Goal: Task Accomplishment & Management: Manage account settings

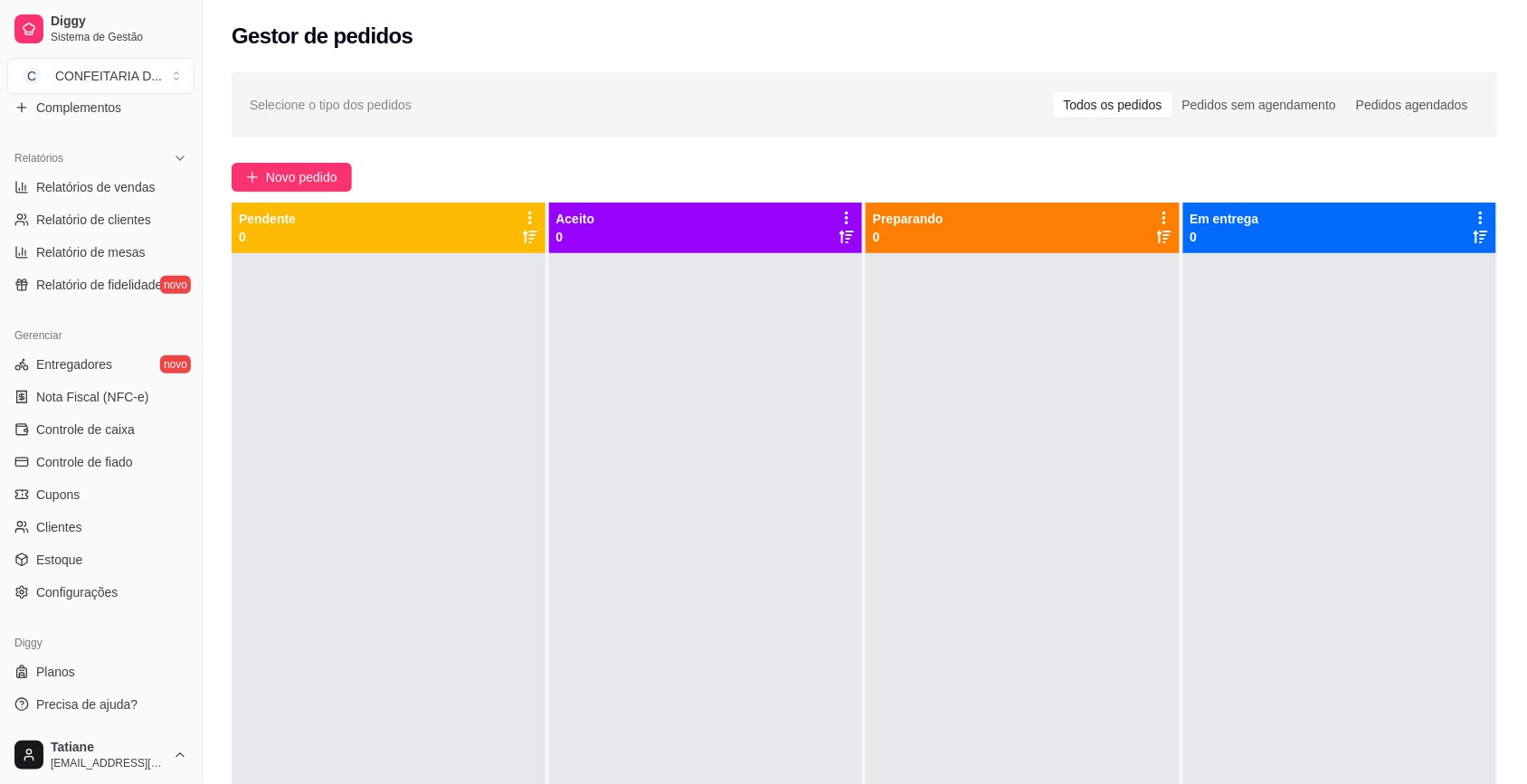
scroll to position [276, 0]
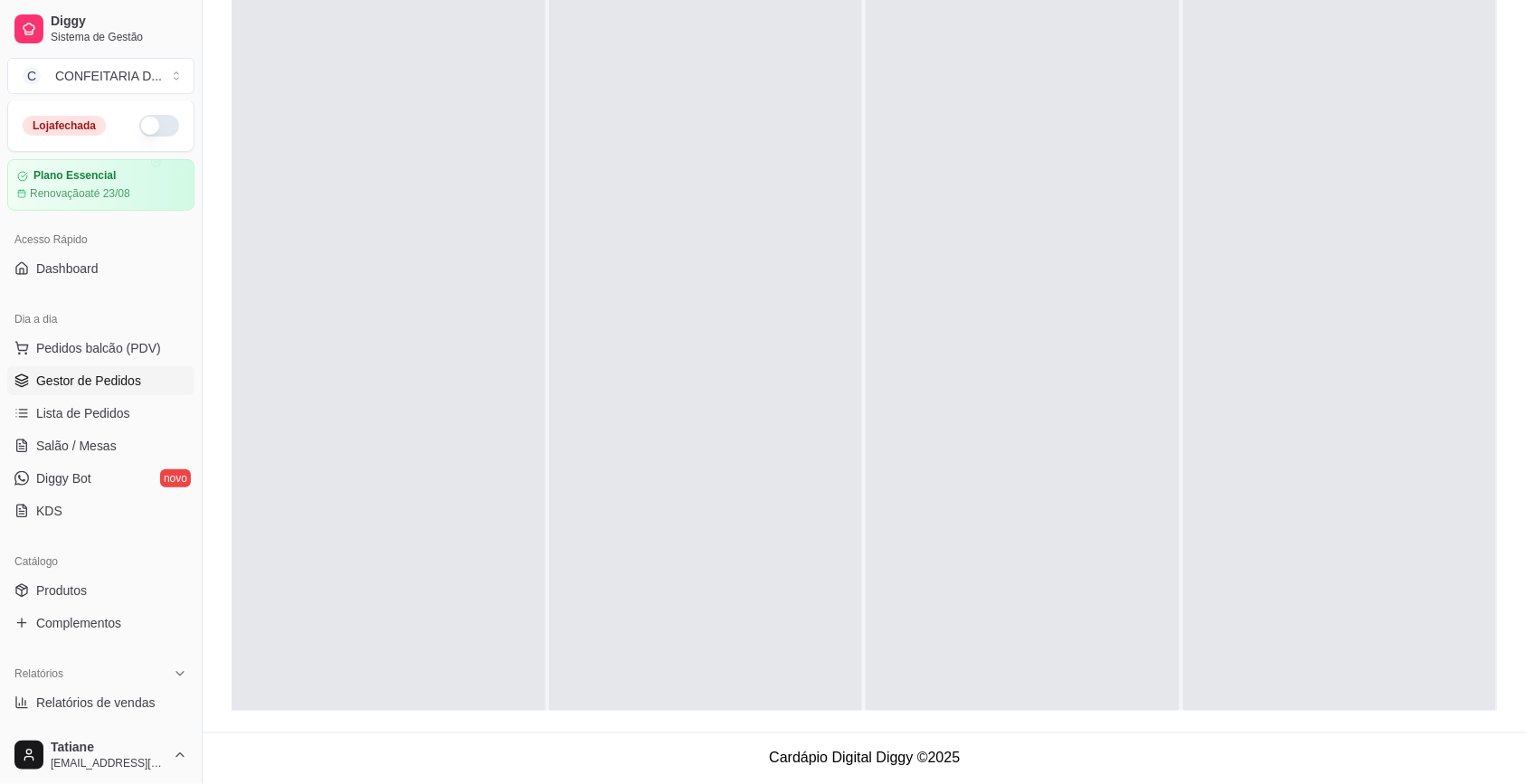
scroll to position [0, 0]
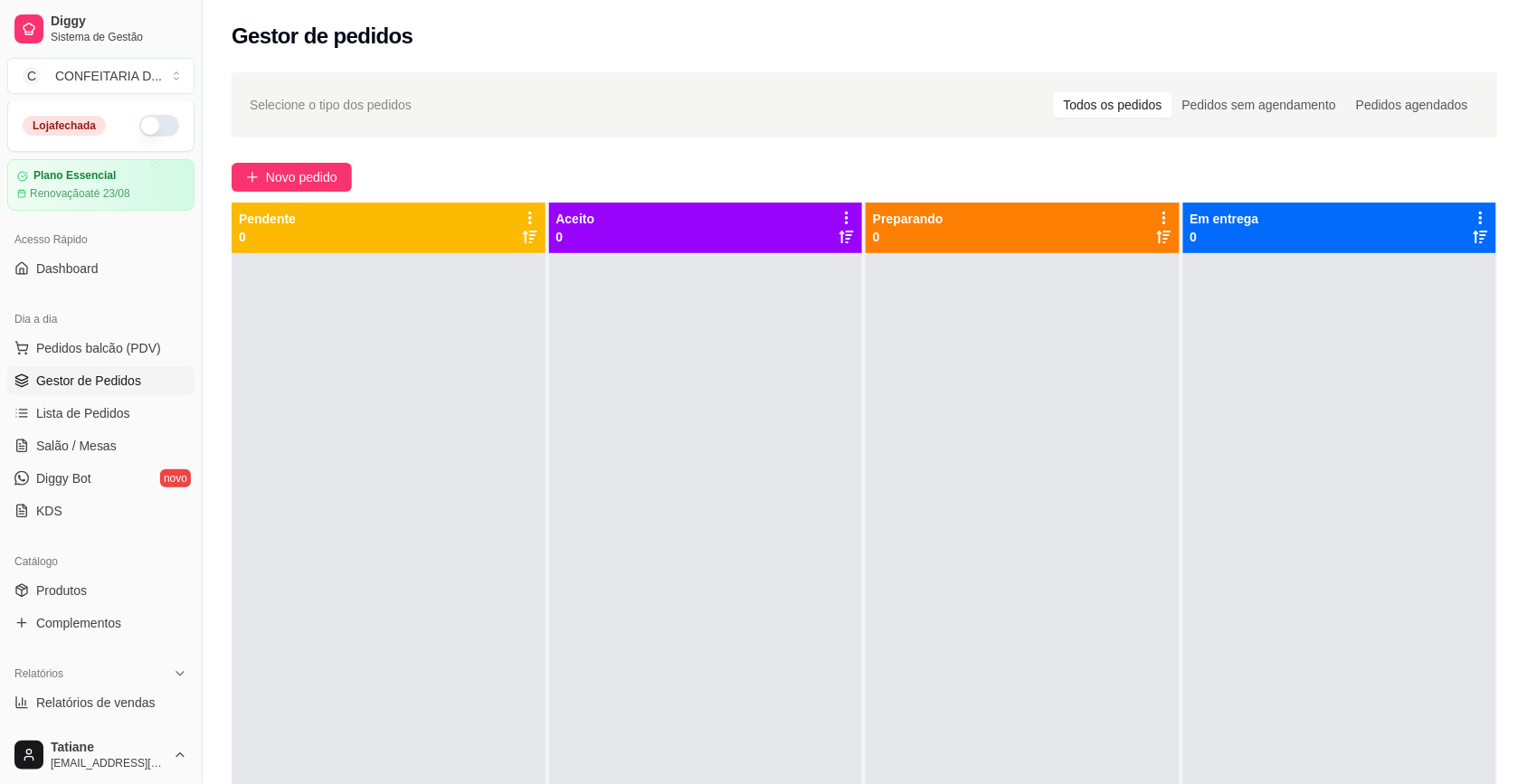
click at [1111, 653] on div at bounding box center [1023, 644] width 314 height 784
click at [0, 166] on div "Loja fechada Plano Essencial Renovação até 23/08" at bounding box center [100, 155] width 202 height 112
drag, startPoint x: 0, startPoint y: 166, endPoint x: 851, endPoint y: 660, distance: 984.0
click at [852, 725] on div at bounding box center [705, 644] width 314 height 784
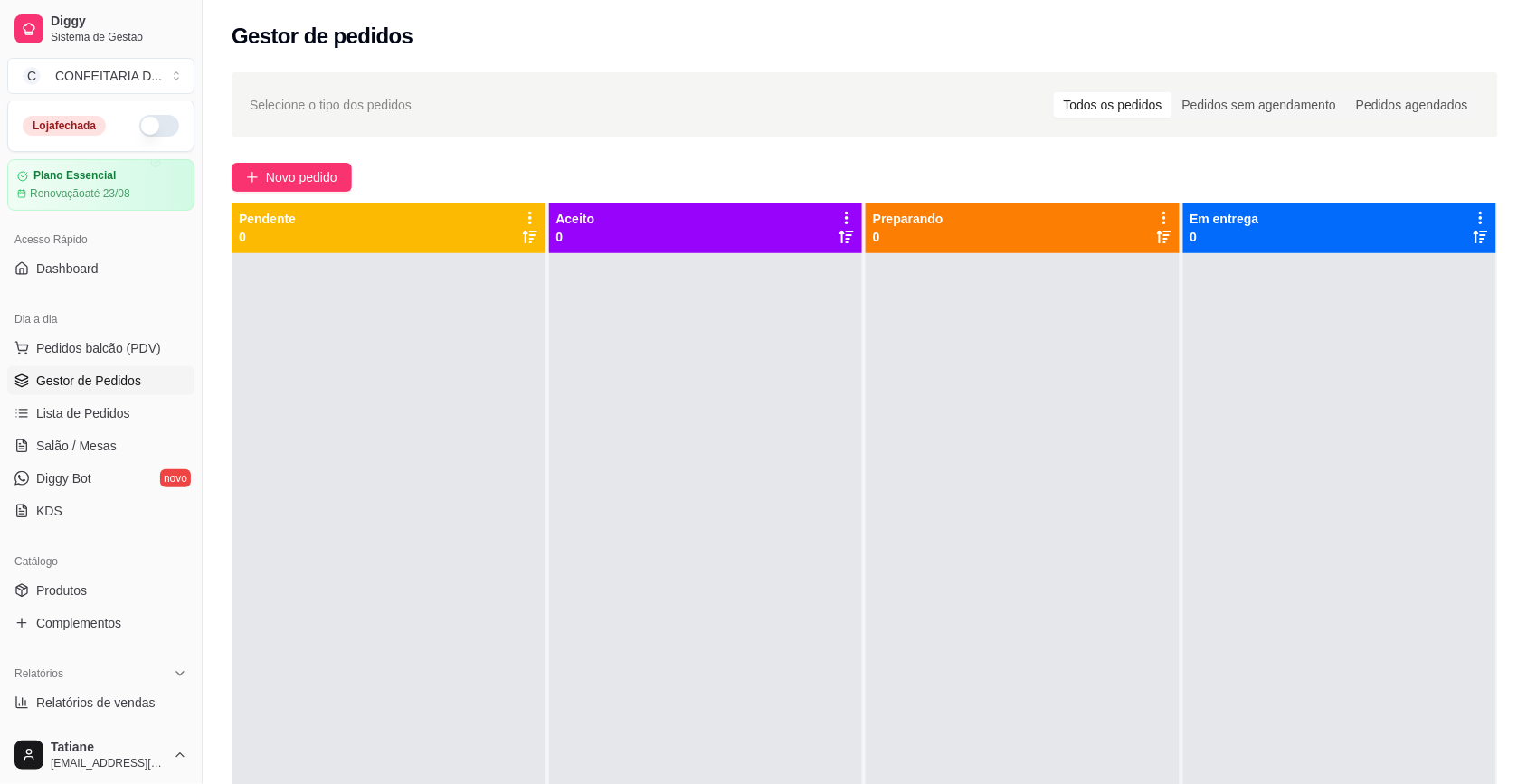
drag, startPoint x: 577, startPoint y: 420, endPoint x: 607, endPoint y: 444, distance: 38.4
click at [596, 444] on div at bounding box center [705, 644] width 314 height 784
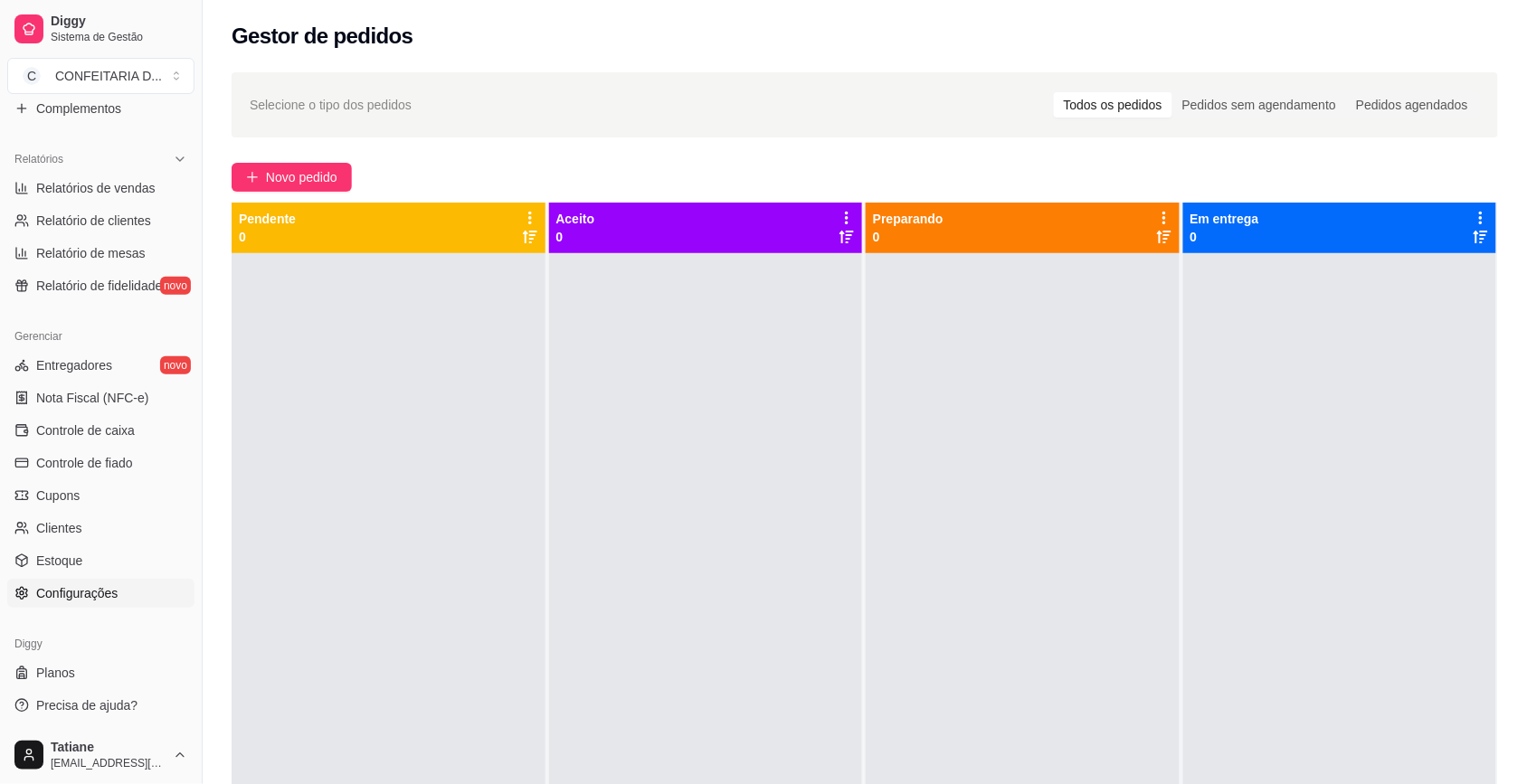
click at [92, 595] on span "Configurações" at bounding box center [77, 592] width 82 height 18
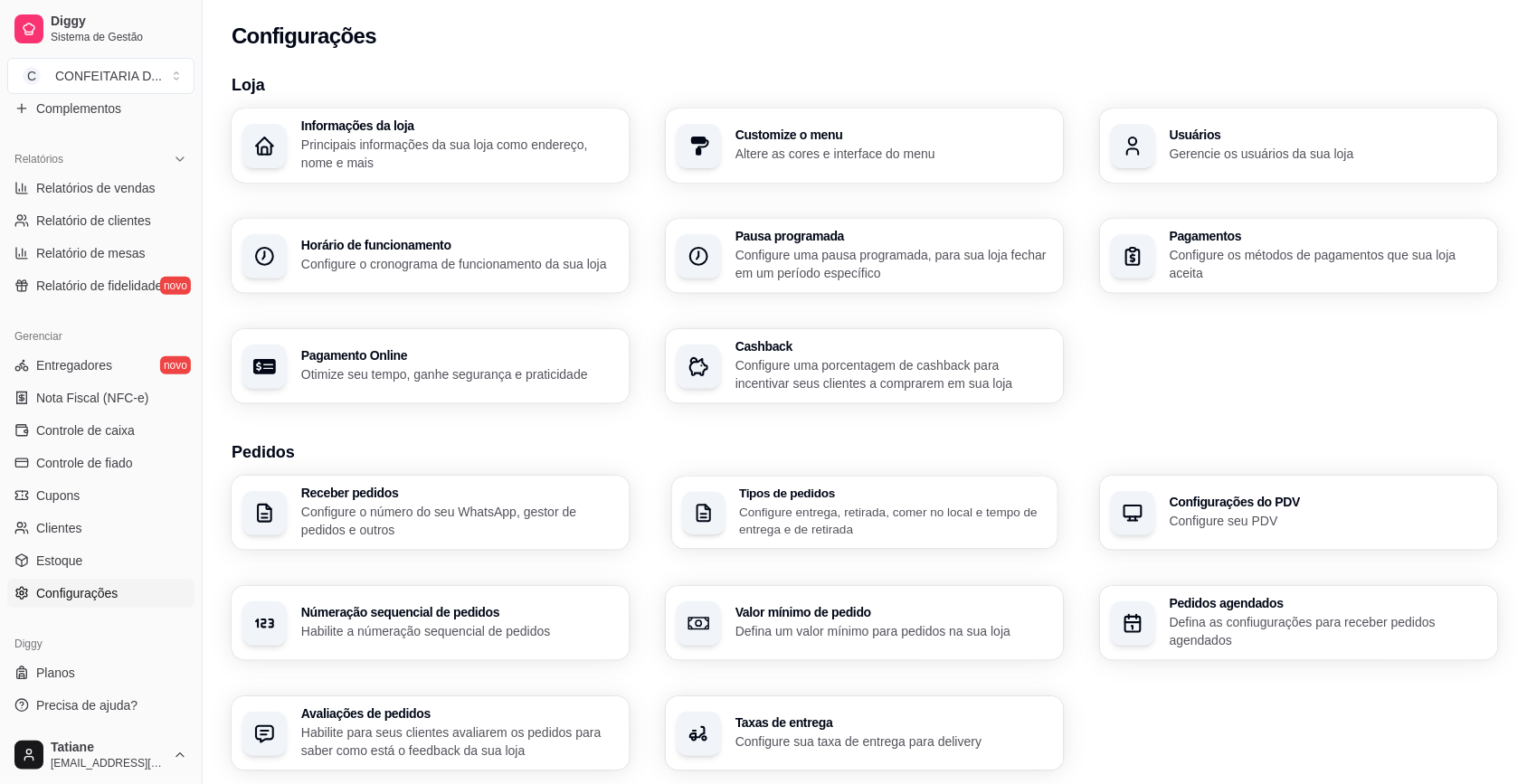
click at [865, 505] on p "Configure entrega, retirada, comer no local e tempo de entrega e de retirada" at bounding box center [892, 521] width 308 height 35
click at [400, 504] on p "Configure o número do seu WhatsApp, gestor de pedidos e outros" at bounding box center [459, 521] width 308 height 35
click at [354, 145] on p "Principais informações da sua loja como endereço, nome e mais" at bounding box center [459, 153] width 308 height 35
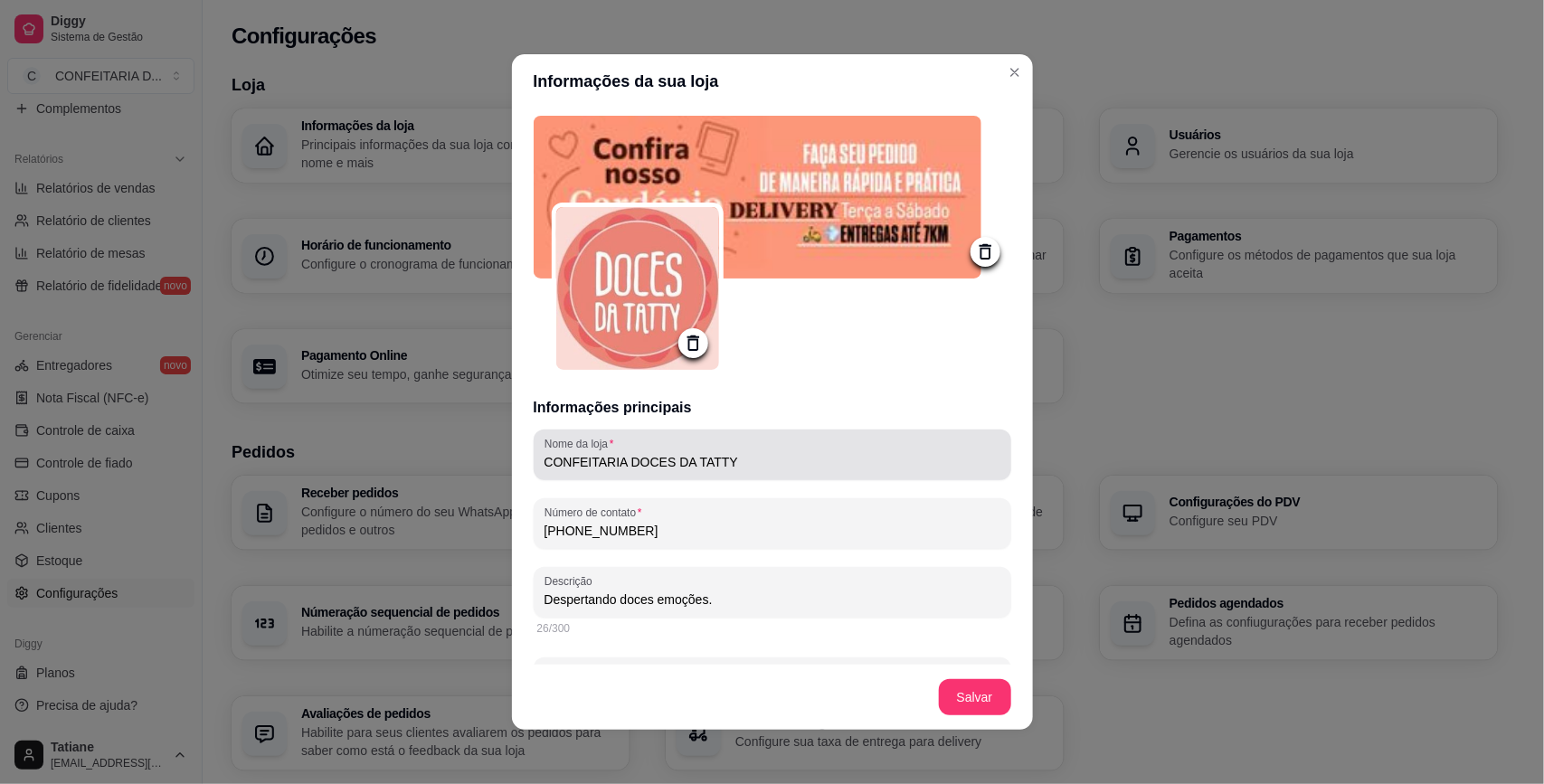
type input "✨✨✨DESPERTANDO DOCES EMOÇÕES✨✨✨Delivery de terça a sábado,Entregas até 7km🛵💨Ret…"
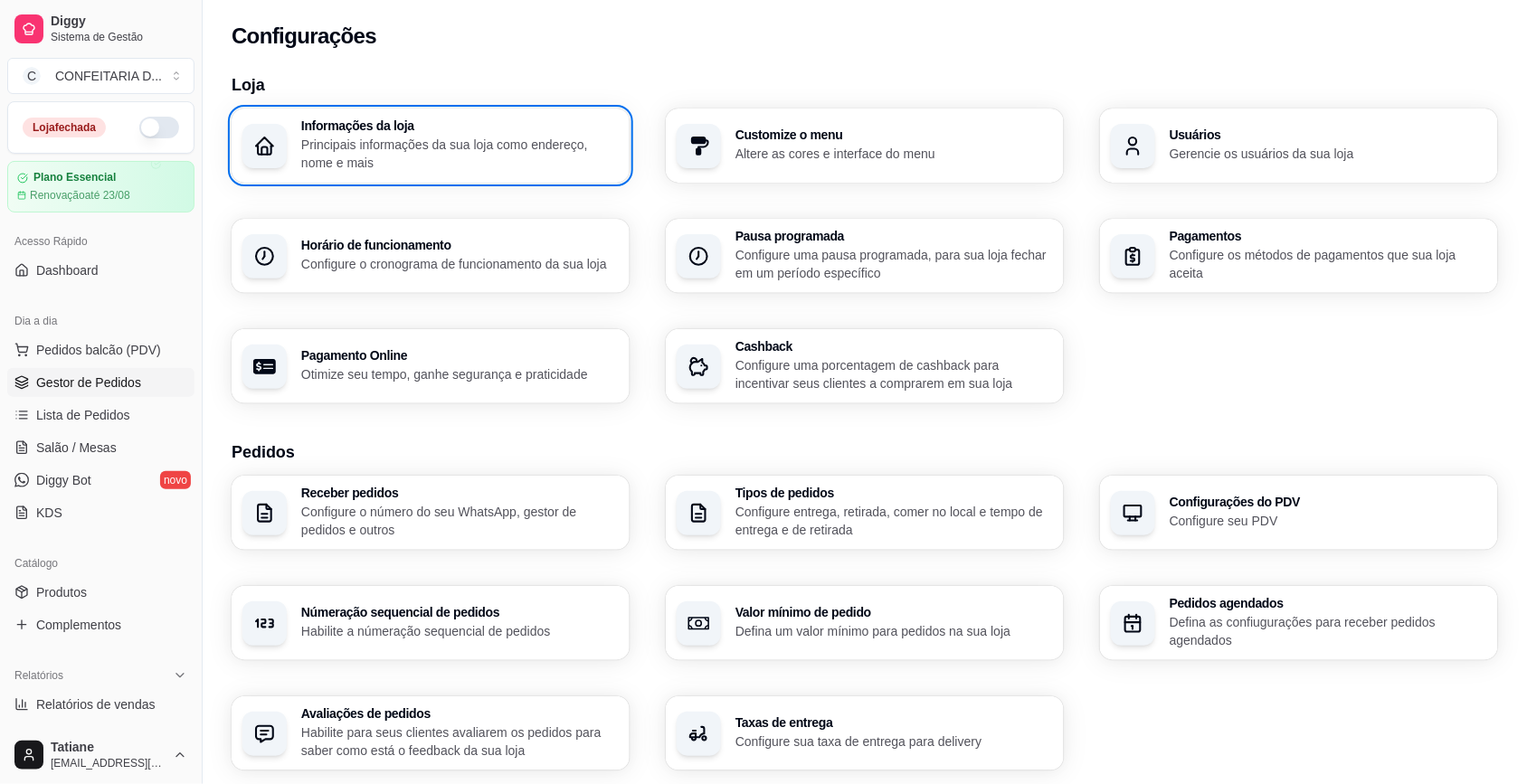
click at [110, 369] on link "Gestor de Pedidos" at bounding box center [100, 382] width 187 height 29
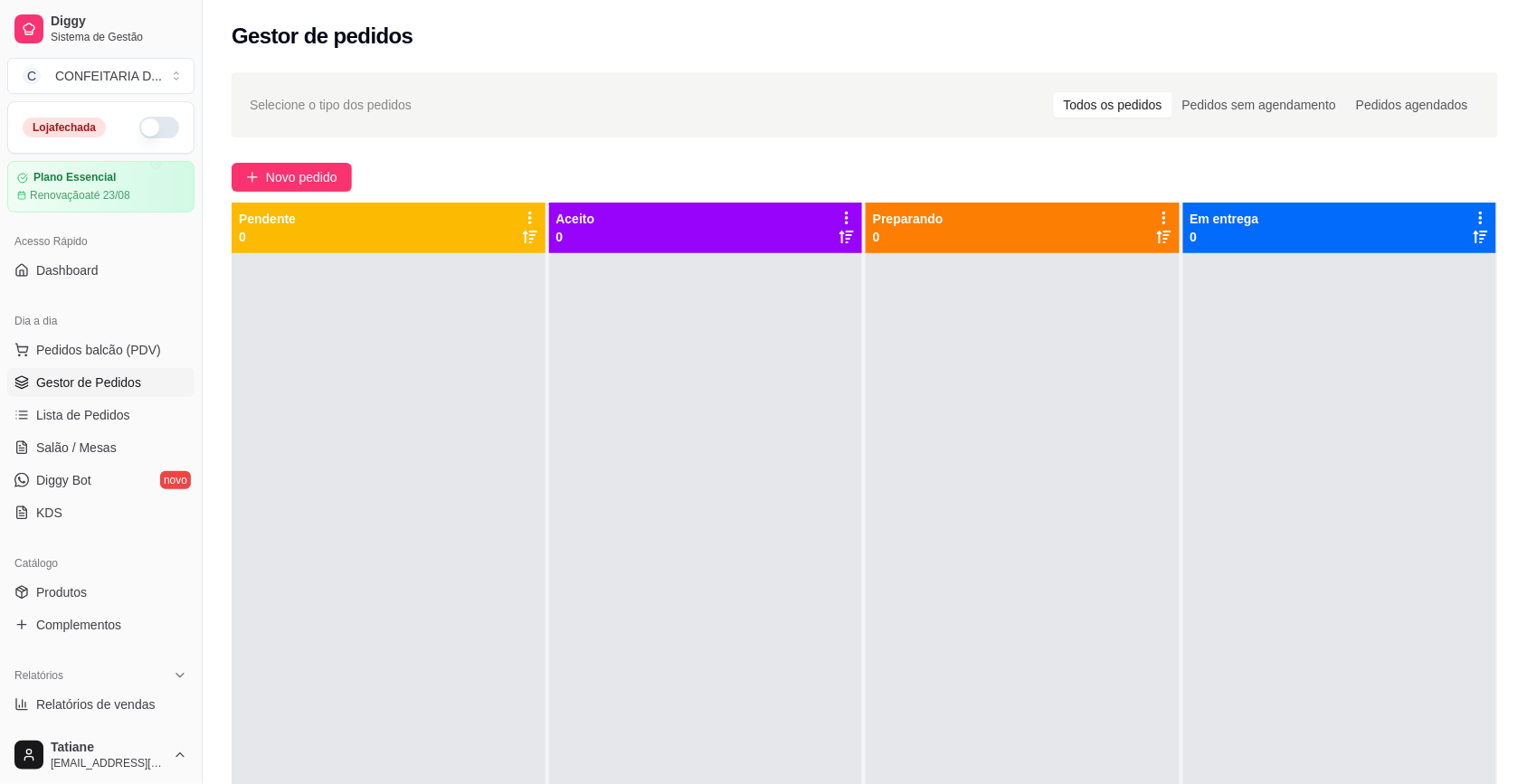
click at [749, 411] on div at bounding box center [705, 644] width 314 height 784
click at [308, 179] on span "Novo pedido" at bounding box center [301, 177] width 72 height 20
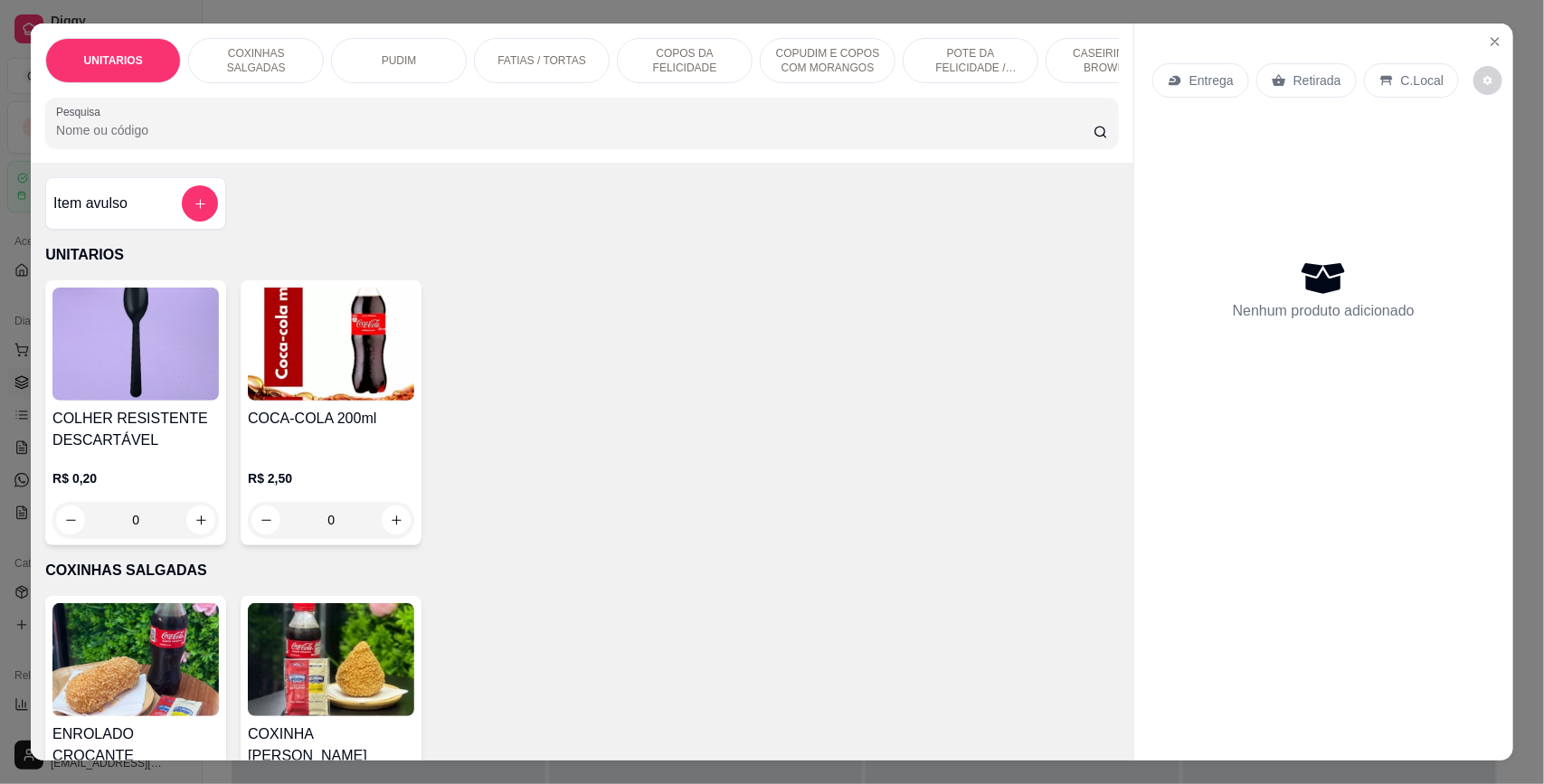
click at [200, 140] on input "Pesquisa" at bounding box center [574, 129] width 1037 height 18
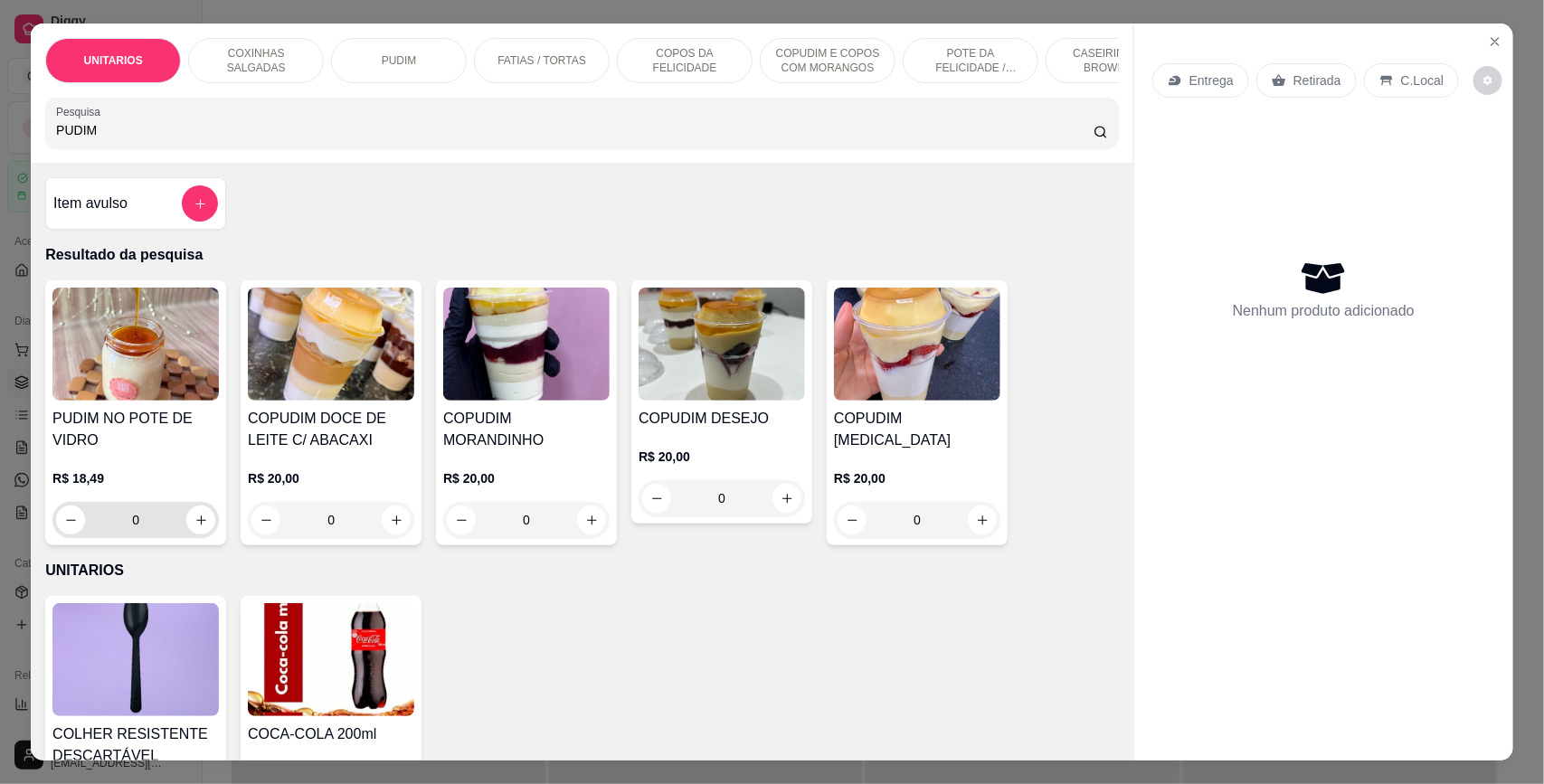
type input "PUDIM"
click at [202, 538] on div "0" at bounding box center [135, 520] width 159 height 36
click at [194, 527] on icon "increase-product-quantity" at bounding box center [201, 520] width 14 height 14
type input "1"
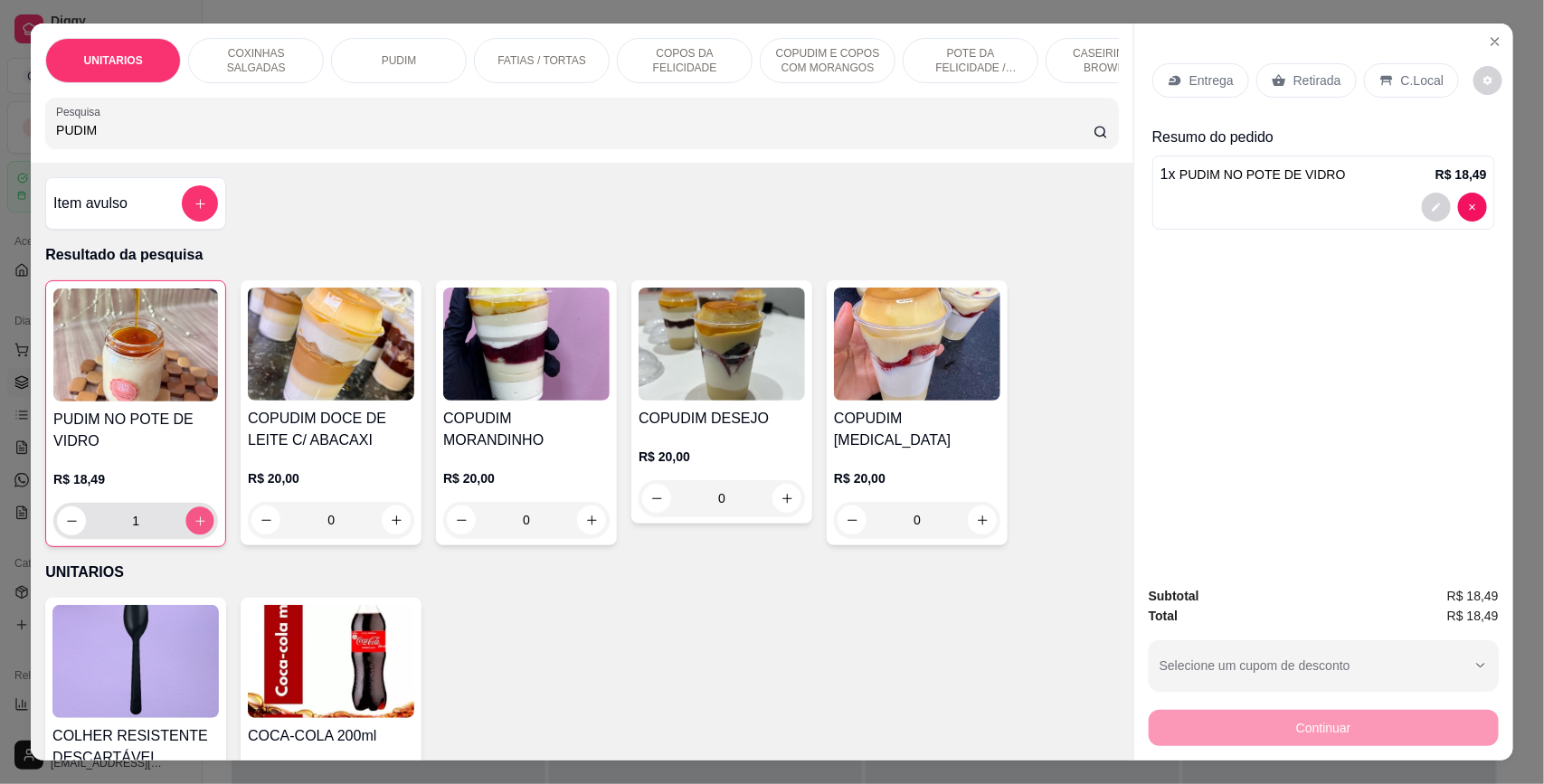
click at [193, 528] on icon "increase-product-quantity" at bounding box center [200, 521] width 14 height 14
type input "2"
click at [193, 528] on icon "increase-product-quantity" at bounding box center [200, 521] width 14 height 14
type input "3"
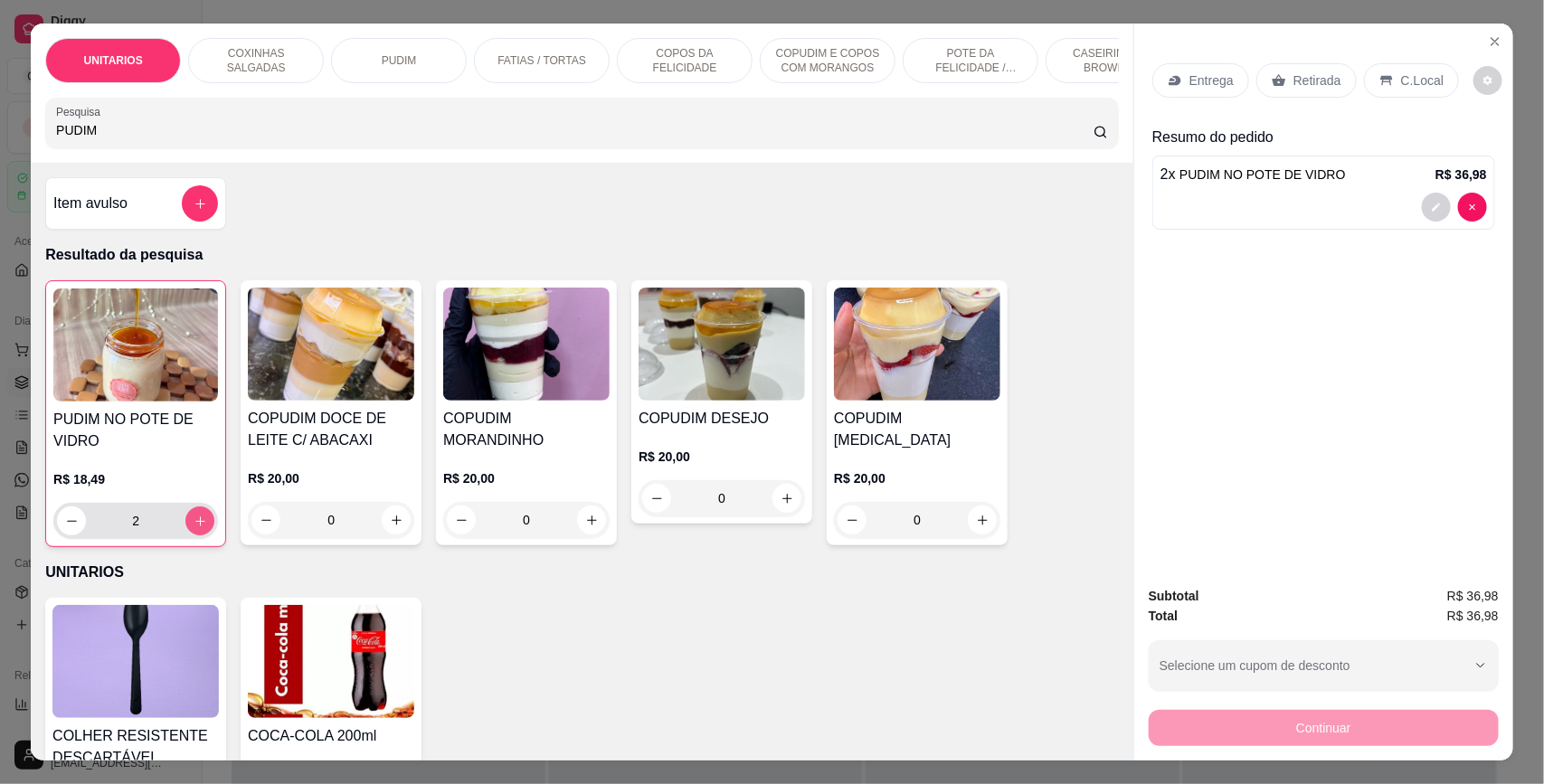
type input "3"
click at [1294, 75] on p "Retirada" at bounding box center [1318, 80] width 48 height 18
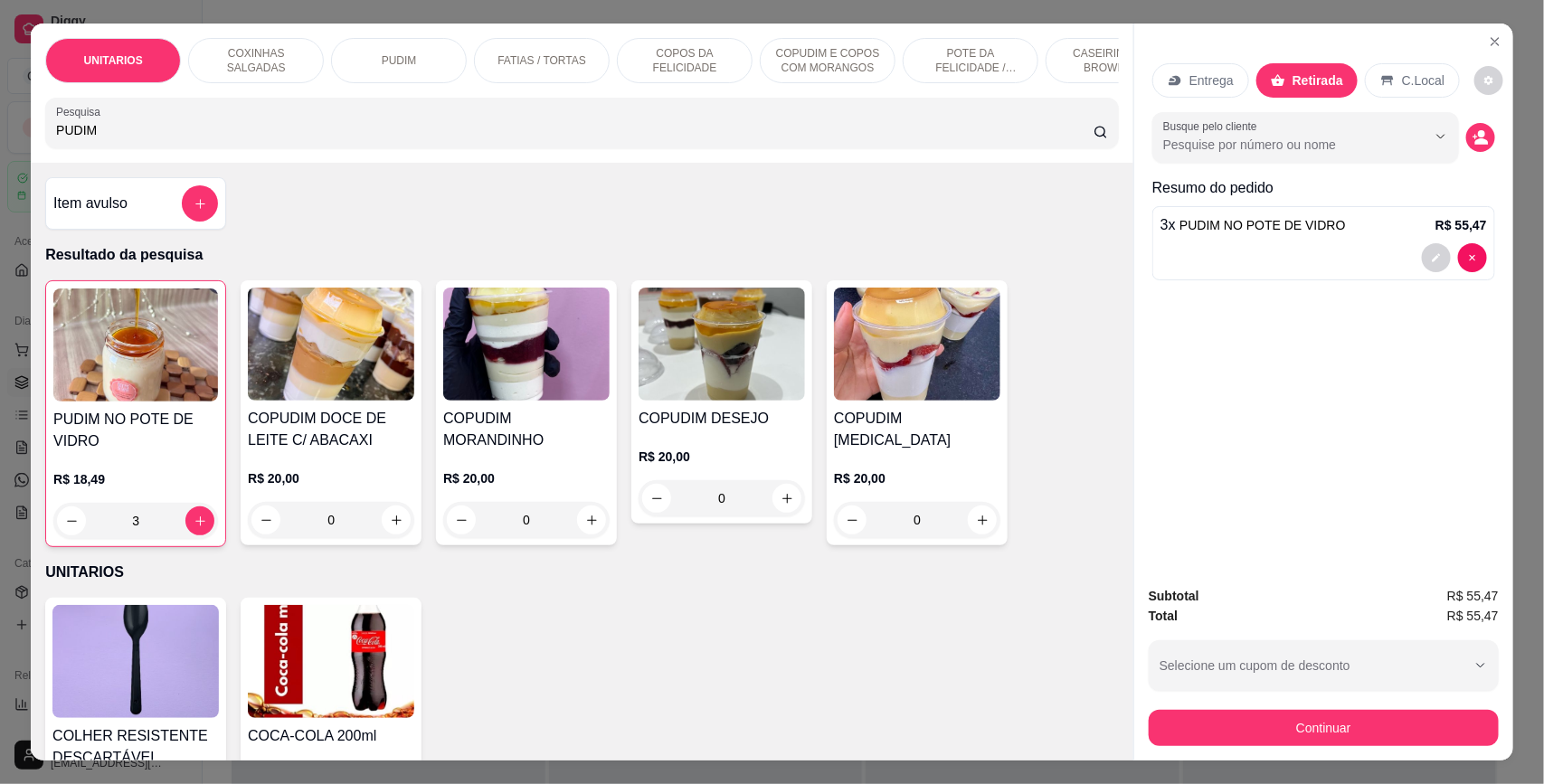
click at [1237, 80] on div "Entrega" at bounding box center [1201, 80] width 97 height 34
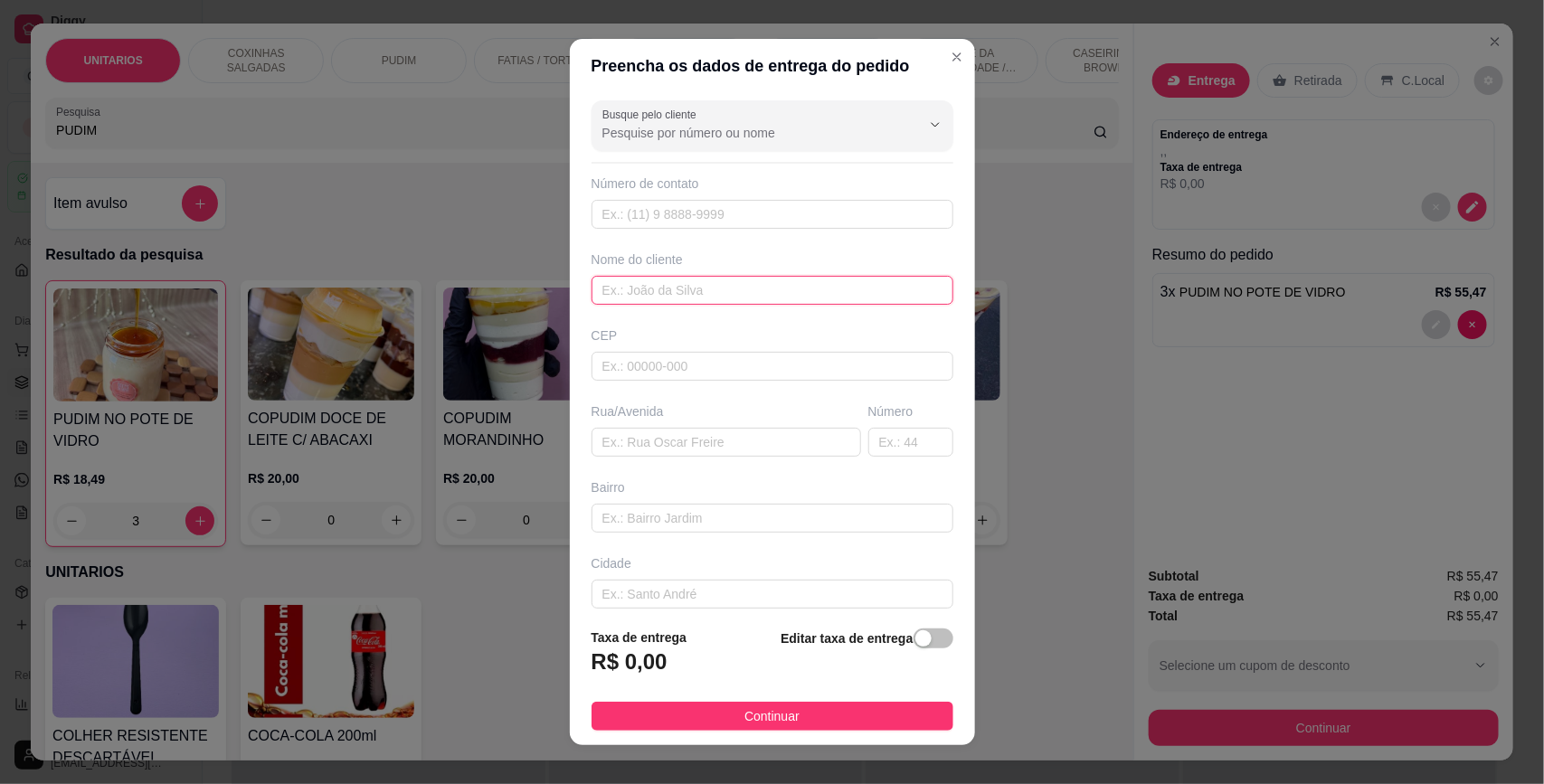
click at [646, 300] on input "text" at bounding box center [772, 290] width 362 height 29
click at [633, 292] on input "lU" at bounding box center [772, 290] width 362 height 29
type input "Lu"
type input "R"
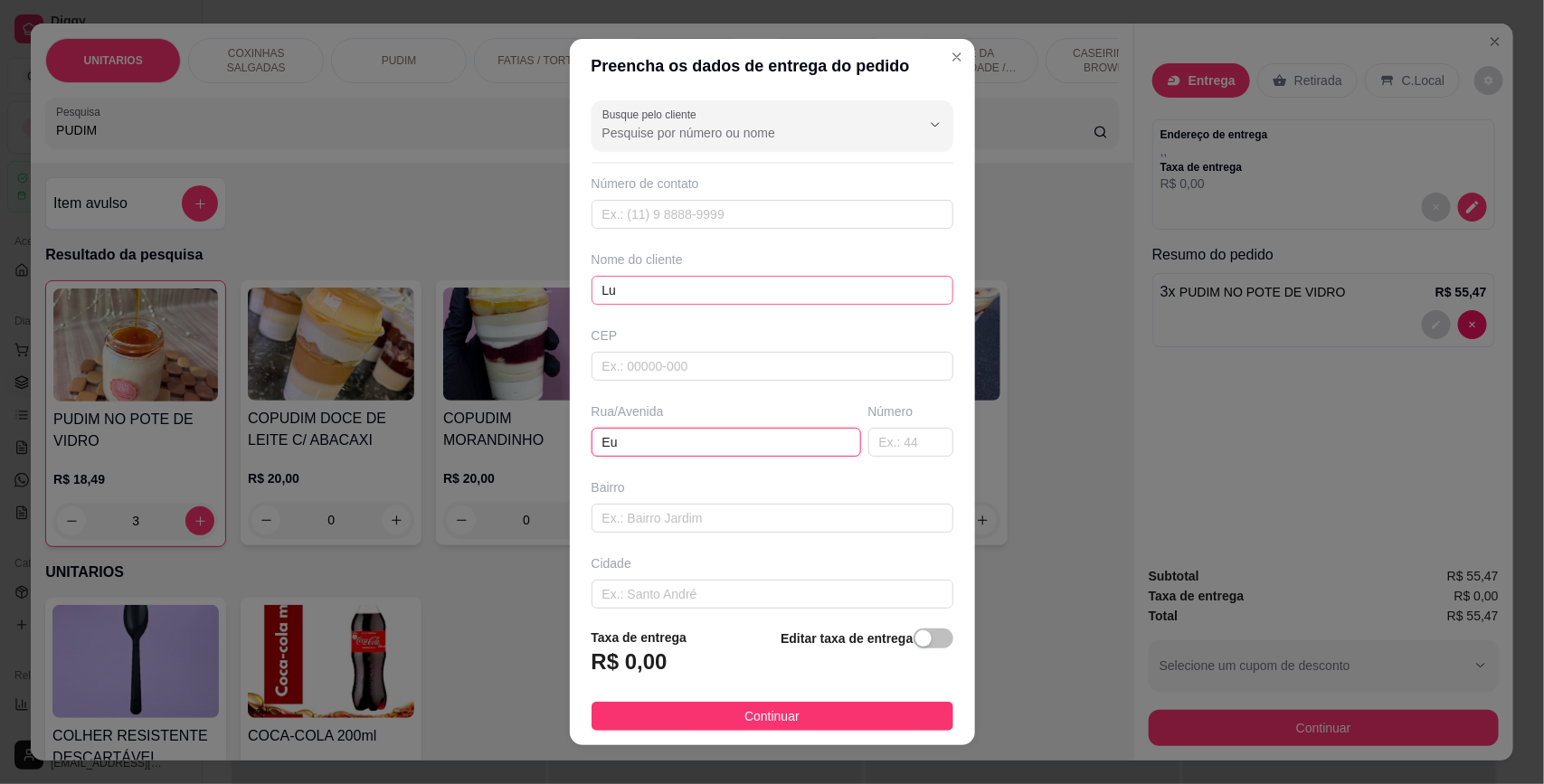
type input "E"
type input "Rua [PERSON_NAME]"
type input "0"
type input "[GEOGRAPHIC_DATA]"
type input "BH"
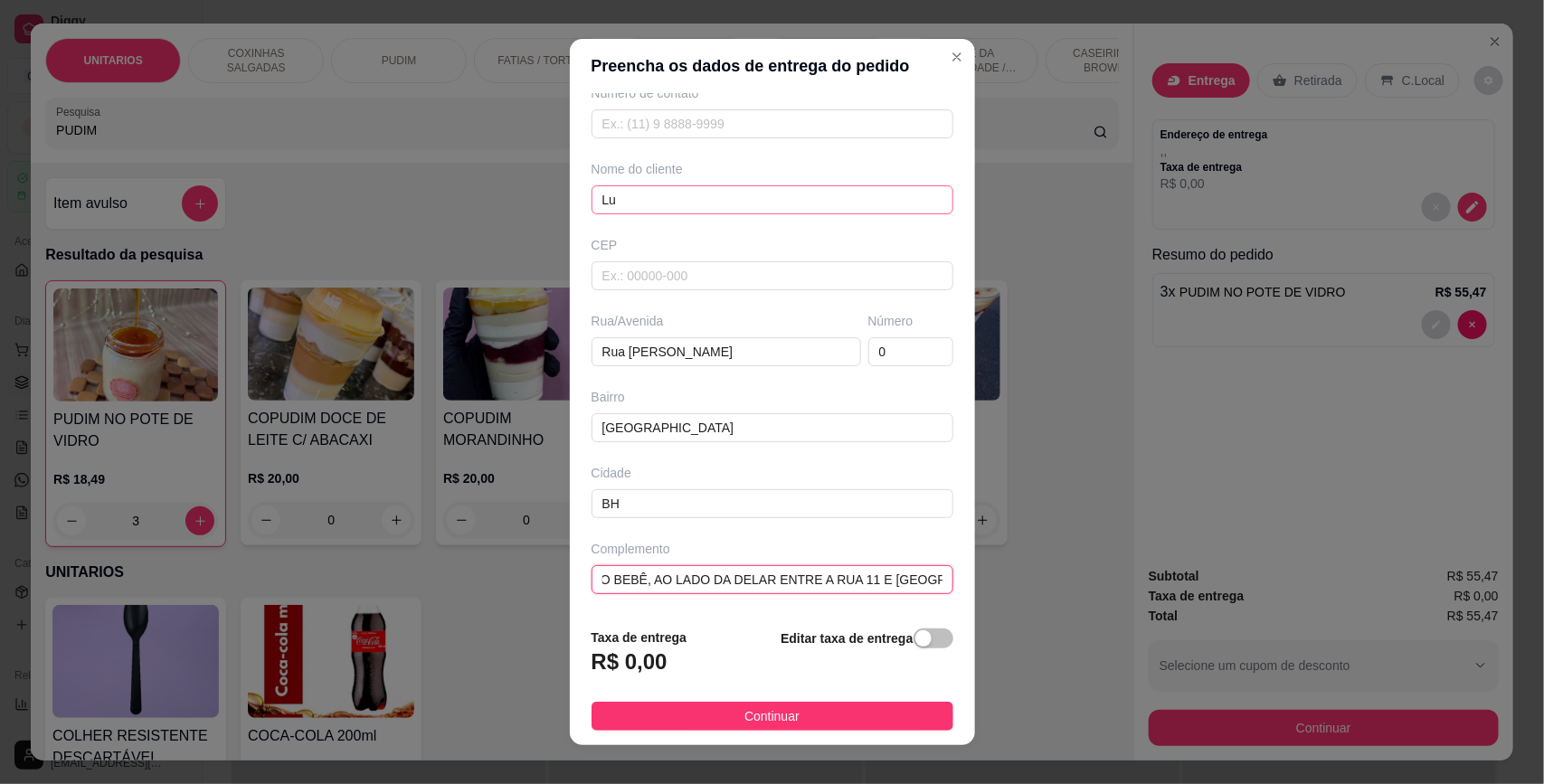
scroll to position [0, 91]
type input "LOJA MAGIA DO BEBÊ, AO LADO DA DELAR ENTRE A RUA 11 E [GEOGRAPHIC_DATA]."
click at [915, 640] on div "button" at bounding box center [924, 639] width 17 height 17
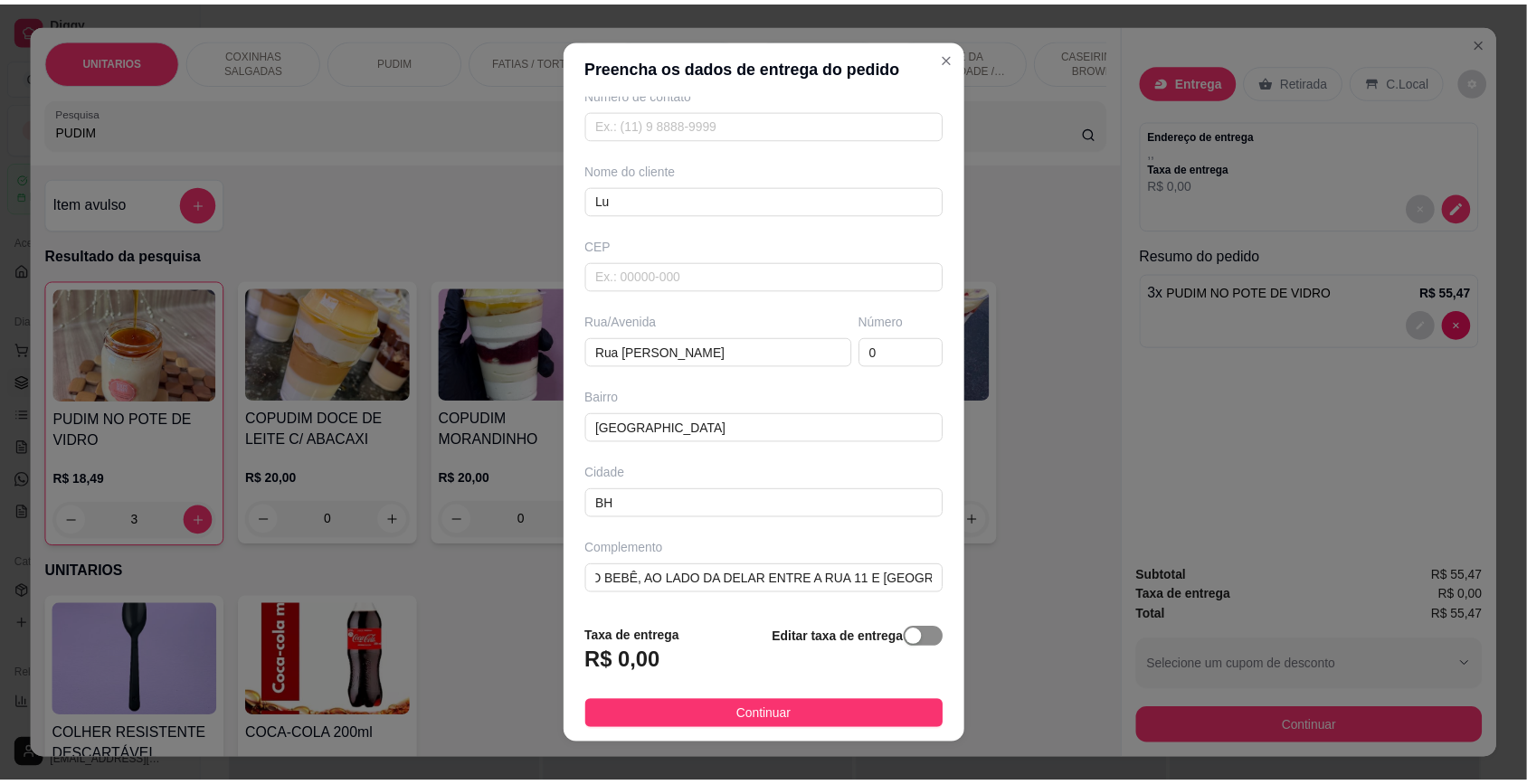
scroll to position [0, 0]
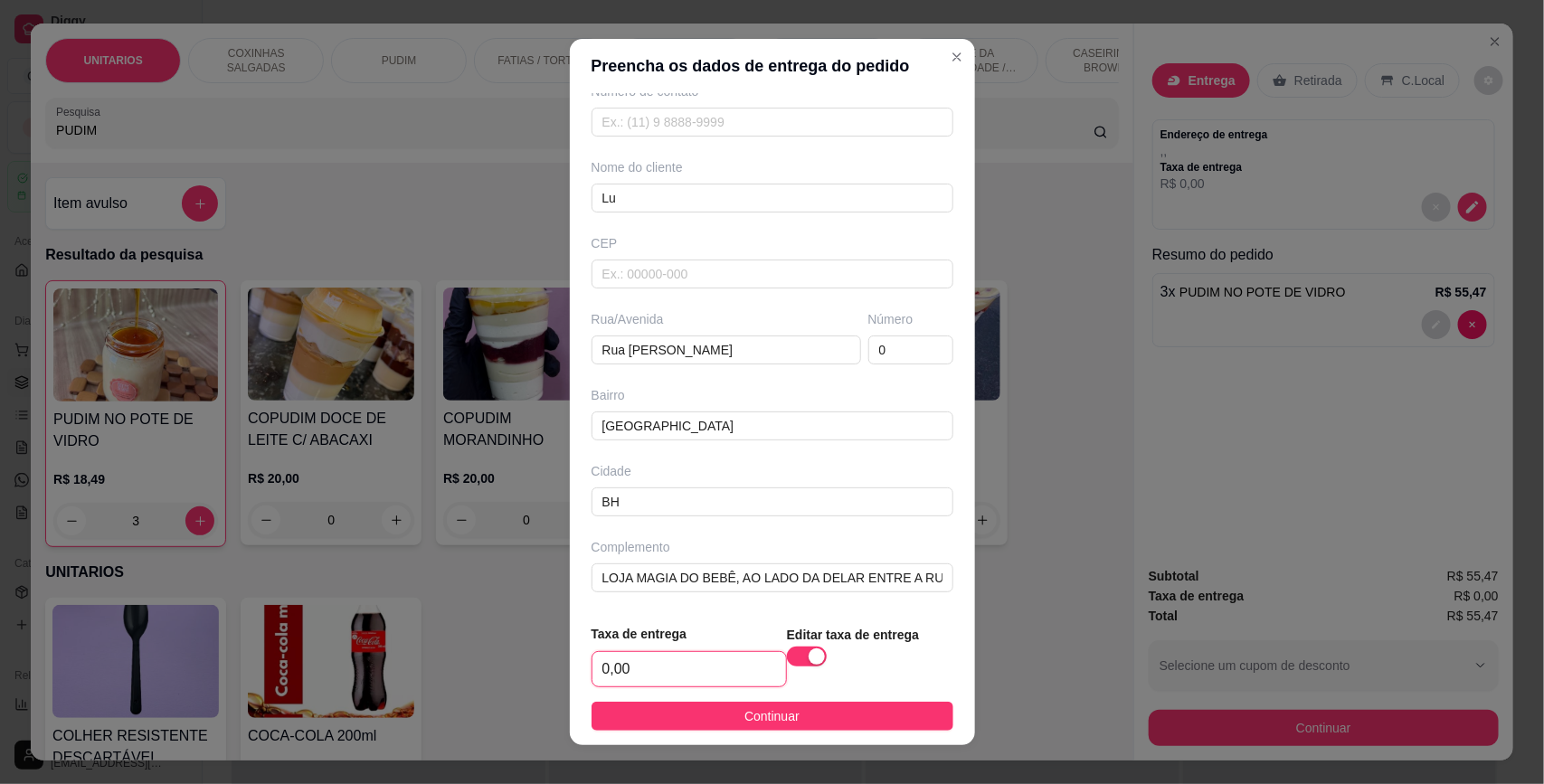
click at [672, 674] on input "0,00" at bounding box center [689, 669] width 193 height 34
type input "3,00"
click at [820, 711] on button "Continuar" at bounding box center [772, 716] width 362 height 29
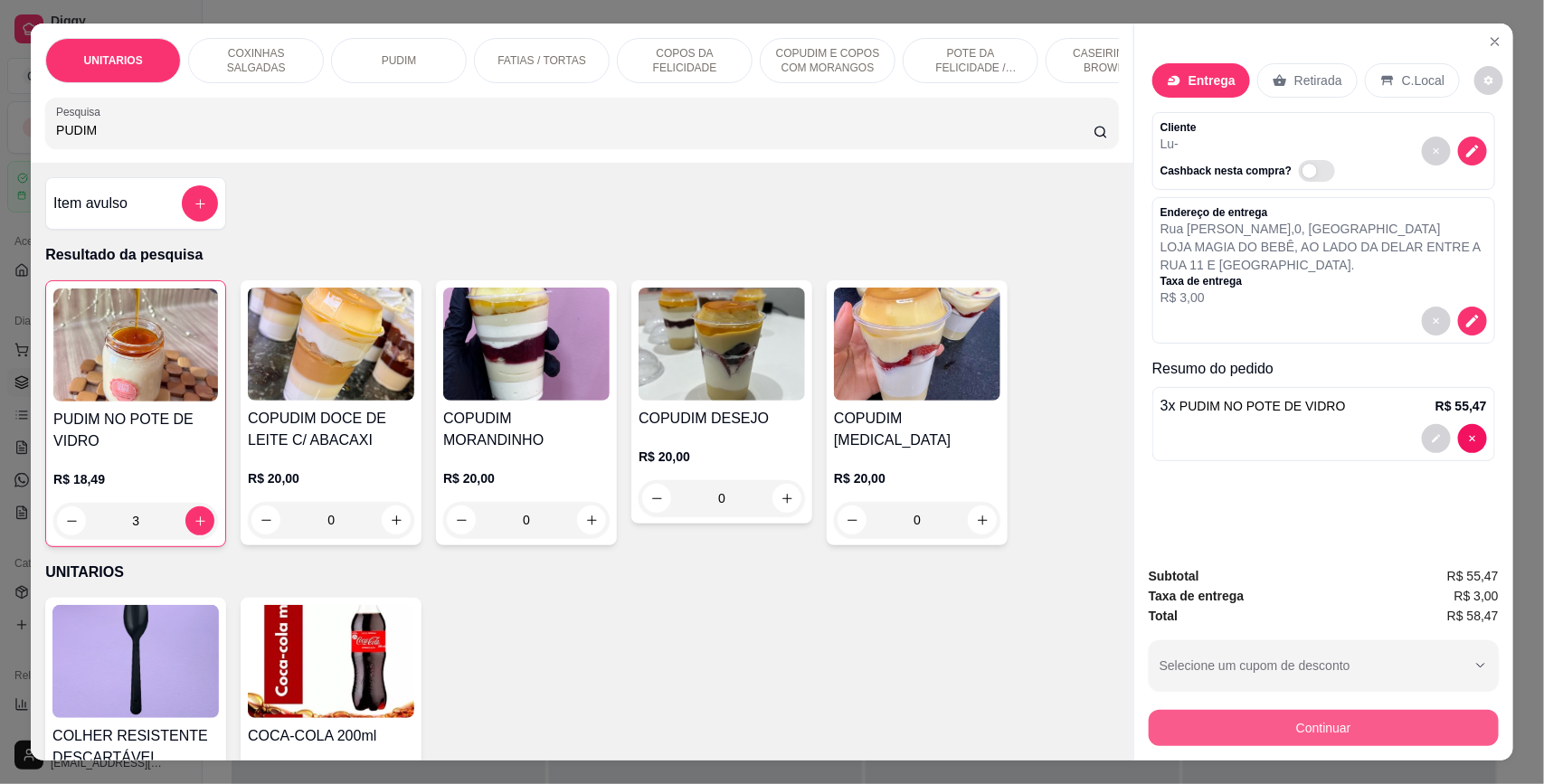
click at [1183, 720] on button "Continuar" at bounding box center [1324, 727] width 350 height 36
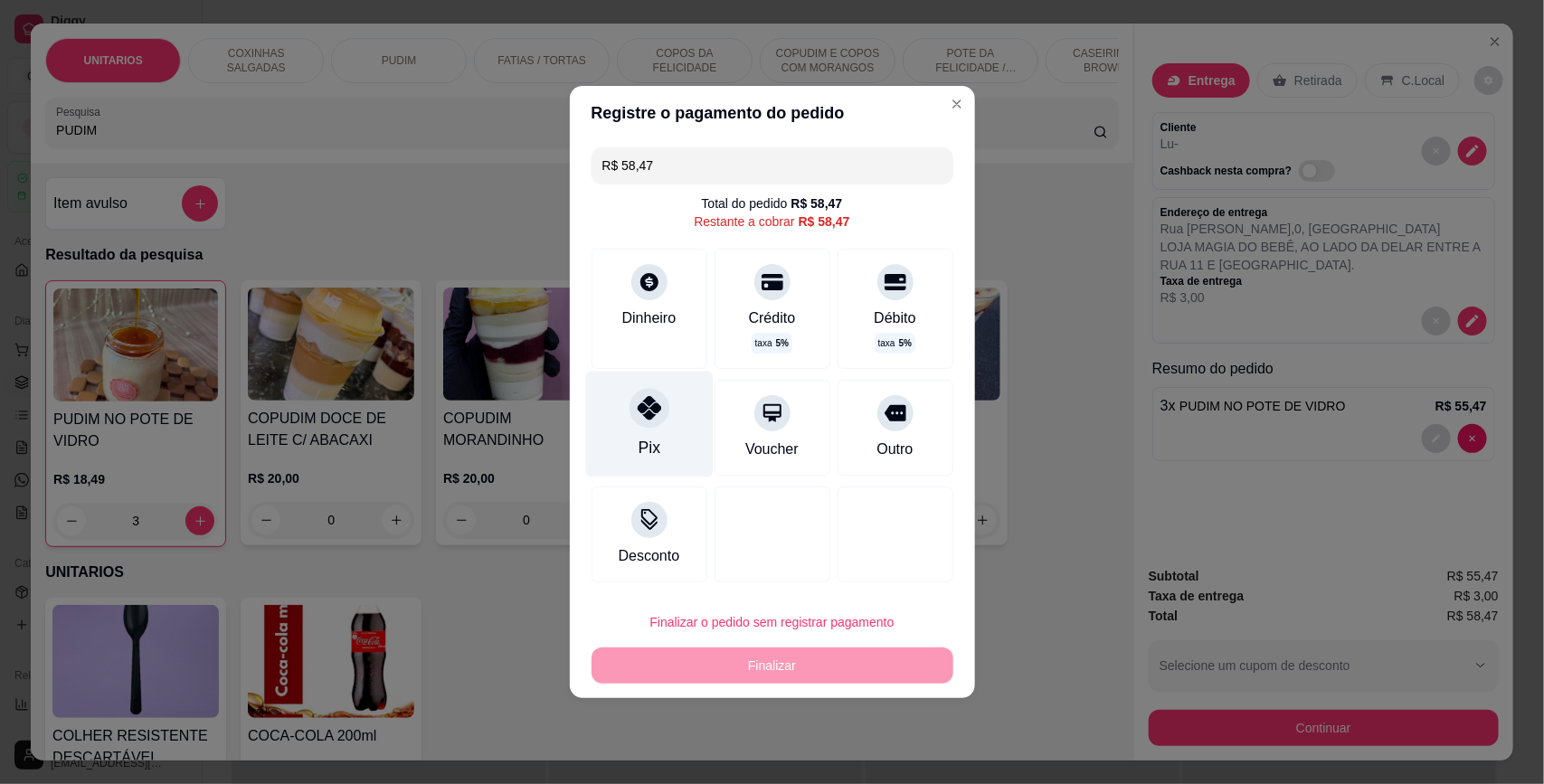
click at [644, 426] on div at bounding box center [649, 407] width 40 height 40
type input "R$ 0,00"
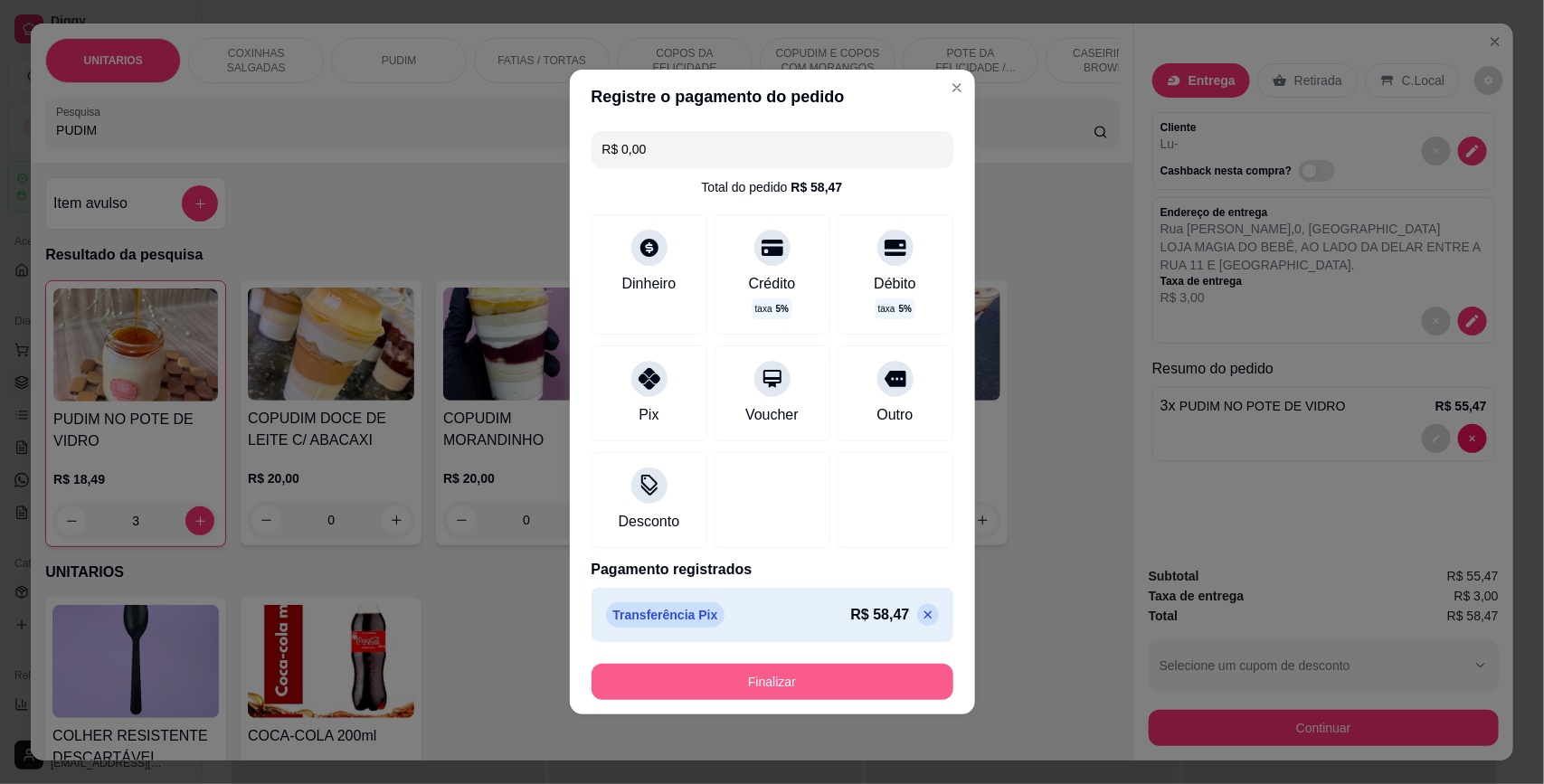
click at [744, 681] on button "Finalizar" at bounding box center [772, 682] width 362 height 36
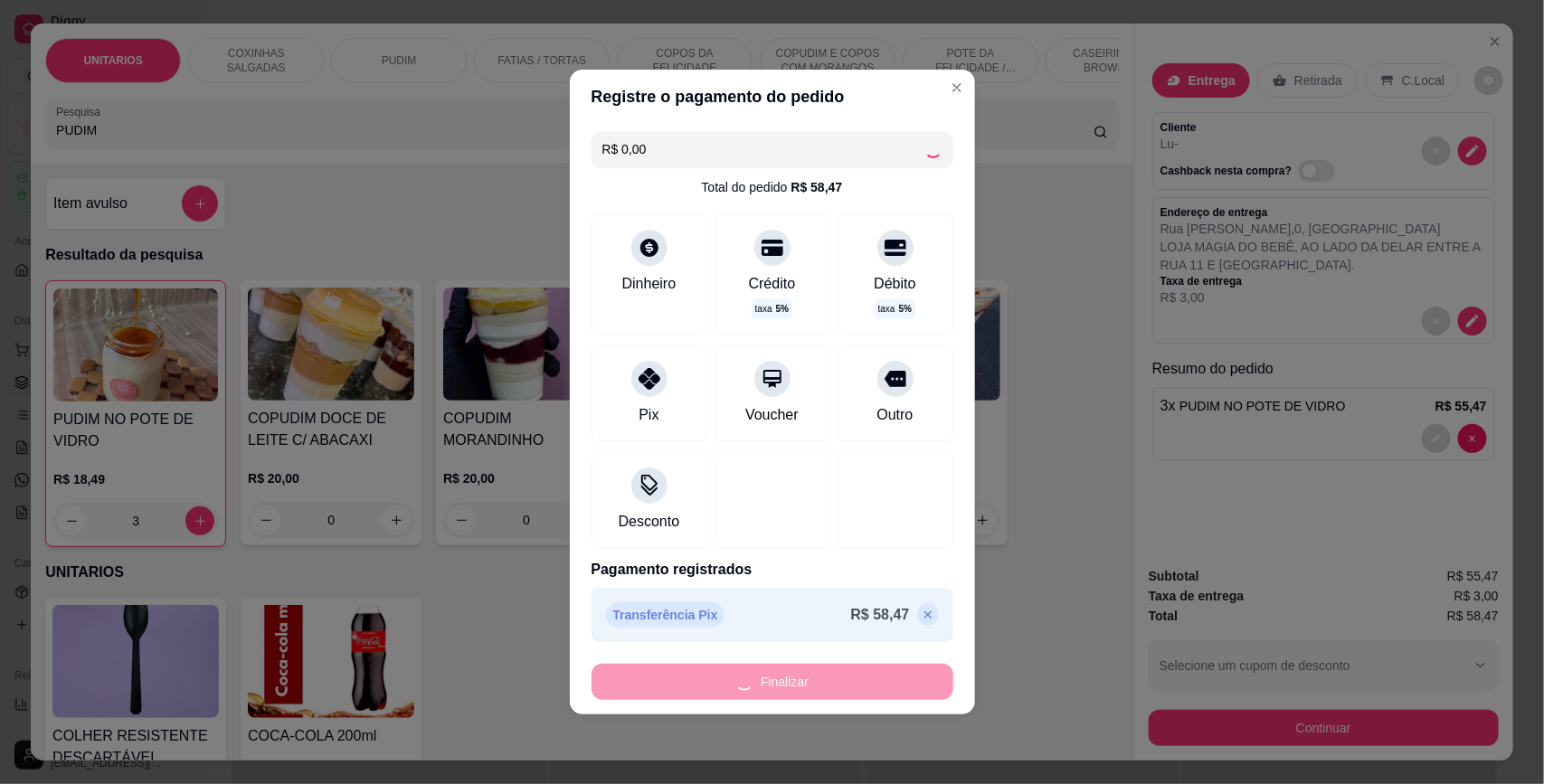
type input "0"
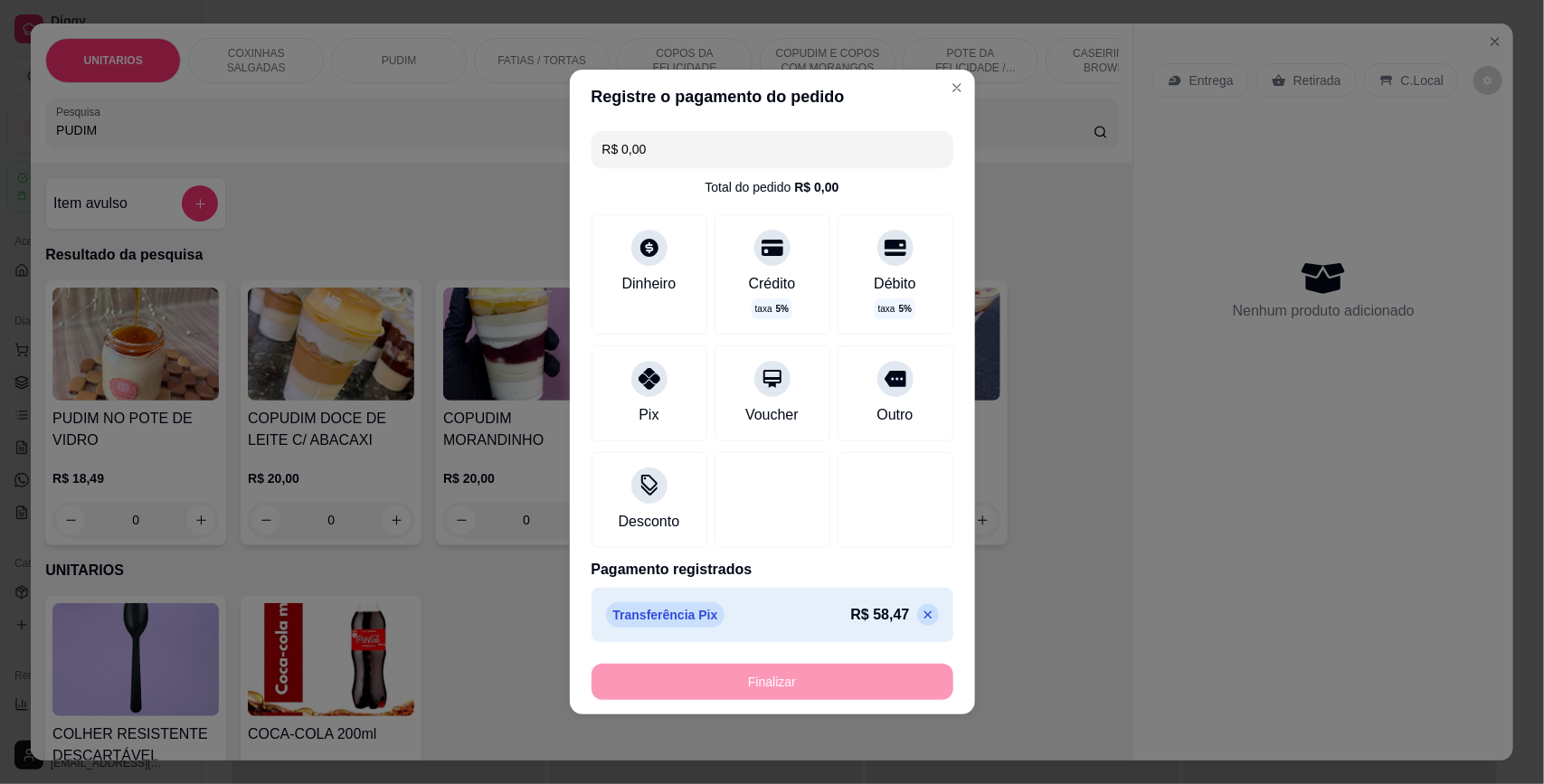
type input "-R$ 58,47"
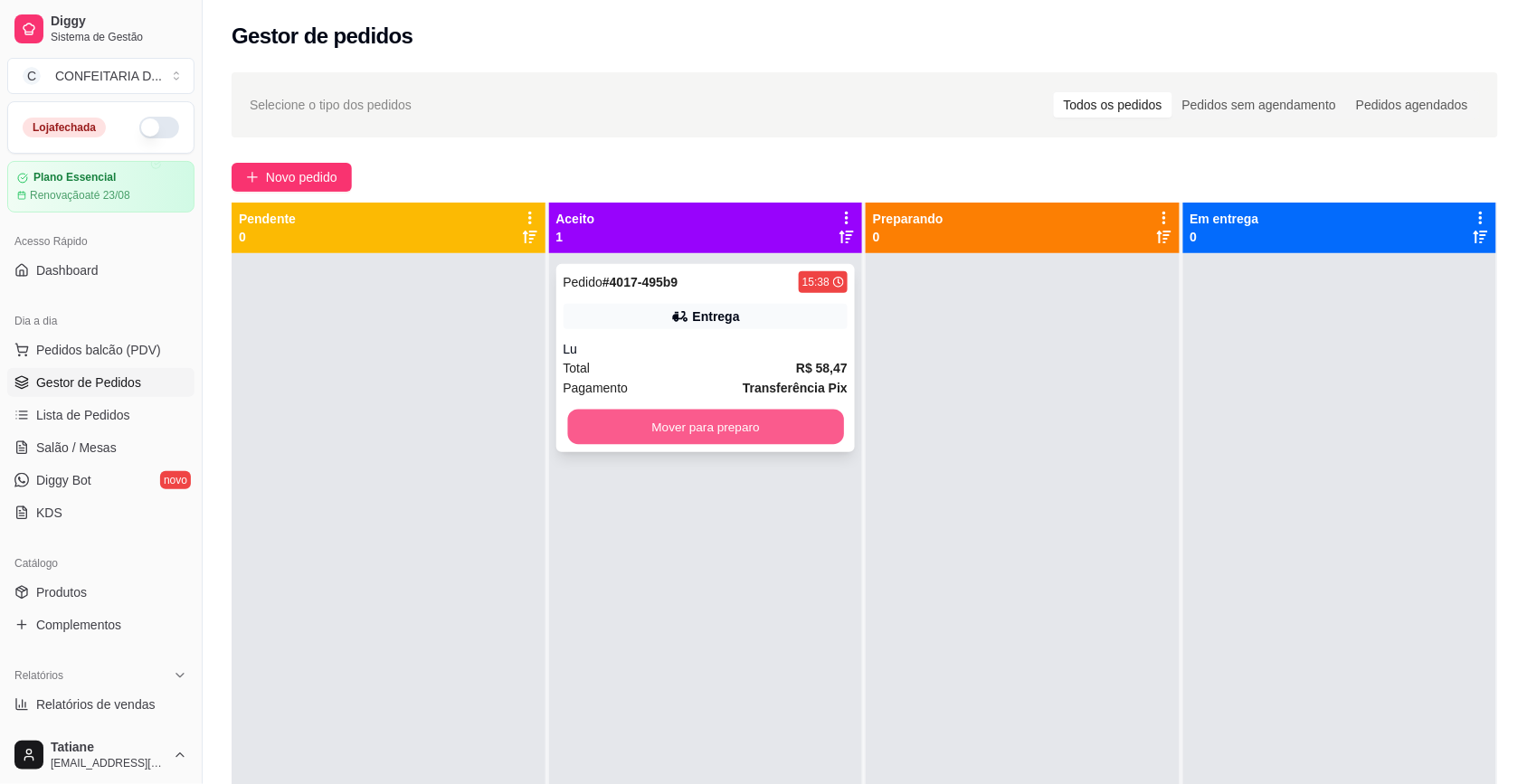
click at [639, 434] on button "Mover para preparo" at bounding box center [705, 427] width 276 height 35
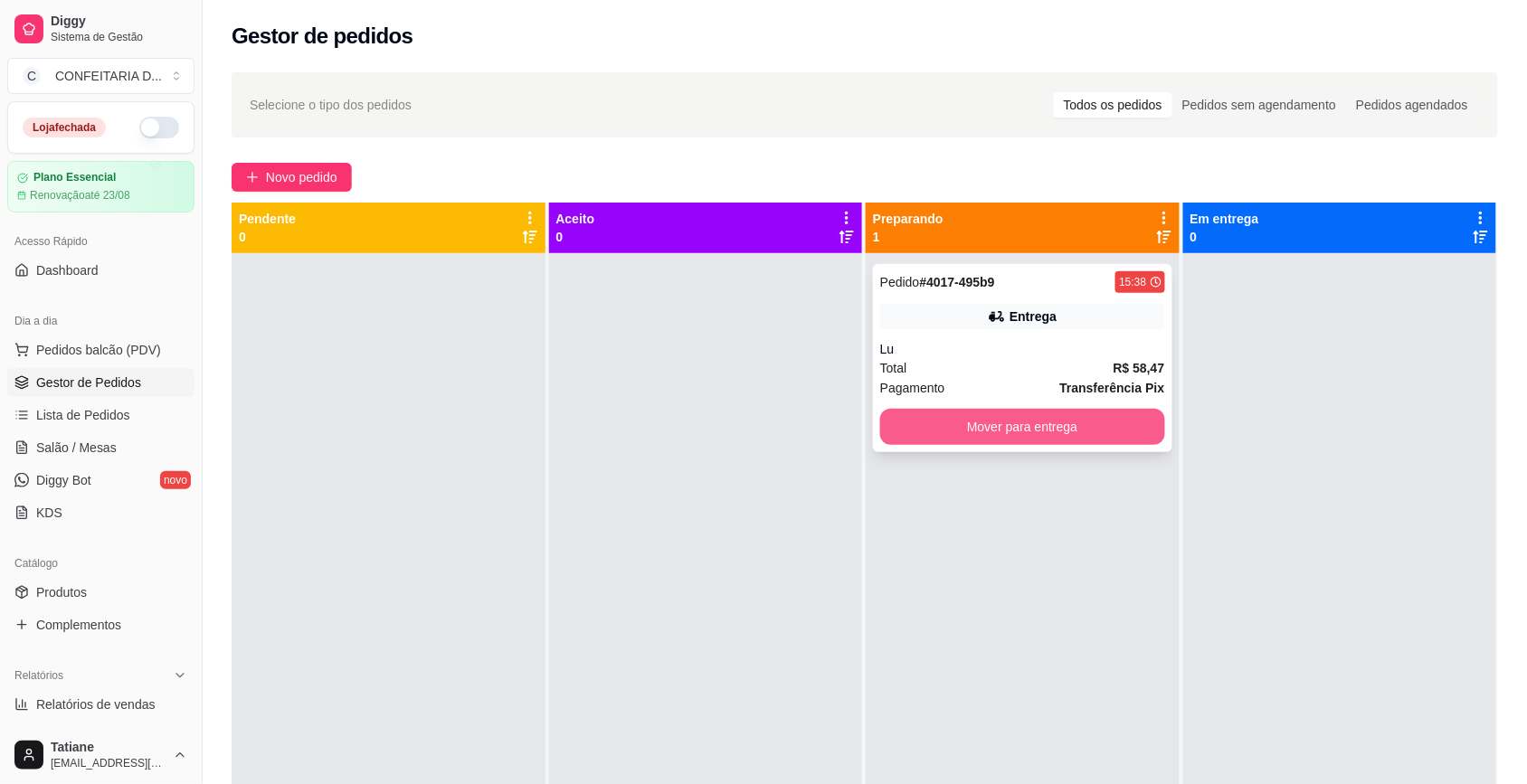
click at [962, 428] on button "Mover para entrega" at bounding box center [1023, 427] width 285 height 36
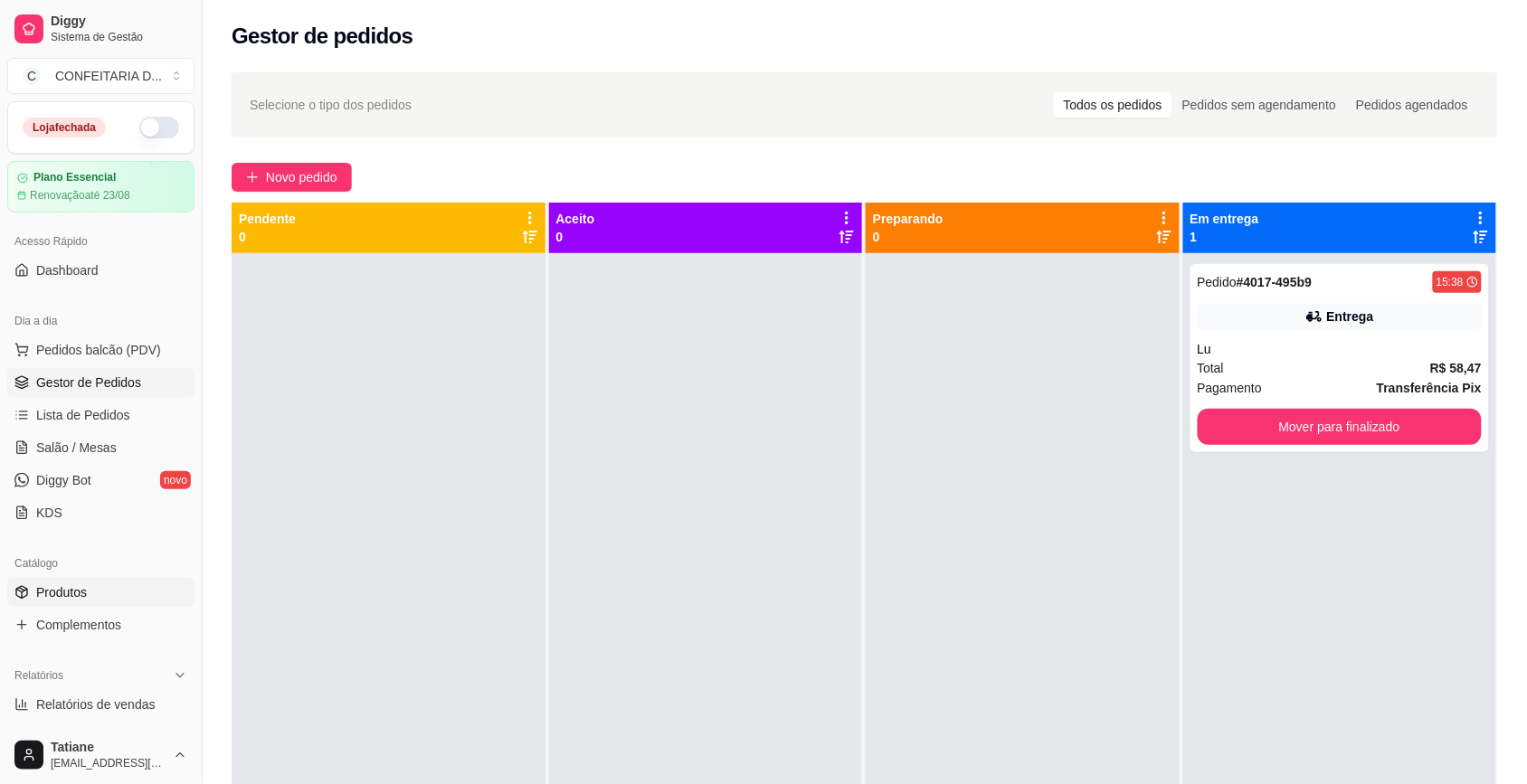
click at [82, 583] on span "Produtos" at bounding box center [61, 591] width 50 height 18
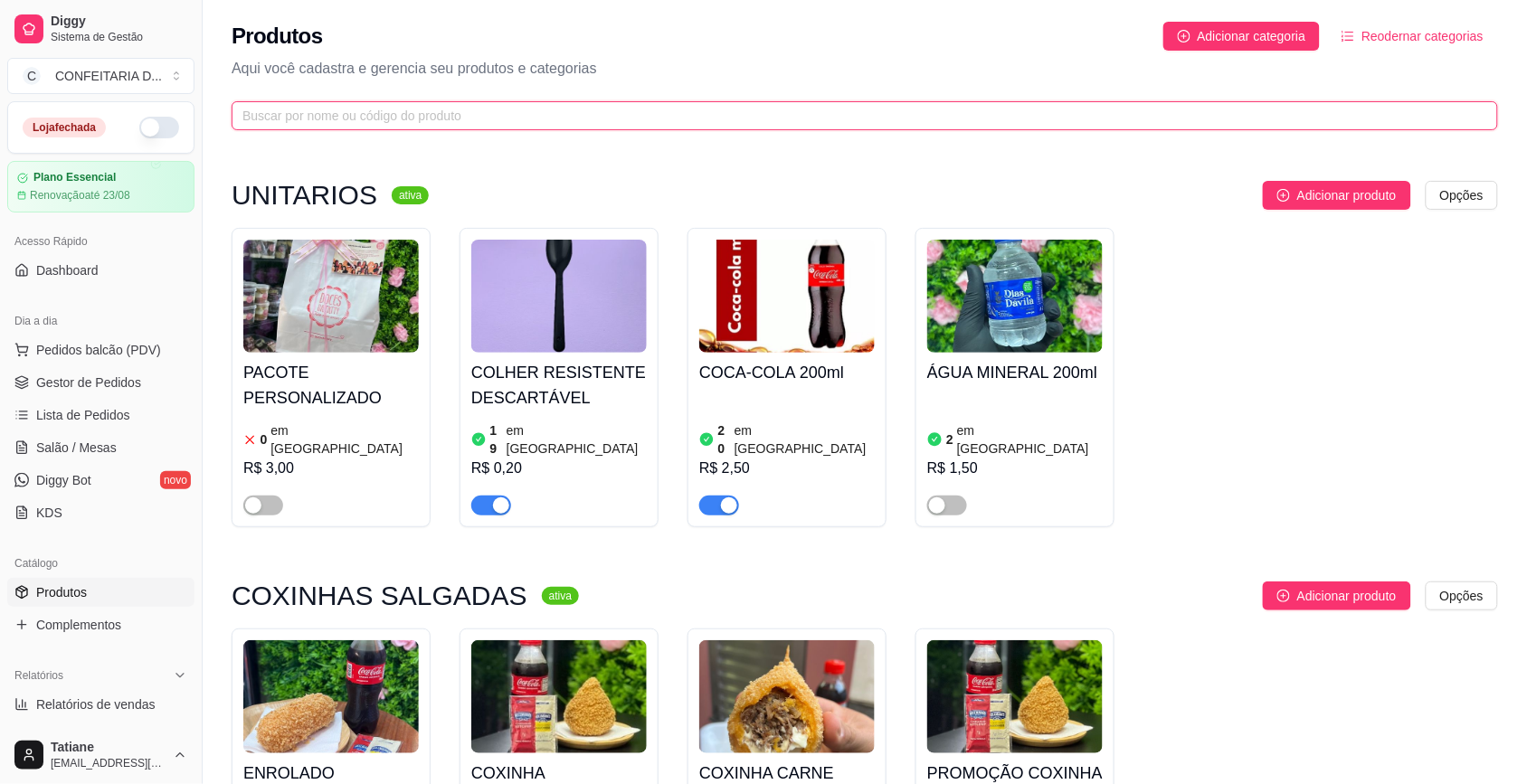
click at [287, 106] on input "text" at bounding box center [858, 115] width 1230 height 20
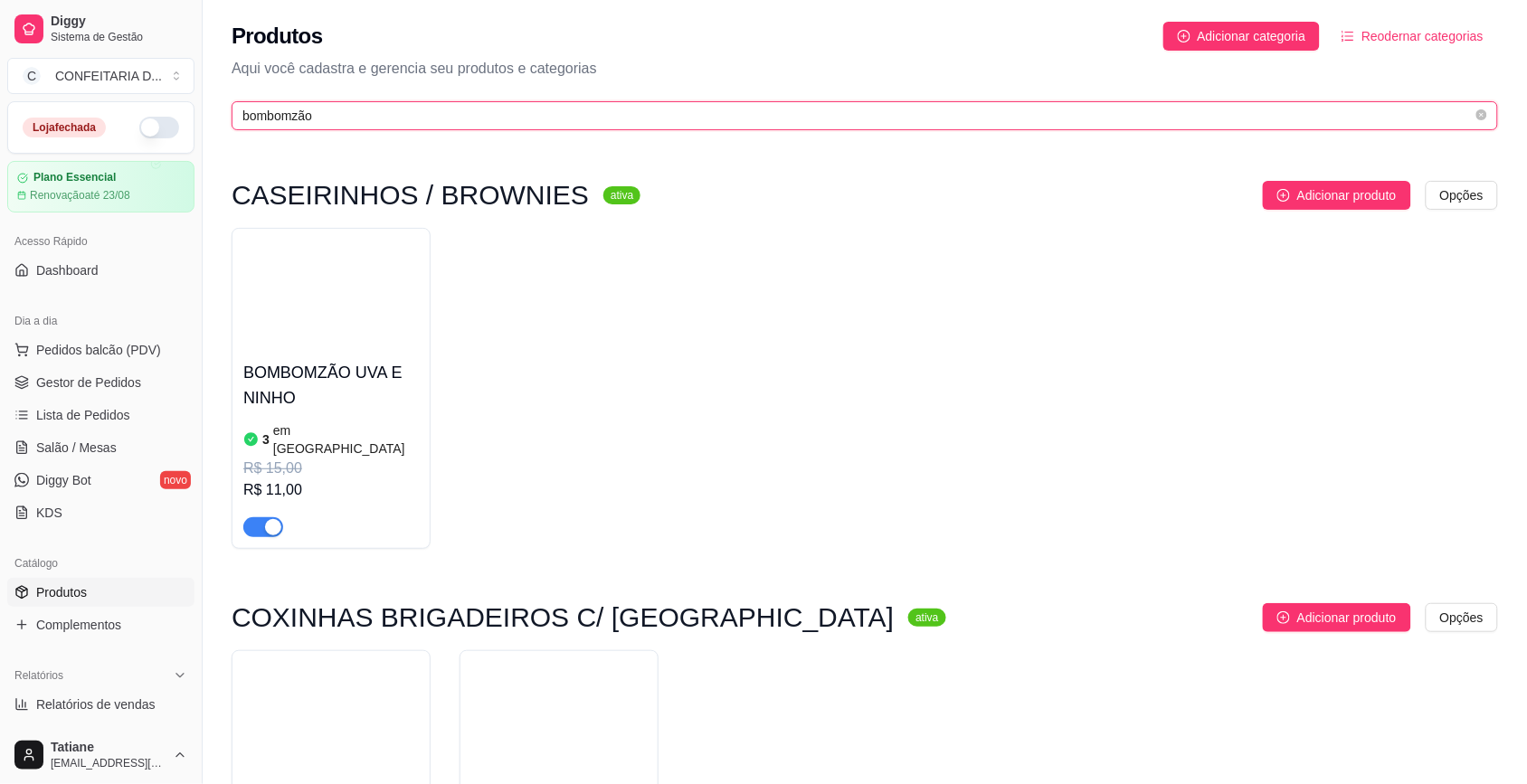
scroll to position [226, 0]
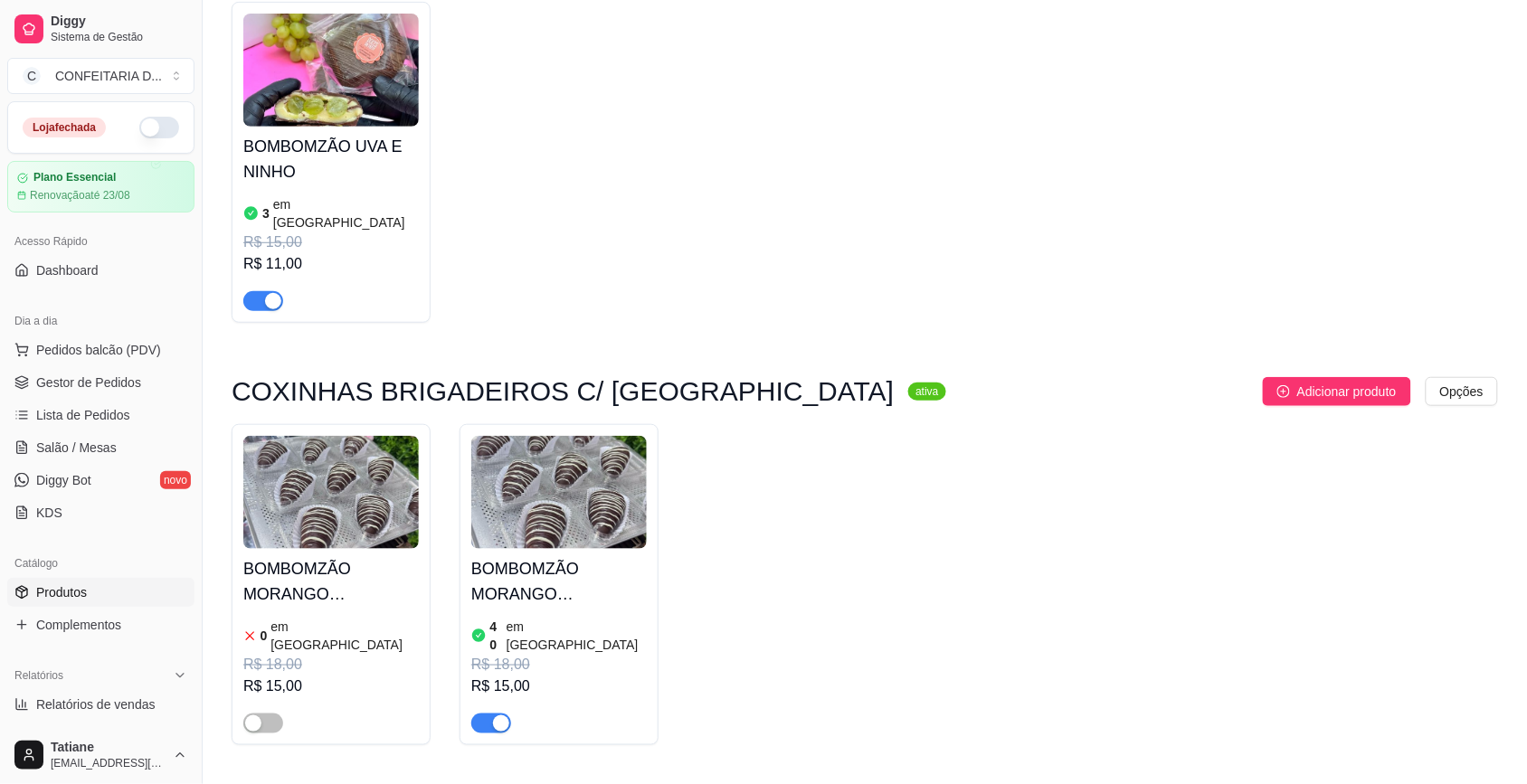
type input "bombomzão"
click at [530, 473] on img at bounding box center [559, 493] width 176 height 113
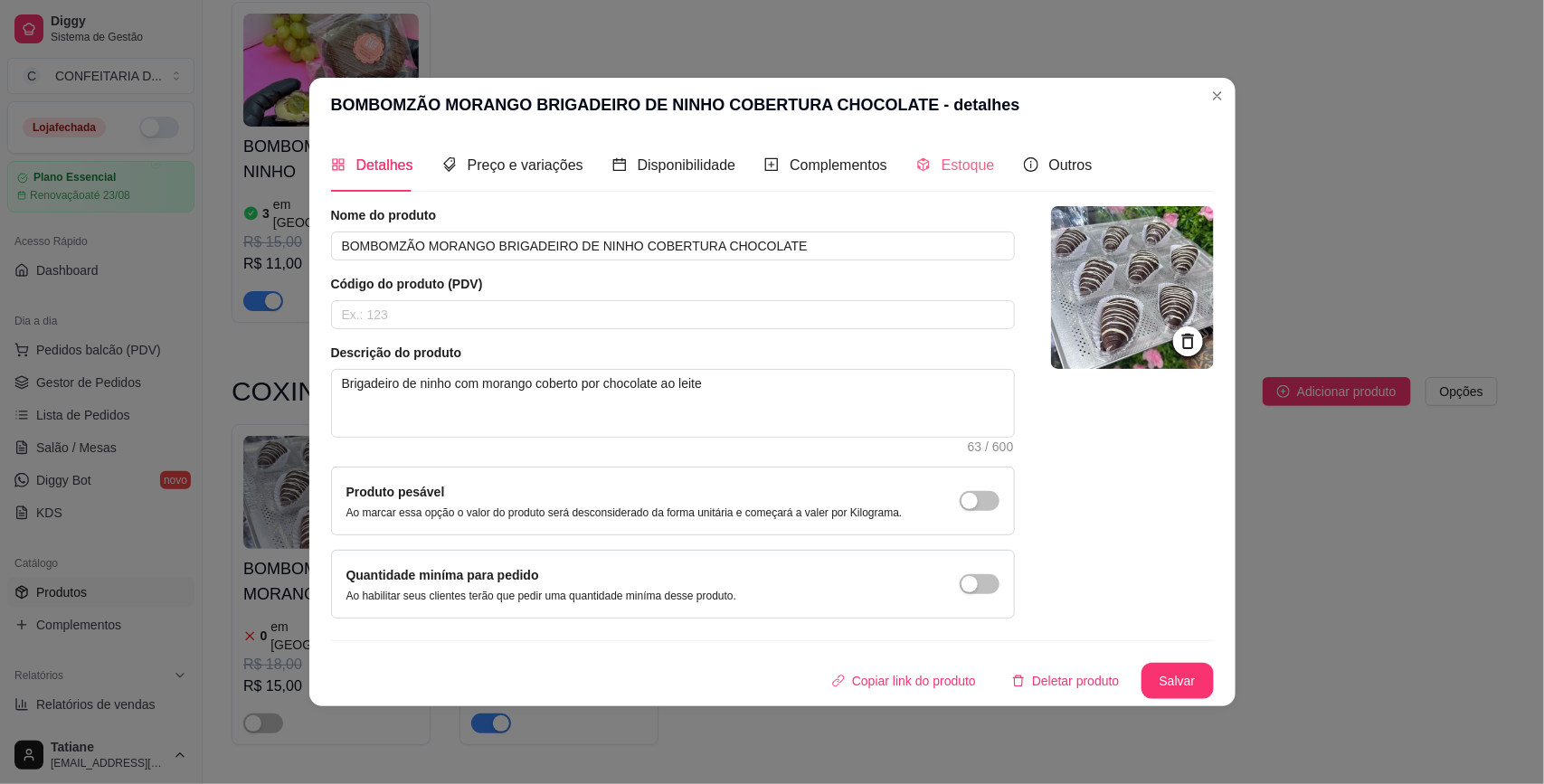
click at [924, 177] on div "Estoque" at bounding box center [955, 165] width 79 height 51
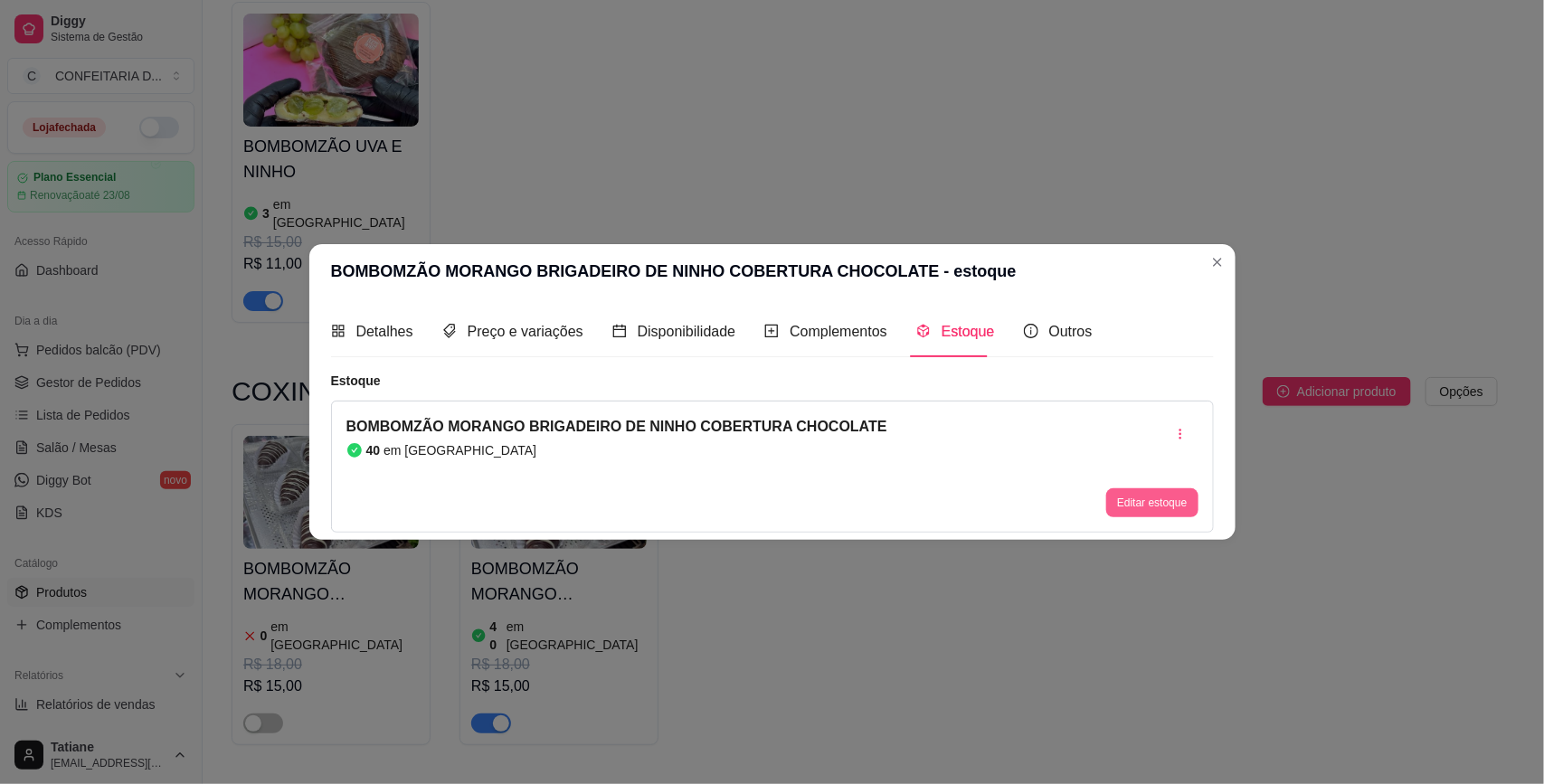
click at [1163, 518] on div "BOMBOMZÃO MORANGO BRIGADEIRO DE NINHO COBERTURA CHOCOLATE 40 em estoque Editar …" at bounding box center [772, 467] width 883 height 132
click at [1158, 500] on button "Editar estoque" at bounding box center [1151, 503] width 88 height 28
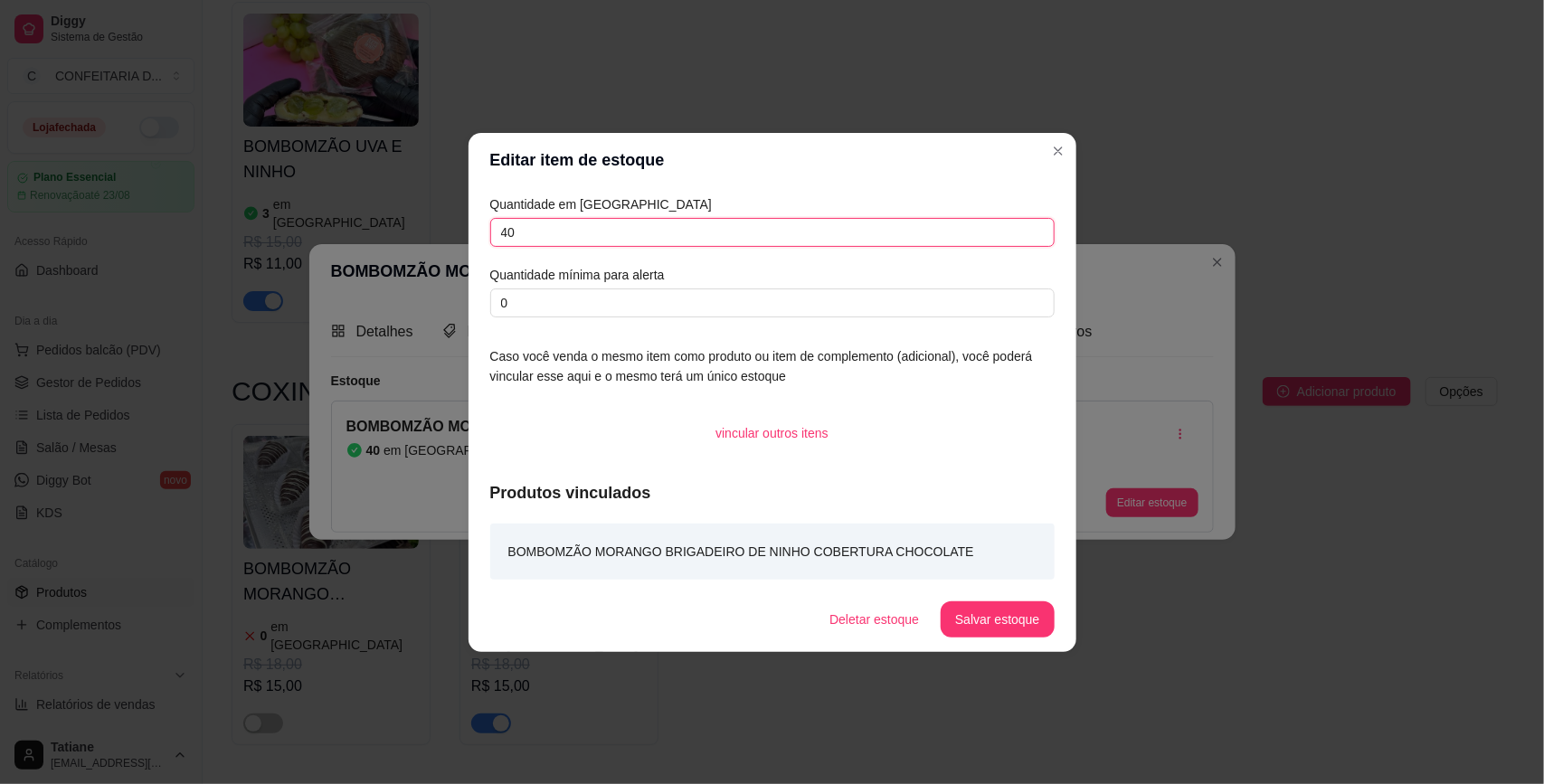
click at [543, 218] on input "40" at bounding box center [772, 232] width 565 height 29
click at [543, 218] on input "4" at bounding box center [772, 232] width 565 height 29
type input "38"
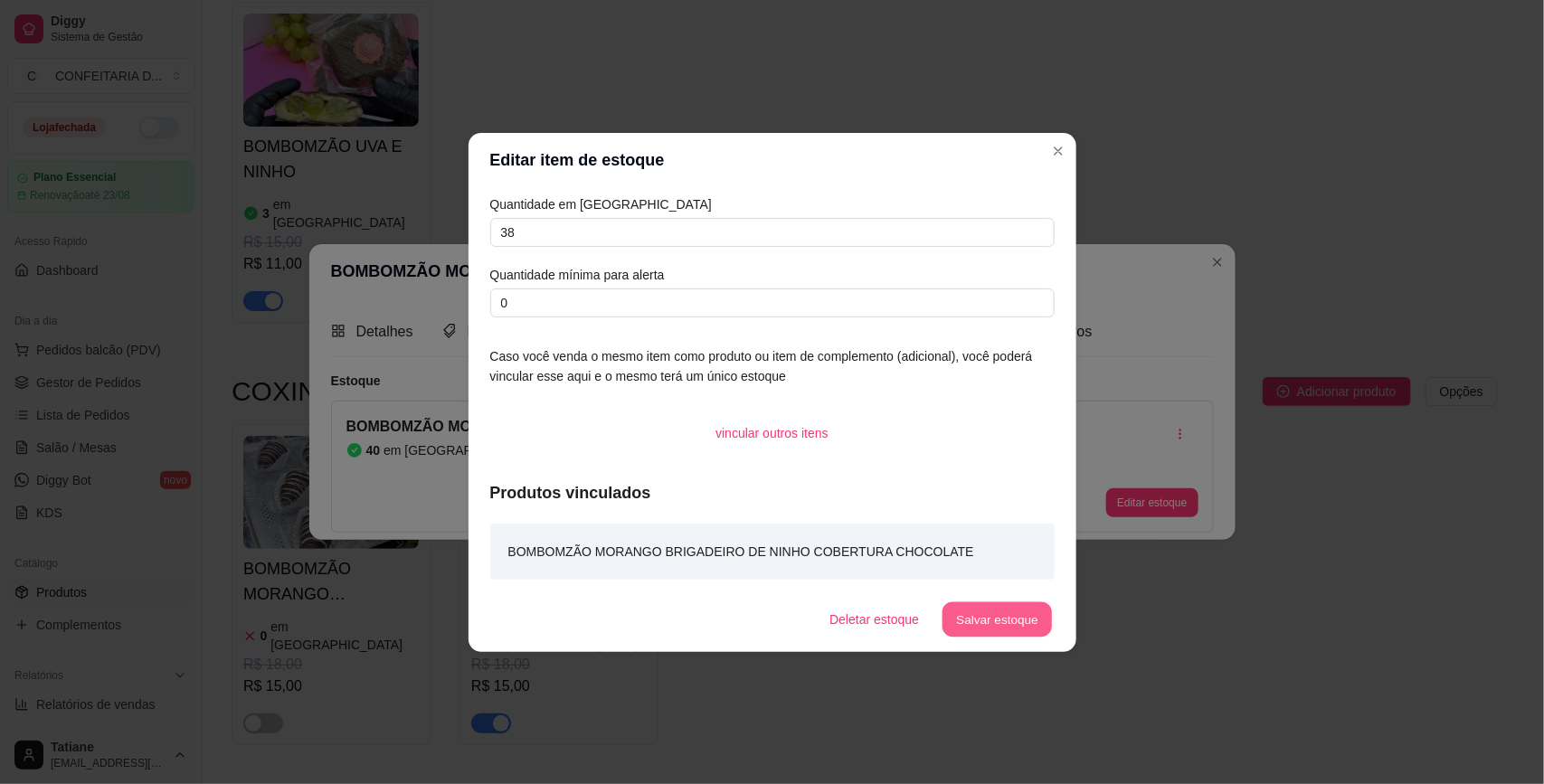
click at [979, 608] on button "Salvar estoque" at bounding box center [997, 619] width 111 height 35
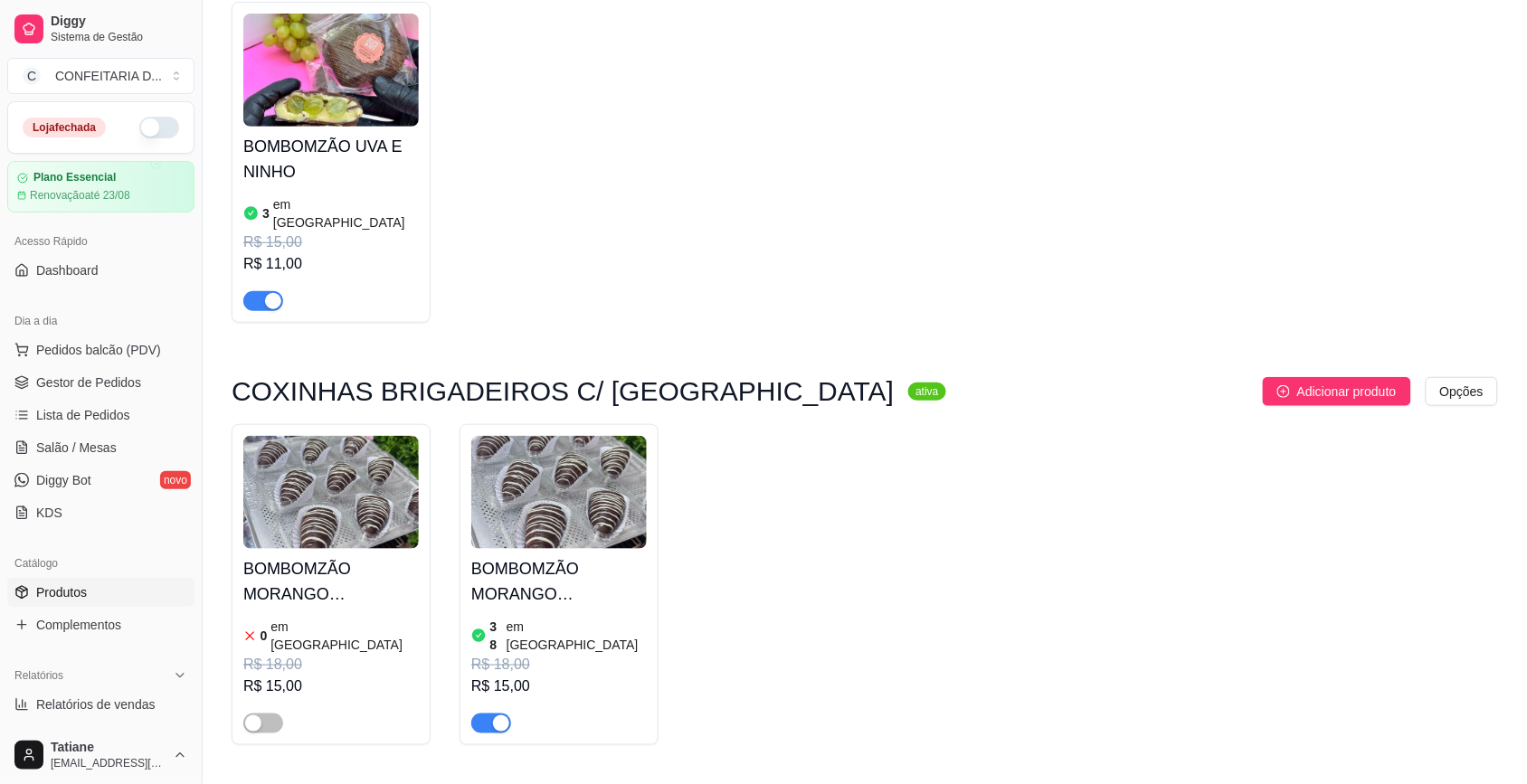
scroll to position [0, 0]
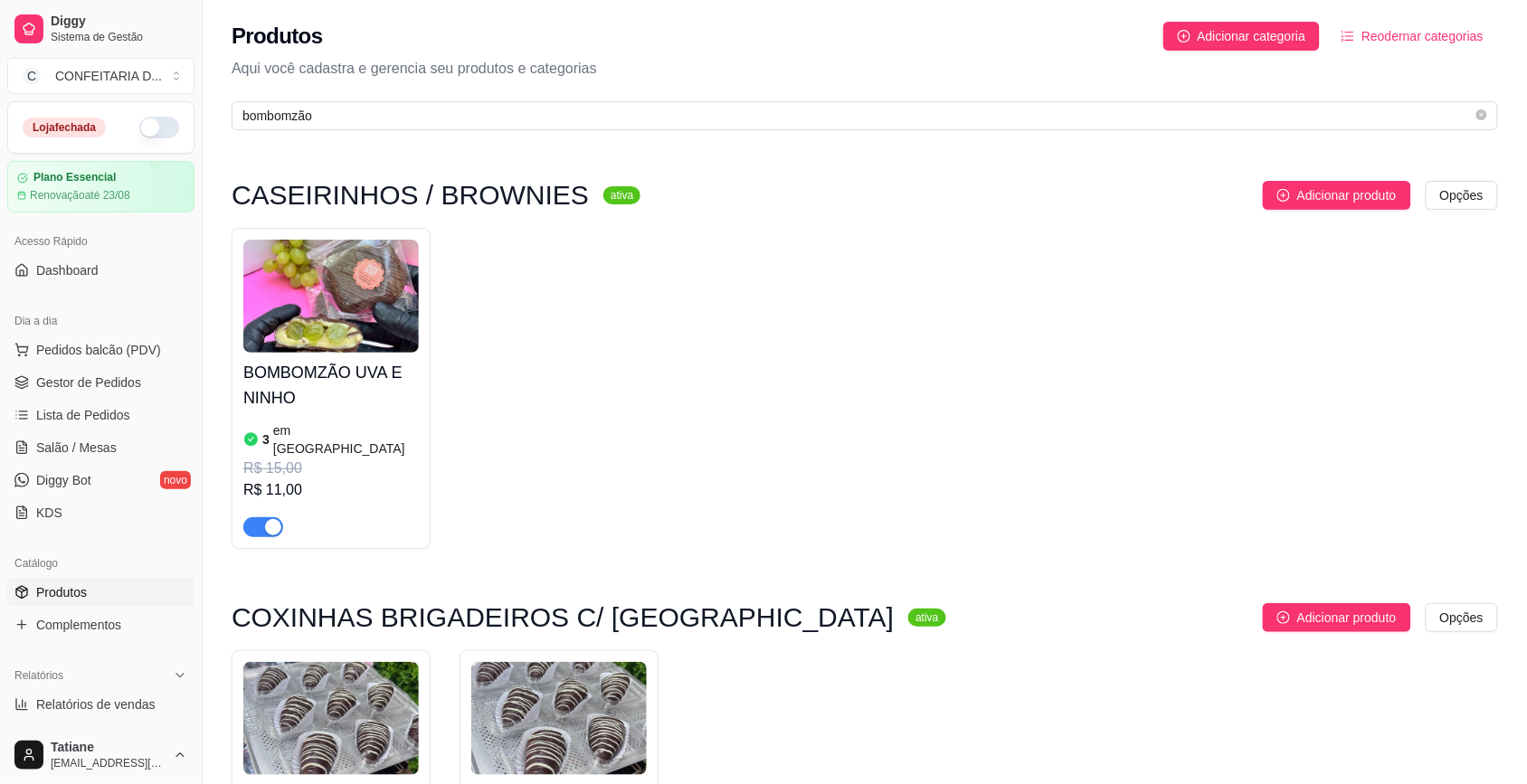
click at [599, 719] on img at bounding box center [559, 719] width 176 height 113
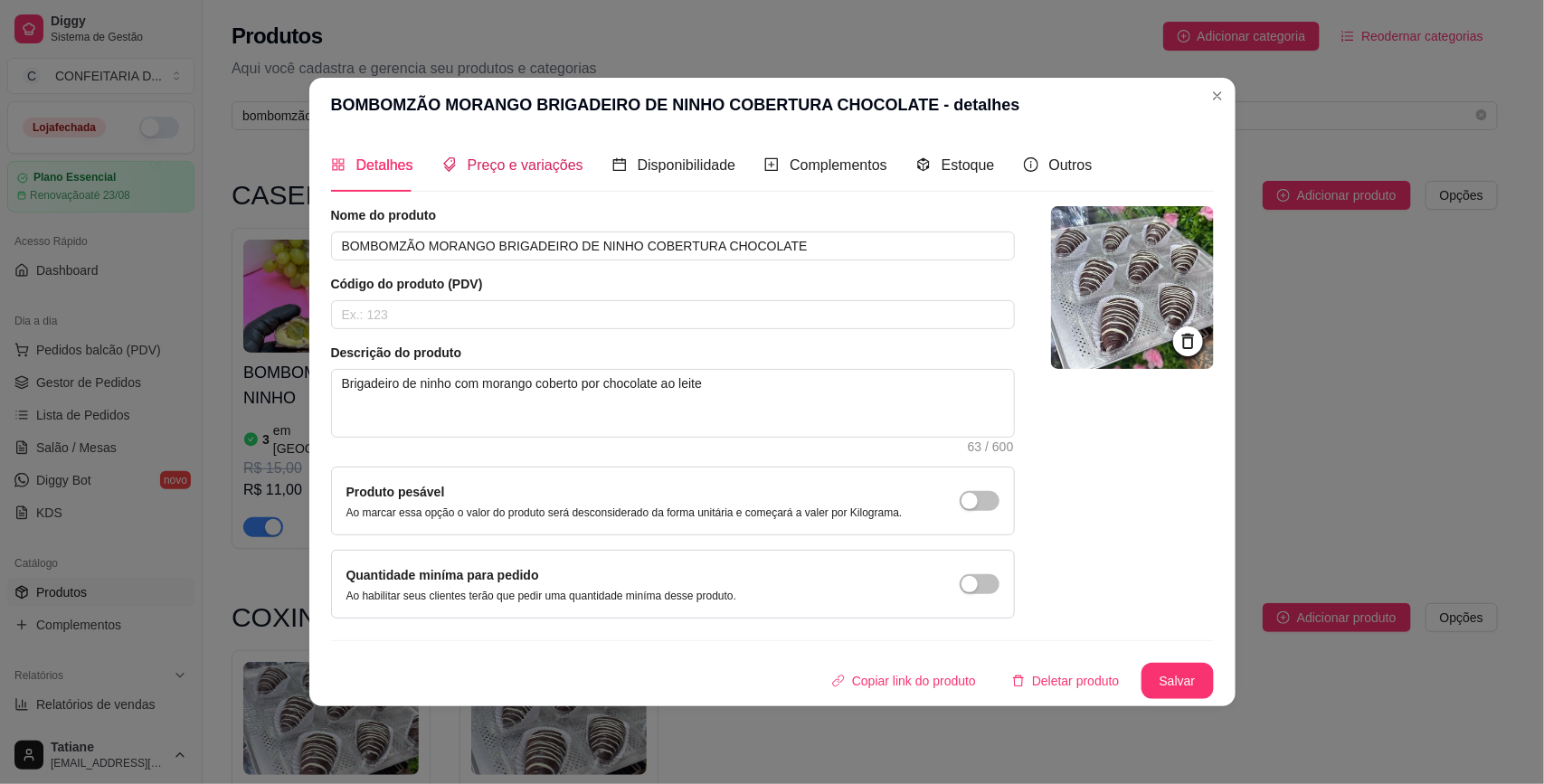
click at [489, 161] on span "Preço e variações" at bounding box center [526, 165] width 115 height 16
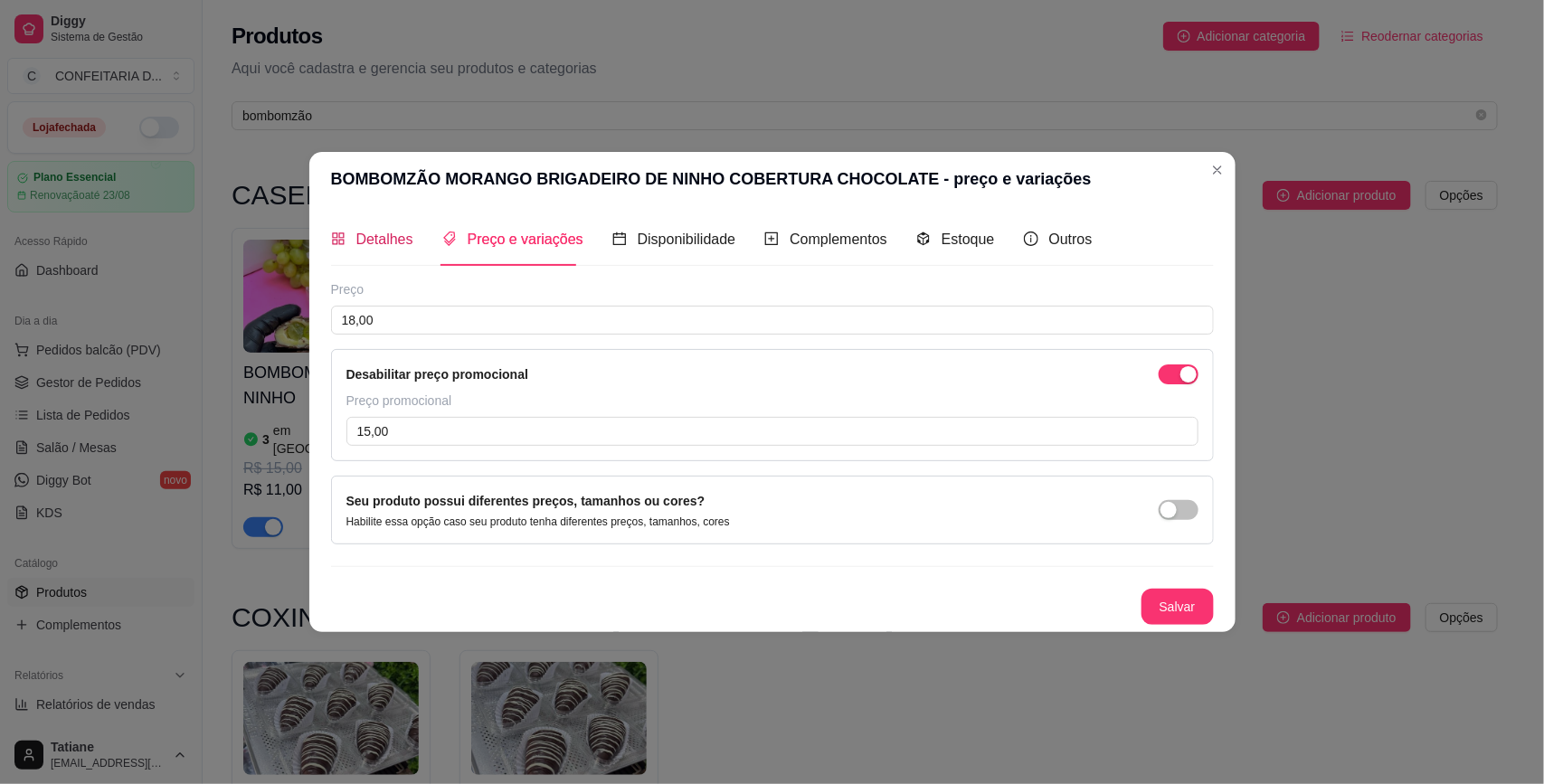
click at [409, 248] on div "Detalhes" at bounding box center [372, 239] width 82 height 22
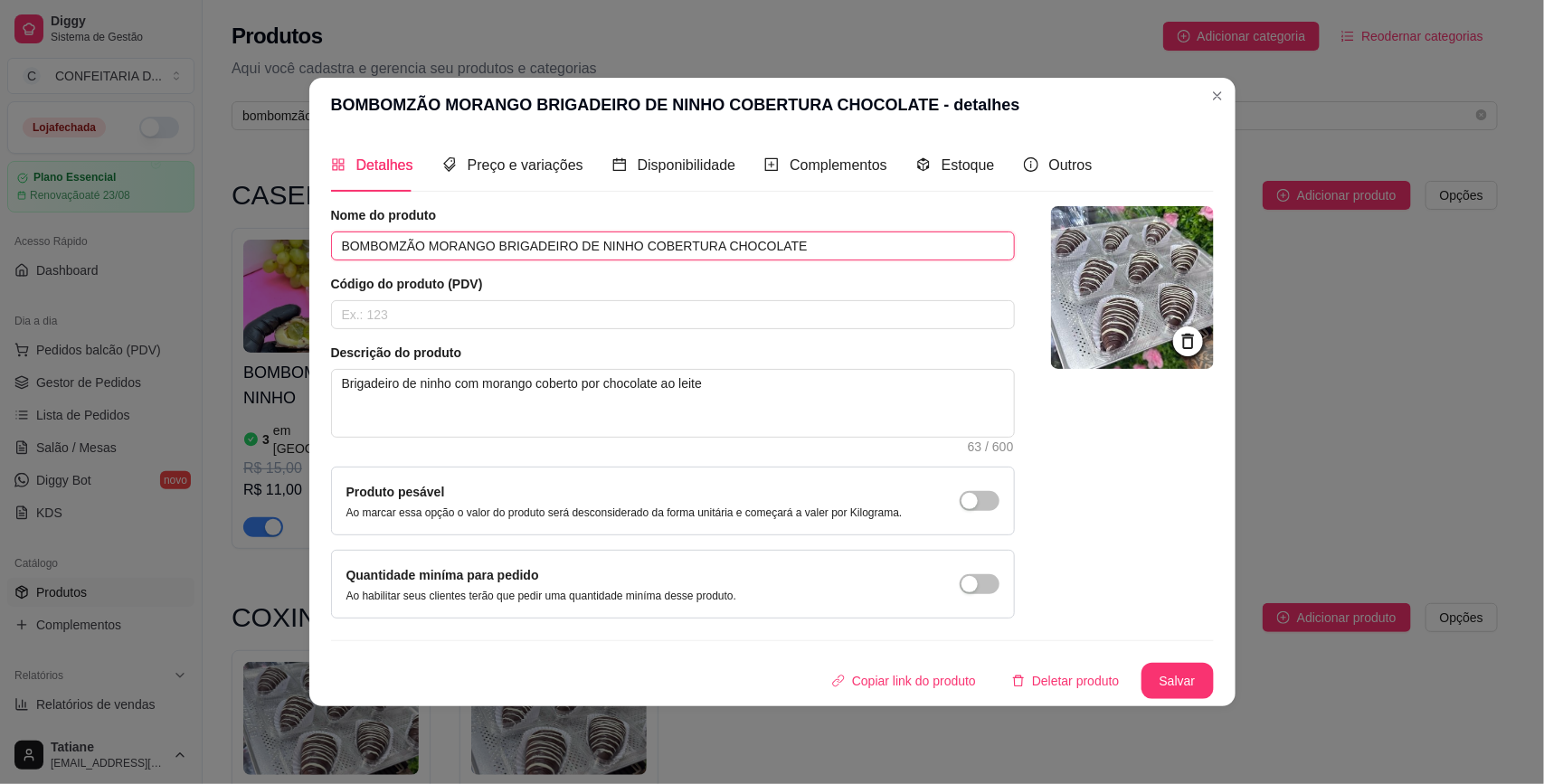
click at [479, 249] on input "BOMBOMZÃO MORANGO BRIGADEIRO DE NINHO COBERTURA CHOCOLATE" at bounding box center [672, 246] width 684 height 29
click at [504, 235] on input "BOMBOMZÃO MORANGO BRIGADEIRO DE NINHO COBERTURA CHOCOLATE" at bounding box center [672, 246] width 684 height 29
drag, startPoint x: 493, startPoint y: 242, endPoint x: 787, endPoint y: 246, distance: 294.0
click at [787, 246] on input "BOMBOMZÃO MORANGO BRIGADEIRO DE NINHO COBERTURA CHOCOLATE" at bounding box center [672, 246] width 684 height 29
type input "BOMBOMZÃO MORANGO"
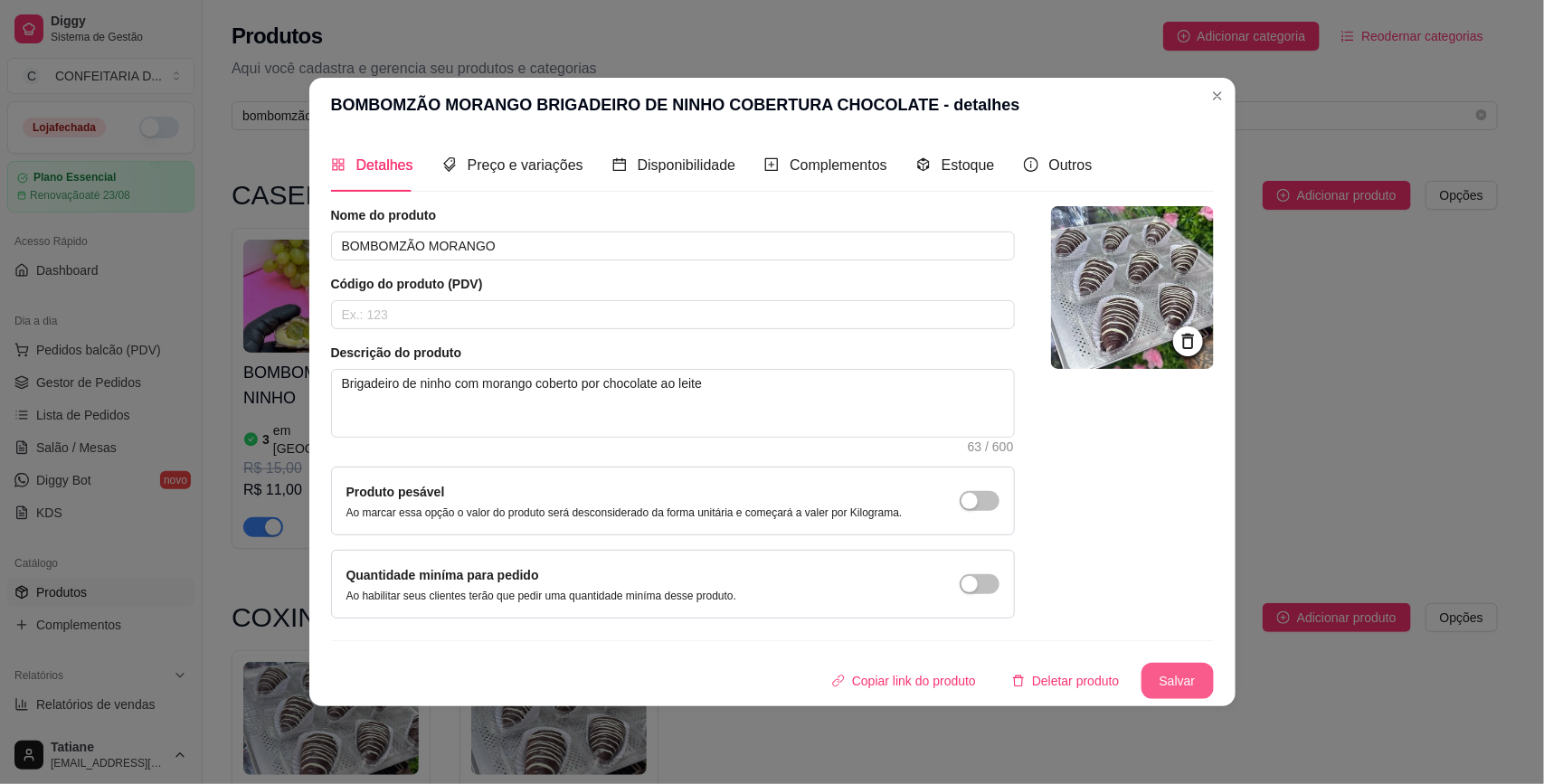
click at [1178, 680] on button "Salvar" at bounding box center [1178, 681] width 73 height 36
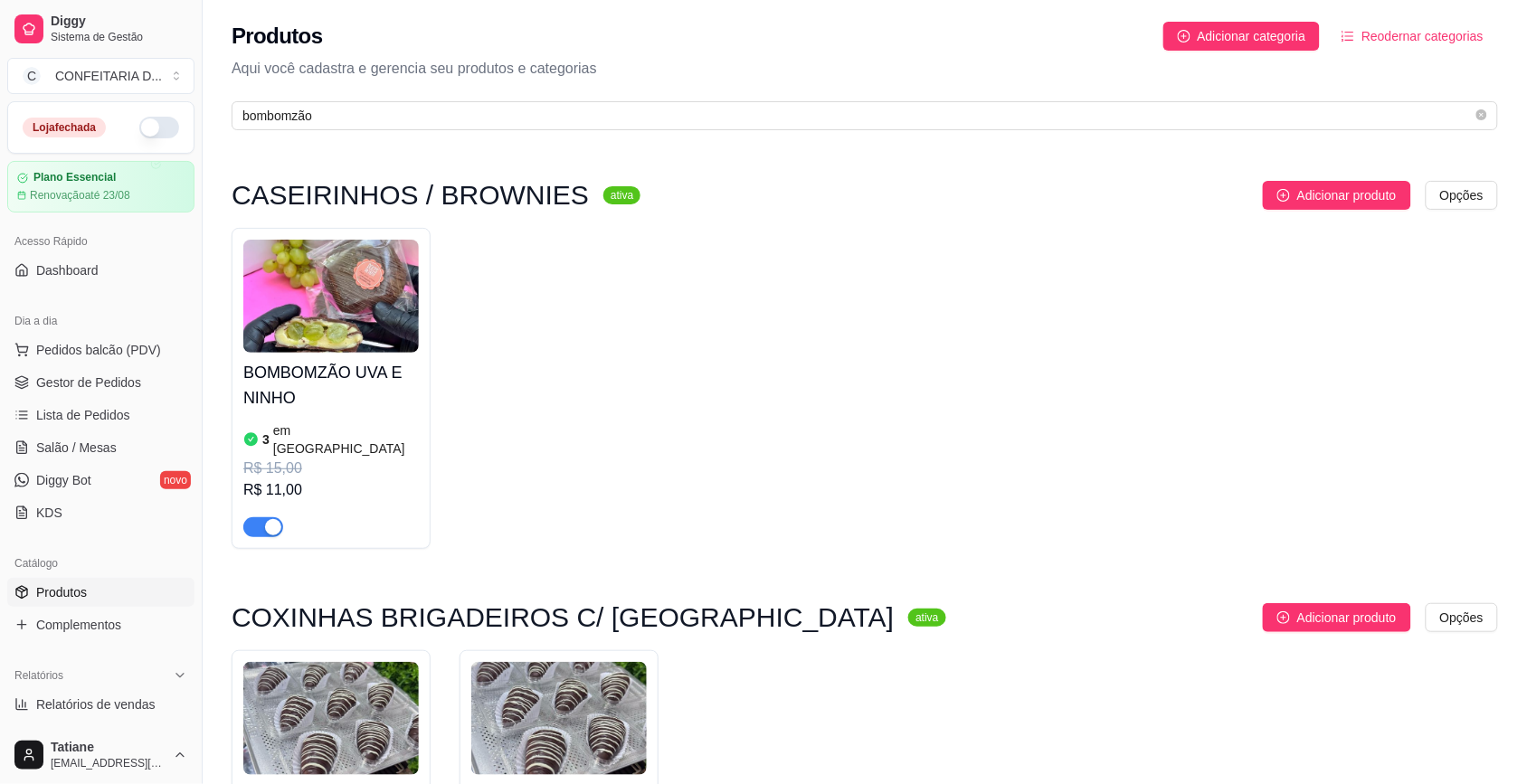
click at [350, 299] on img at bounding box center [331, 297] width 176 height 113
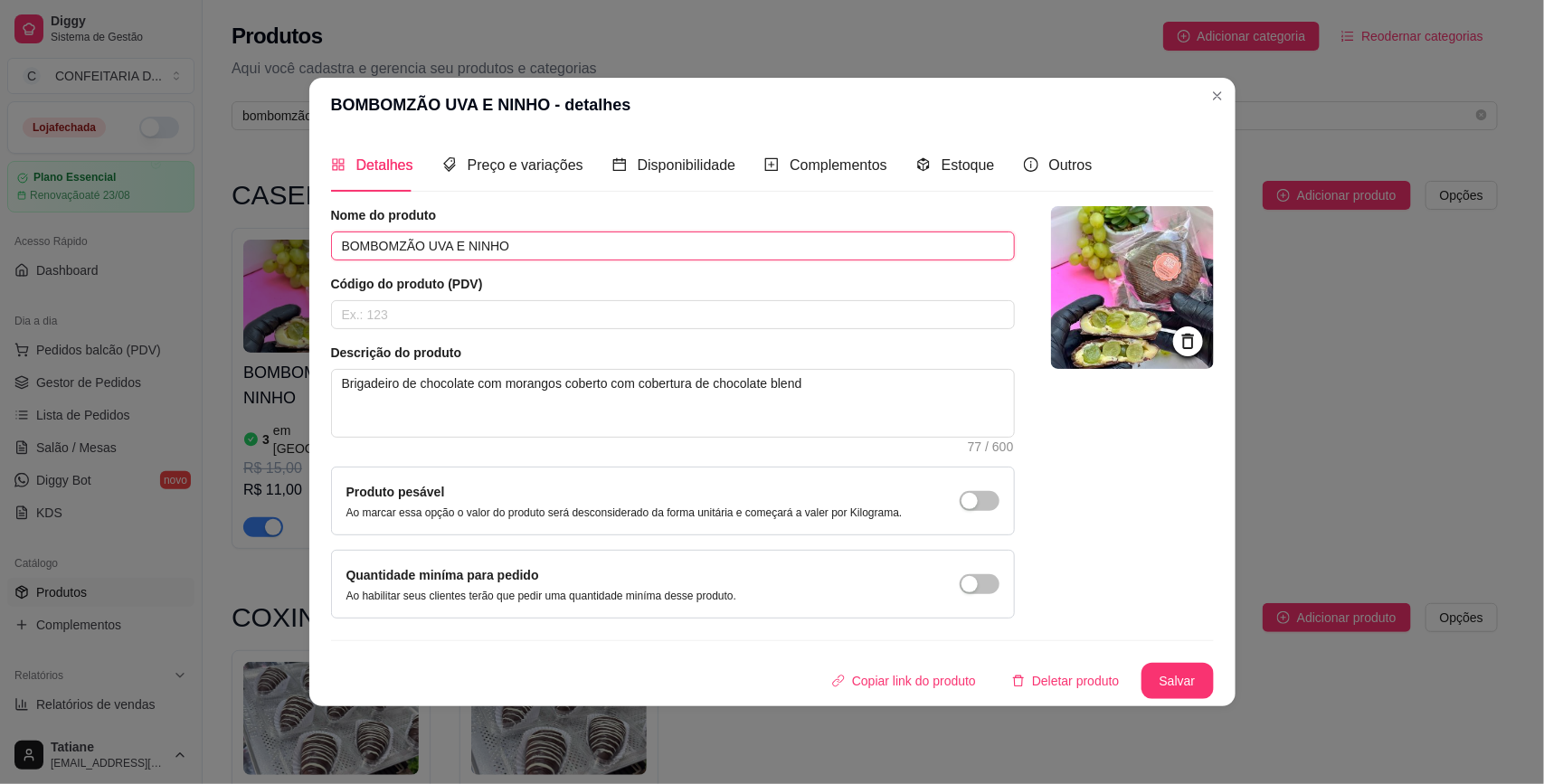
drag, startPoint x: 532, startPoint y: 232, endPoint x: 448, endPoint y: 232, distance: 84.0
click at [448, 232] on input "BOMBOMZÃO UVA E NINHO" at bounding box center [672, 246] width 684 height 29
type input "BOMBOMZÃO UVAS VERDES"
click at [1180, 685] on button "Salvar" at bounding box center [1178, 681] width 73 height 36
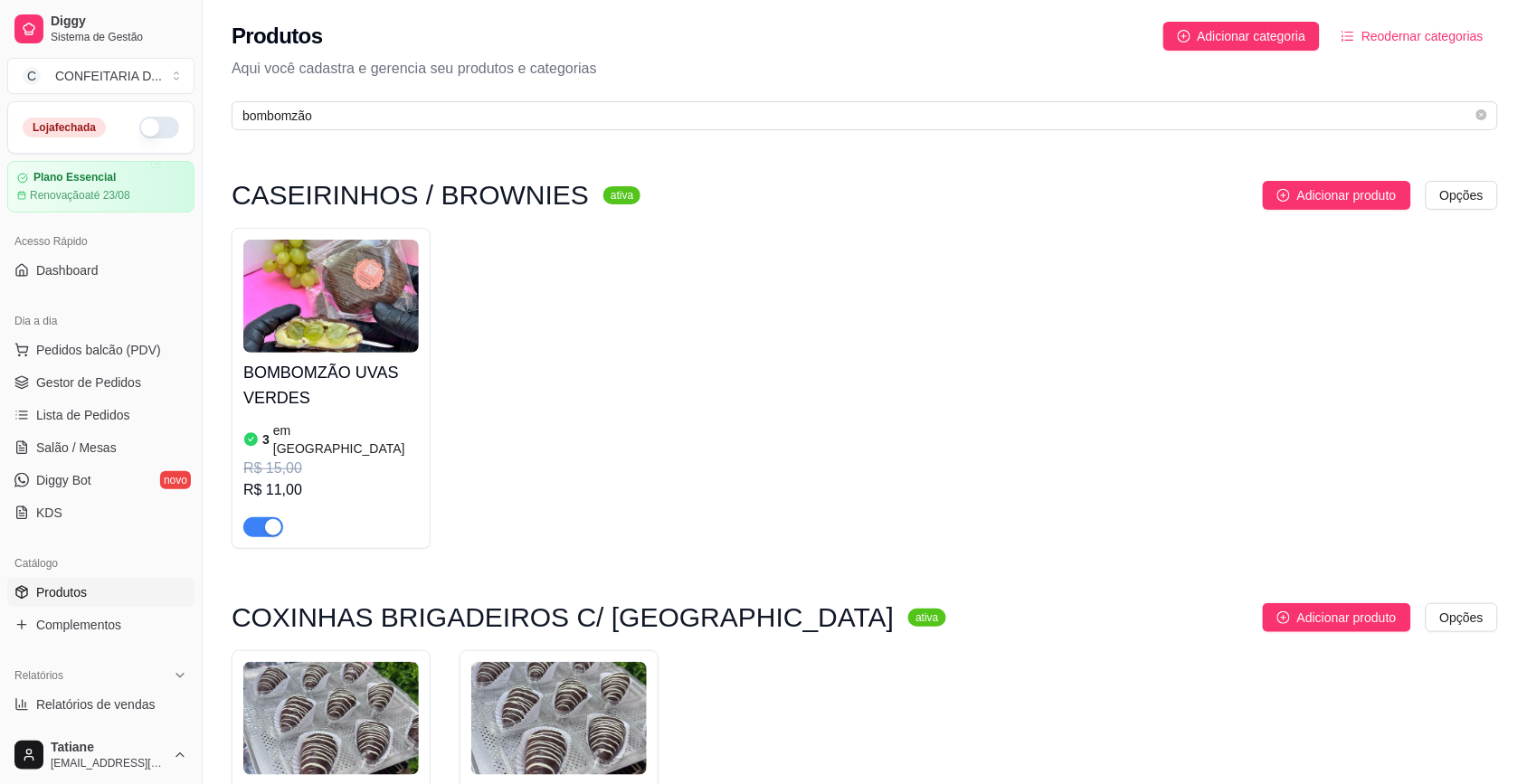
click at [663, 440] on div "BOMBOMZÃO UVAS VERDES 3 em estoque R$ 15,00 R$ 11,00" at bounding box center [864, 388] width 1266 height 321
click at [262, 517] on span "button" at bounding box center [263, 526] width 40 height 20
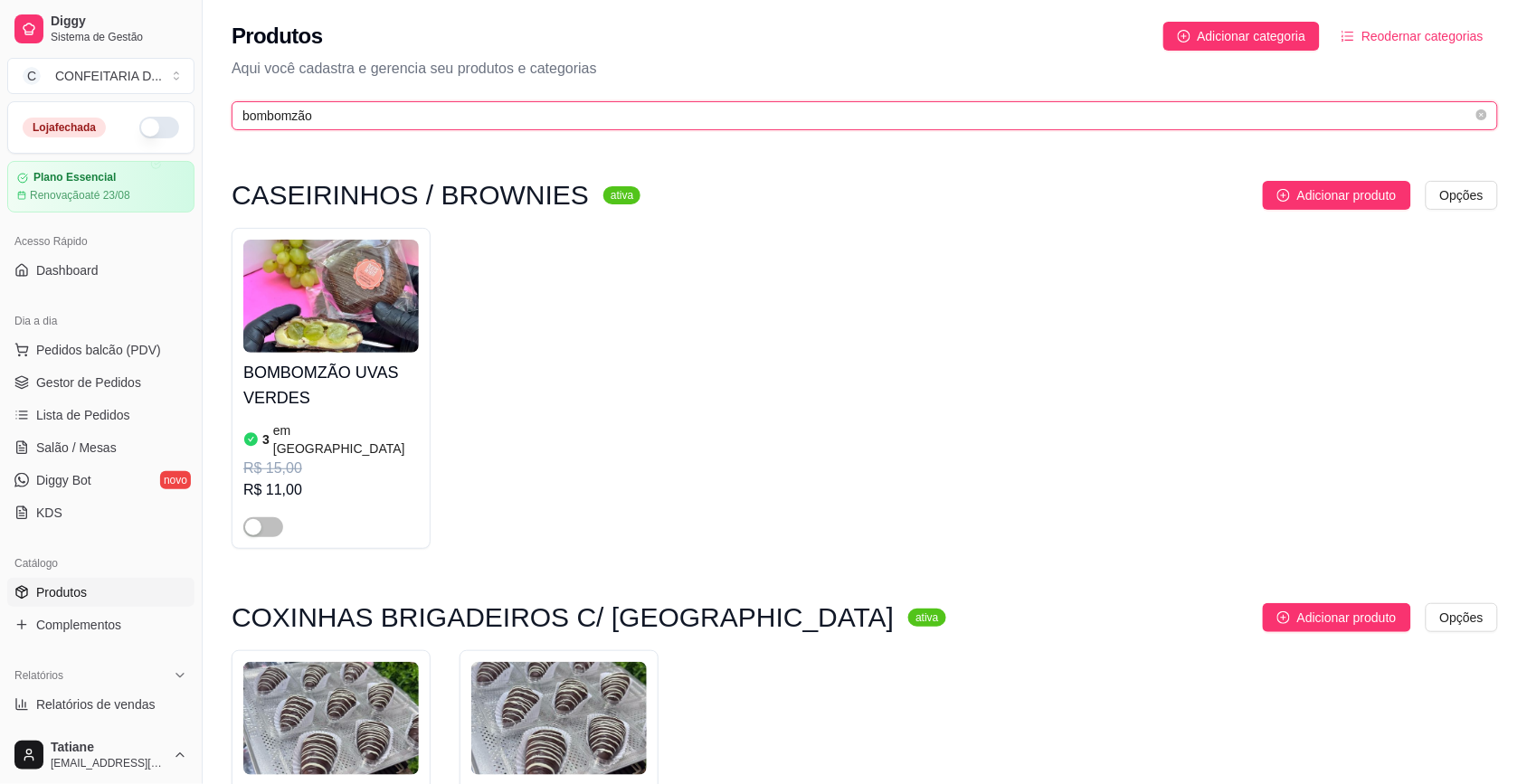
click at [330, 115] on input "bombomzão" at bounding box center [858, 115] width 1230 height 20
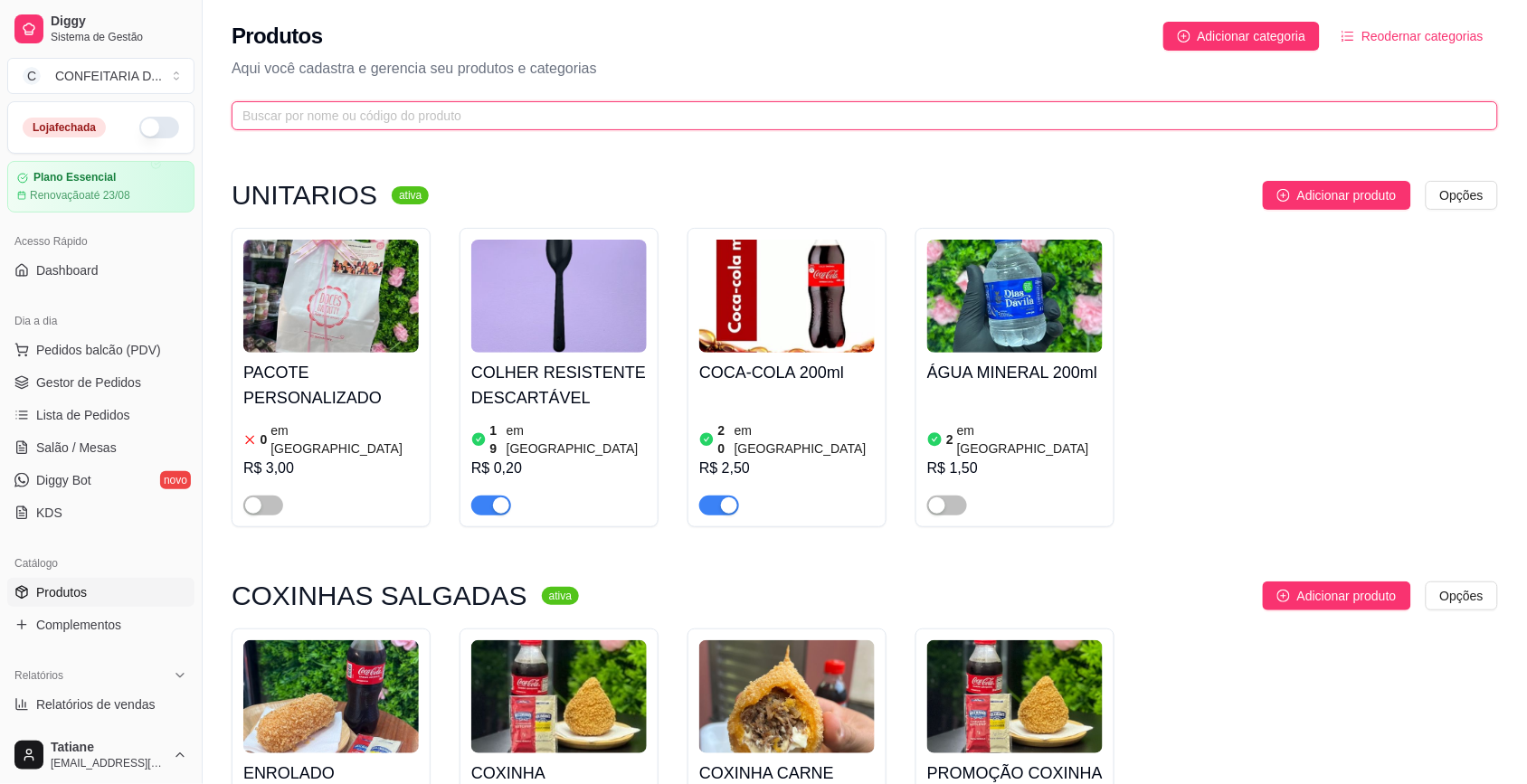
scroll to position [339, 0]
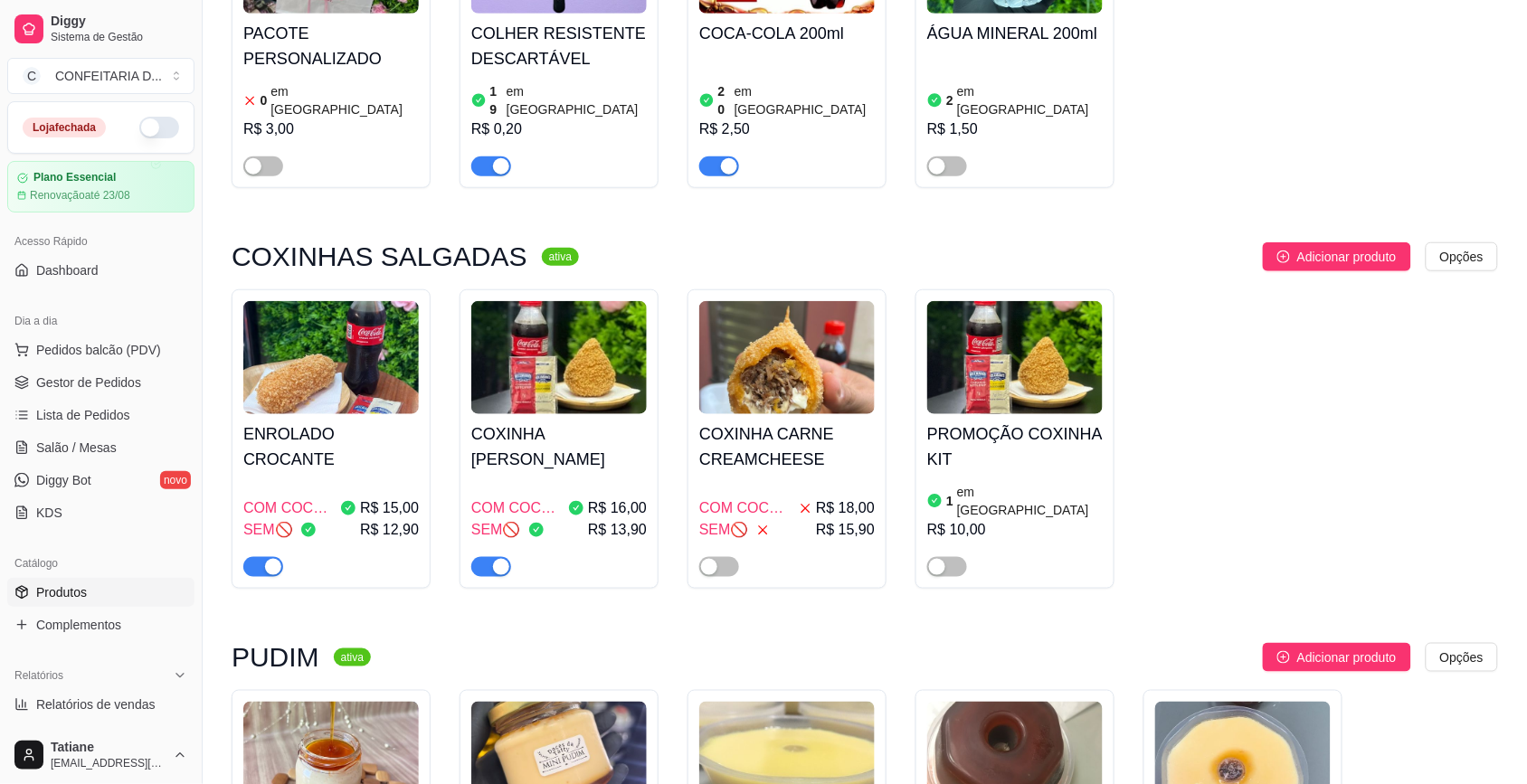
click at [566, 374] on img at bounding box center [559, 358] width 176 height 113
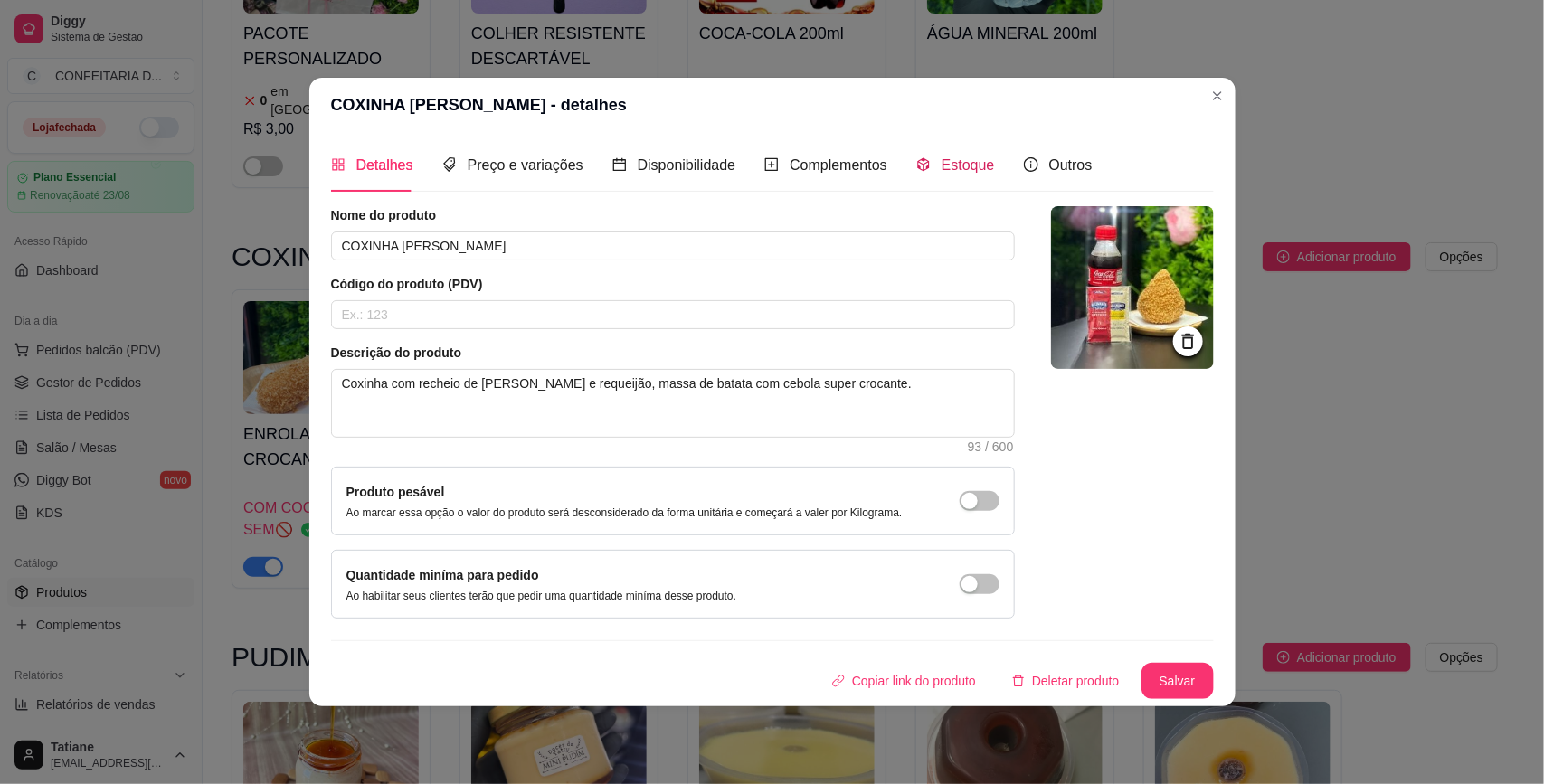
click at [962, 173] on span "Estoque" at bounding box center [967, 165] width 53 height 16
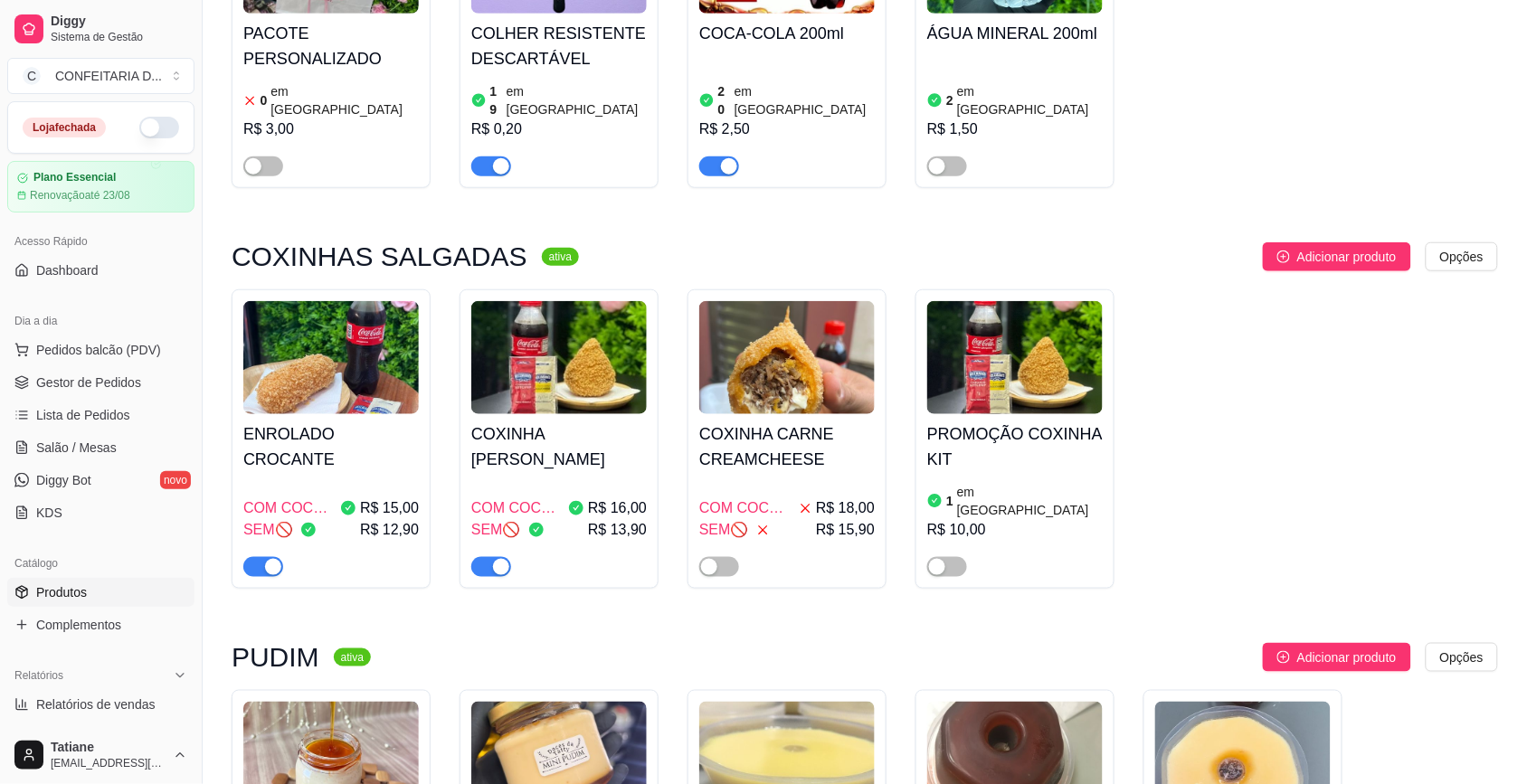
click at [333, 498] on span "COM COCA-COLA✅" at bounding box center [288, 508] width 89 height 21
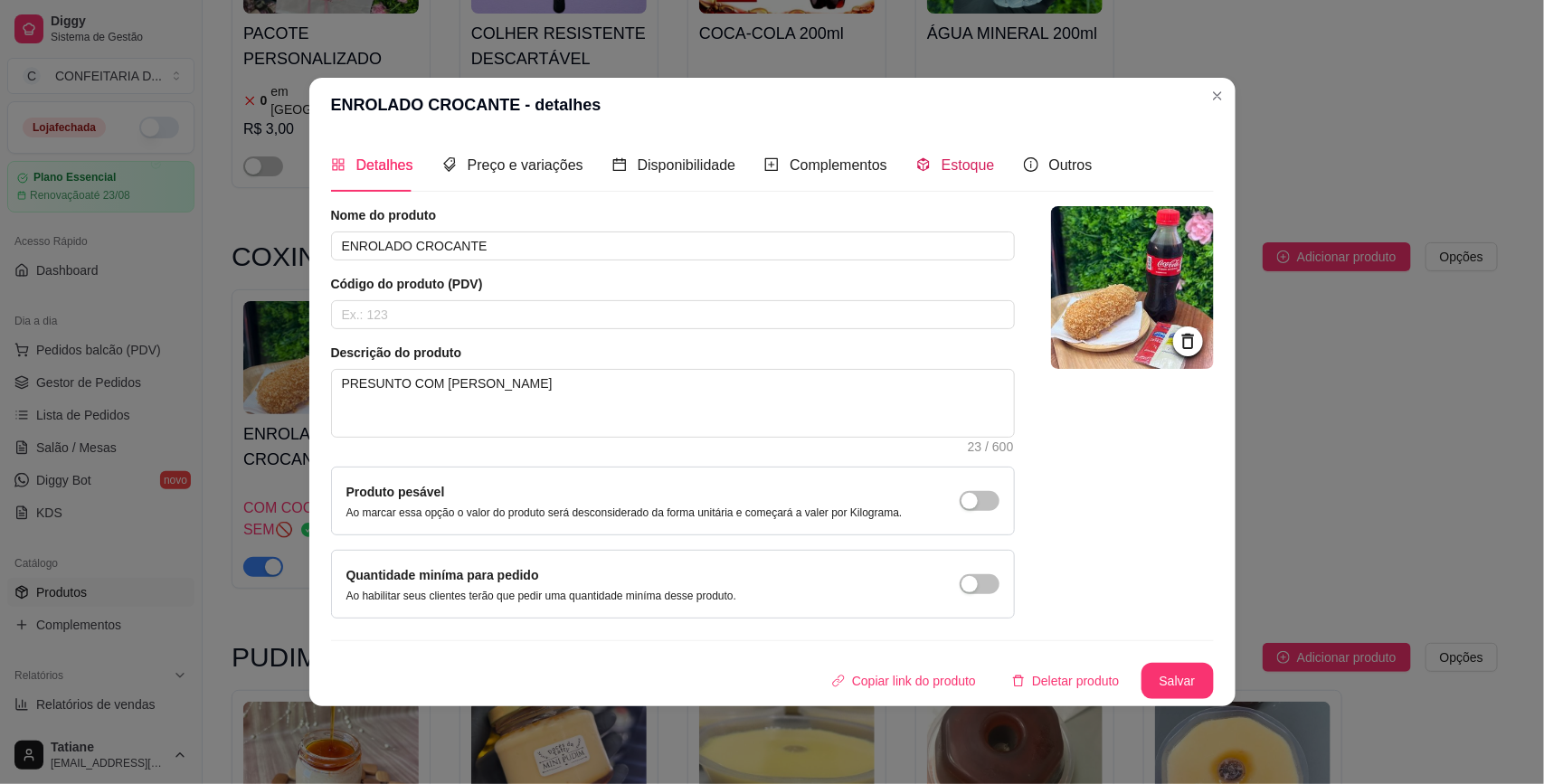
click at [951, 158] on span "Estoque" at bounding box center [967, 165] width 53 height 16
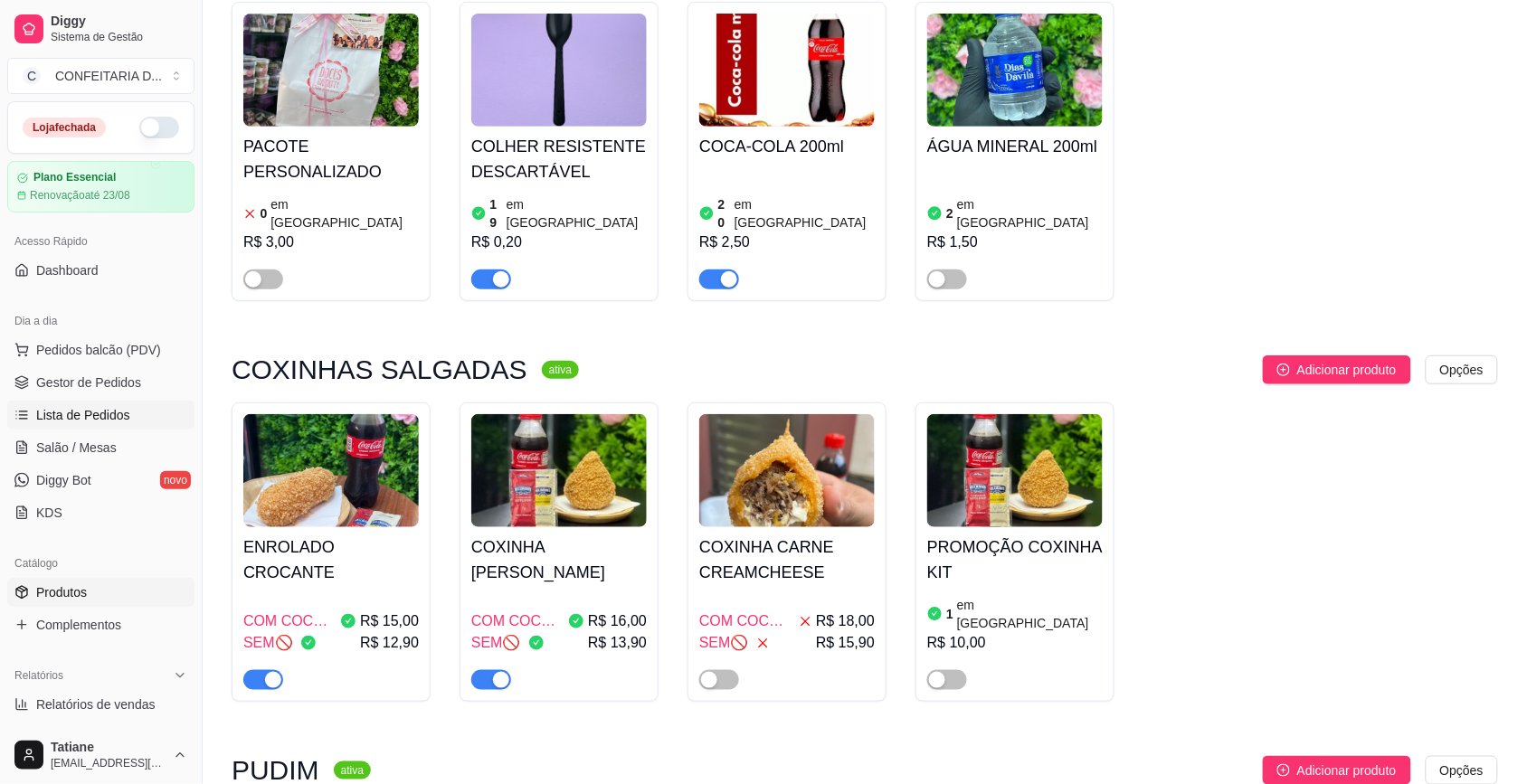
scroll to position [0, 0]
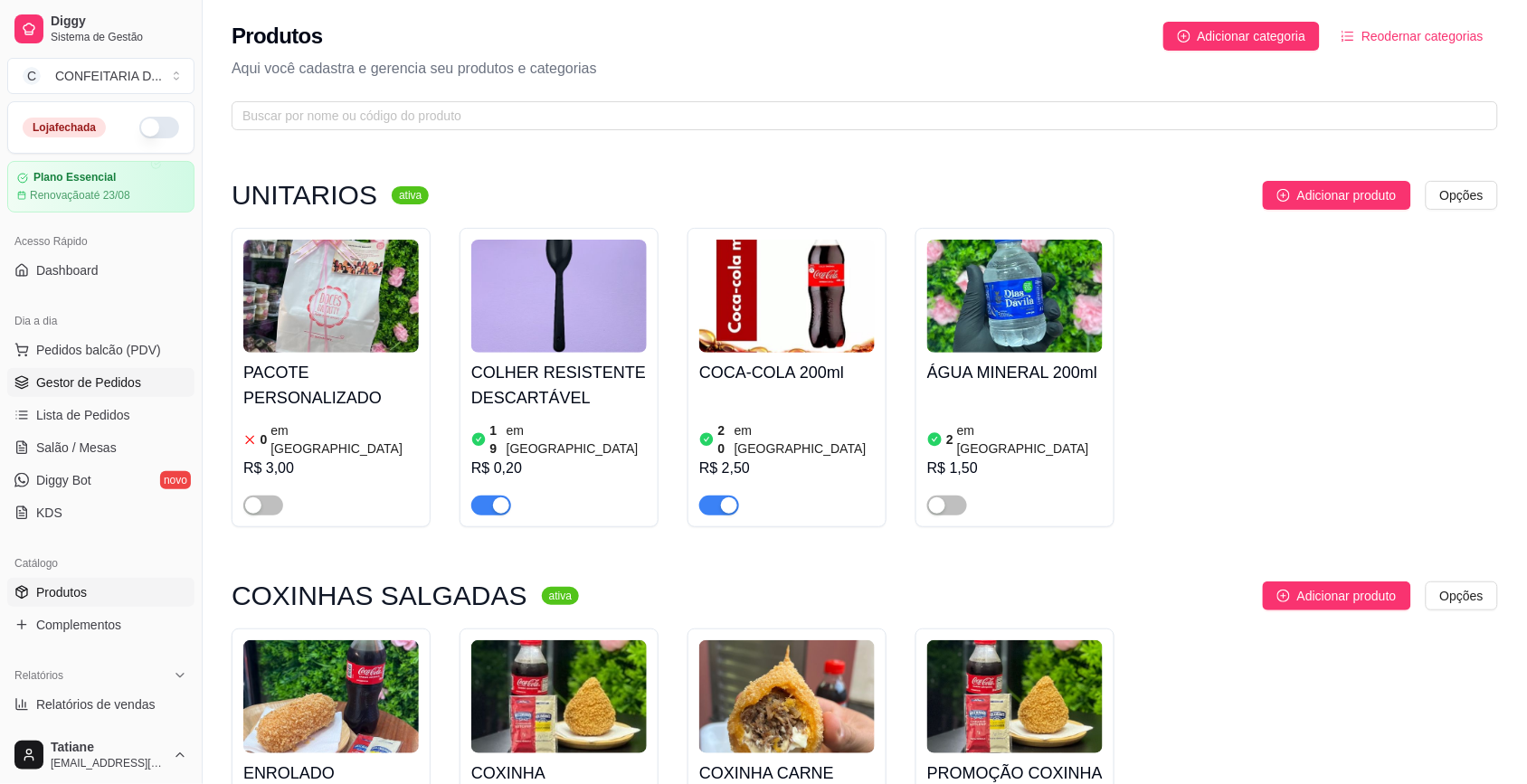
click at [41, 386] on span "Gestor de Pedidos" at bounding box center [88, 382] width 105 height 18
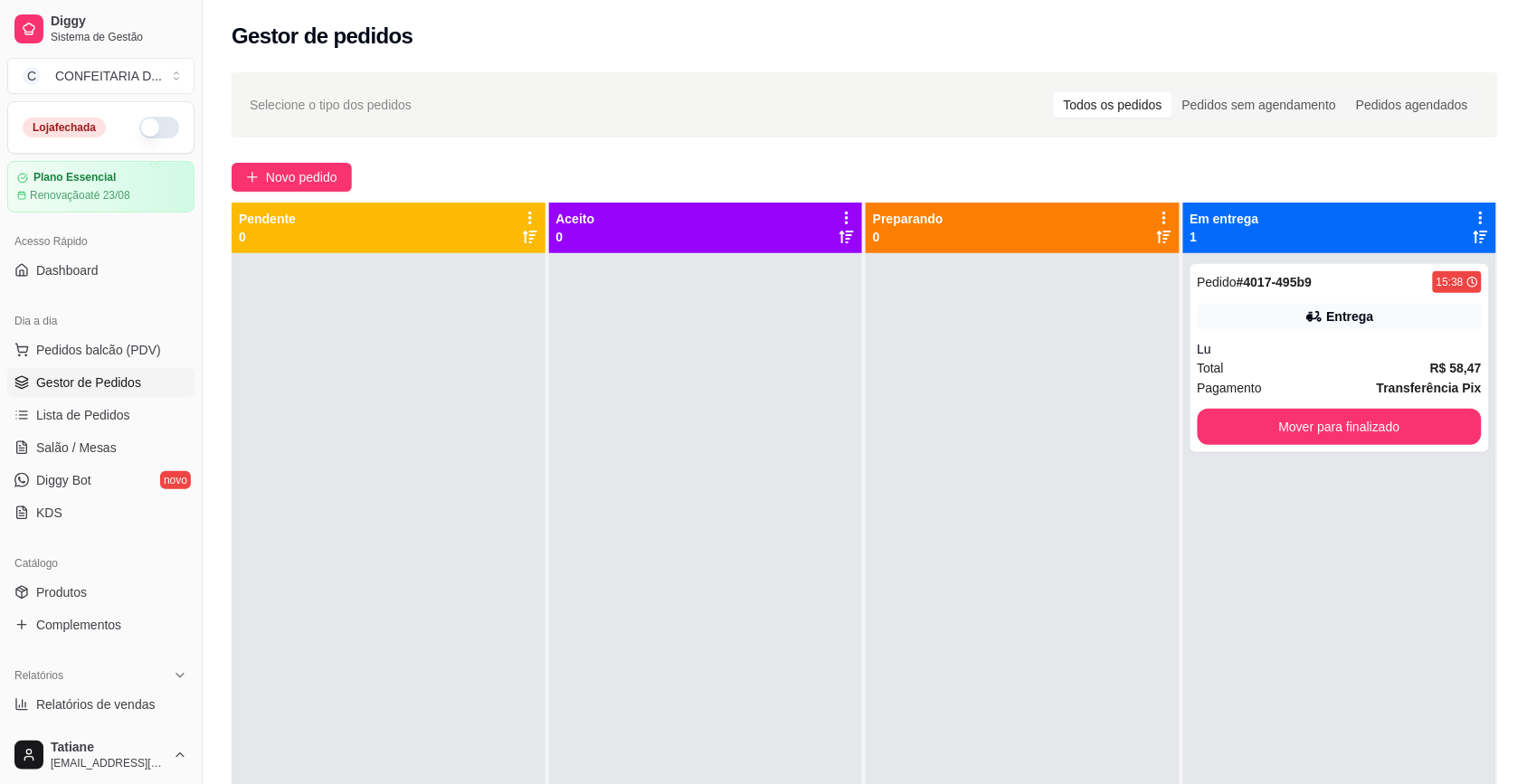
click at [147, 131] on button "button" at bounding box center [159, 126] width 40 height 21
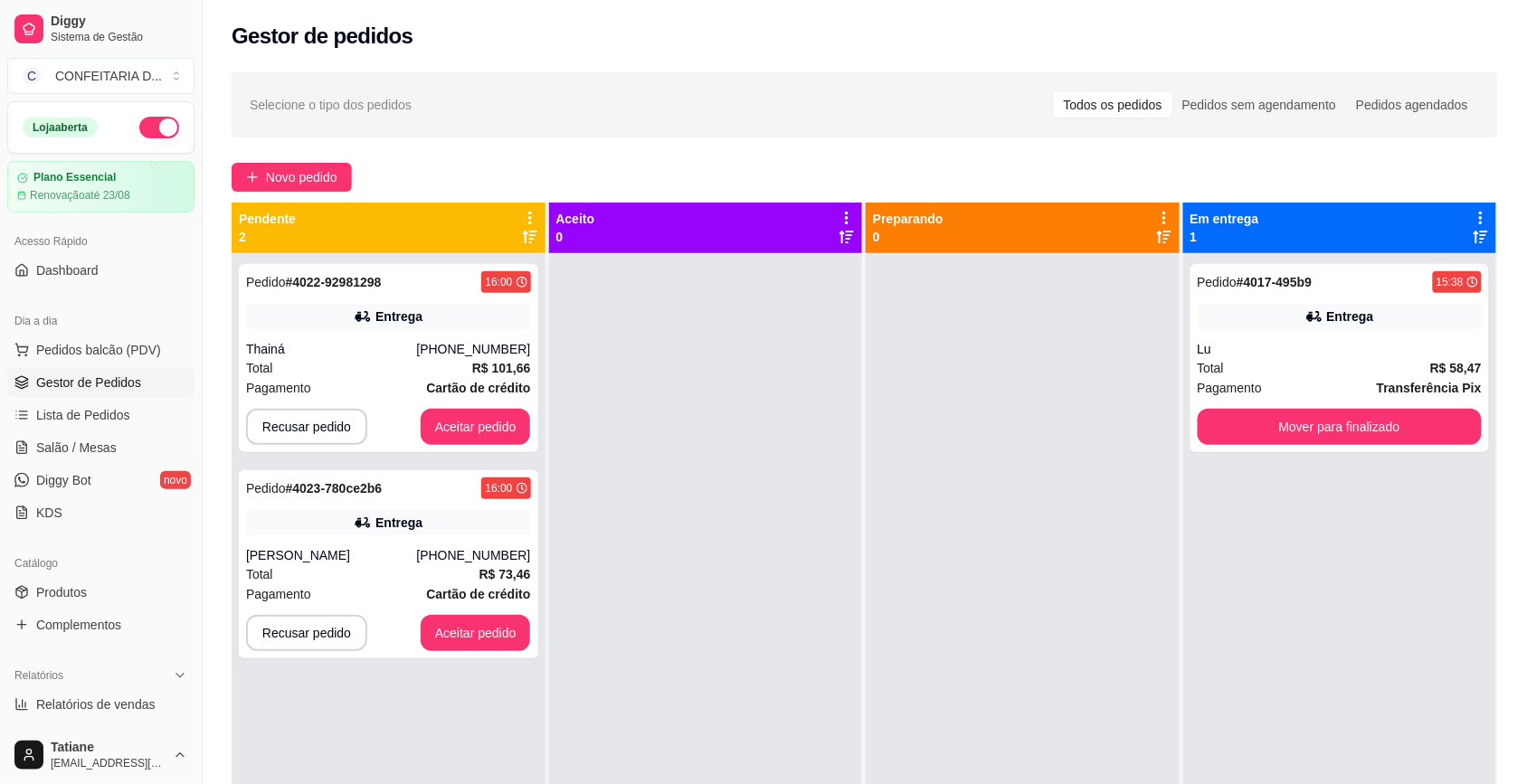
click at [822, 469] on div at bounding box center [705, 644] width 314 height 784
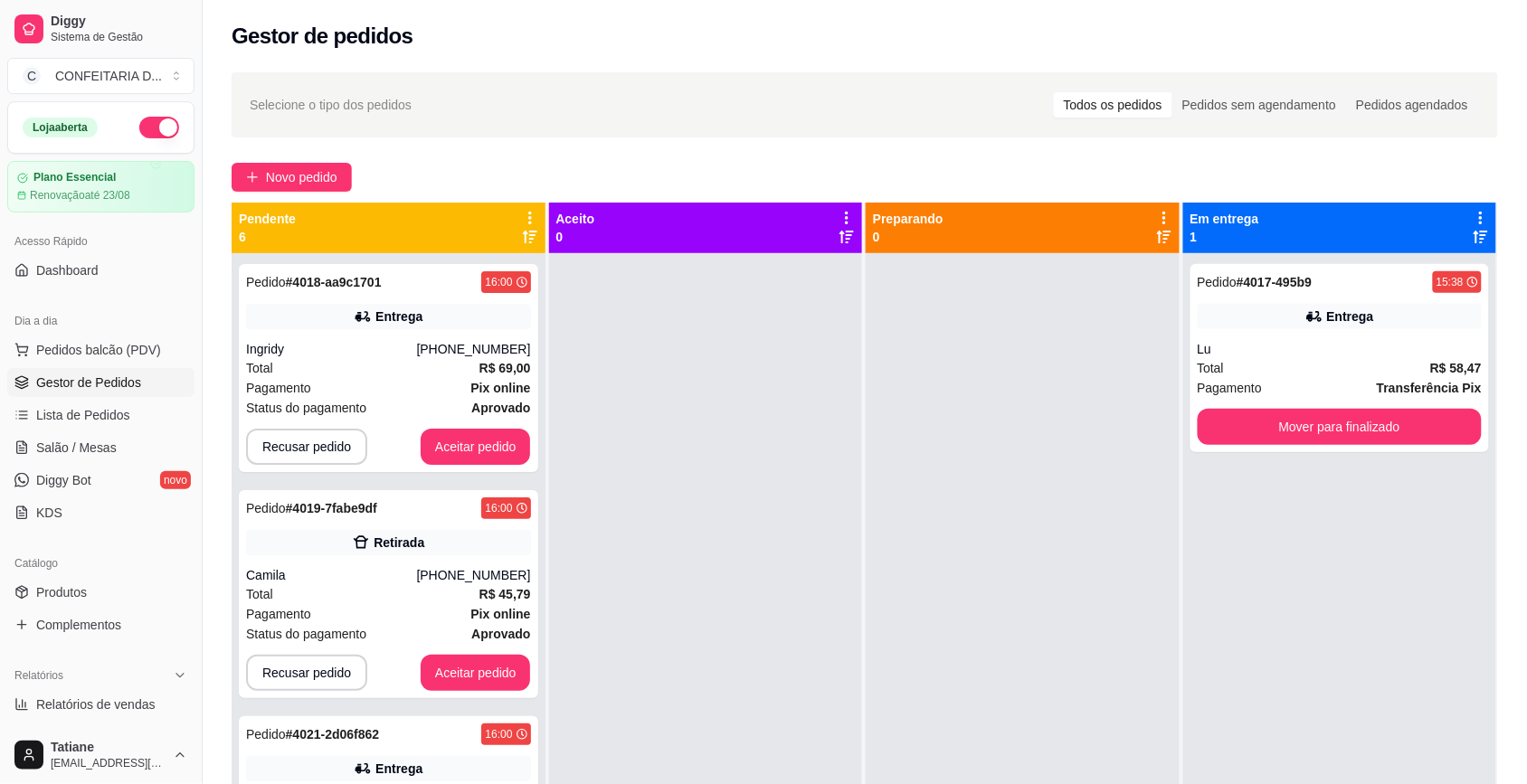
click at [1014, 556] on div at bounding box center [1023, 644] width 314 height 784
click at [843, 498] on div at bounding box center [705, 644] width 314 height 784
click at [924, 453] on div at bounding box center [1023, 644] width 314 height 784
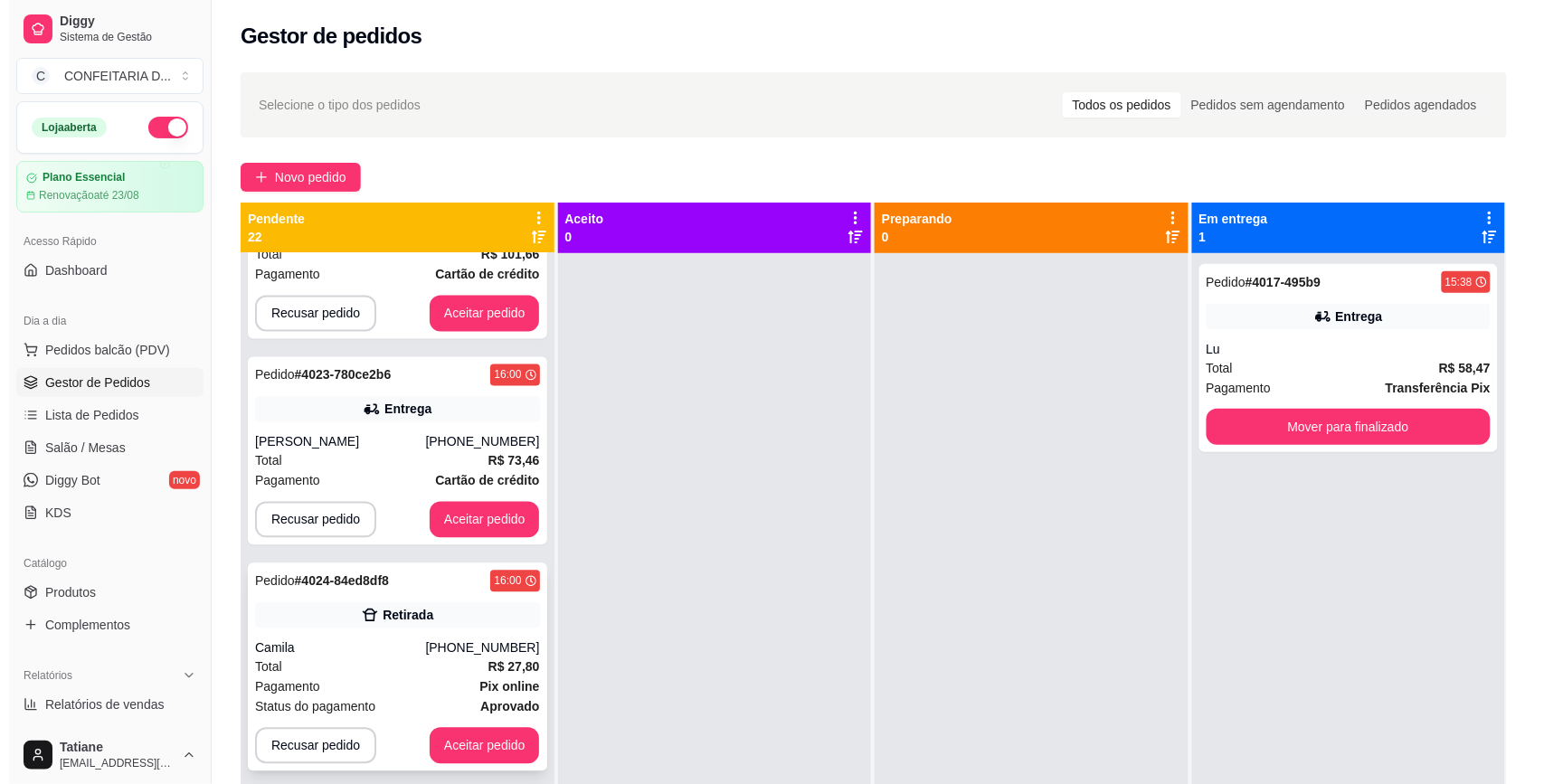
scroll to position [1243, 0]
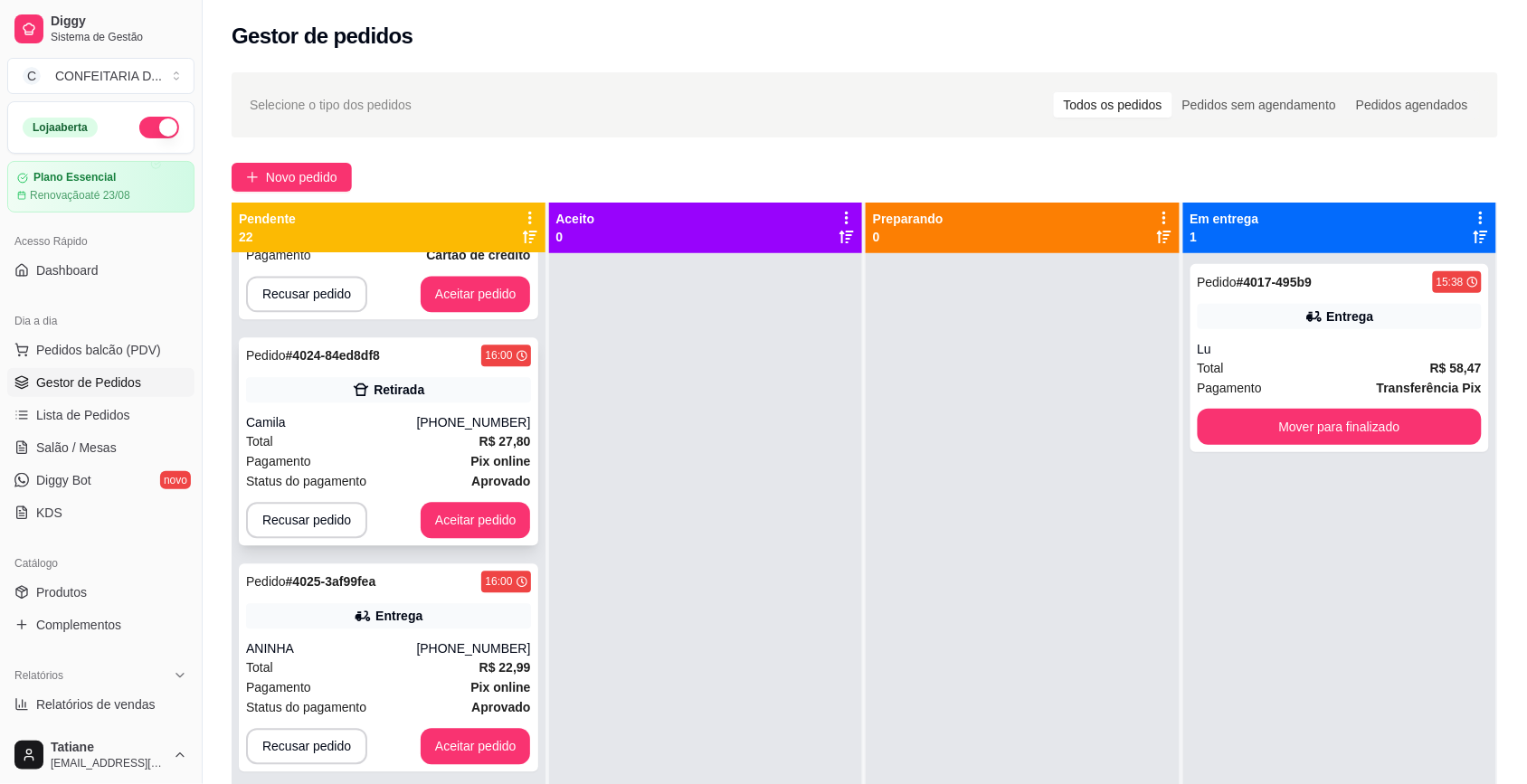
click at [462, 417] on div "[PHONE_NUMBER]" at bounding box center [473, 421] width 114 height 18
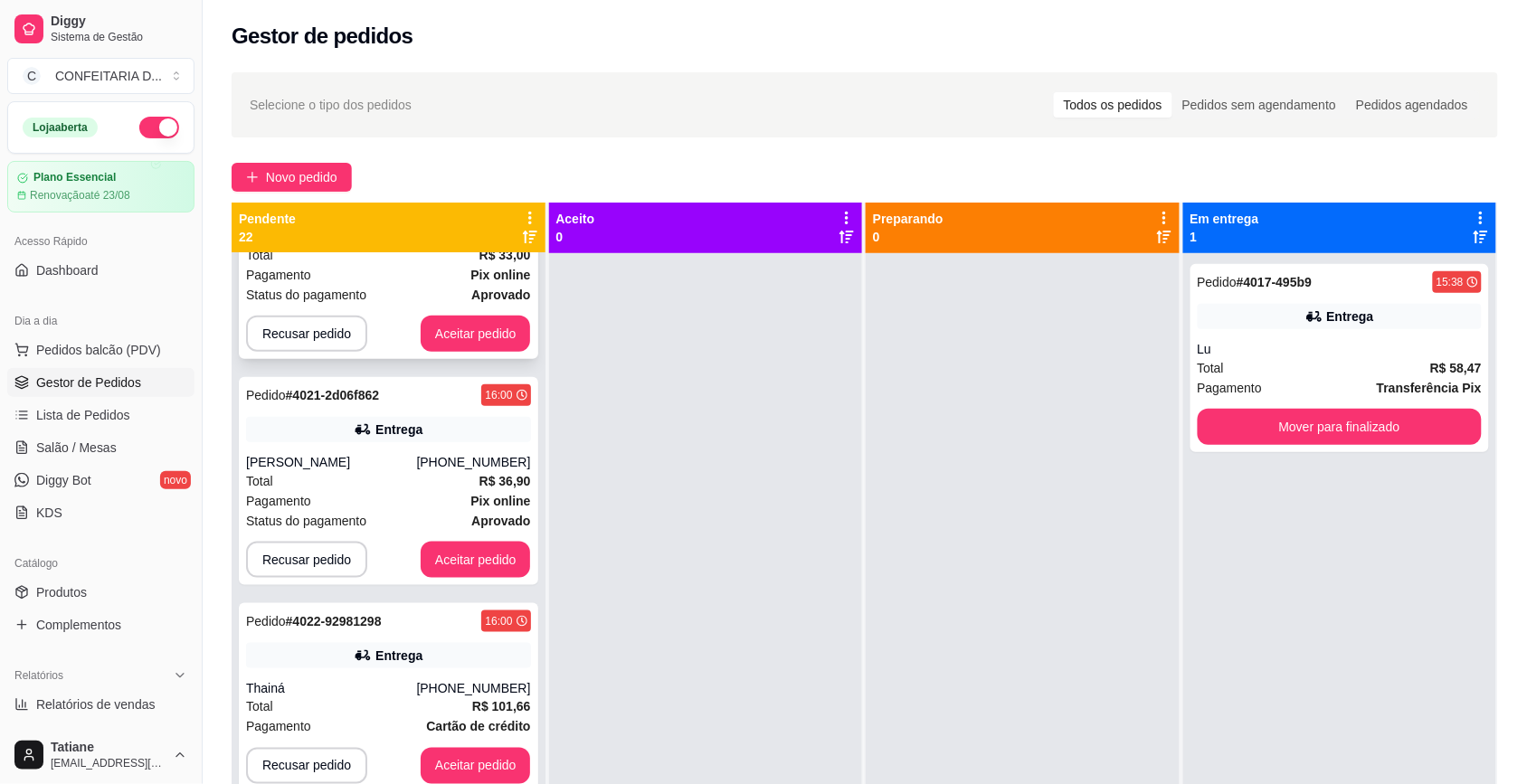
scroll to position [0, 0]
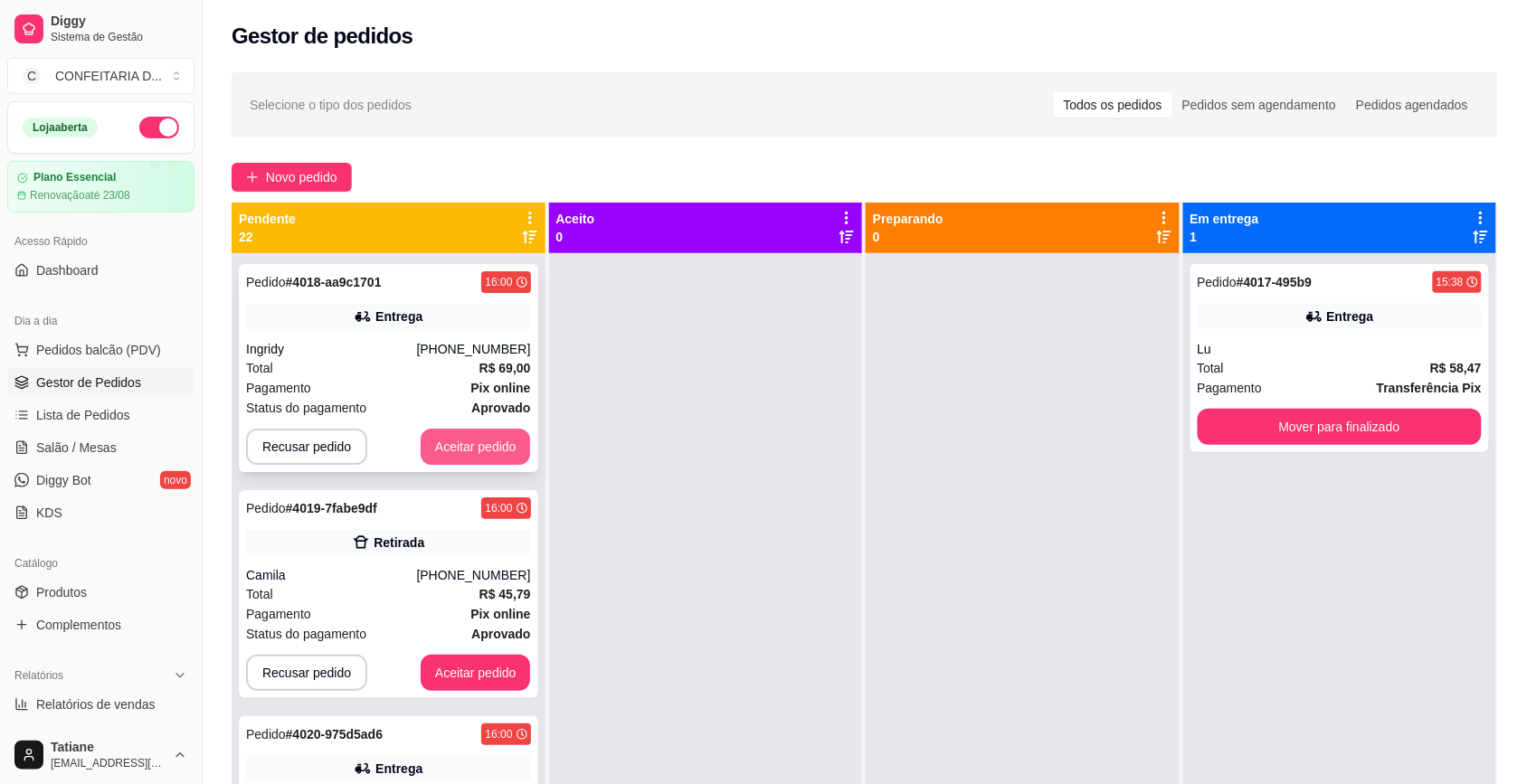
click at [450, 436] on button "Aceitar pedido" at bounding box center [476, 446] width 111 height 36
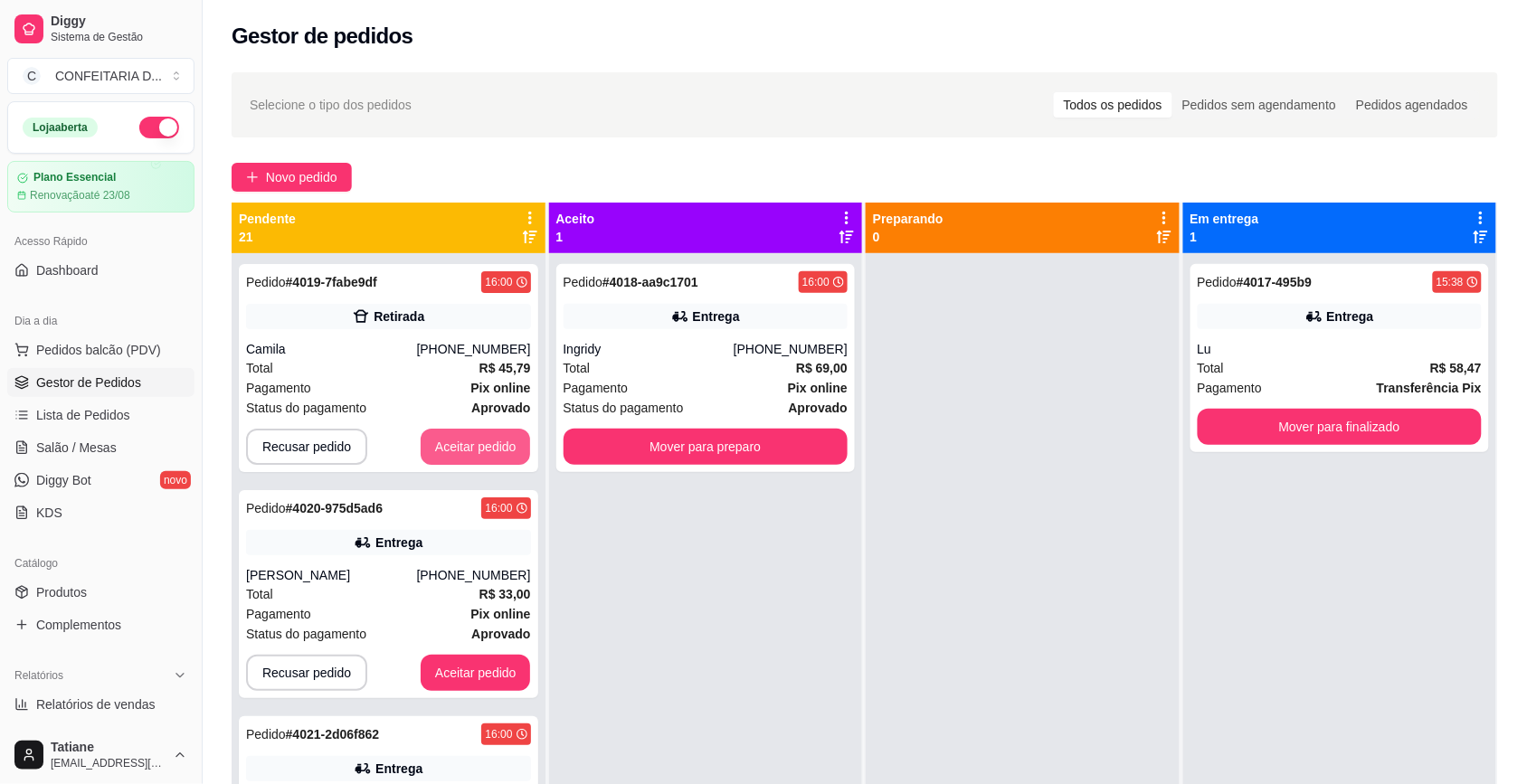
click at [450, 436] on button "Aceitar pedido" at bounding box center [476, 446] width 111 height 36
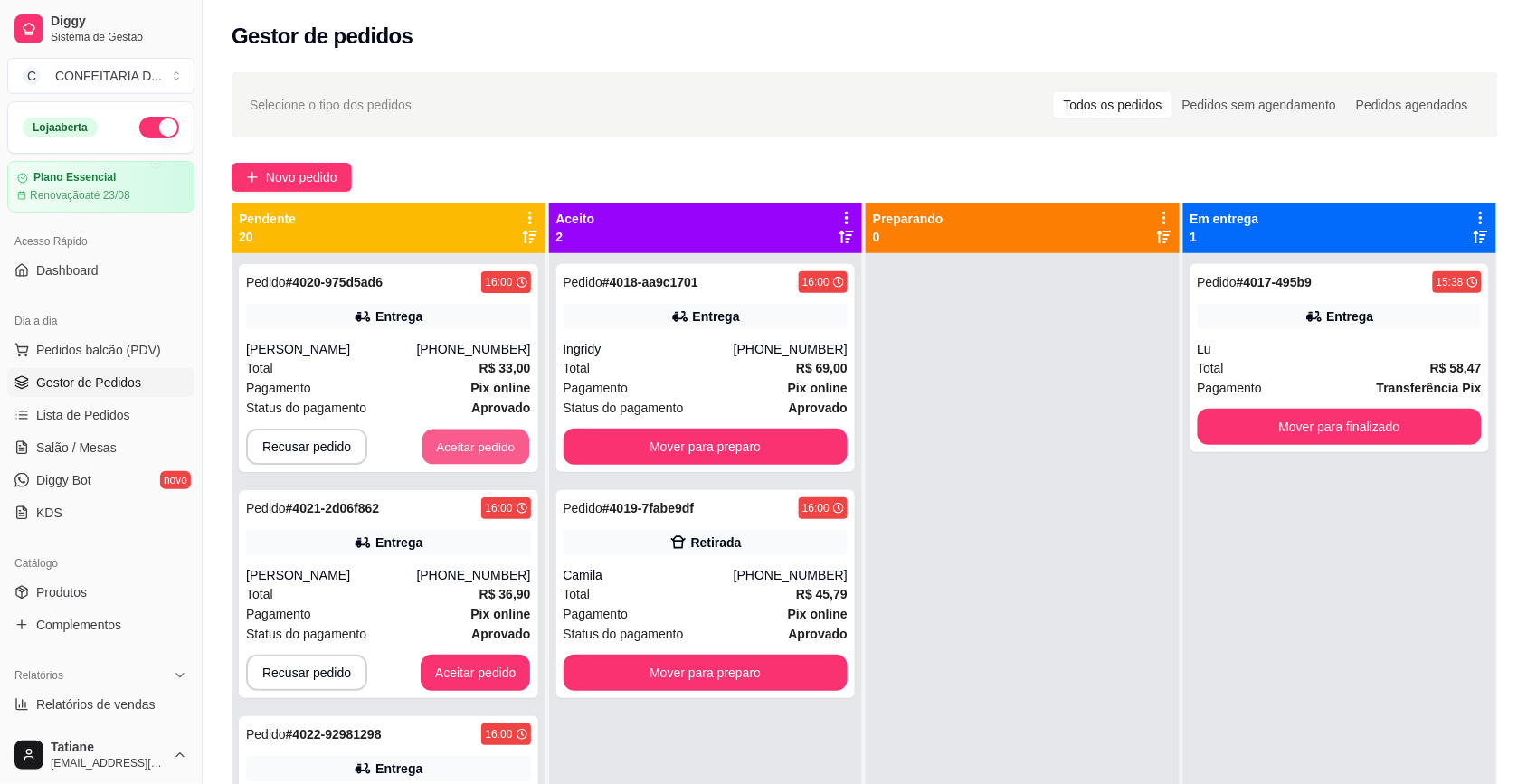
click at [450, 436] on button "Aceitar pedido" at bounding box center [476, 447] width 107 height 35
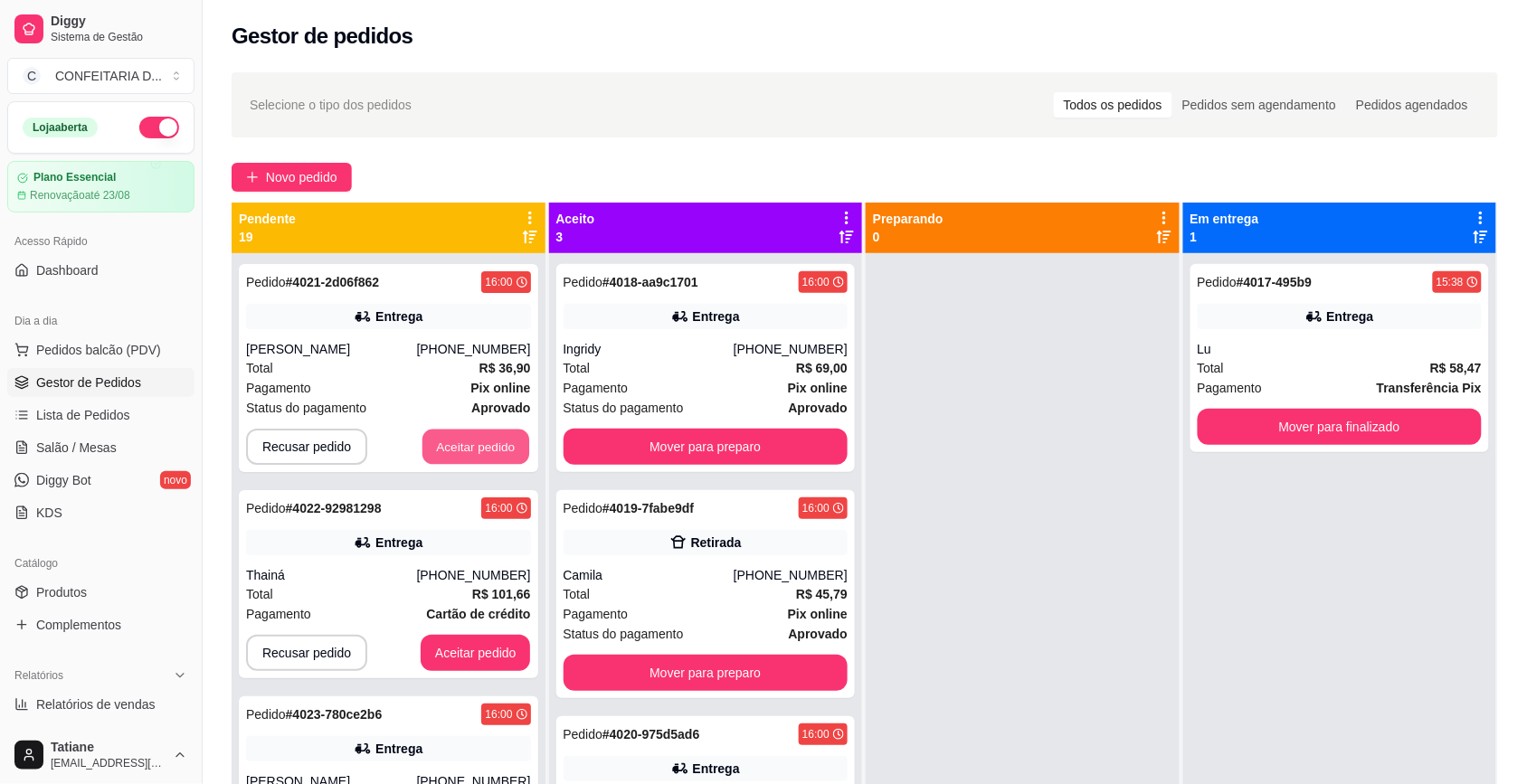
click at [450, 436] on button "Aceitar pedido" at bounding box center [476, 447] width 107 height 35
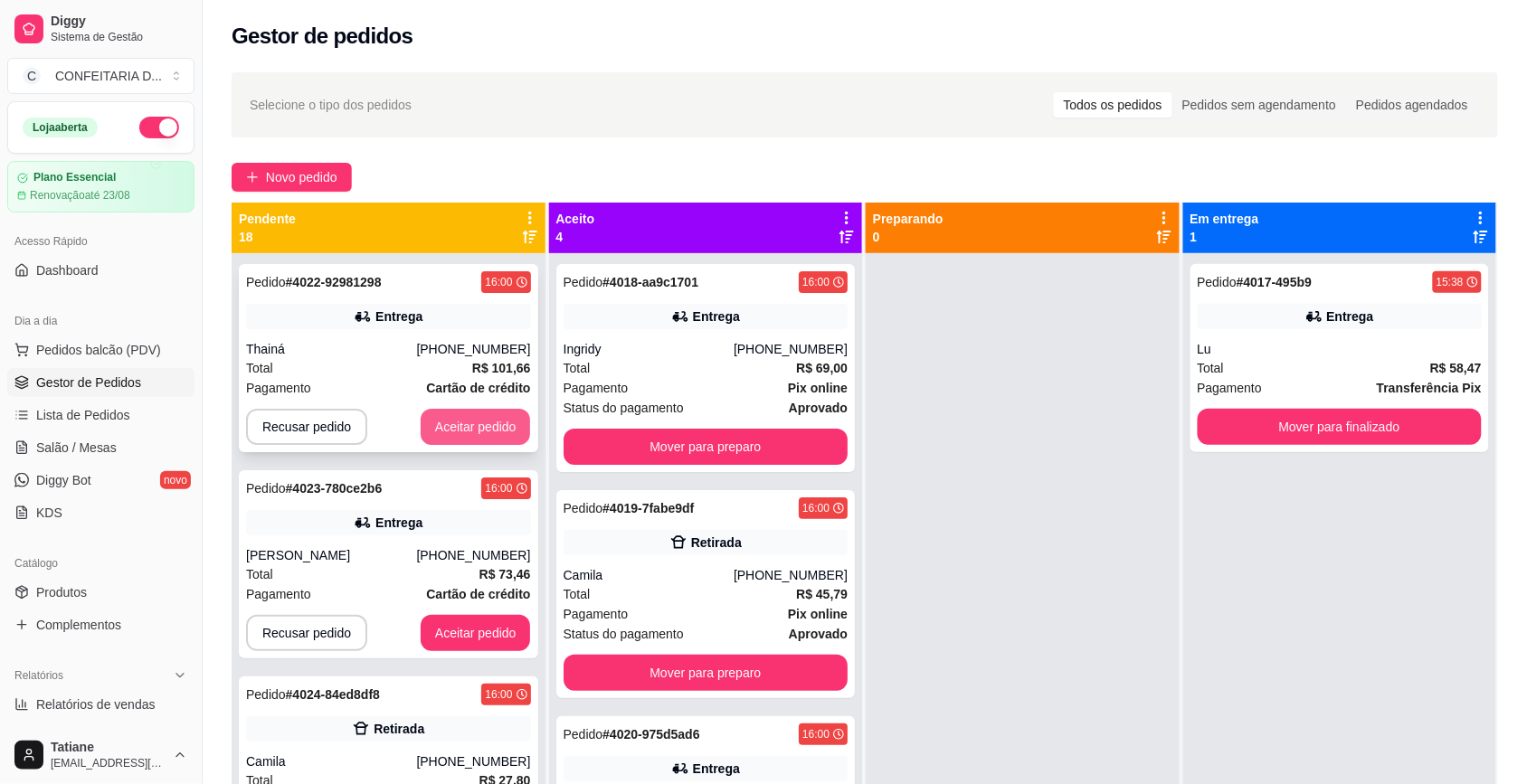
click at [473, 422] on button "Aceitar pedido" at bounding box center [476, 427] width 111 height 36
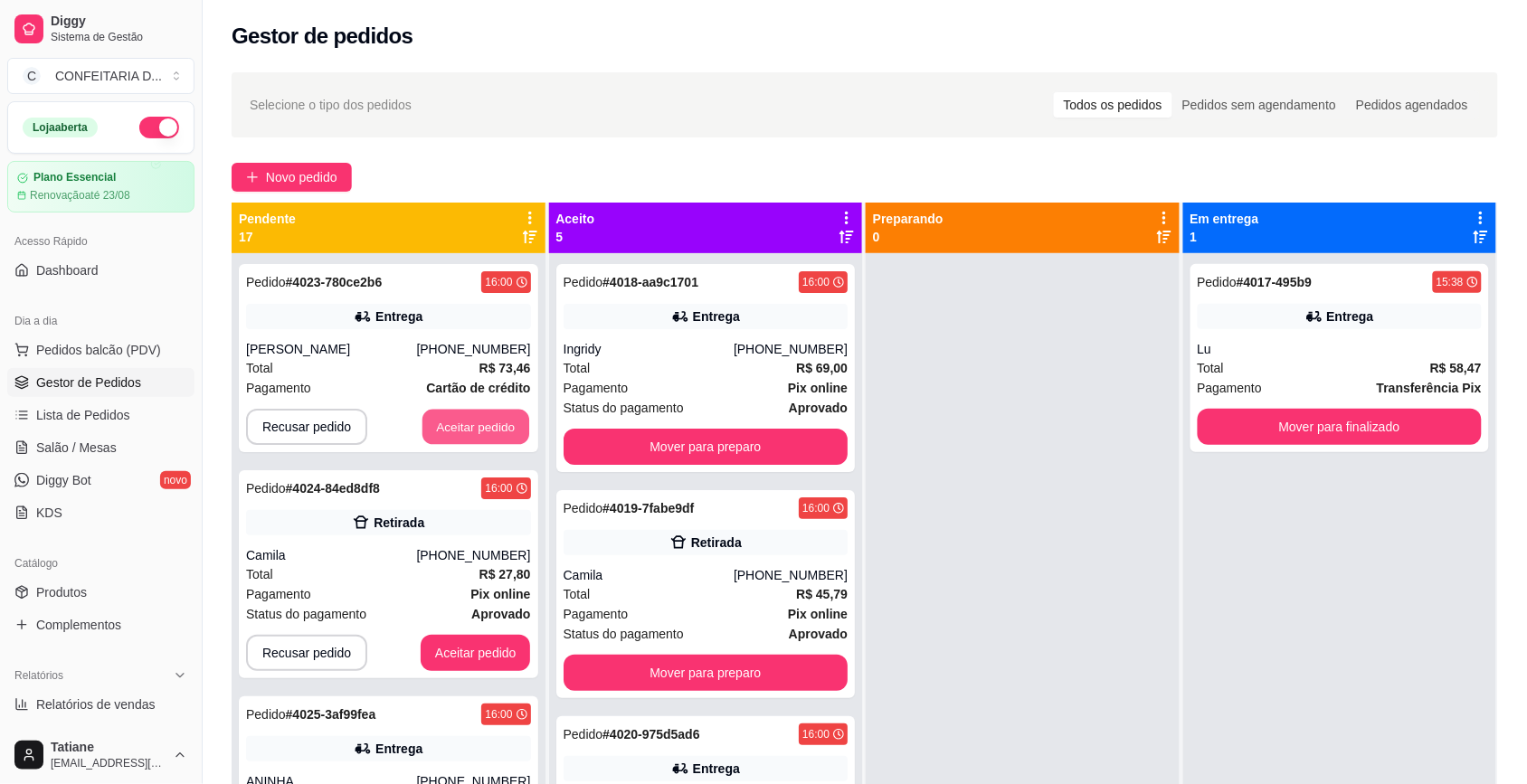
click at [473, 422] on button "Aceitar pedido" at bounding box center [476, 427] width 107 height 35
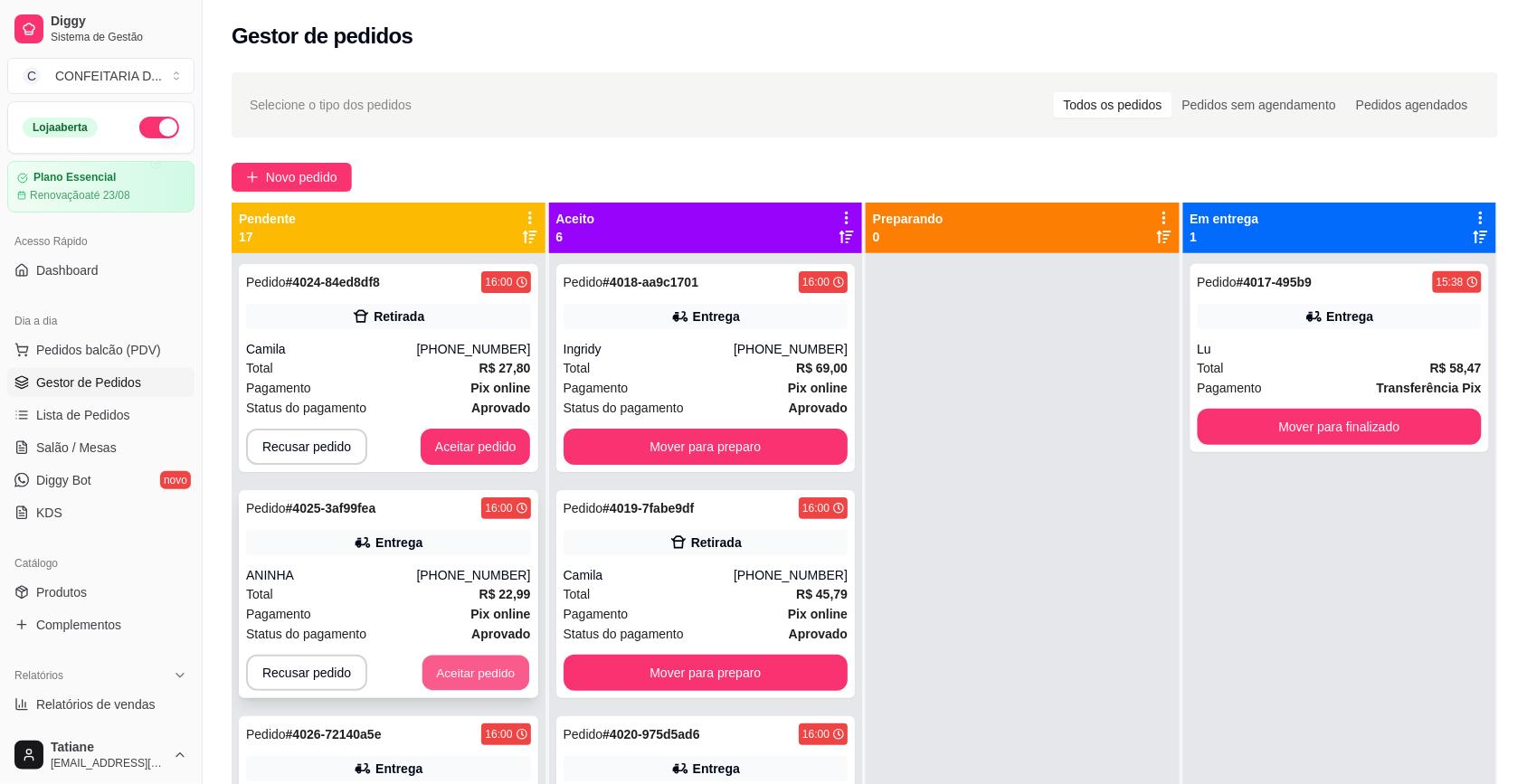
click at [445, 665] on button "Aceitar pedido" at bounding box center [476, 673] width 107 height 35
click at [446, 670] on button "Aceitar pedido" at bounding box center [476, 672] width 111 height 36
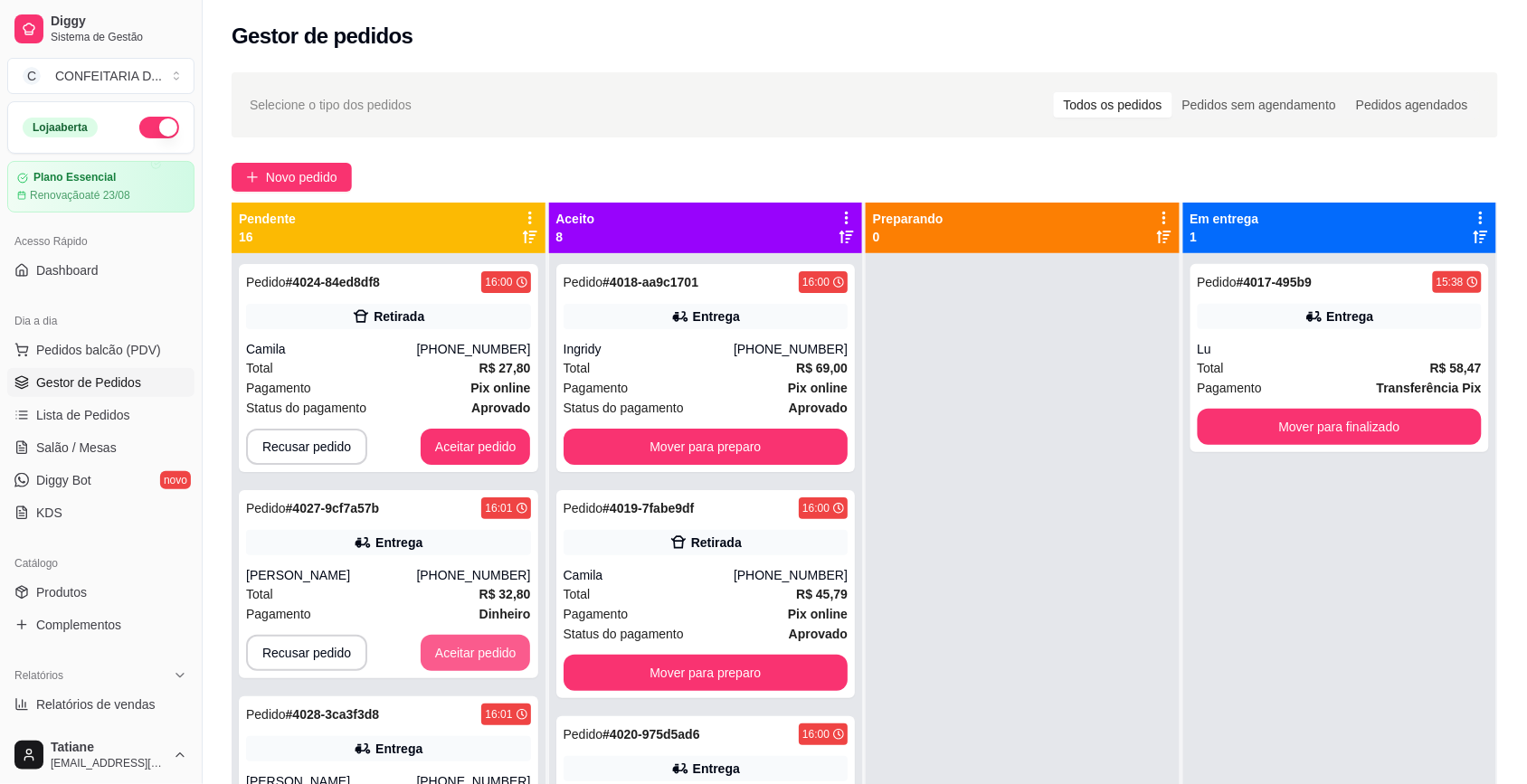
click at [446, 670] on button "Aceitar pedido" at bounding box center [476, 653] width 111 height 36
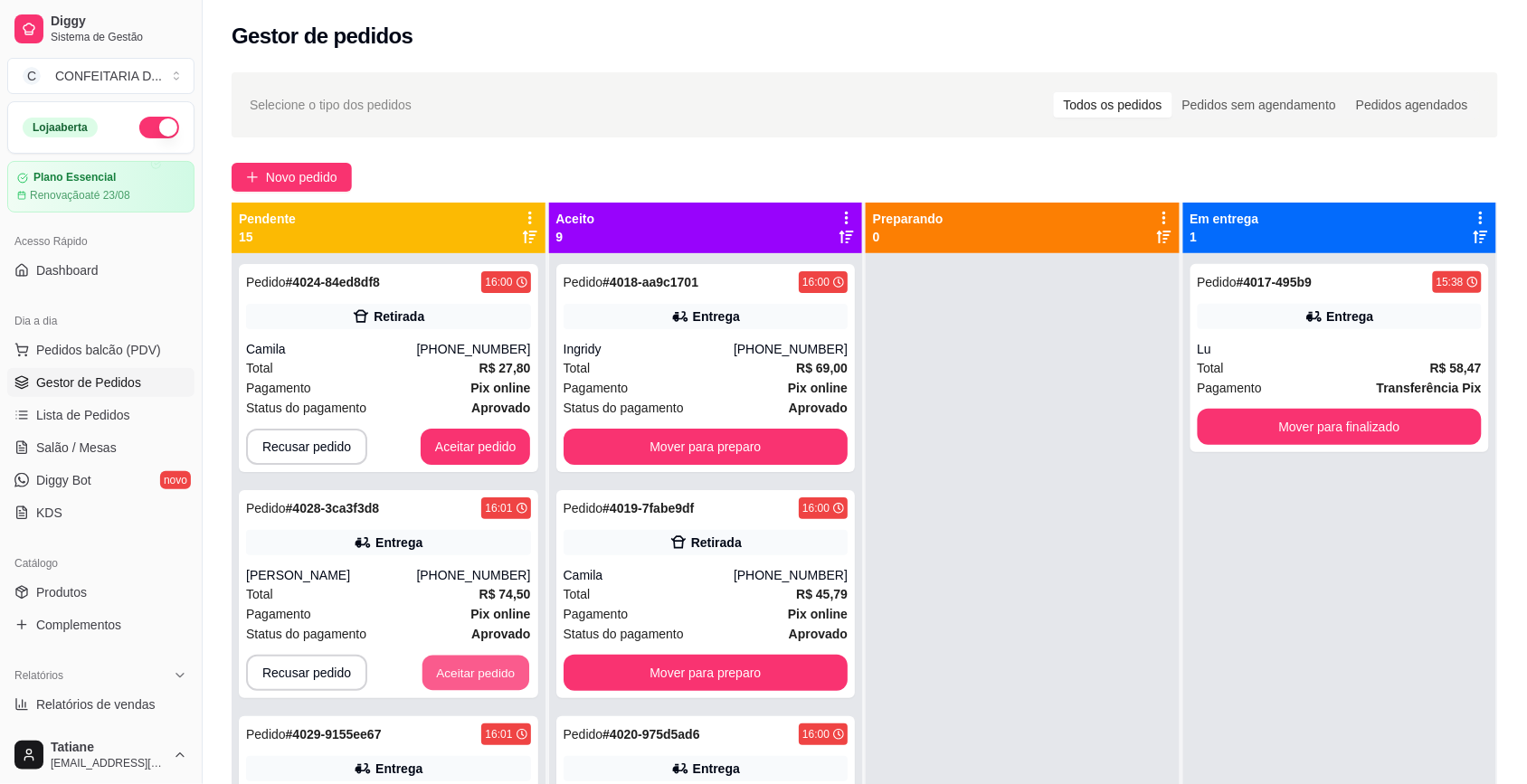
click at [446, 670] on button "Aceitar pedido" at bounding box center [476, 673] width 107 height 35
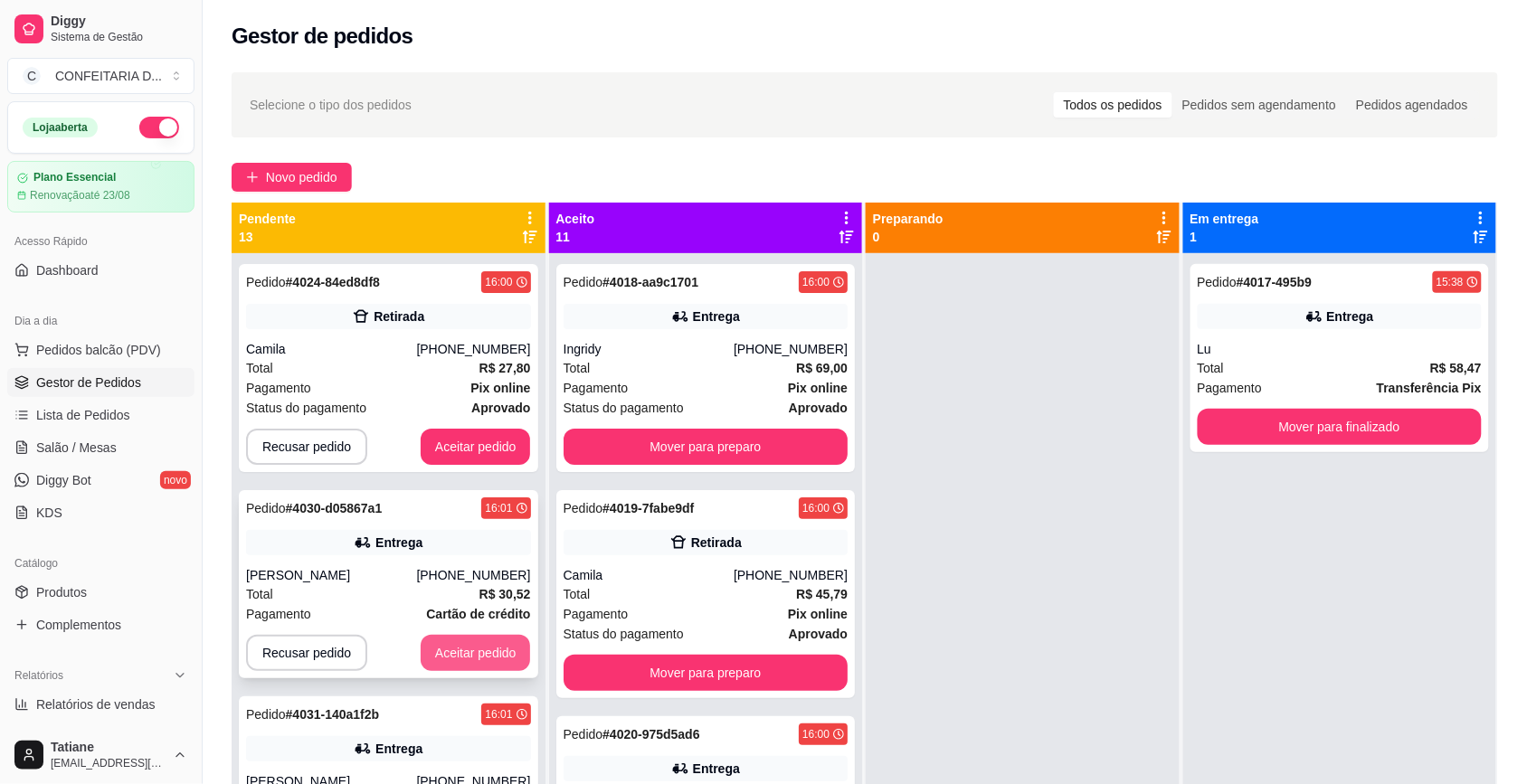
click at [454, 654] on button "Aceitar pedido" at bounding box center [476, 653] width 111 height 36
click at [453, 652] on button "Aceitar pedido" at bounding box center [476, 653] width 111 height 36
click at [453, 652] on button "Aceitar pedido" at bounding box center [476, 654] width 107 height 35
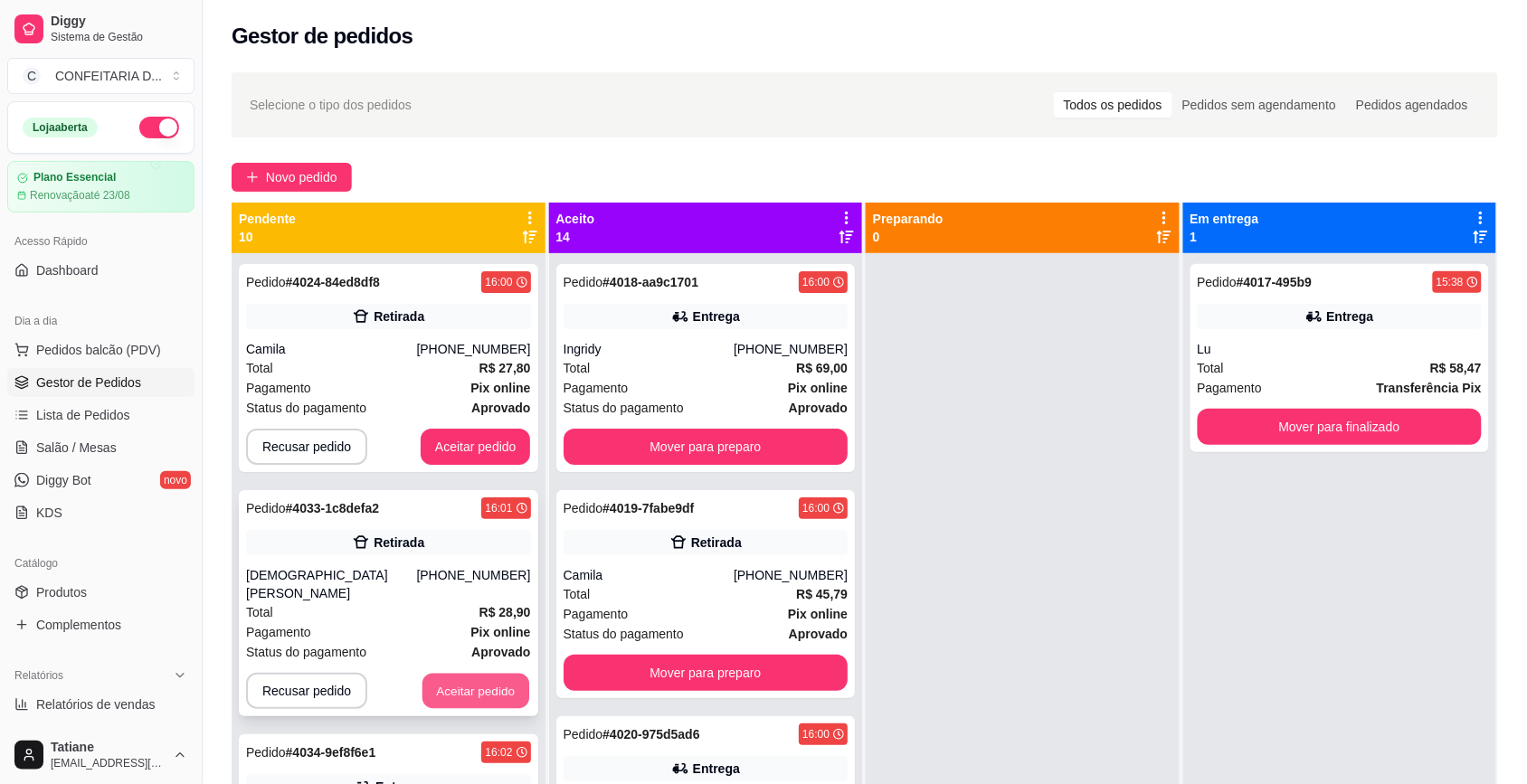
click at [449, 673] on button "Aceitar pedido" at bounding box center [476, 691] width 107 height 35
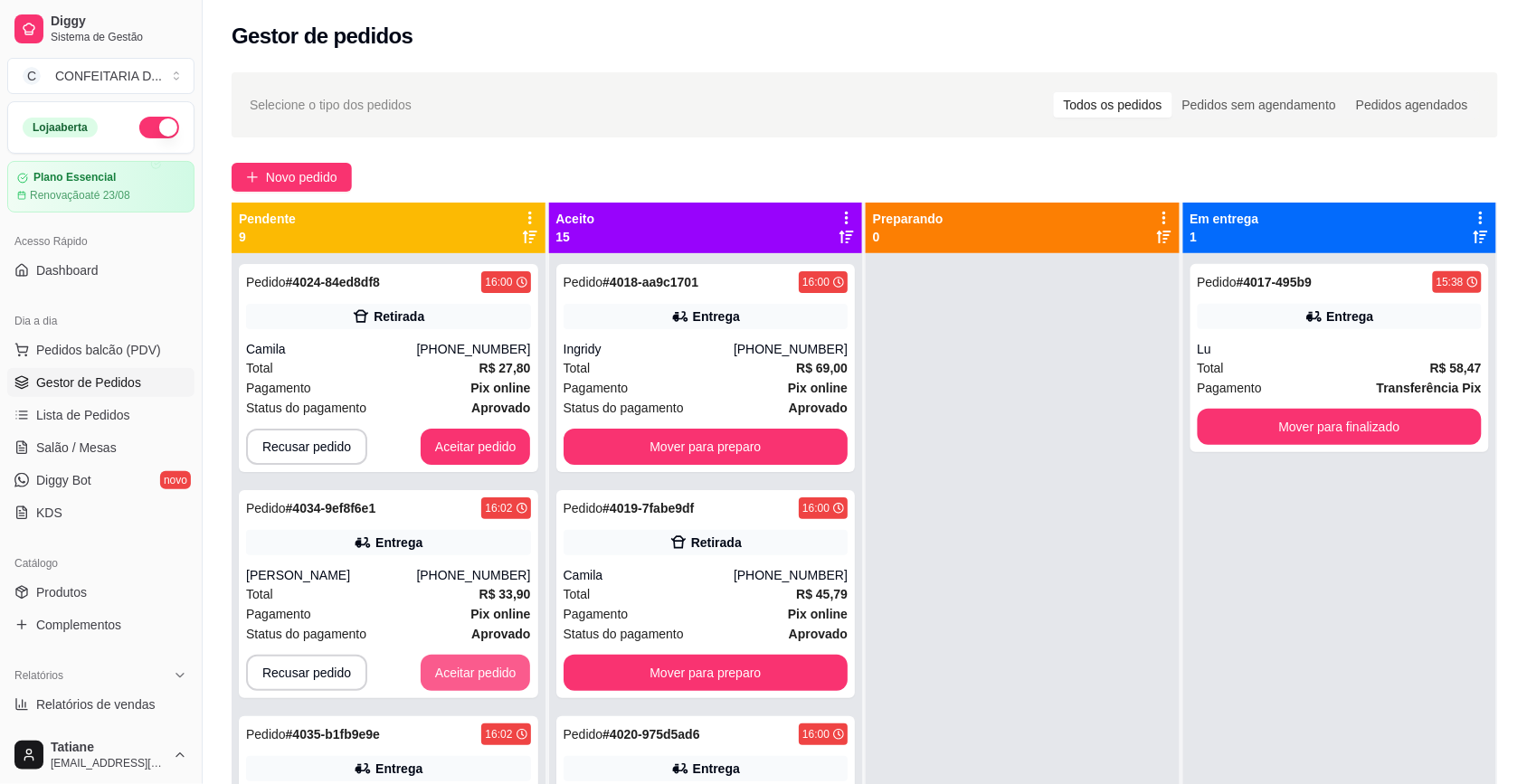
click at [449, 666] on button "Aceitar pedido" at bounding box center [476, 672] width 111 height 36
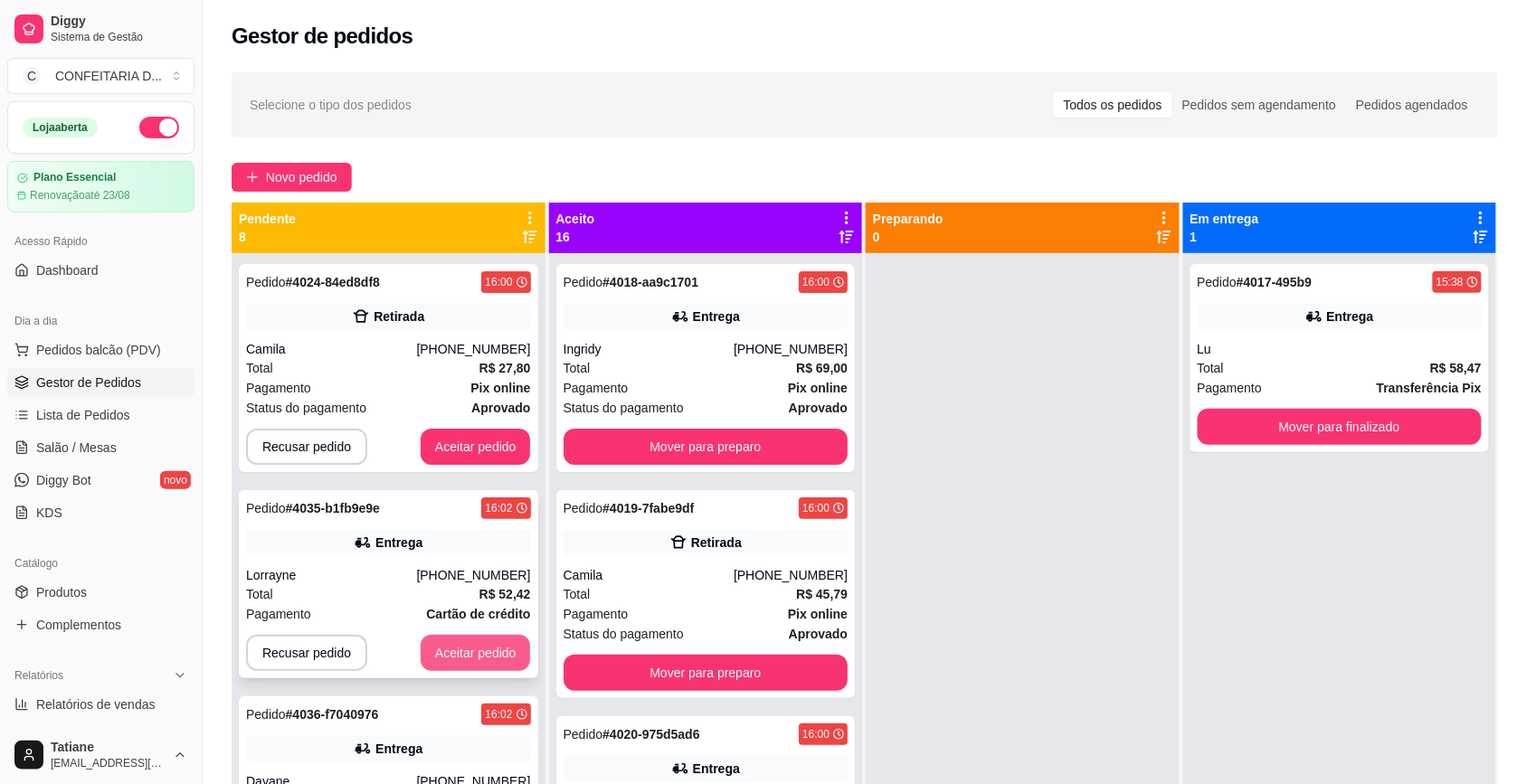
click at [448, 666] on button "Aceitar pedido" at bounding box center [476, 653] width 111 height 36
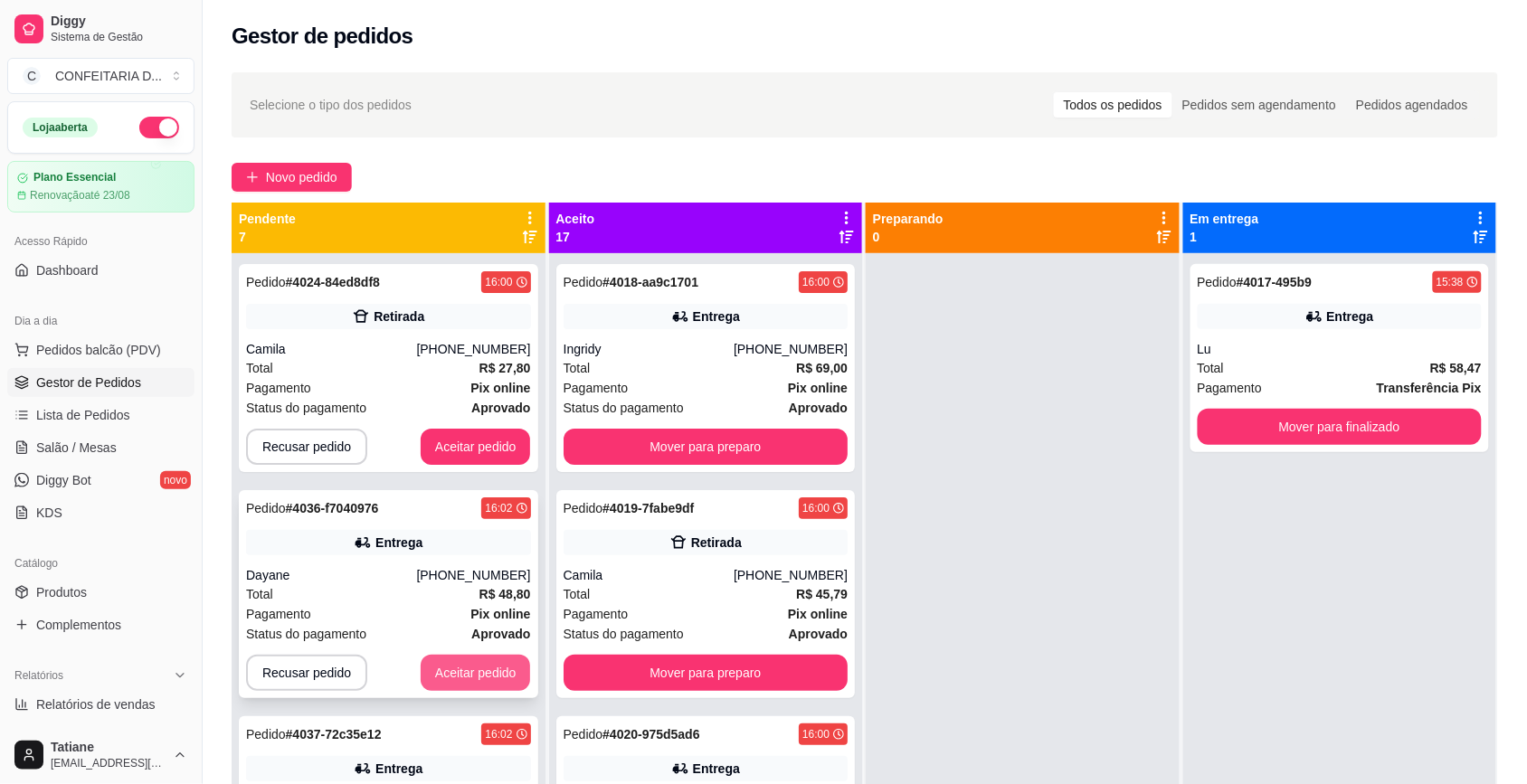
click at [453, 662] on button "Aceitar pedido" at bounding box center [476, 672] width 111 height 36
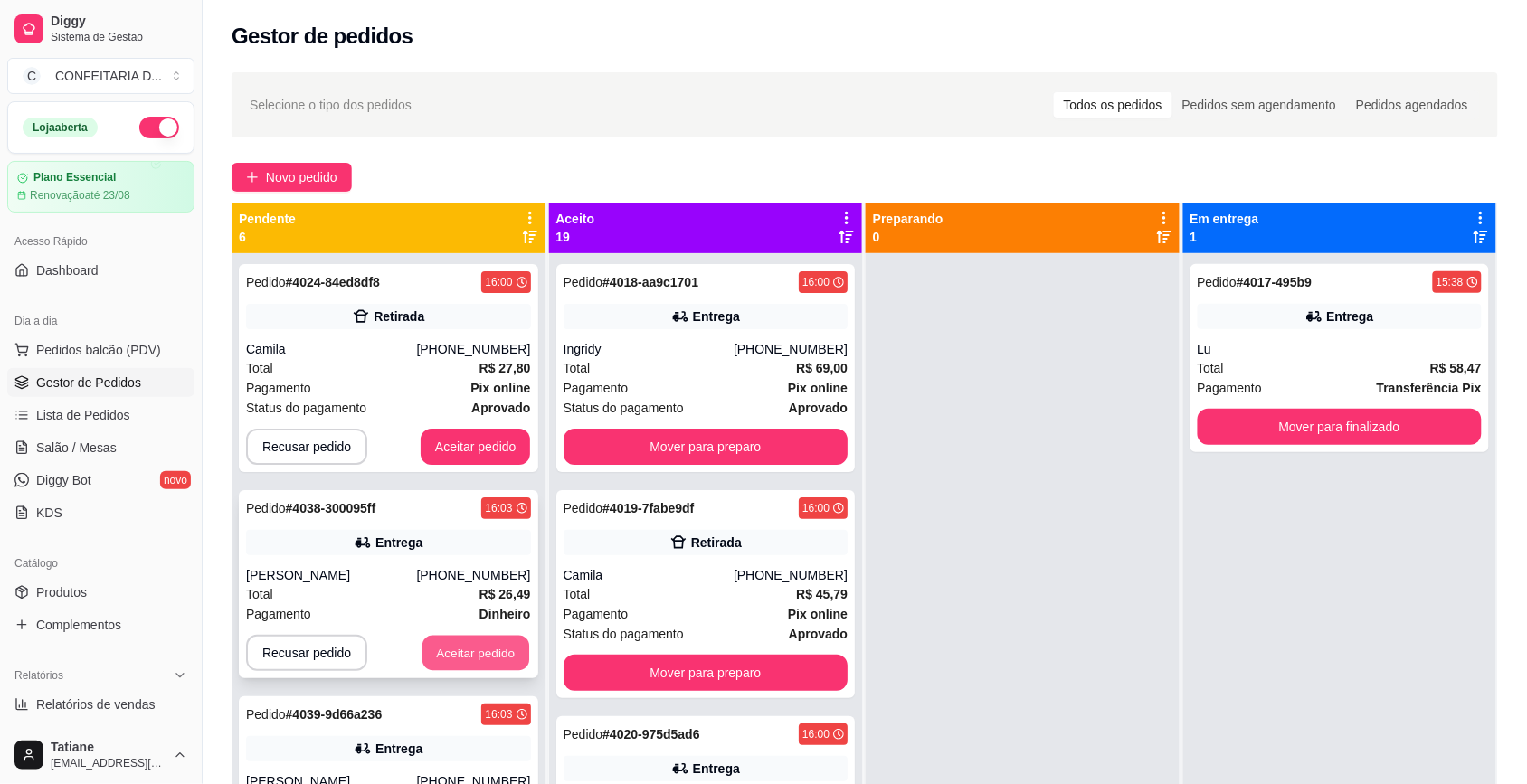
click at [454, 648] on button "Aceitar pedido" at bounding box center [476, 654] width 107 height 35
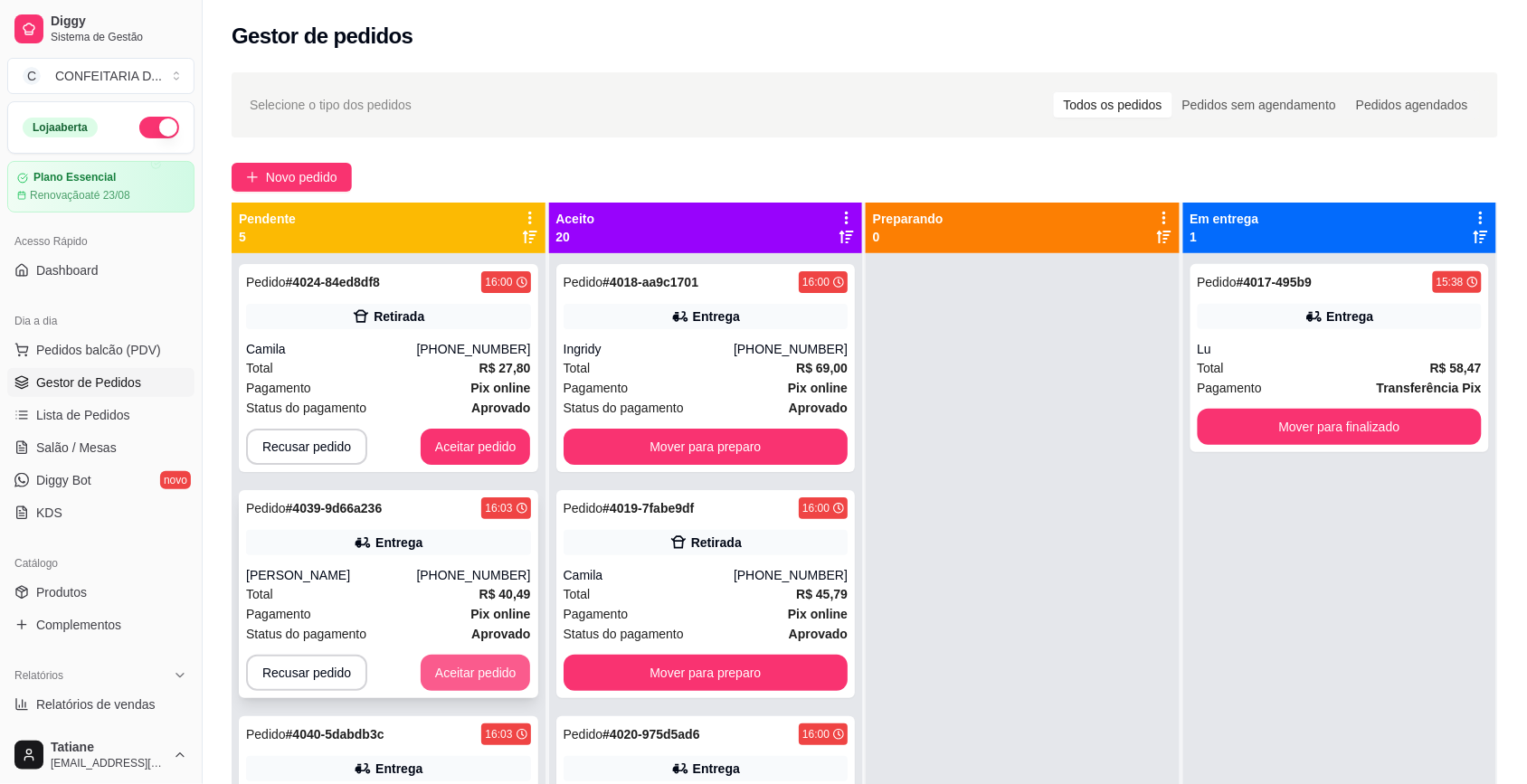
click at [450, 662] on button "Aceitar pedido" at bounding box center [476, 672] width 111 height 36
click at [450, 662] on button "Aceitar pedido" at bounding box center [476, 673] width 107 height 35
click at [450, 662] on button "Aceitar pedido" at bounding box center [476, 672] width 111 height 36
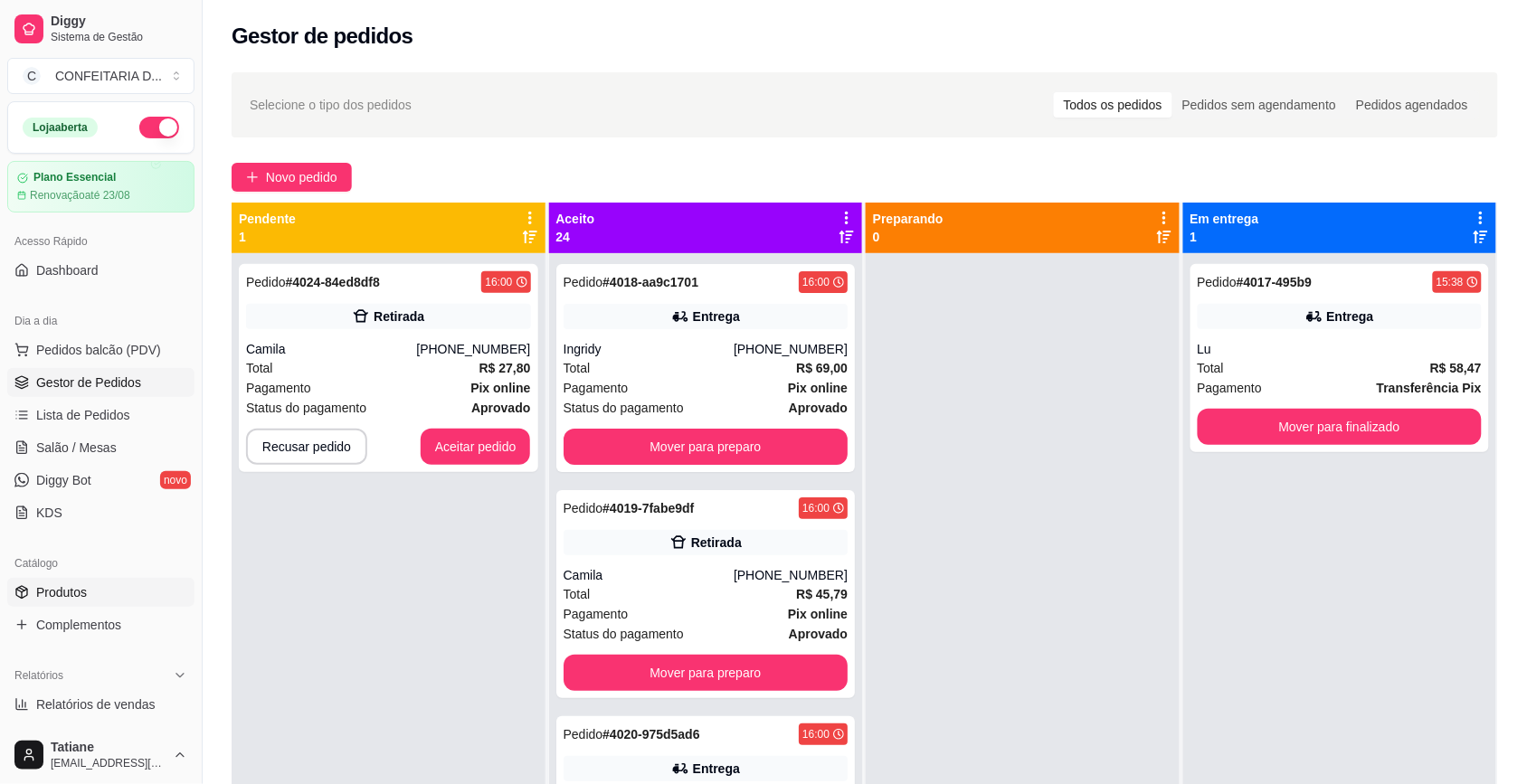
click at [73, 597] on span "Produtos" at bounding box center [61, 591] width 50 height 18
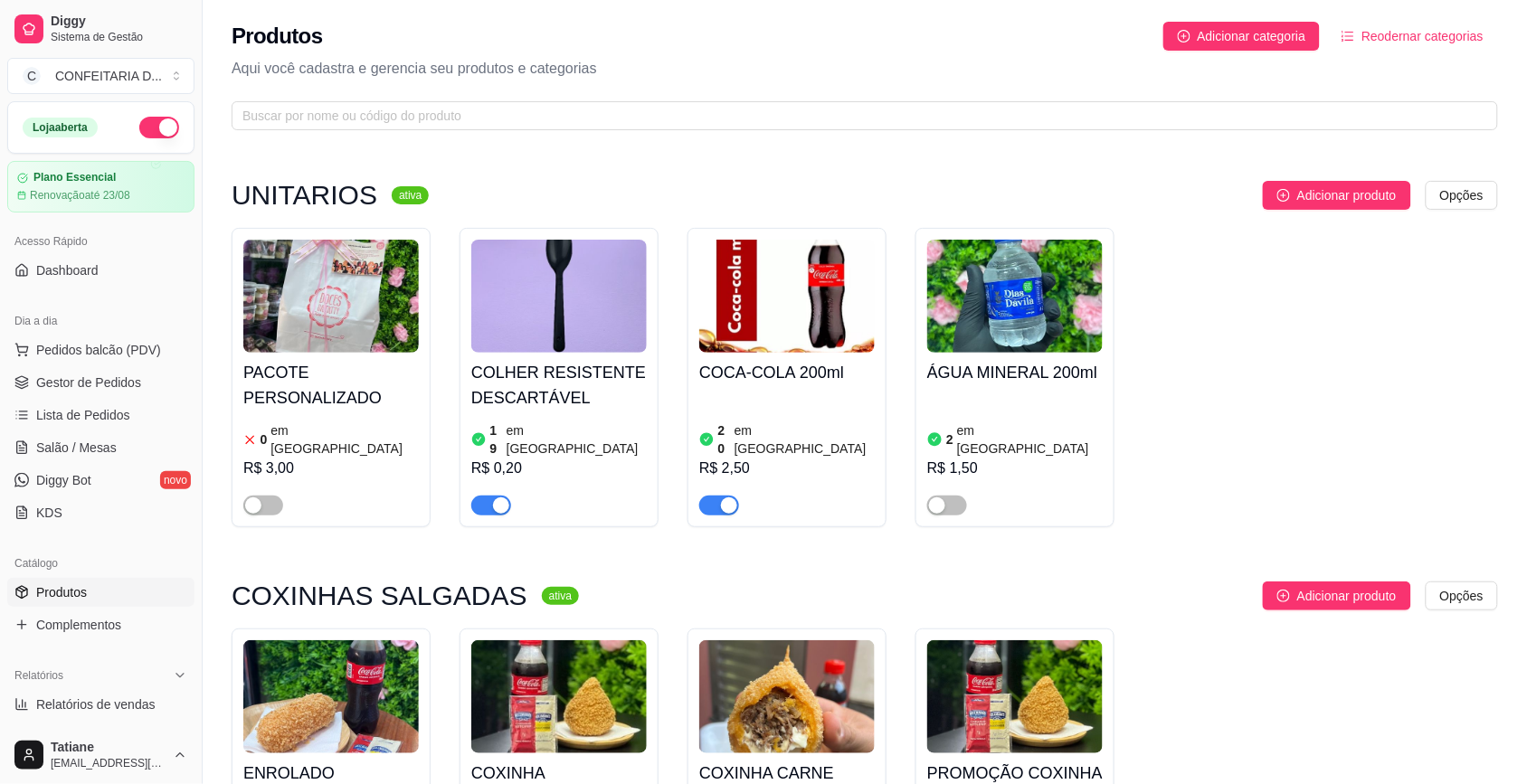
click at [575, 676] on img at bounding box center [559, 697] width 176 height 113
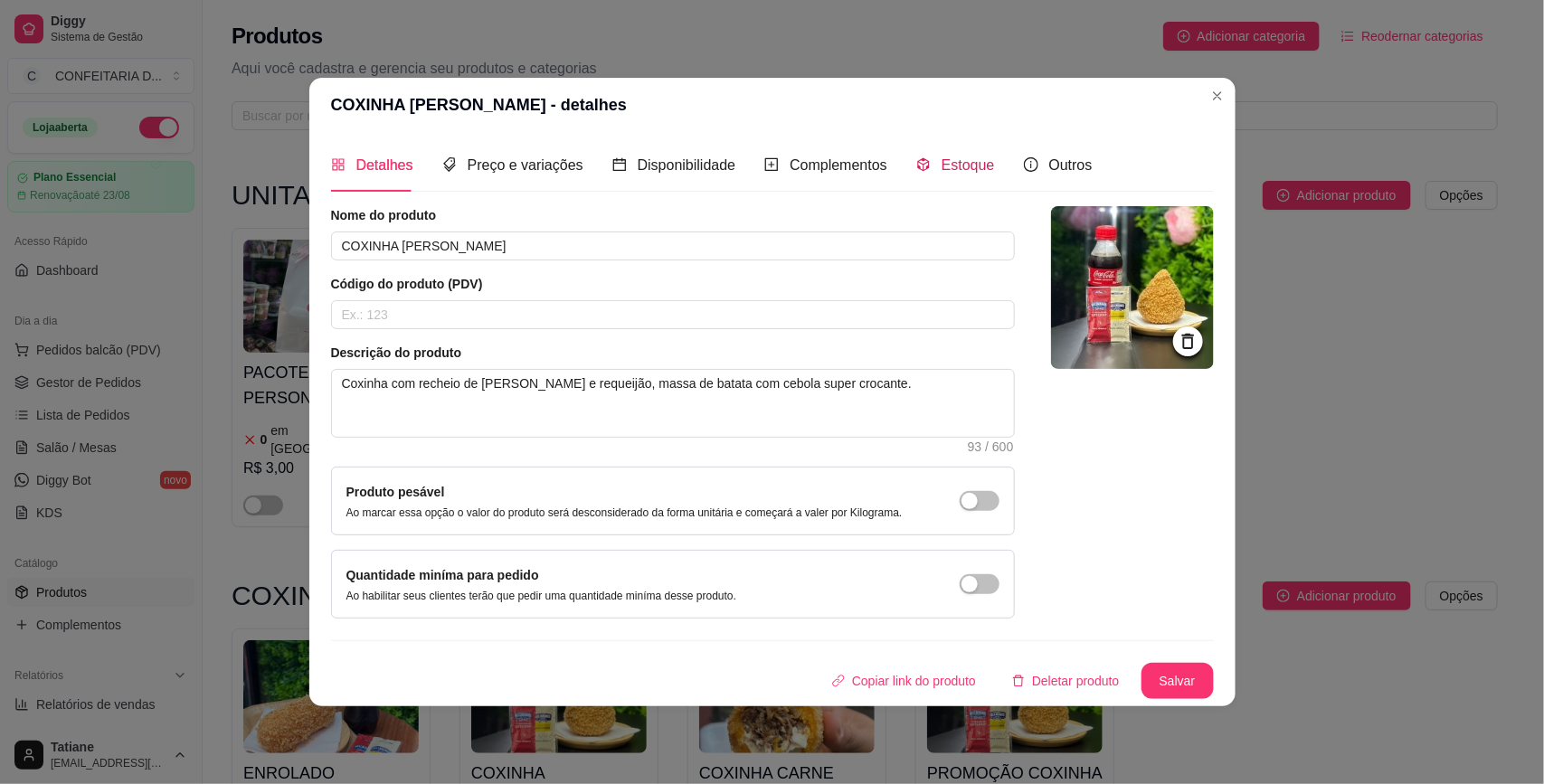
click at [941, 165] on span "Estoque" at bounding box center [967, 165] width 53 height 16
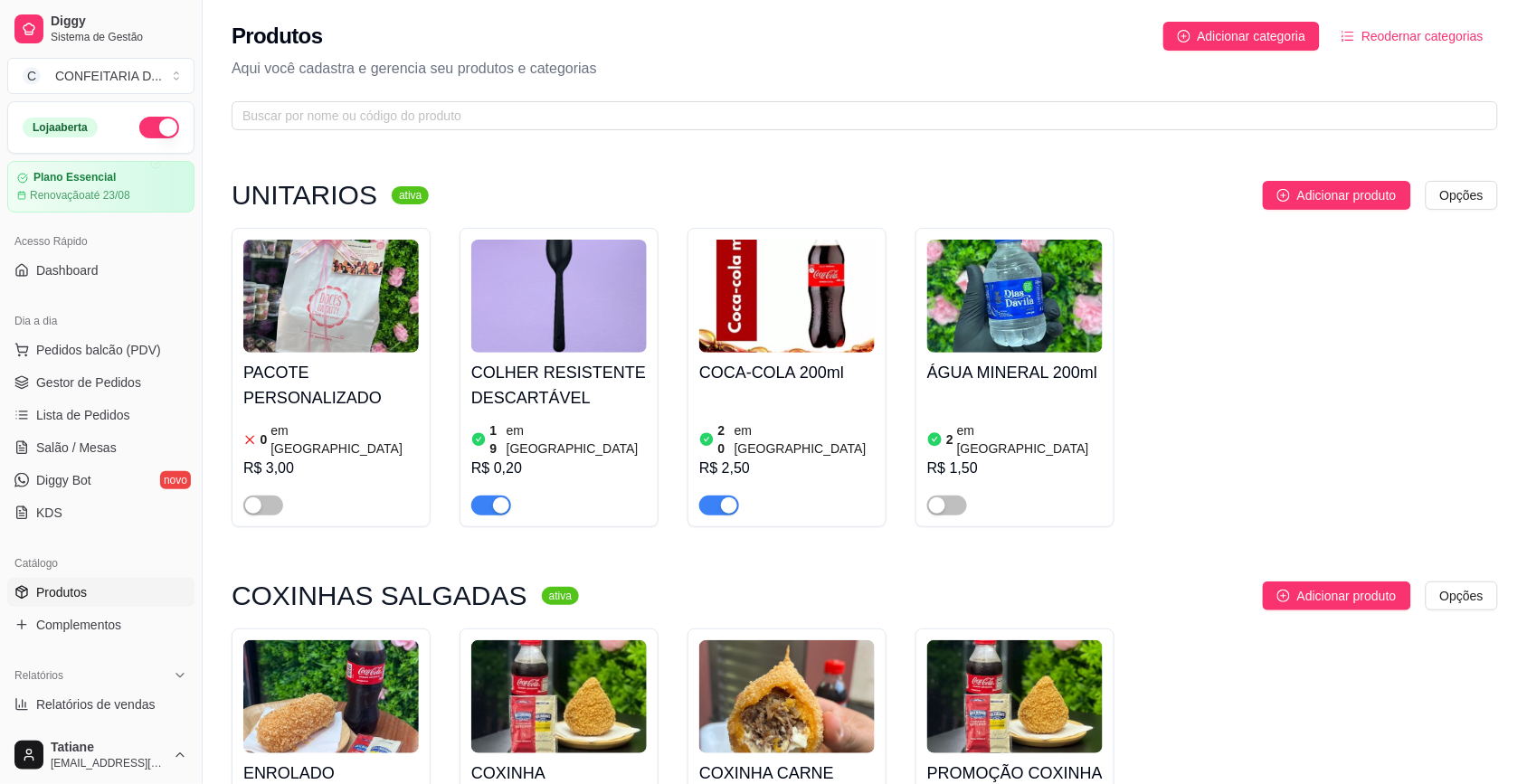
click at [365, 657] on img at bounding box center [331, 697] width 176 height 113
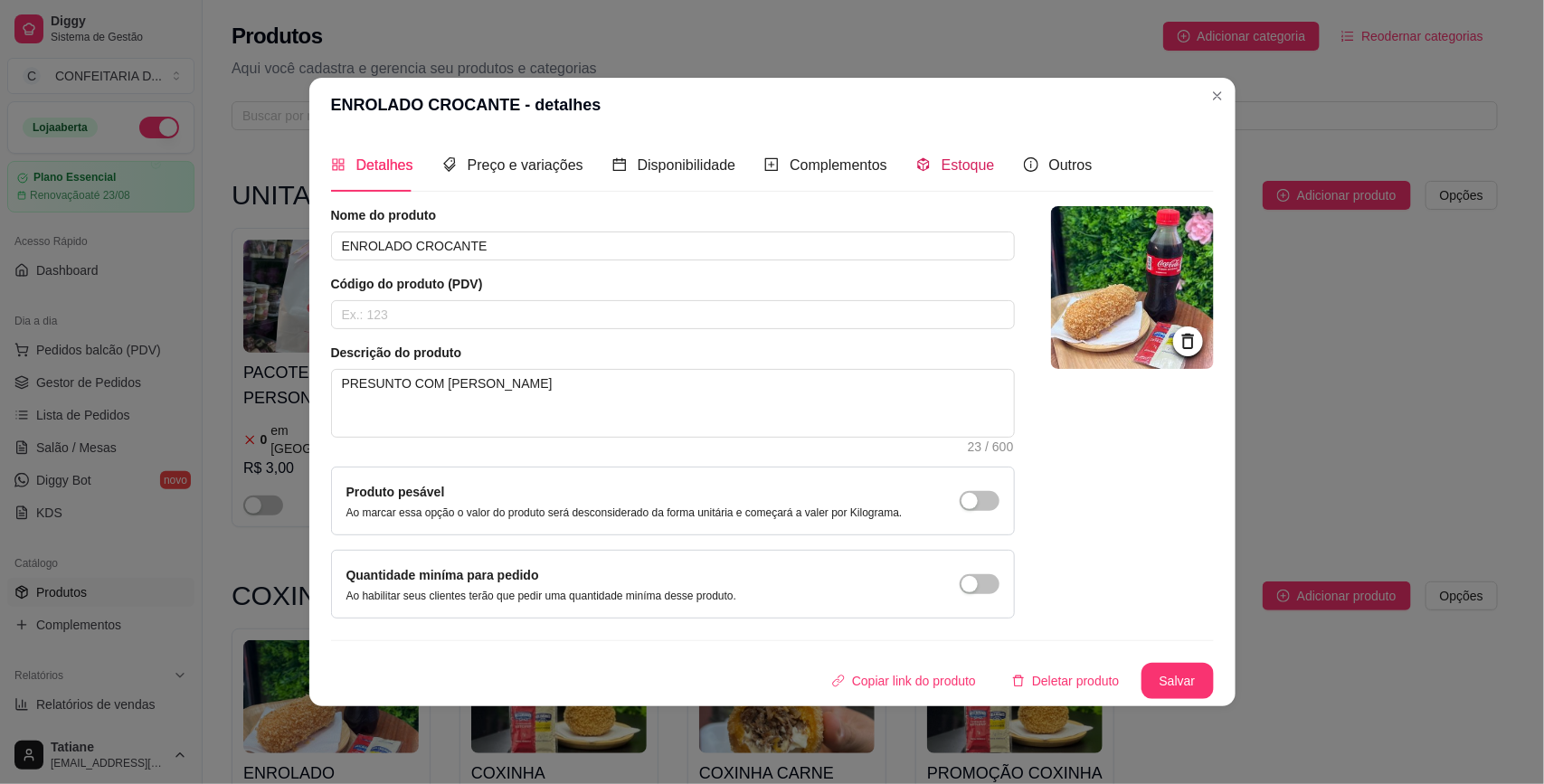
click at [947, 170] on span "Estoque" at bounding box center [967, 165] width 53 height 16
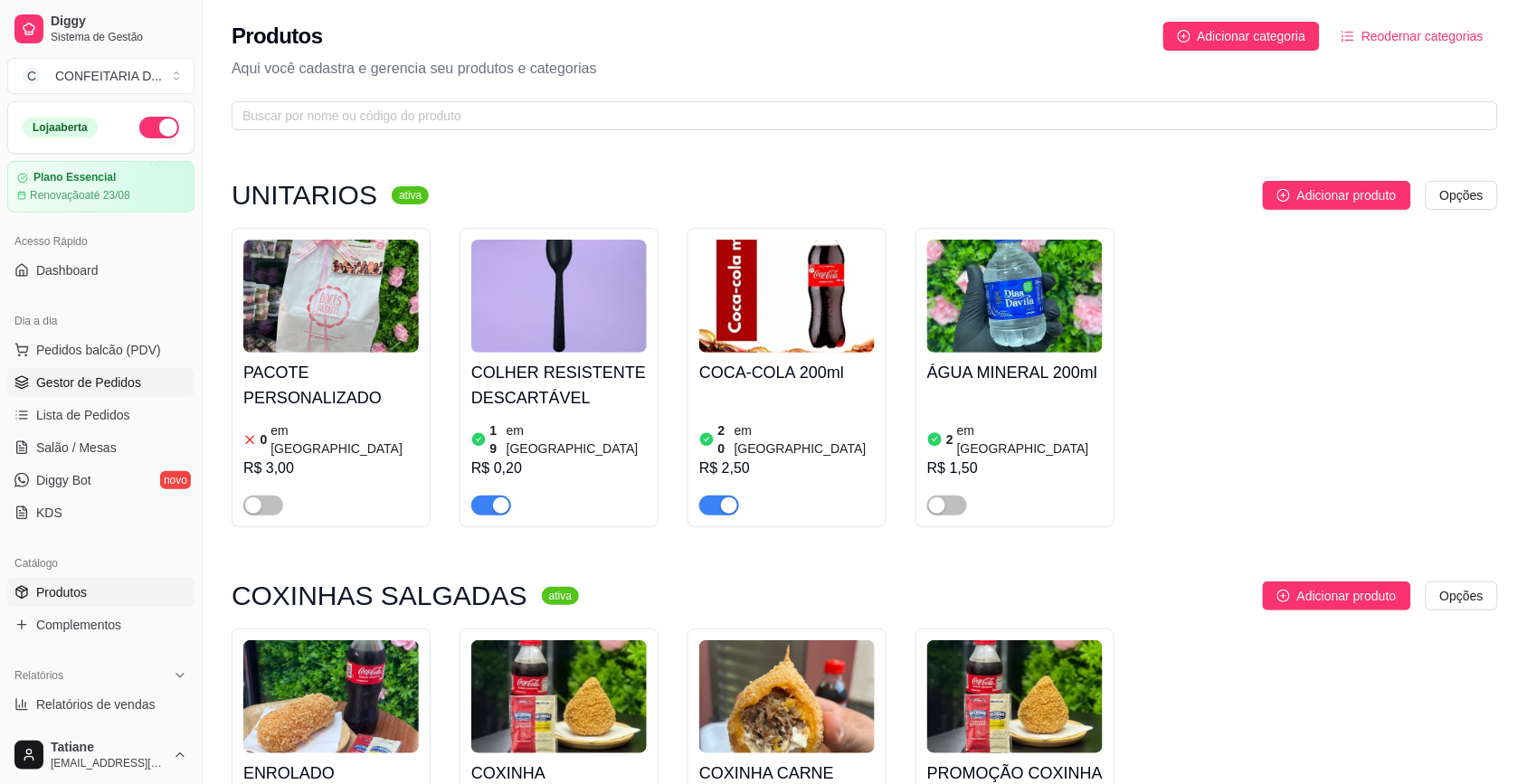
click at [79, 386] on span "Gestor de Pedidos" at bounding box center [88, 382] width 105 height 18
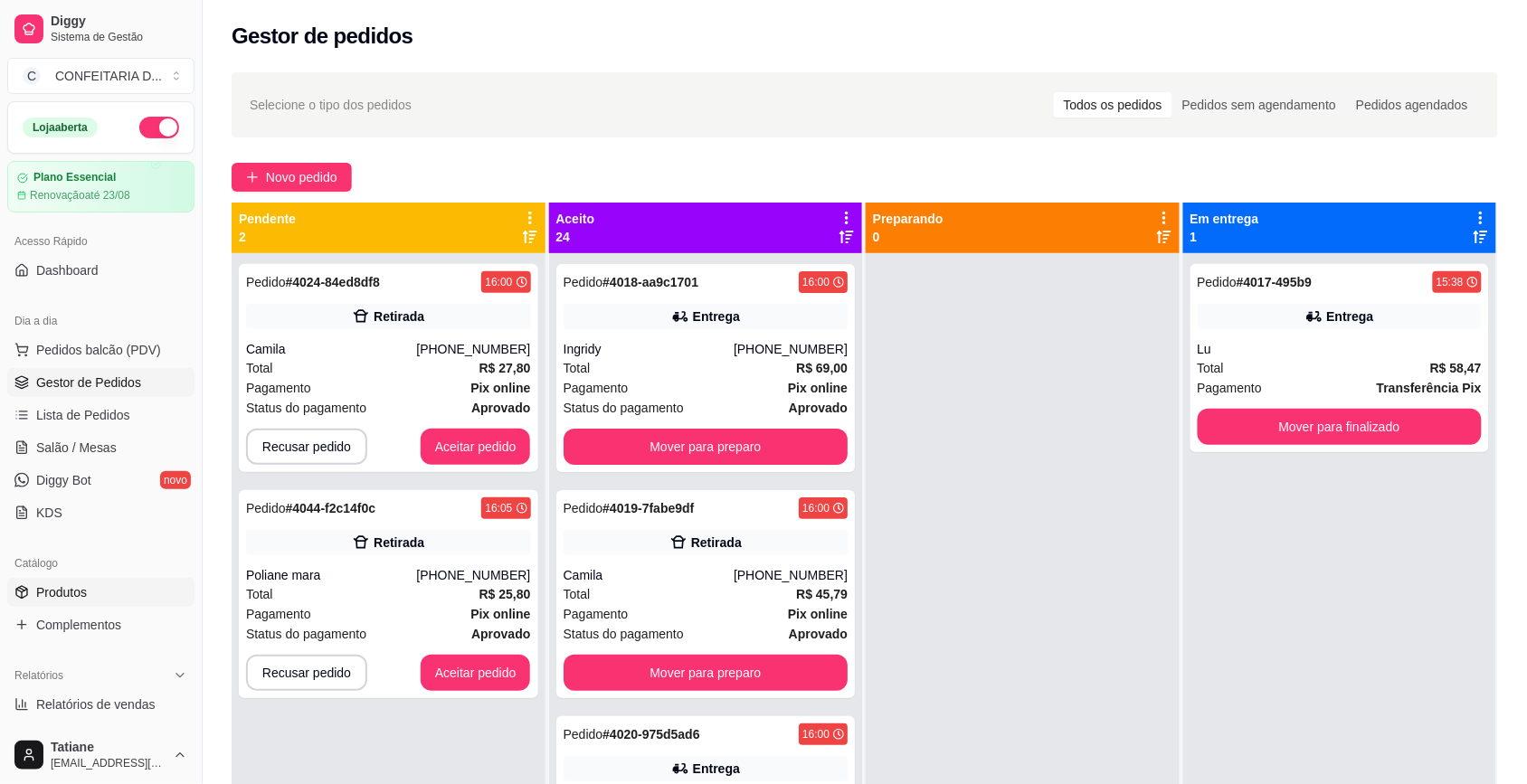
click at [68, 594] on span "Produtos" at bounding box center [61, 591] width 50 height 18
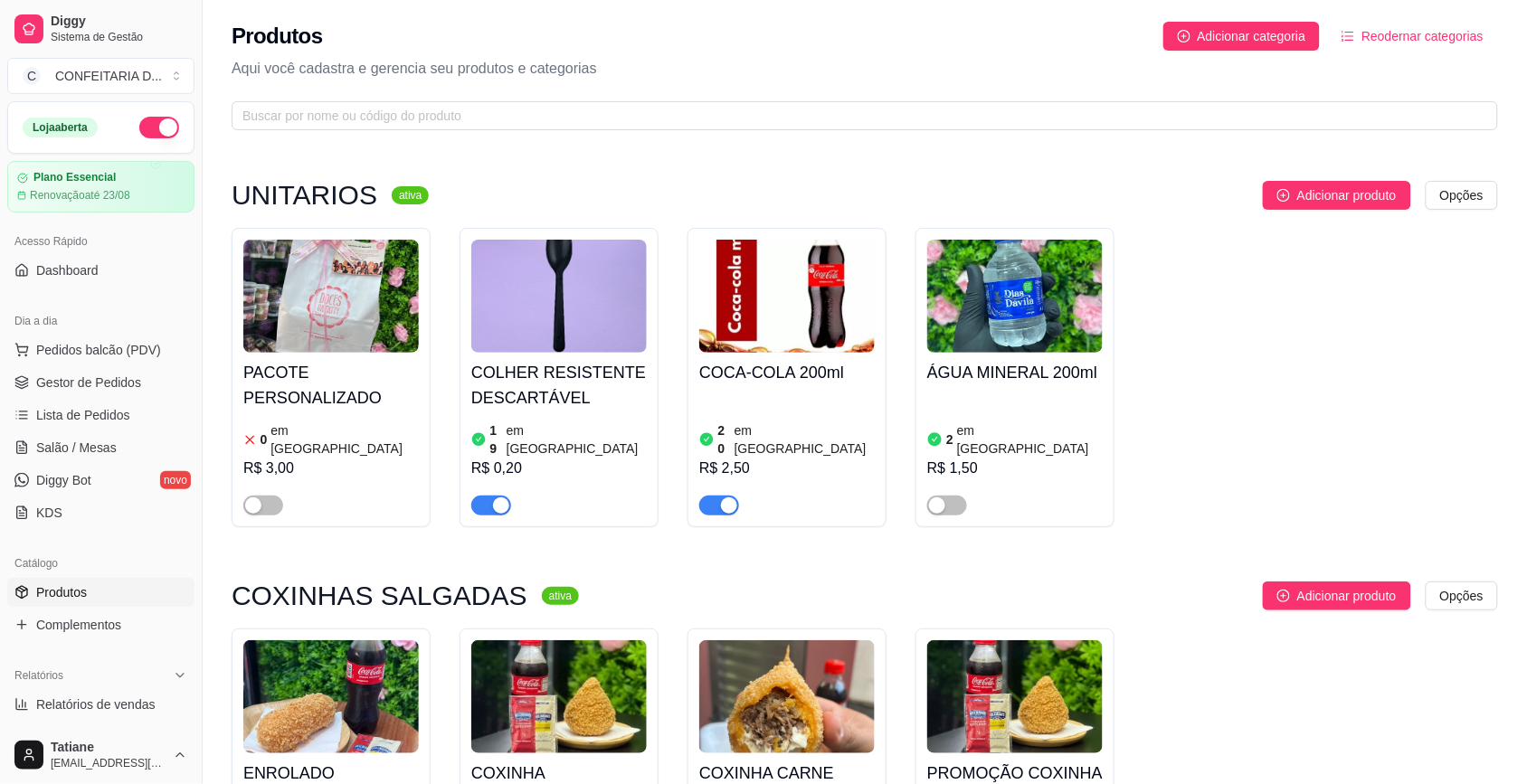
click at [382, 665] on img at bounding box center [331, 697] width 176 height 113
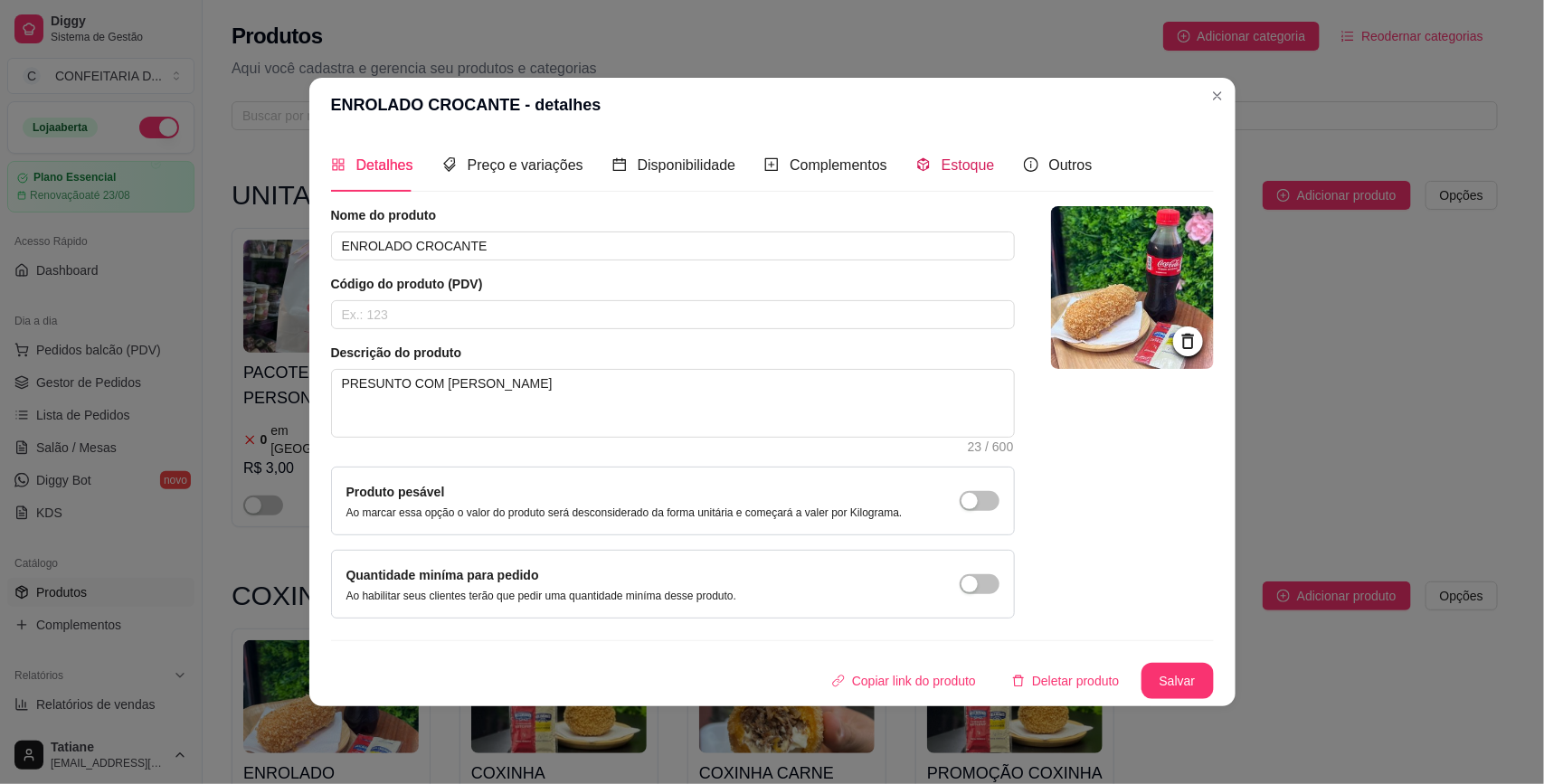
click at [932, 158] on div "Estoque" at bounding box center [955, 165] width 79 height 22
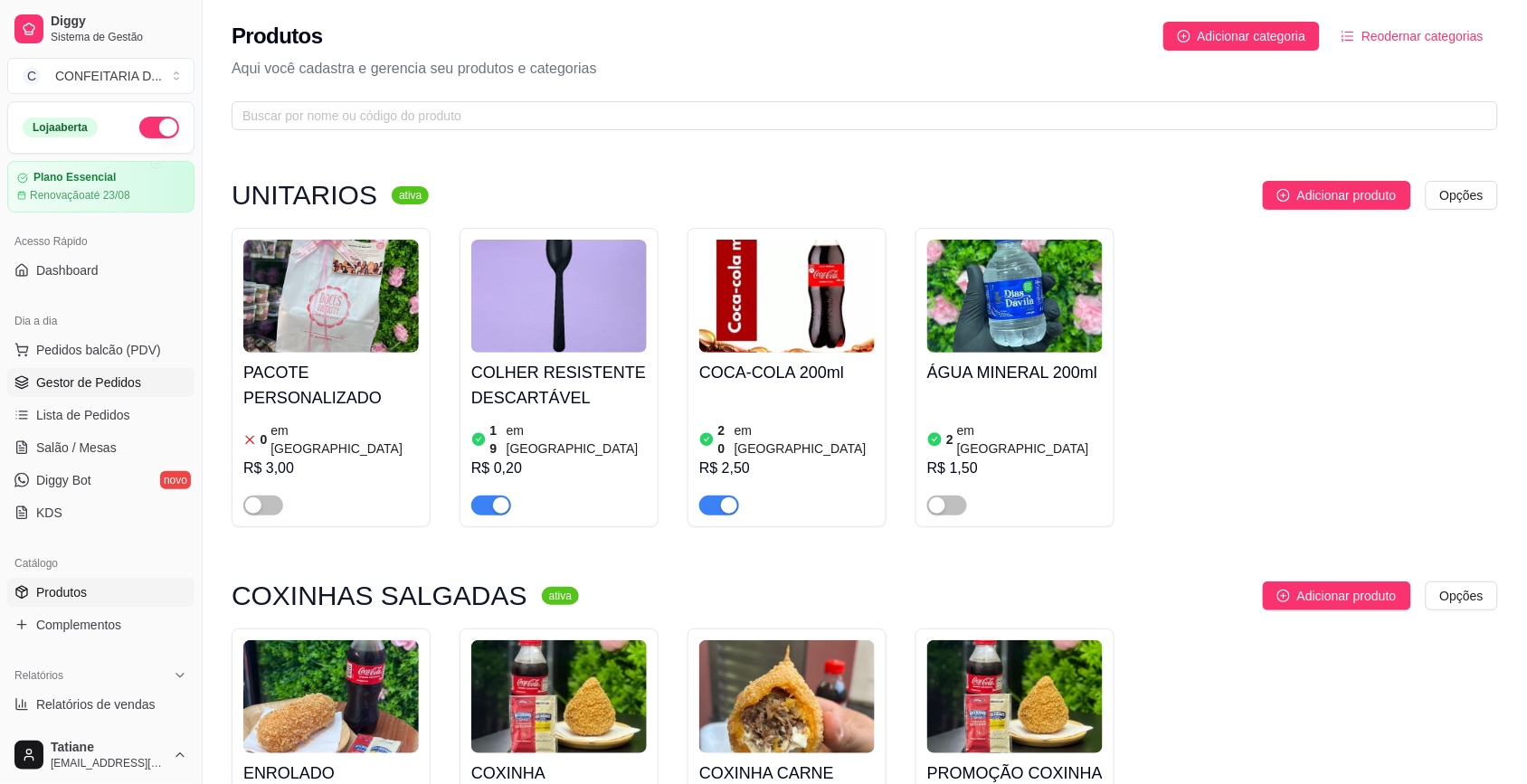
click at [56, 382] on span "Gestor de Pedidos" at bounding box center [88, 382] width 105 height 18
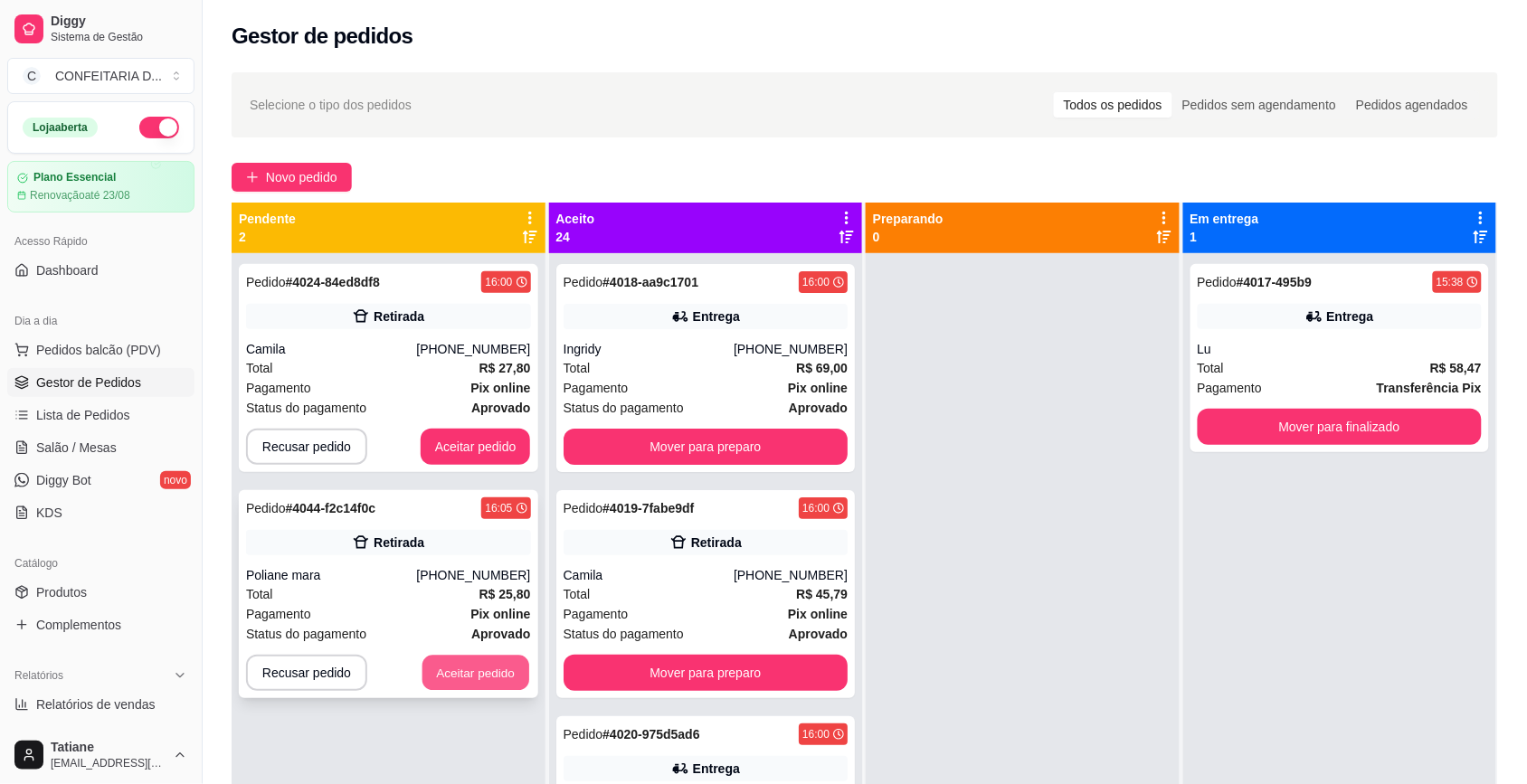
click at [485, 676] on button "Aceitar pedido" at bounding box center [476, 673] width 107 height 35
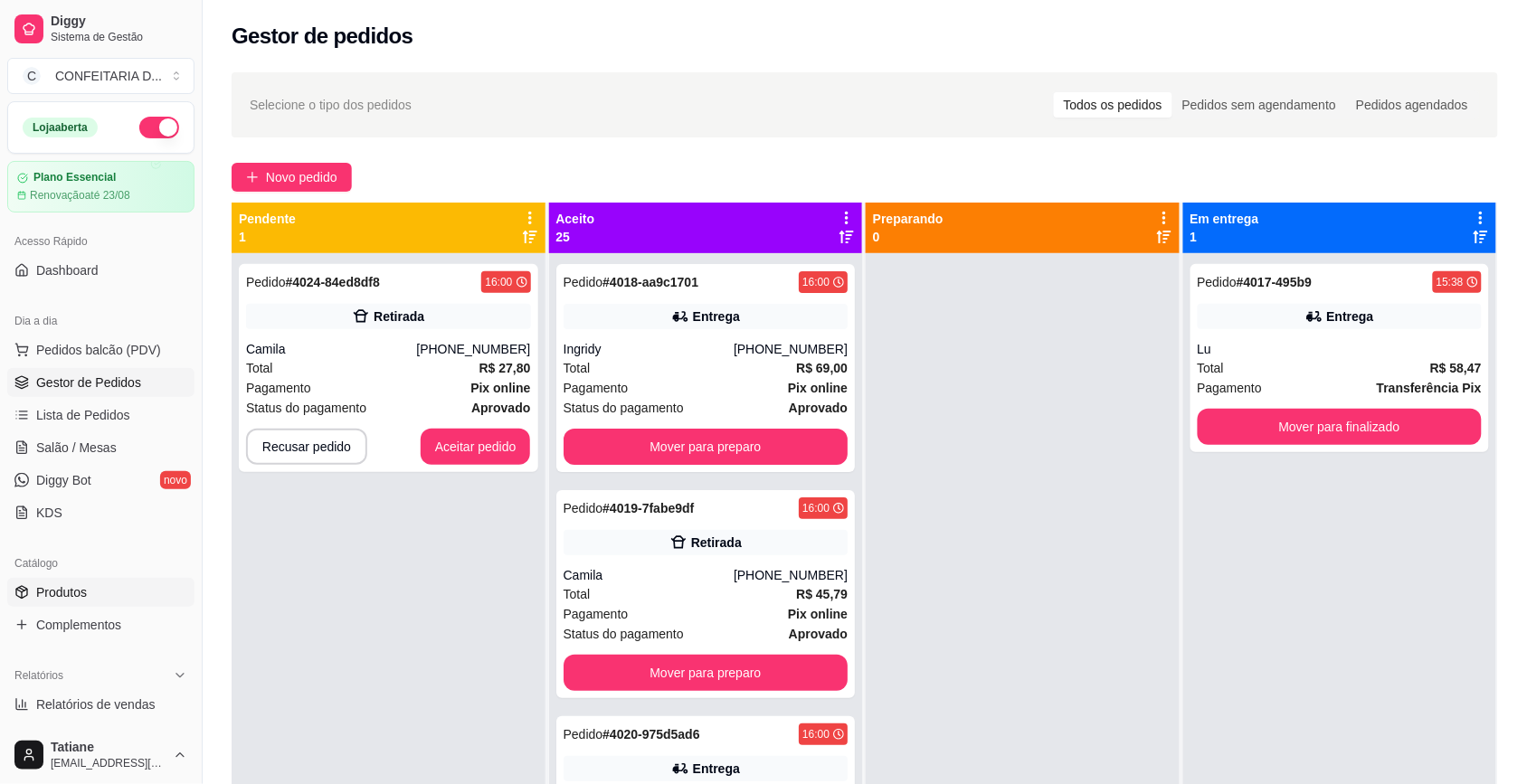
click at [84, 599] on span "Produtos" at bounding box center [61, 591] width 50 height 18
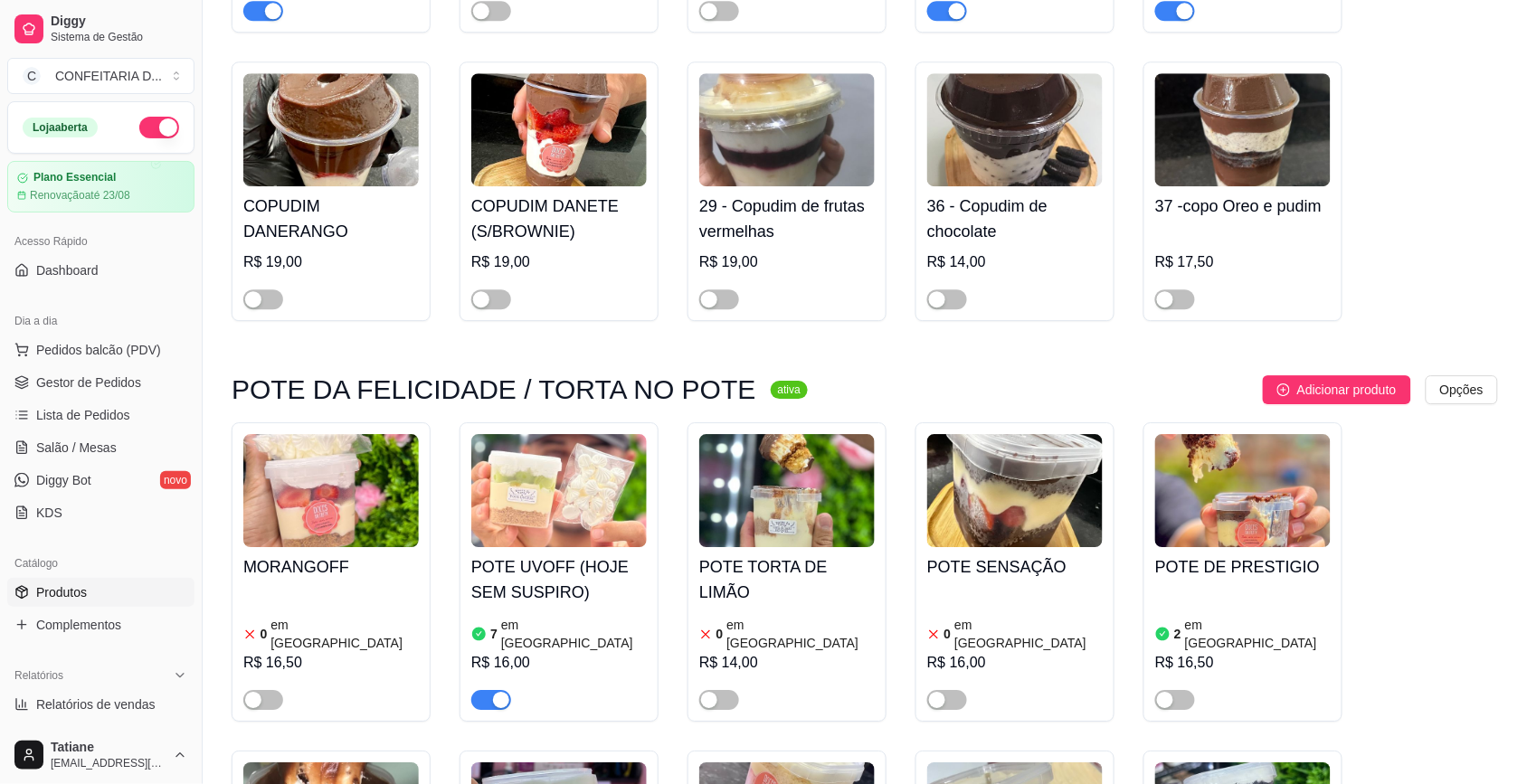
scroll to position [5652, 0]
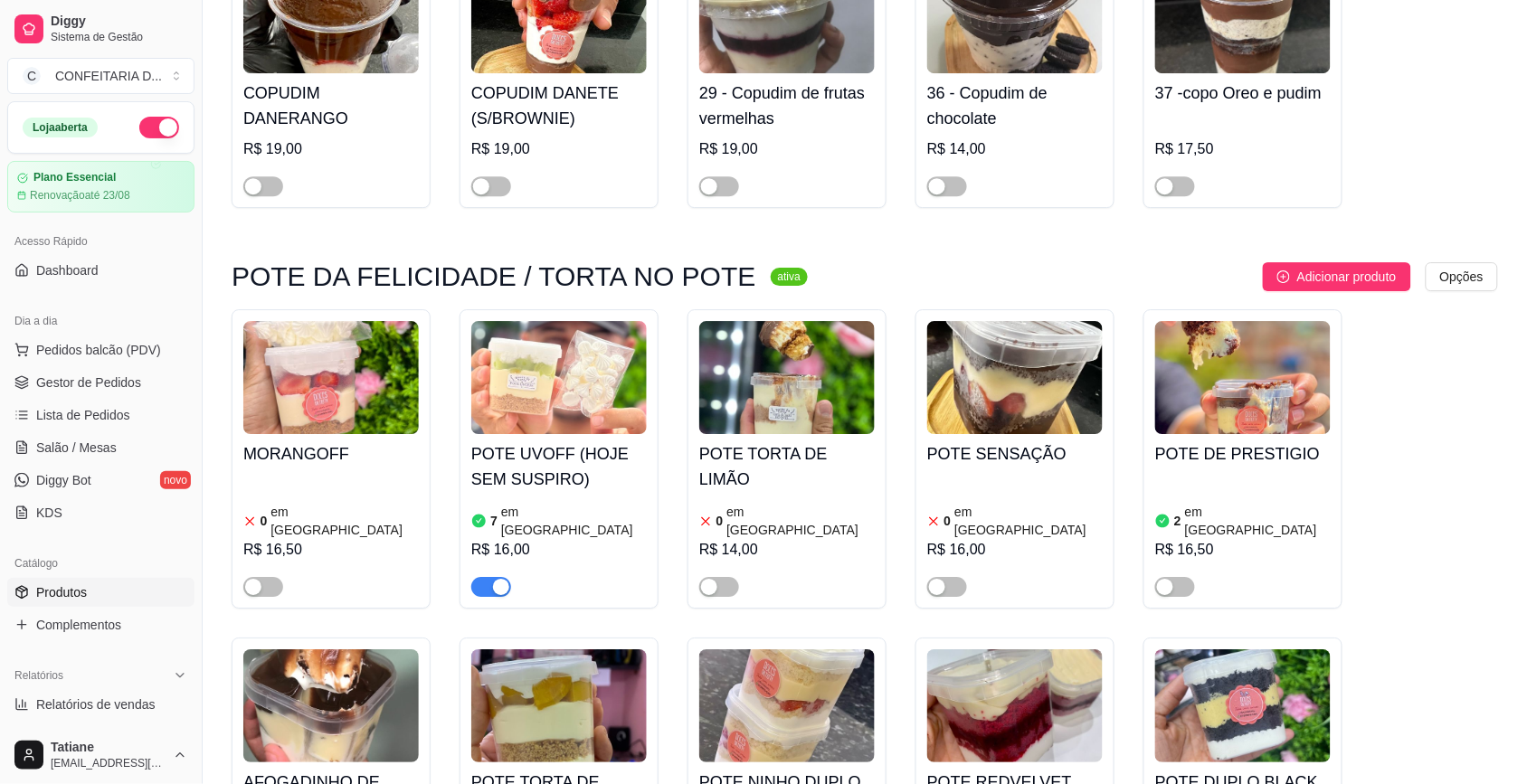
click at [574, 442] on h4 "POTE UVOFF (HOJE SEM SUSPIRO)" at bounding box center [559, 467] width 176 height 50
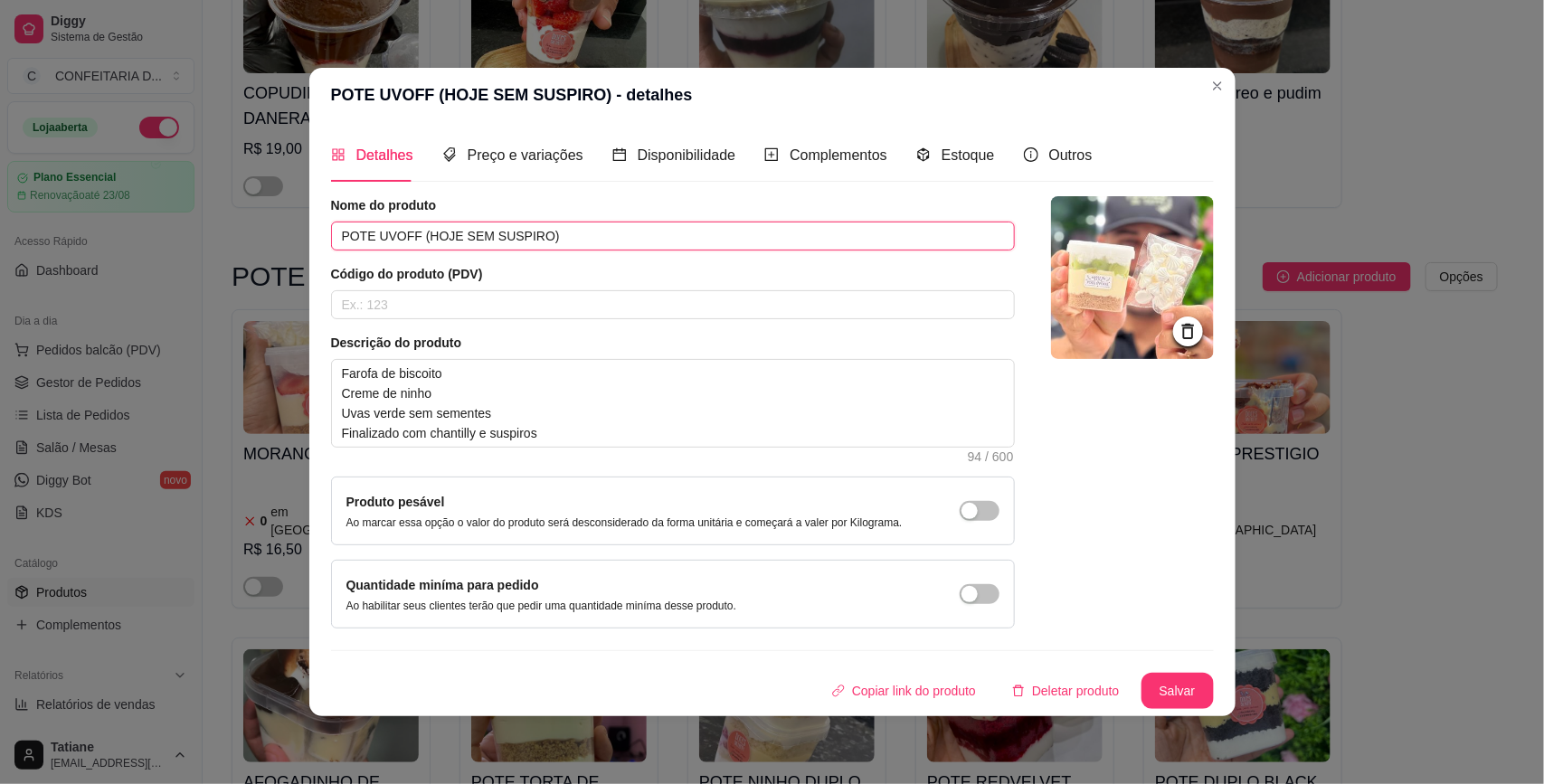
click at [532, 232] on input "POTE UVOFF (HOJE SEM SUSPIRO)" at bounding box center [672, 235] width 684 height 29
drag, startPoint x: 539, startPoint y: 231, endPoint x: 432, endPoint y: 213, distance: 108.5
click at [434, 213] on div "Nome do produto POTE UVOFF (HOJE SEM SUSPIRO)" at bounding box center [672, 223] width 684 height 54
drag, startPoint x: 420, startPoint y: 213, endPoint x: 427, endPoint y: 232, distance: 20.2
click at [427, 232] on div "Nome do produto POTE UVOFF (HOJE SEM SUSPIRO)" at bounding box center [672, 223] width 684 height 54
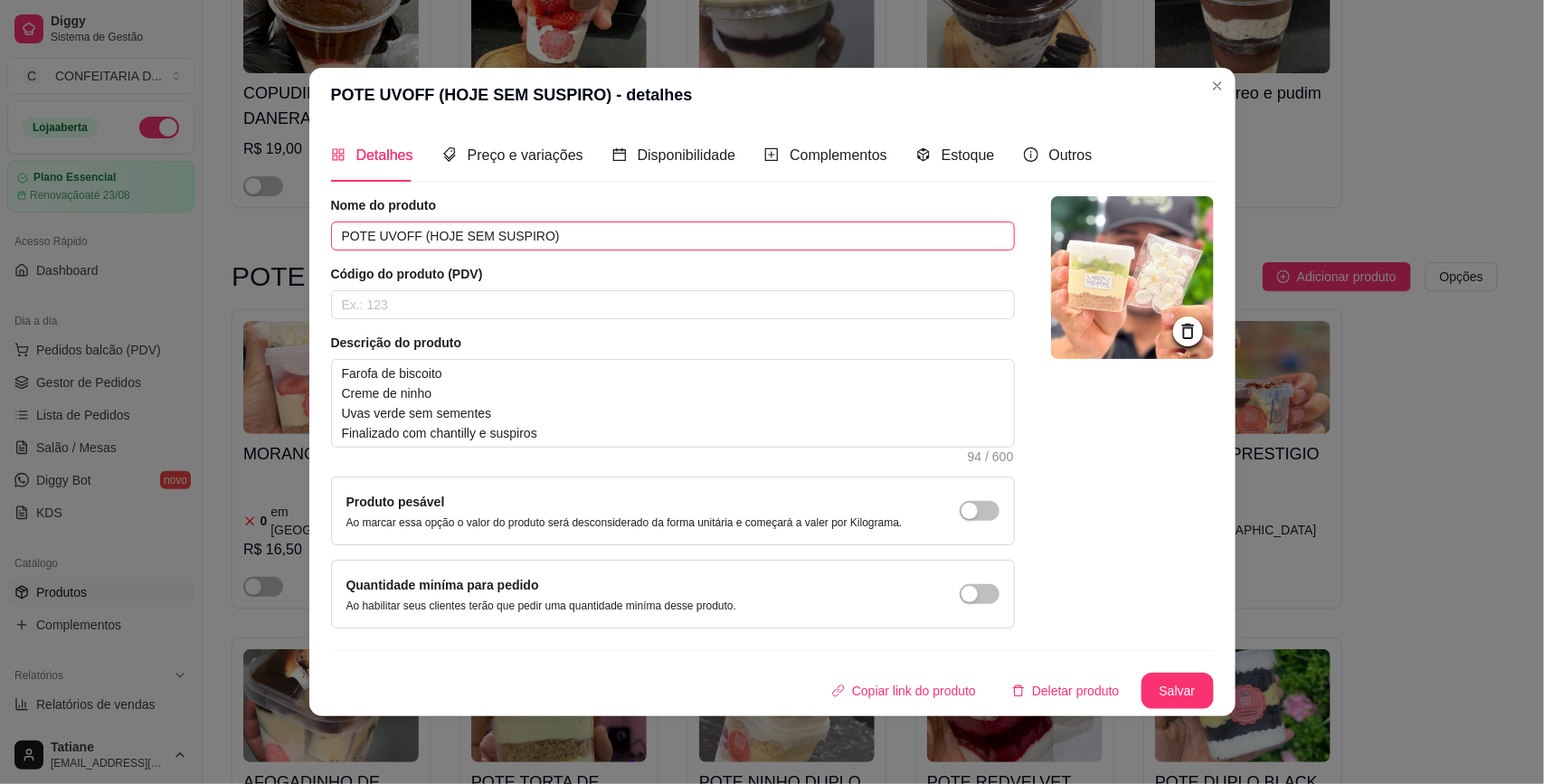
drag, startPoint x: 416, startPoint y: 233, endPoint x: 642, endPoint y: 241, distance: 226.1
click at [642, 241] on input "POTE UVOFF (HOJE SEM SUSPIRO)" at bounding box center [672, 235] width 684 height 29
type input "POTE UVOFF COM SUSPIROS"
click at [1190, 705] on button "Salvar" at bounding box center [1178, 690] width 71 height 35
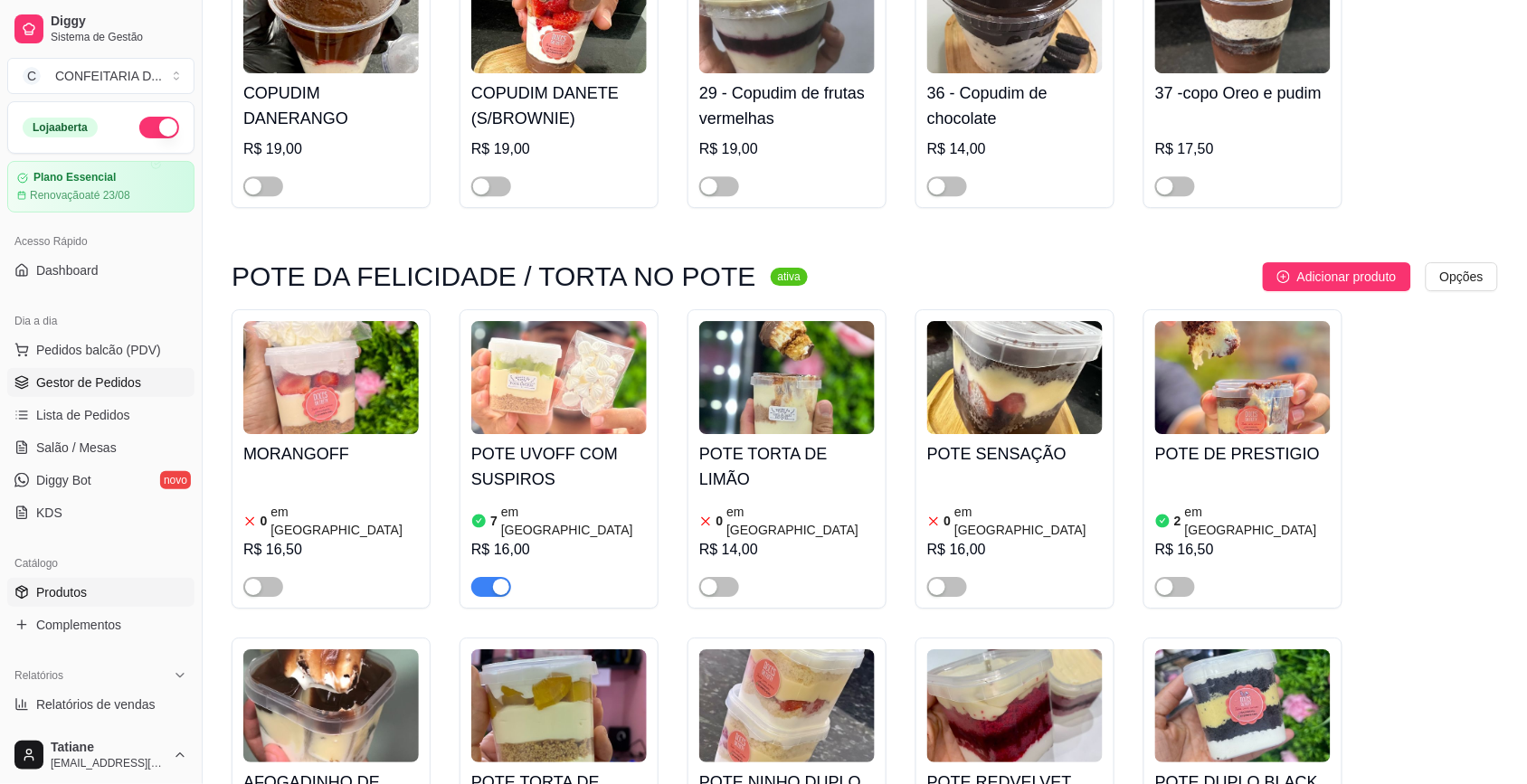
click at [78, 390] on span "Gestor de Pedidos" at bounding box center [88, 382] width 105 height 18
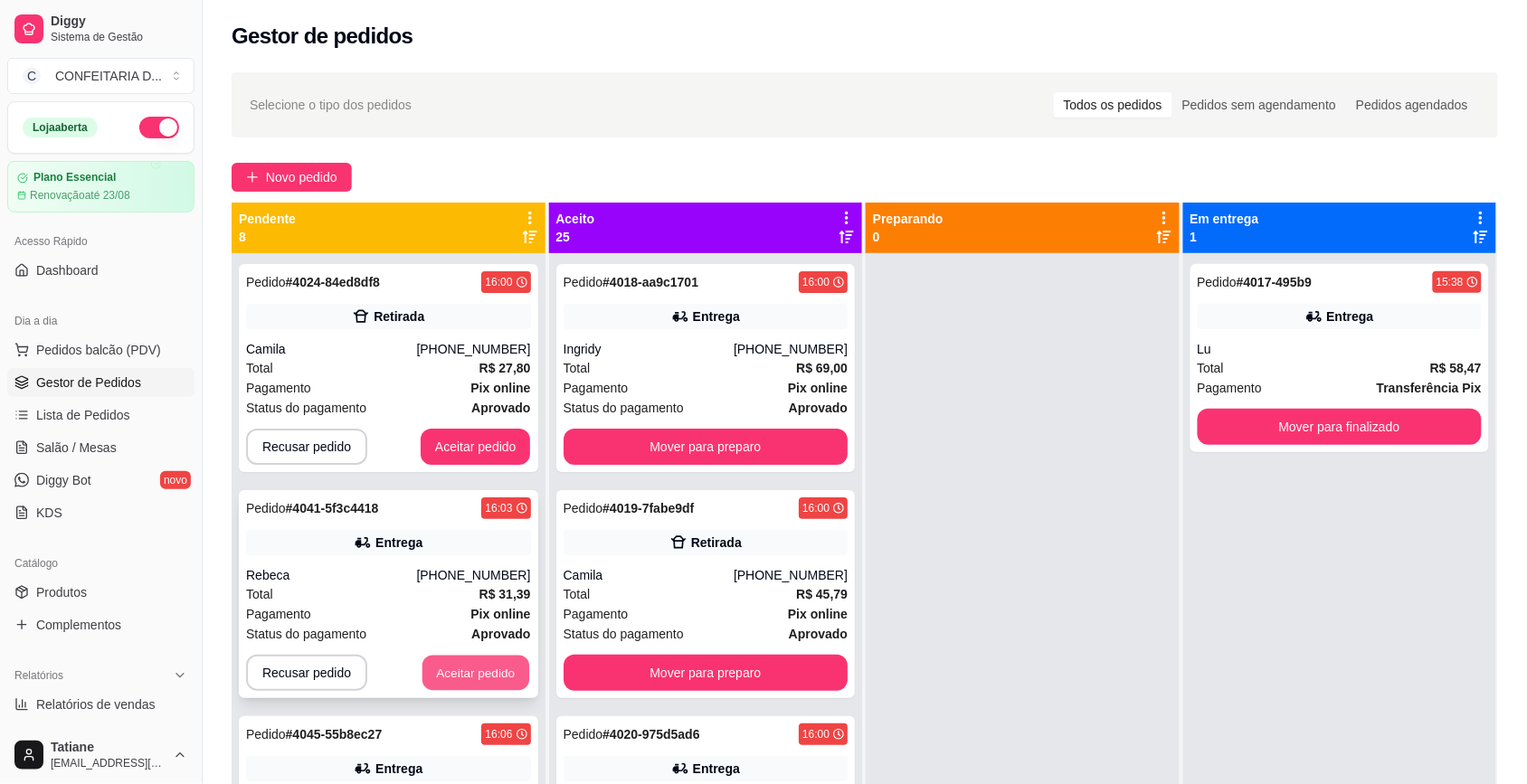
click at [454, 661] on button "Aceitar pedido" at bounding box center [476, 673] width 107 height 35
click at [449, 668] on button "Aceitar pedido" at bounding box center [476, 672] width 111 height 36
click at [449, 668] on button "Aceitar pedido" at bounding box center [476, 673] width 107 height 35
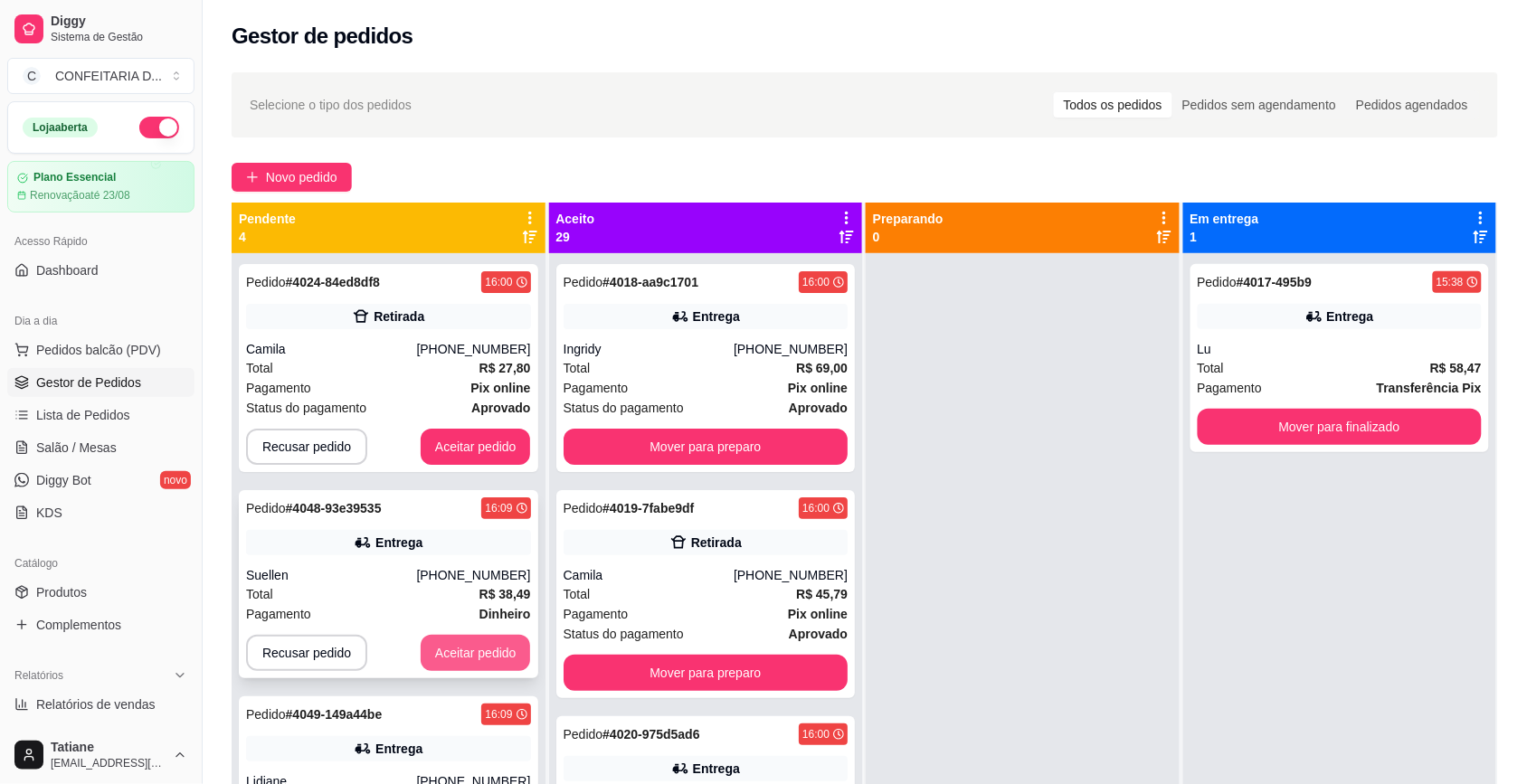
click at [454, 660] on button "Aceitar pedido" at bounding box center [476, 653] width 111 height 36
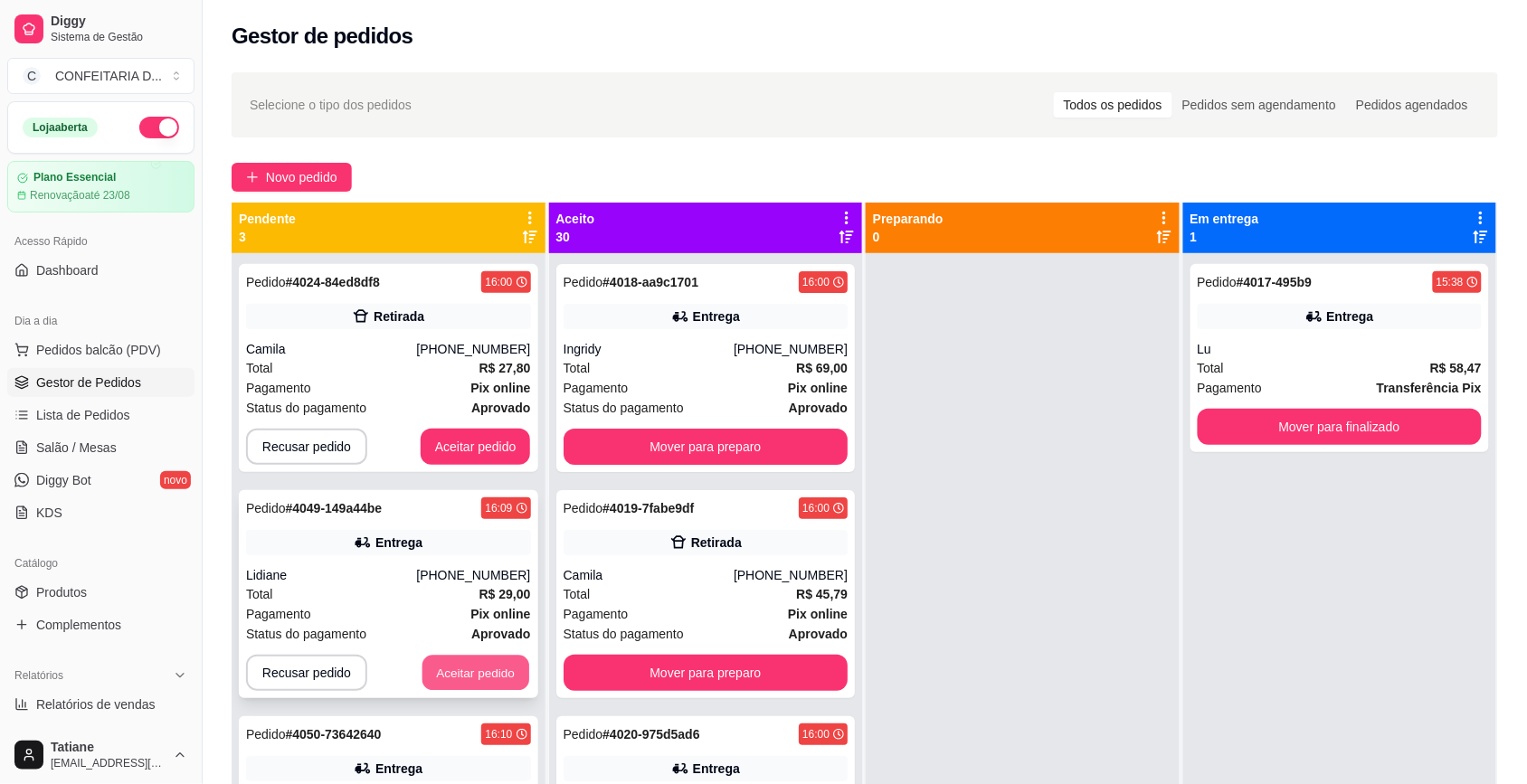
click at [449, 666] on button "Aceitar pedido" at bounding box center [476, 673] width 107 height 35
click at [453, 666] on button "Aceitar pedido" at bounding box center [476, 672] width 111 height 36
click at [1083, 685] on div at bounding box center [1023, 644] width 314 height 784
click at [64, 588] on span "Produtos" at bounding box center [61, 591] width 50 height 18
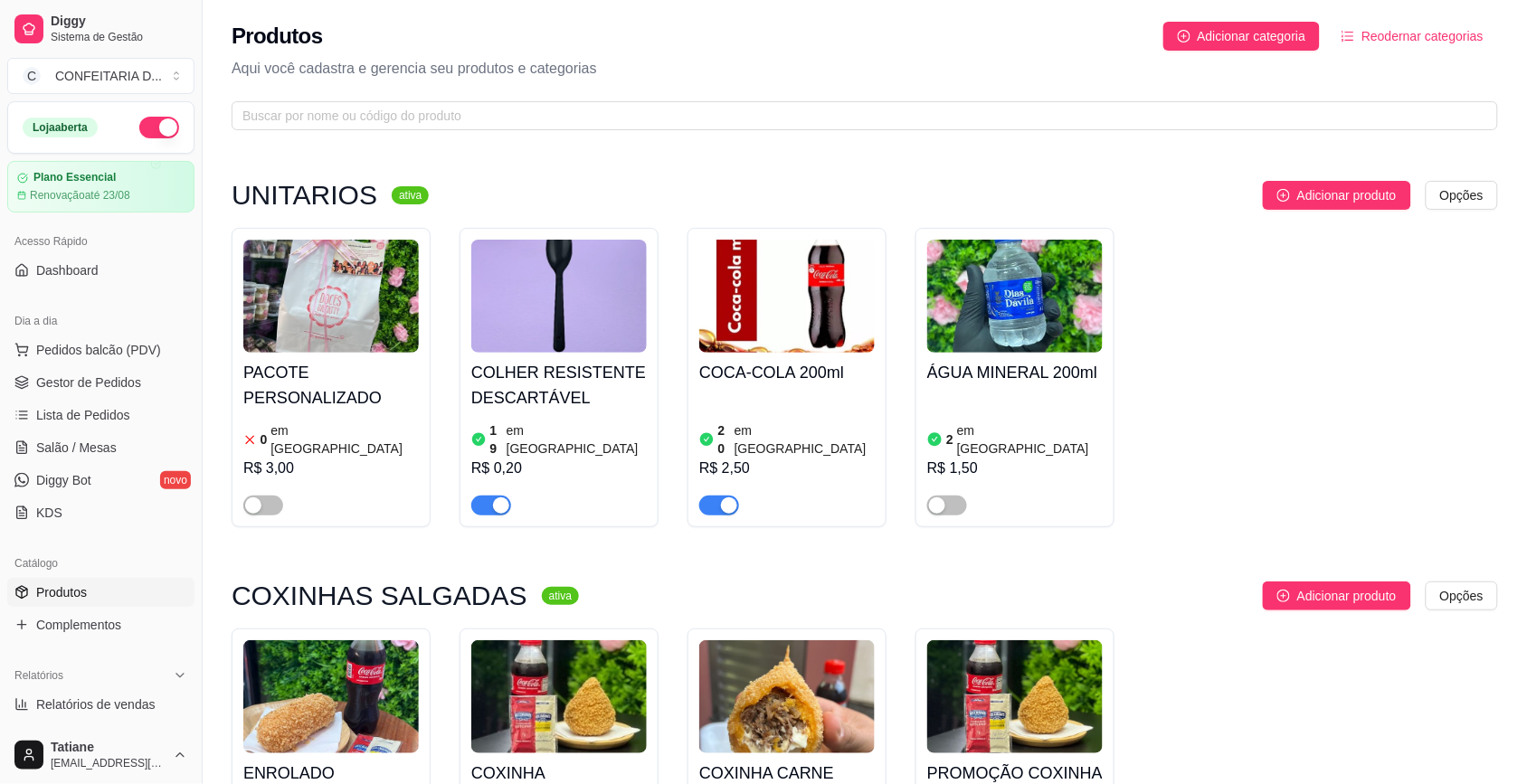
scroll to position [226, 0]
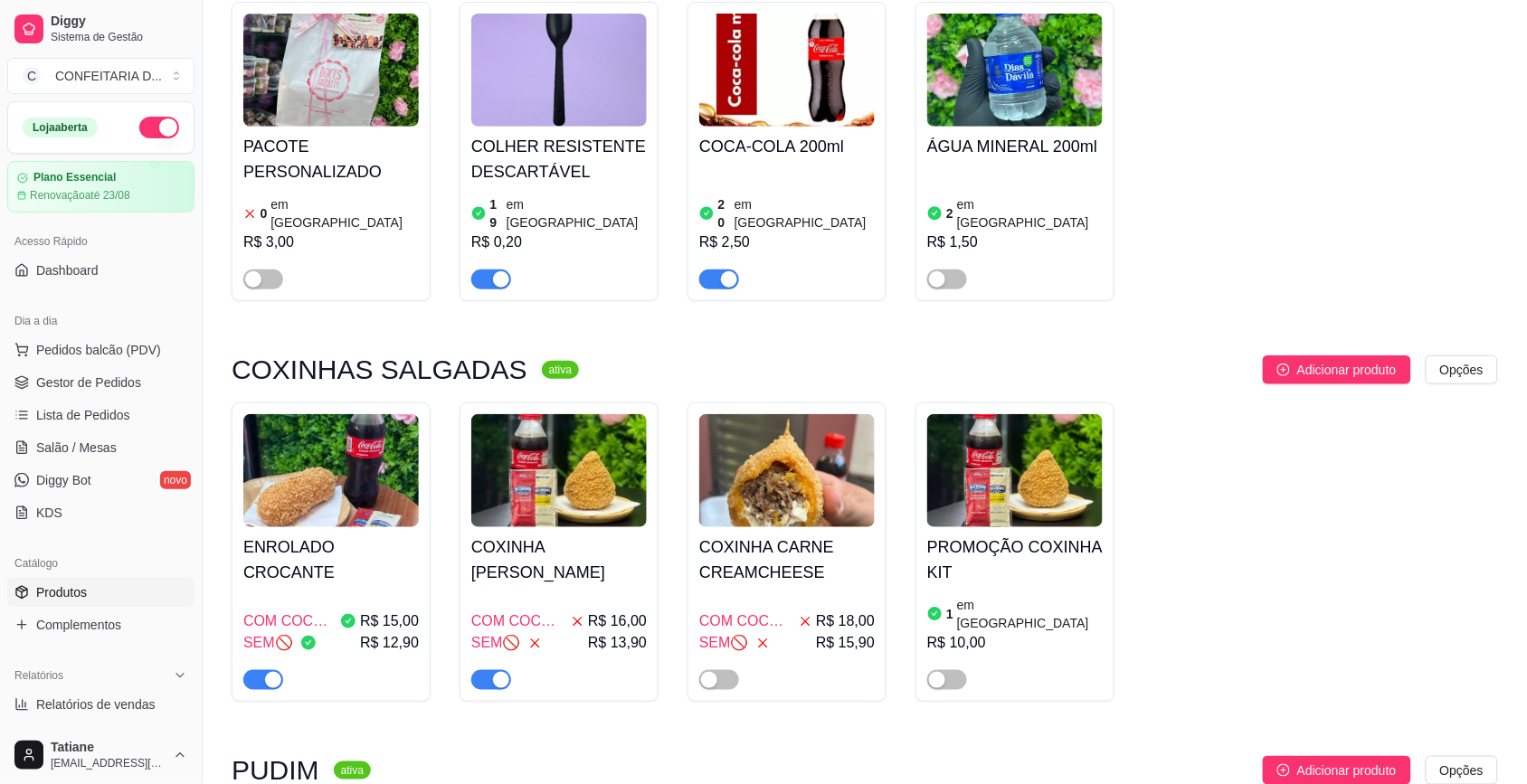
click at [547, 493] on img at bounding box center [559, 471] width 176 height 113
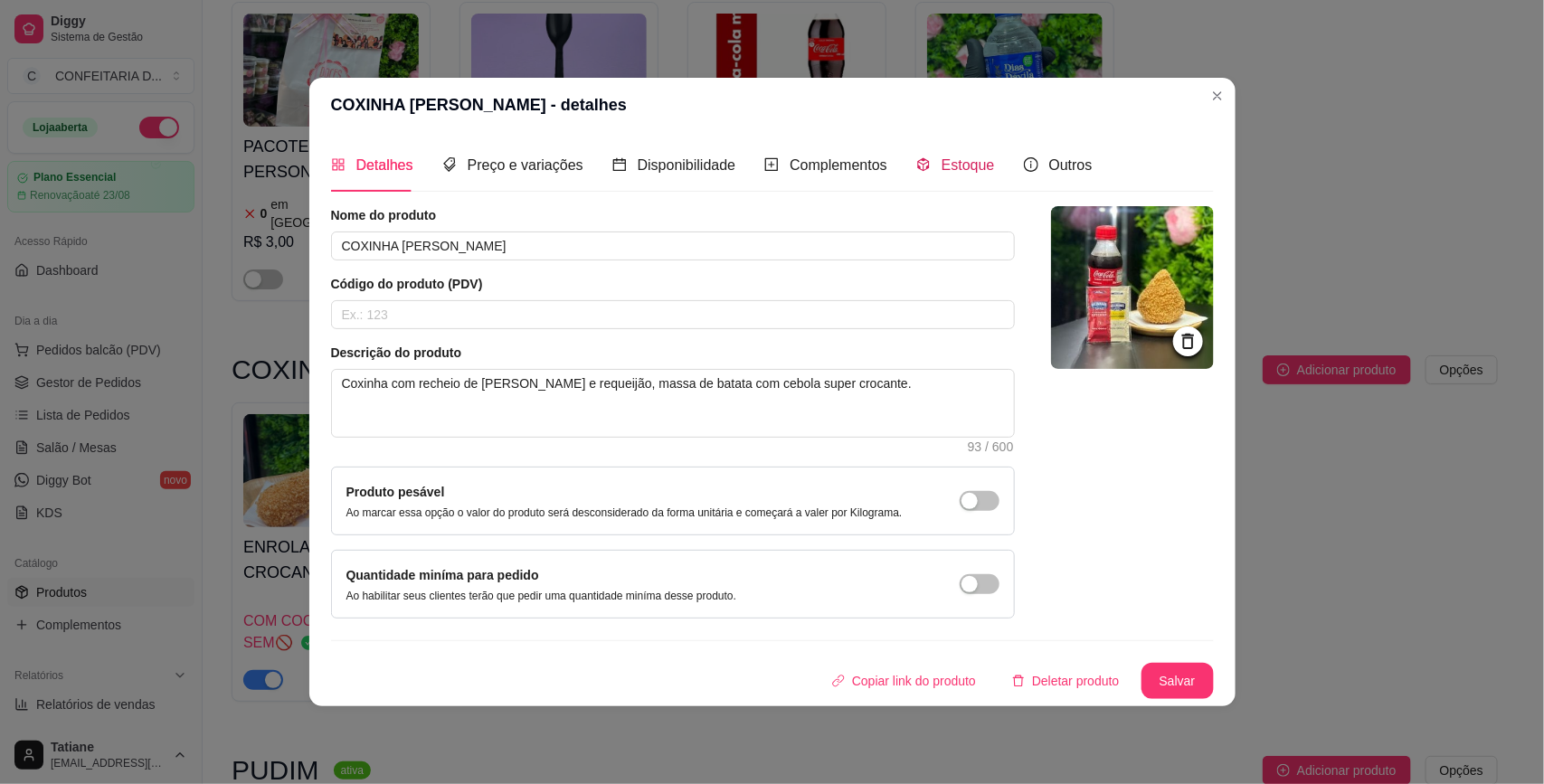
click at [919, 163] on icon "code-sandbox" at bounding box center [924, 165] width 15 height 15
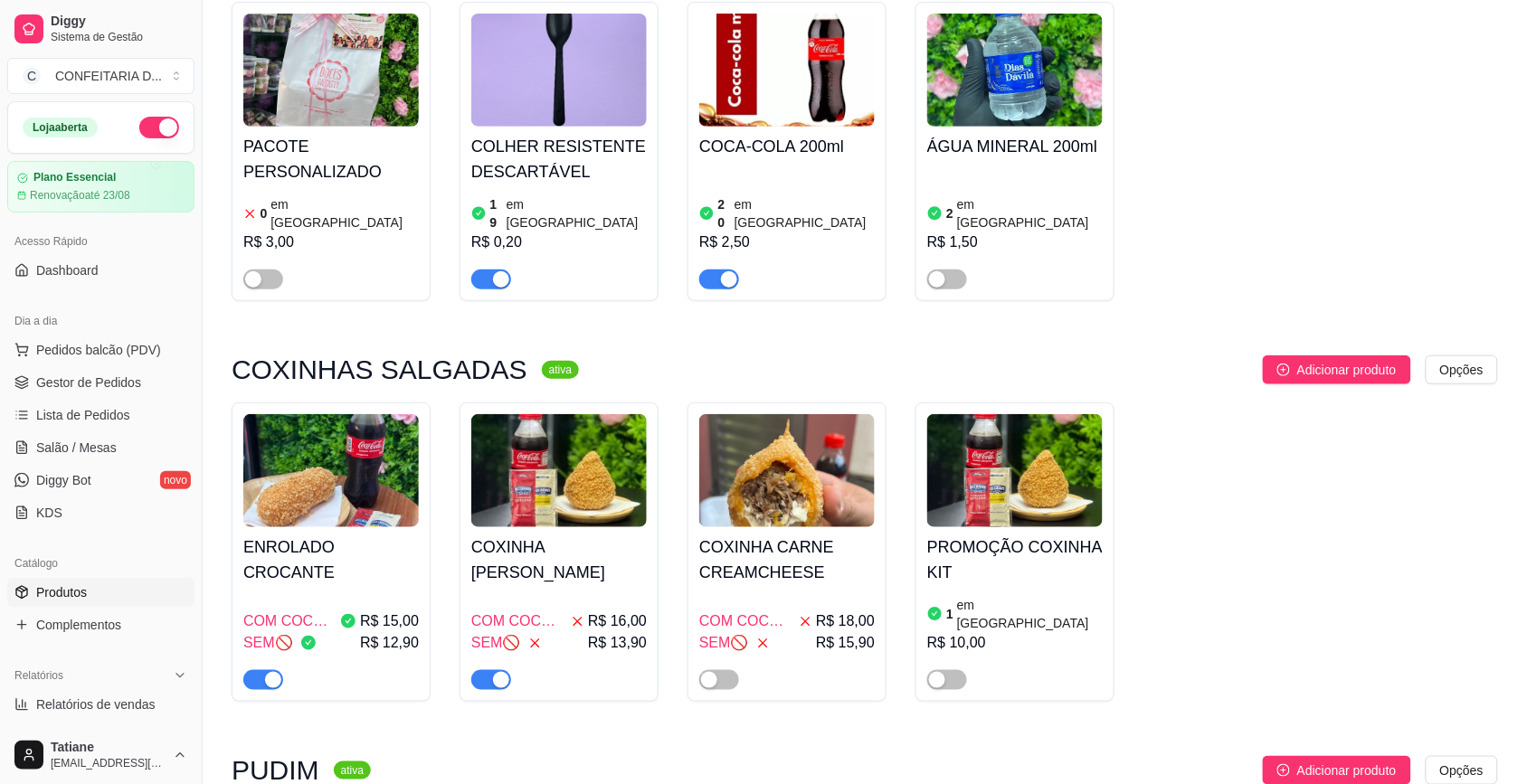
click at [299, 420] on img at bounding box center [331, 471] width 176 height 113
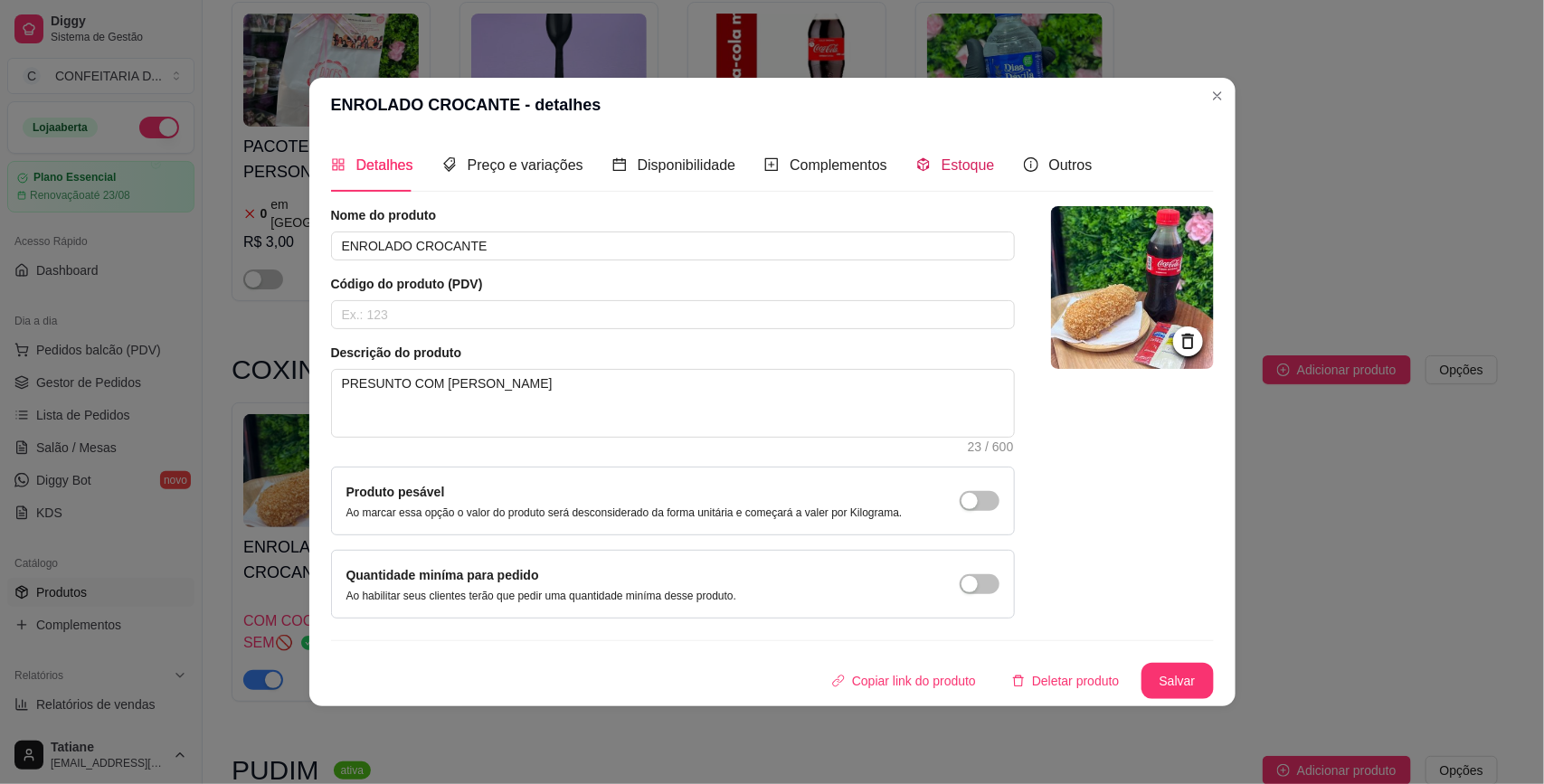
click at [956, 161] on span "Estoque" at bounding box center [967, 165] width 53 height 16
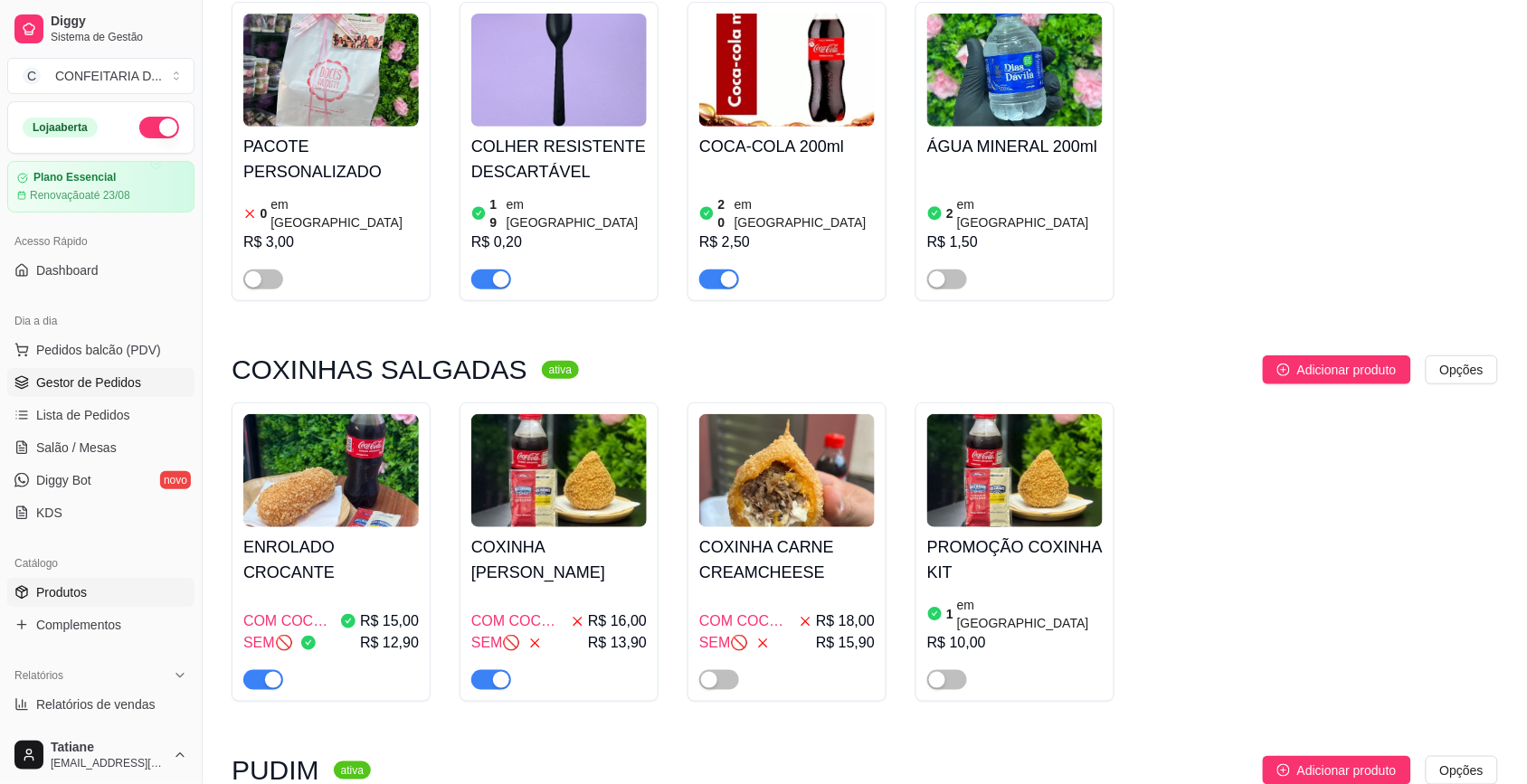
click at [65, 372] on link "Gestor de Pedidos" at bounding box center [100, 382] width 187 height 29
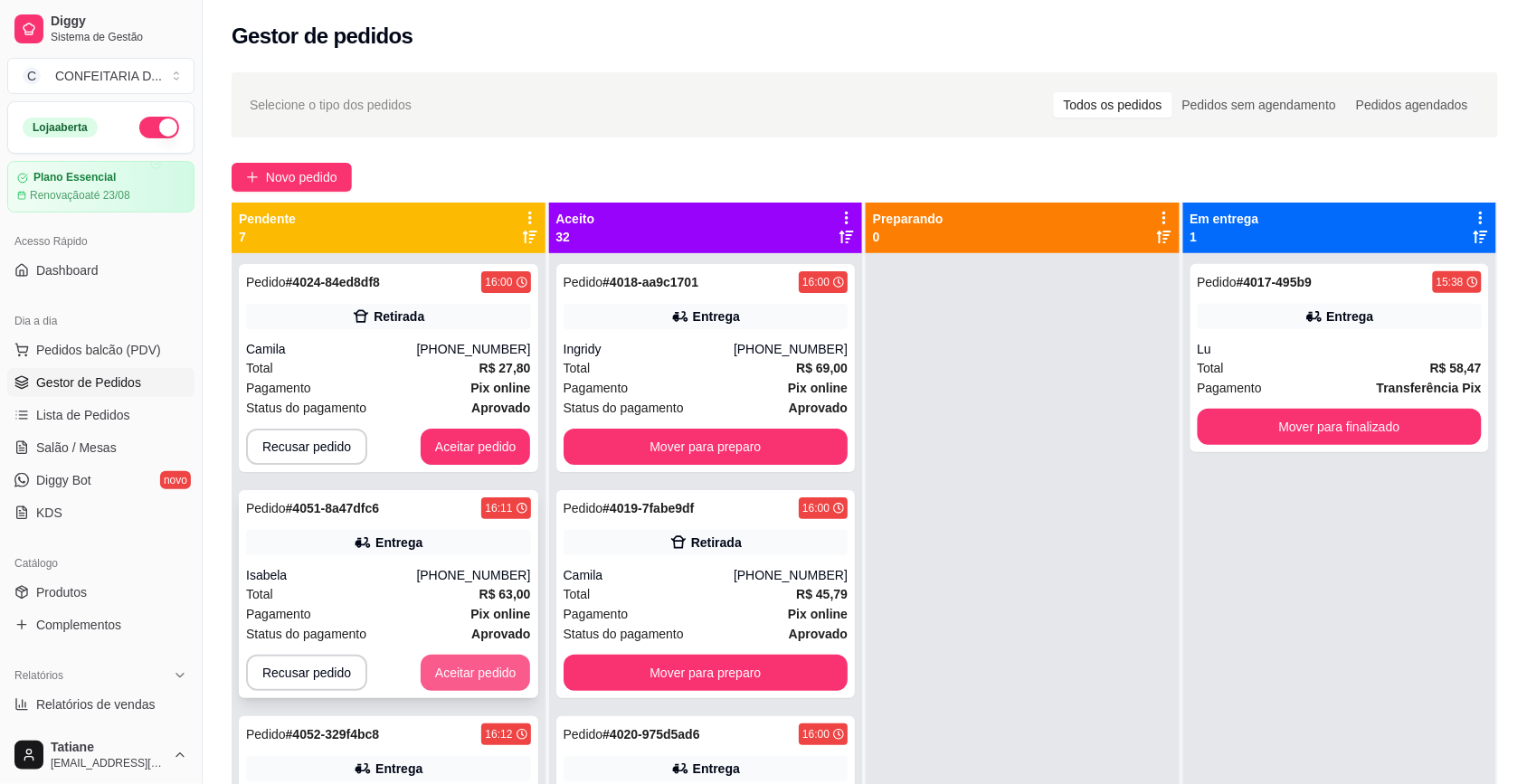
click at [455, 676] on button "Aceitar pedido" at bounding box center [476, 672] width 111 height 36
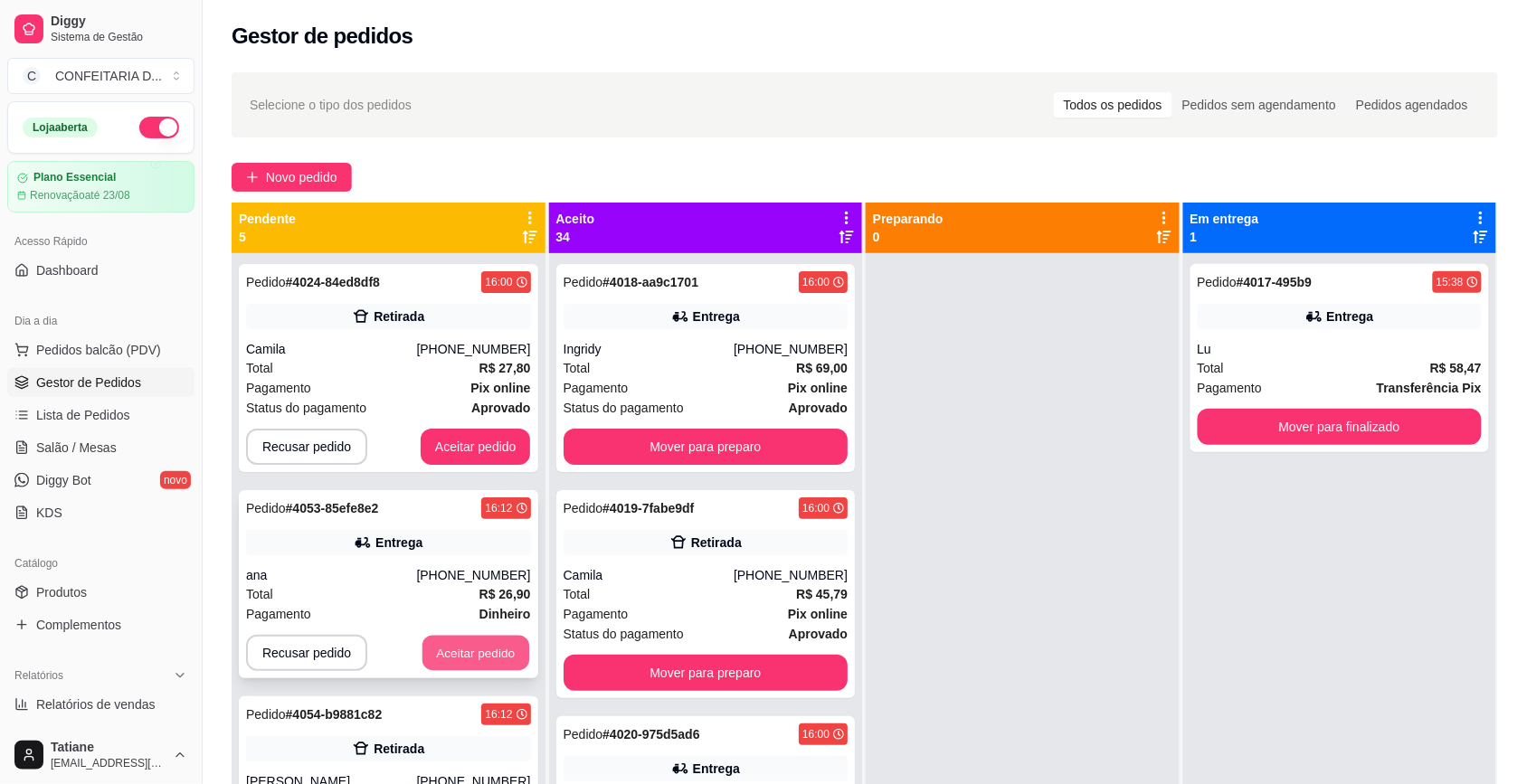
click at [458, 654] on button "Aceitar pedido" at bounding box center [476, 654] width 107 height 35
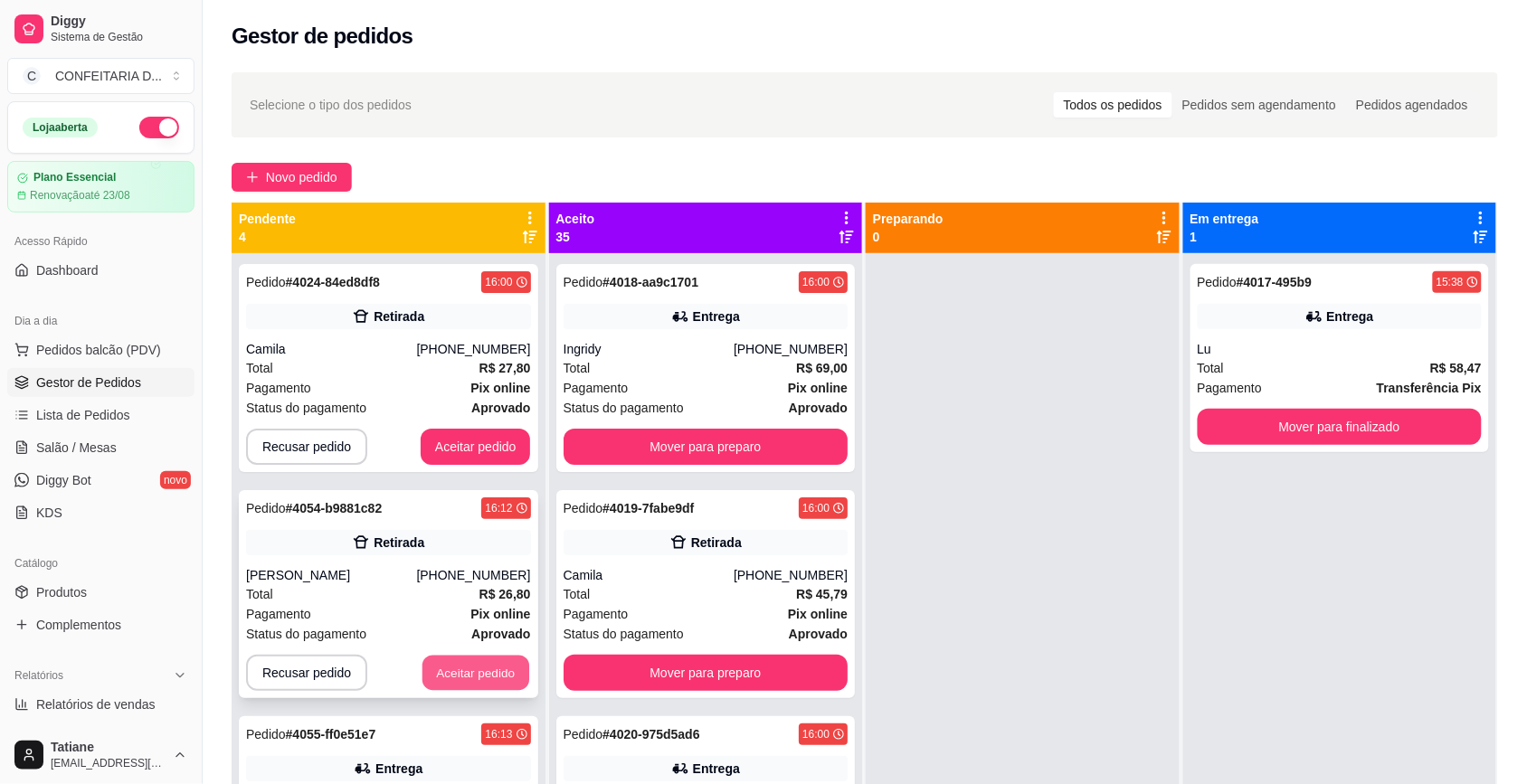
click at [452, 660] on button "Aceitar pedido" at bounding box center [476, 673] width 107 height 35
click at [452, 666] on button "Aceitar pedido" at bounding box center [476, 673] width 107 height 35
click at [489, 656] on button "Aceitar pedido" at bounding box center [476, 673] width 107 height 35
click at [464, 663] on button "Aceitar pedido" at bounding box center [476, 673] width 107 height 35
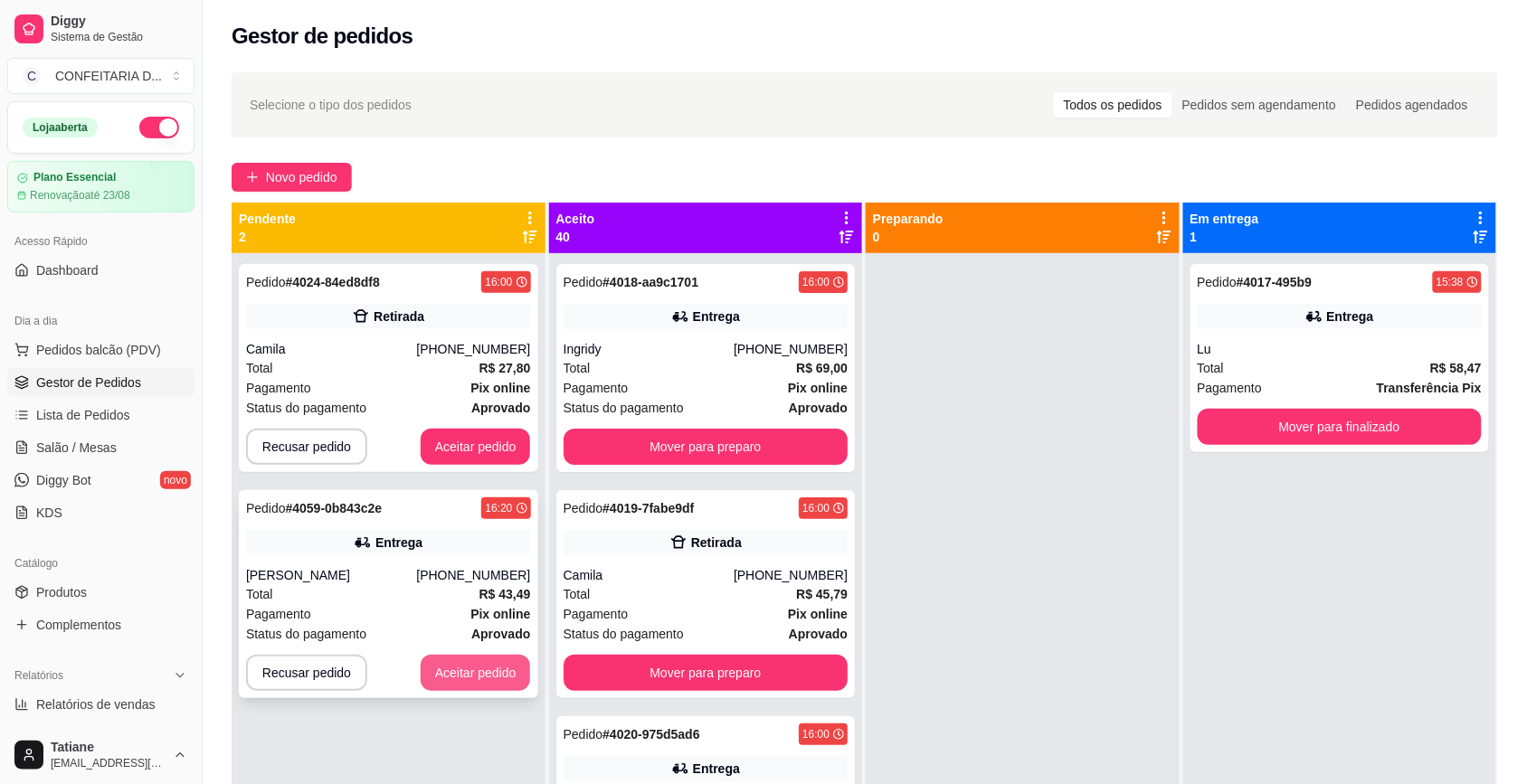
click at [471, 666] on button "Aceitar pedido" at bounding box center [476, 672] width 111 height 36
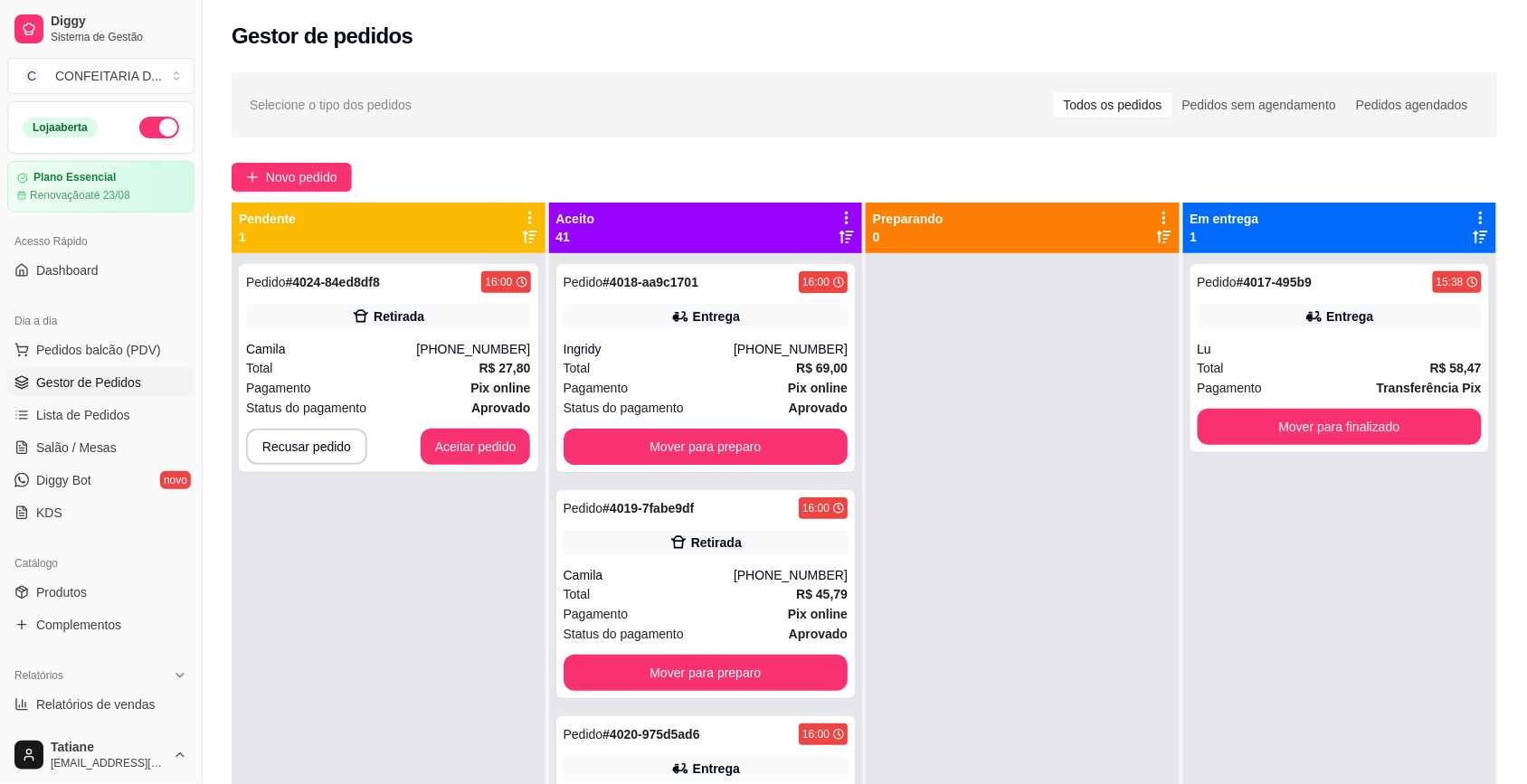
click at [431, 618] on div "Pedido # 4024-84ed8df8 16:00 Retirada Camila [PHONE_NUMBER] Total R$ 27,80 Paga…" at bounding box center [388, 644] width 314 height 784
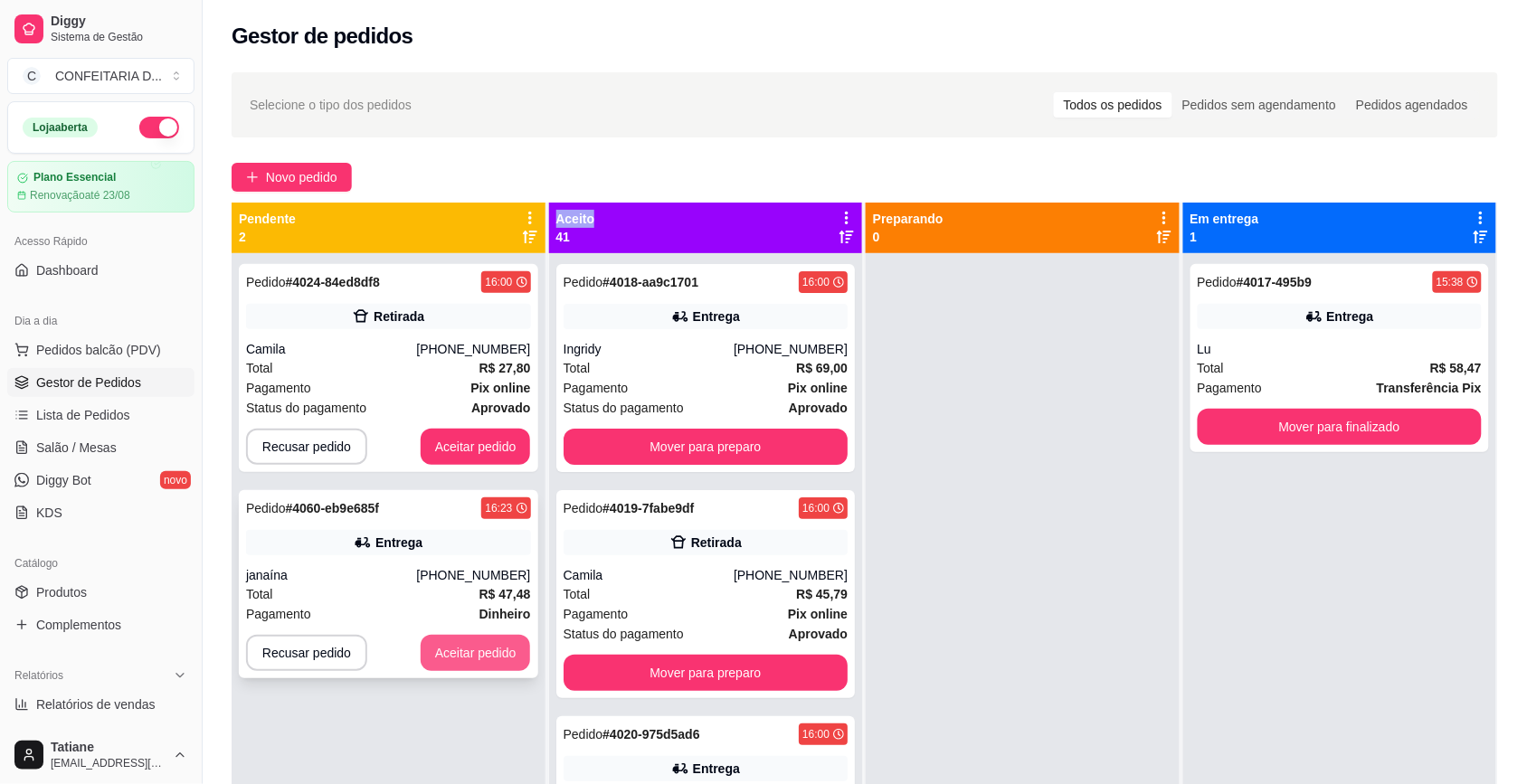
click at [471, 652] on button "Aceitar pedido" at bounding box center [476, 653] width 111 height 36
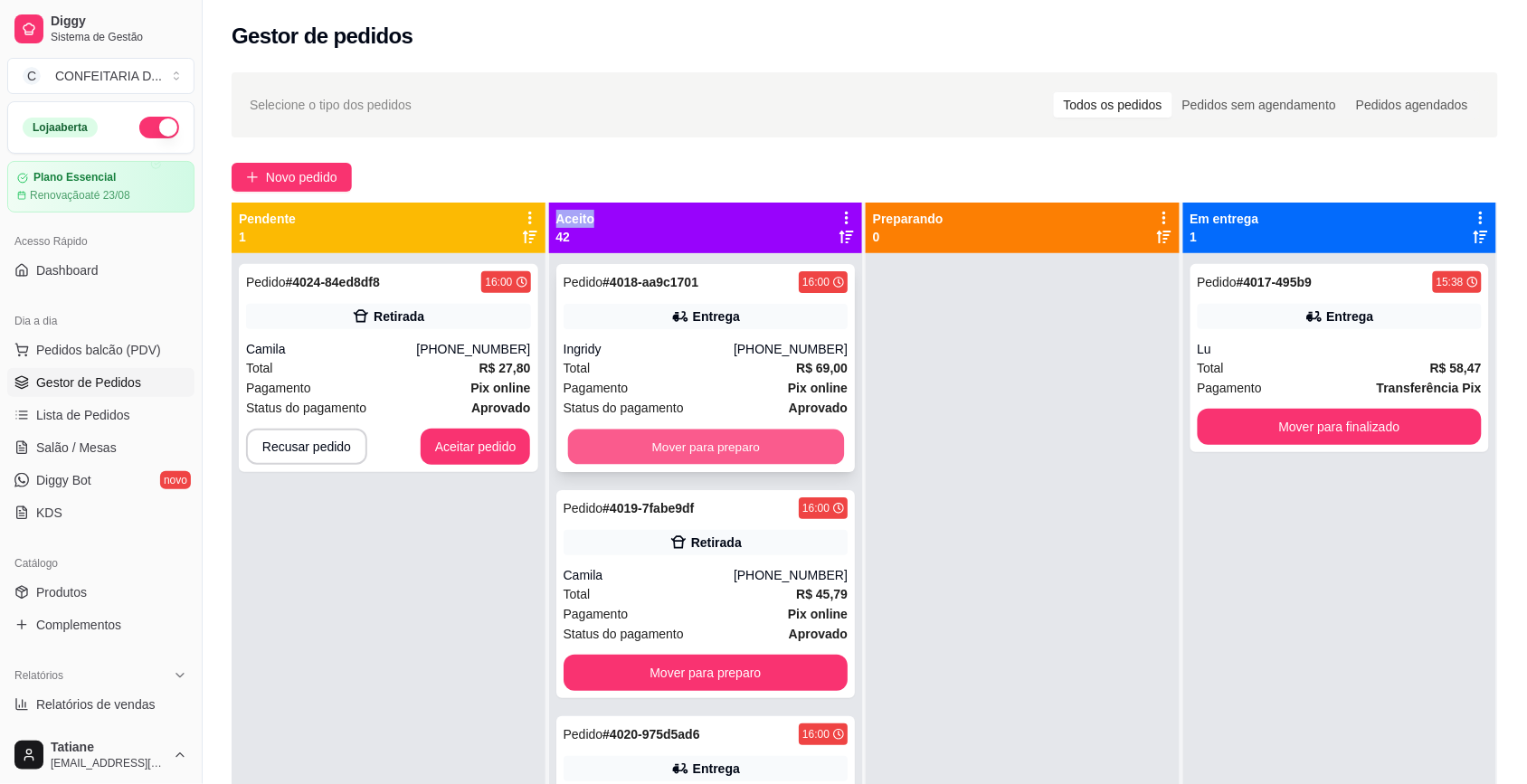
click at [680, 444] on button "Mover para preparo" at bounding box center [705, 447] width 276 height 35
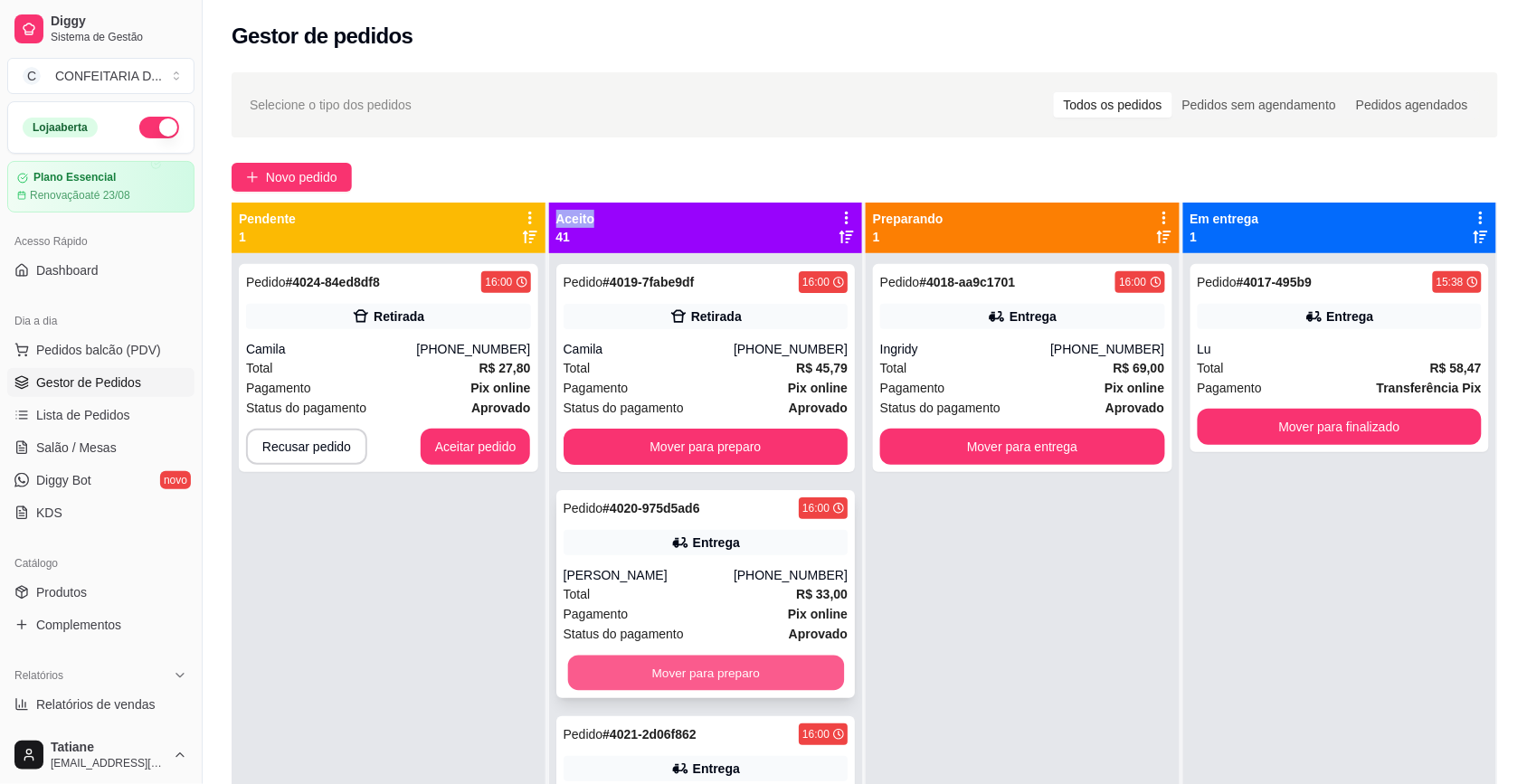
click at [686, 679] on button "Mover para preparo" at bounding box center [705, 673] width 276 height 35
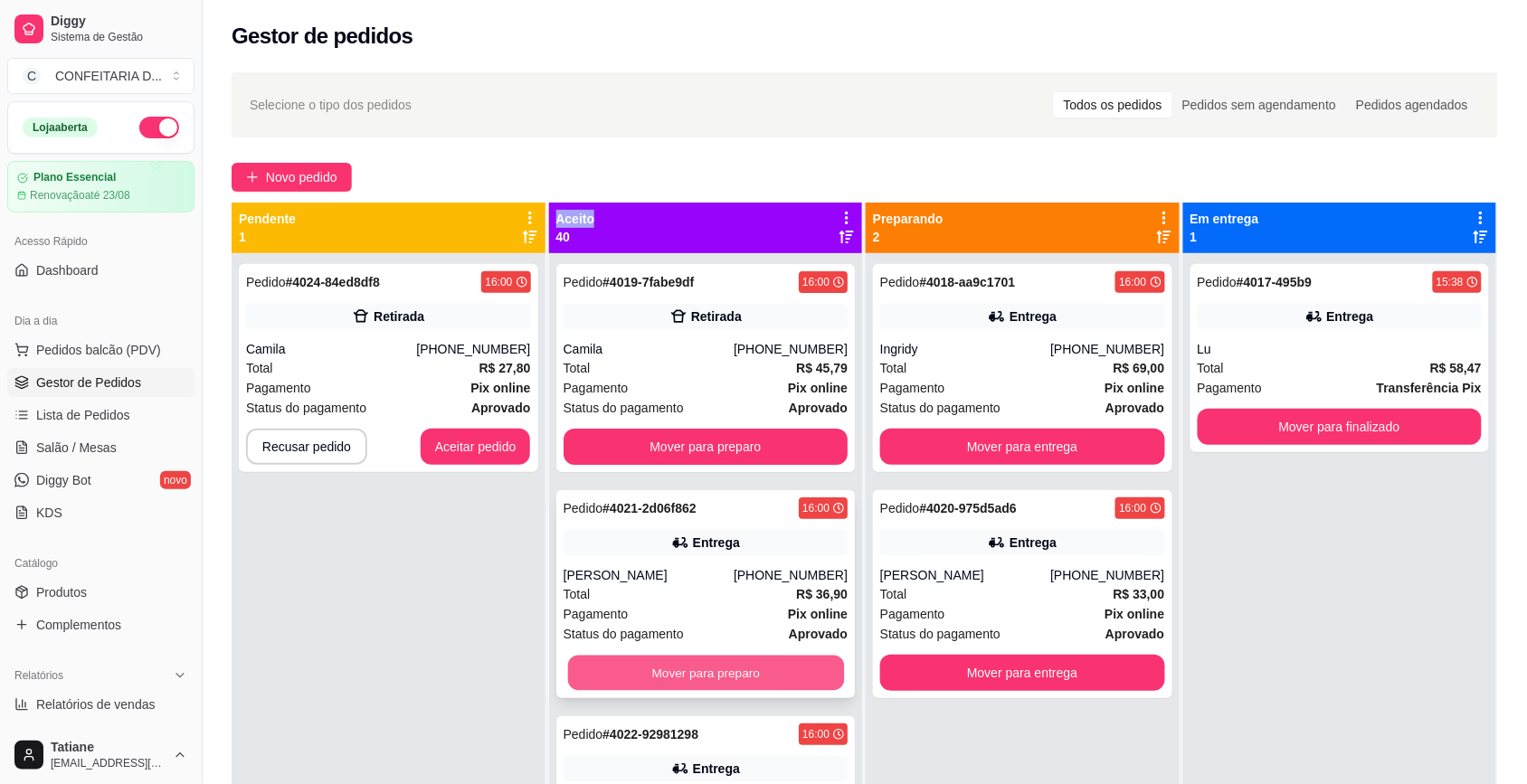
click at [689, 675] on button "Mover para preparo" at bounding box center [705, 673] width 276 height 35
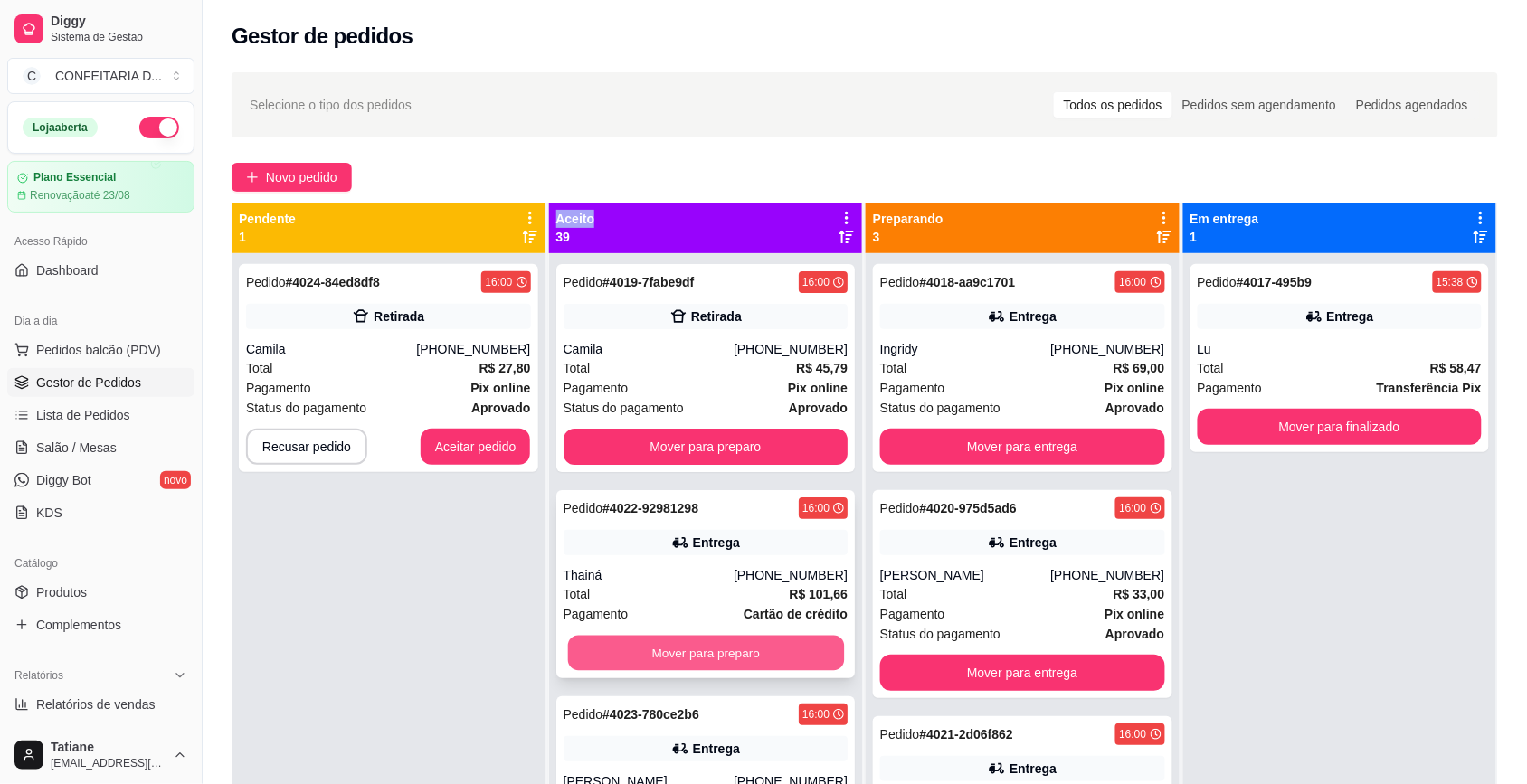
click at [690, 653] on button "Mover para preparo" at bounding box center [705, 654] width 276 height 35
click at [690, 651] on button "Mover para preparo" at bounding box center [706, 653] width 285 height 36
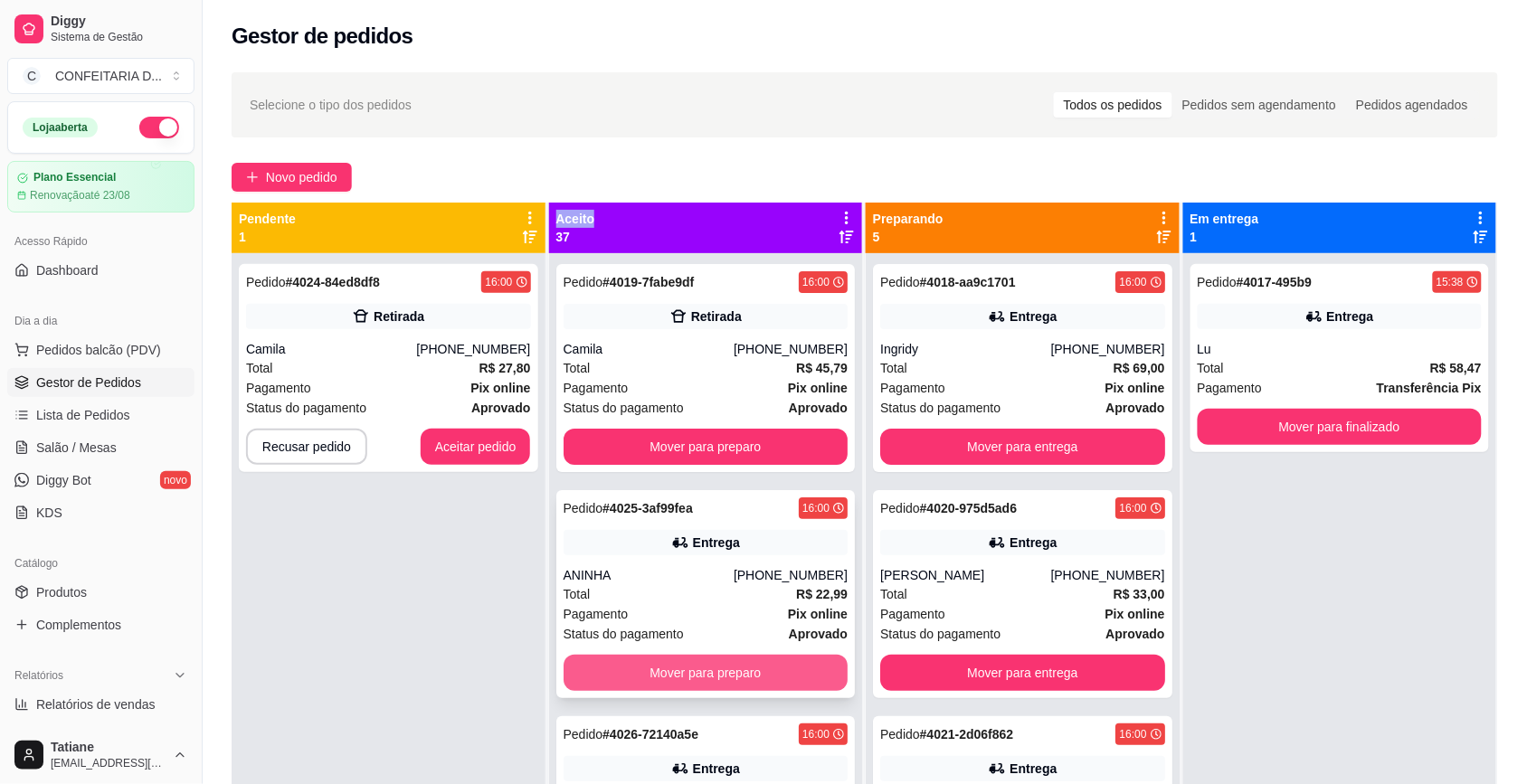
click at [690, 671] on button "Mover para preparo" at bounding box center [706, 672] width 285 height 36
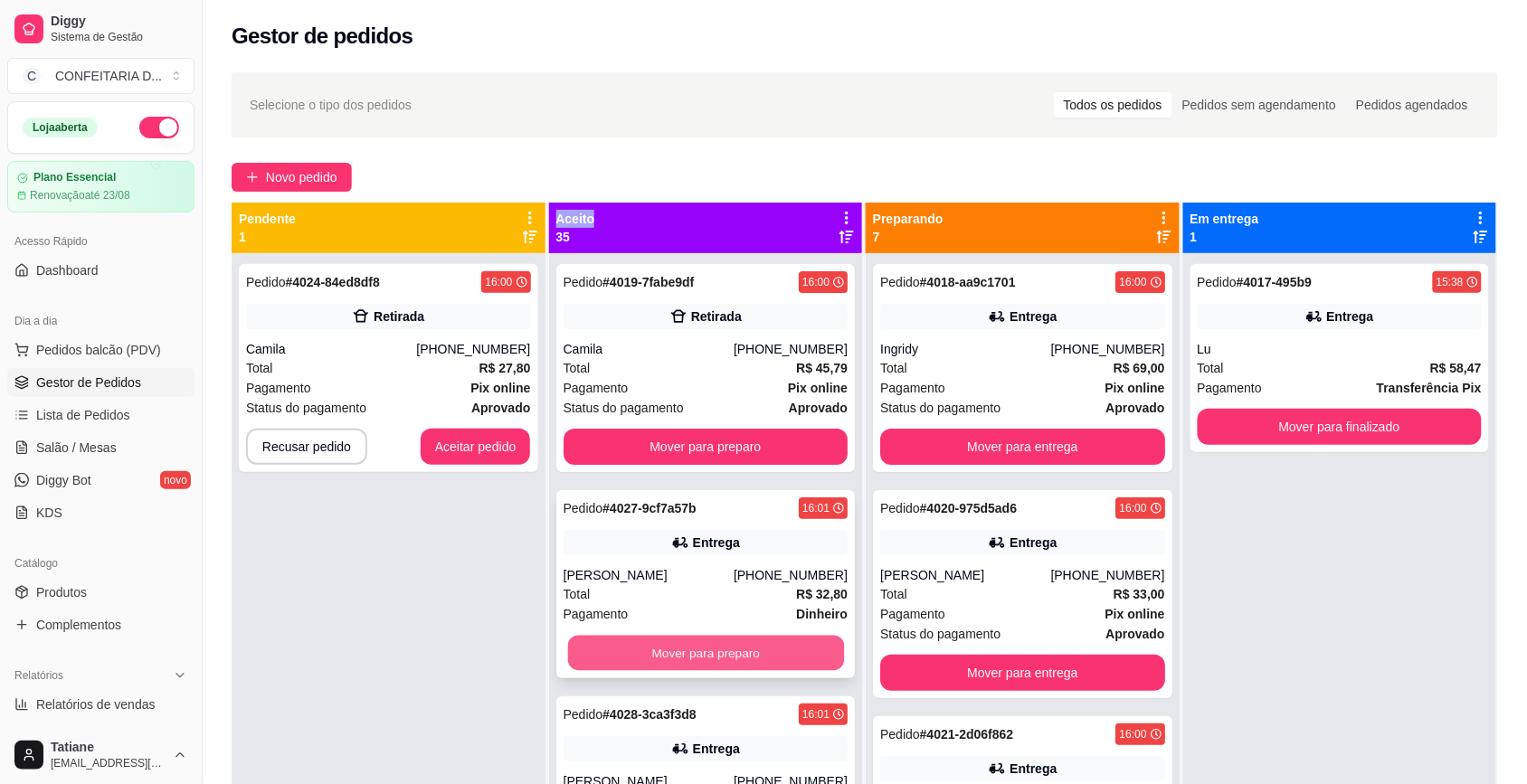
click at [698, 651] on button "Mover para preparo" at bounding box center [705, 654] width 276 height 35
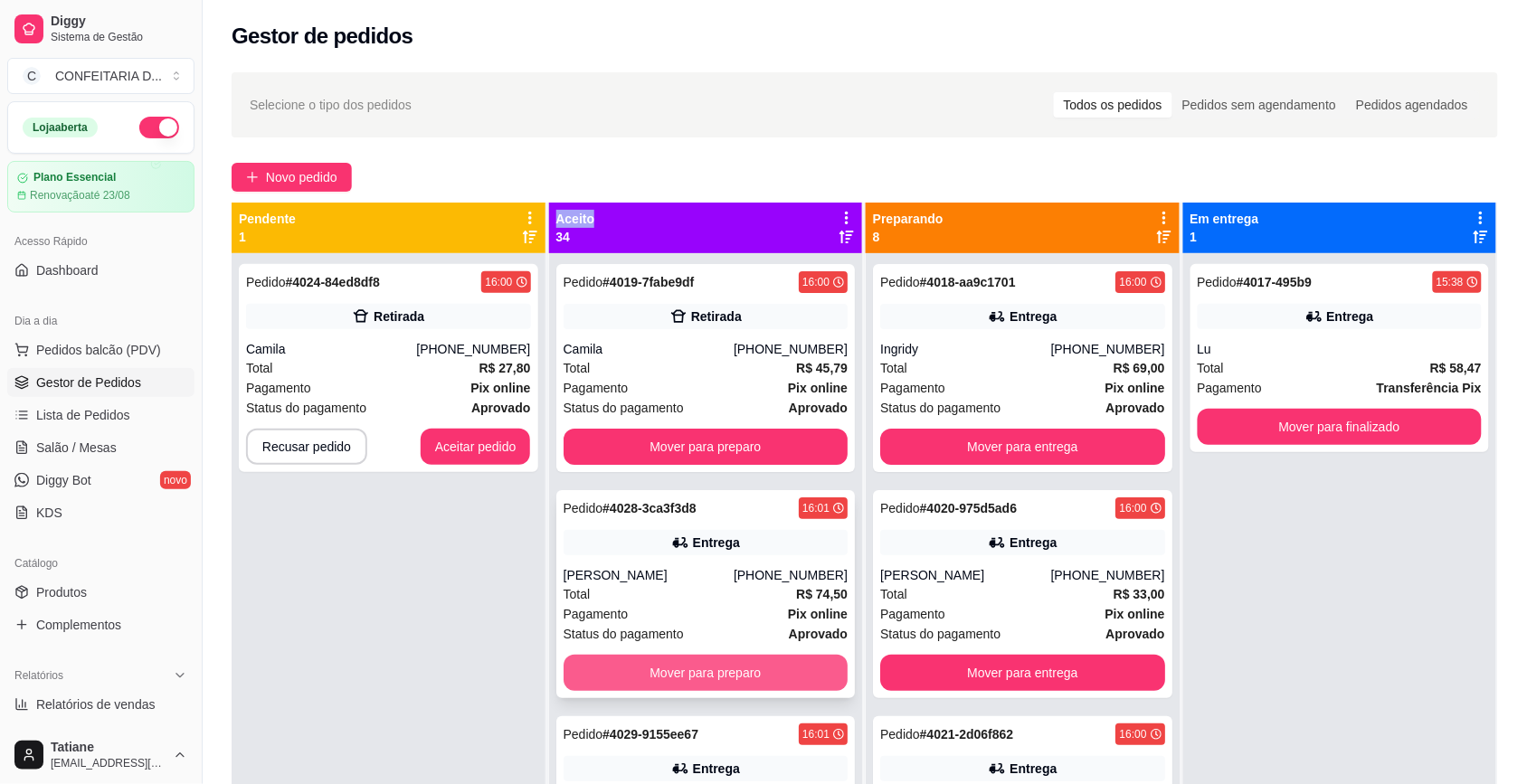
click at [700, 658] on button "Mover para preparo" at bounding box center [706, 672] width 285 height 36
click at [699, 671] on button "Mover para preparo" at bounding box center [706, 672] width 285 height 36
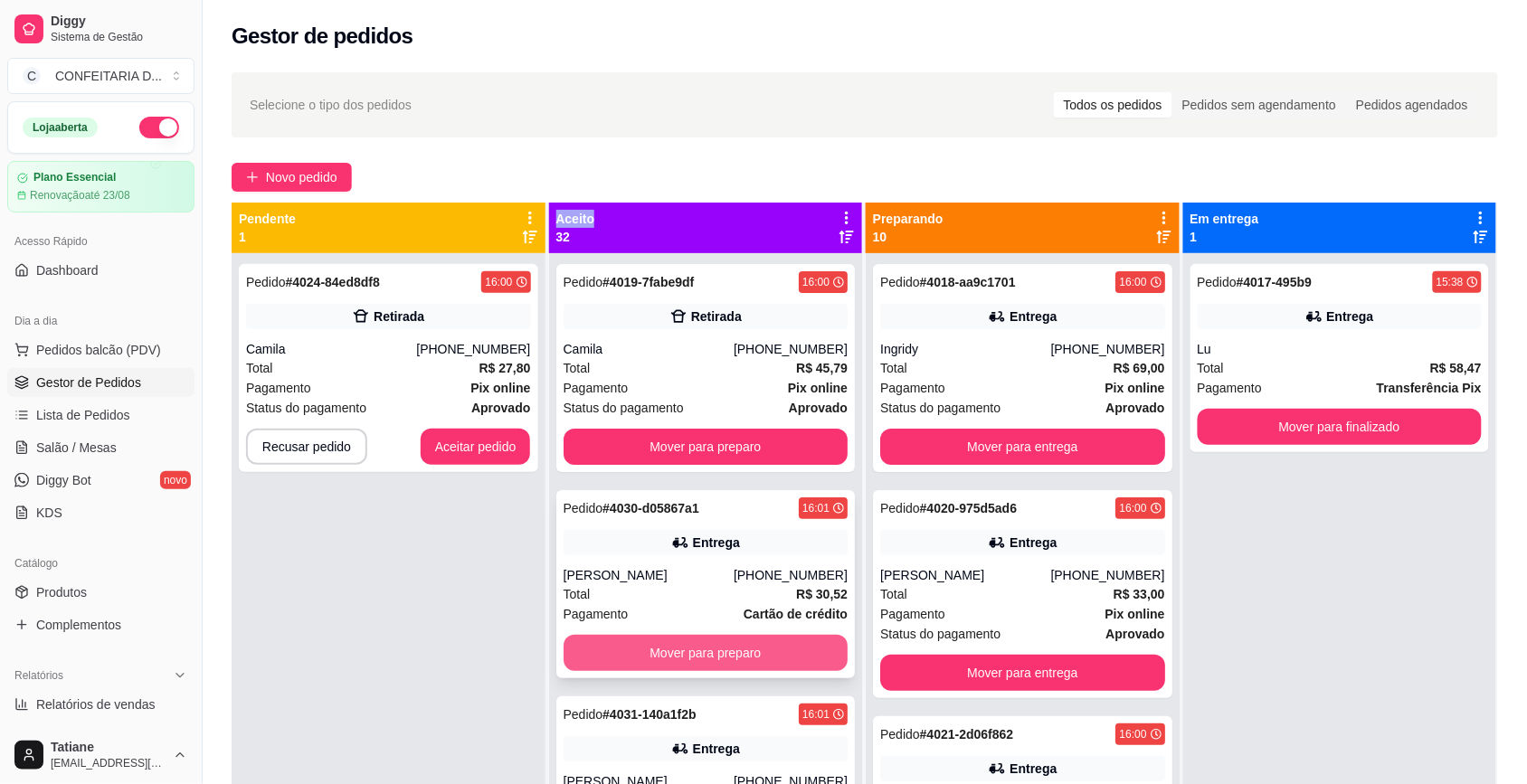
click at [693, 654] on button "Mover para preparo" at bounding box center [706, 653] width 285 height 36
click at [692, 653] on button "Mover para preparo" at bounding box center [705, 654] width 276 height 35
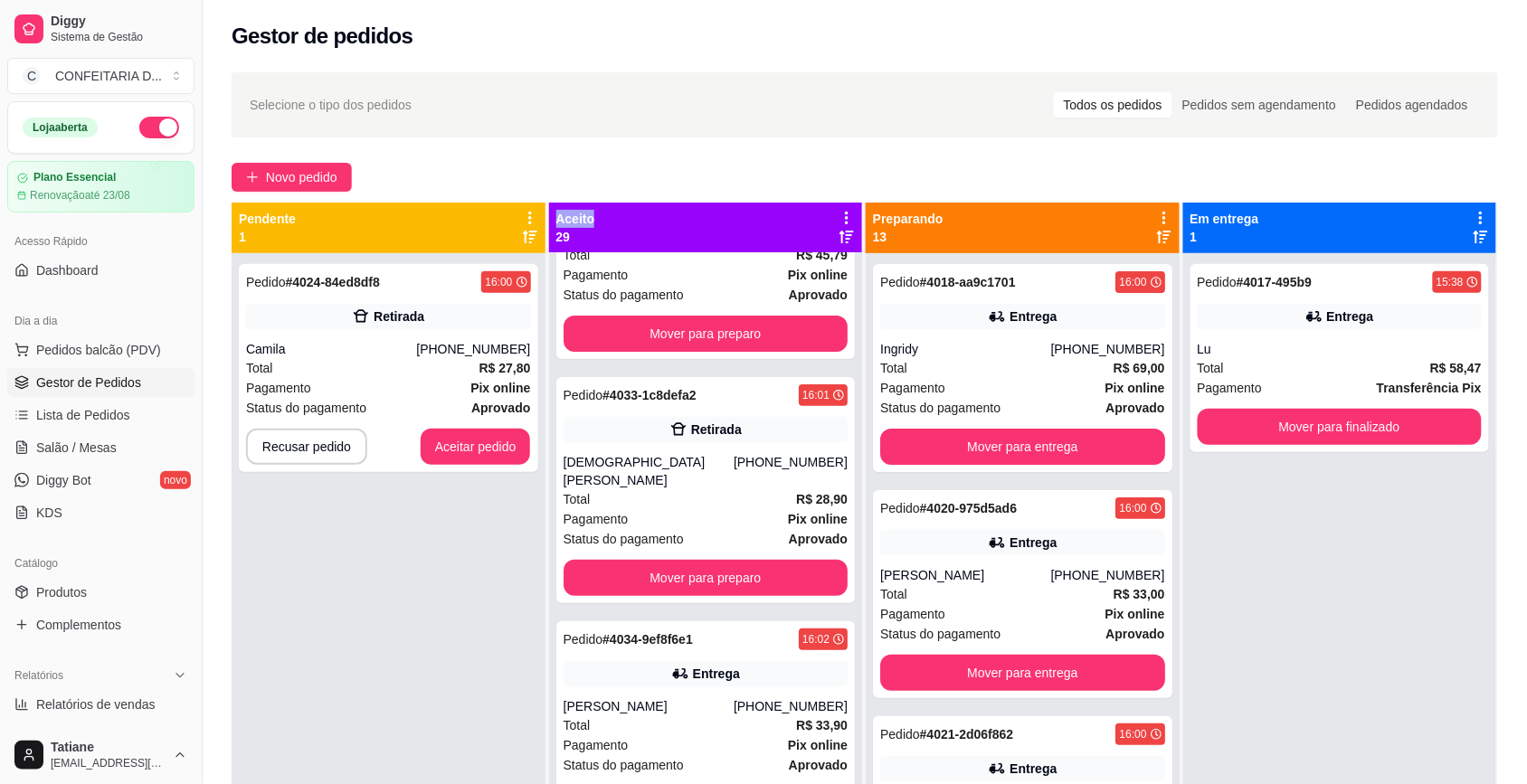
scroll to position [339, 0]
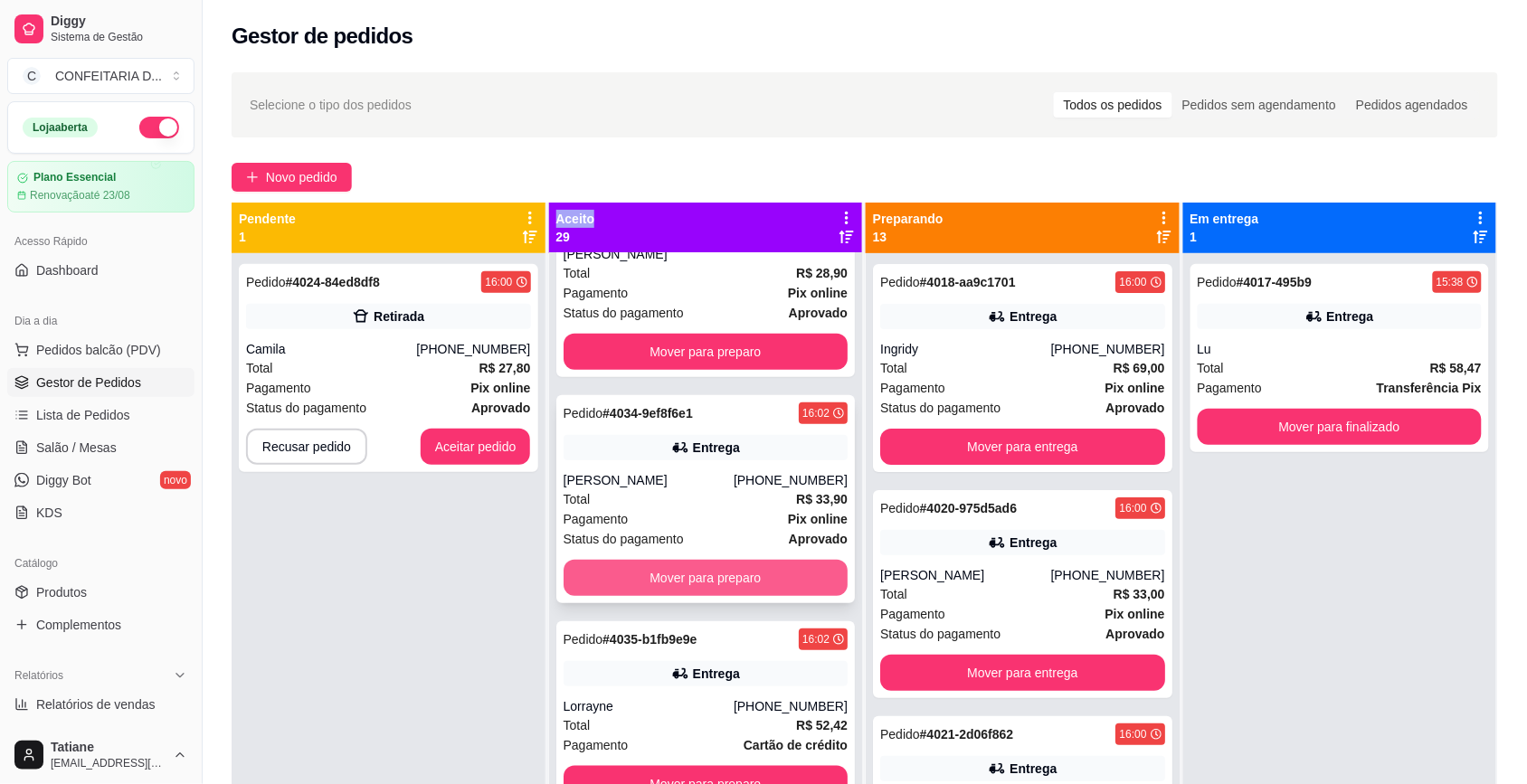
click at [693, 560] on button "Mover para preparo" at bounding box center [706, 578] width 285 height 36
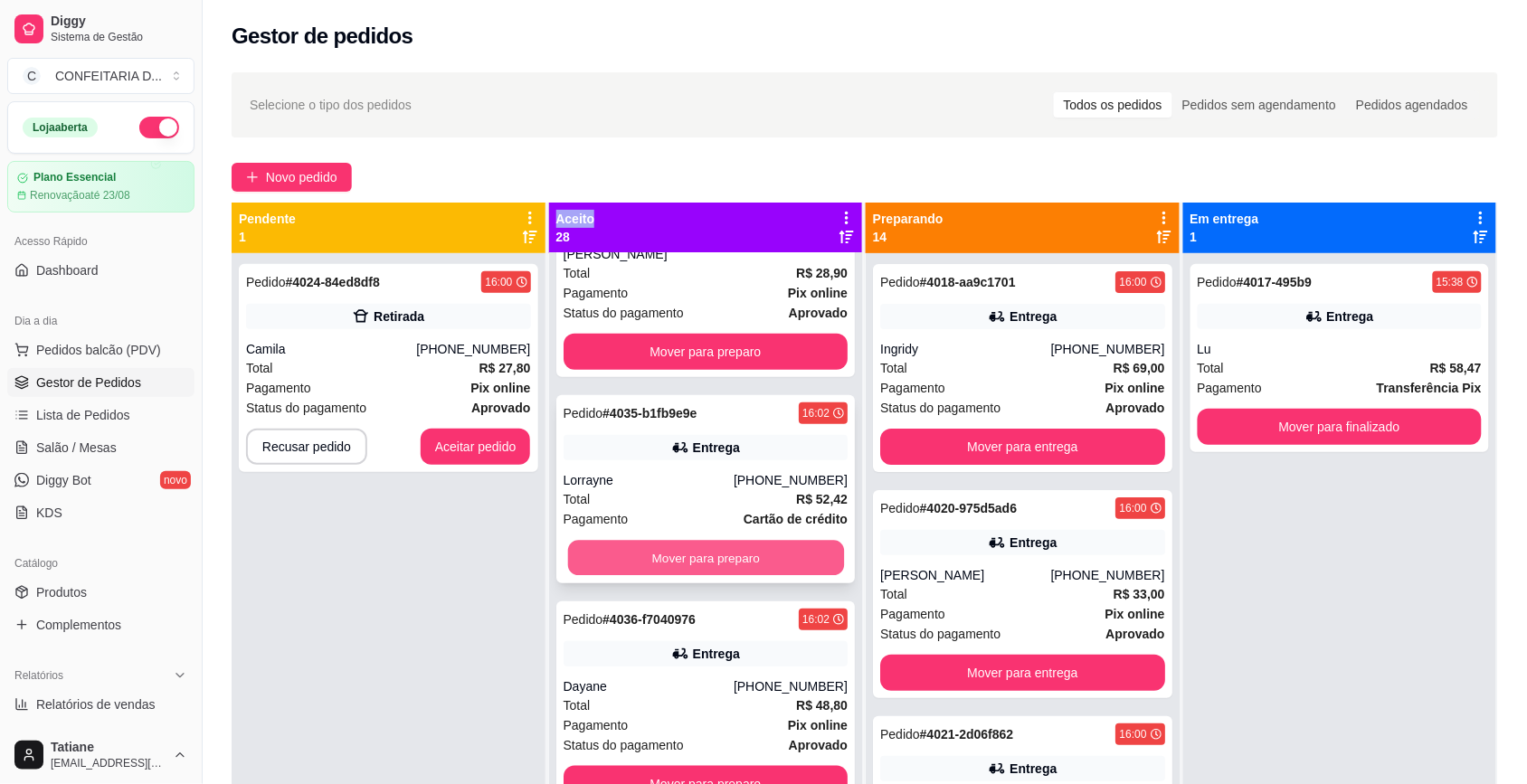
click at [695, 540] on button "Mover para preparo" at bounding box center [705, 558] width 276 height 35
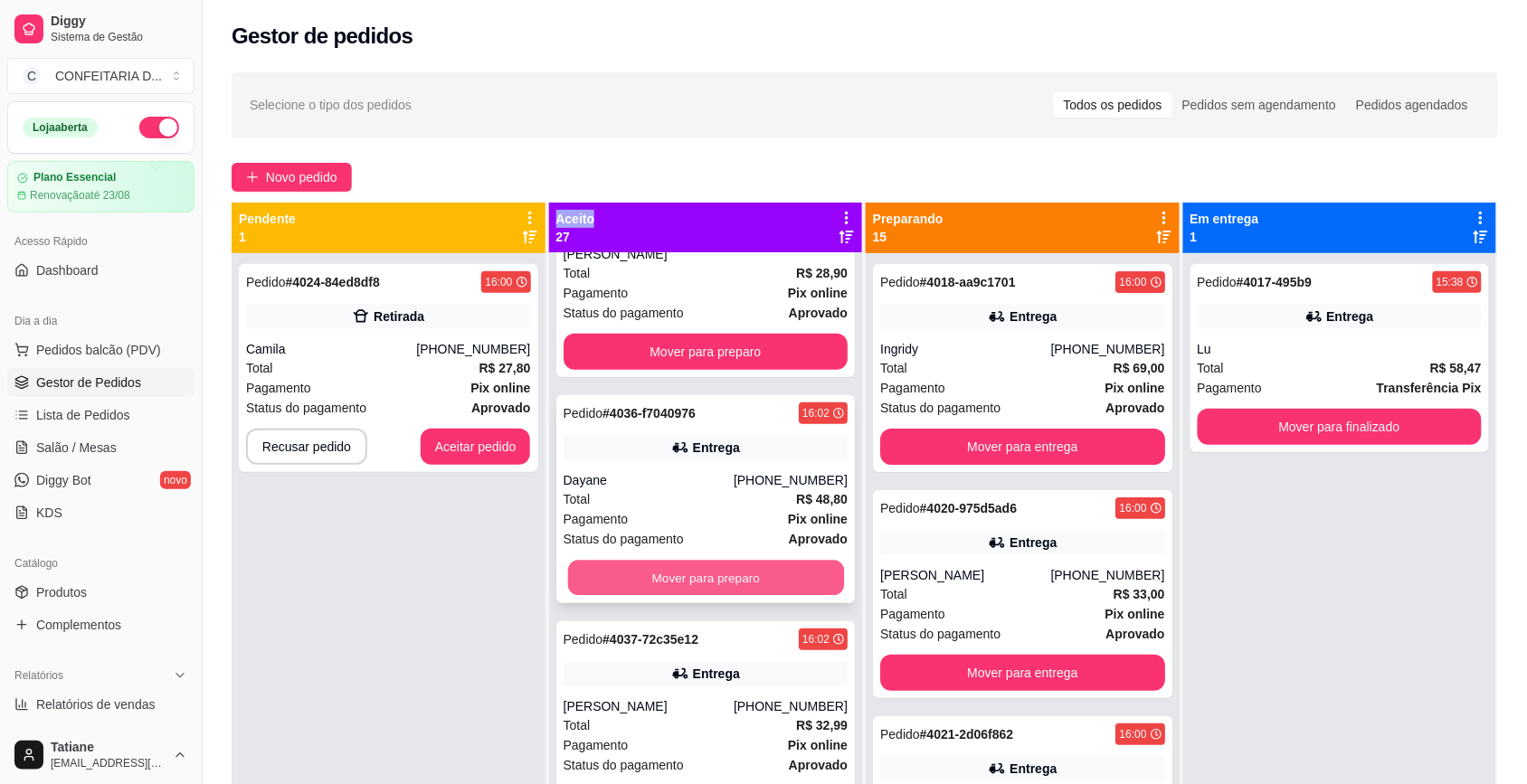
click at [699, 562] on button "Mover para preparo" at bounding box center [705, 578] width 276 height 35
click at [699, 562] on button "Mover para preparo" at bounding box center [706, 578] width 285 height 36
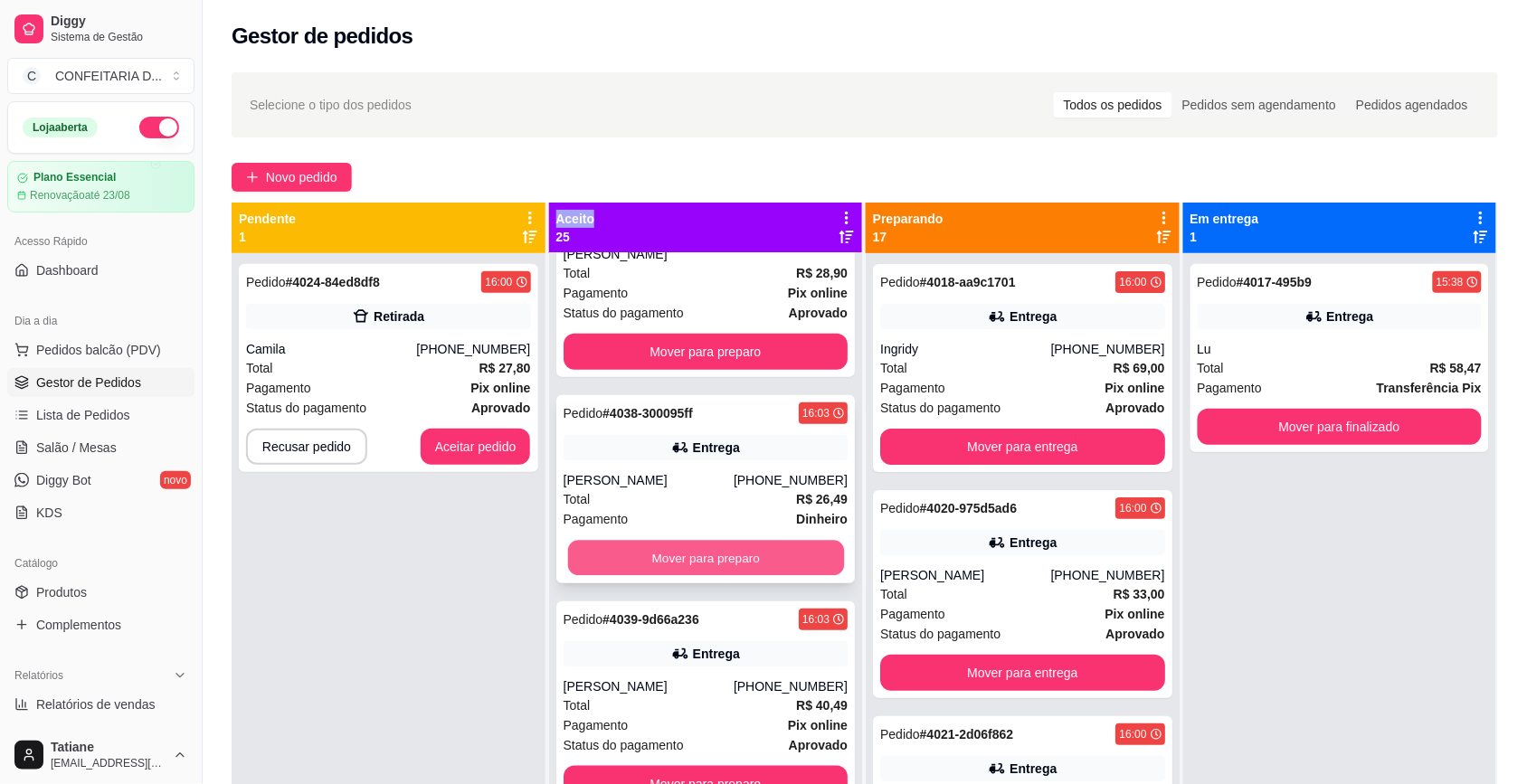
click at [699, 544] on button "Mover para preparo" at bounding box center [705, 558] width 276 height 35
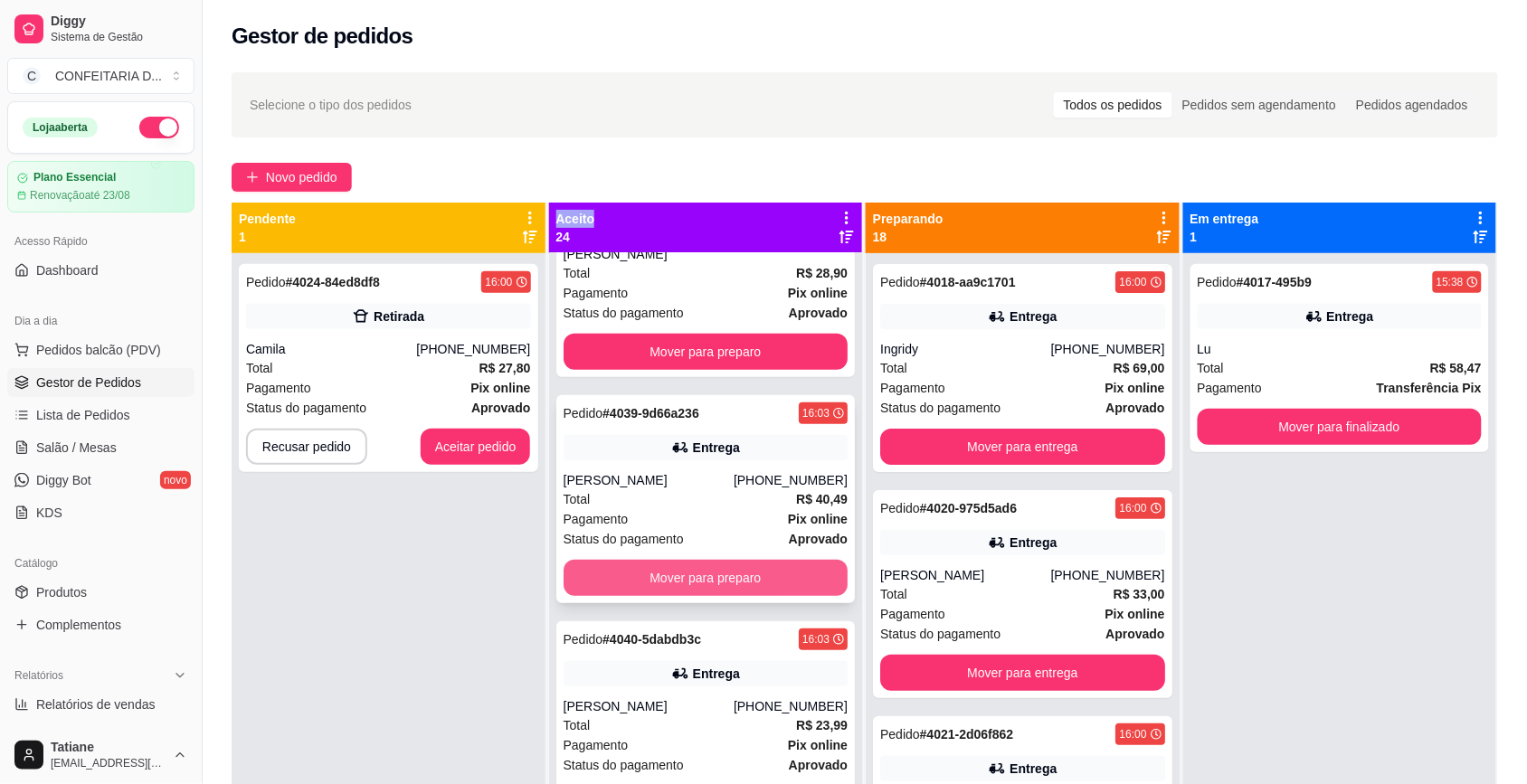
click at [692, 560] on button "Mover para preparo" at bounding box center [706, 578] width 285 height 36
click at [692, 561] on button "Mover para preparo" at bounding box center [705, 578] width 276 height 35
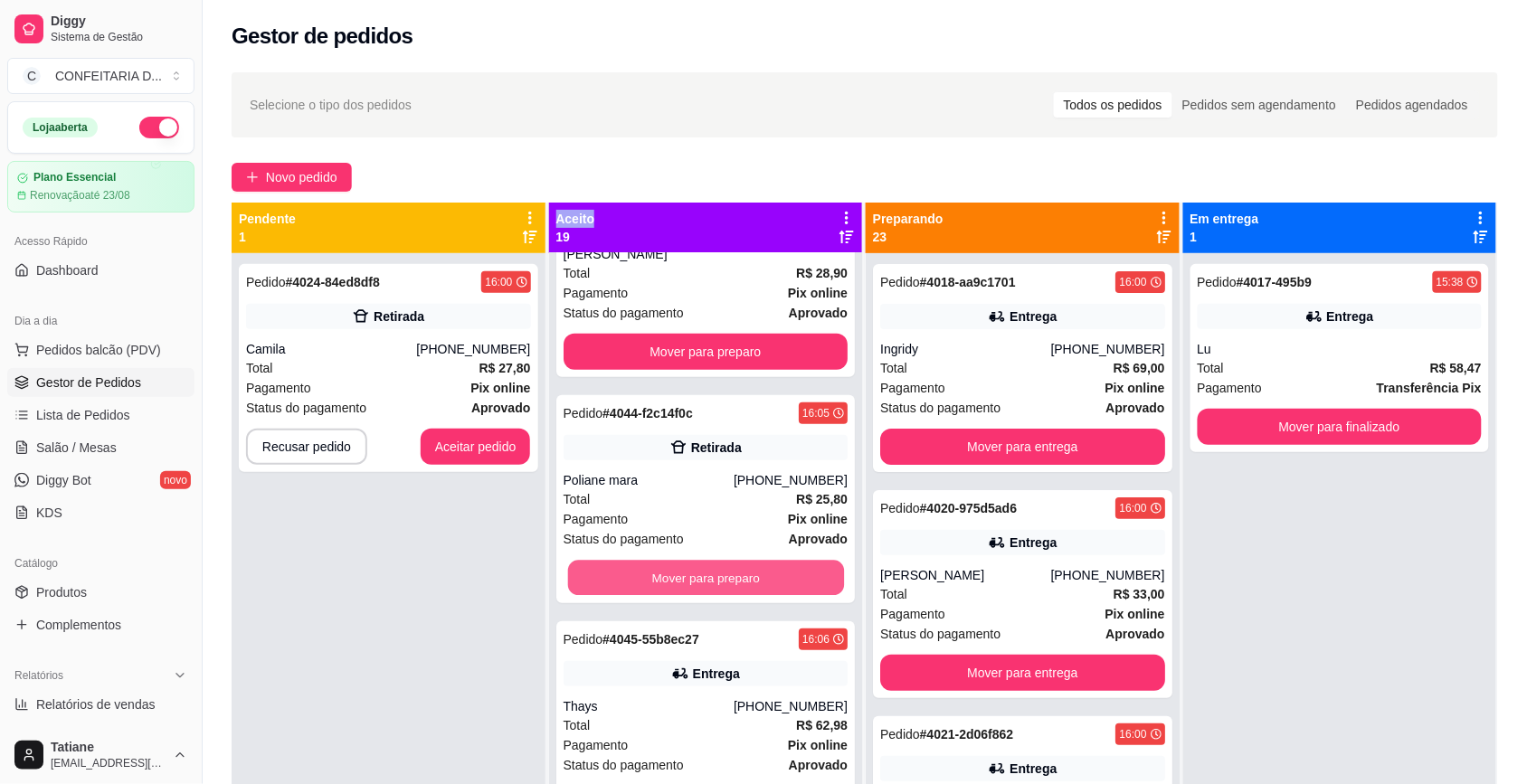
click at [692, 561] on button "Mover para preparo" at bounding box center [705, 578] width 276 height 35
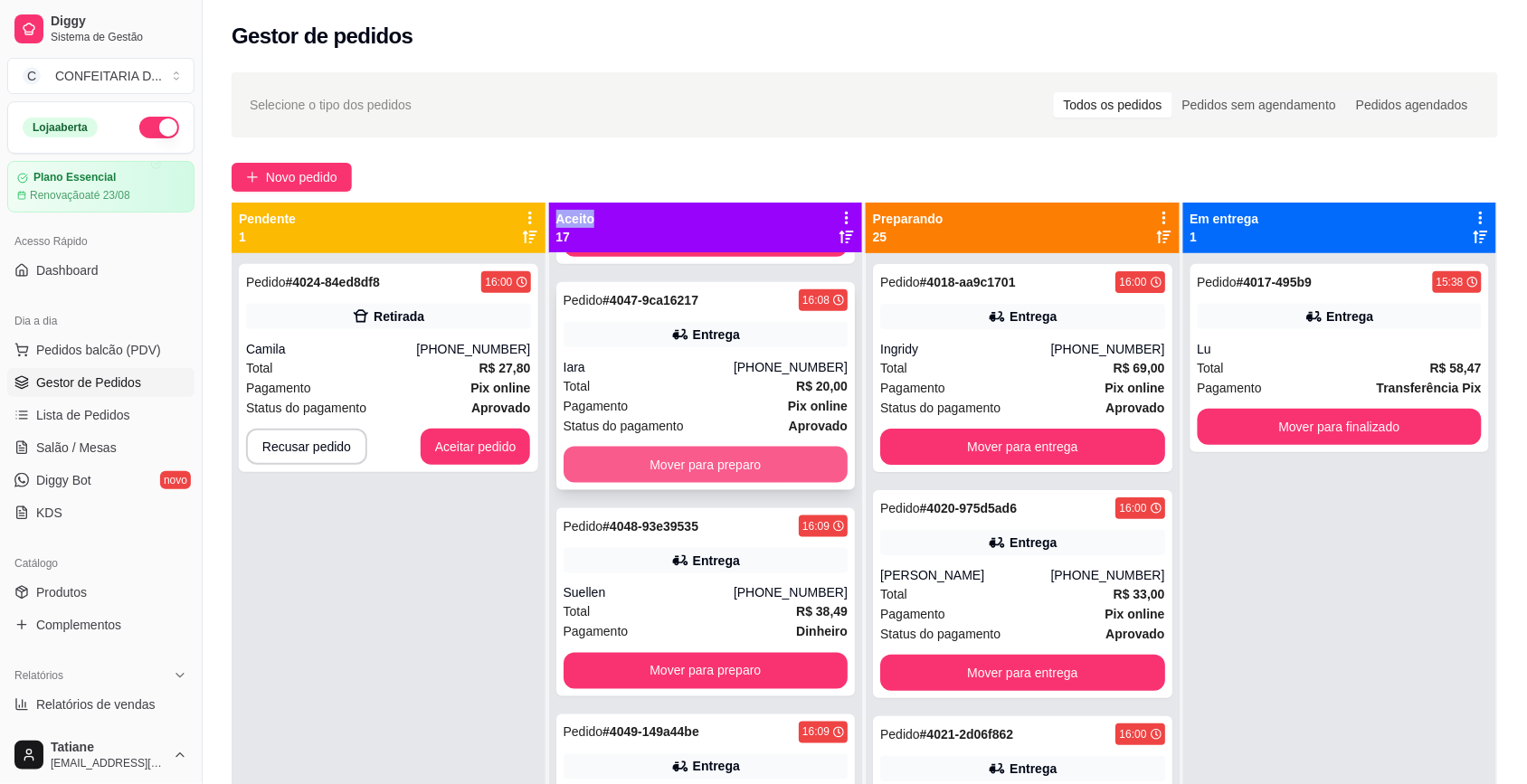
click at [703, 446] on button "Mover para preparo" at bounding box center [706, 464] width 285 height 36
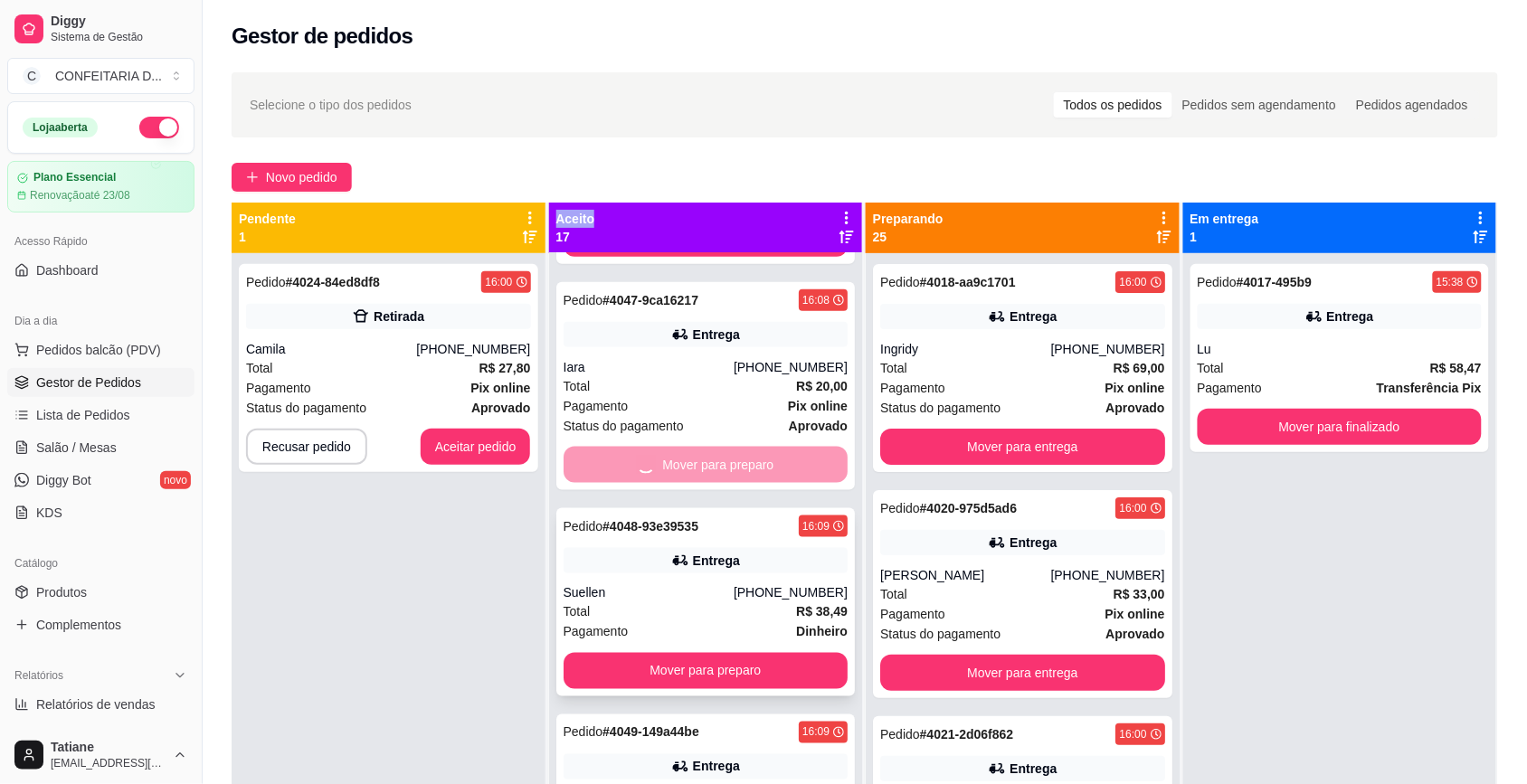
scroll to position [565, 0]
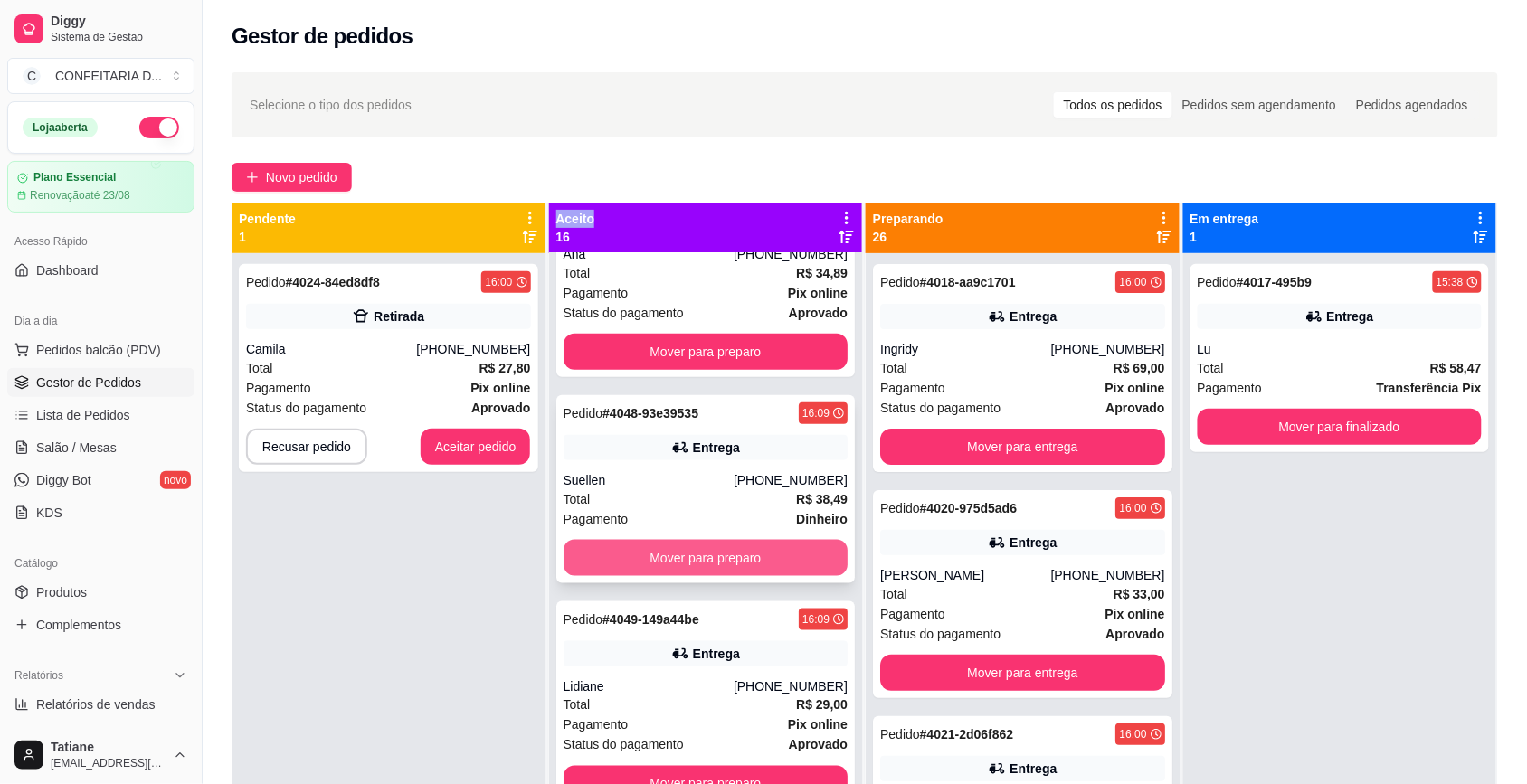
click at [690, 540] on button "Mover para preparo" at bounding box center [706, 558] width 285 height 36
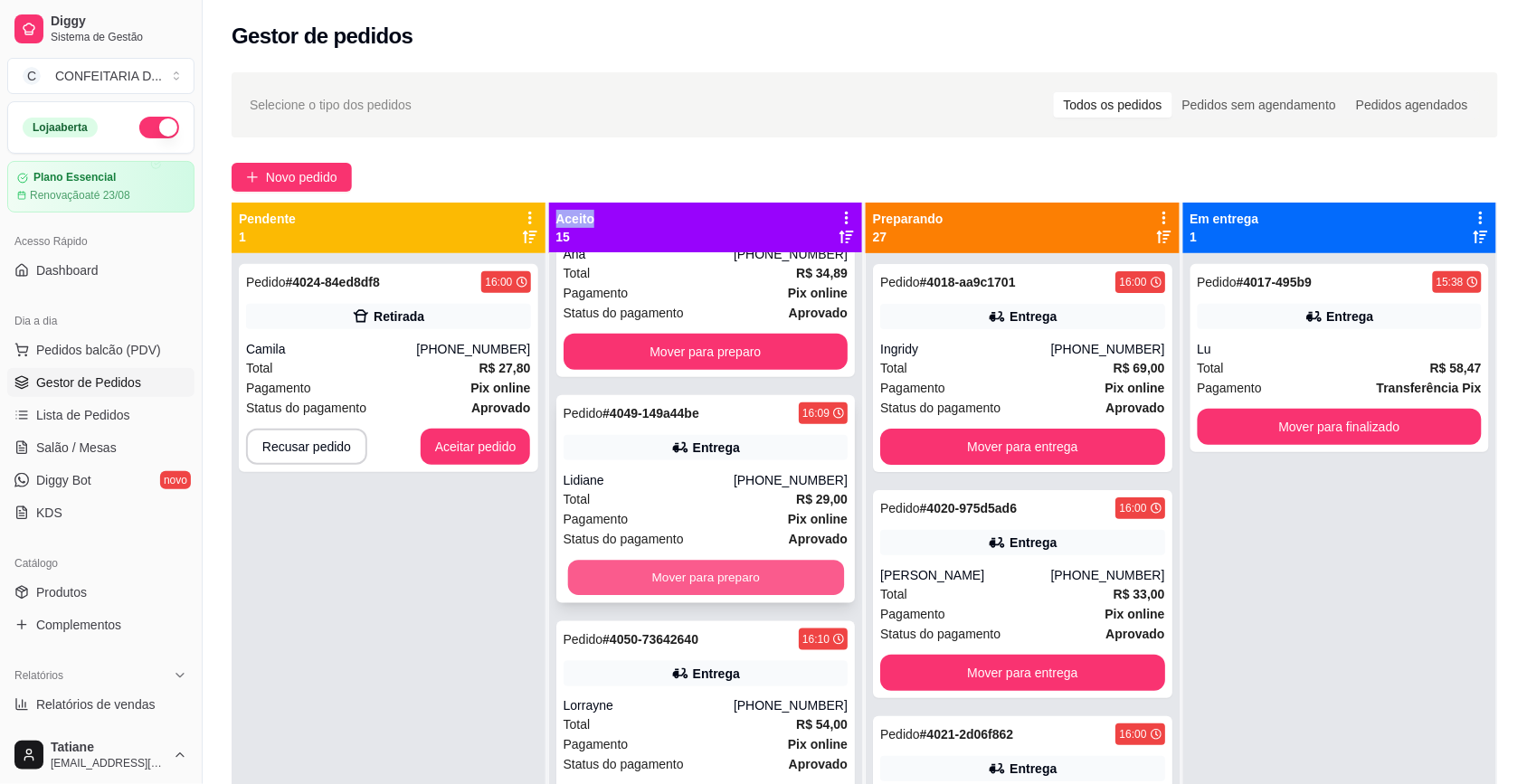
click at [688, 561] on button "Mover para preparo" at bounding box center [705, 578] width 276 height 35
click at [688, 561] on button "Mover para preparo" at bounding box center [706, 578] width 285 height 36
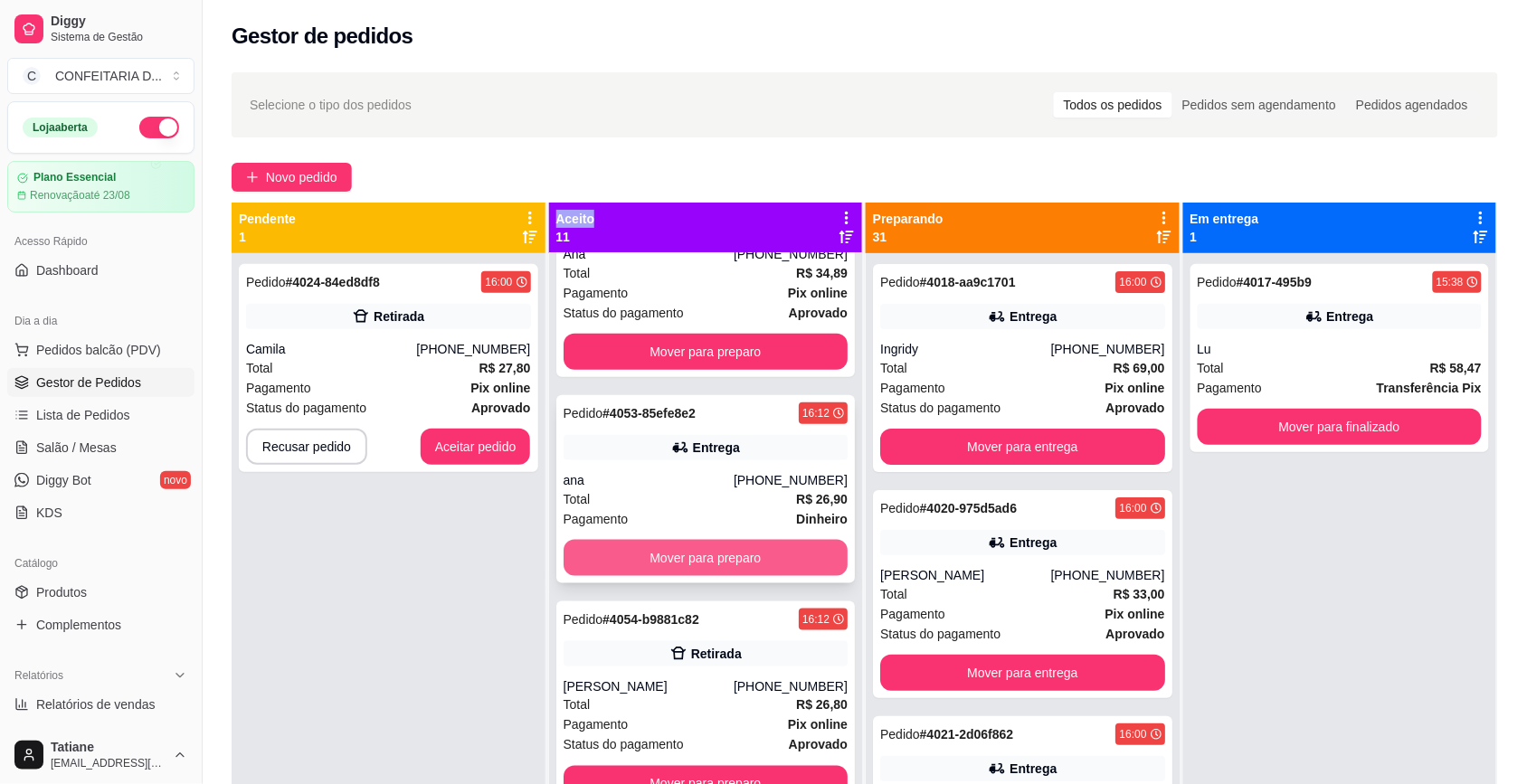
click at [684, 540] on button "Mover para preparo" at bounding box center [706, 558] width 285 height 36
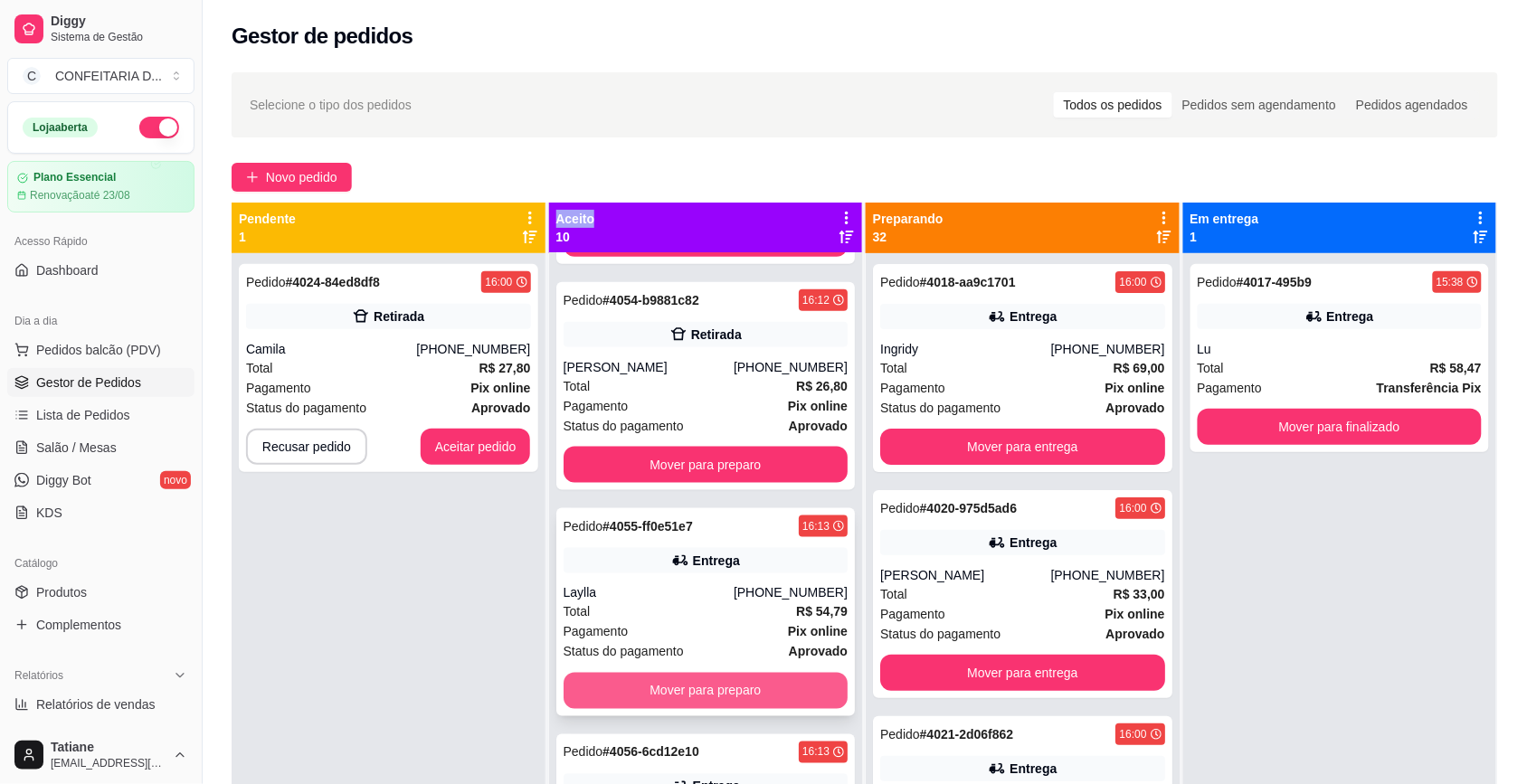
scroll to position [791, 0]
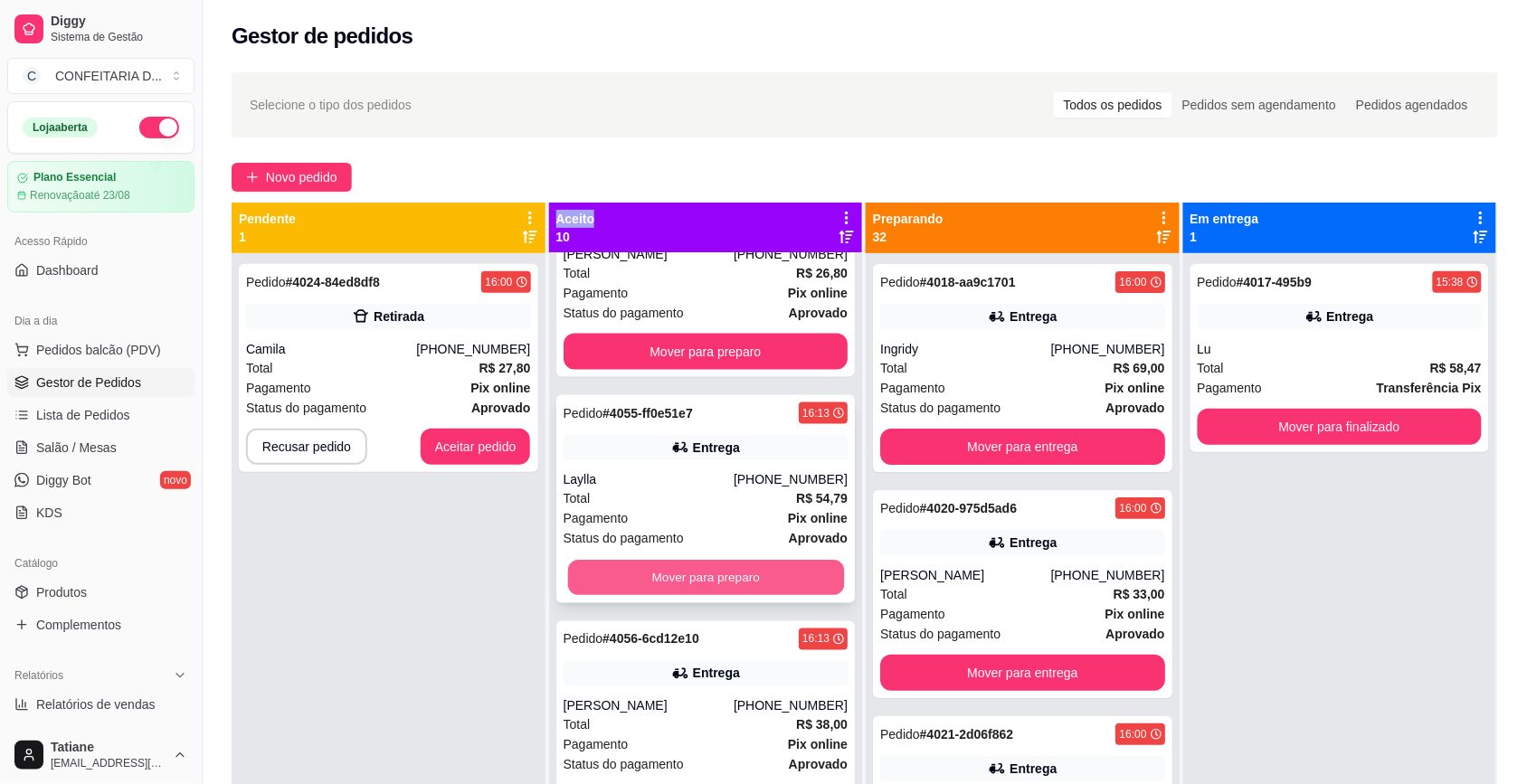
click at [680, 562] on button "Mover para preparo" at bounding box center [705, 578] width 276 height 35
click at [680, 562] on button "Mover para preparo" at bounding box center [706, 578] width 285 height 36
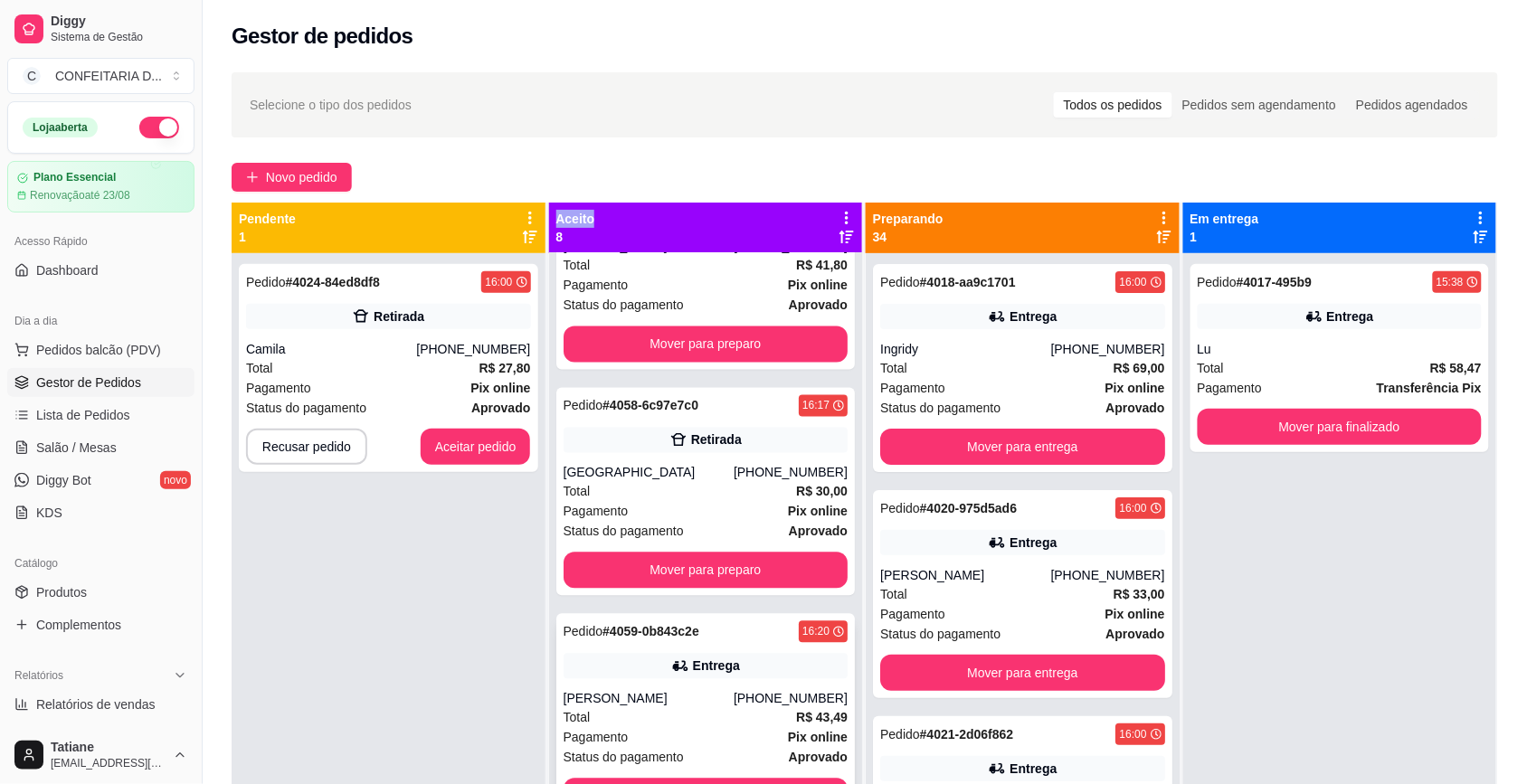
scroll to position [50, 0]
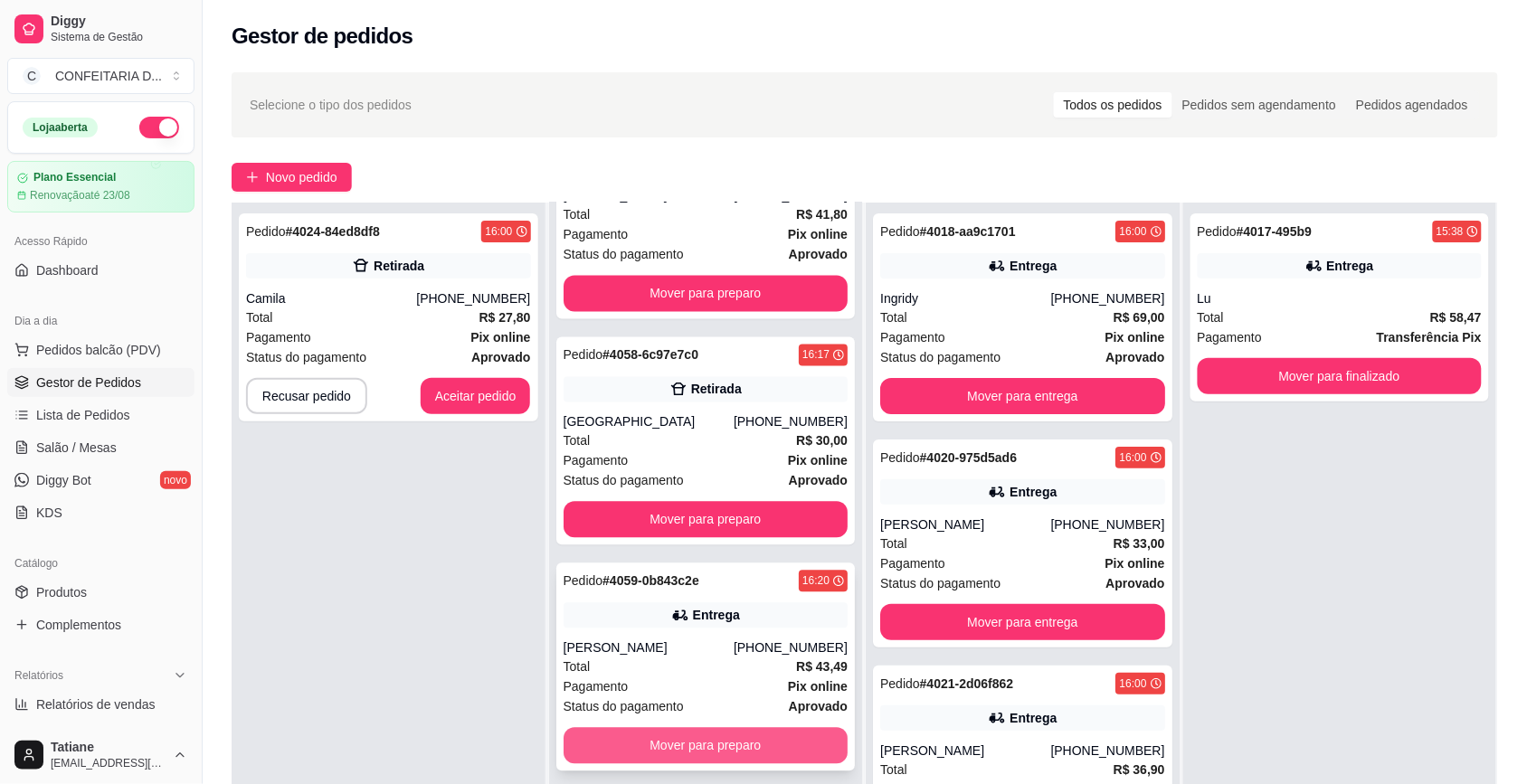
click at [679, 728] on button "Mover para preparo" at bounding box center [706, 746] width 285 height 36
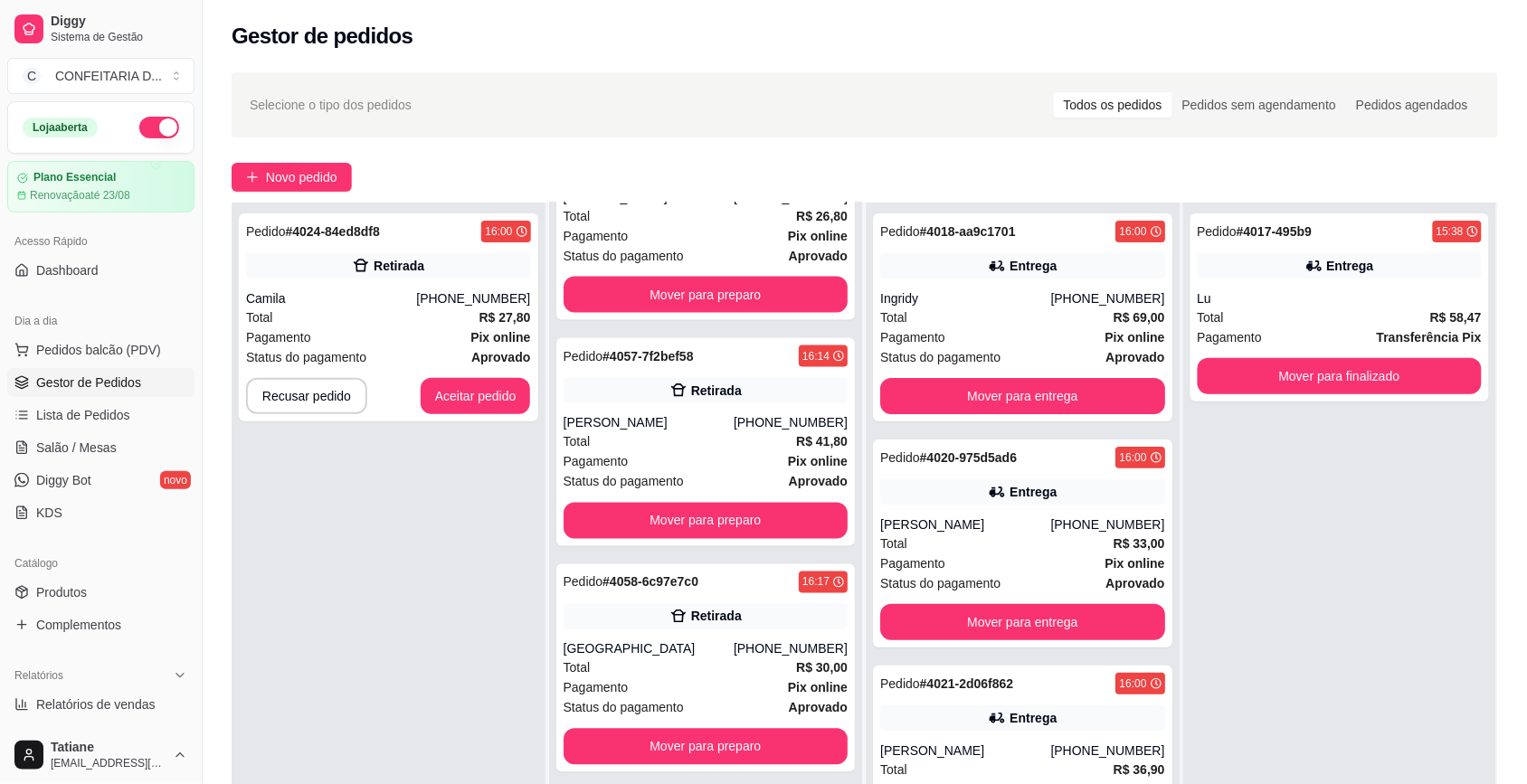
scroll to position [276, 0]
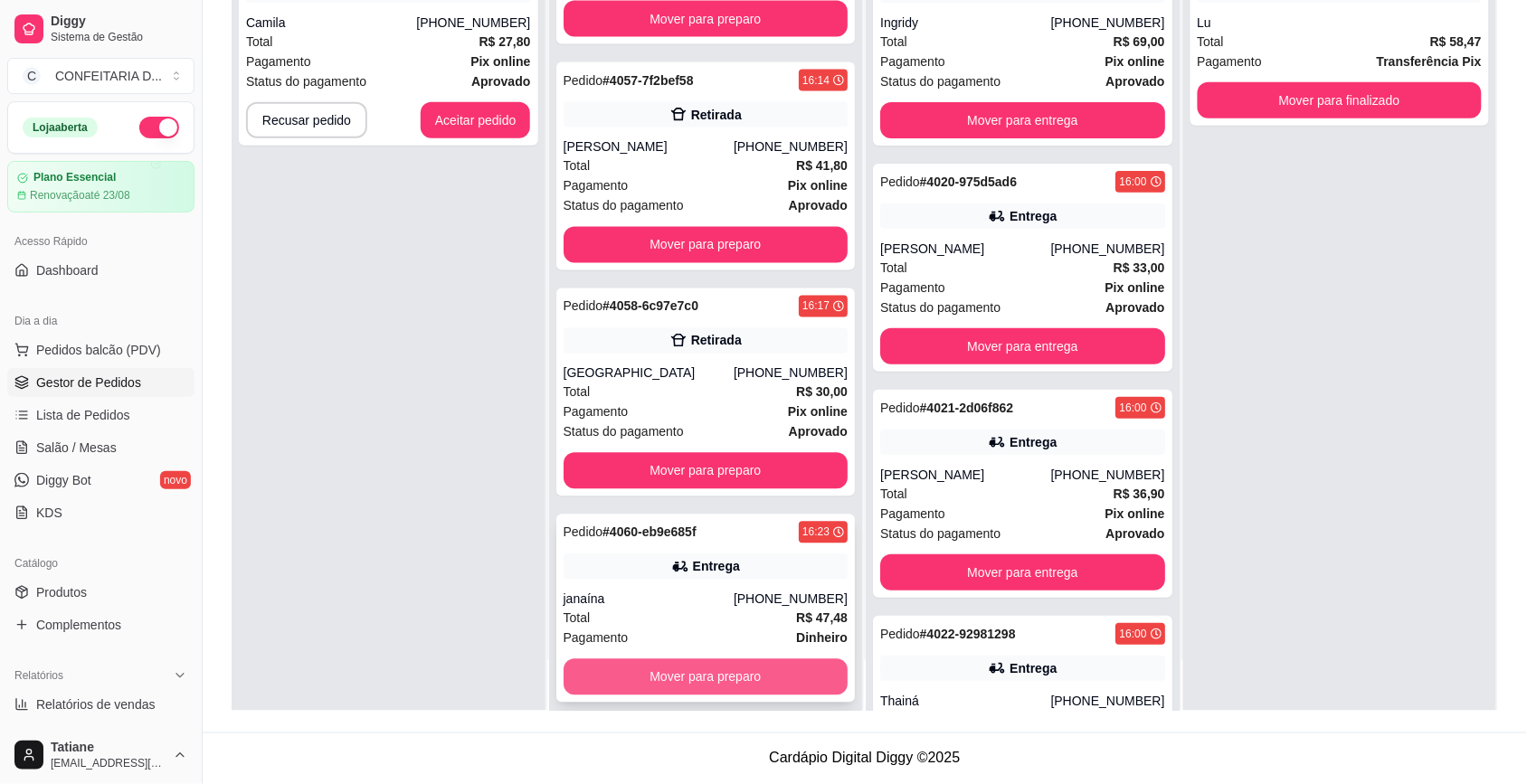
click at [681, 659] on button "Mover para preparo" at bounding box center [706, 677] width 285 height 36
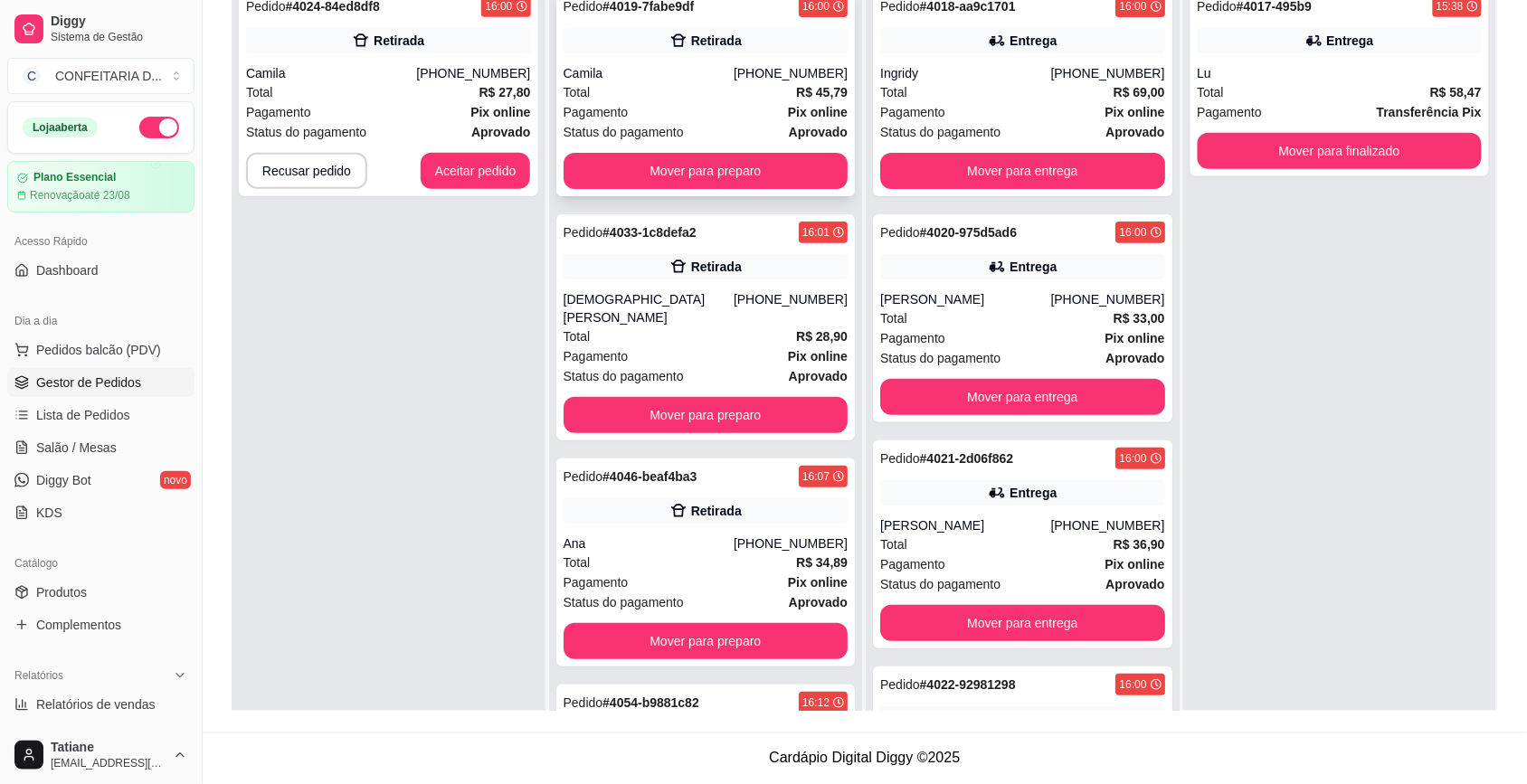
scroll to position [0, 0]
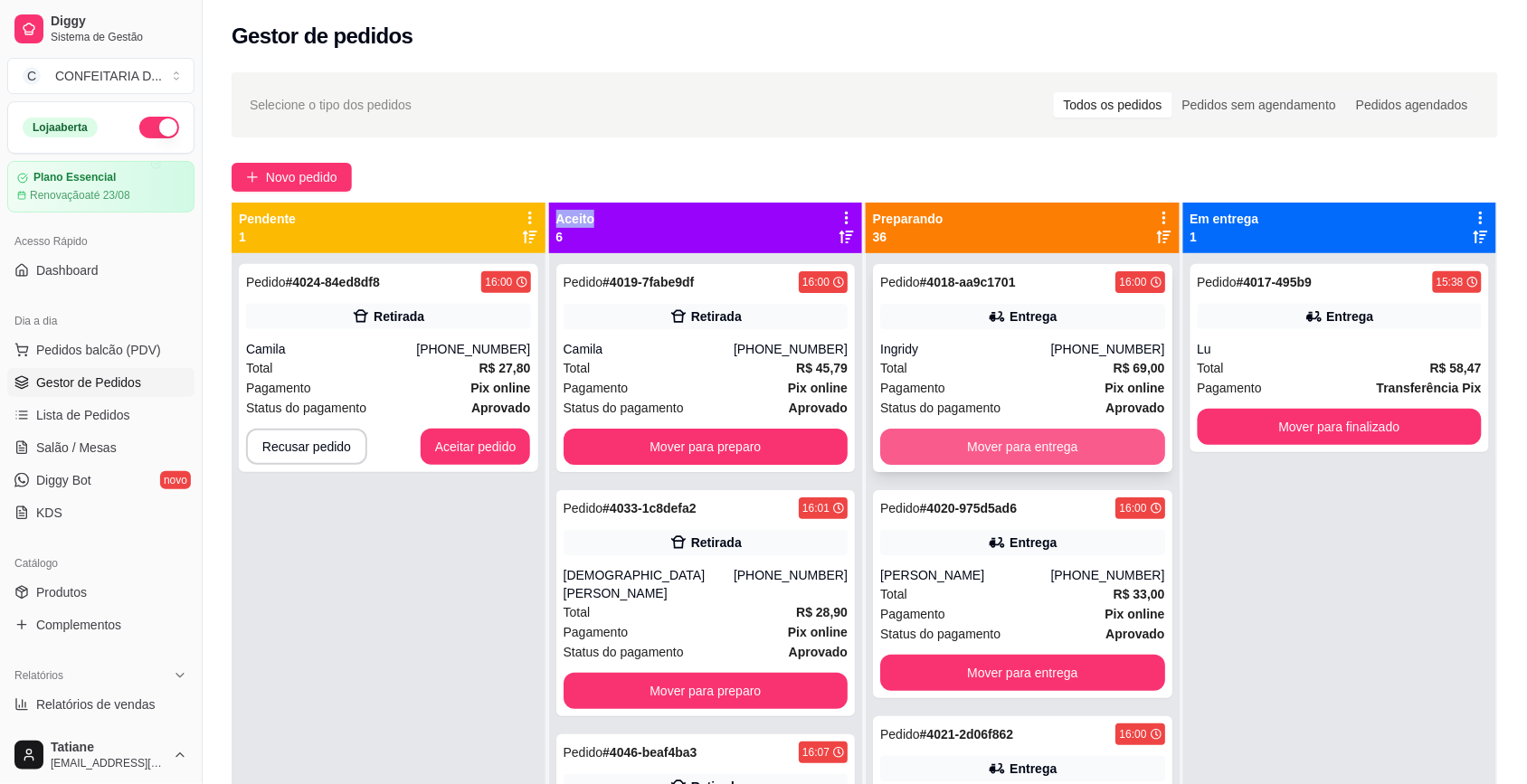
click at [998, 449] on button "Mover para entrega" at bounding box center [1023, 446] width 285 height 36
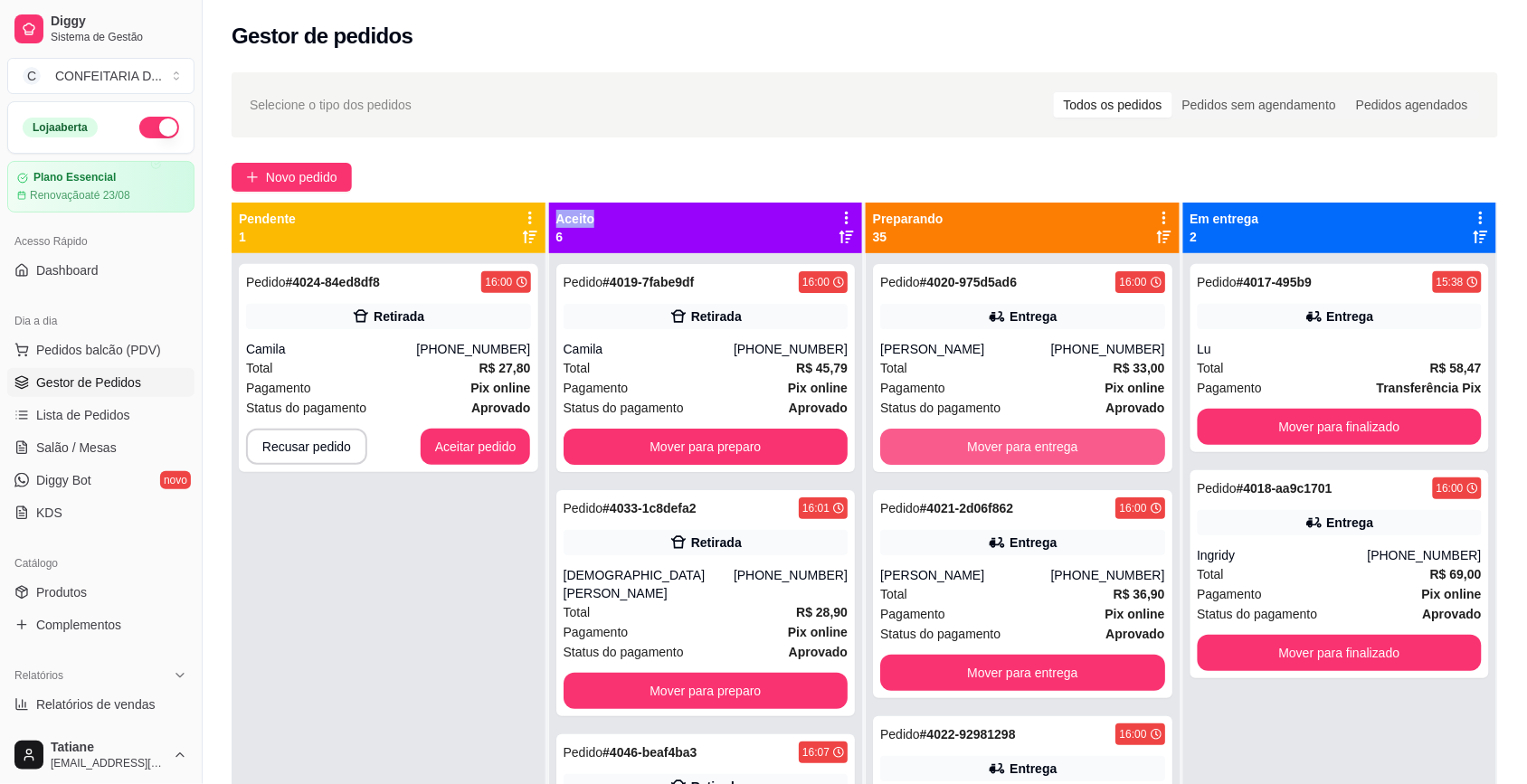
click at [998, 449] on button "Mover para entrega" at bounding box center [1023, 446] width 285 height 36
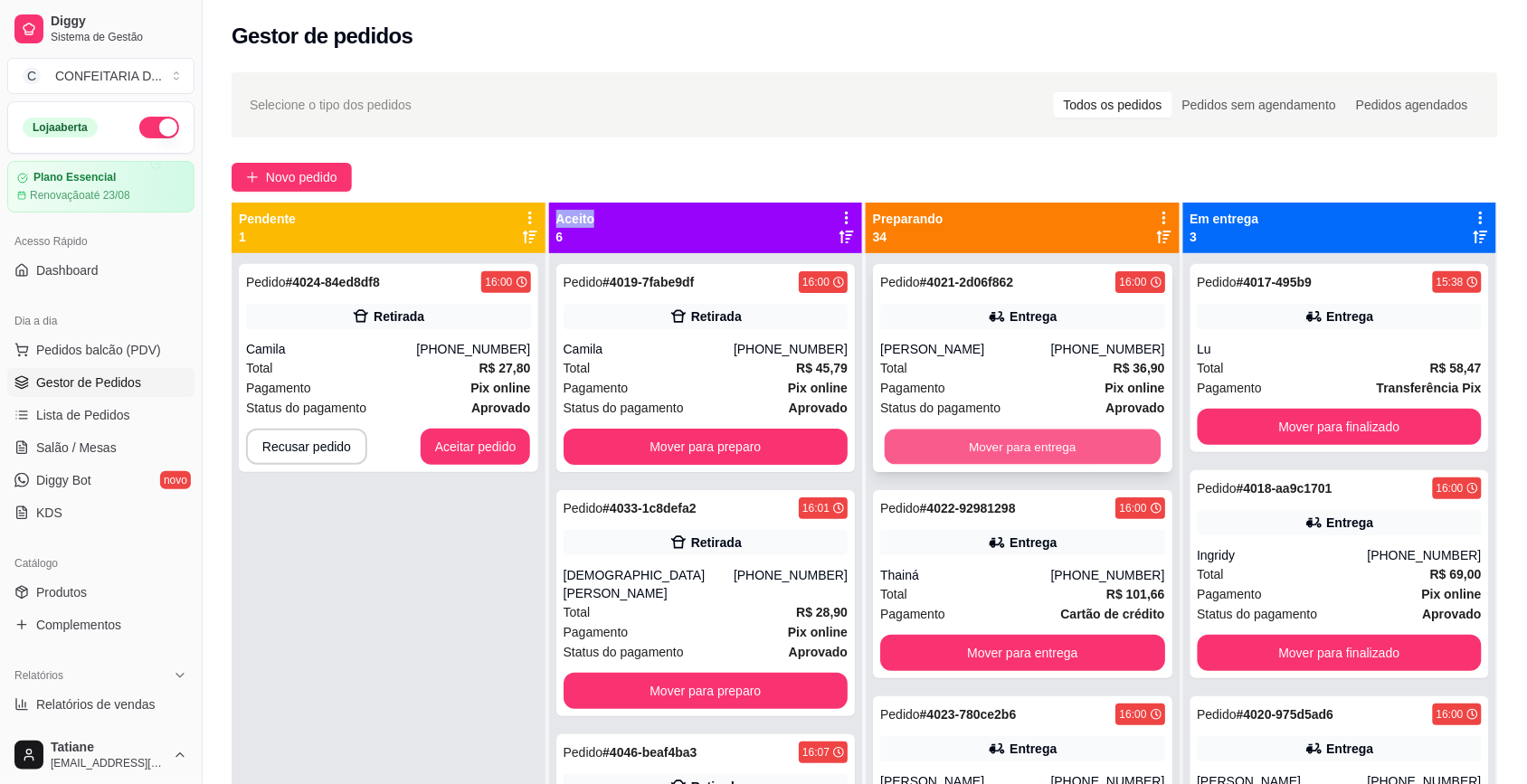
click at [999, 441] on button "Mover para entrega" at bounding box center [1023, 447] width 276 height 35
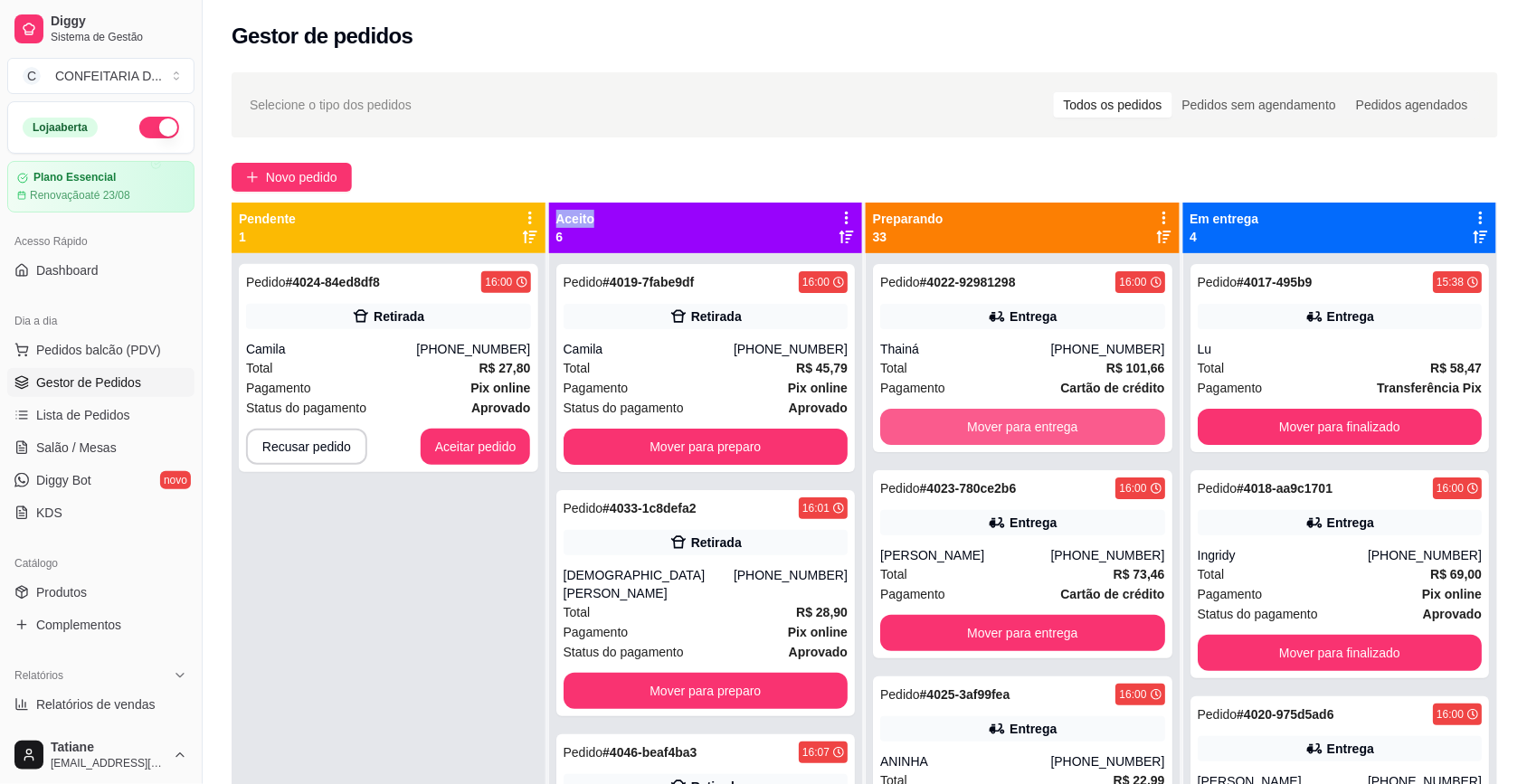
click at [999, 441] on button "Mover para entrega" at bounding box center [1023, 427] width 285 height 36
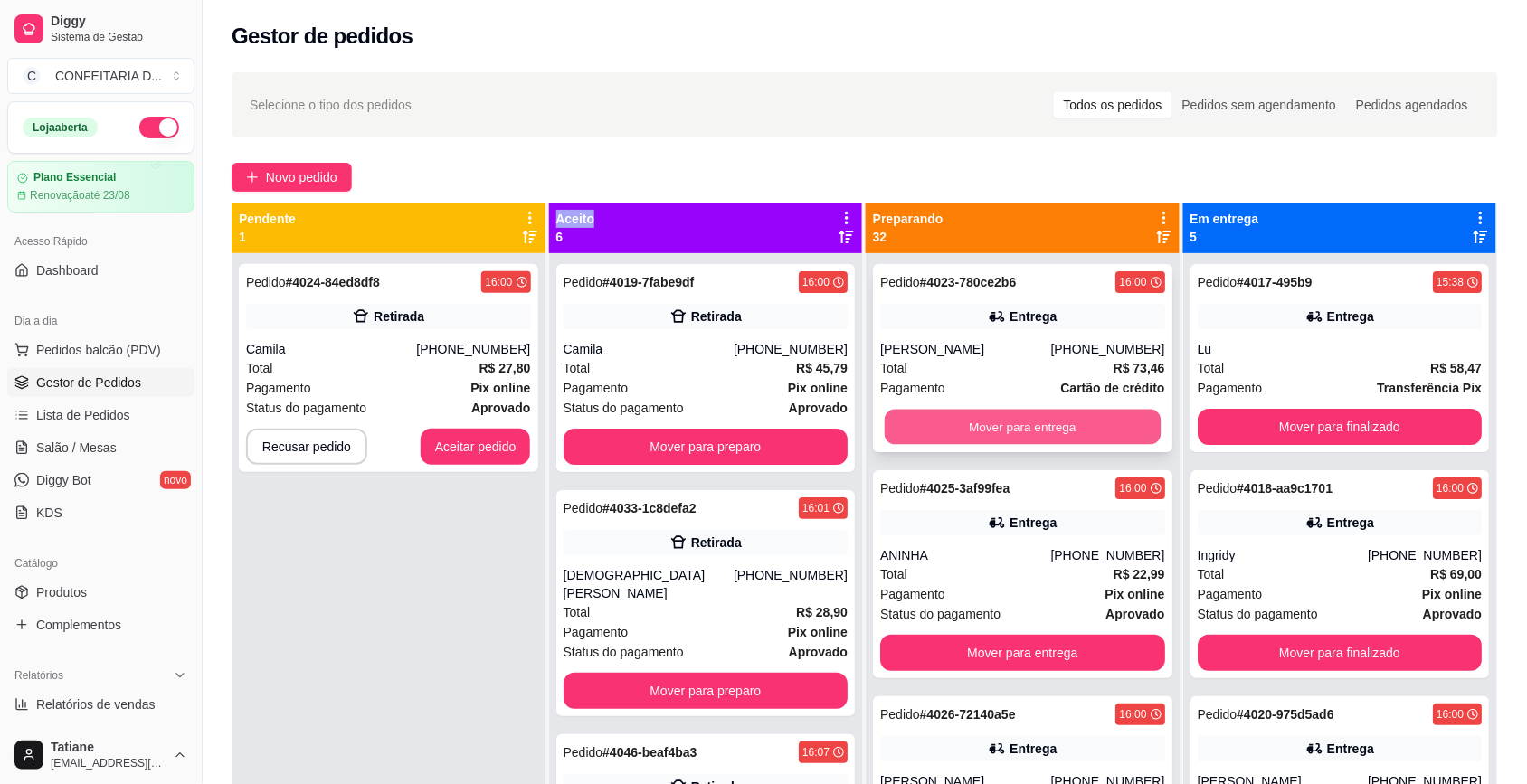
click at [1005, 425] on button "Mover para entrega" at bounding box center [1023, 427] width 276 height 35
click at [1005, 425] on div "Mover para entrega" at bounding box center [1023, 427] width 285 height 36
click at [1047, 426] on div "Mover para entrega" at bounding box center [1023, 427] width 285 height 36
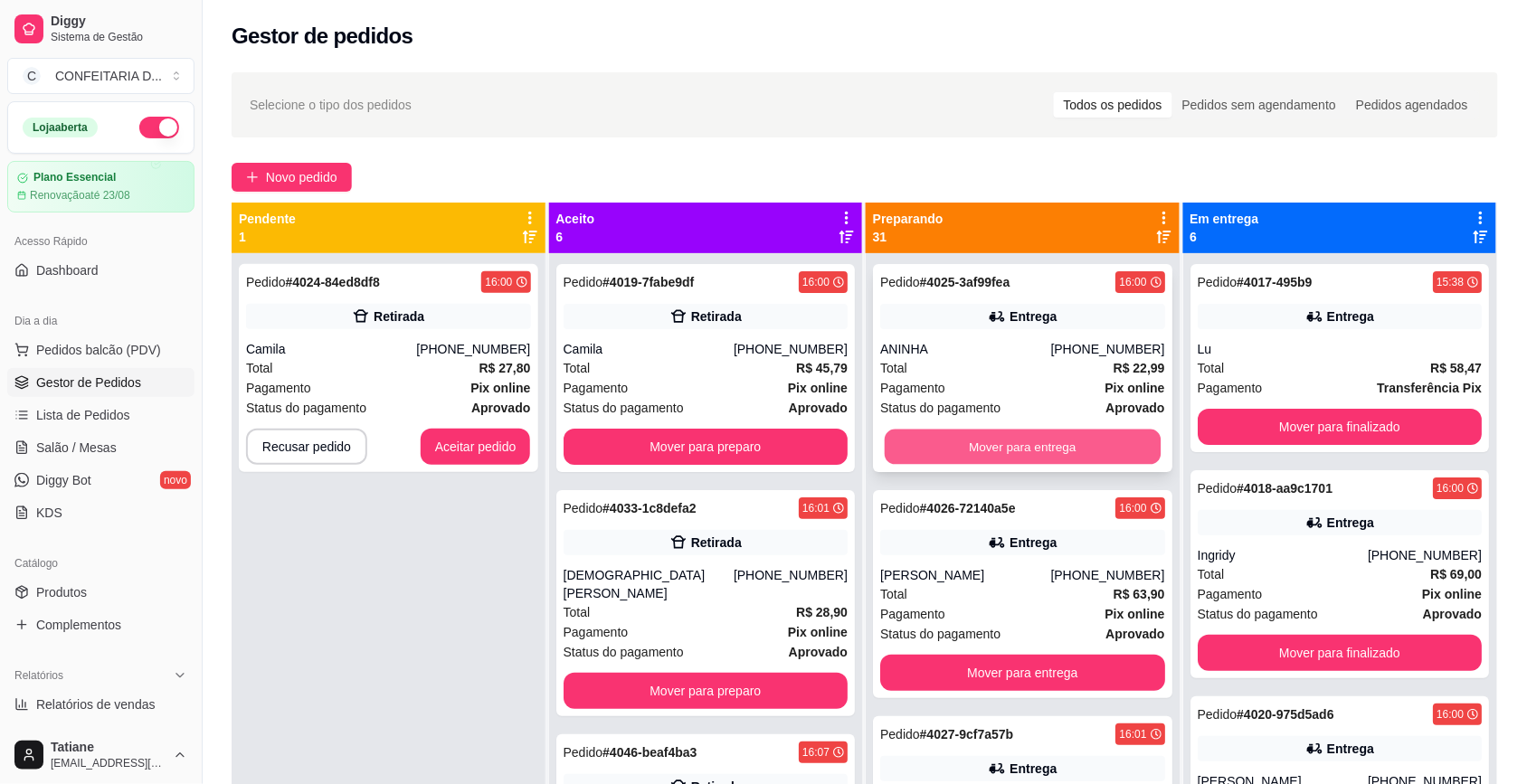
click at [1036, 444] on button "Mover para entrega" at bounding box center [1023, 447] width 276 height 35
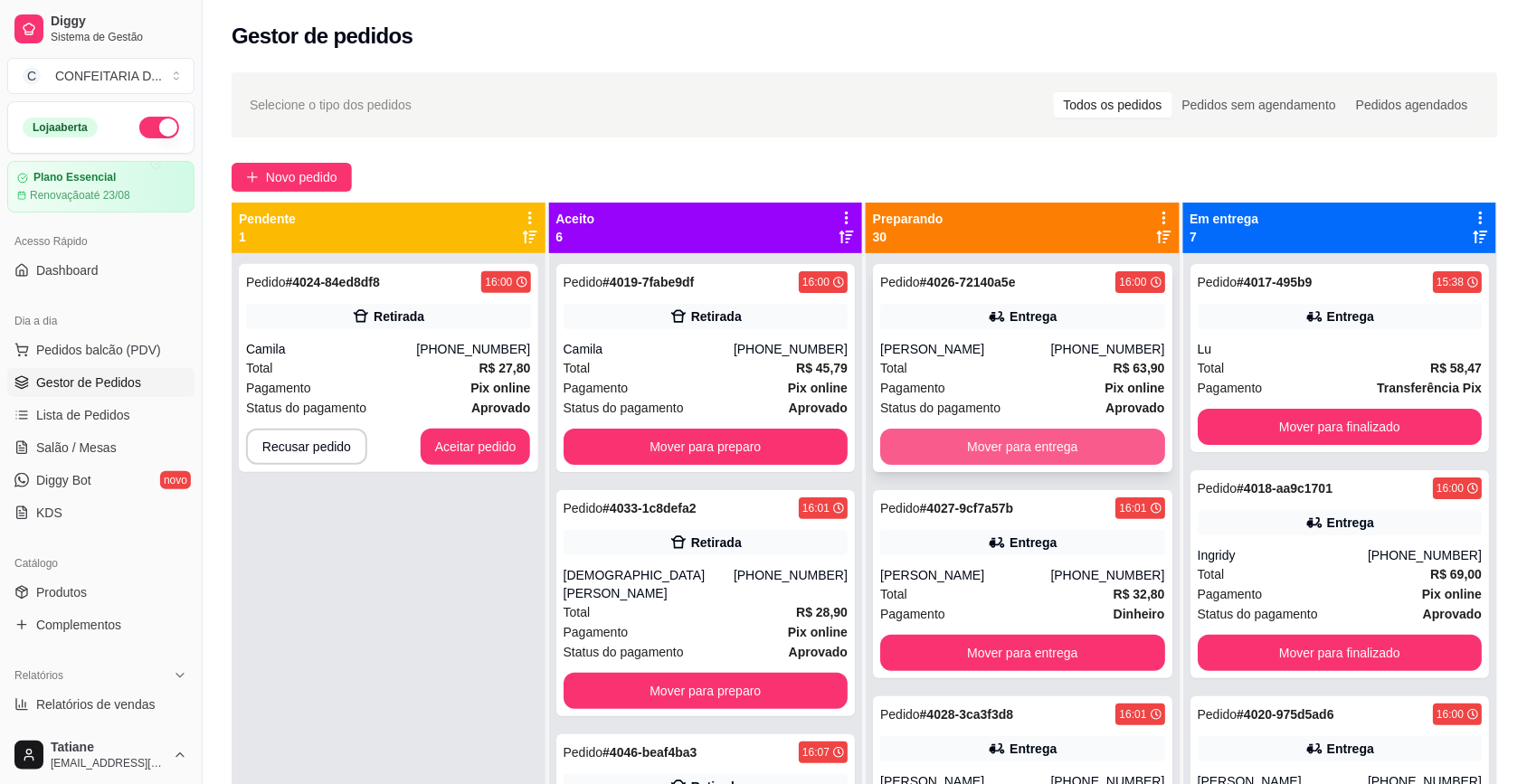
click at [1028, 437] on button "Mover para entrega" at bounding box center [1023, 446] width 285 height 36
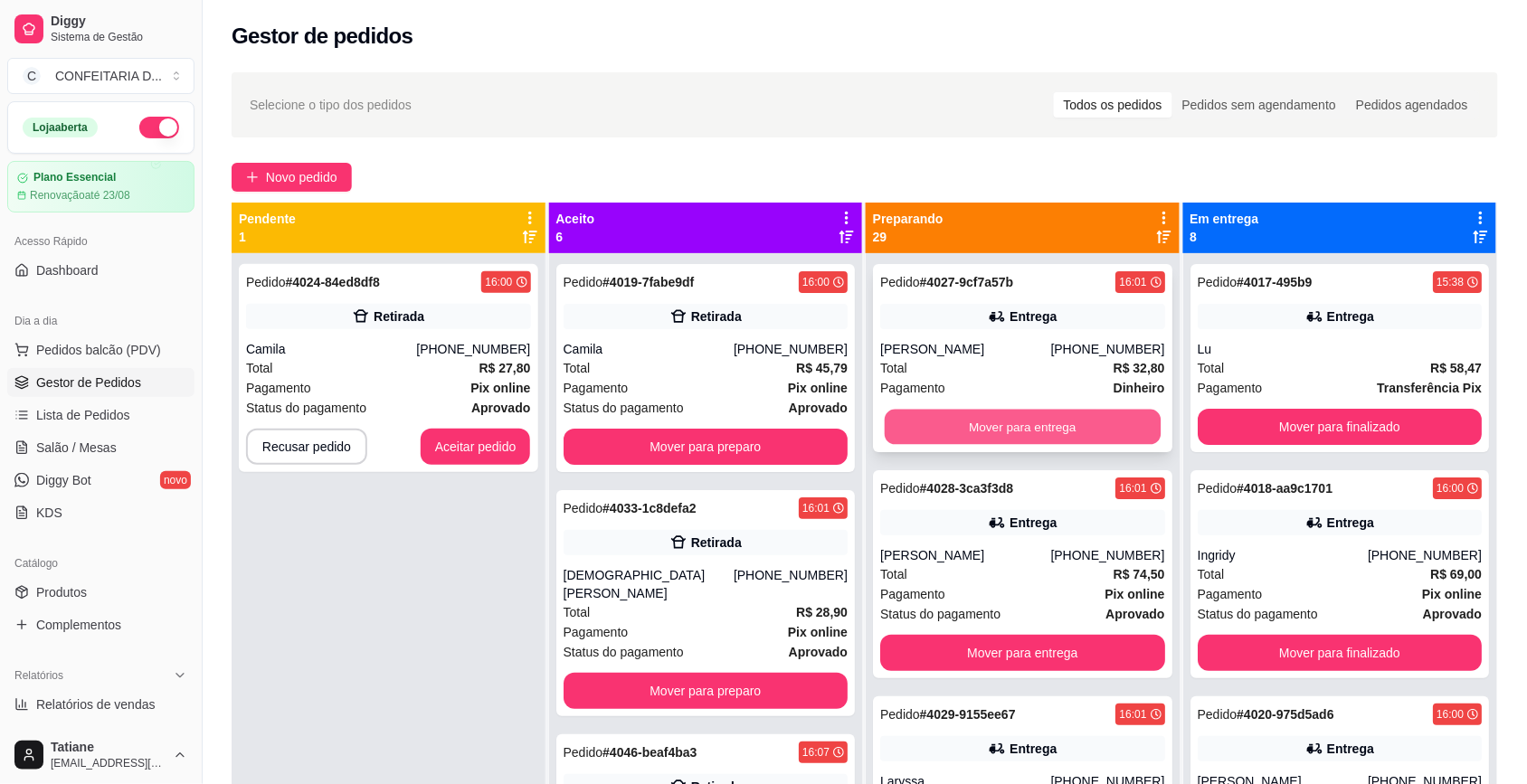
click at [1019, 423] on button "Mover para entrega" at bounding box center [1023, 427] width 276 height 35
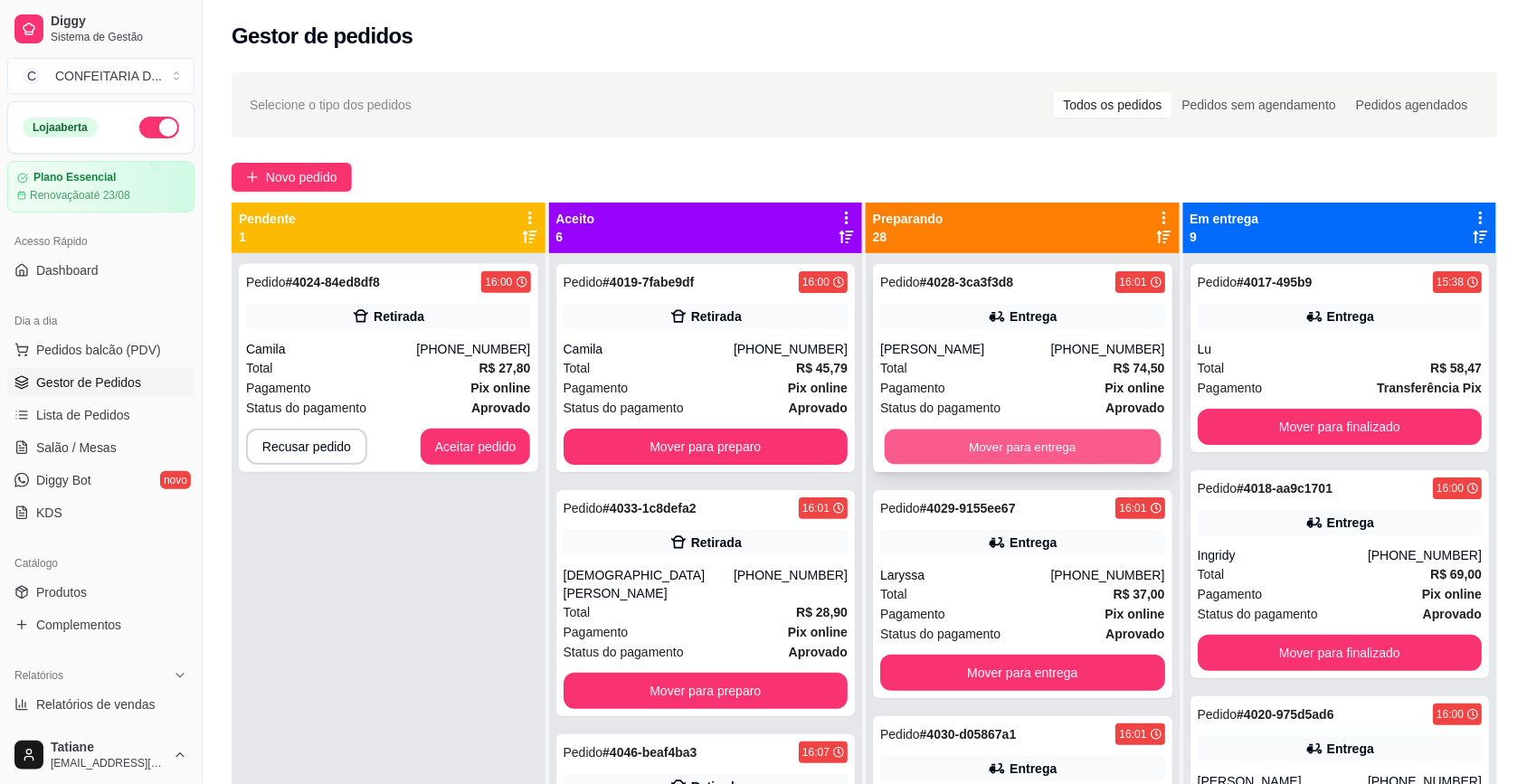
click at [1011, 442] on button "Mover para entrega" at bounding box center [1023, 447] width 276 height 35
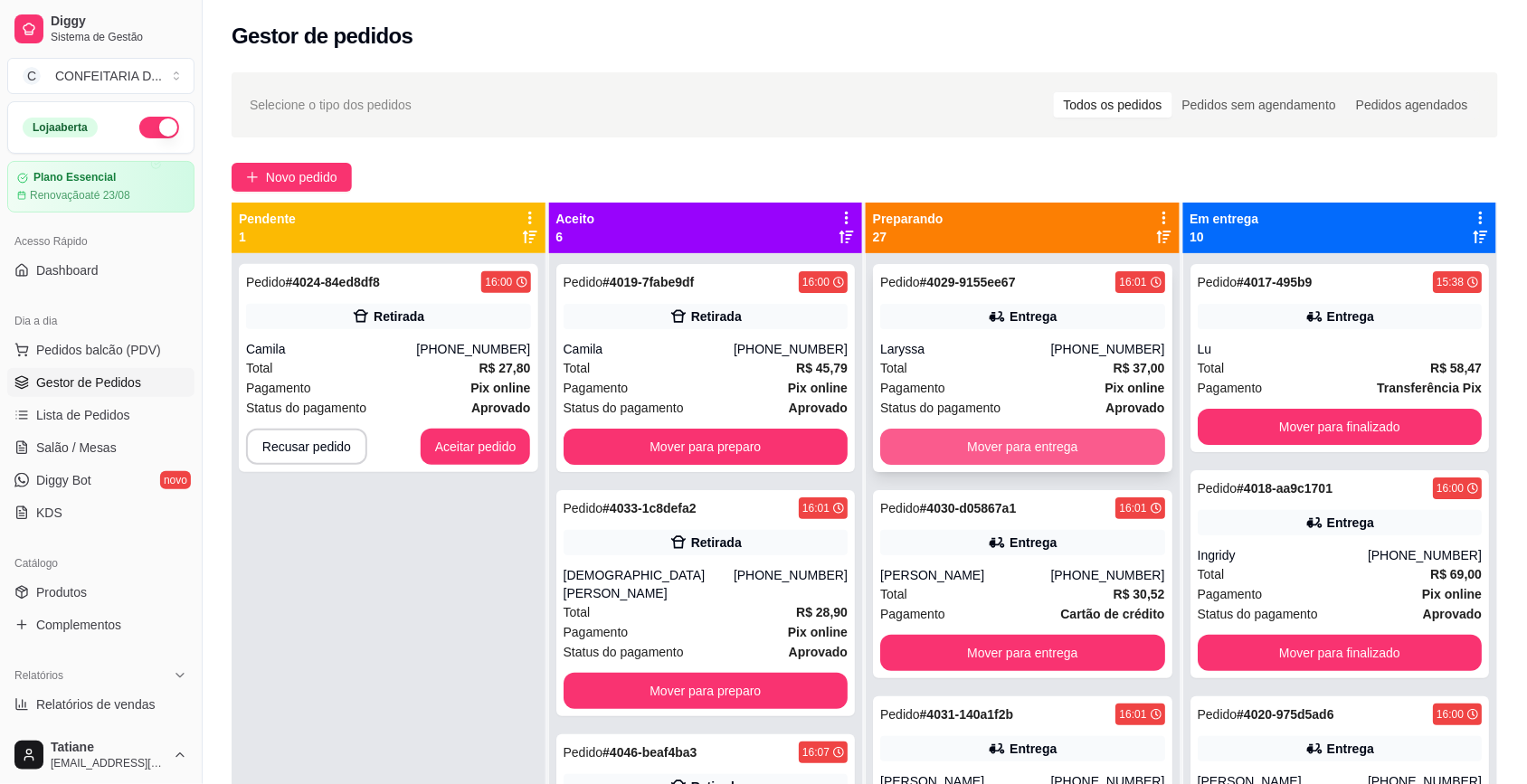
click at [1014, 443] on button "Mover para entrega" at bounding box center [1023, 446] width 285 height 36
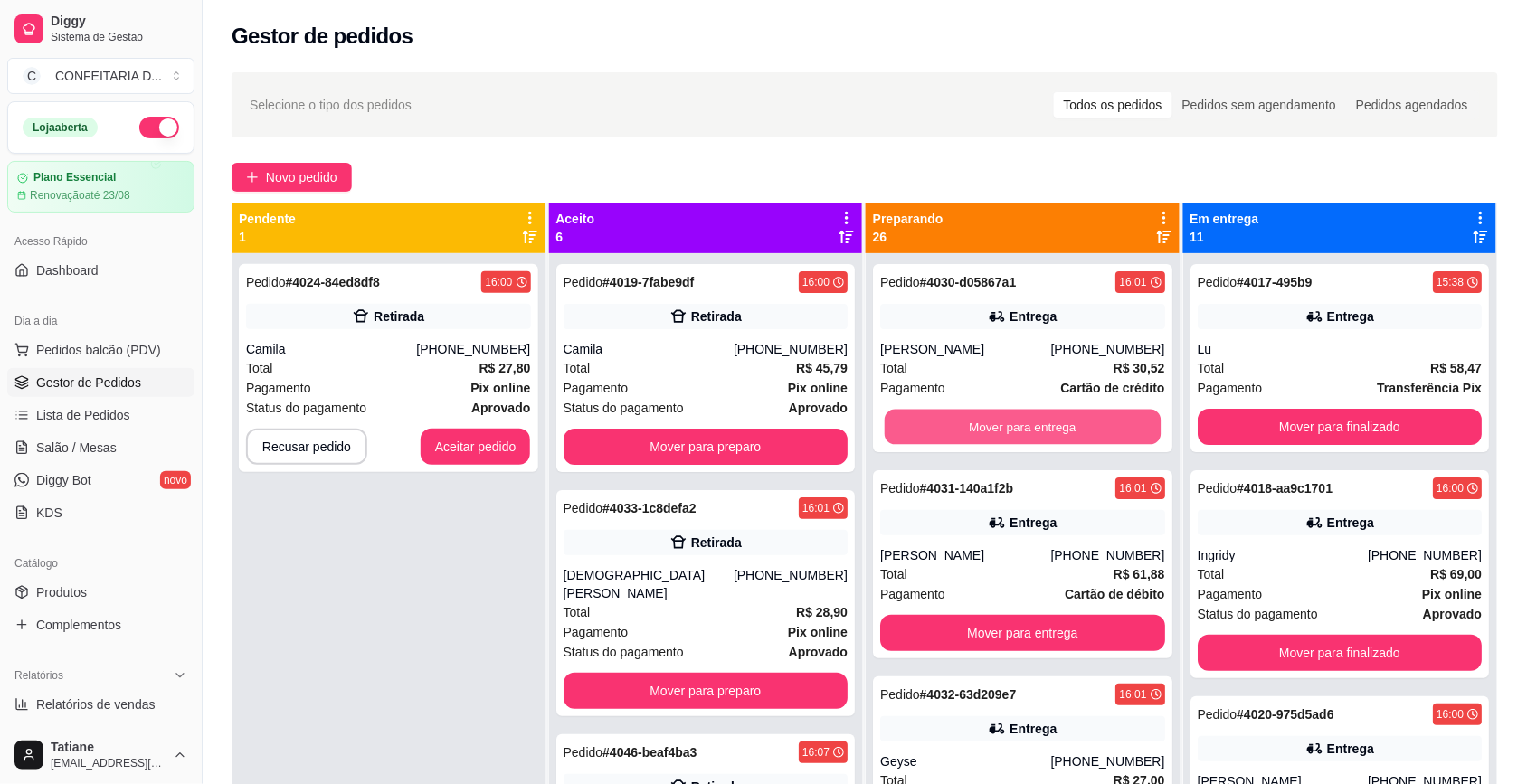
click at [1014, 443] on button "Mover para entrega" at bounding box center [1023, 427] width 276 height 35
click at [1019, 431] on button "Mover para entrega" at bounding box center [1023, 427] width 276 height 35
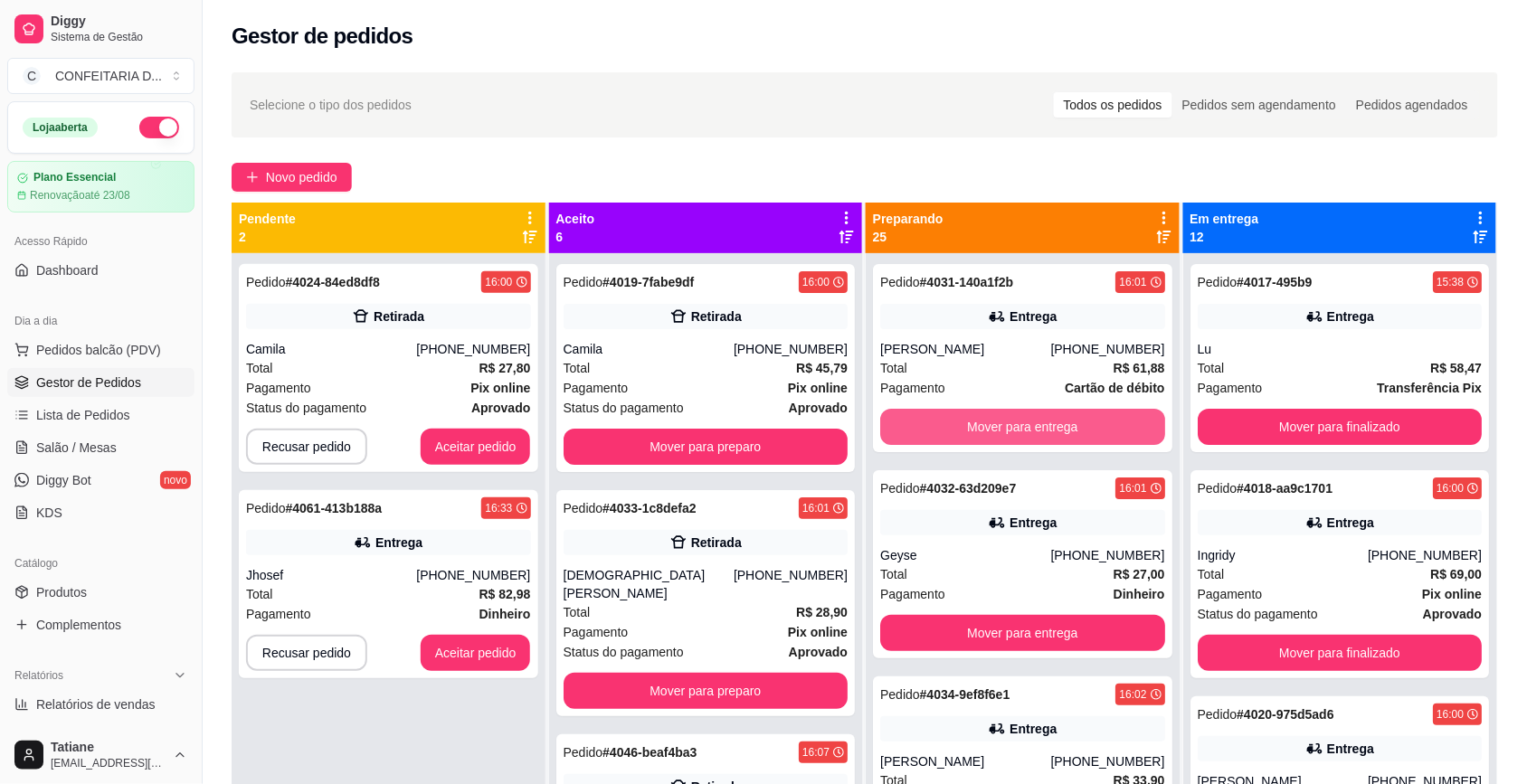
click at [1019, 431] on button "Mover para entrega" at bounding box center [1023, 427] width 285 height 36
click at [1019, 615] on button "Mover para entrega" at bounding box center [1023, 632] width 285 height 36
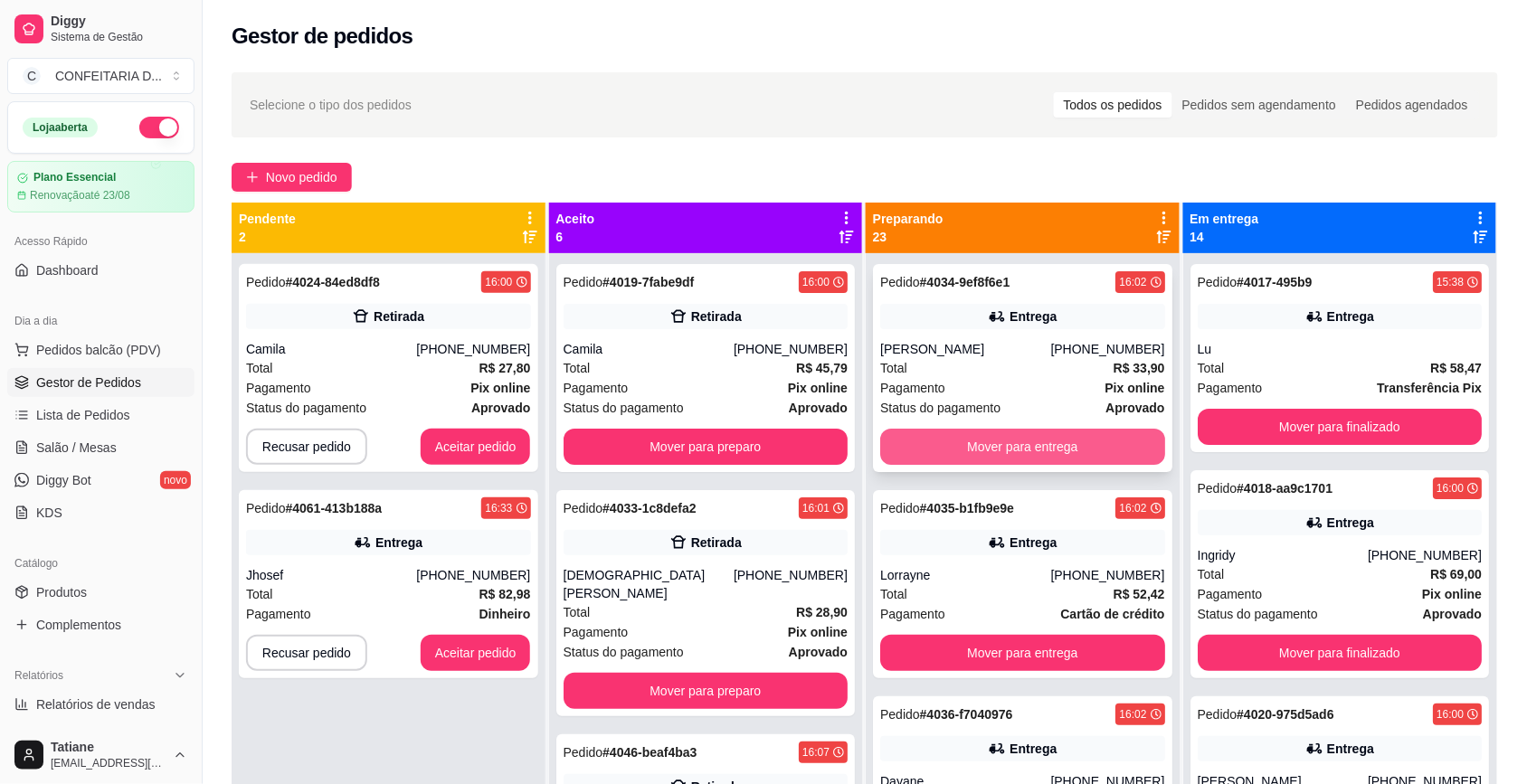
click at [1014, 441] on button "Mover para entrega" at bounding box center [1023, 446] width 285 height 36
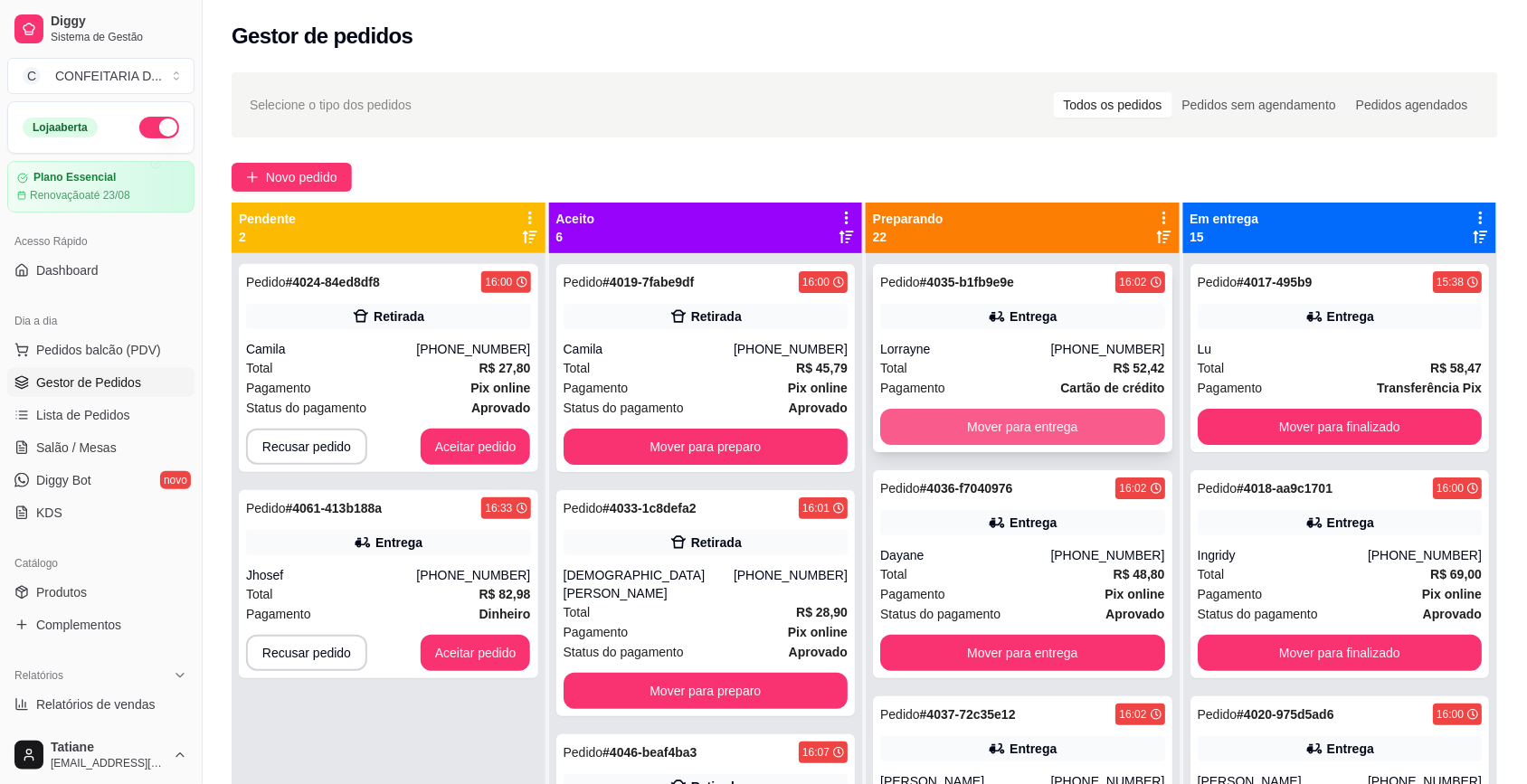
click at [1011, 428] on button "Mover para entrega" at bounding box center [1023, 427] width 285 height 36
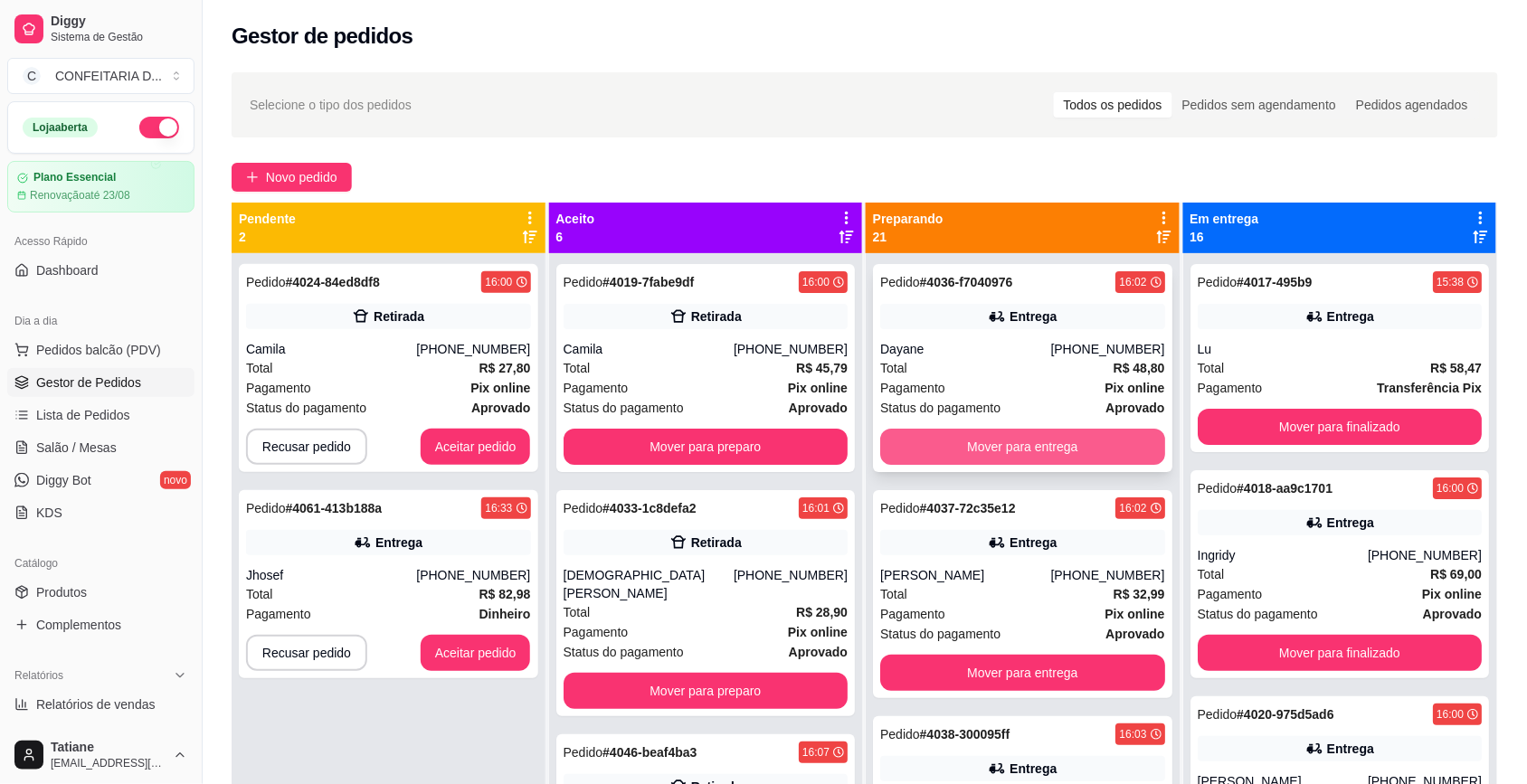
click at [1011, 449] on button "Mover para entrega" at bounding box center [1023, 446] width 285 height 36
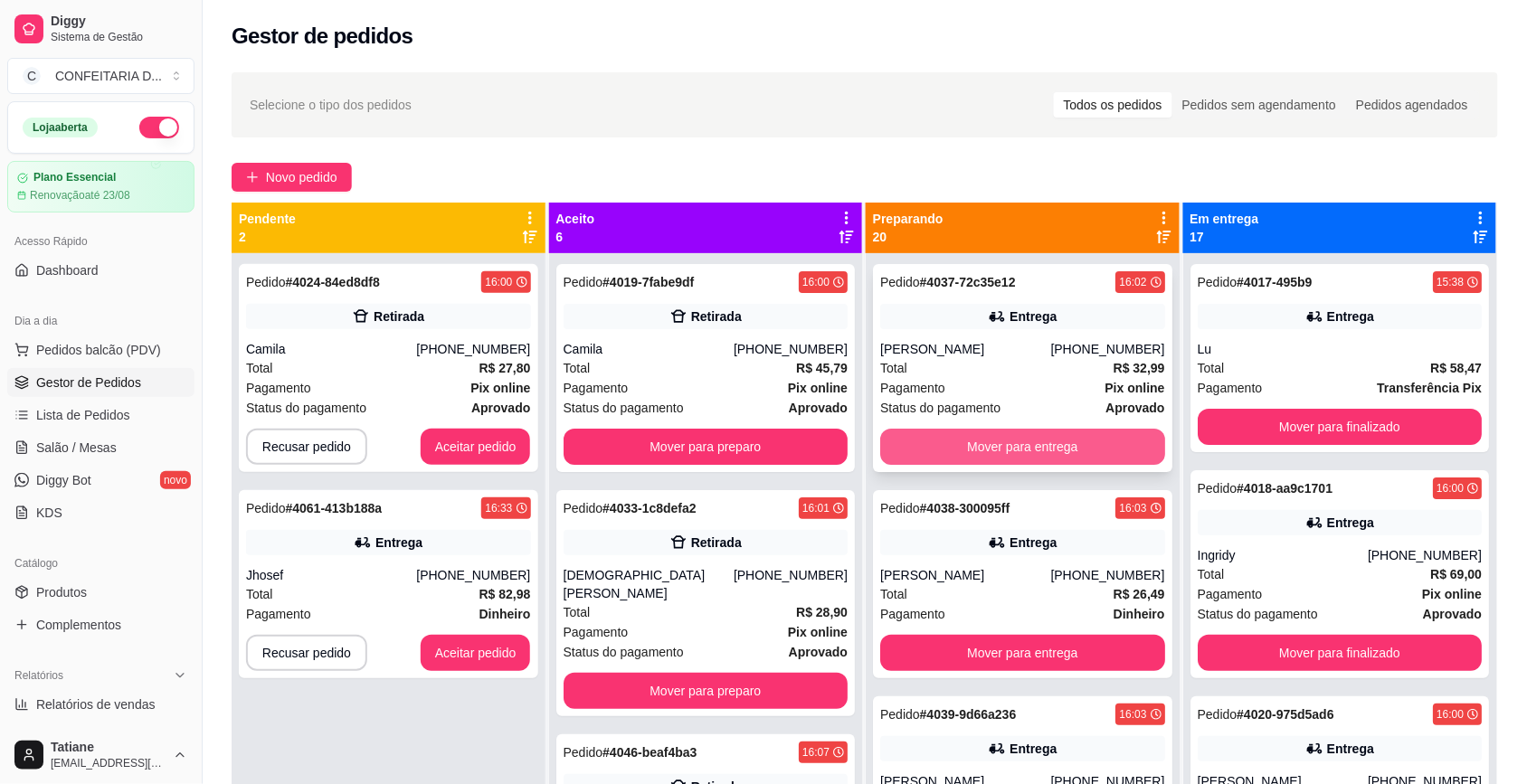
click at [1011, 450] on button "Mover para entrega" at bounding box center [1023, 446] width 285 height 36
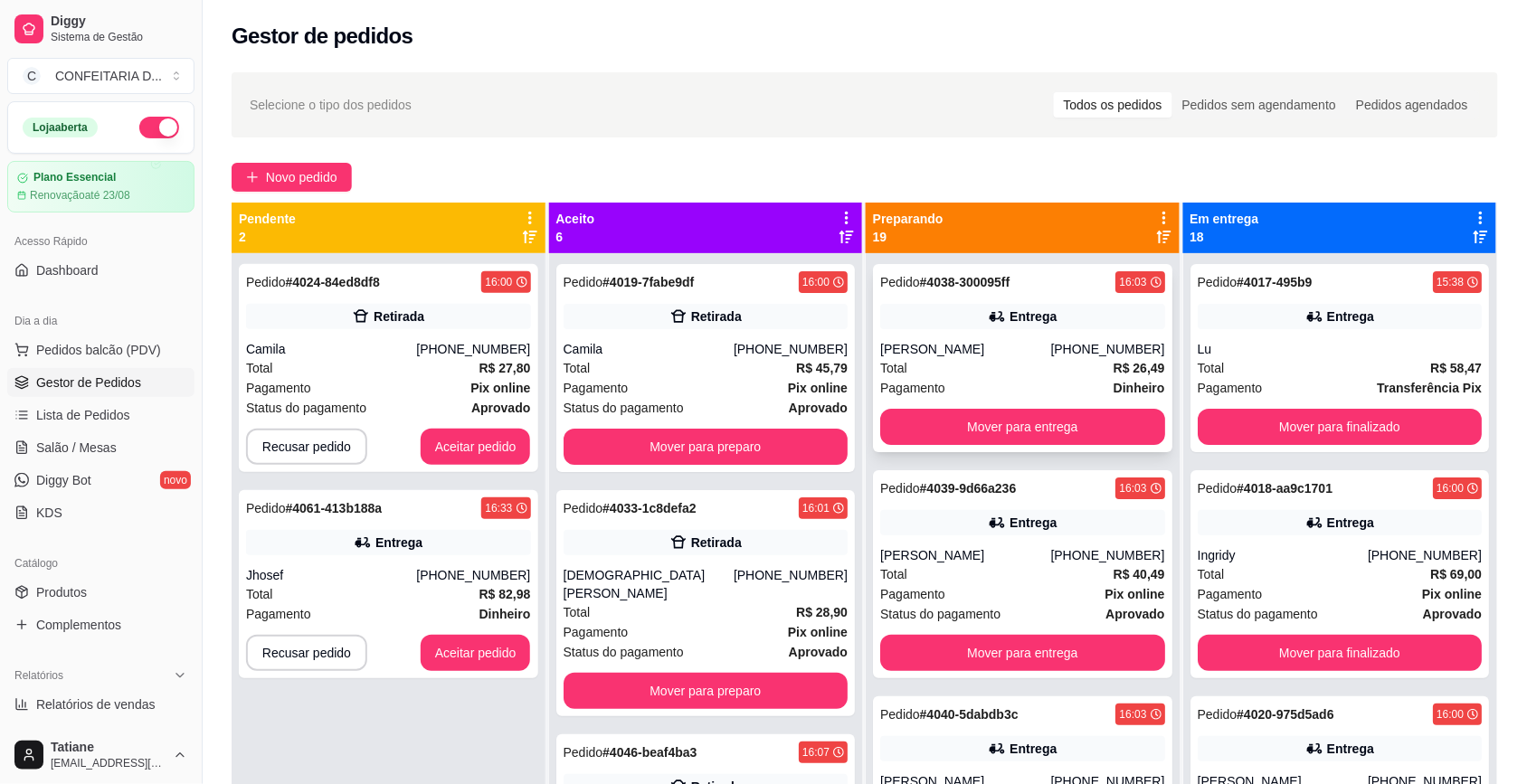
click at [1009, 444] on button "Mover para entrega" at bounding box center [1023, 427] width 285 height 36
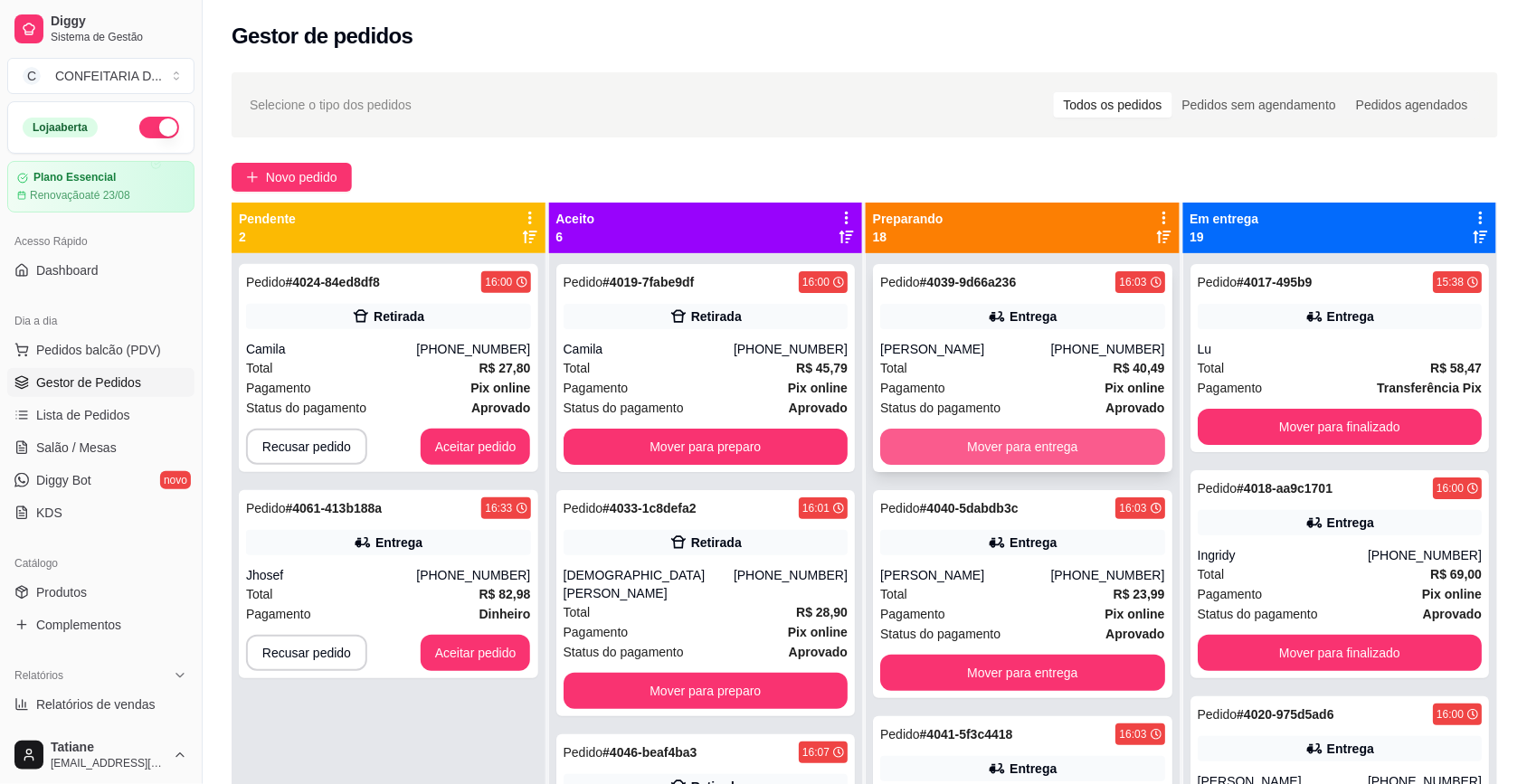
click at [1000, 452] on button "Mover para entrega" at bounding box center [1023, 446] width 285 height 36
click at [998, 445] on button "Mover para entrega" at bounding box center [1023, 447] width 276 height 35
click at [998, 445] on button "Mover para entrega" at bounding box center [1023, 446] width 285 height 36
click at [998, 445] on button "Mover para entrega" at bounding box center [1023, 447] width 276 height 35
click at [998, 445] on button "Mover para entrega" at bounding box center [1023, 446] width 285 height 36
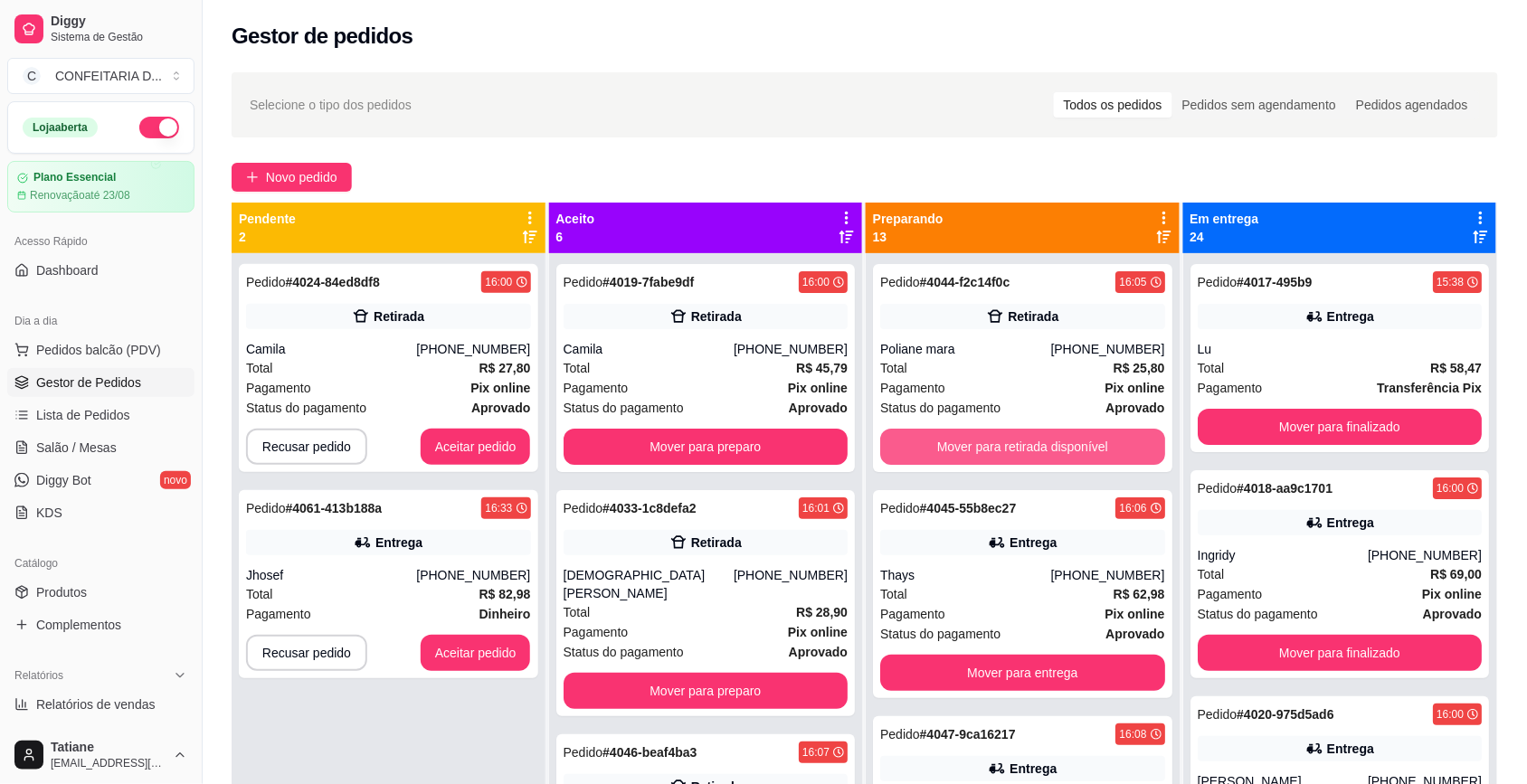
click at [998, 445] on button "Mover para retirada disponível" at bounding box center [1023, 446] width 285 height 36
click at [998, 445] on button "Mover para entrega" at bounding box center [1023, 447] width 276 height 35
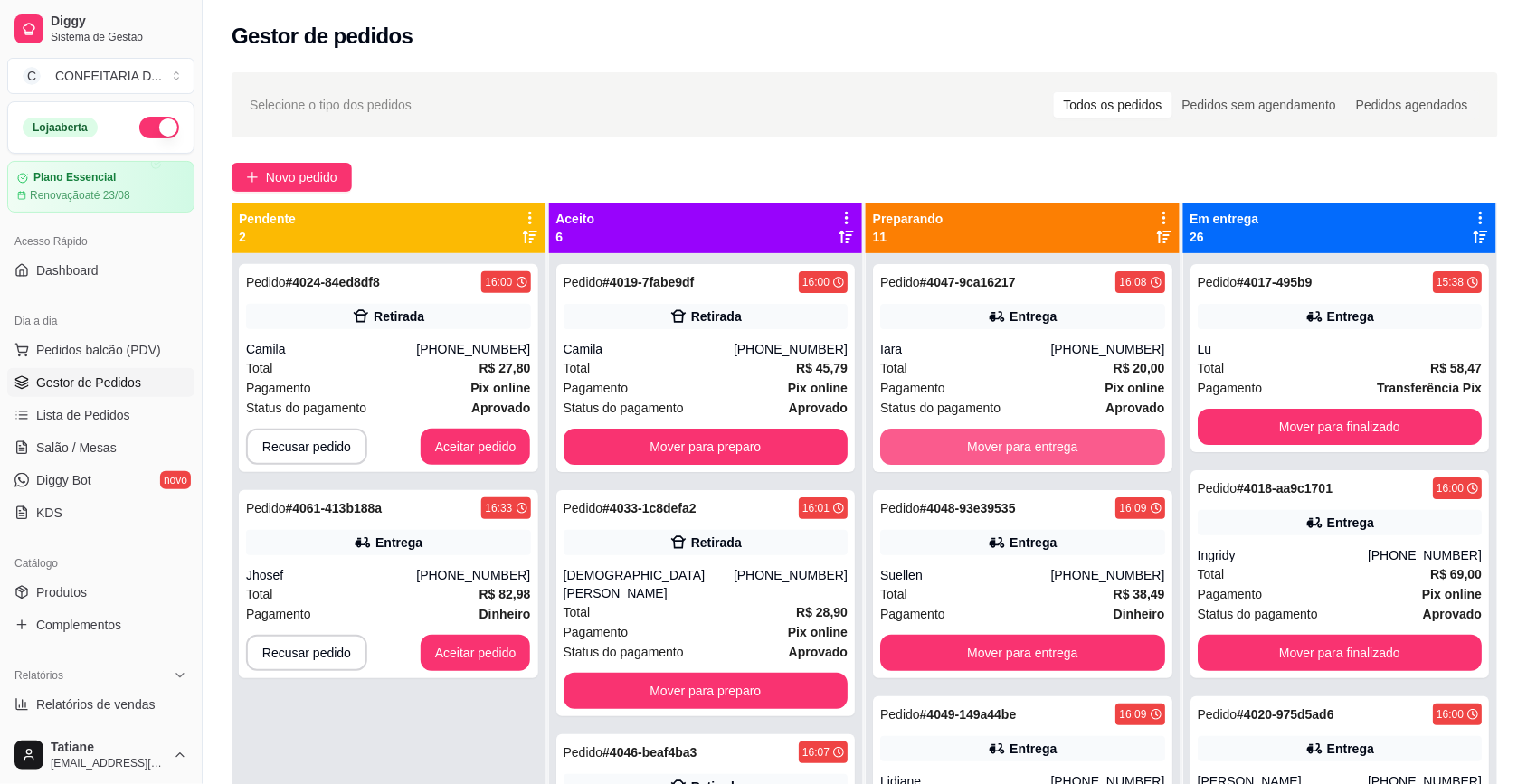
click at [998, 445] on button "Mover para entrega" at bounding box center [1023, 446] width 285 height 36
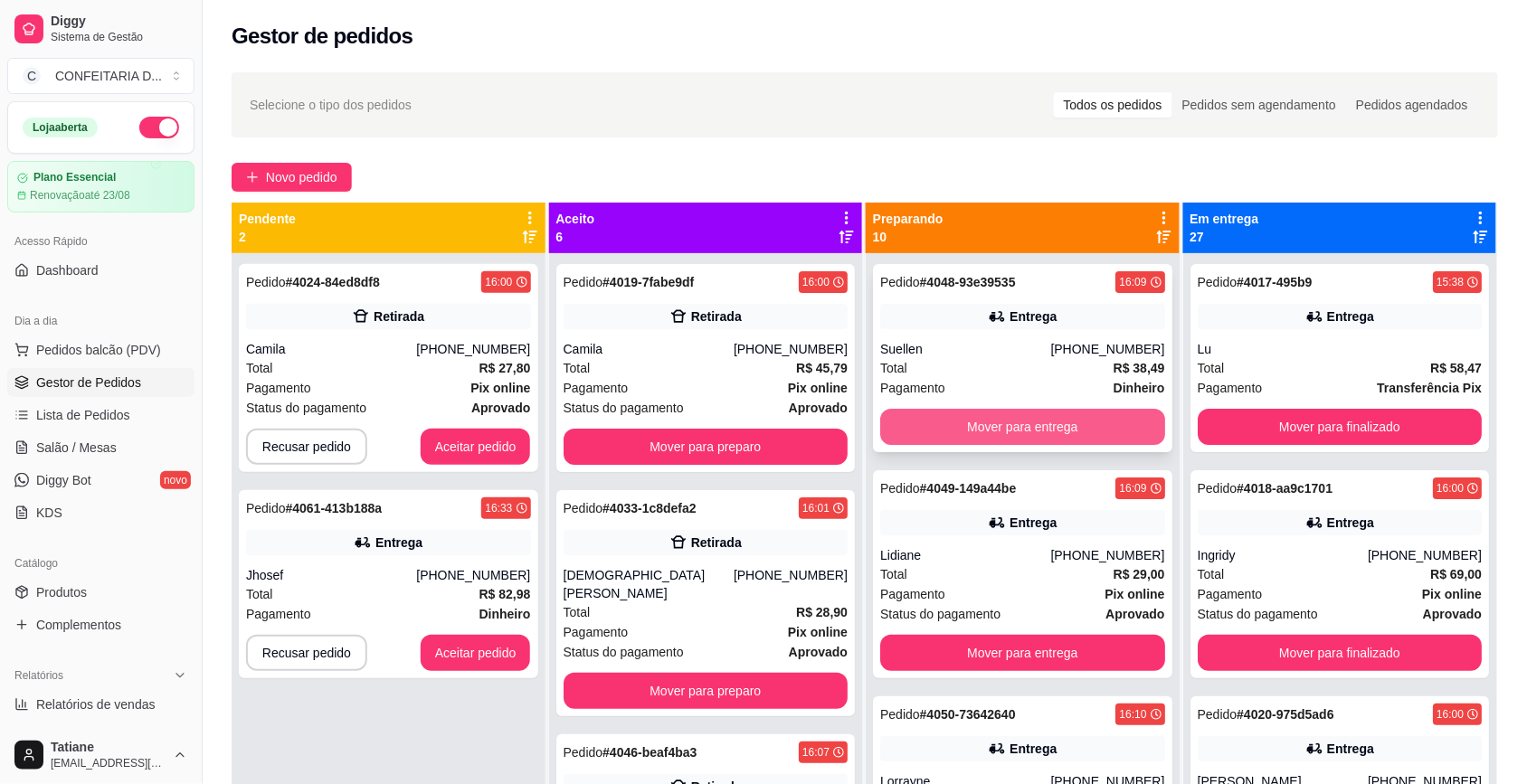
click at [998, 428] on button "Mover para entrega" at bounding box center [1023, 427] width 285 height 36
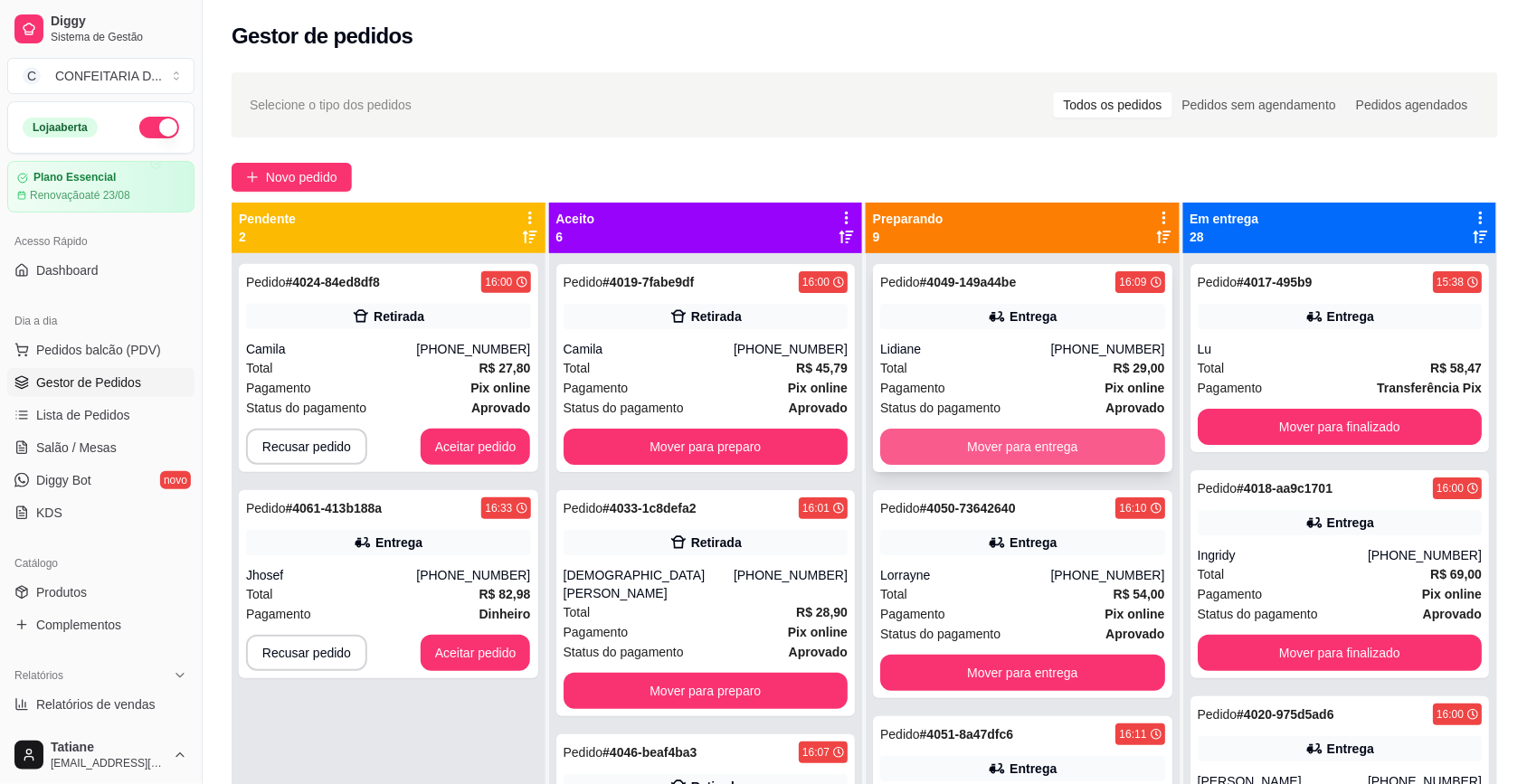
click at [997, 437] on button "Mover para entrega" at bounding box center [1023, 446] width 285 height 36
click at [997, 443] on button "Mover para entrega" at bounding box center [1023, 446] width 285 height 36
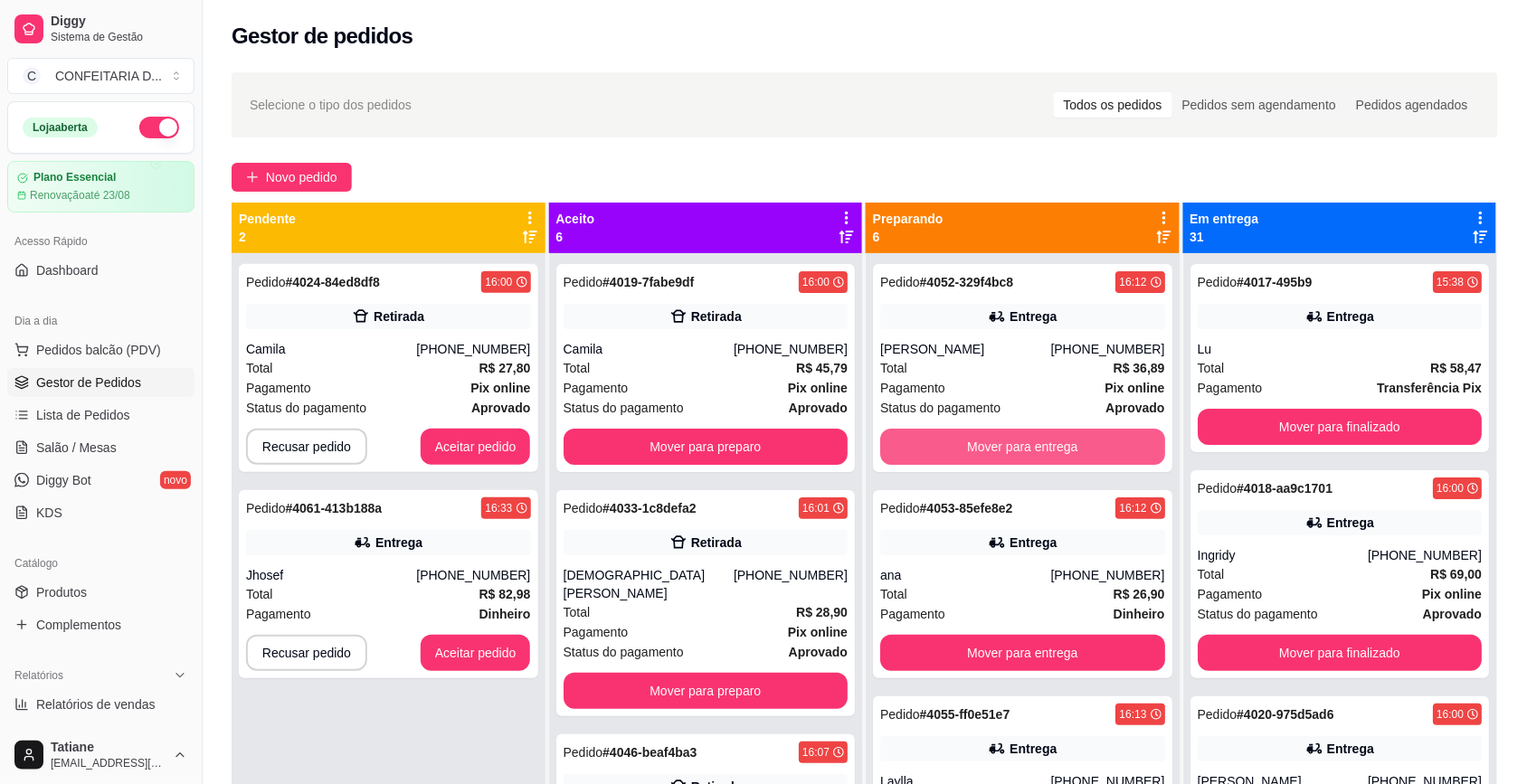
click at [997, 443] on button "Mover para entrega" at bounding box center [1023, 446] width 285 height 36
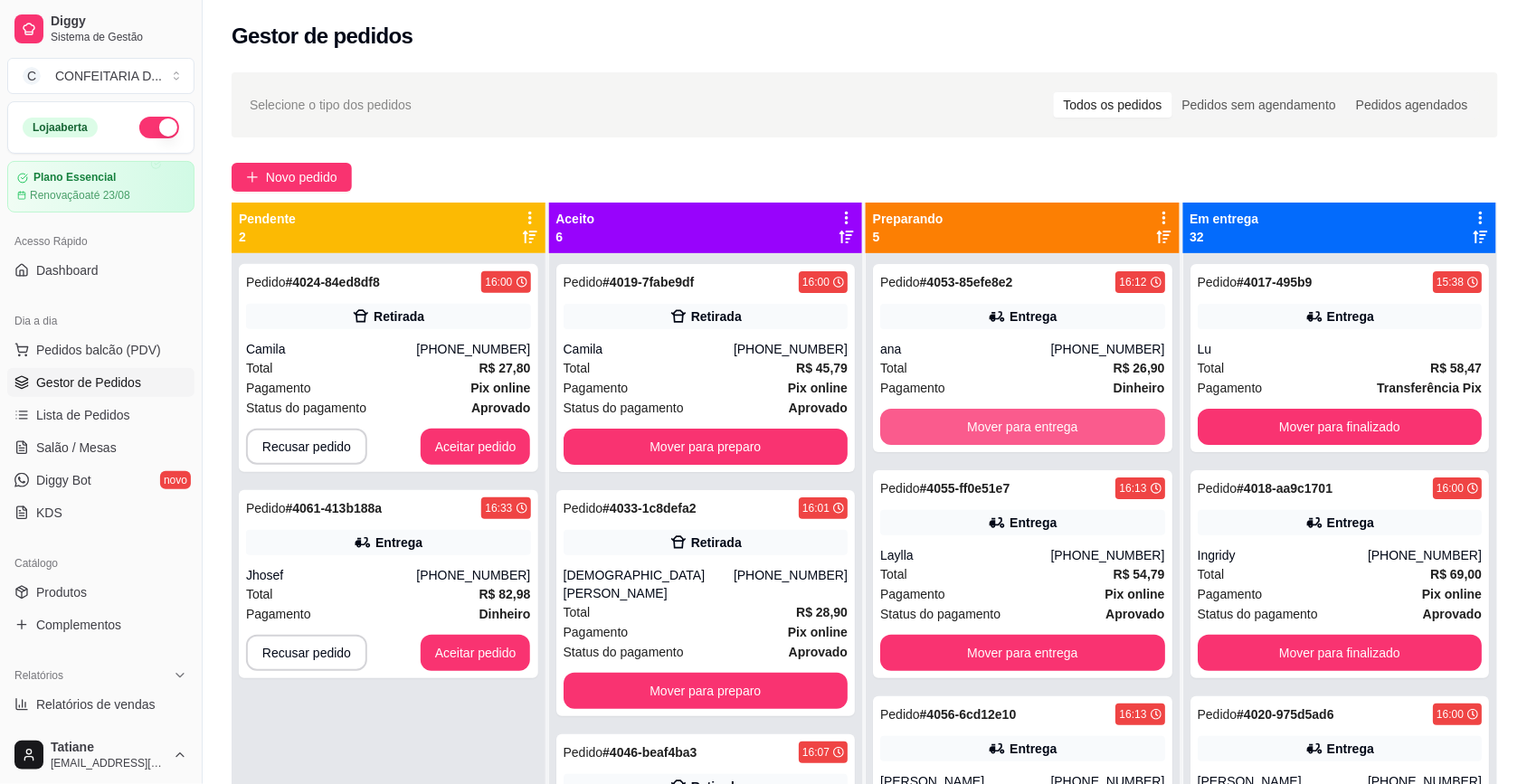
click at [997, 443] on button "Mover para entrega" at bounding box center [1023, 427] width 285 height 36
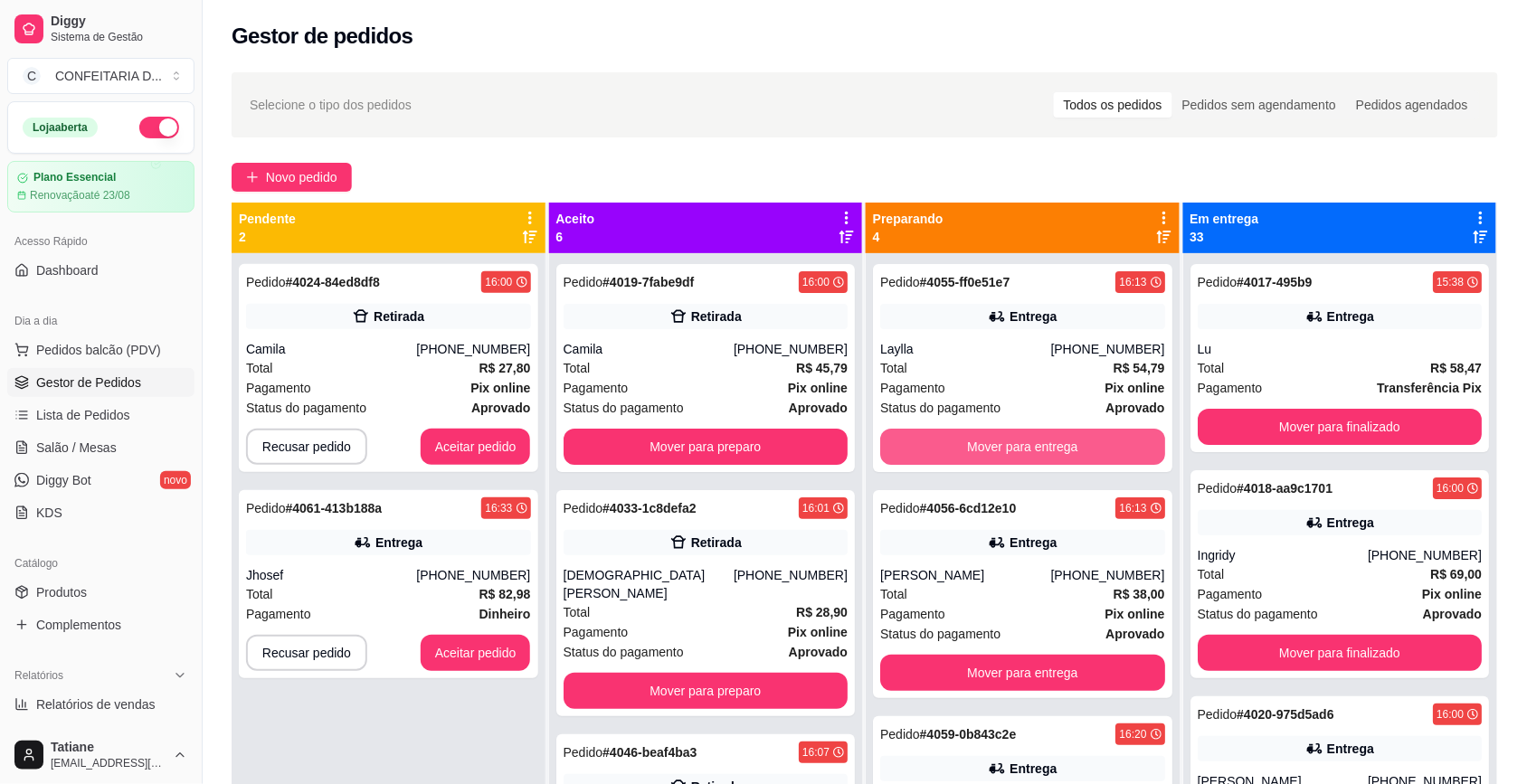
click at [997, 443] on button "Mover para entrega" at bounding box center [1023, 446] width 285 height 36
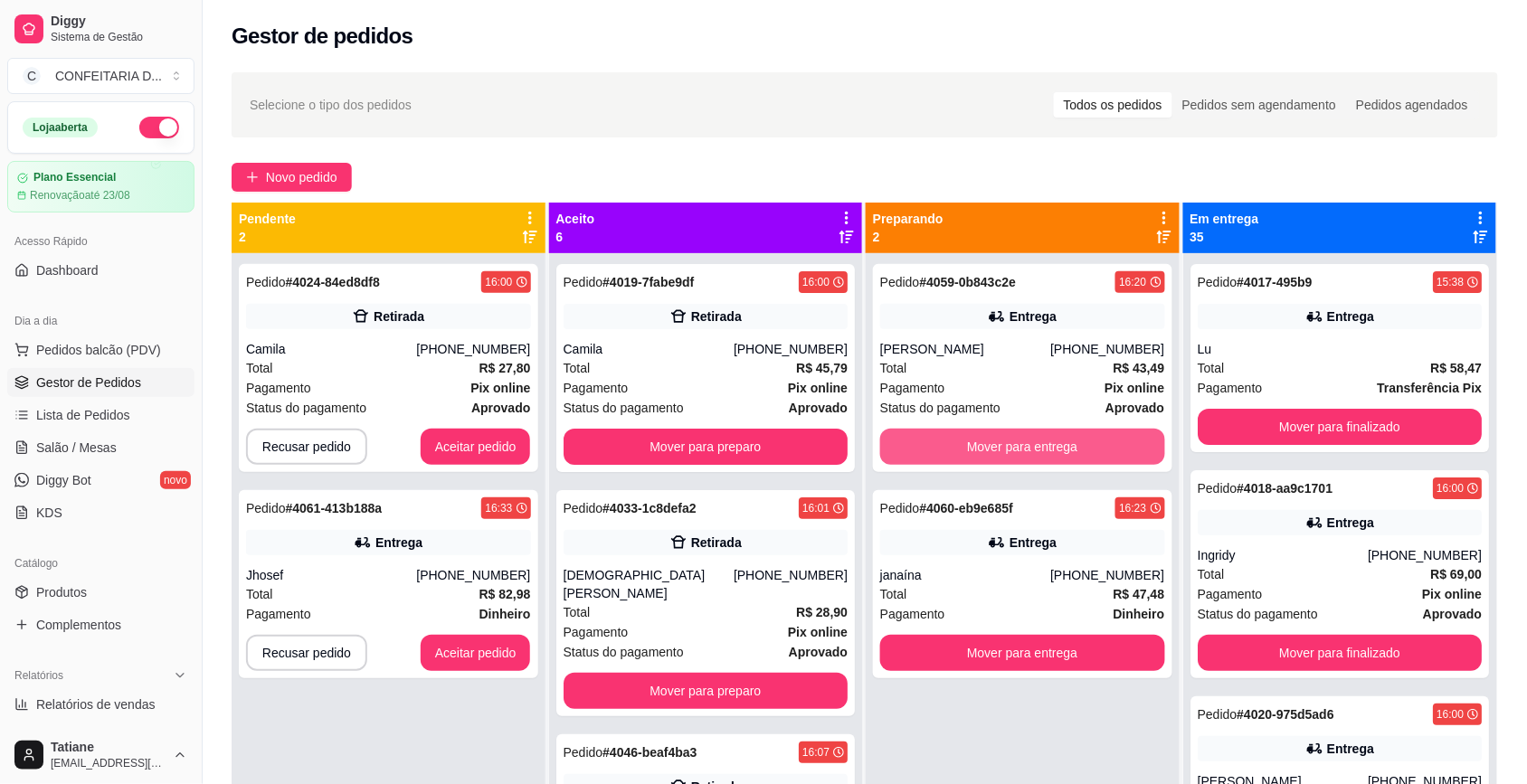
click at [997, 443] on button "Mover para entrega" at bounding box center [1023, 446] width 285 height 36
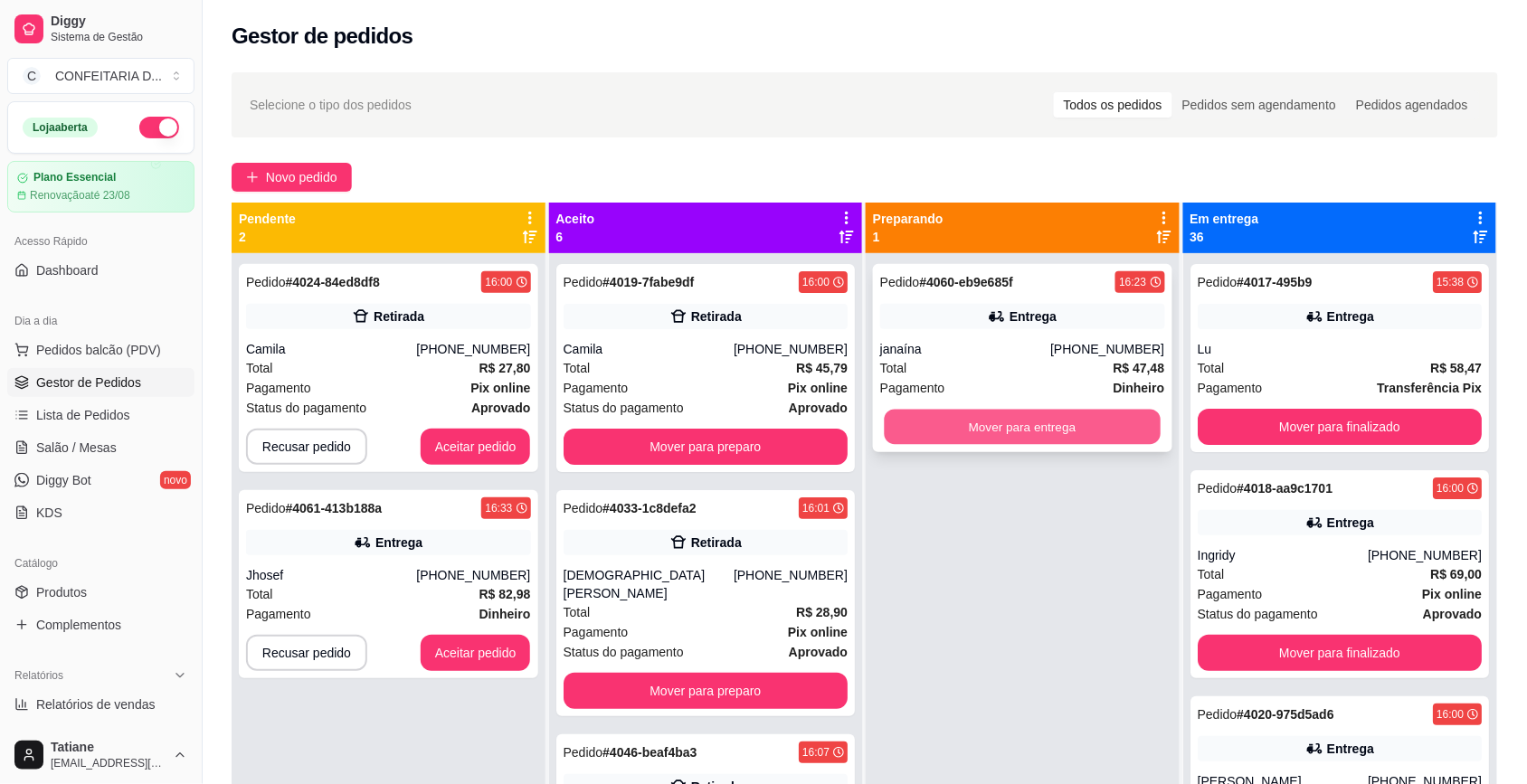
click at [992, 425] on button "Mover para entrega" at bounding box center [1023, 427] width 276 height 35
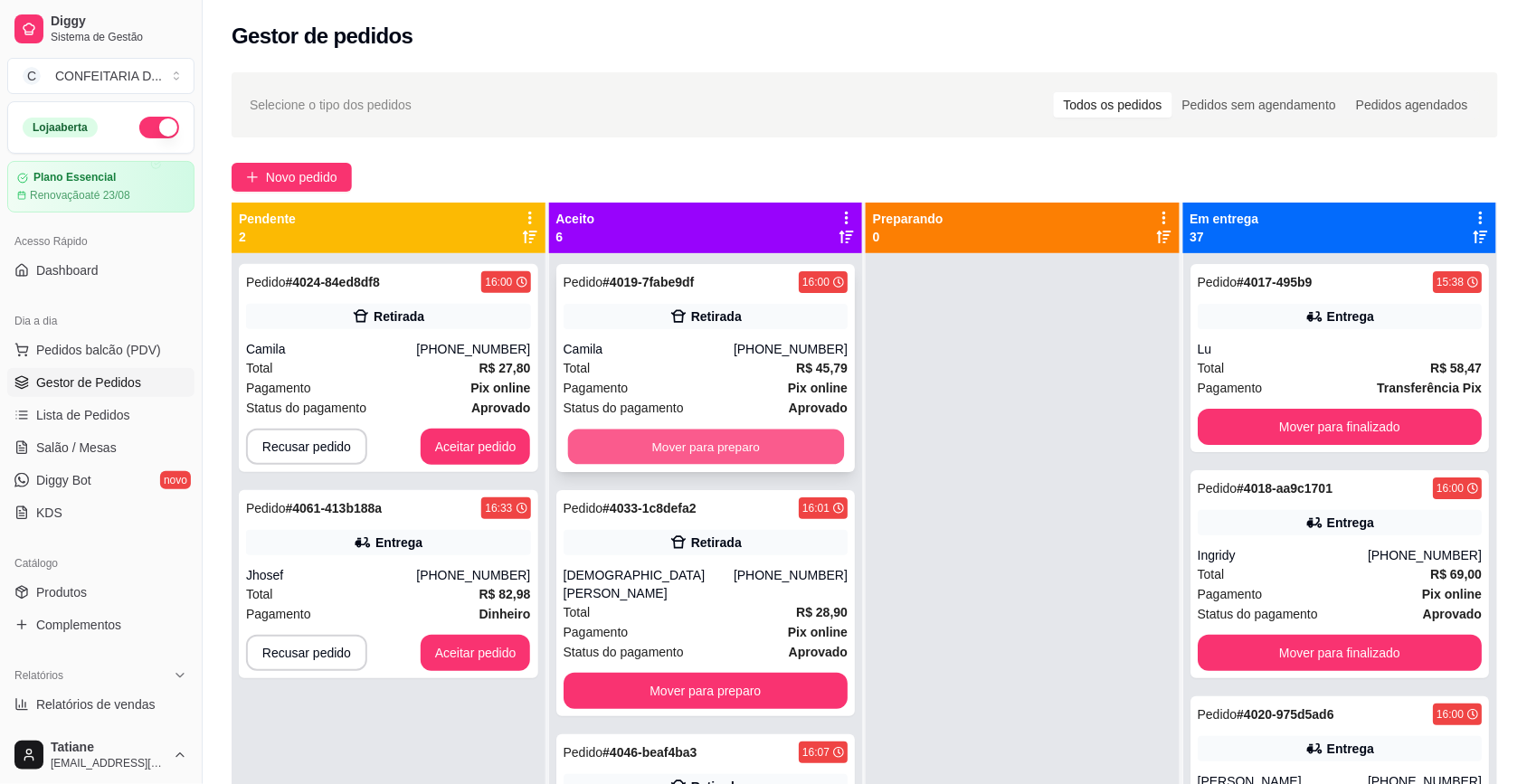
click at [674, 445] on button "Mover para preparo" at bounding box center [705, 447] width 276 height 35
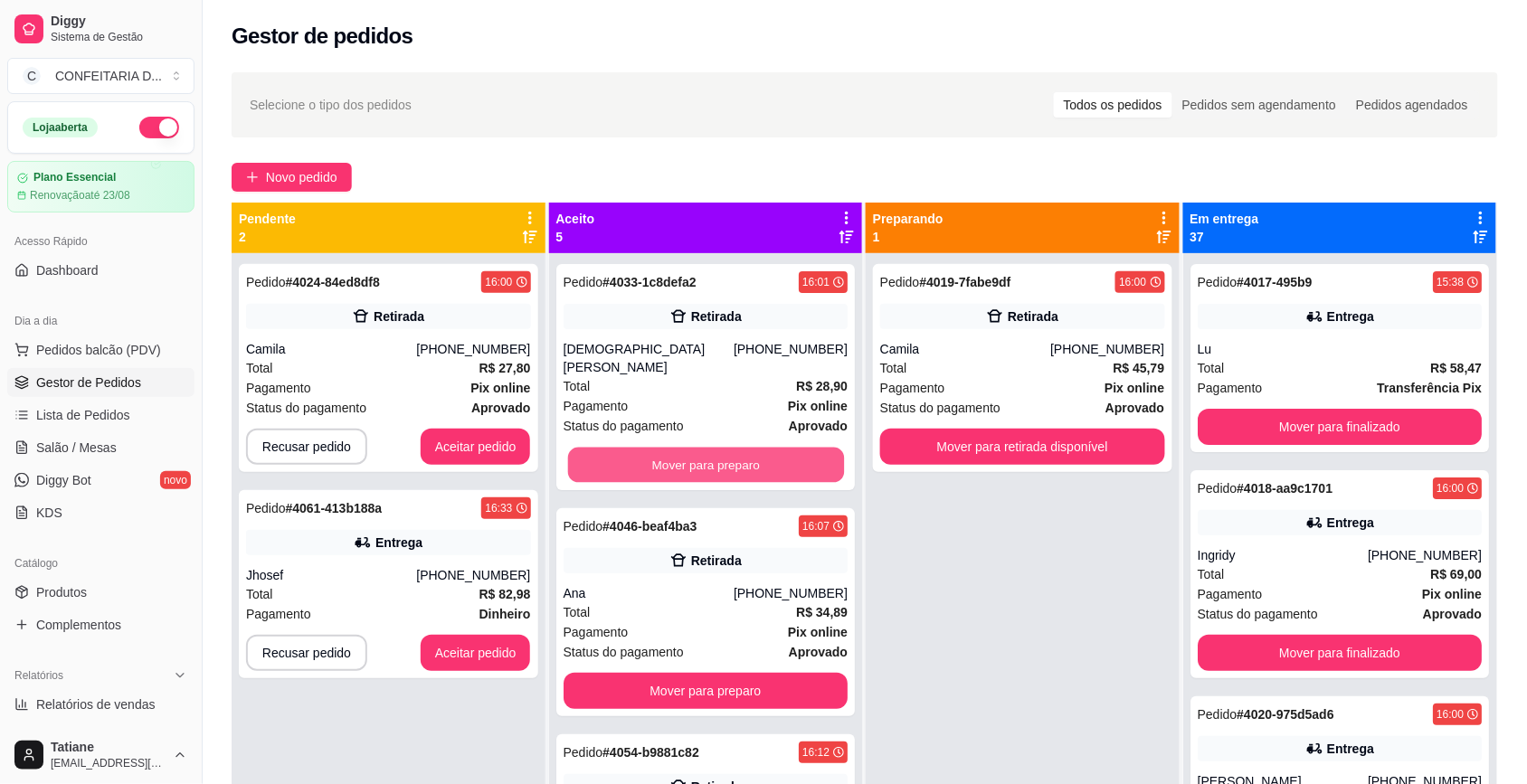
click at [674, 447] on button "Mover para preparo" at bounding box center [705, 465] width 276 height 35
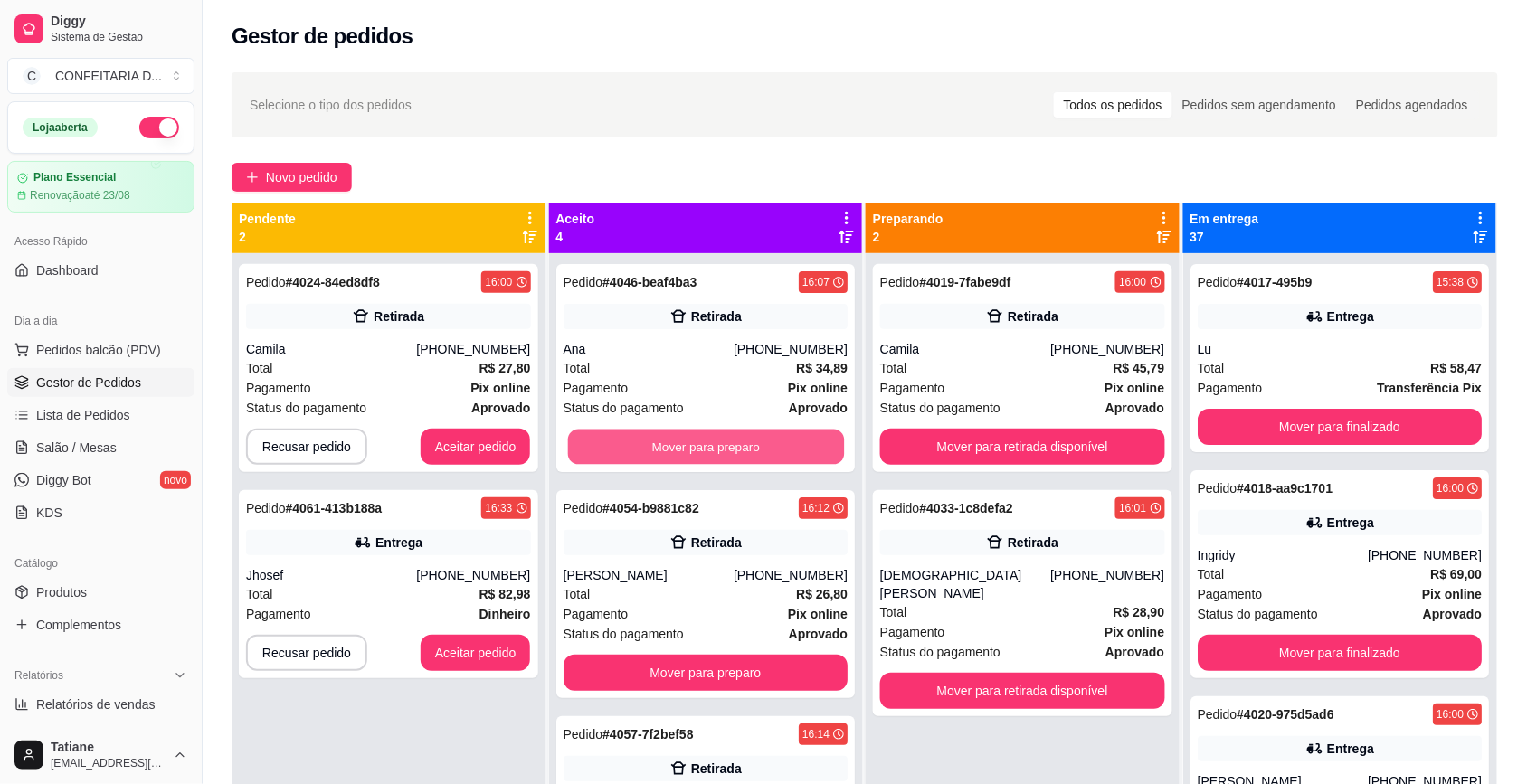
click at [674, 445] on button "Mover para preparo" at bounding box center [705, 447] width 276 height 35
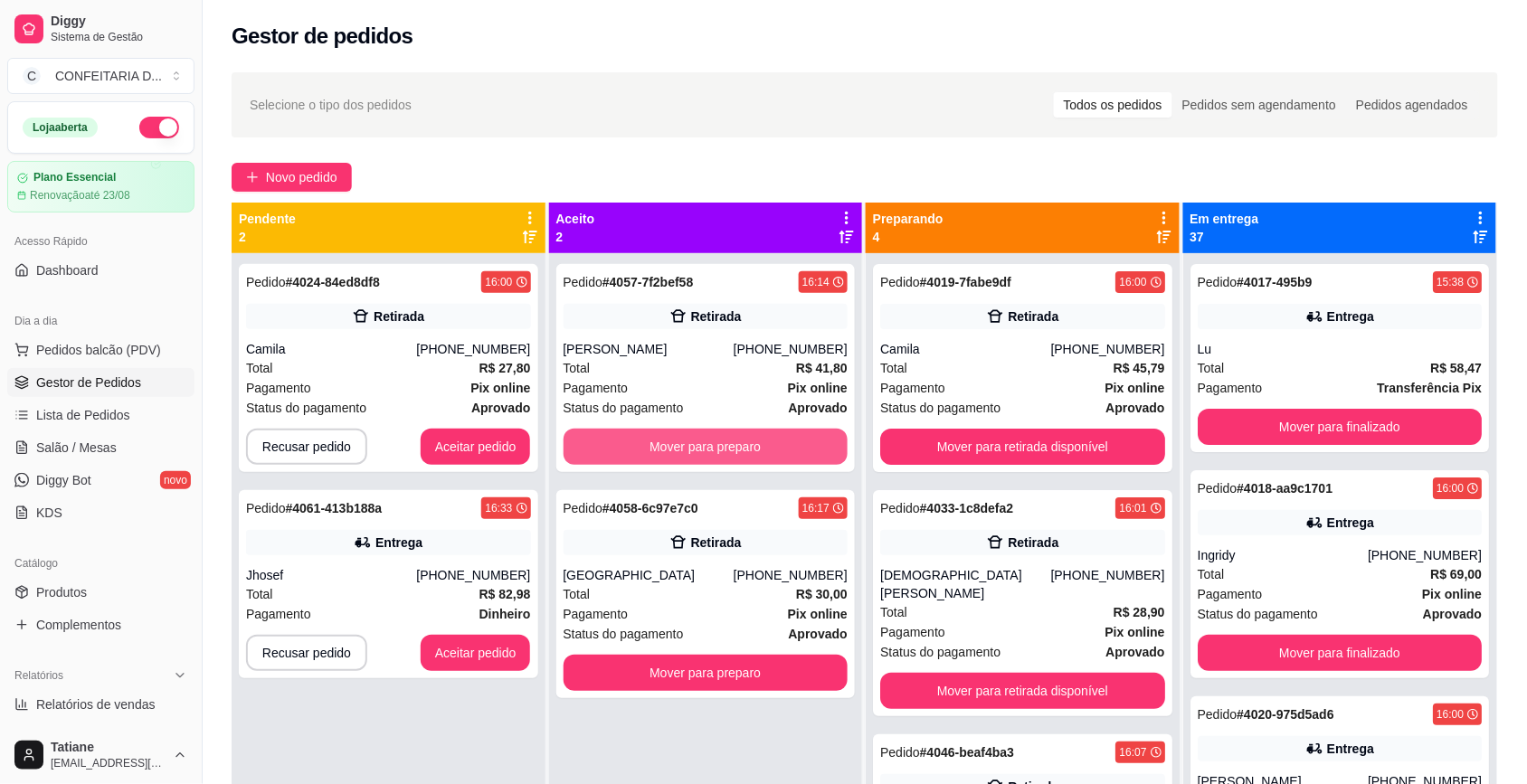
click at [674, 445] on button "Mover para preparo" at bounding box center [706, 446] width 285 height 36
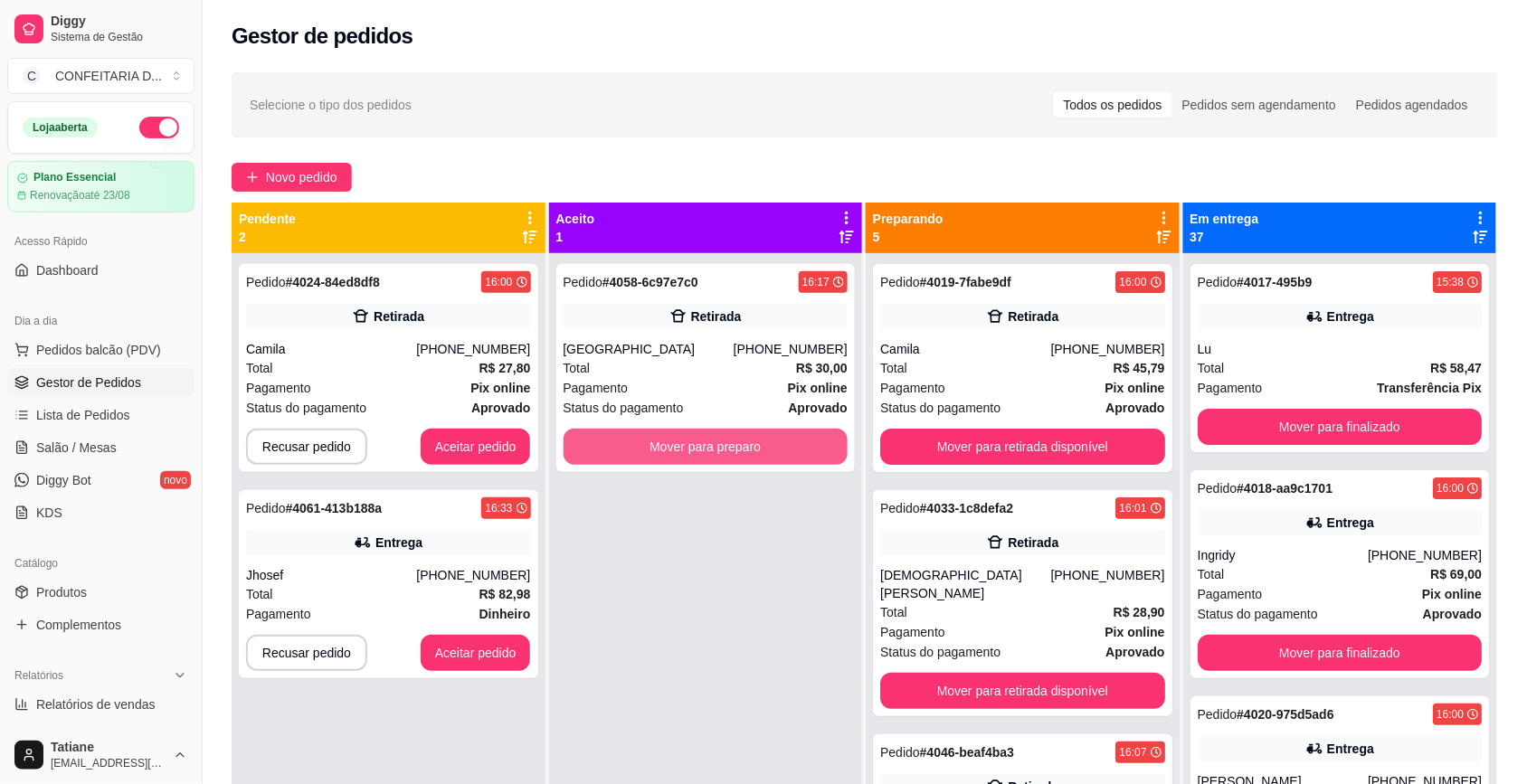
click at [674, 445] on button "Mover para preparo" at bounding box center [706, 446] width 285 height 36
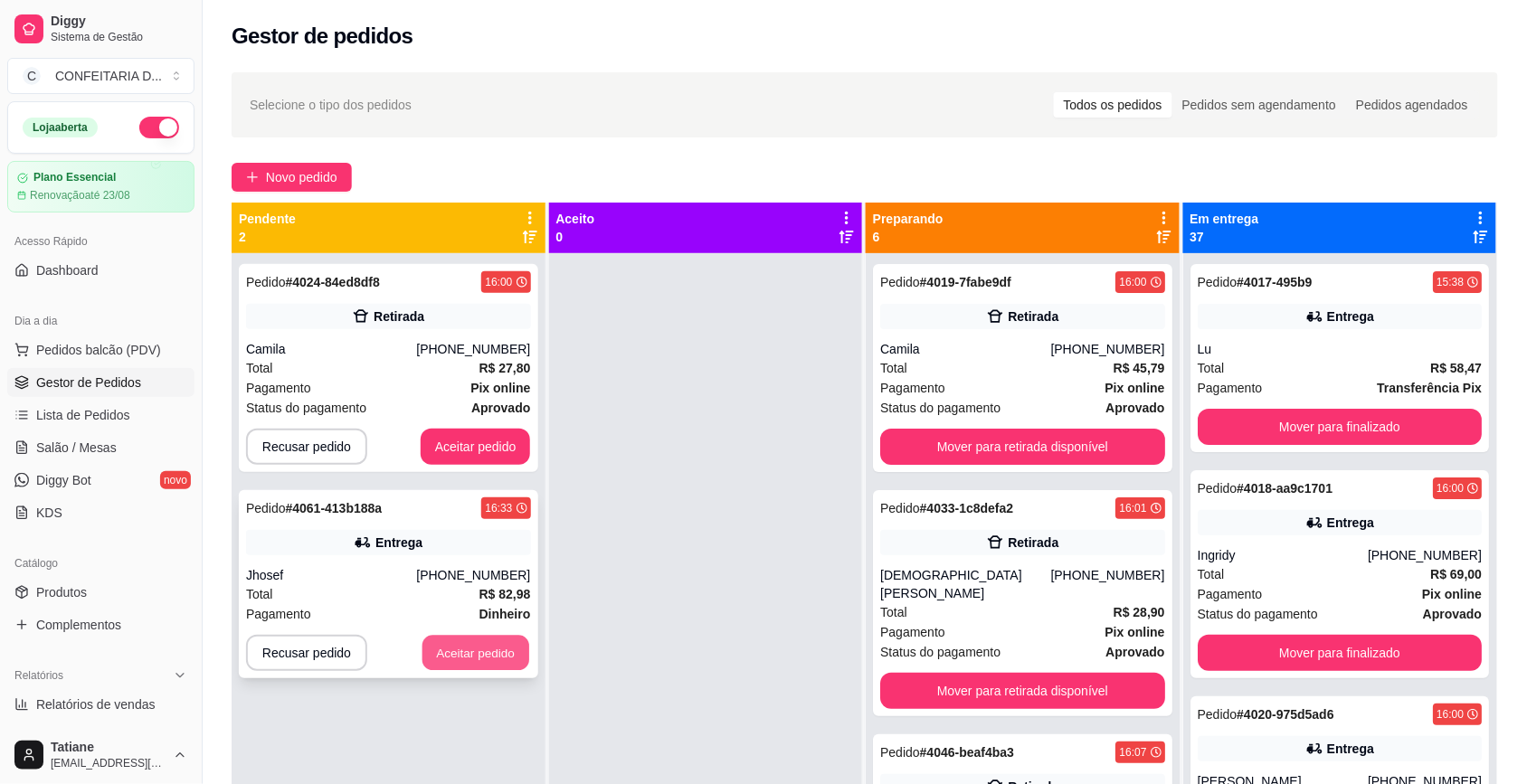
click at [428, 658] on button "Aceitar pedido" at bounding box center [476, 654] width 107 height 35
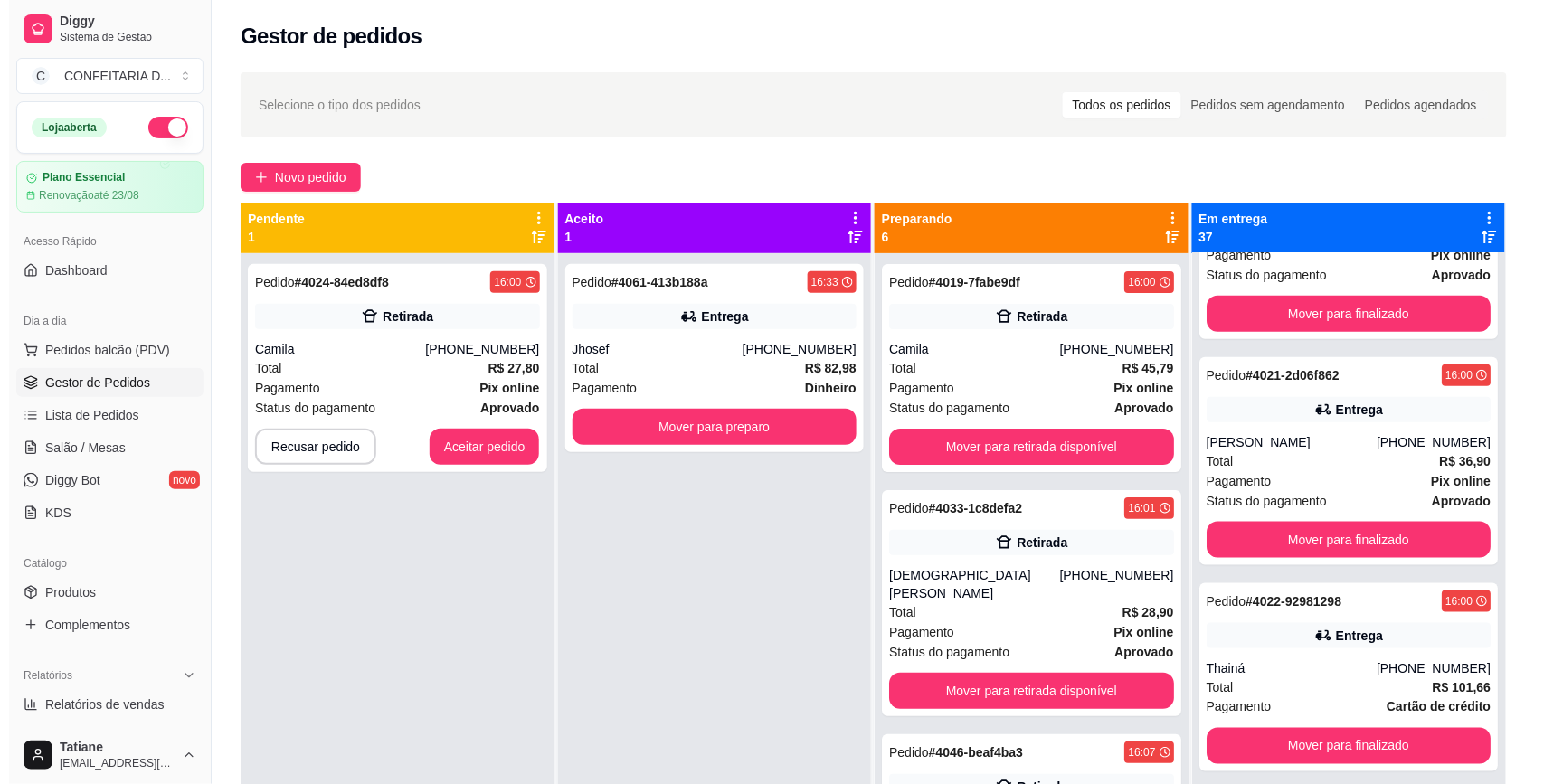
scroll to position [339, 0]
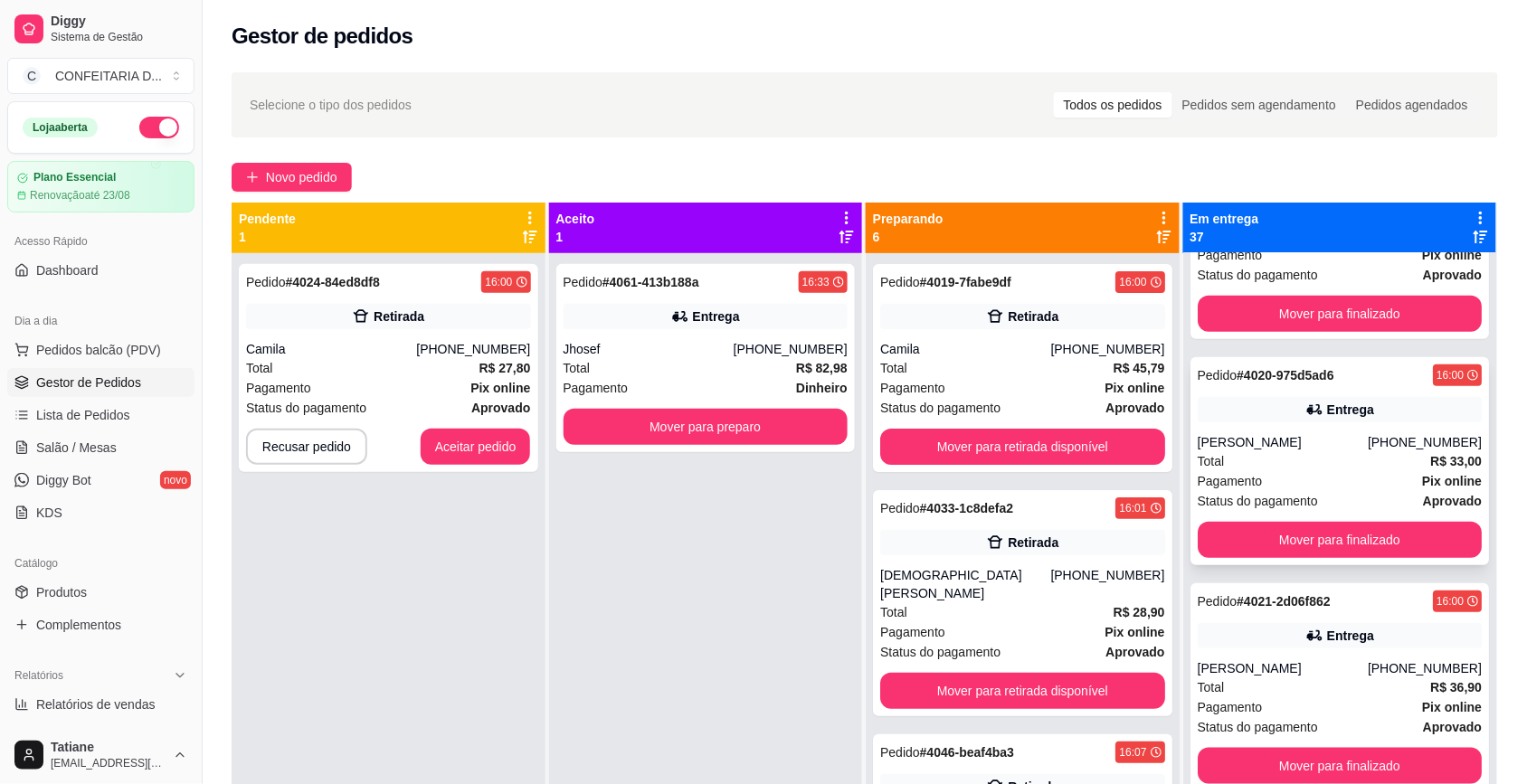
click at [1319, 464] on div "Total R$ 33,00" at bounding box center [1340, 460] width 285 height 20
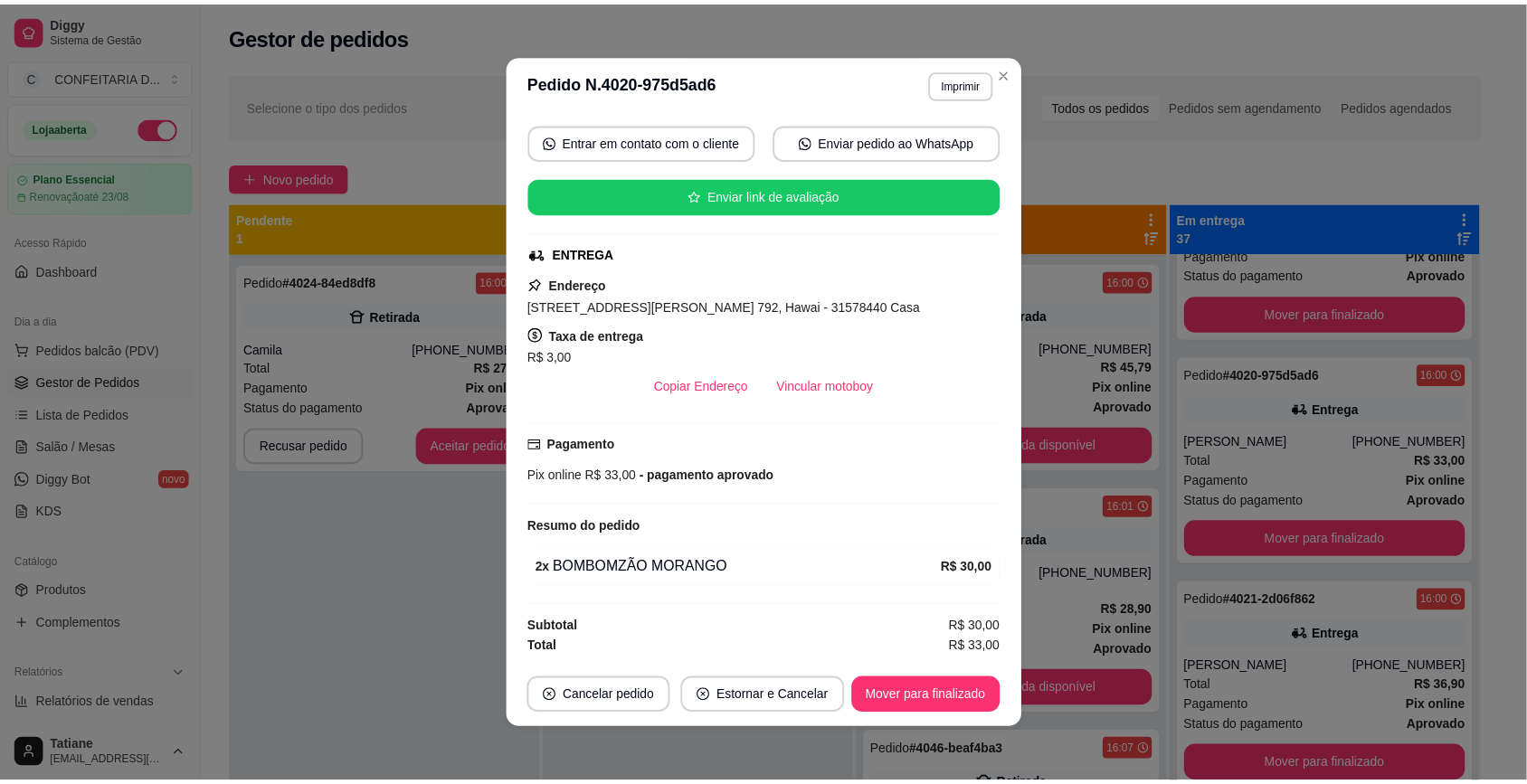
scroll to position [3, 0]
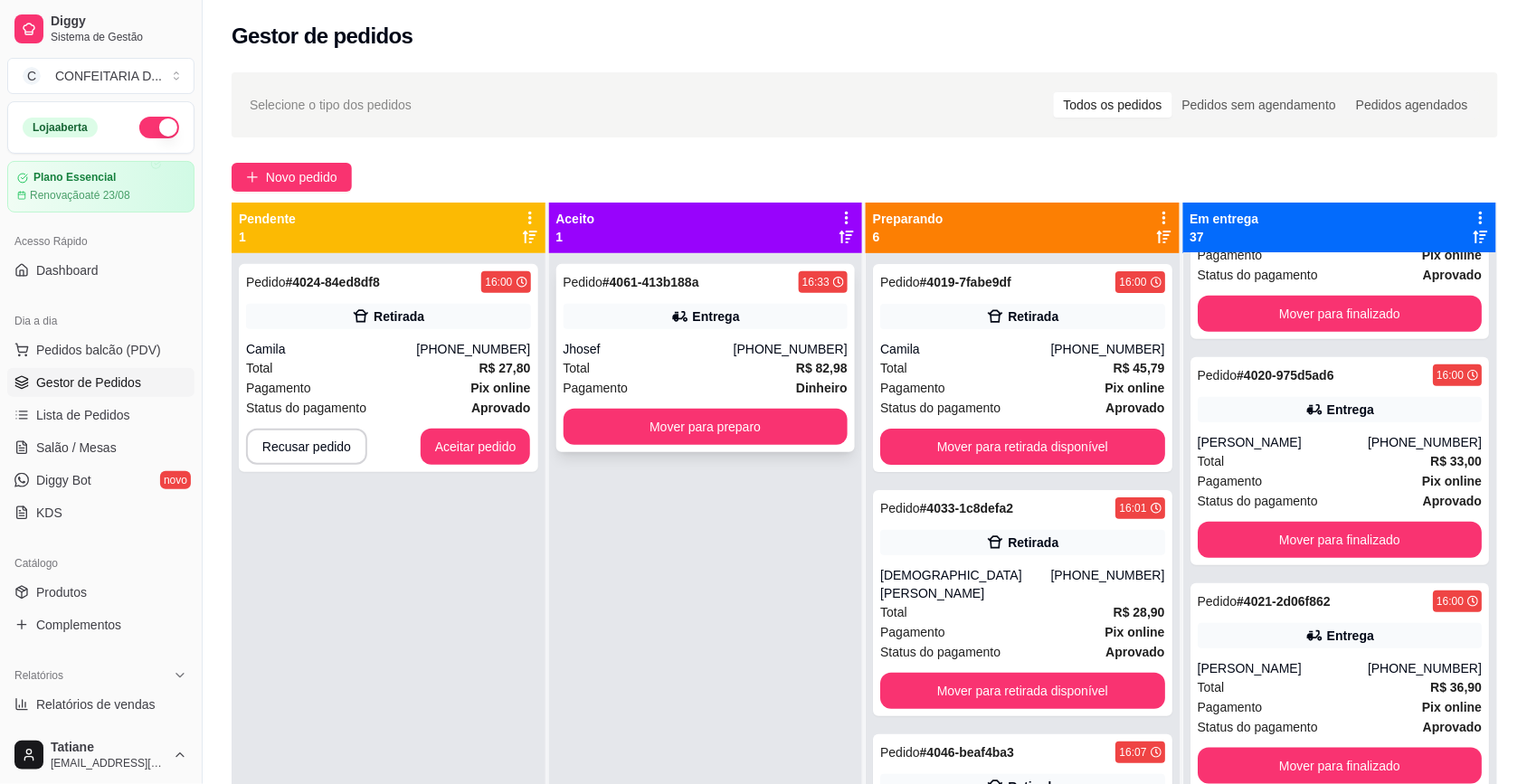
click at [760, 332] on div "Pedido # 4061-413b188a 16:33 Entrega Jhosef [PHONE_NUMBER] Total R$ 82,98 Pagam…" at bounding box center [706, 358] width 300 height 188
click at [683, 420] on button "Mover para preparo" at bounding box center [706, 427] width 285 height 36
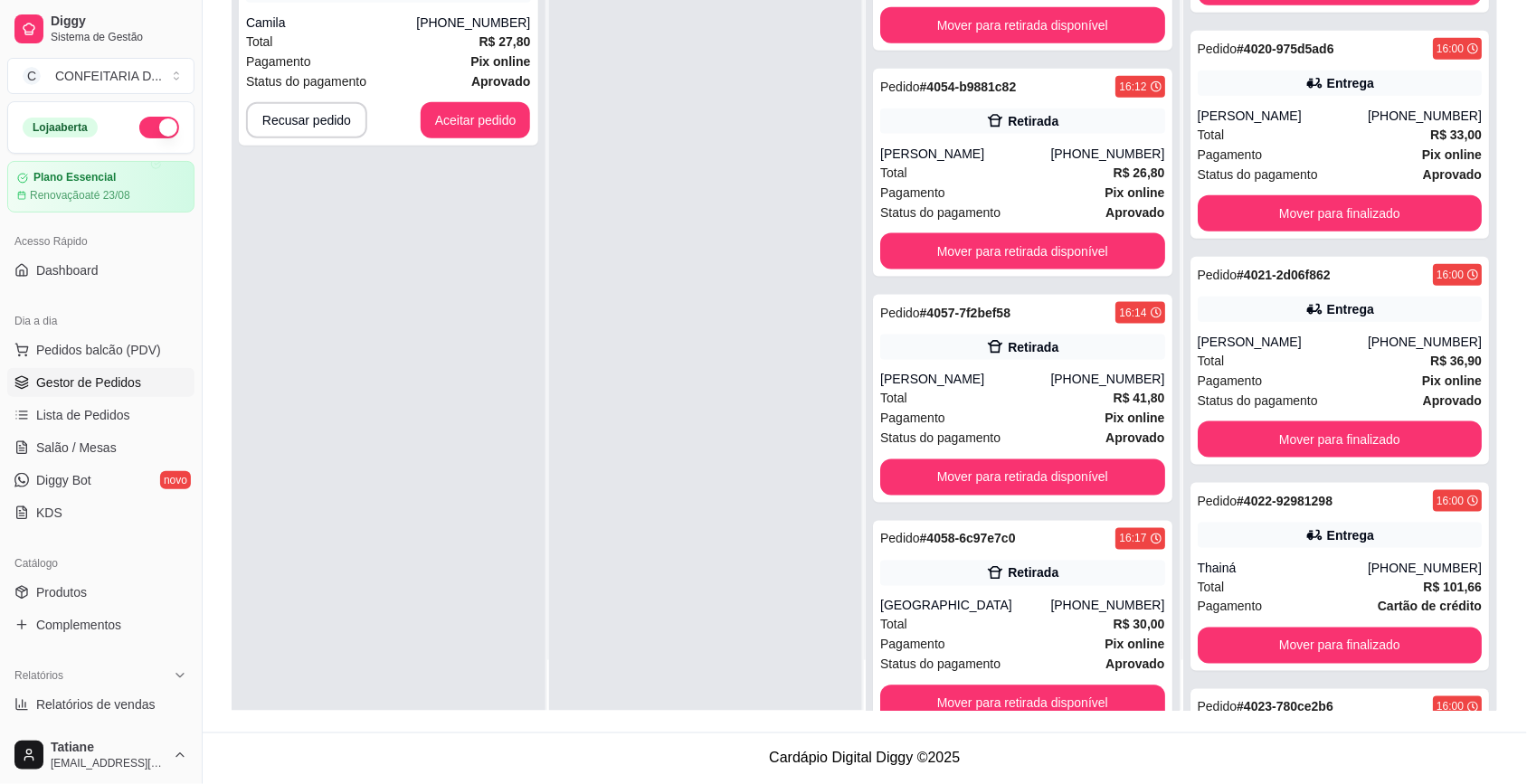
scroll to position [798, 0]
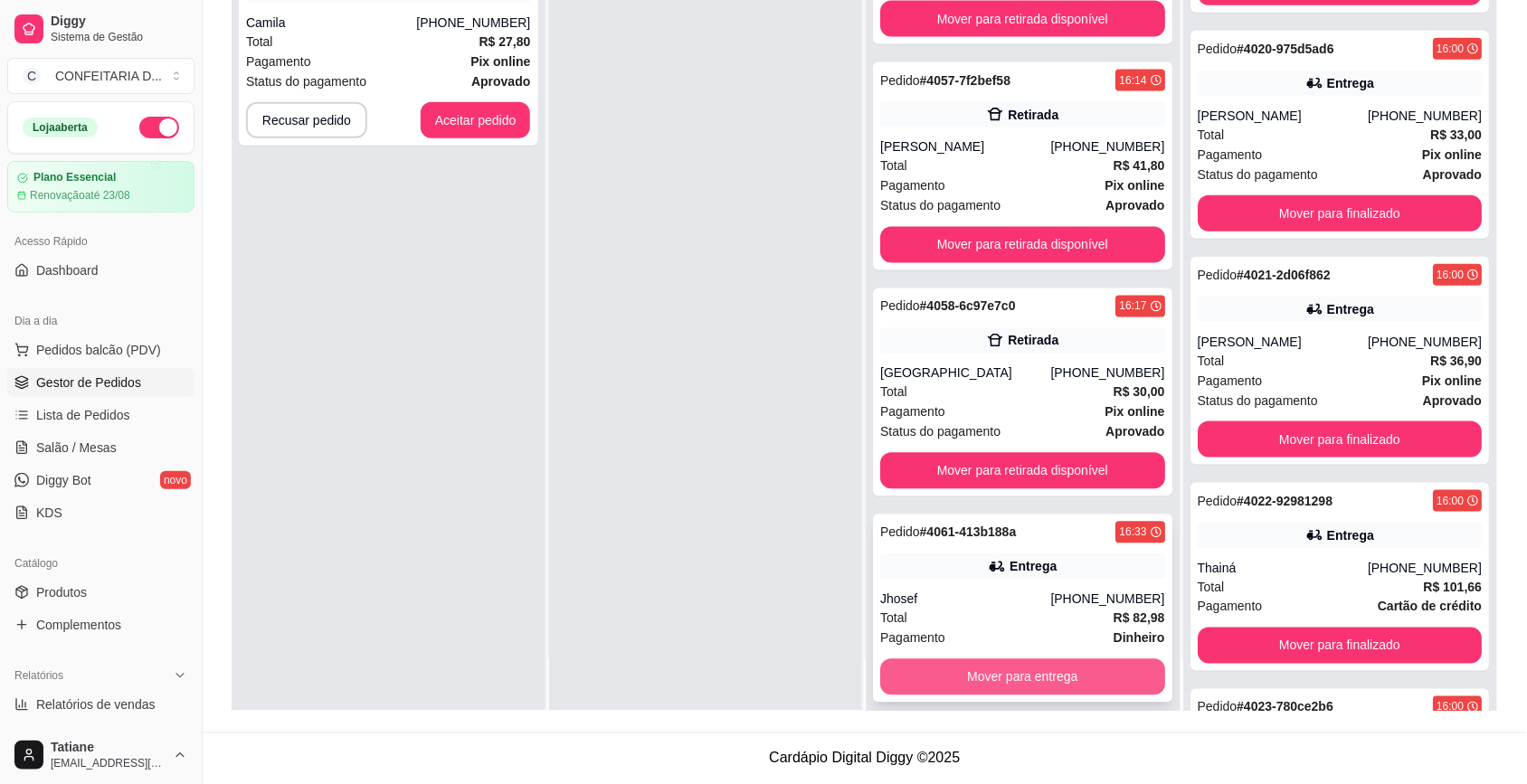
click at [998, 660] on button "Mover para entrega" at bounding box center [1023, 677] width 285 height 36
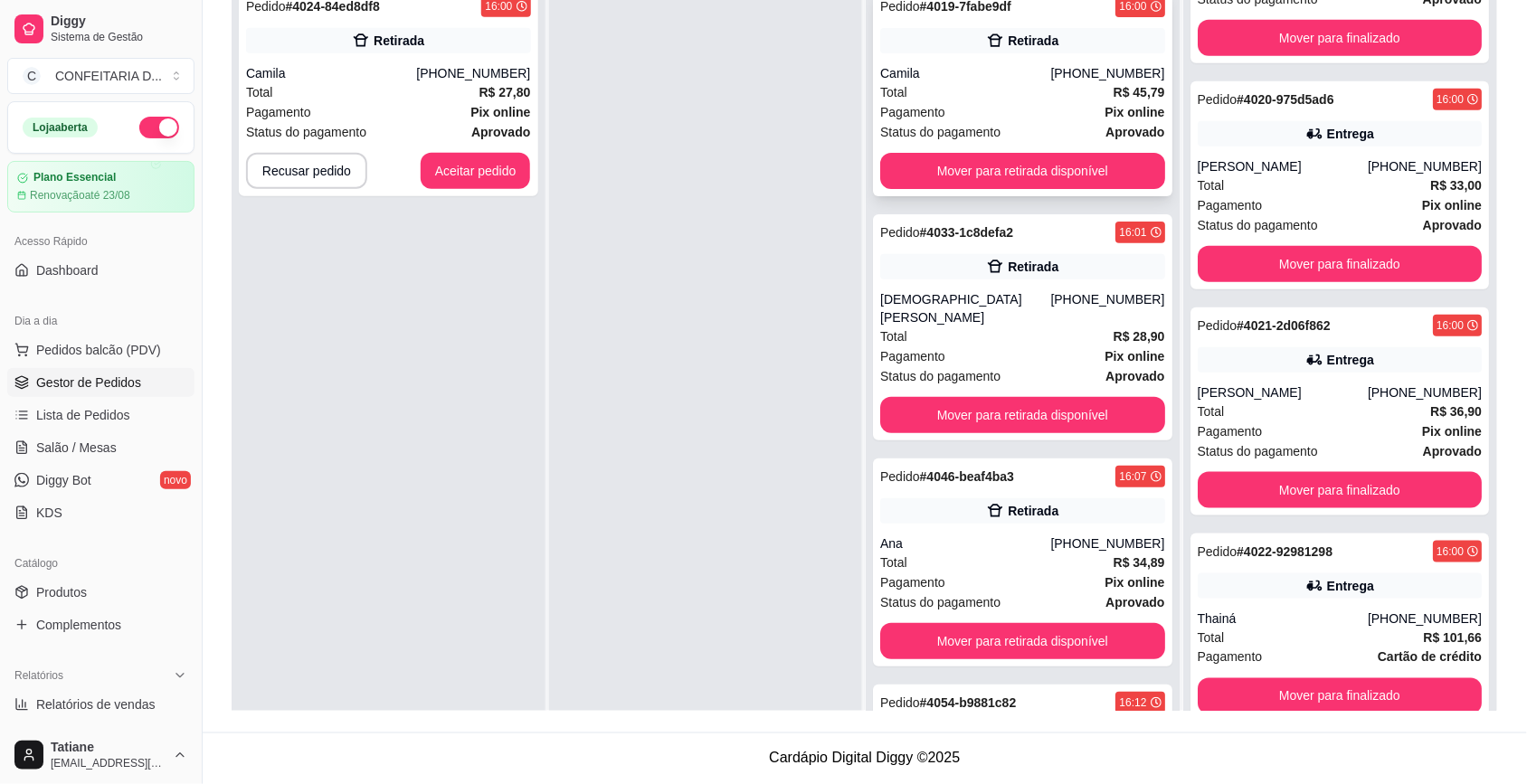
scroll to position [0, 0]
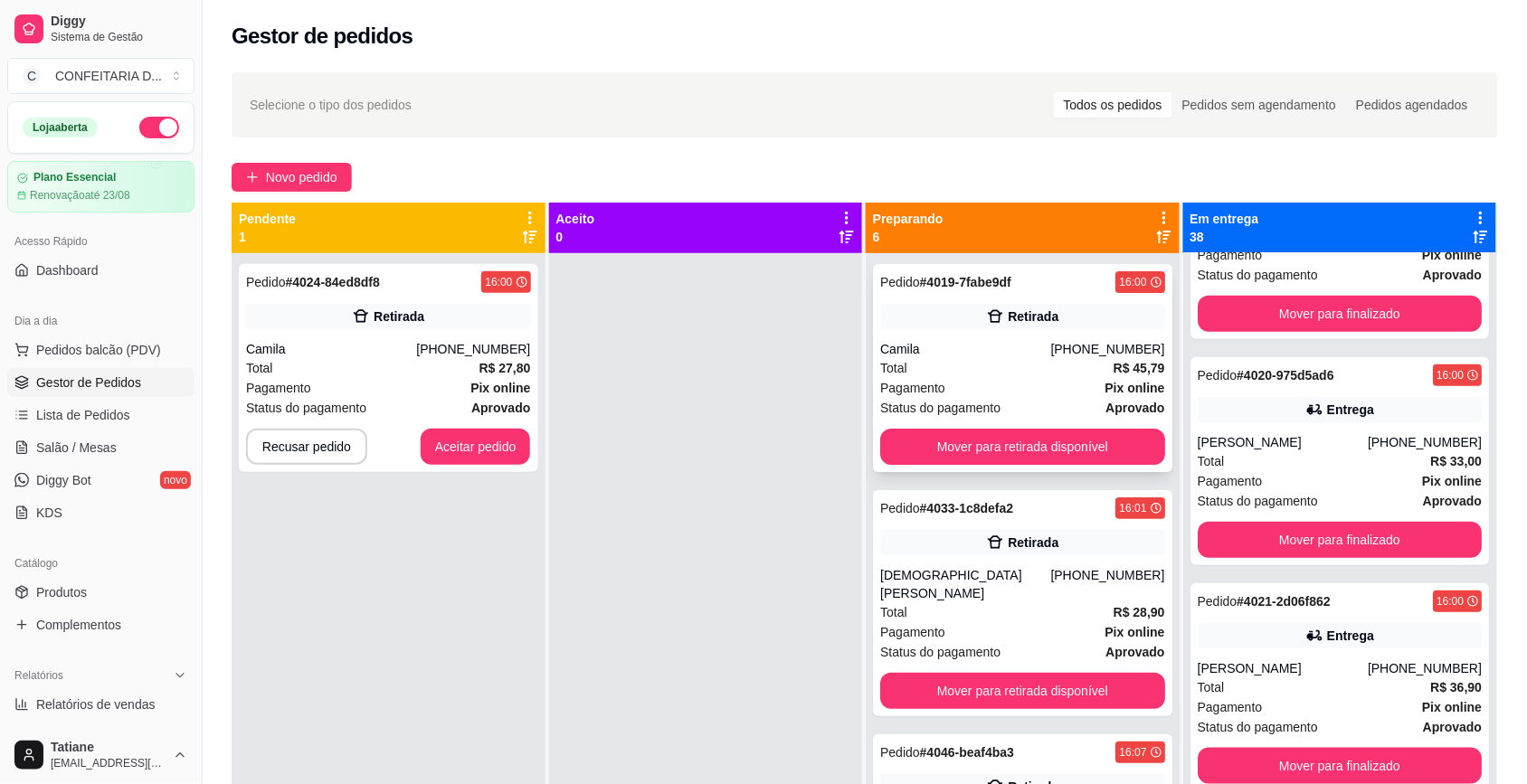
click at [946, 340] on div "Camila" at bounding box center [965, 349] width 170 height 18
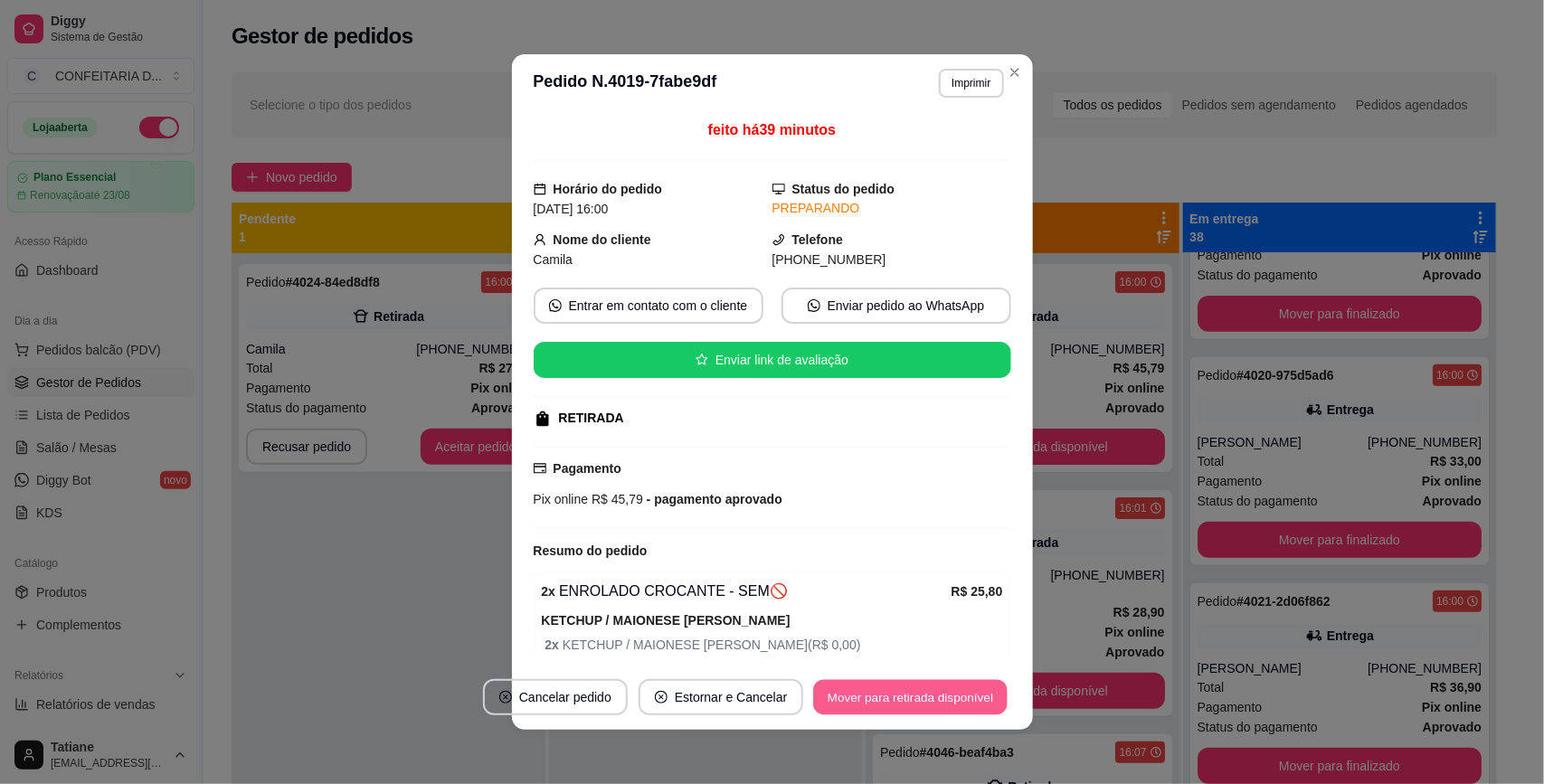
click at [861, 701] on button "Mover para retirada disponível" at bounding box center [911, 698] width 193 height 35
click at [861, 701] on div "Mover para retirada disponível" at bounding box center [910, 697] width 200 height 36
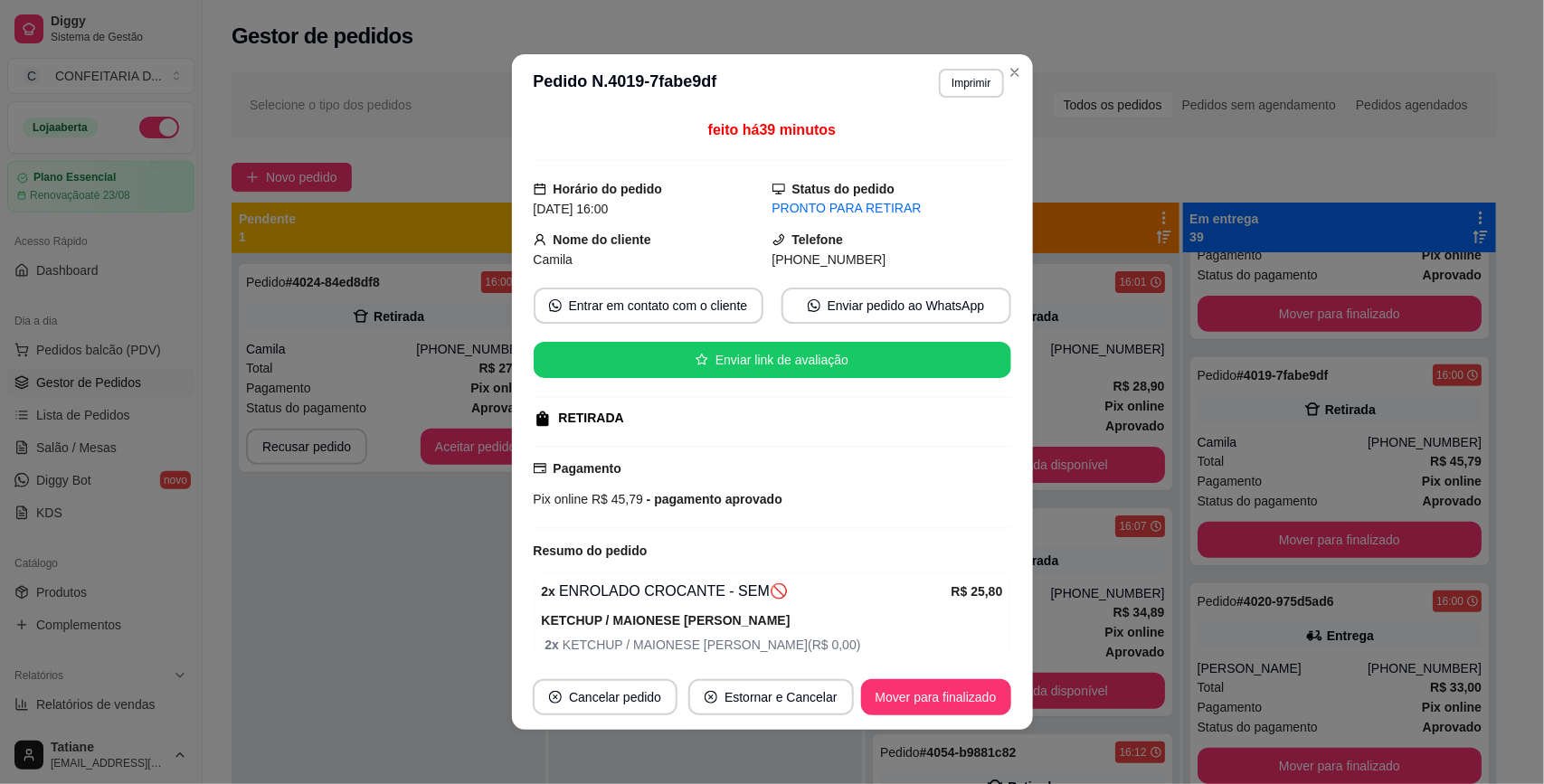
drag, startPoint x: 522, startPoint y: 240, endPoint x: 915, endPoint y: 263, distance: 393.7
click at [915, 263] on div "feito há 39 minutos Horário do pedido [DATE] 16:00 Status do pedido PRONTO PARA…" at bounding box center [772, 389] width 521 height 552
copy div "Nome do cliente Camila Telefone [PHONE_NUMBER]"
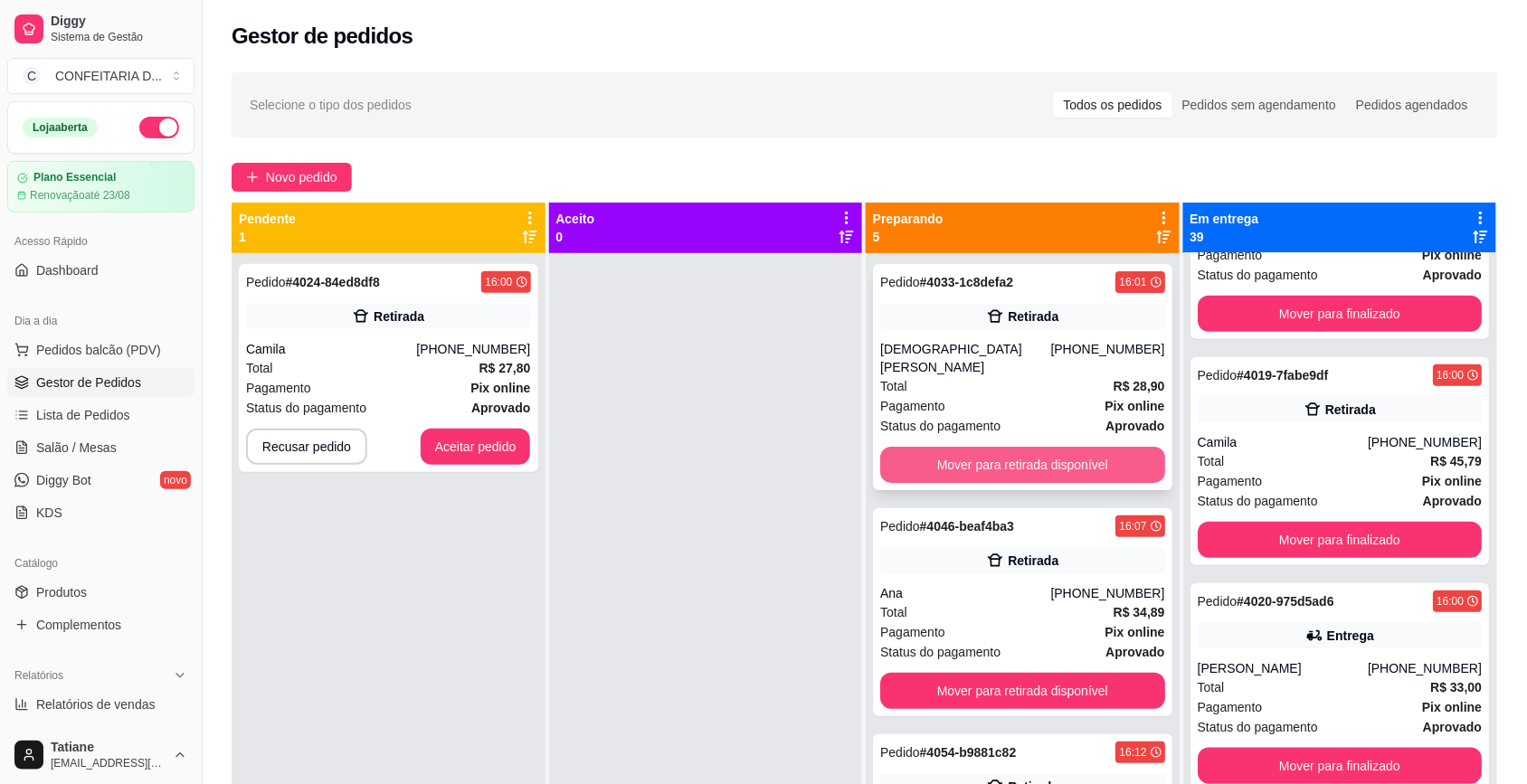
click at [1052, 446] on button "Mover para retirada disponível" at bounding box center [1023, 464] width 285 height 36
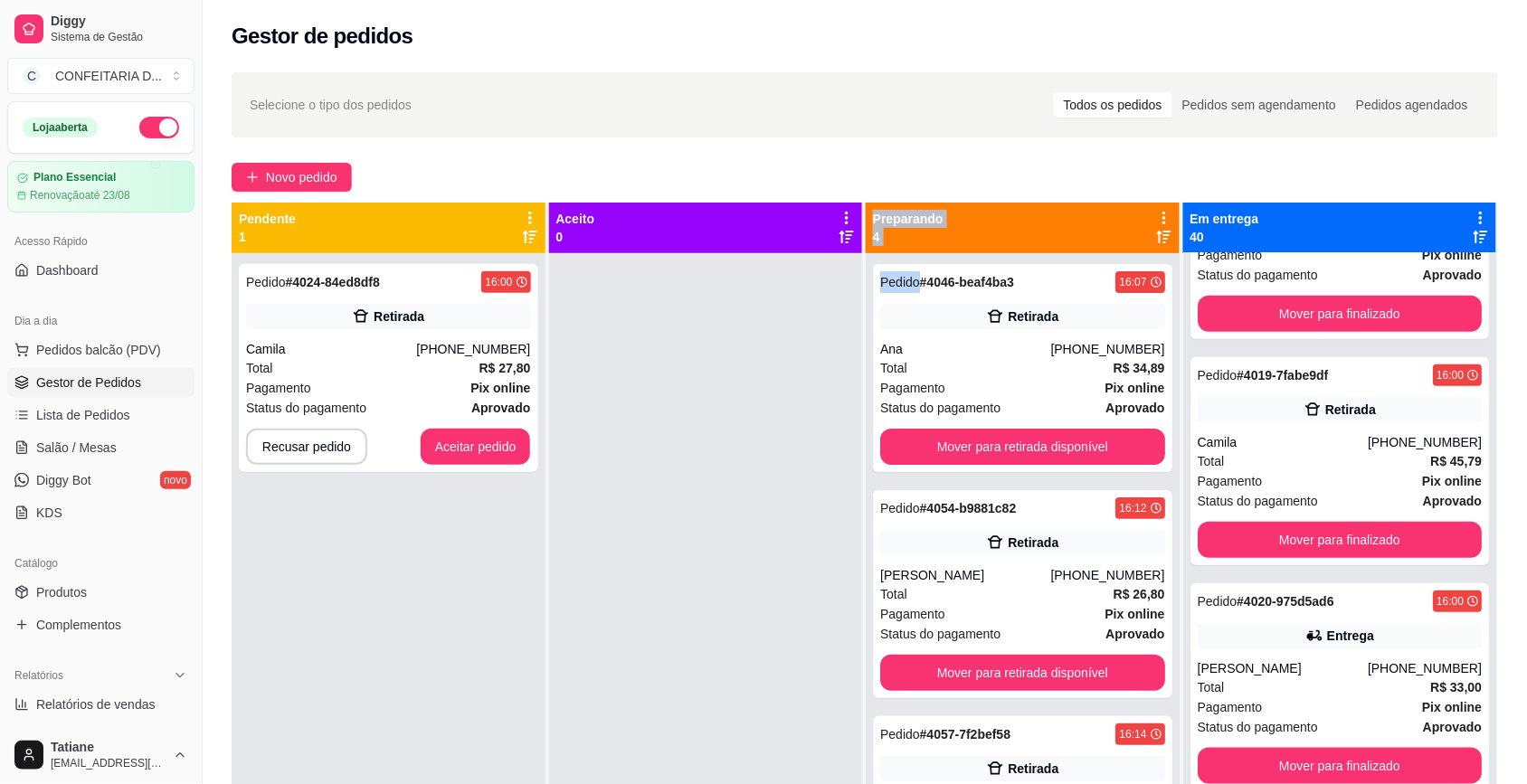
drag, startPoint x: 1052, startPoint y: 442, endPoint x: 702, endPoint y: 385, distance: 354.6
click at [731, 367] on div at bounding box center [705, 644] width 314 height 784
click at [999, 337] on div "Pedido # 4046-beaf4ba3 16:07 Retirada Ana [PHONE_NUMBER] Total R$ 34,89 Pagamen…" at bounding box center [1023, 368] width 300 height 208
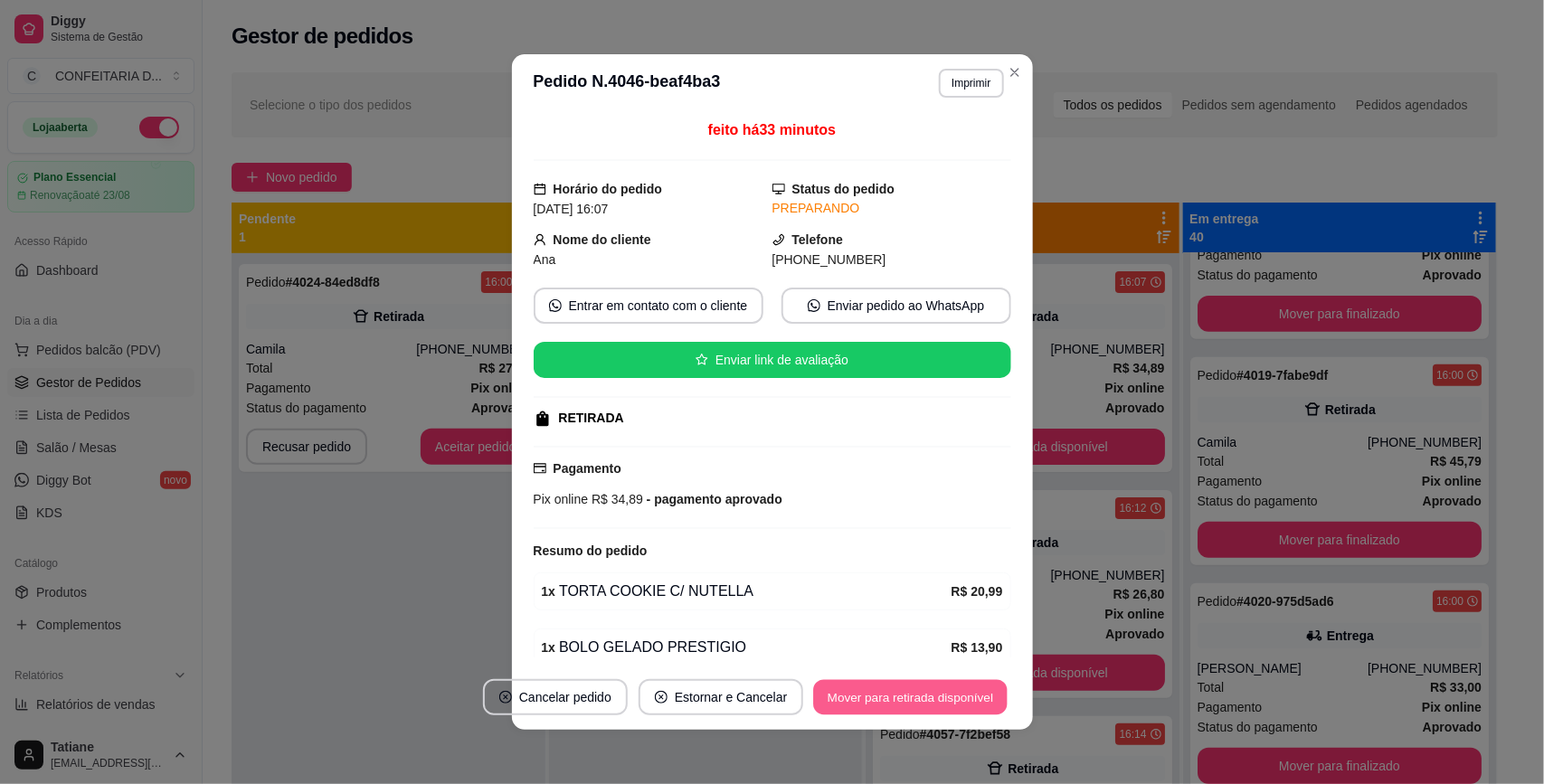
click at [871, 710] on button "Mover para retirada disponível" at bounding box center [911, 698] width 193 height 35
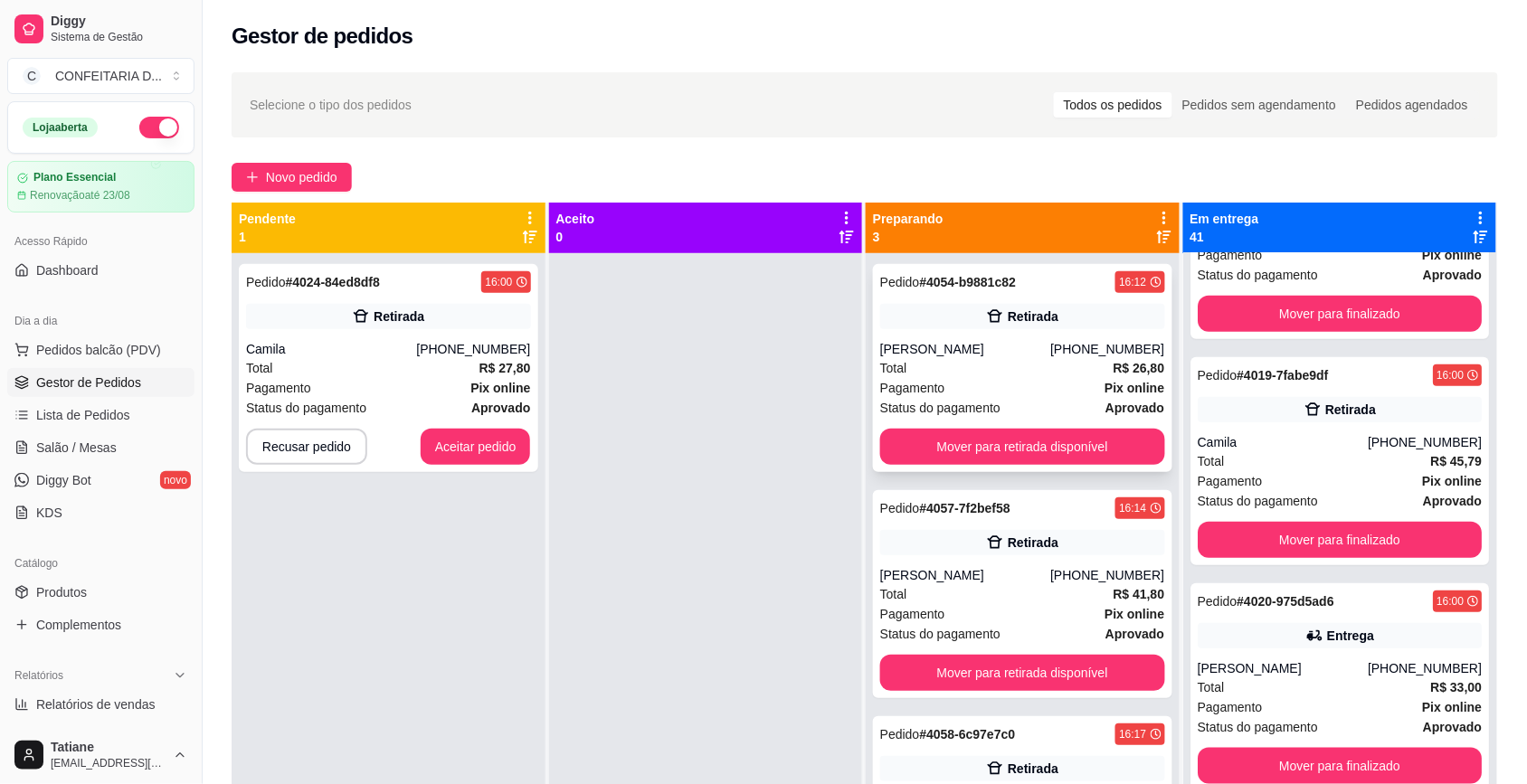
click at [1082, 359] on div "Total R$ 26,80" at bounding box center [1023, 367] width 285 height 20
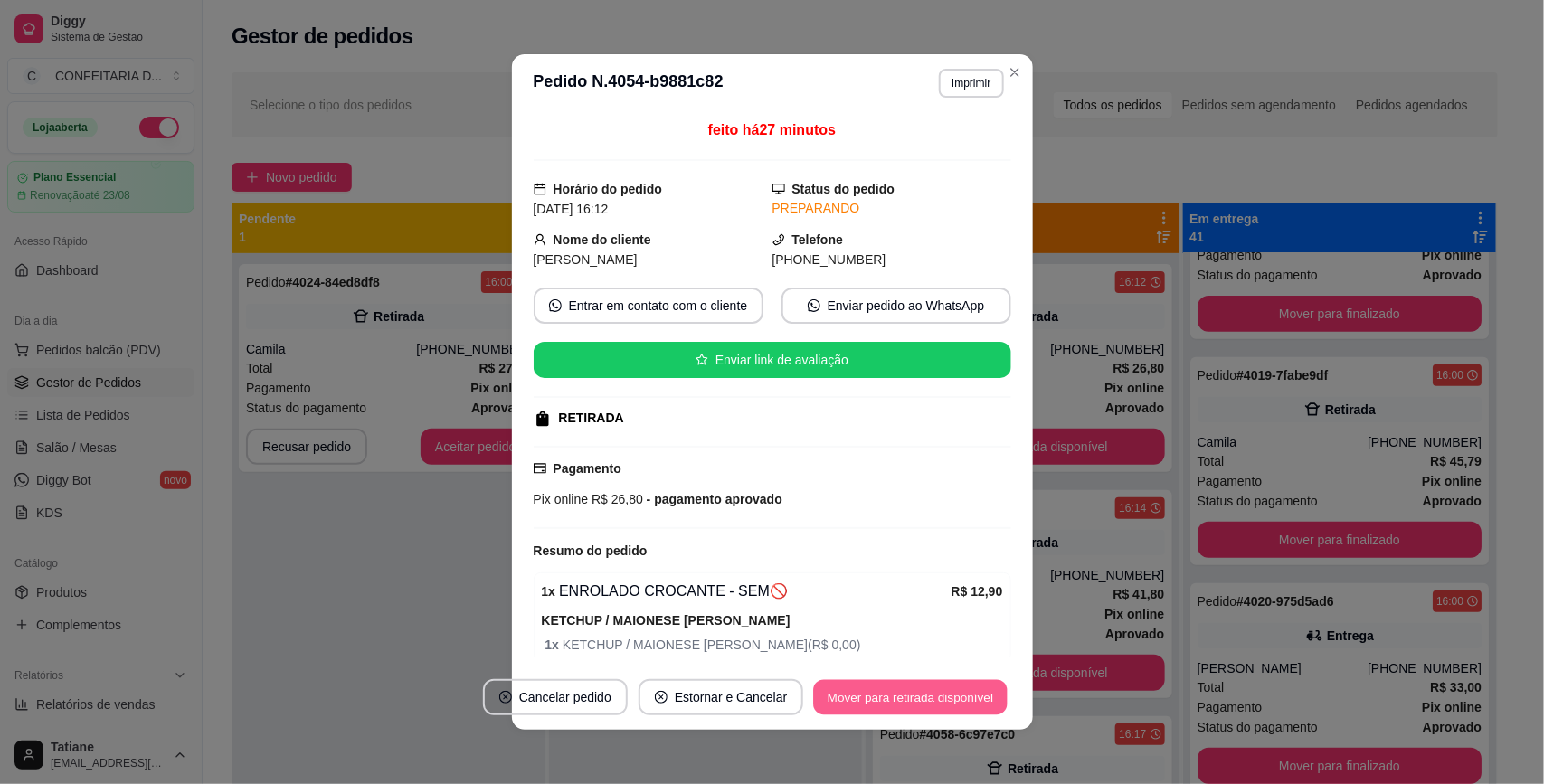
click at [913, 690] on button "Mover para retirada disponível" at bounding box center [911, 698] width 193 height 35
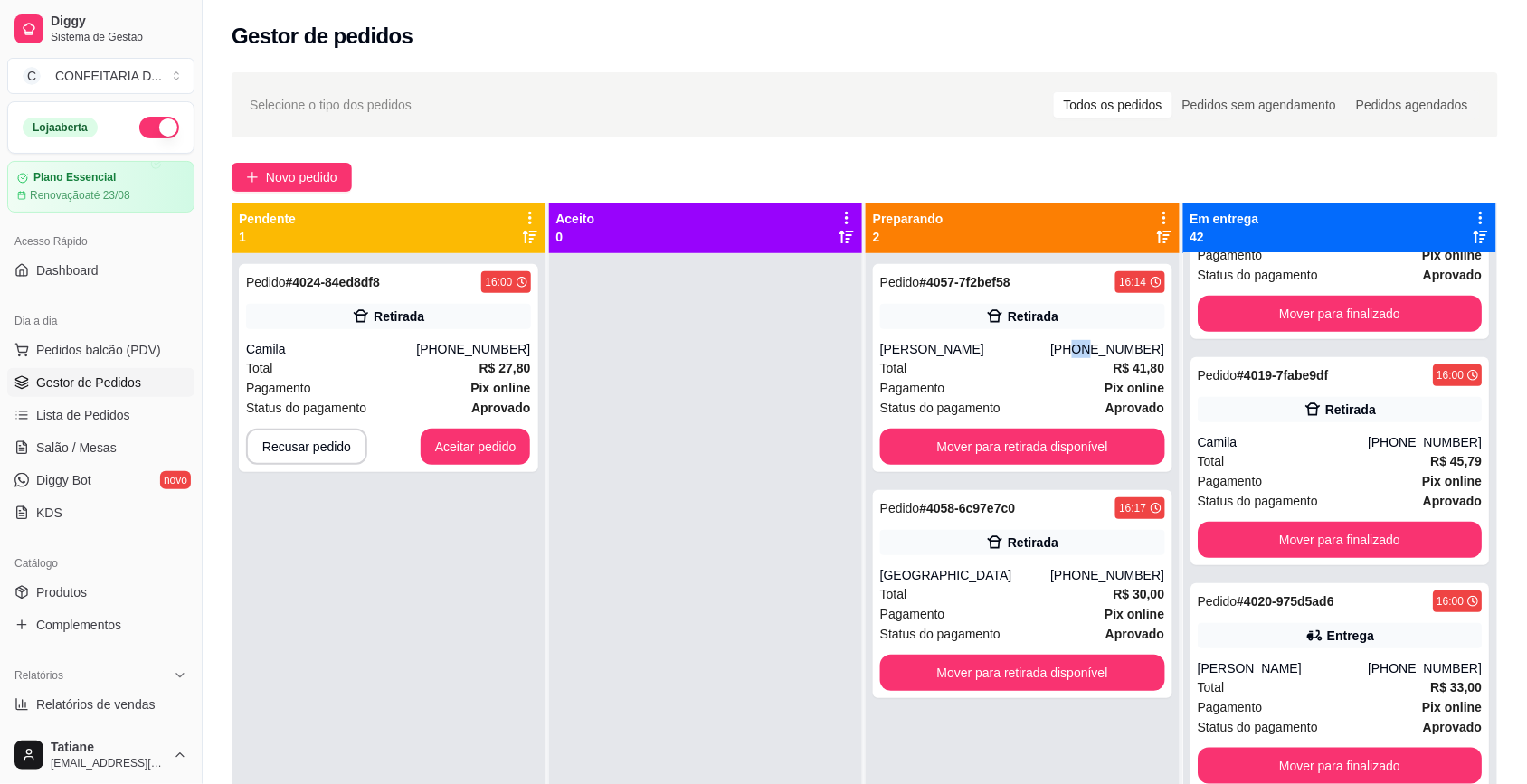
click at [1078, 351] on div "[PHONE_NUMBER]" at bounding box center [1107, 349] width 114 height 18
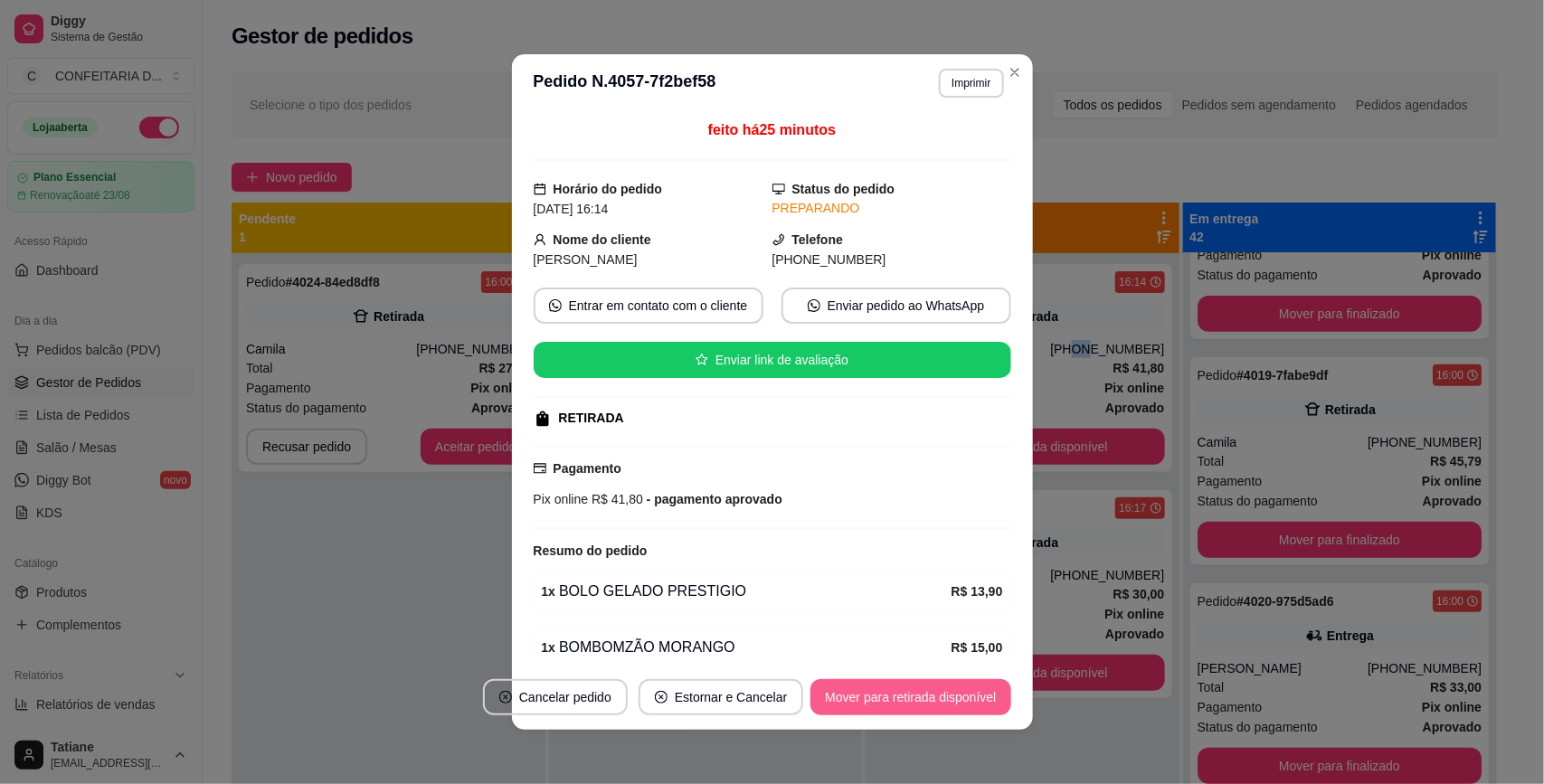
click at [886, 689] on button "Mover para retirada disponível" at bounding box center [910, 697] width 200 height 36
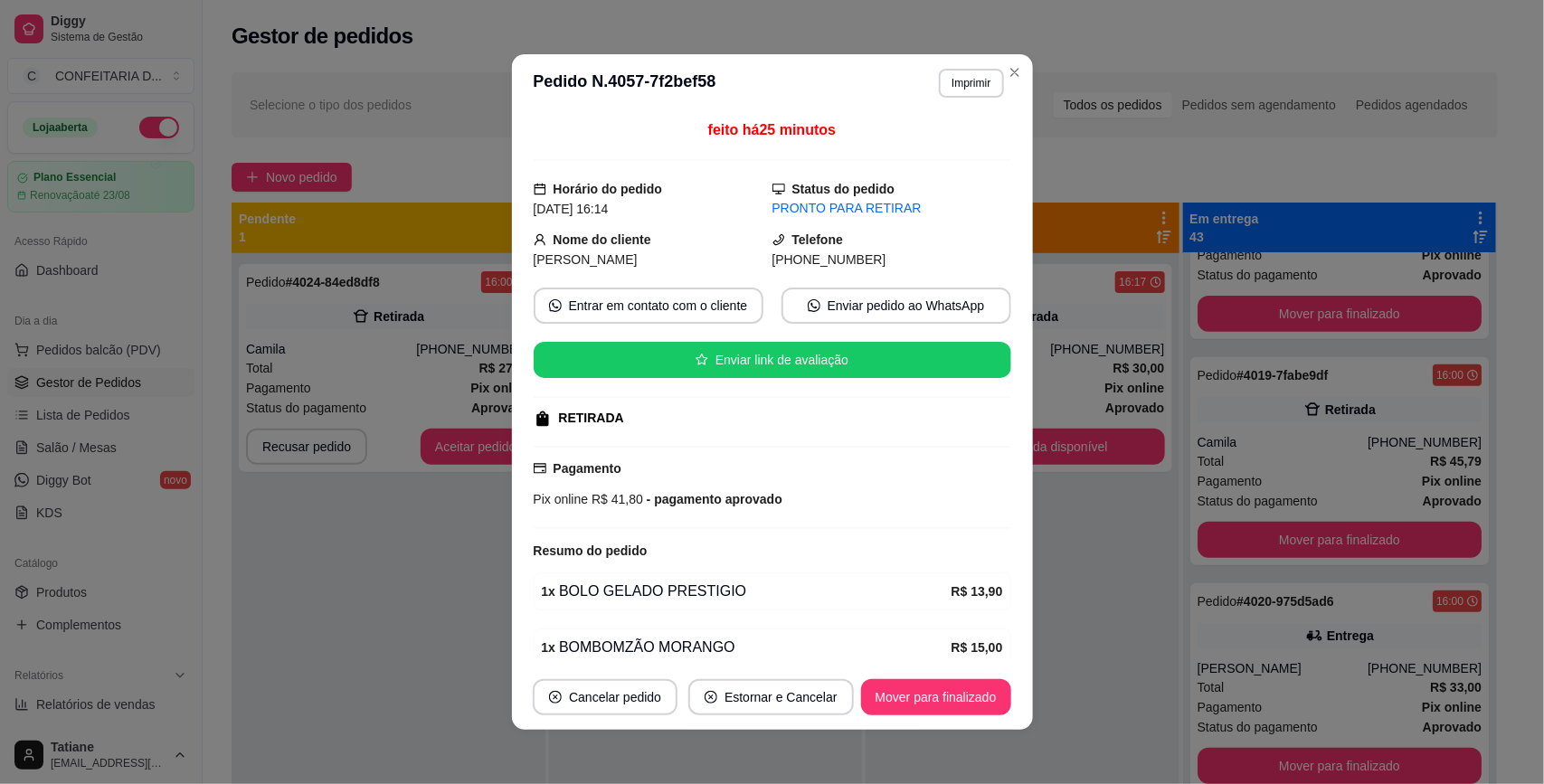
drag, startPoint x: 526, startPoint y: 240, endPoint x: 918, endPoint y: 272, distance: 393.3
click at [918, 270] on div "Nome do cliente [PERSON_NAME] [PHONE_NUMBER]" at bounding box center [772, 249] width 477 height 40
copy div "Nome do cliente [PERSON_NAME] [PHONE_NUMBER]"
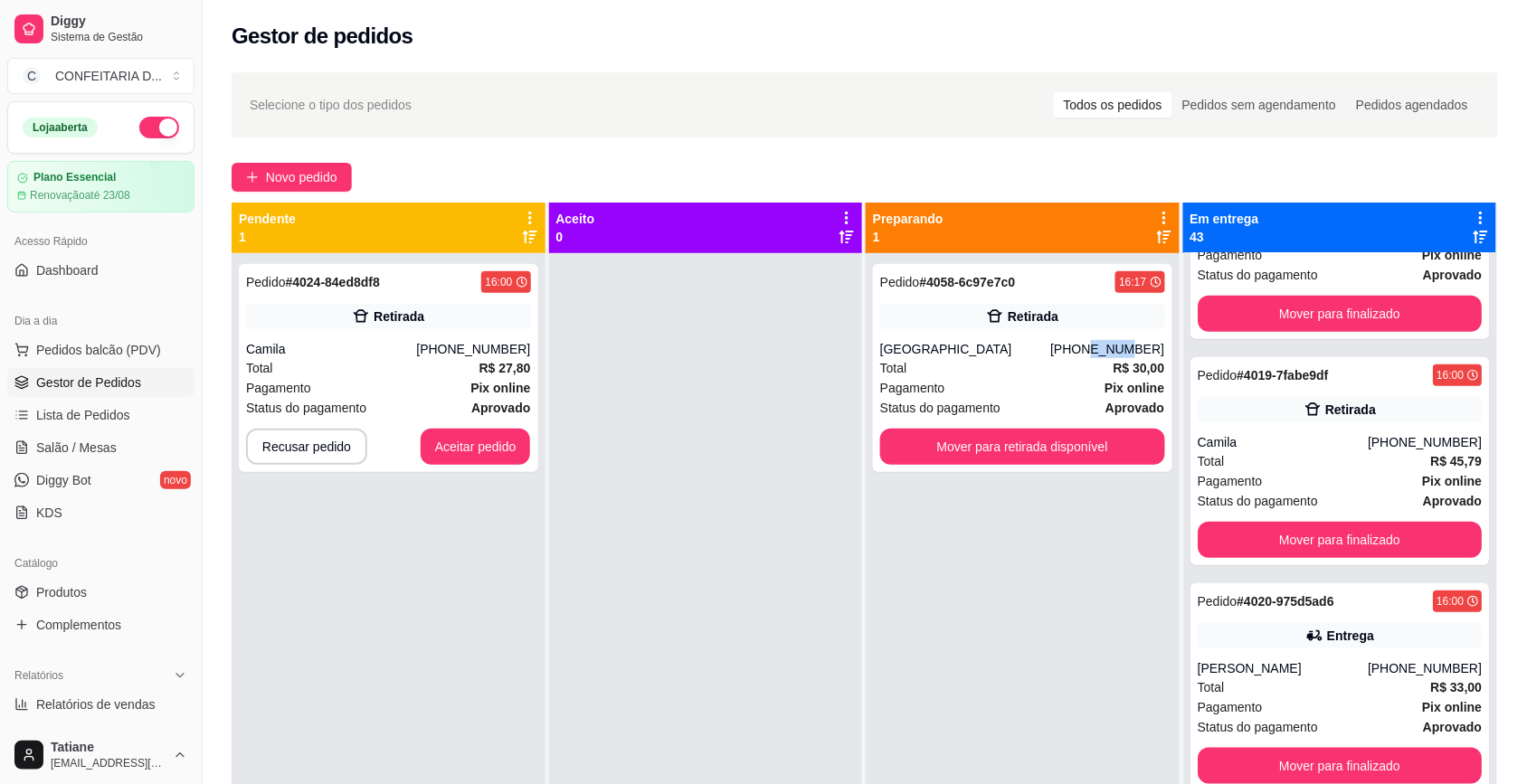
click at [1095, 344] on div "[PHONE_NUMBER]" at bounding box center [1107, 349] width 114 height 18
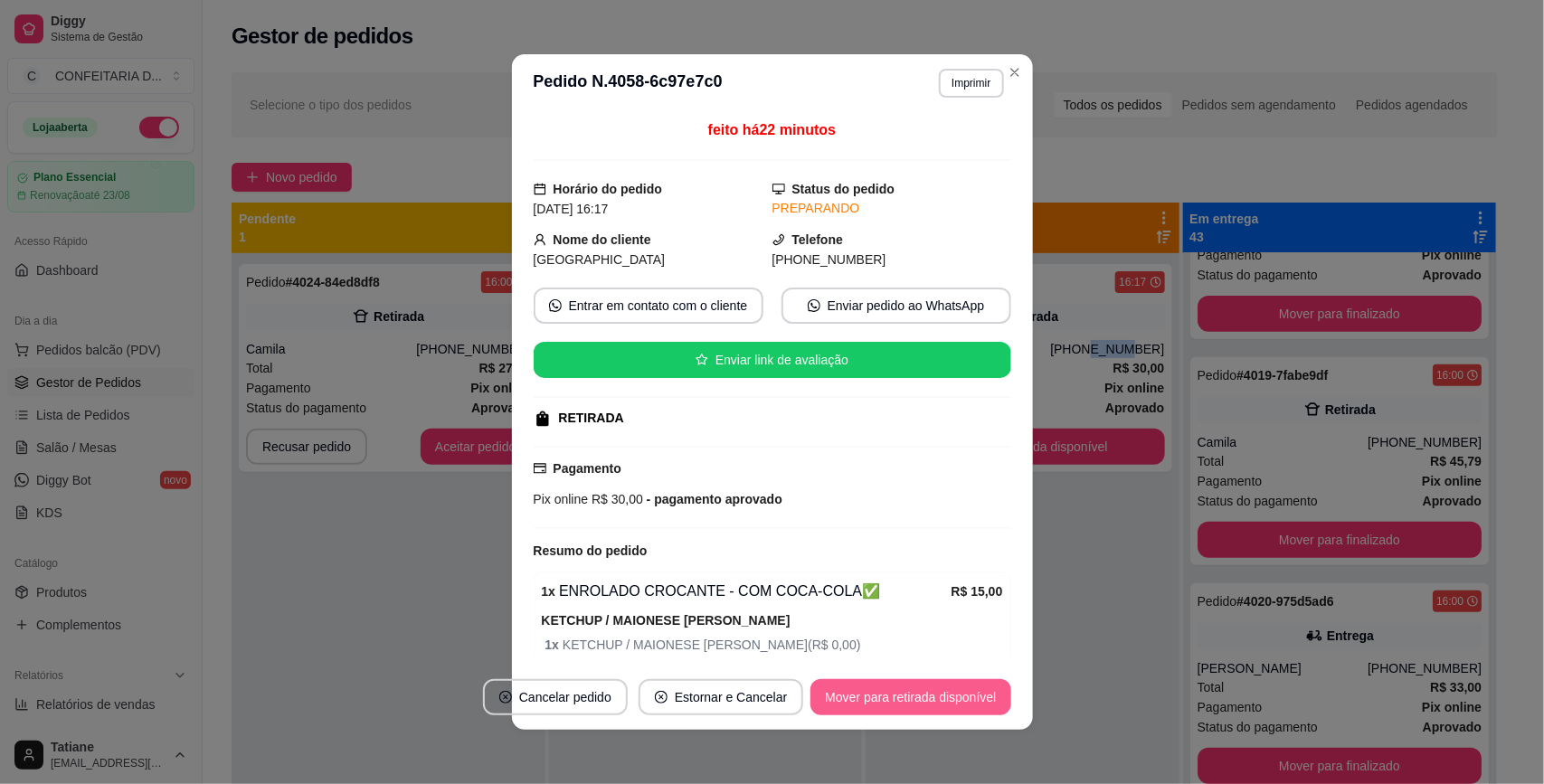
click at [901, 708] on button "Mover para retirada disponível" at bounding box center [910, 697] width 200 height 36
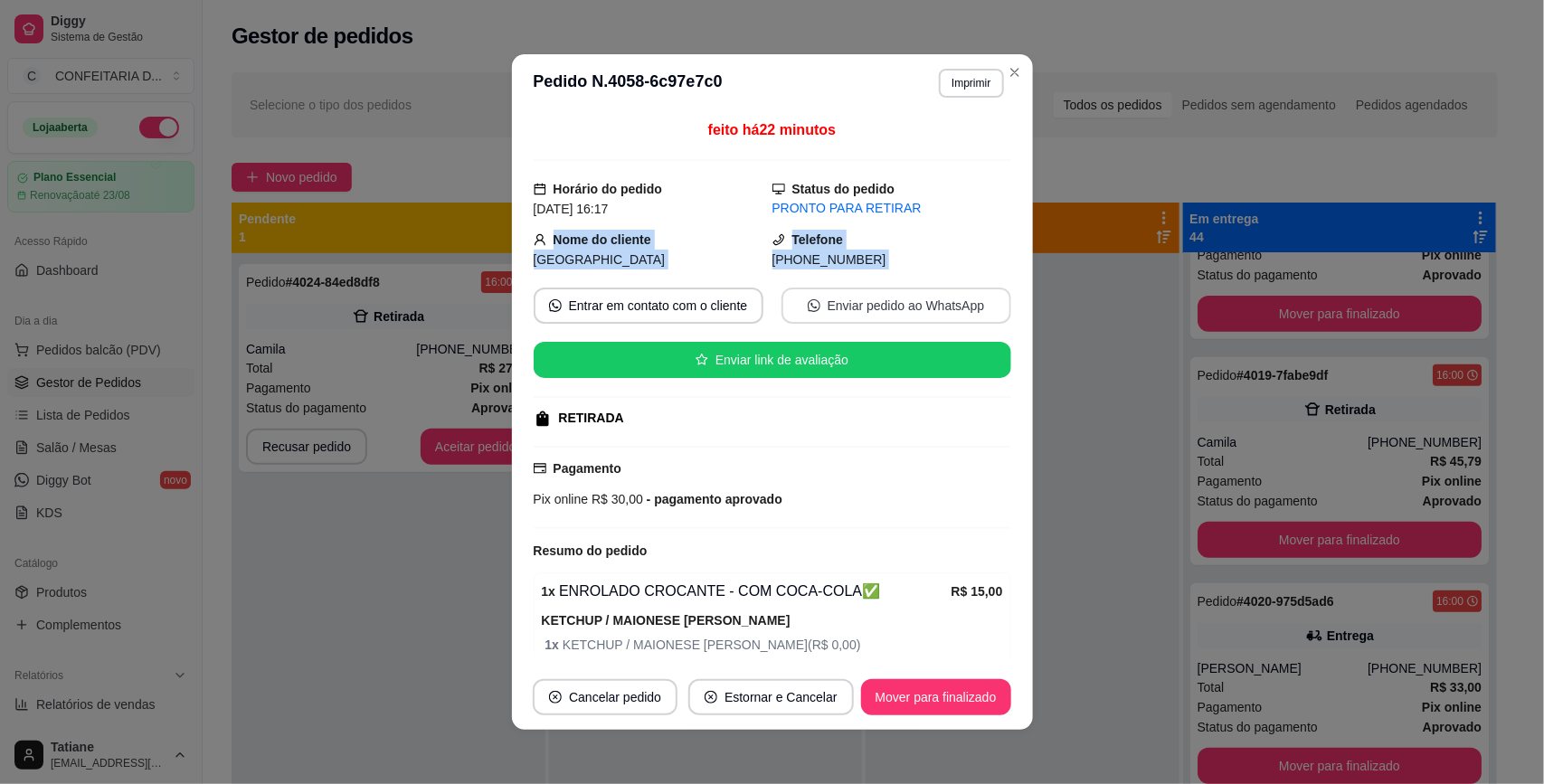
drag, startPoint x: 525, startPoint y: 231, endPoint x: 912, endPoint y: 299, distance: 392.9
click at [912, 299] on div "feito há 22 minutos Horário do pedido [DATE] 16:17 Status do pedido PRONTO PARA…" at bounding box center [772, 388] width 477 height 538
copy div "Nome do cliente Ruam [PERSON_NAME] [PHONE_NUMBER] Entrar em contato com o clien…"
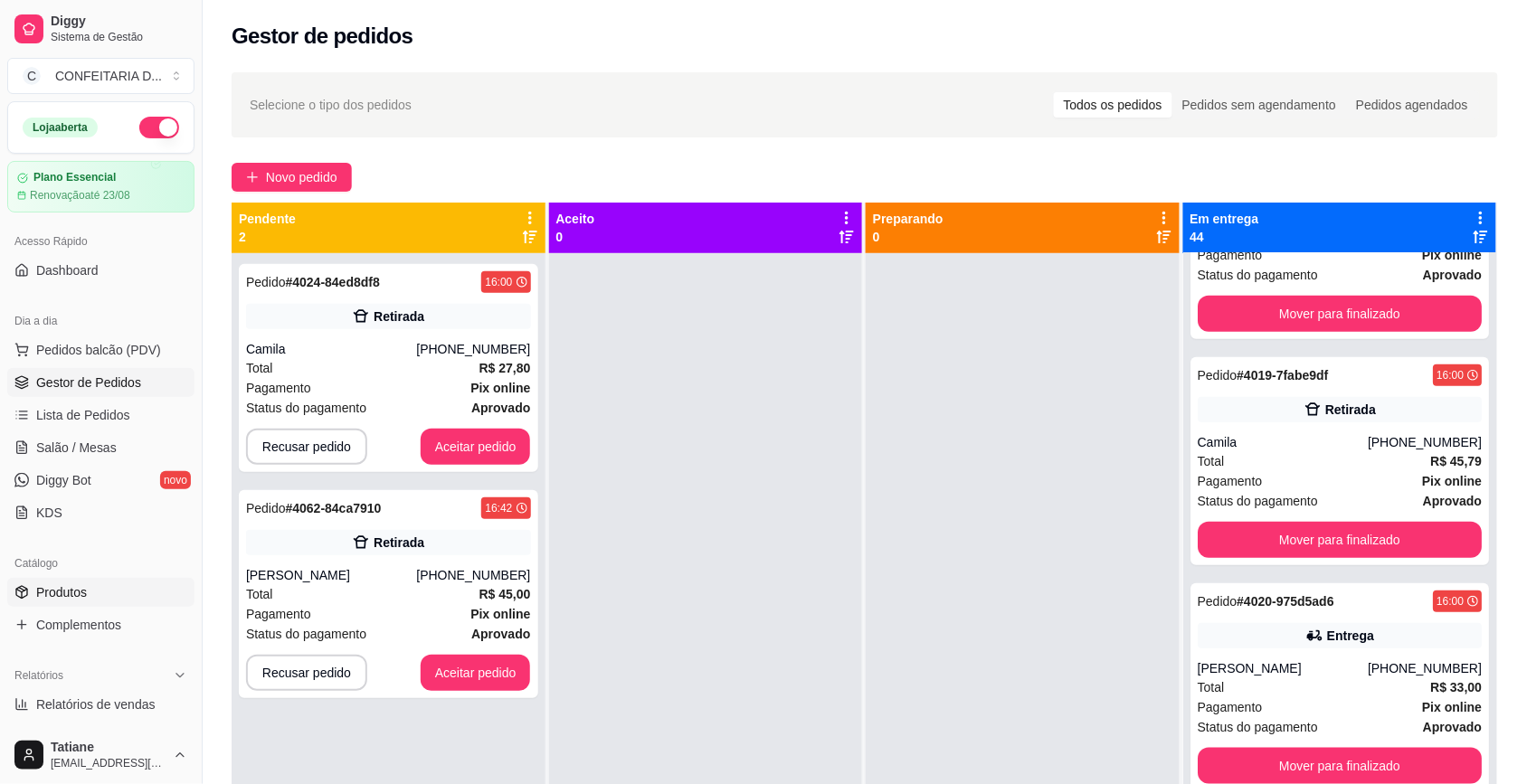
click at [69, 586] on span "Produtos" at bounding box center [61, 591] width 50 height 18
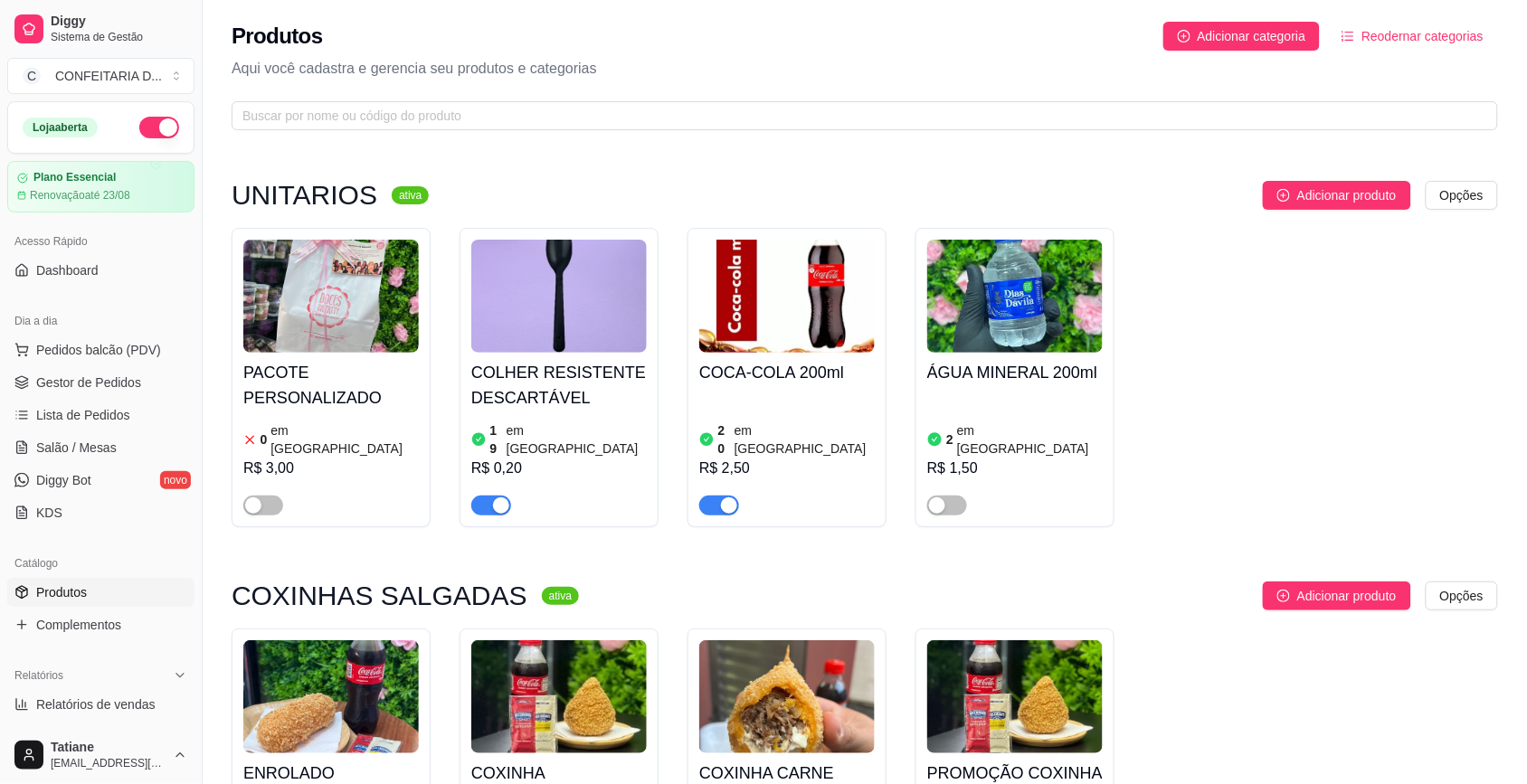
scroll to position [339, 0]
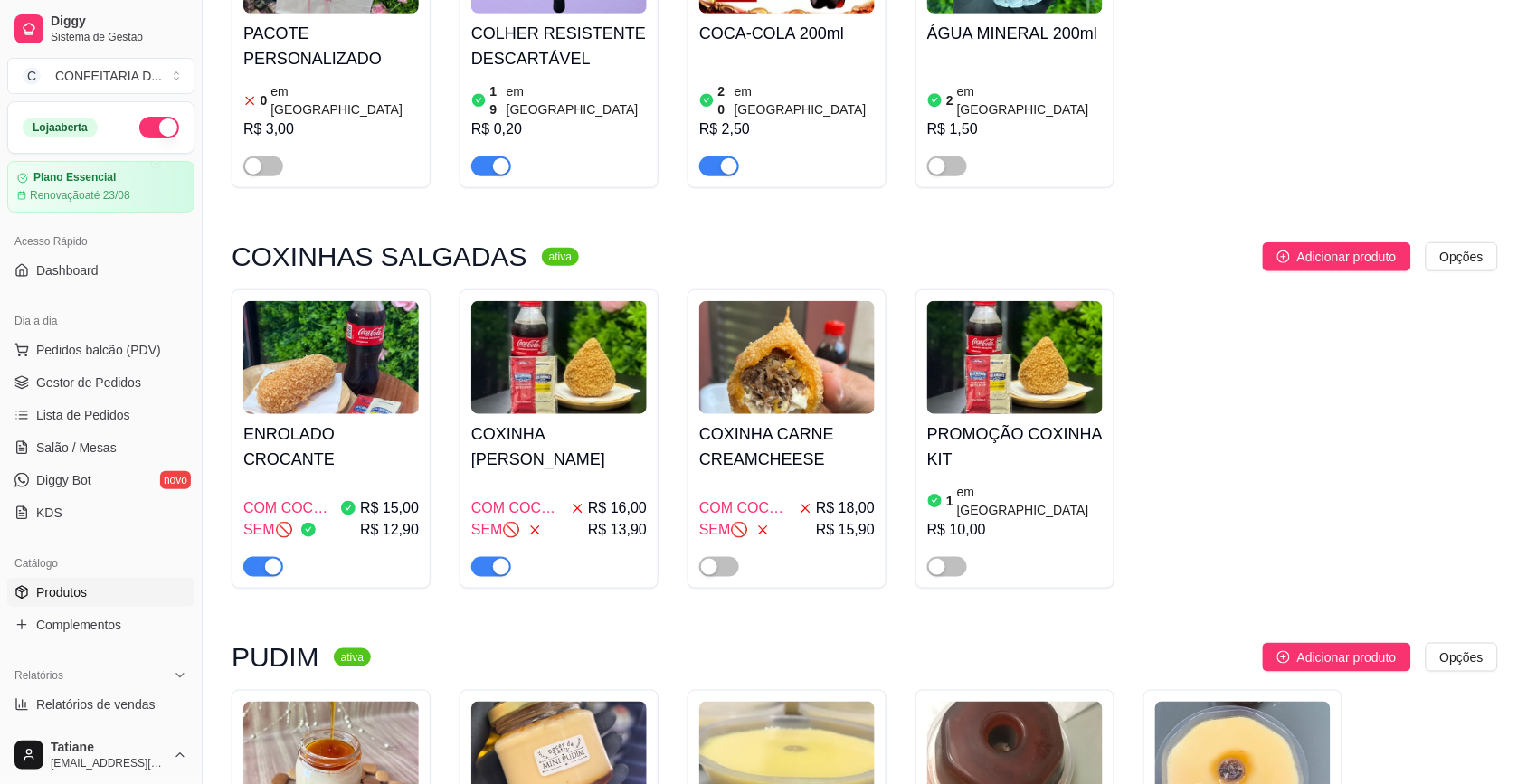
click at [342, 390] on img at bounding box center [331, 358] width 176 height 113
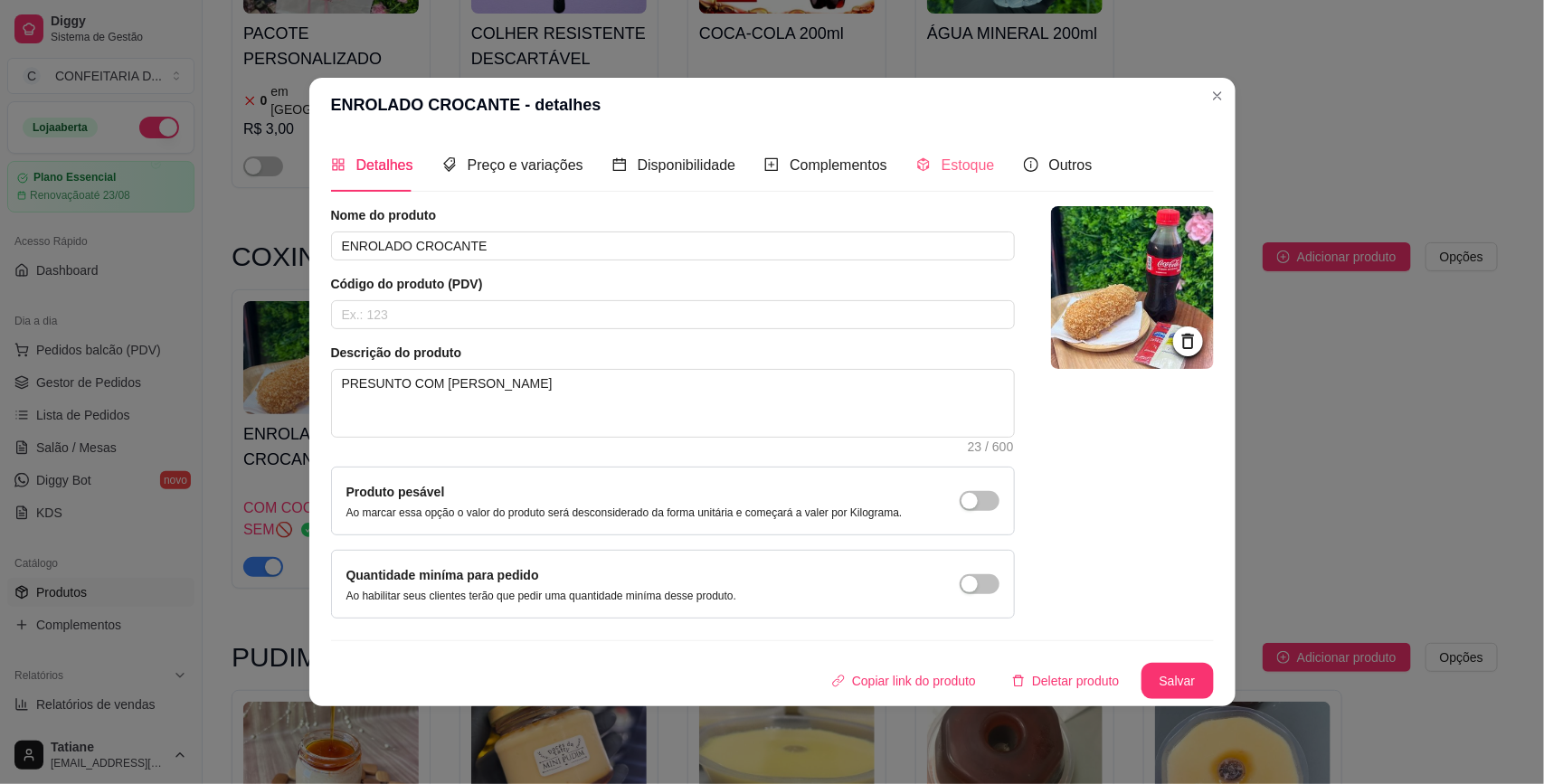
click at [972, 151] on div "Estoque" at bounding box center [955, 165] width 79 height 51
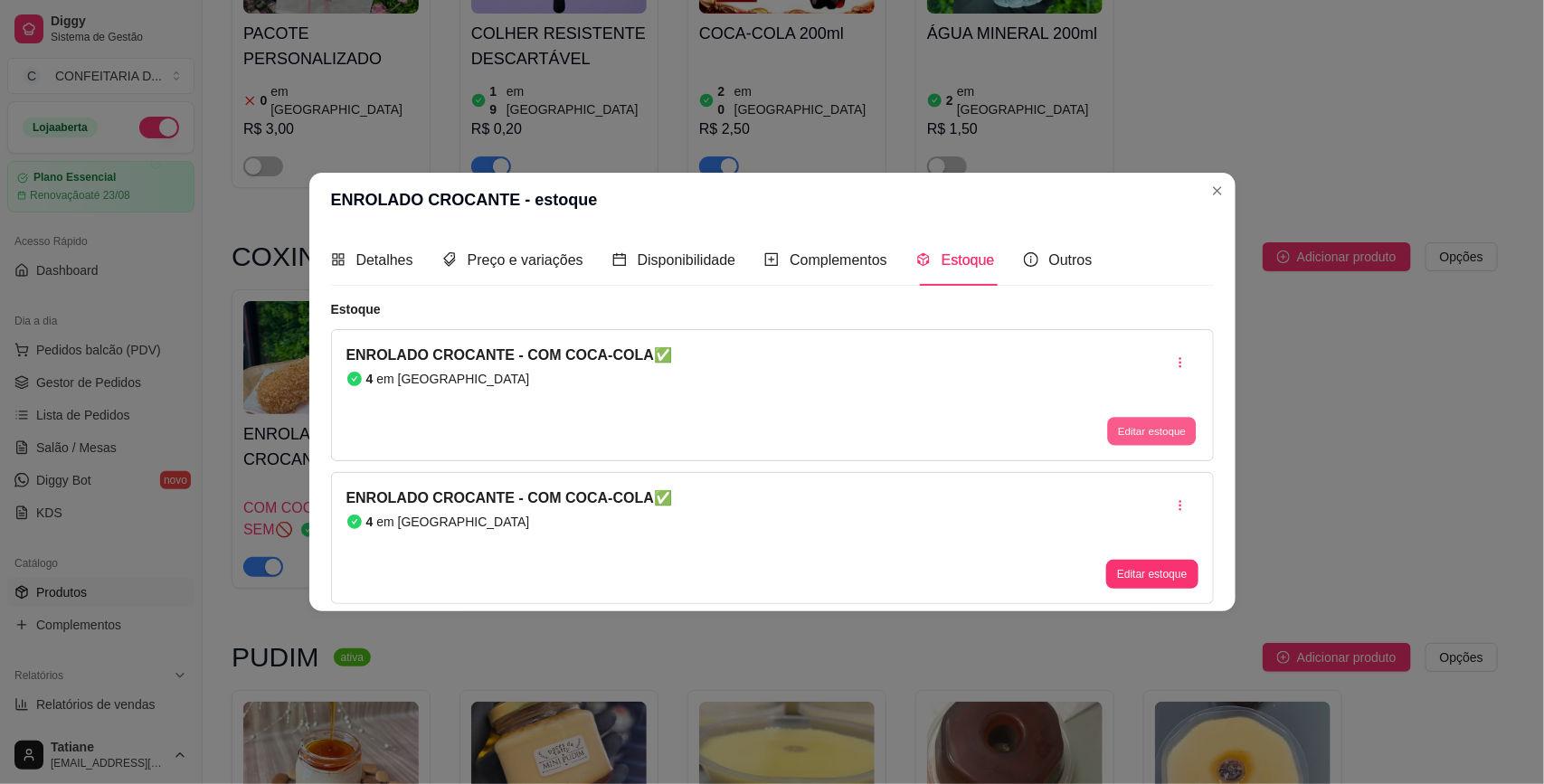
click at [1191, 442] on button "Editar estoque" at bounding box center [1151, 432] width 88 height 28
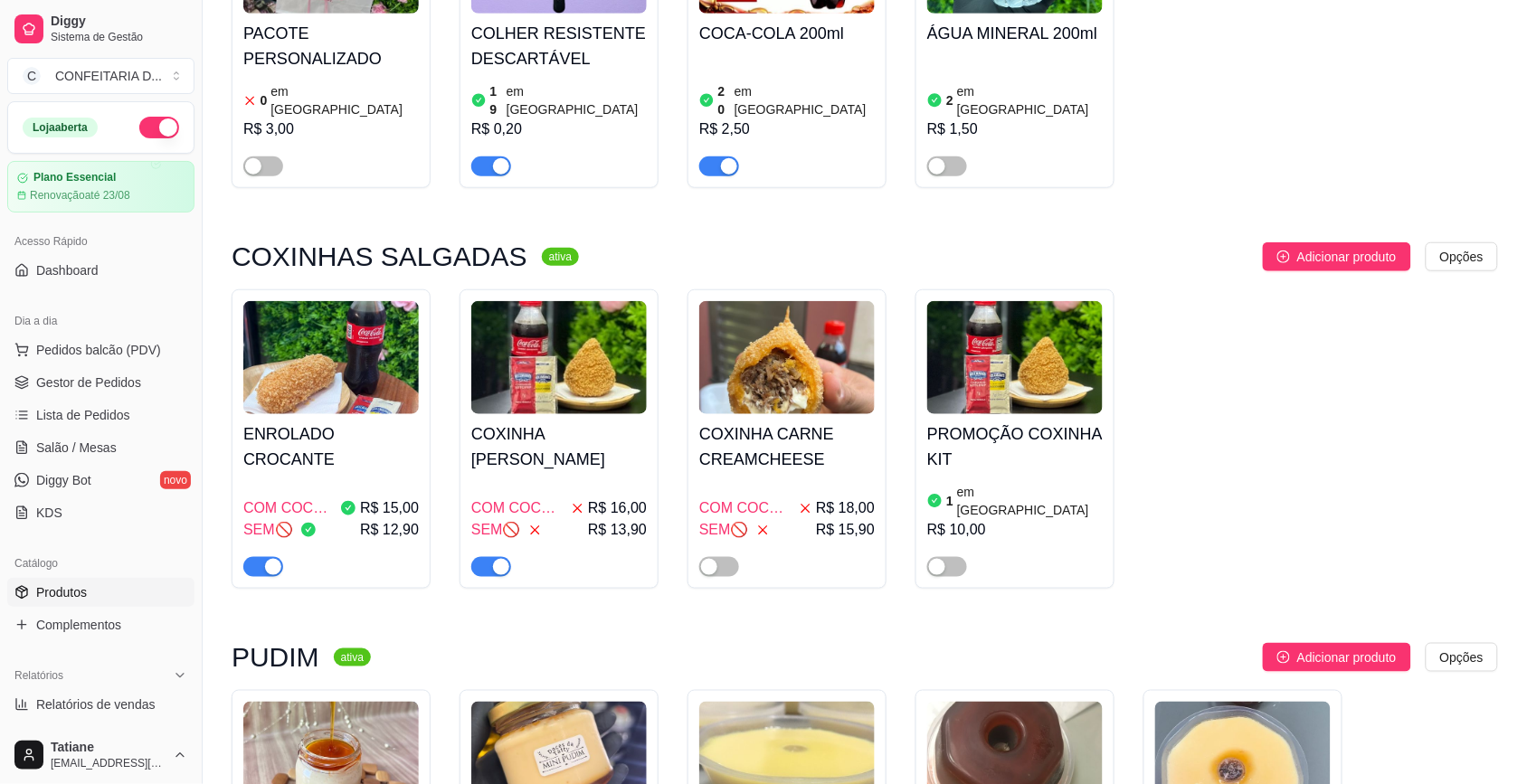
click at [598, 421] on h4 "COXINHA [PERSON_NAME]" at bounding box center [559, 446] width 176 height 50
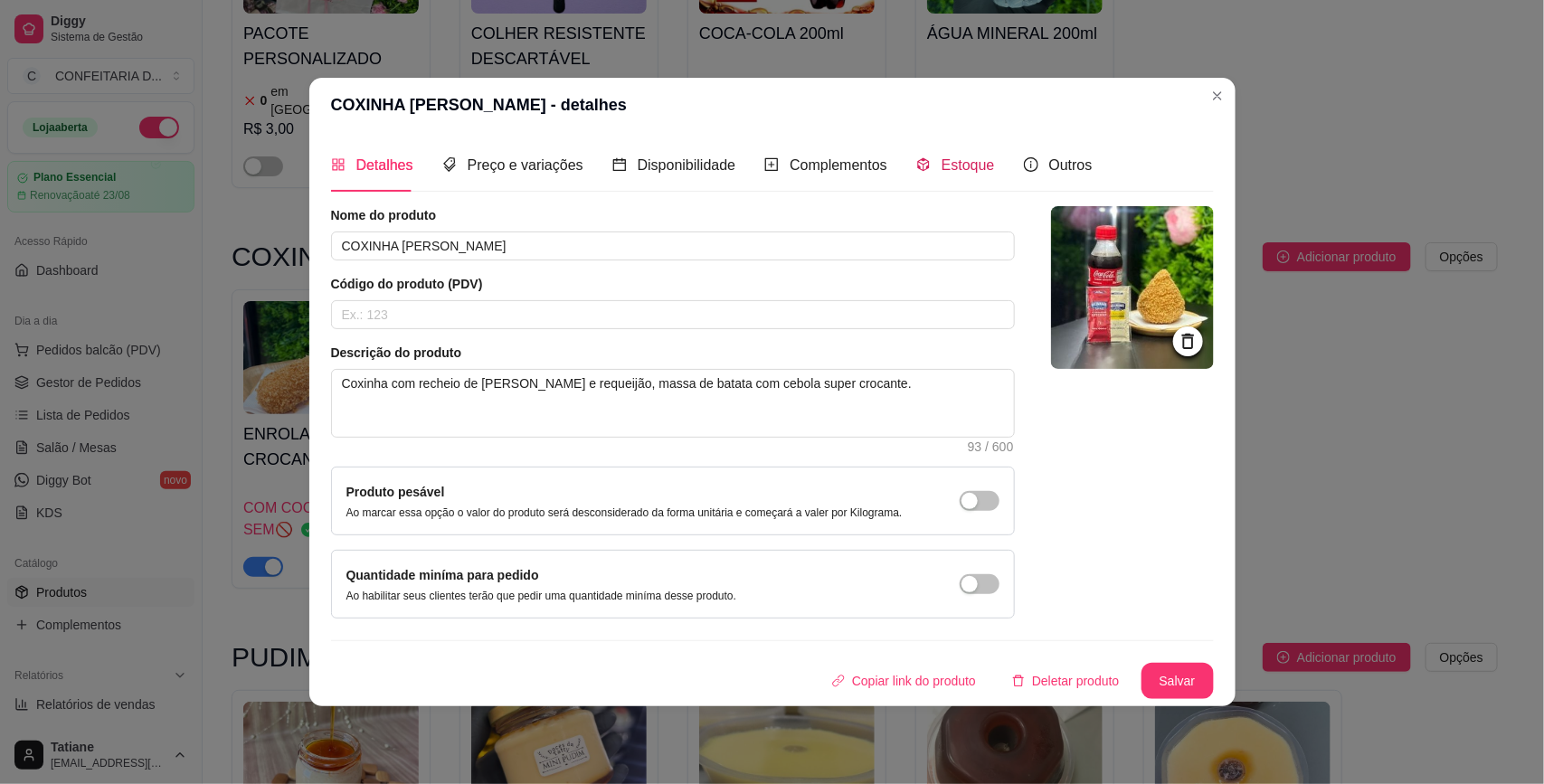
click at [975, 153] on div "Estoque" at bounding box center [955, 165] width 79 height 22
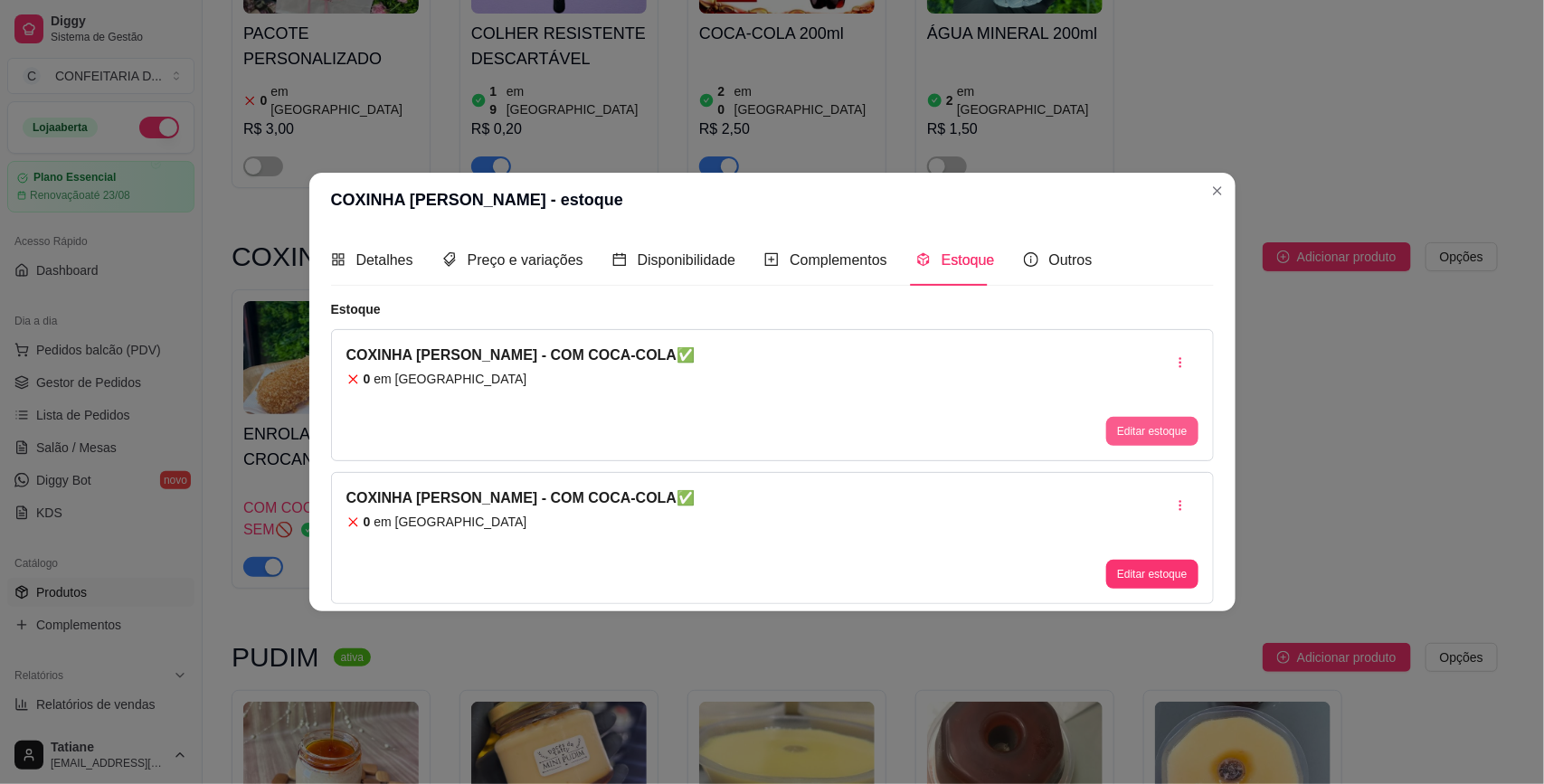
click at [1154, 440] on button "Editar estoque" at bounding box center [1151, 431] width 91 height 29
click at [559, 180] on input "0" at bounding box center [771, 194] width 565 height 29
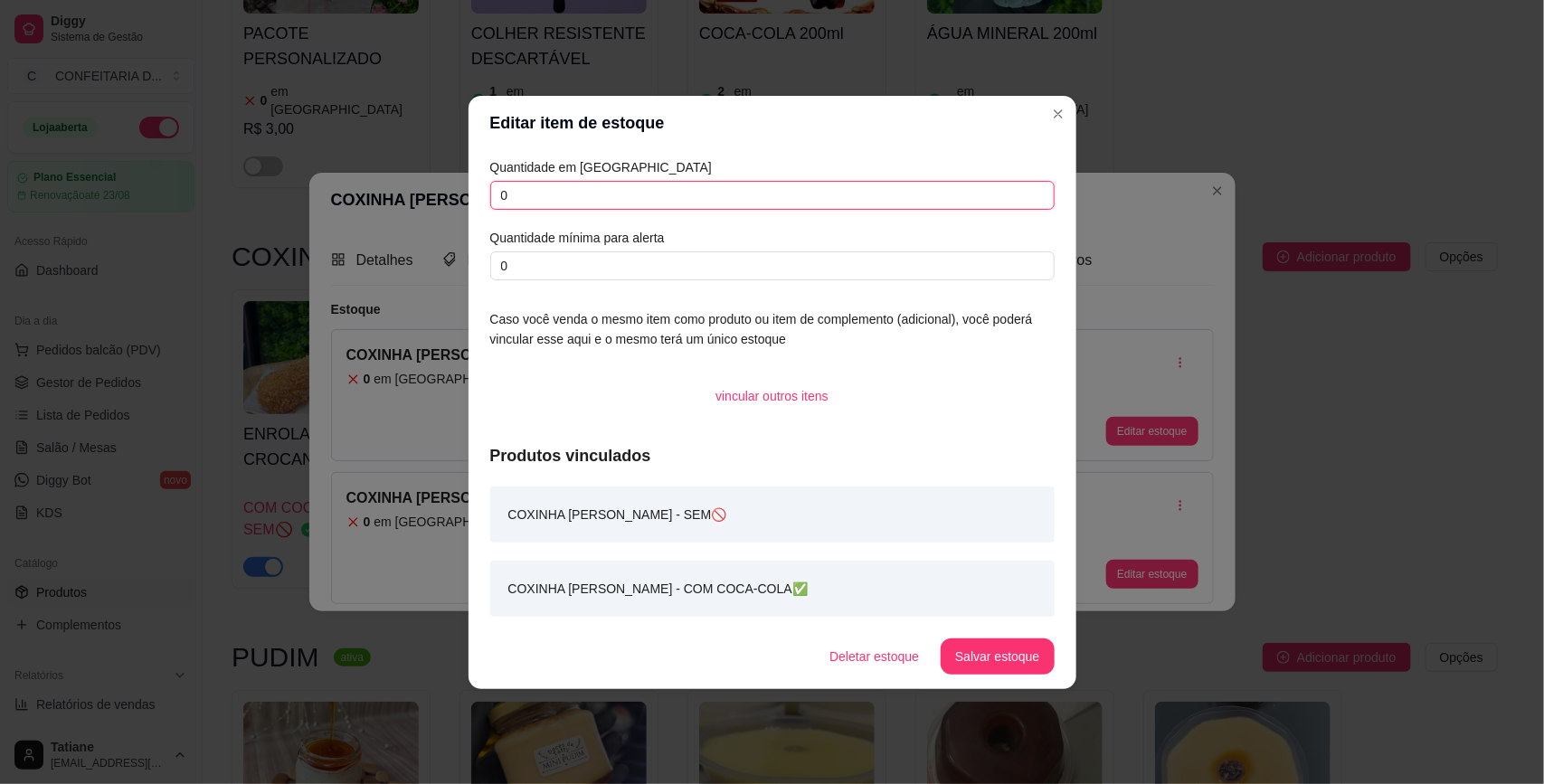
click at [559, 180] on input "0" at bounding box center [772, 194] width 565 height 29
type input "25"
click at [973, 658] on button "Salvar estoque" at bounding box center [997, 657] width 111 height 35
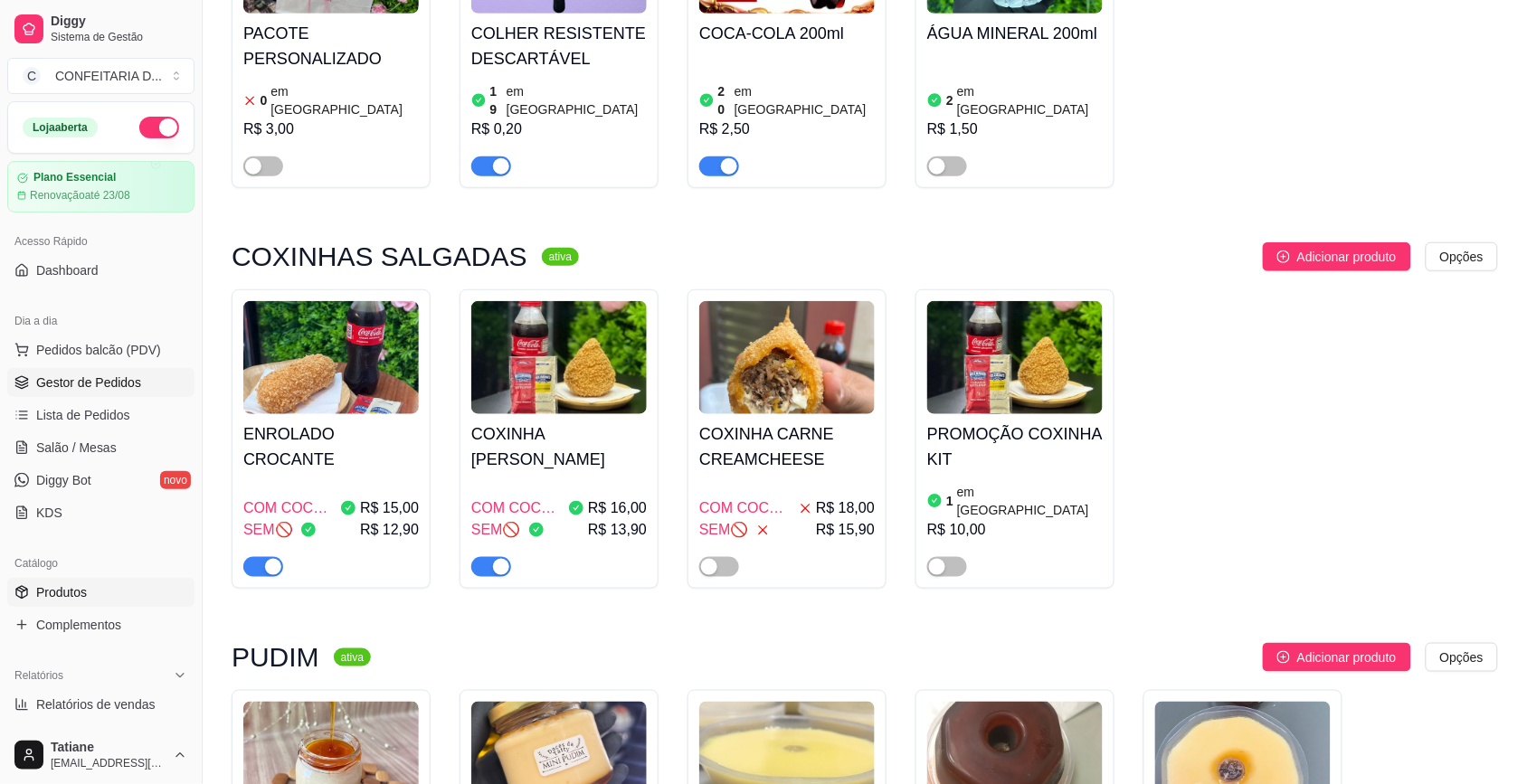
click at [95, 396] on link "Gestor de Pedidos" at bounding box center [100, 382] width 187 height 29
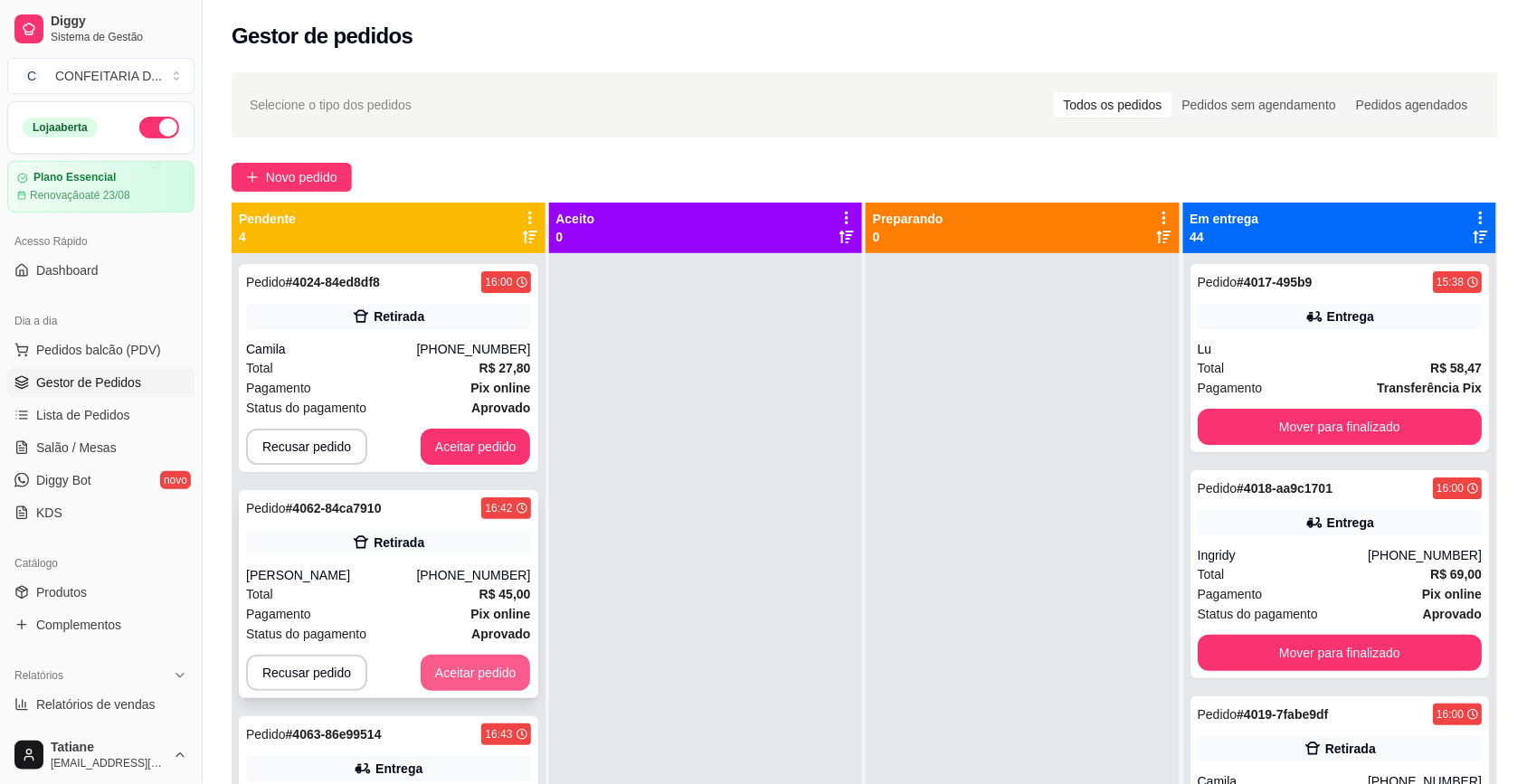
click at [421, 665] on button "Aceitar pedido" at bounding box center [476, 672] width 111 height 36
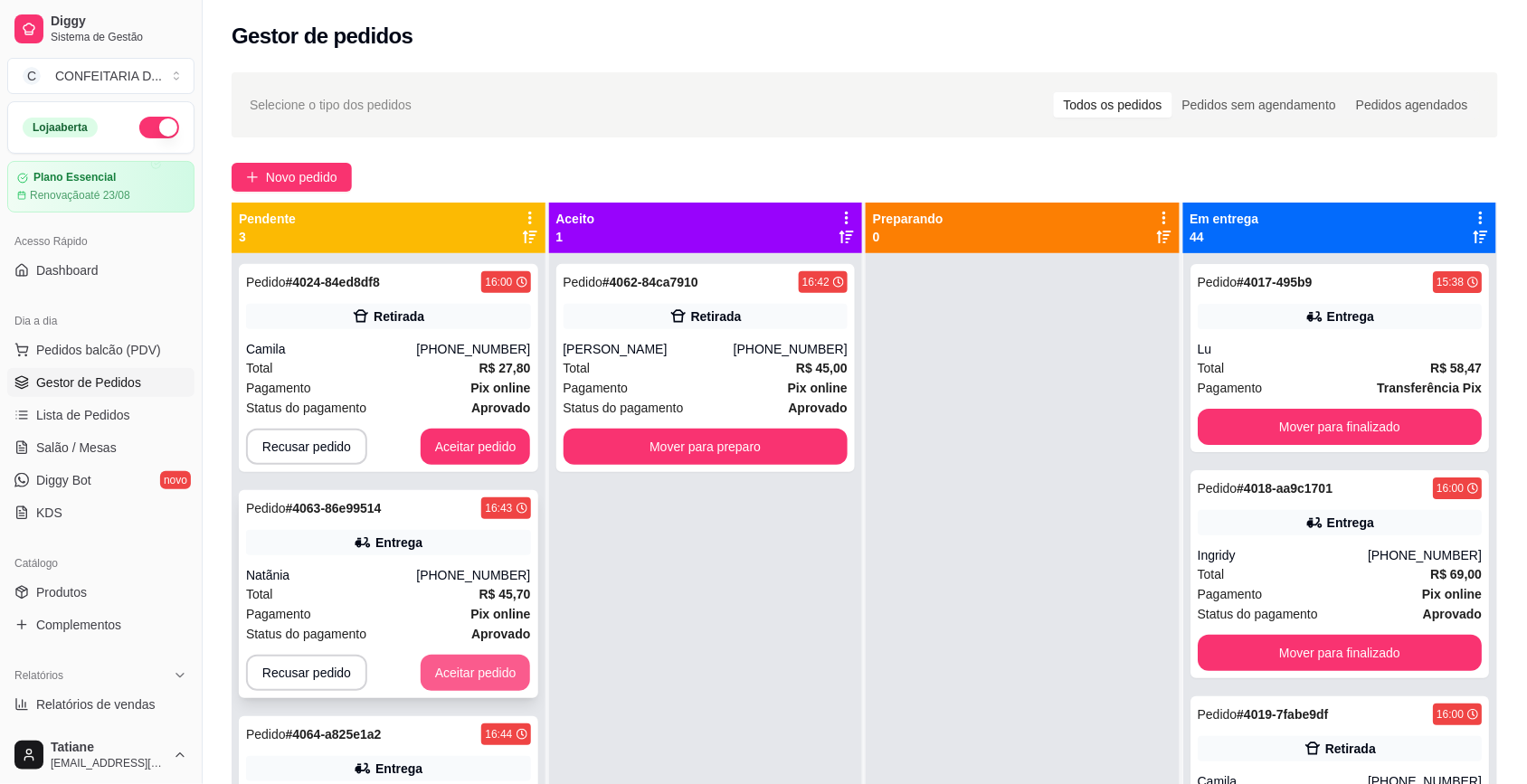
click at [427, 667] on button "Aceitar pedido" at bounding box center [476, 672] width 111 height 36
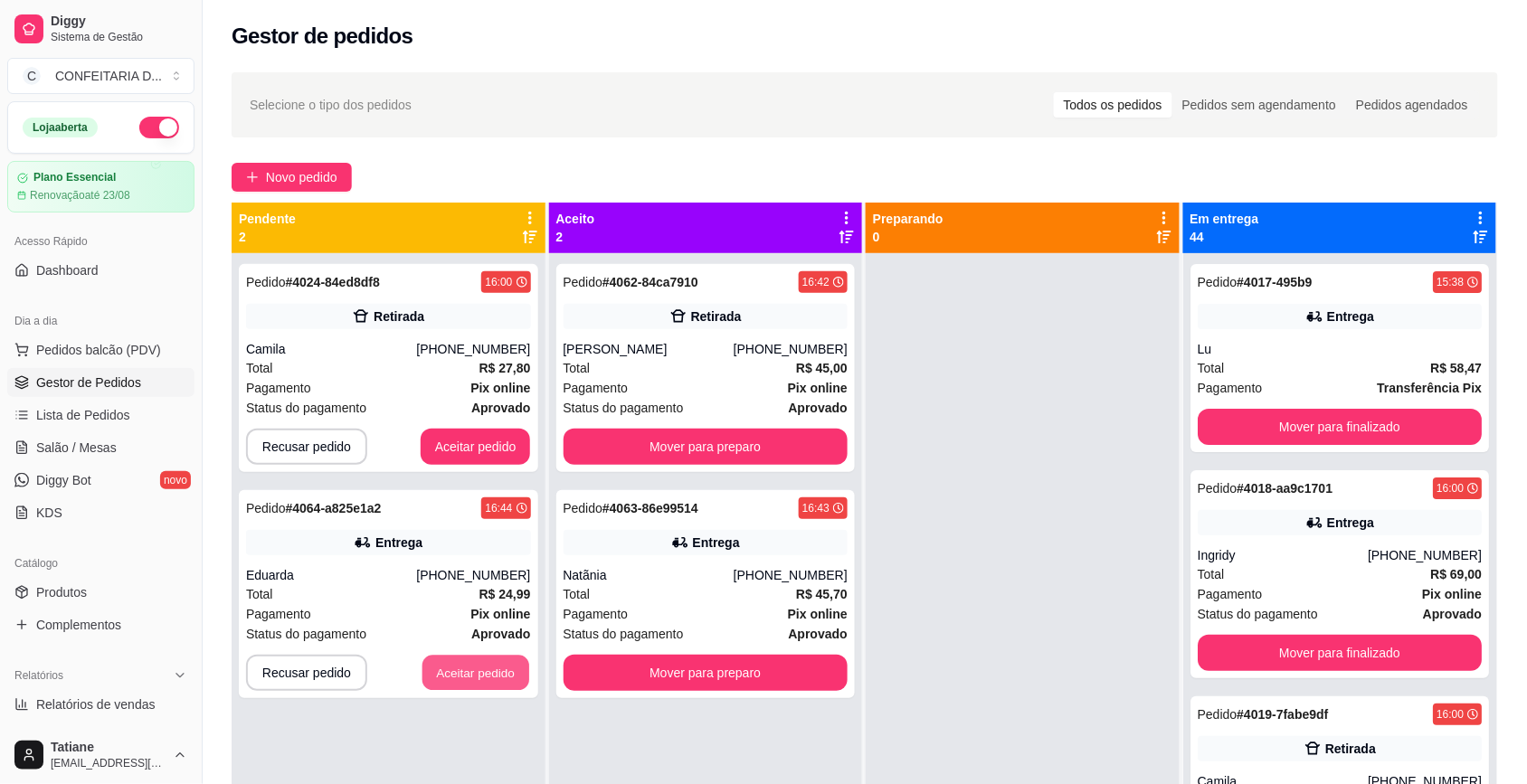
click at [427, 666] on button "Aceitar pedido" at bounding box center [476, 673] width 107 height 35
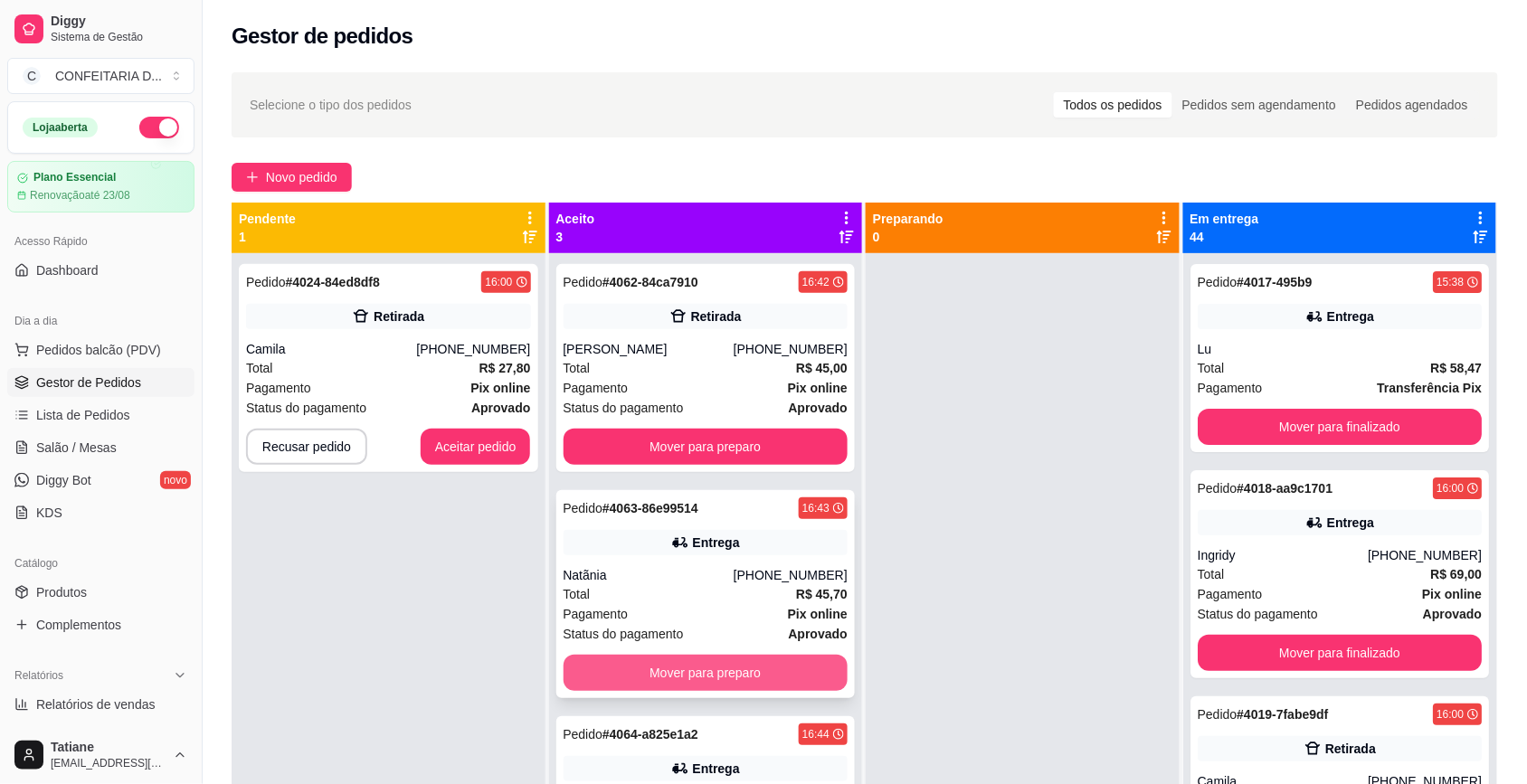
click at [671, 678] on button "Mover para preparo" at bounding box center [706, 672] width 285 height 36
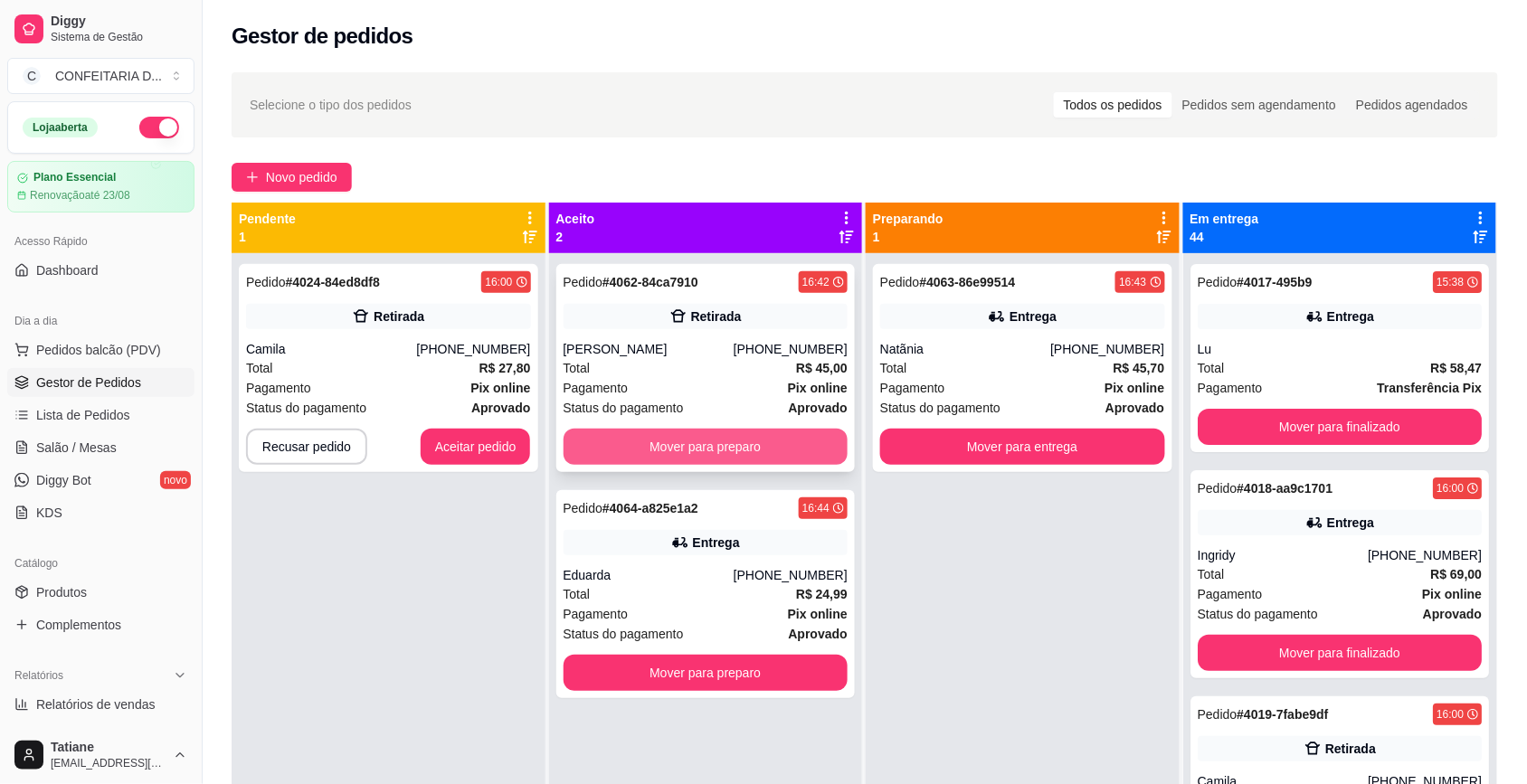
click at [697, 436] on button "Mover para preparo" at bounding box center [706, 446] width 285 height 36
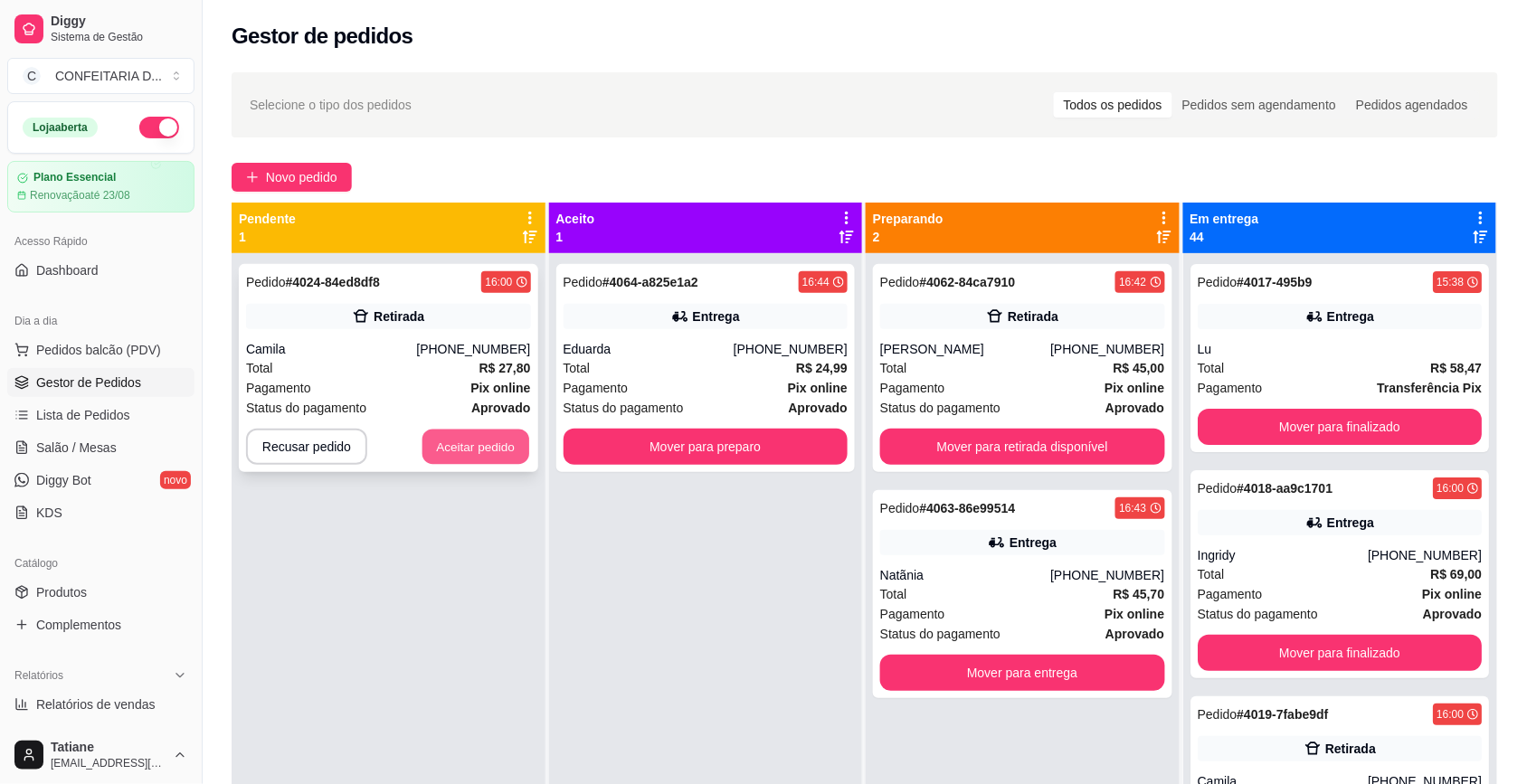
click at [463, 436] on button "Aceitar pedido" at bounding box center [476, 447] width 107 height 35
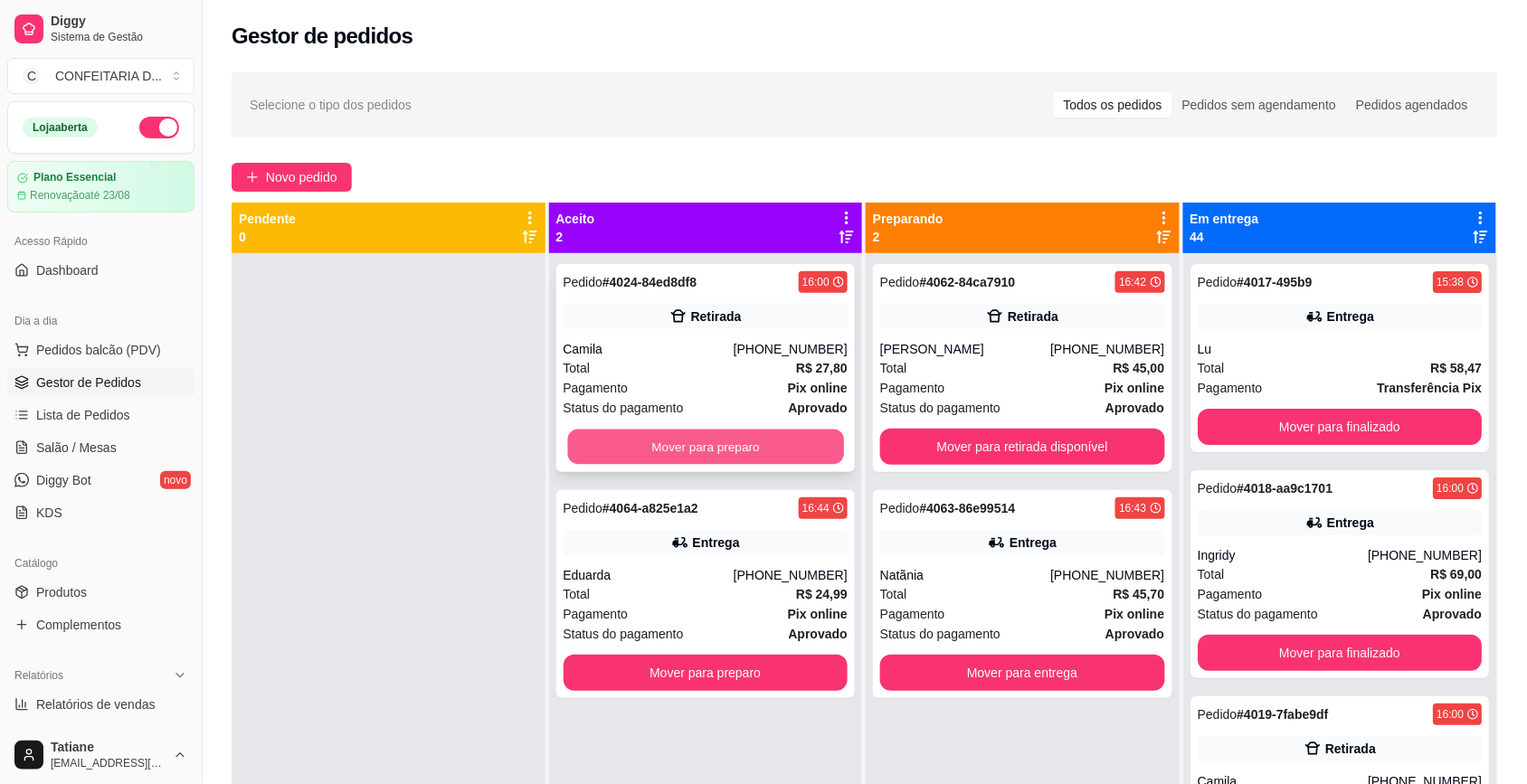
click at [689, 443] on button "Mover para preparo" at bounding box center [705, 447] width 276 height 35
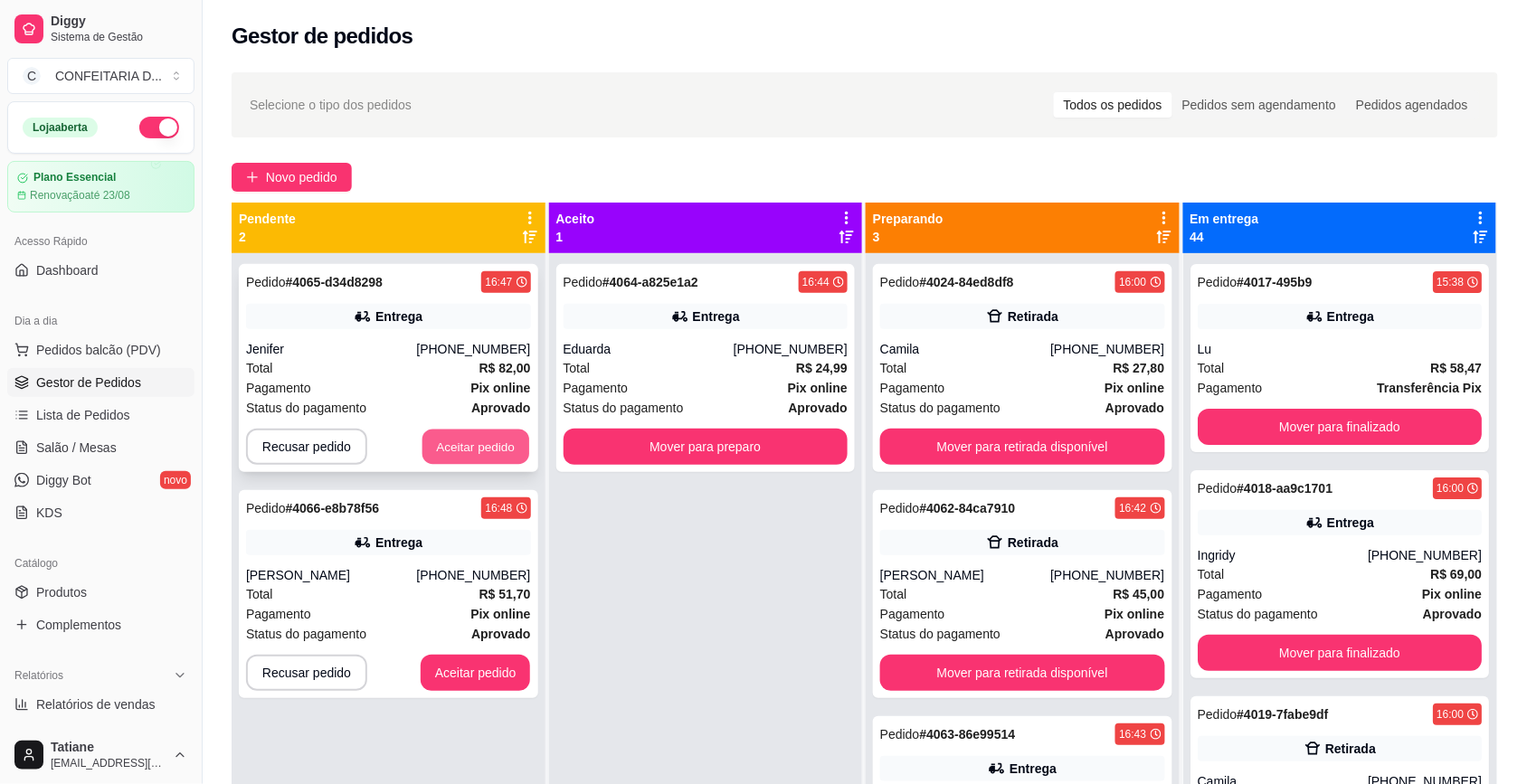
click at [482, 449] on button "Aceitar pedido" at bounding box center [476, 447] width 107 height 35
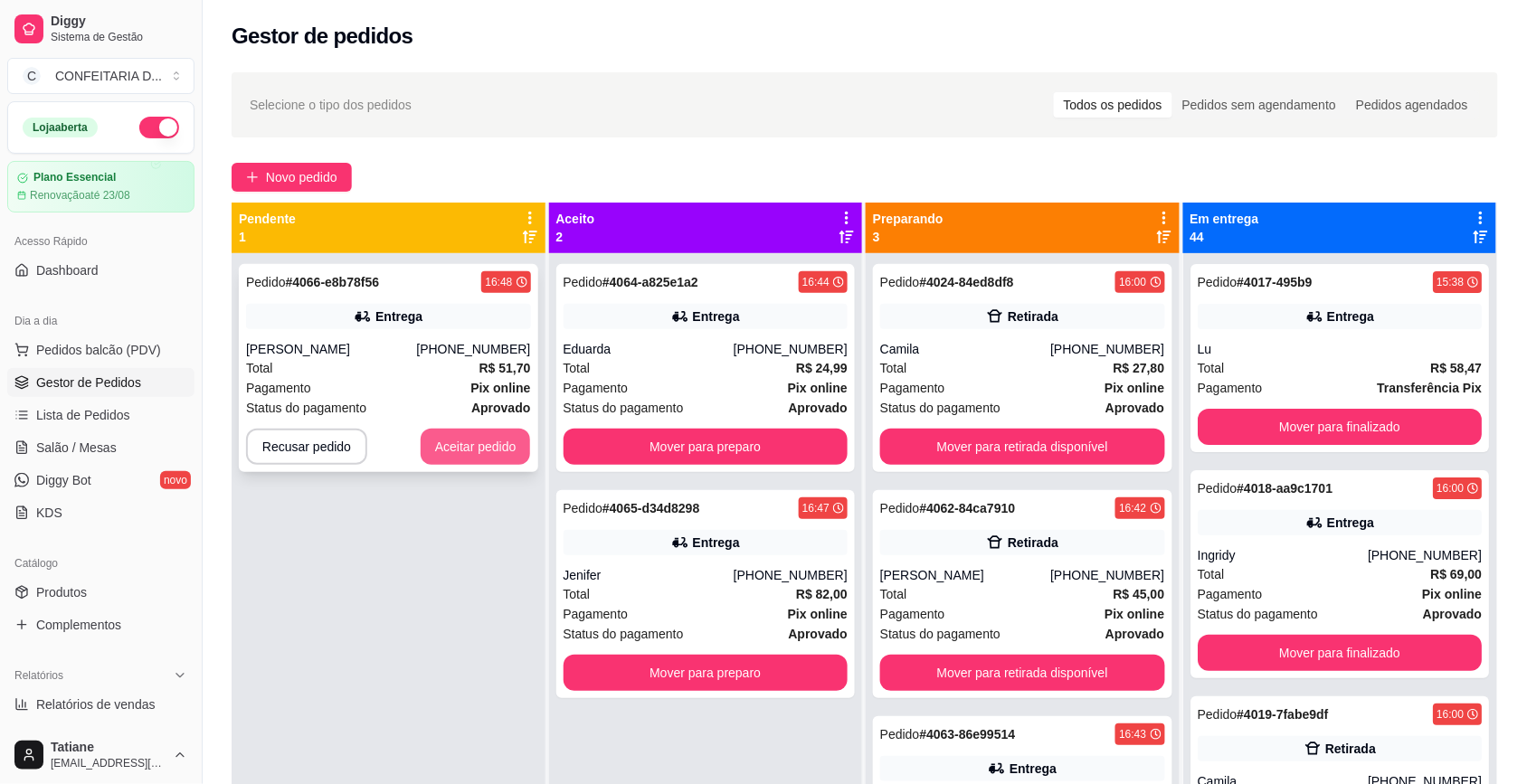
click at [480, 445] on button "Aceitar pedido" at bounding box center [476, 446] width 111 height 36
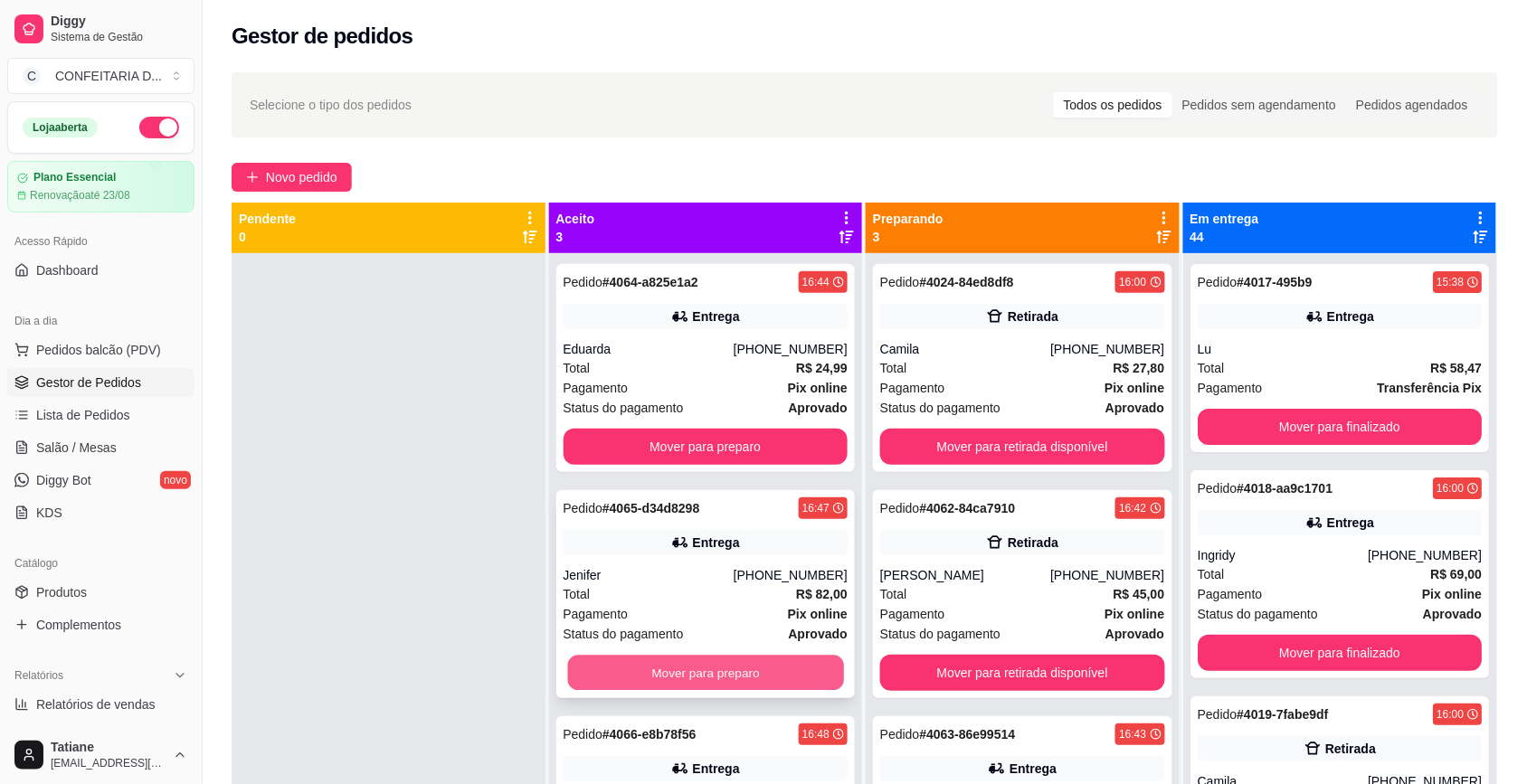
click at [695, 658] on button "Mover para preparo" at bounding box center [705, 673] width 276 height 35
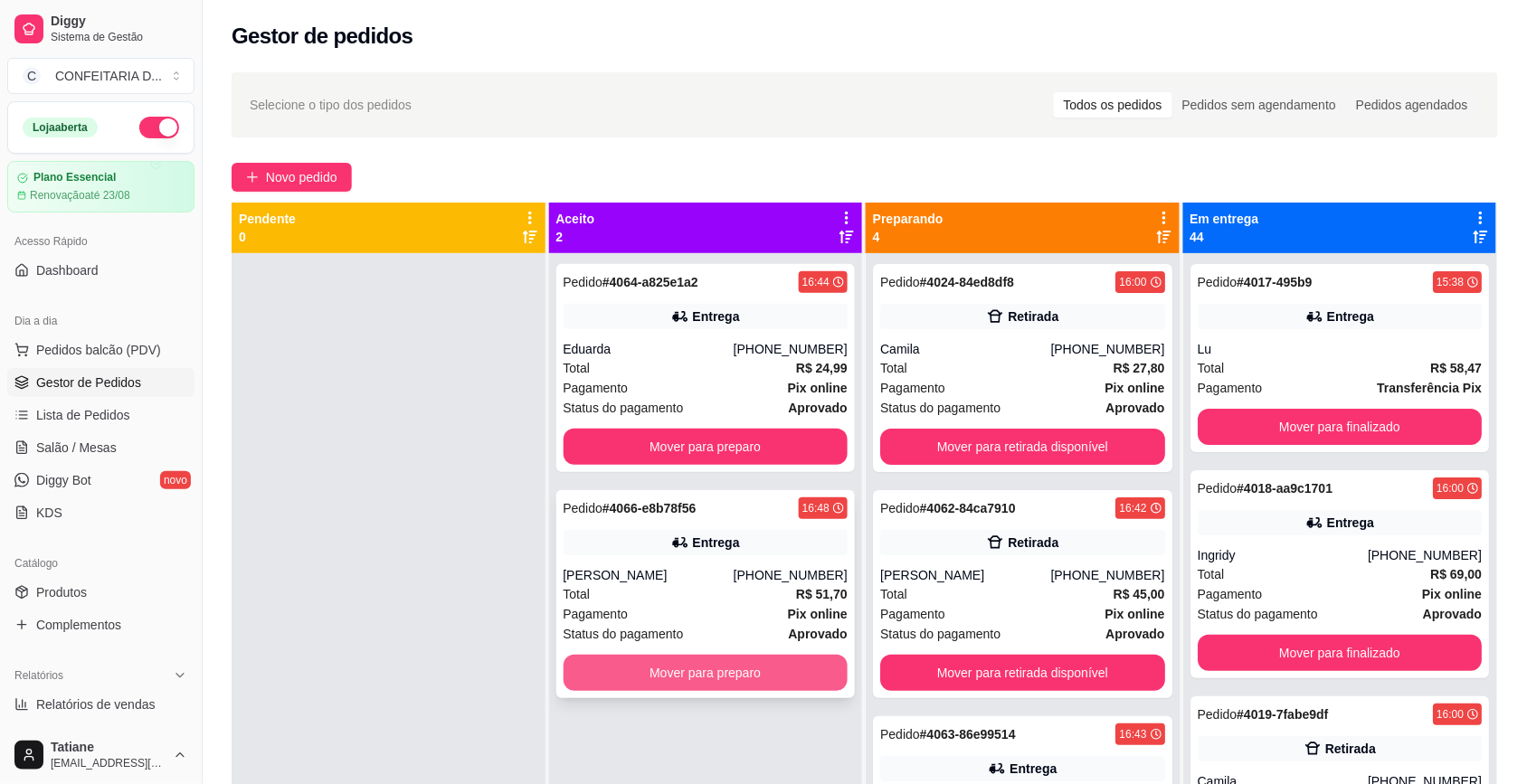
click at [693, 663] on button "Mover para preparo" at bounding box center [706, 672] width 285 height 36
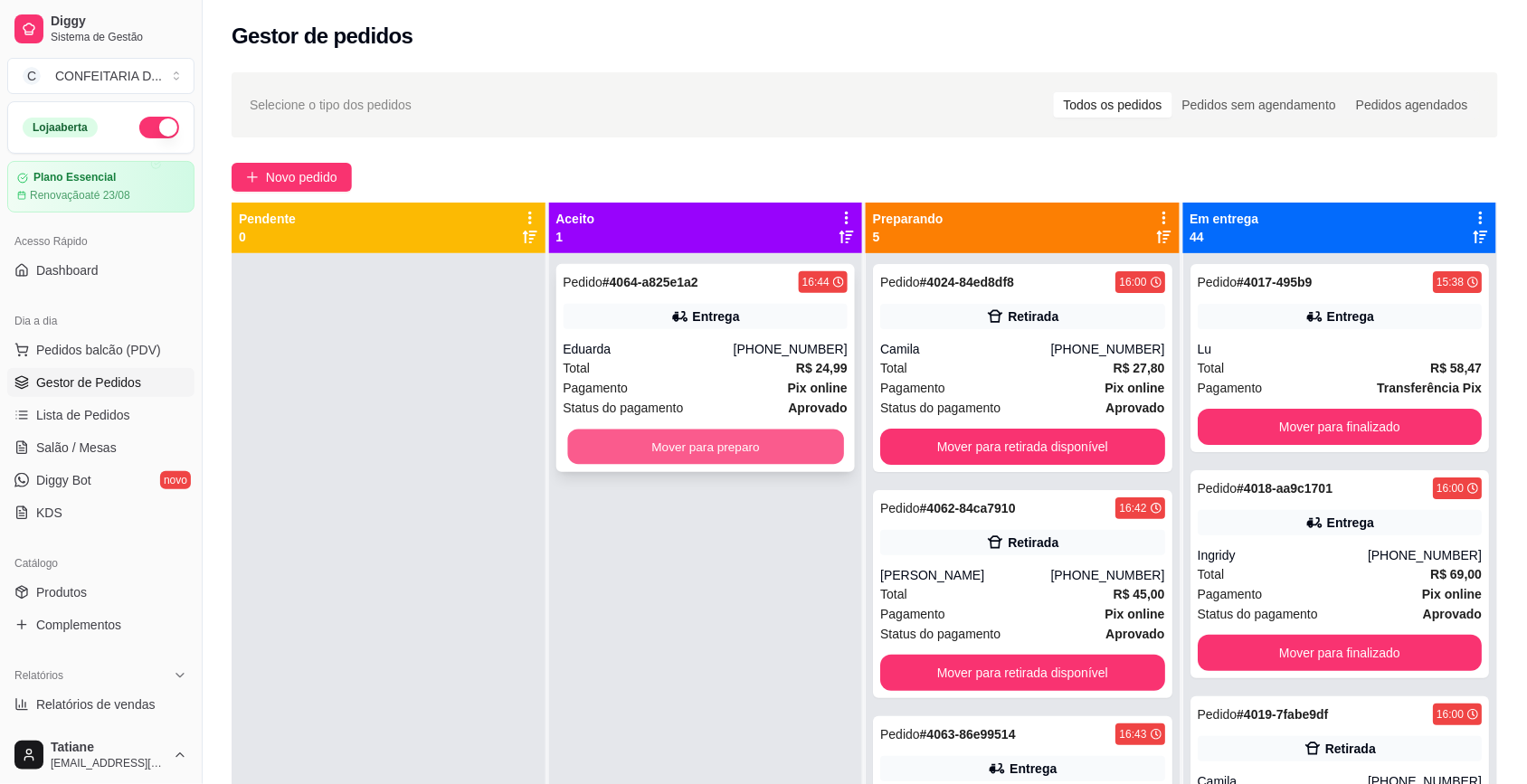
click at [700, 442] on button "Mover para preparo" at bounding box center [705, 447] width 276 height 35
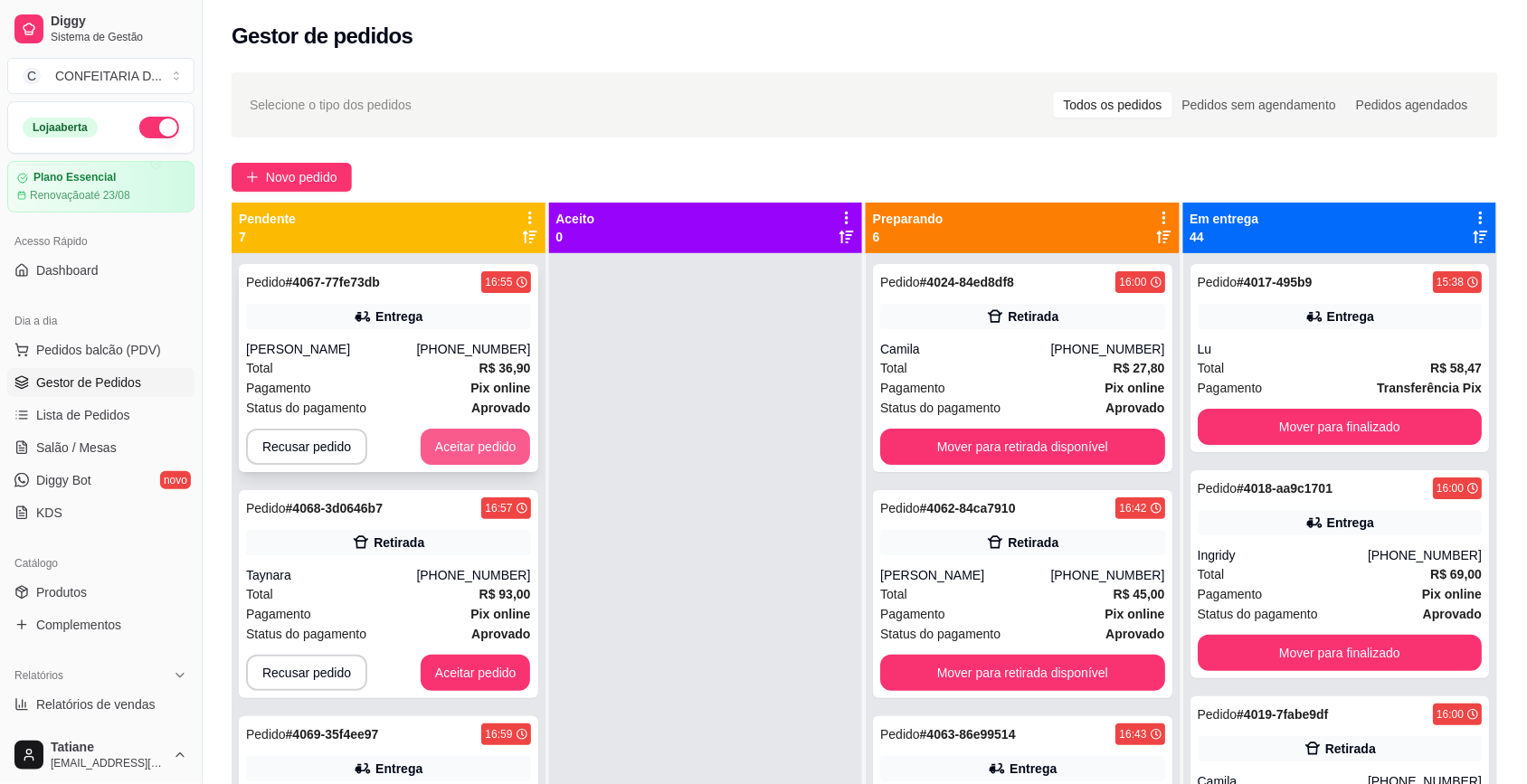
click at [433, 444] on button "Aceitar pedido" at bounding box center [476, 446] width 111 height 36
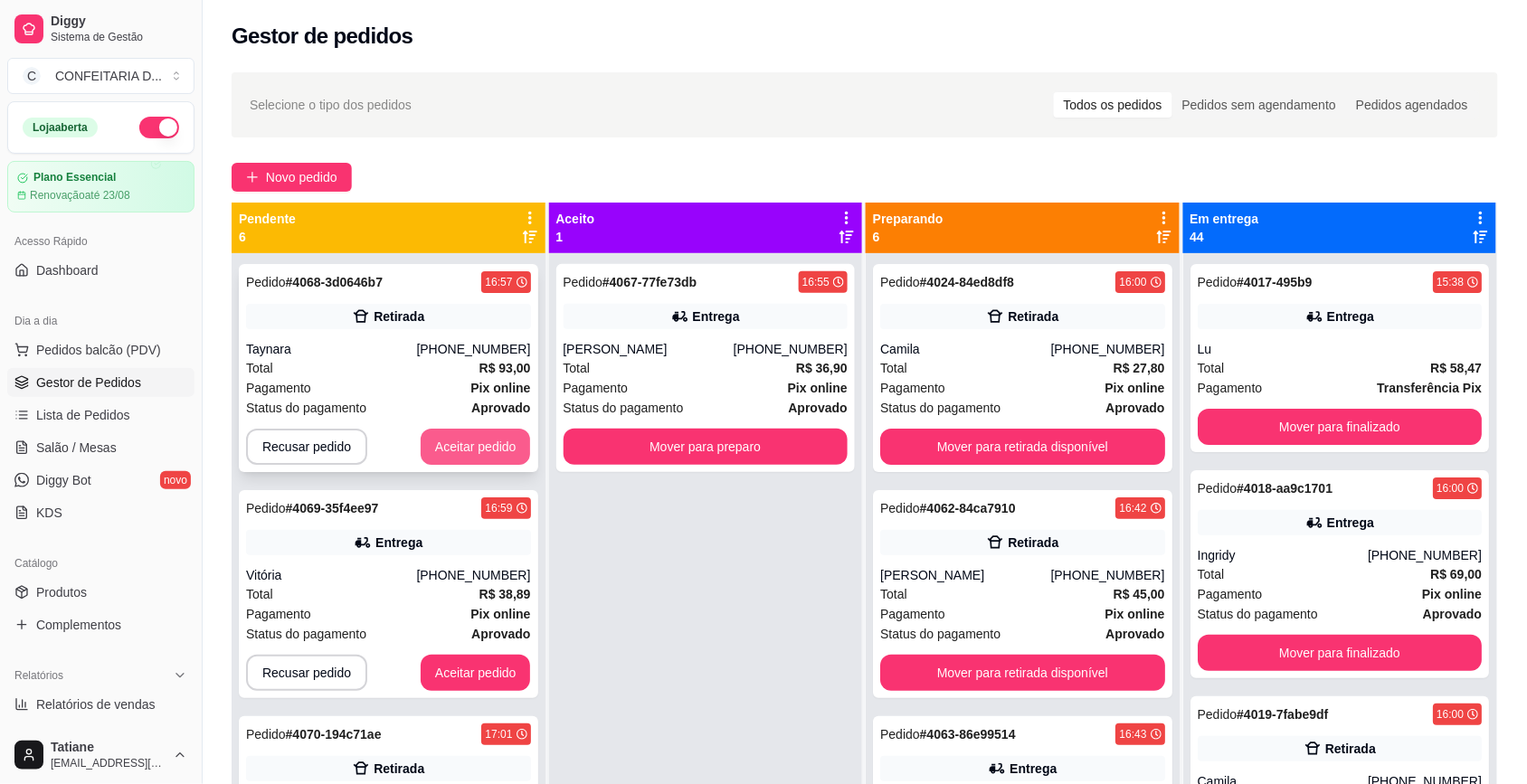
click at [468, 447] on button "Aceitar pedido" at bounding box center [476, 446] width 111 height 36
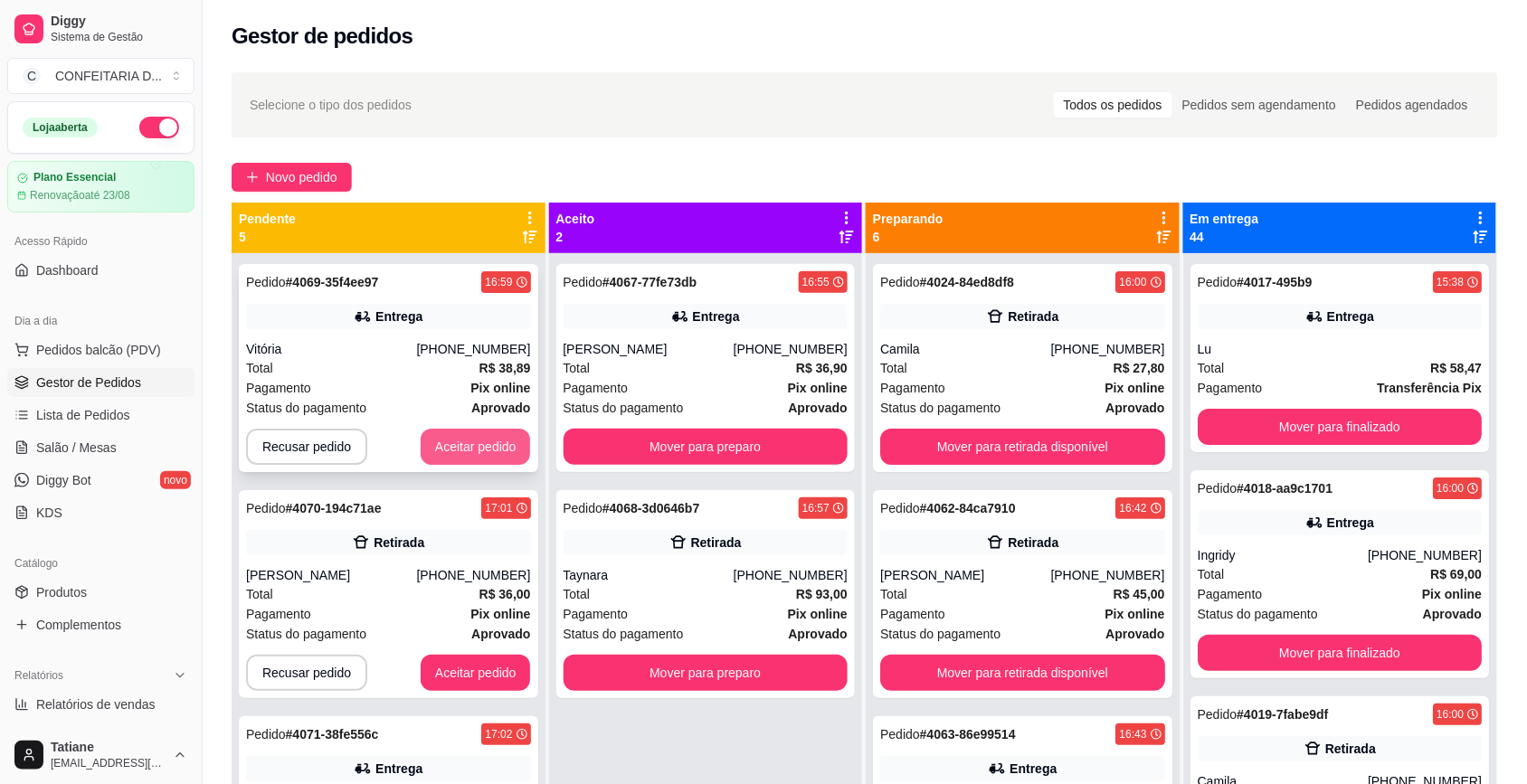
click at [458, 445] on button "Aceitar pedido" at bounding box center [476, 446] width 111 height 36
click at [454, 445] on button "Aceitar pedido" at bounding box center [476, 446] width 111 height 36
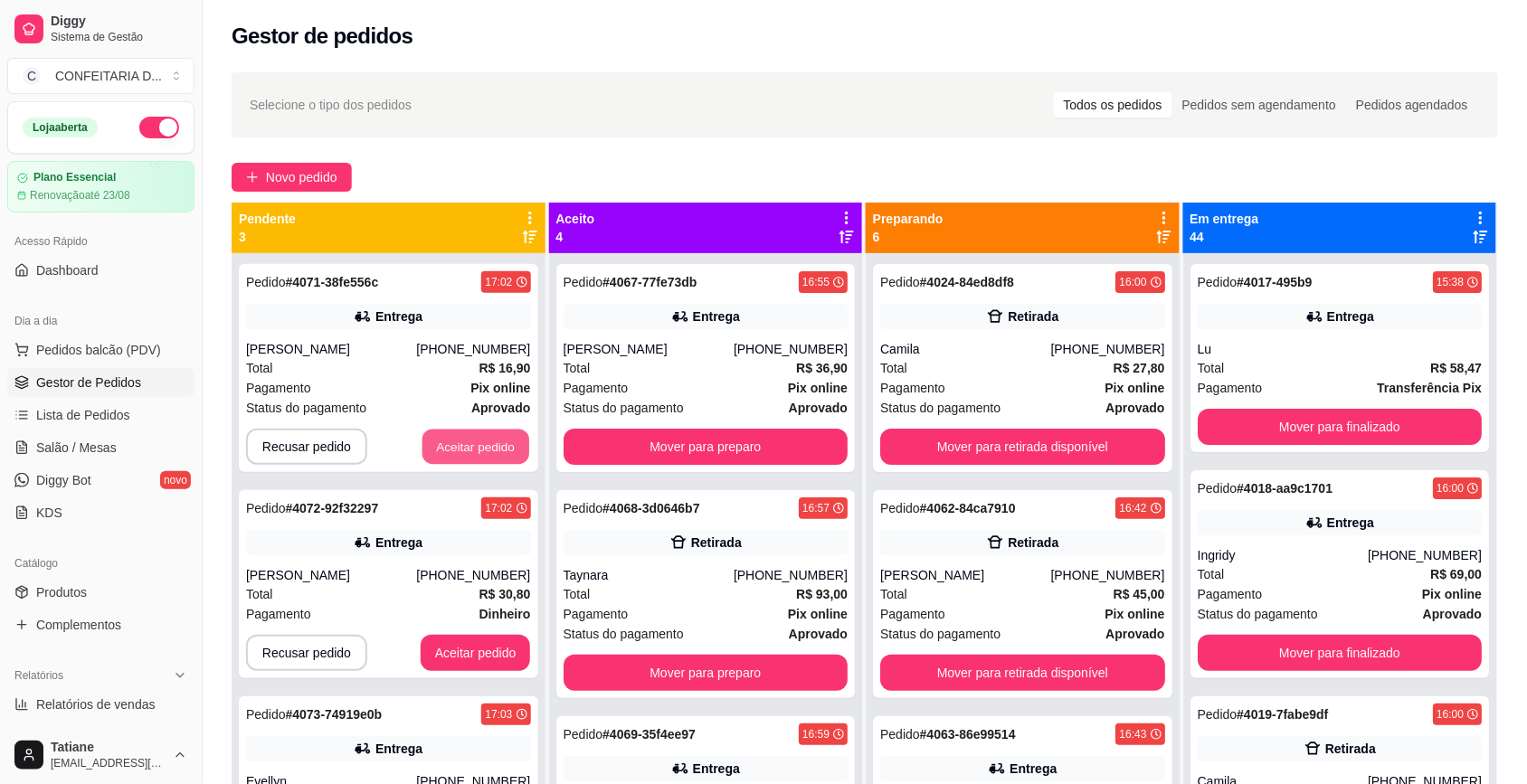
click at [454, 445] on button "Aceitar pedido" at bounding box center [476, 447] width 107 height 35
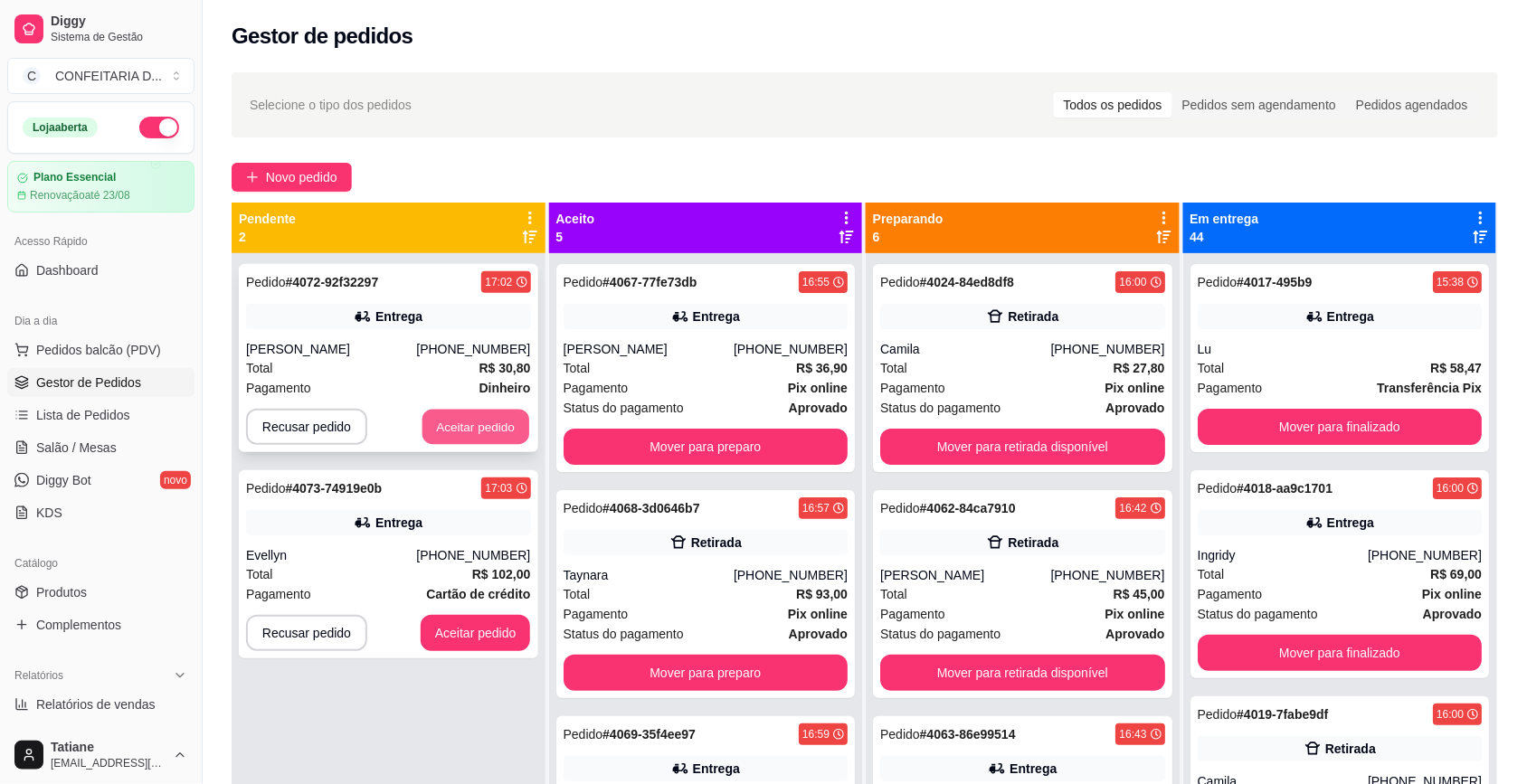
click at [462, 430] on button "Aceitar pedido" at bounding box center [476, 427] width 107 height 35
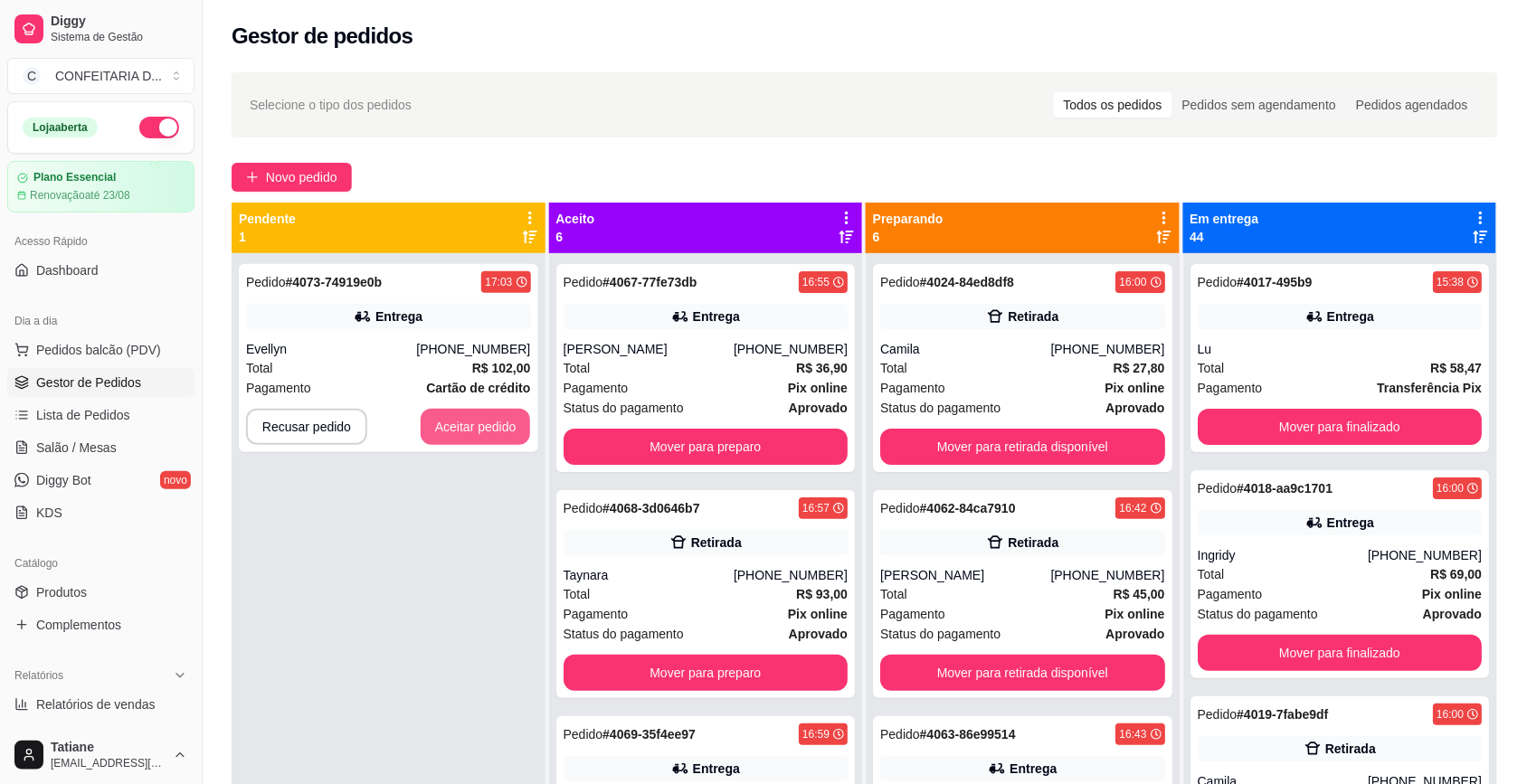
click at [462, 430] on button "Aceitar pedido" at bounding box center [476, 427] width 111 height 36
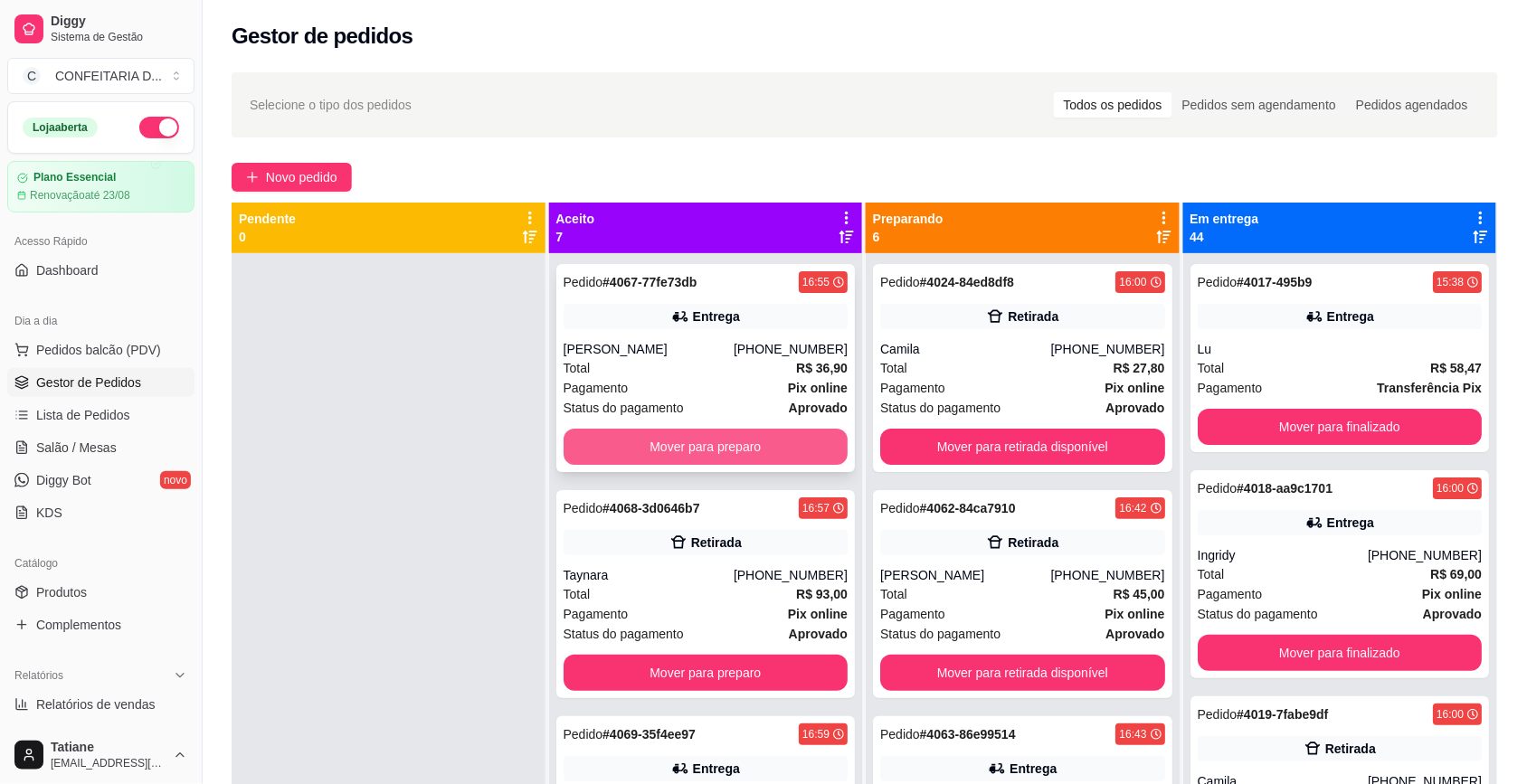
click at [612, 450] on button "Mover para preparo" at bounding box center [706, 446] width 285 height 36
click at [616, 450] on button "Mover para preparo" at bounding box center [705, 447] width 276 height 35
click at [622, 445] on button "Mover para preparo" at bounding box center [706, 446] width 285 height 36
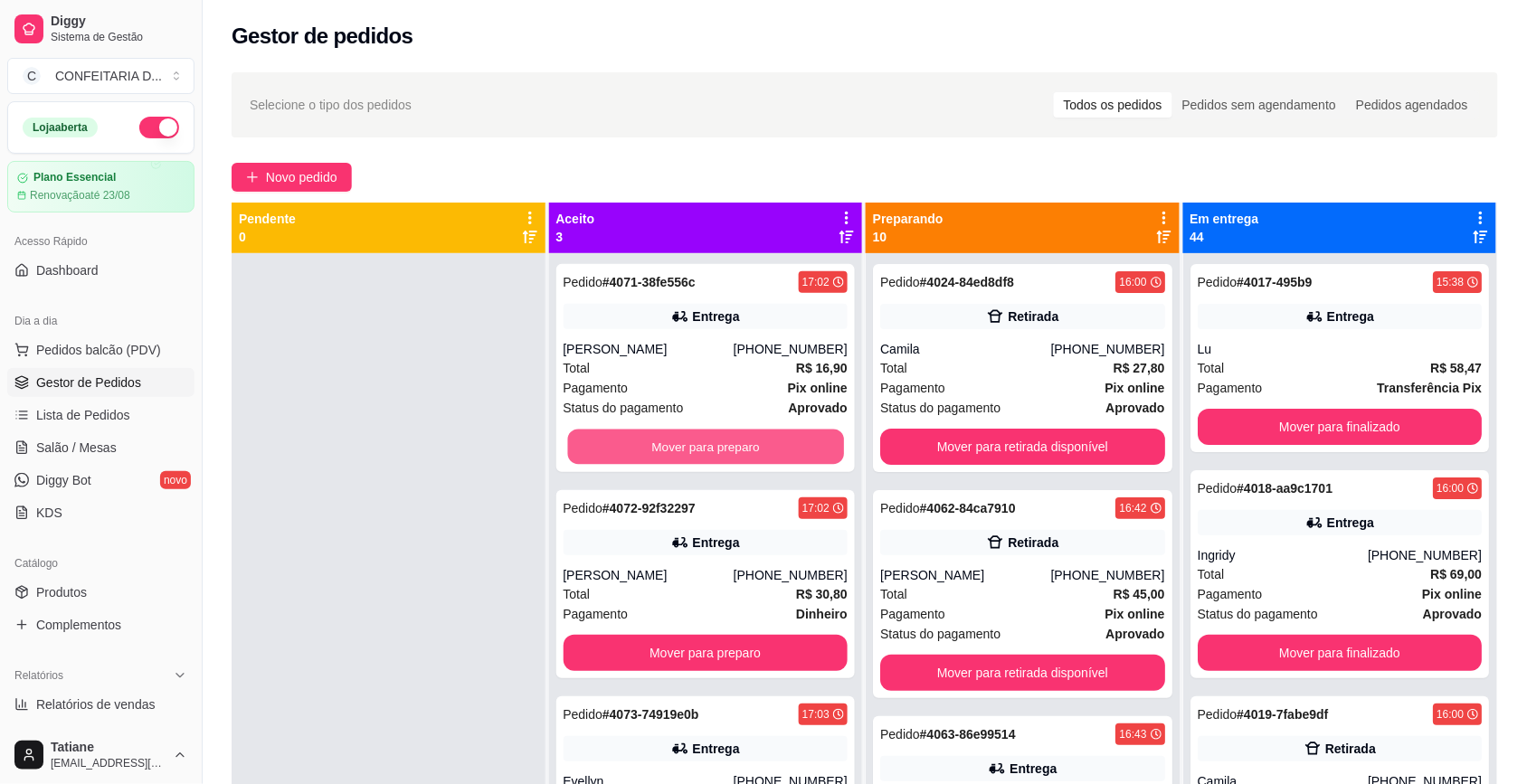
click at [622, 445] on button "Mover para preparo" at bounding box center [705, 447] width 276 height 35
click at [622, 445] on div "Mover para preparo" at bounding box center [706, 446] width 285 height 36
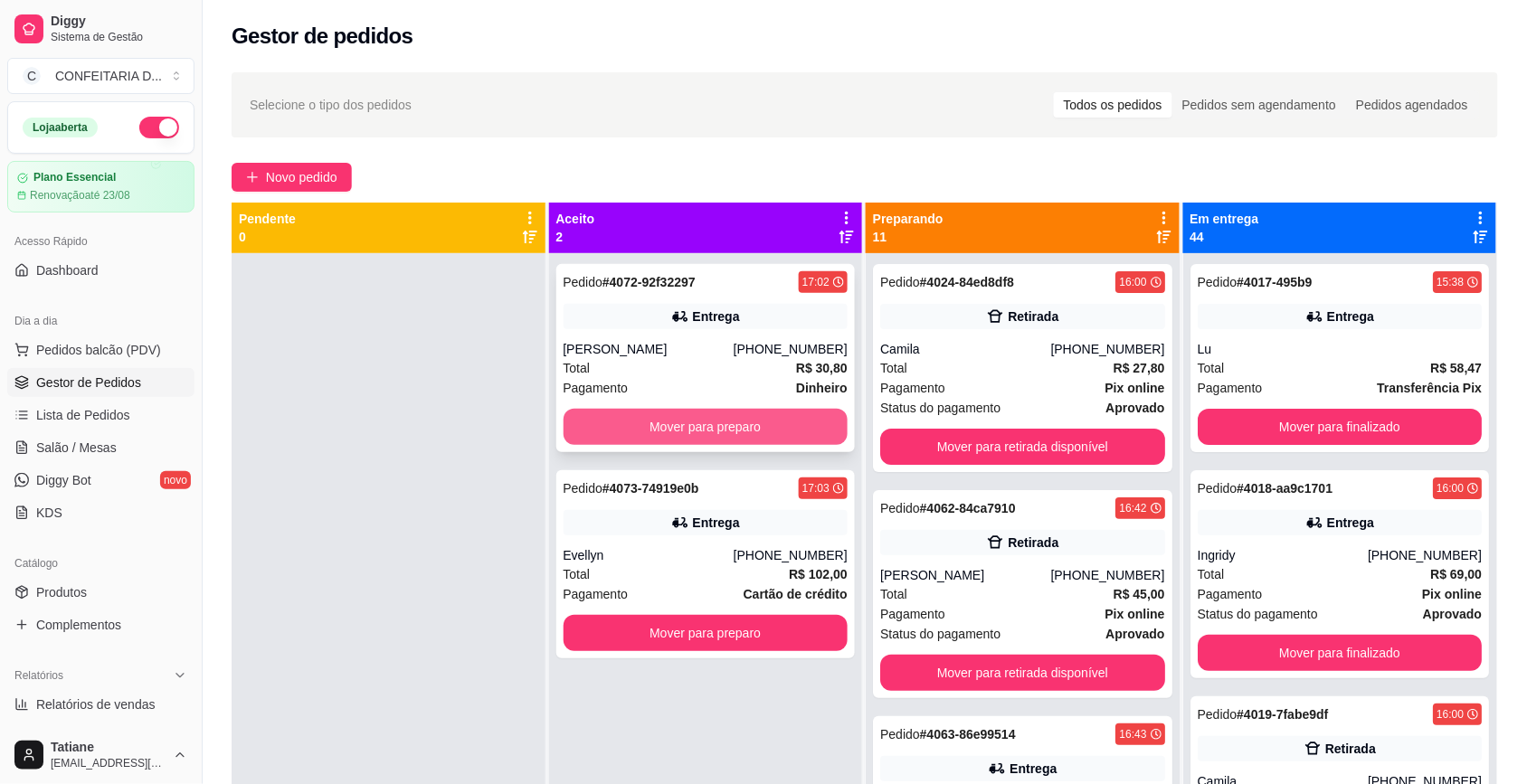
click at [661, 430] on button "Mover para preparo" at bounding box center [706, 427] width 285 height 36
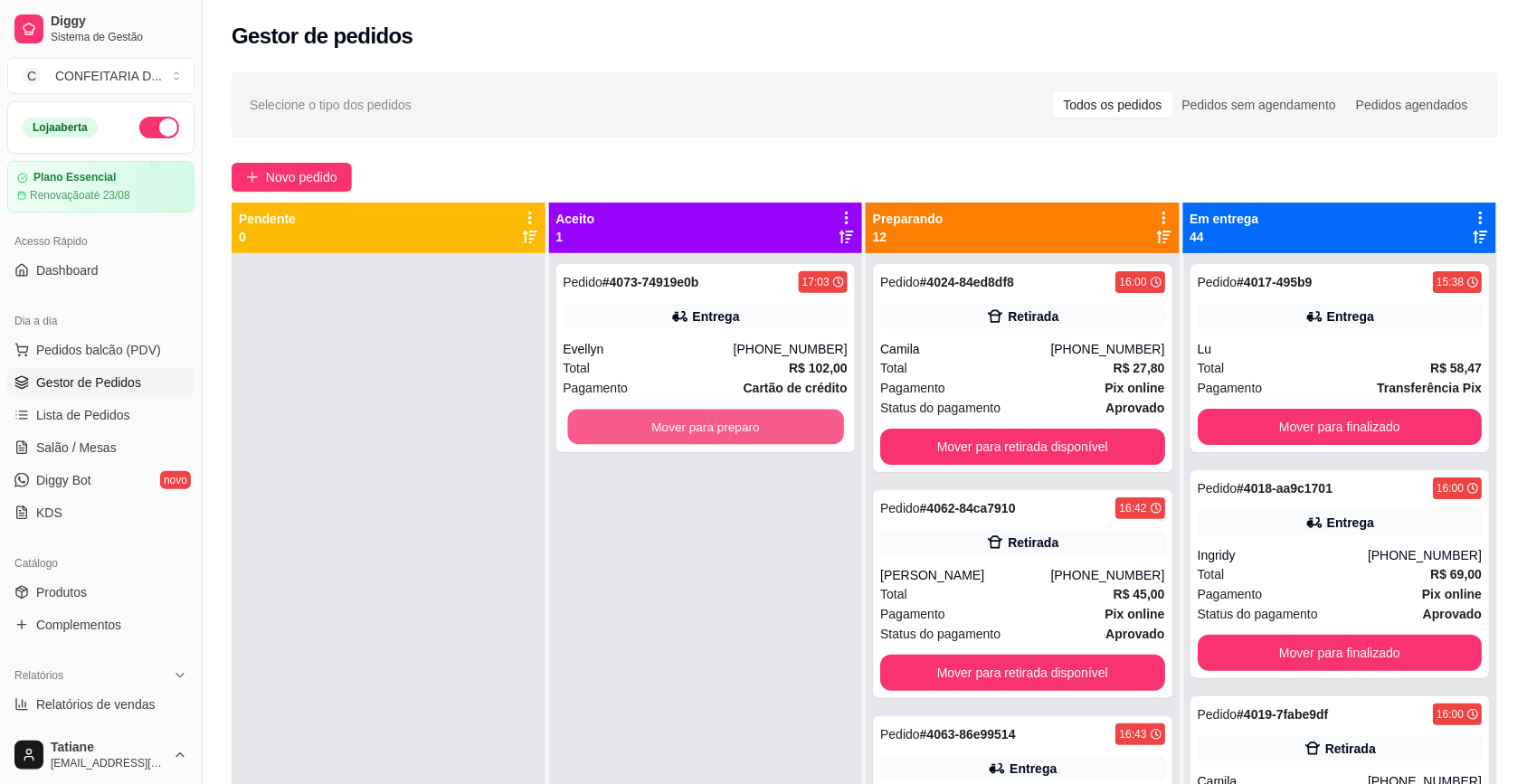
click at [661, 430] on button "Mover para preparo" at bounding box center [705, 427] width 276 height 35
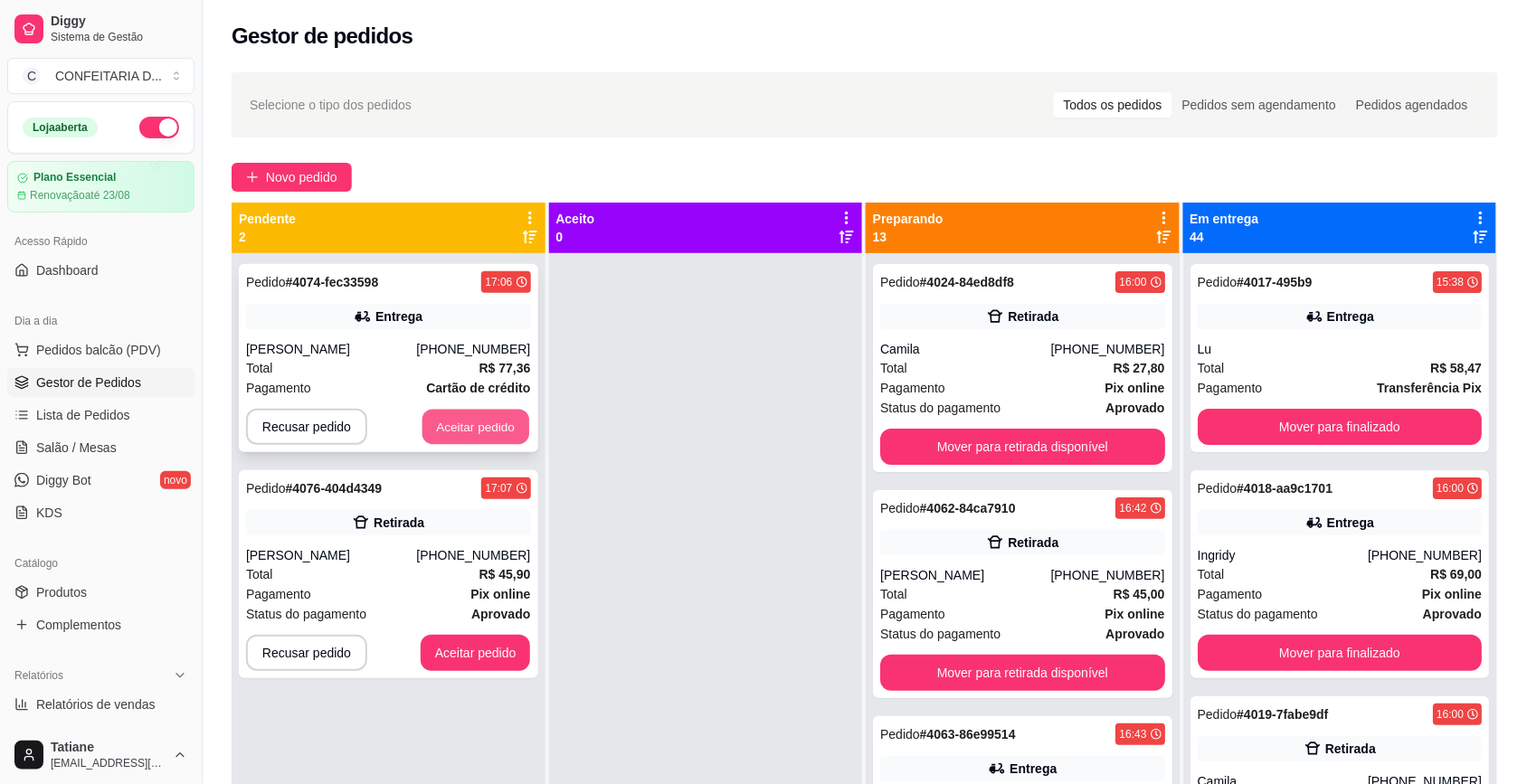
click at [458, 411] on button "Aceitar pedido" at bounding box center [476, 427] width 107 height 35
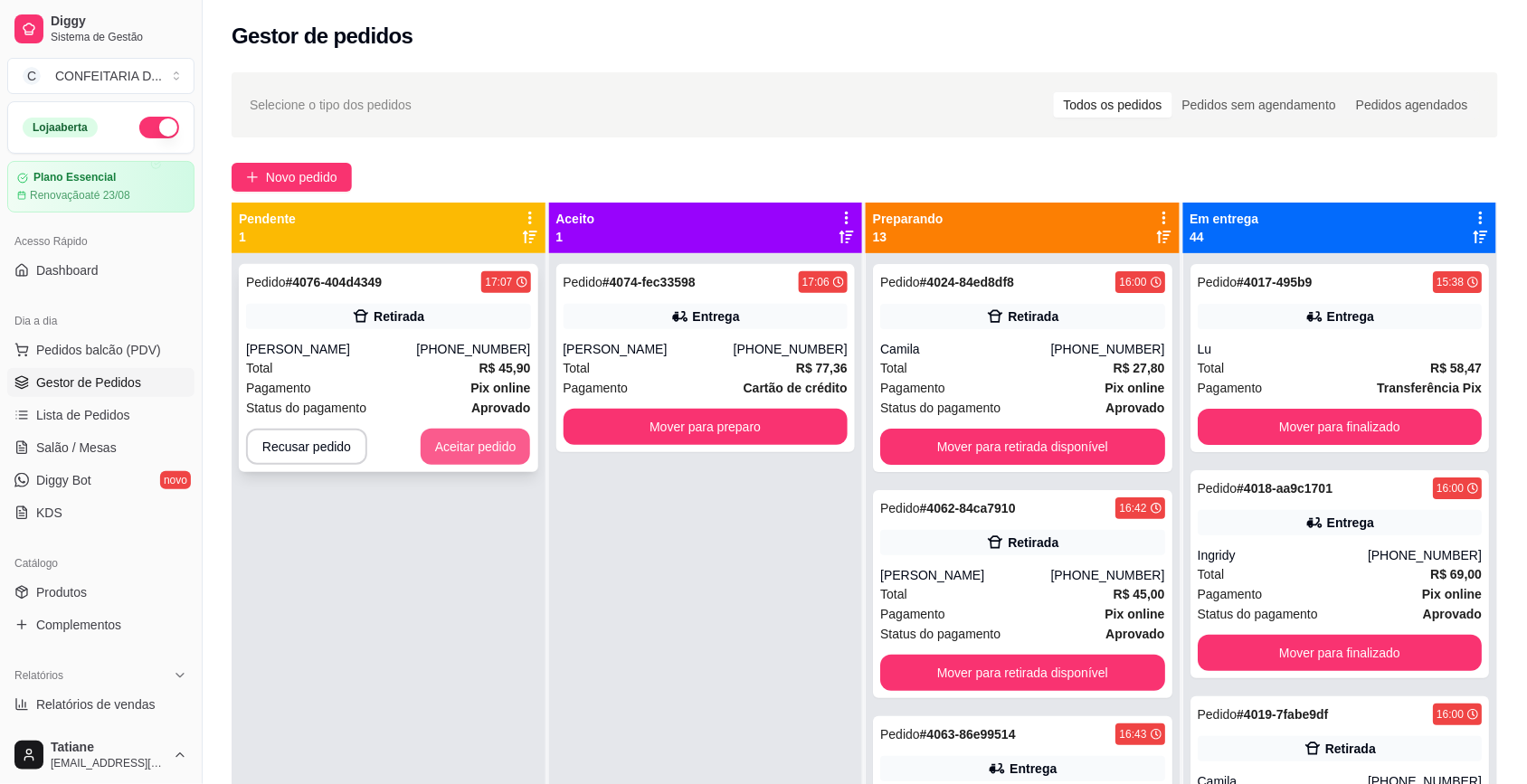
click at [477, 435] on button "Aceitar pedido" at bounding box center [476, 446] width 111 height 36
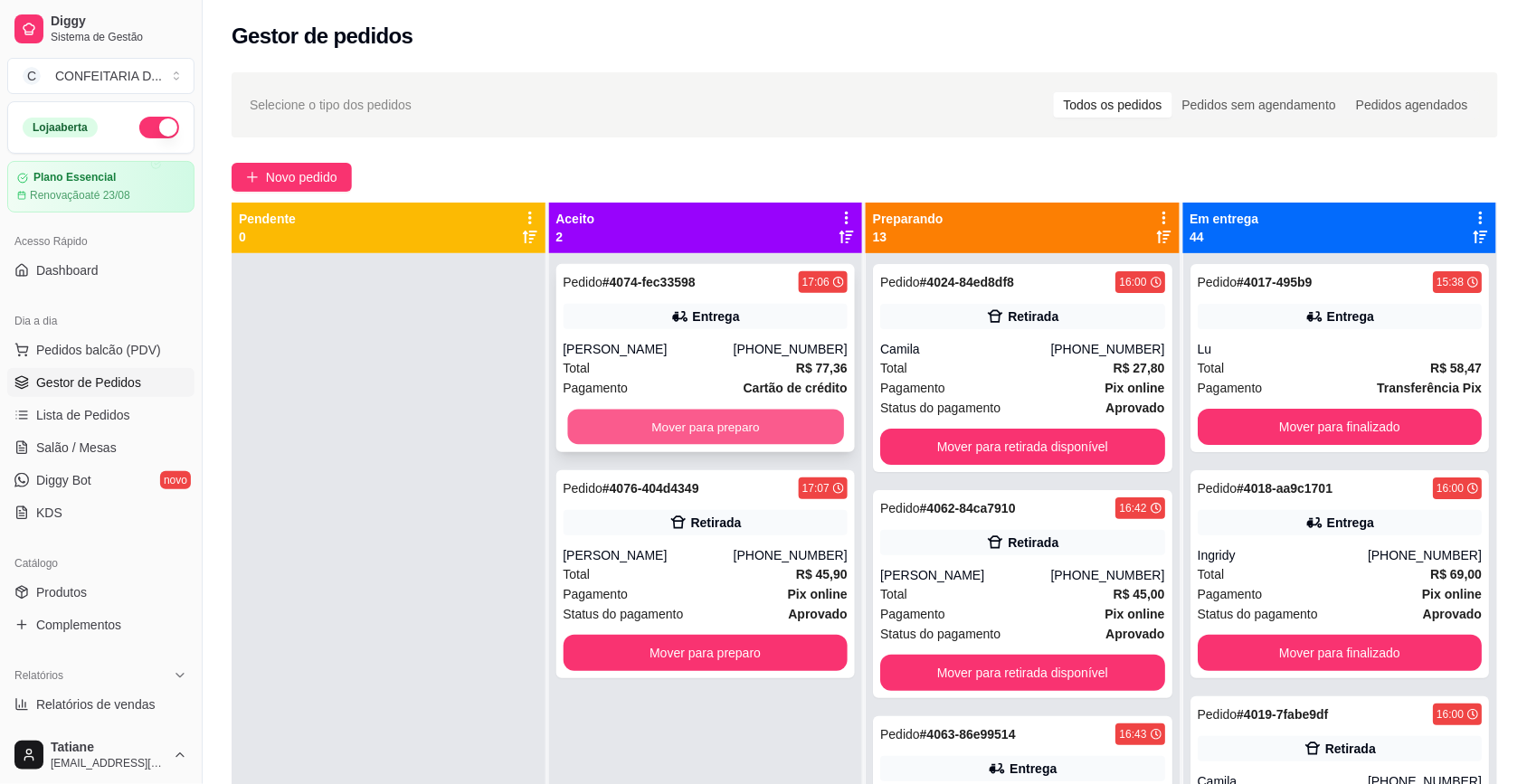
click at [688, 425] on button "Mover para preparo" at bounding box center [705, 427] width 276 height 35
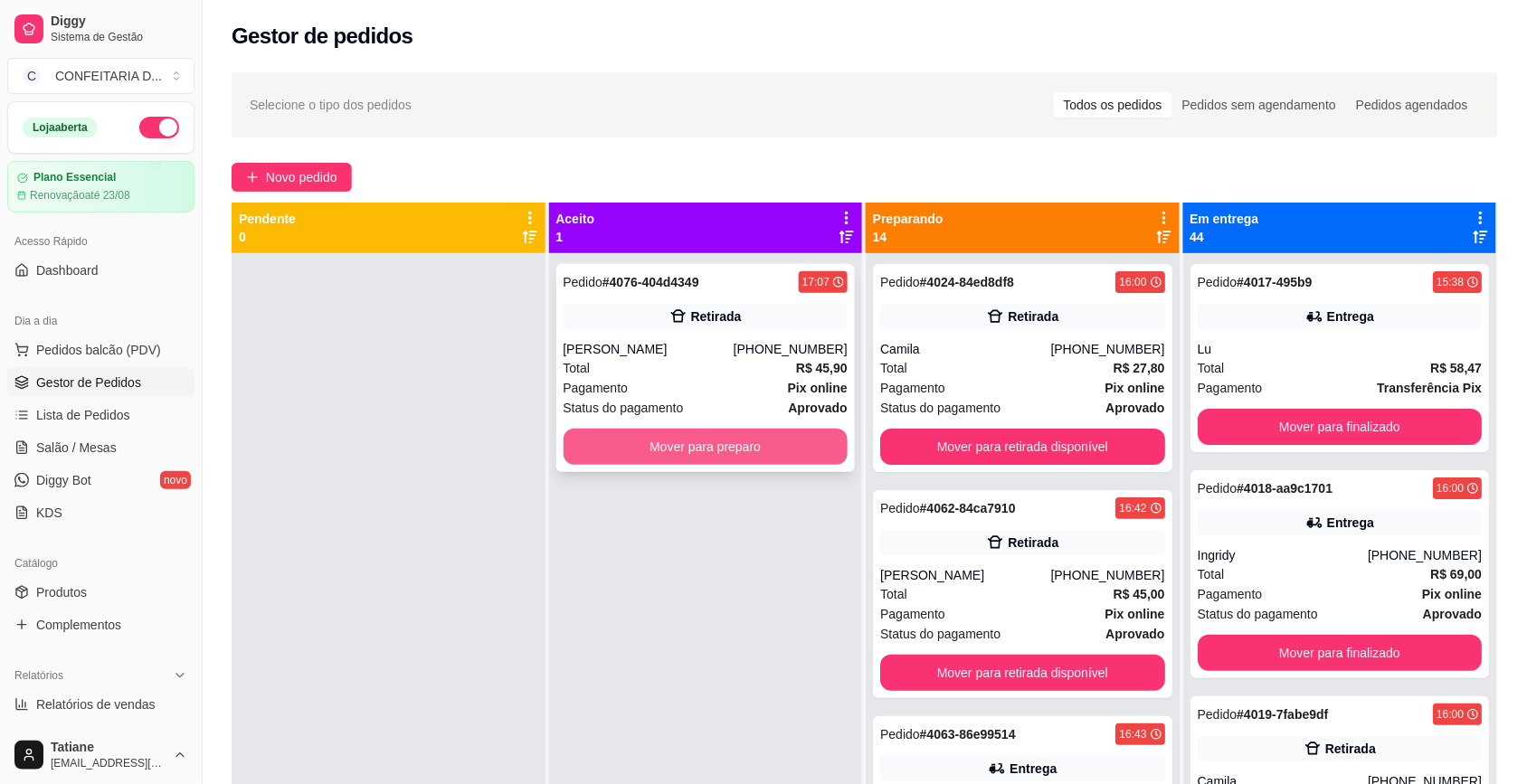
click at [695, 444] on button "Mover para preparo" at bounding box center [706, 446] width 285 height 36
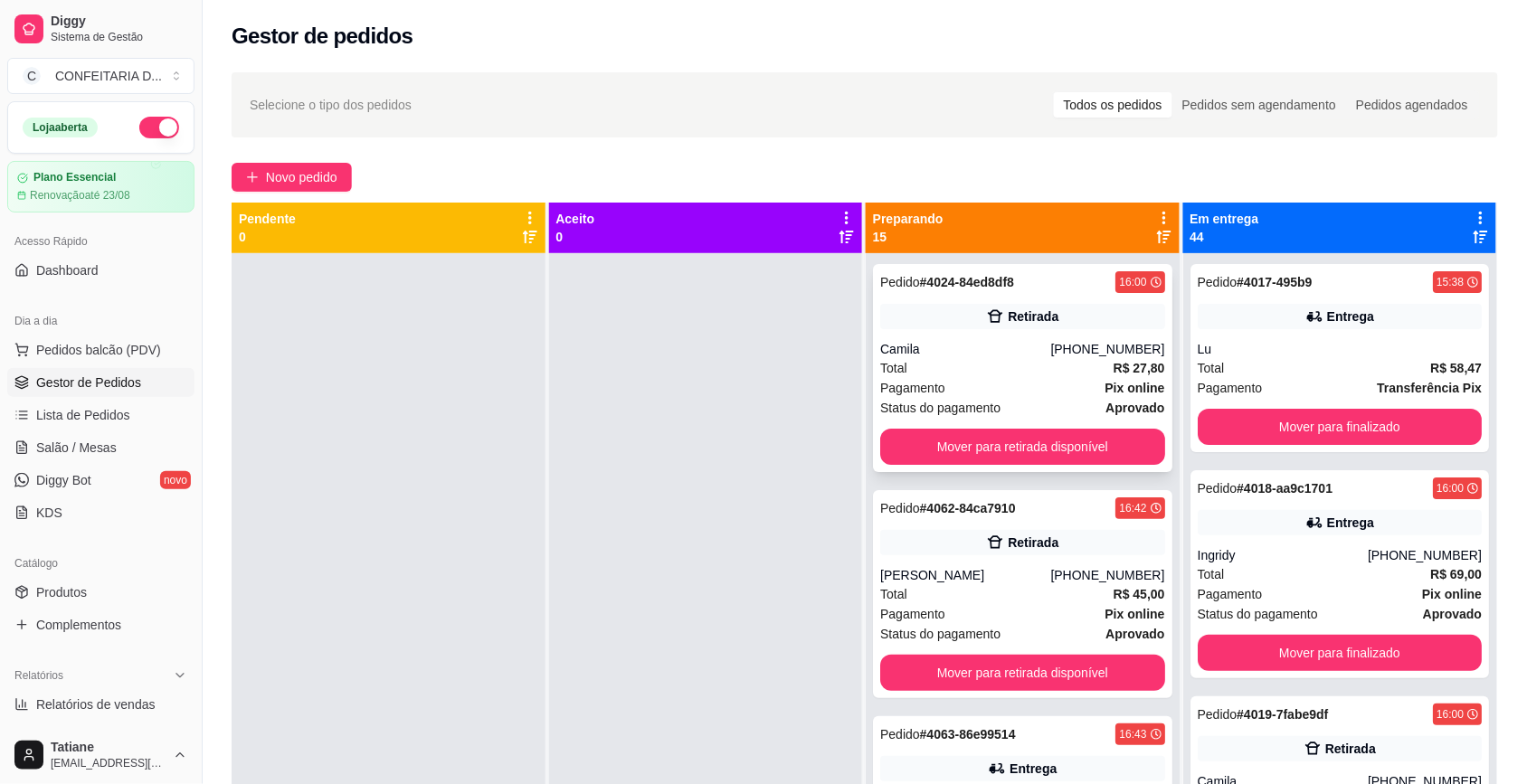
click at [967, 338] on div "Pedido # 4024-84ed8df8 16:00 Retirada Camila [PHONE_NUMBER] Total R$ 27,80 Paga…" at bounding box center [1023, 368] width 300 height 208
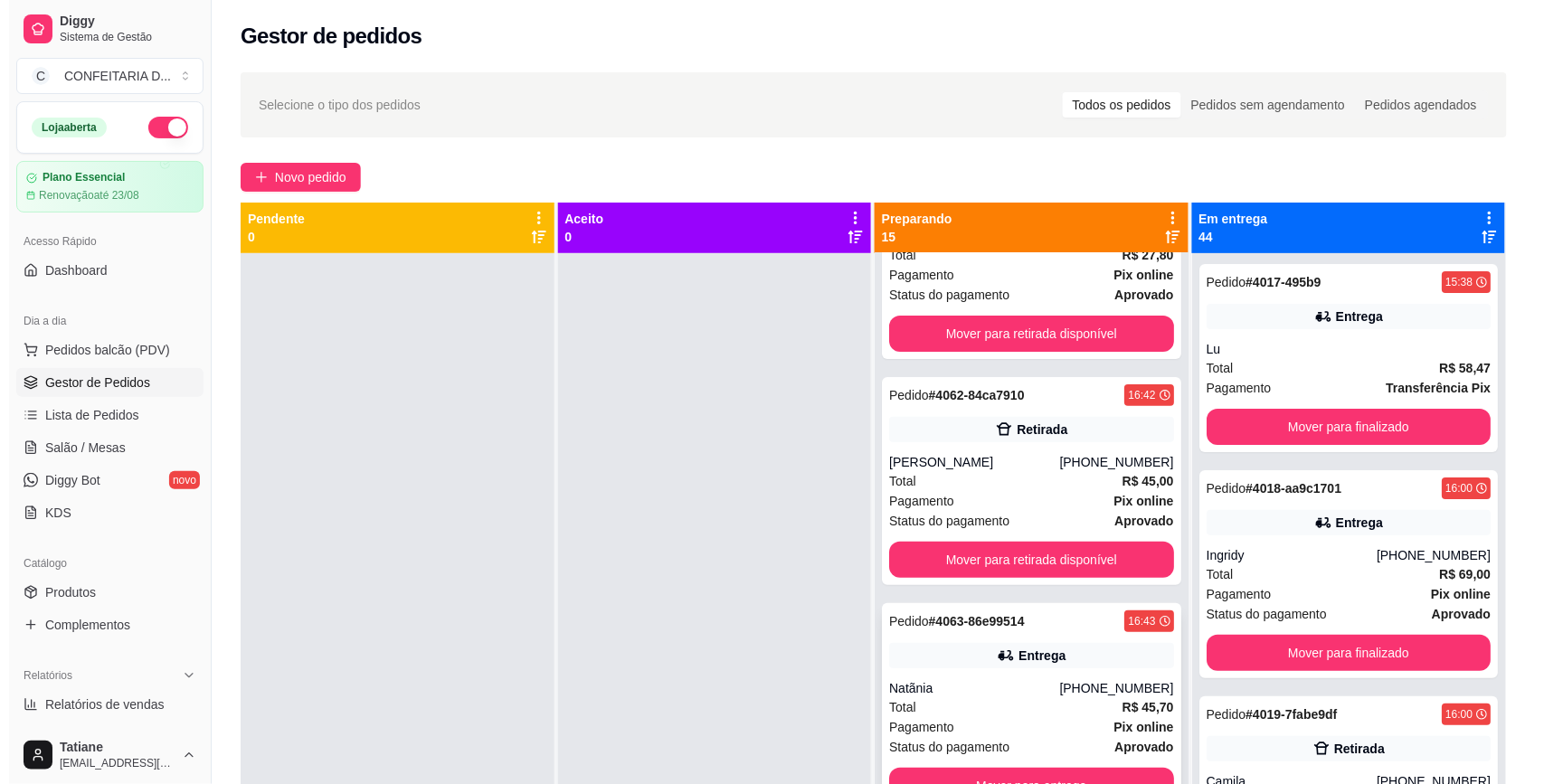
scroll to position [339, 0]
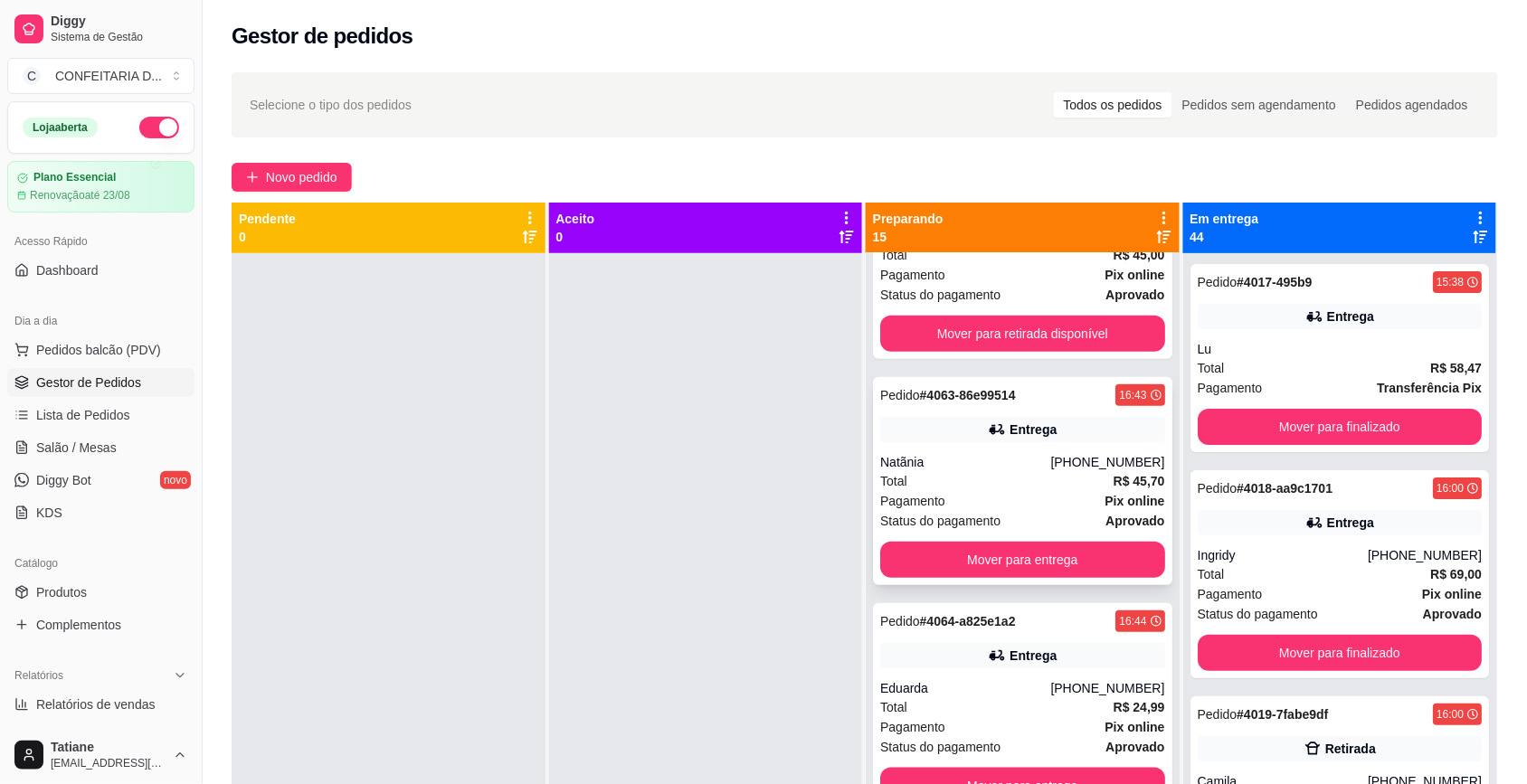
click at [994, 453] on div "Natãnia" at bounding box center [965, 461] width 170 height 18
click at [1052, 453] on div "[PHONE_NUMBER]" at bounding box center [1107, 461] width 114 height 18
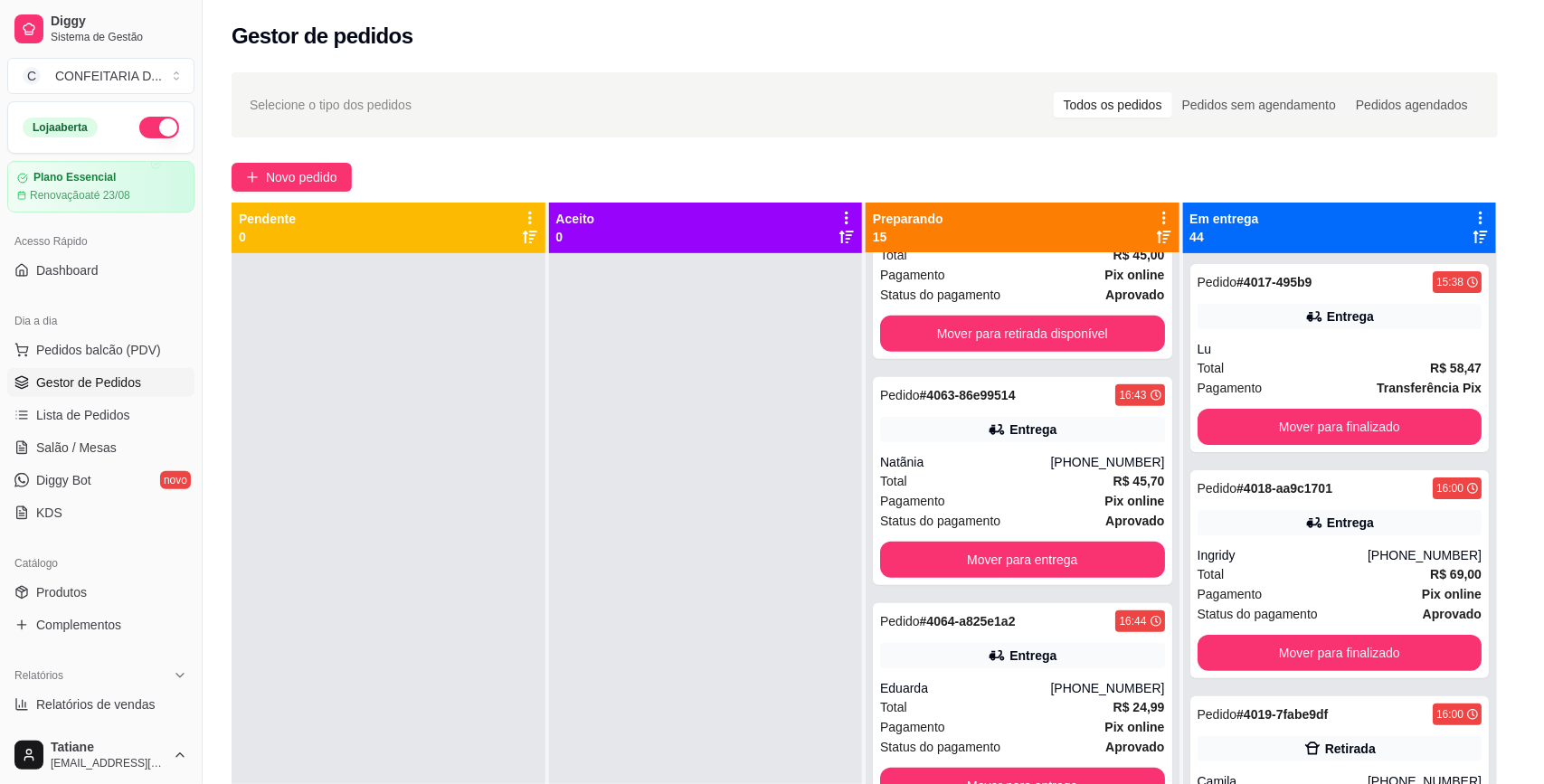
click at [811, 556] on button "Vincular motoboy" at bounding box center [833, 572] width 126 height 36
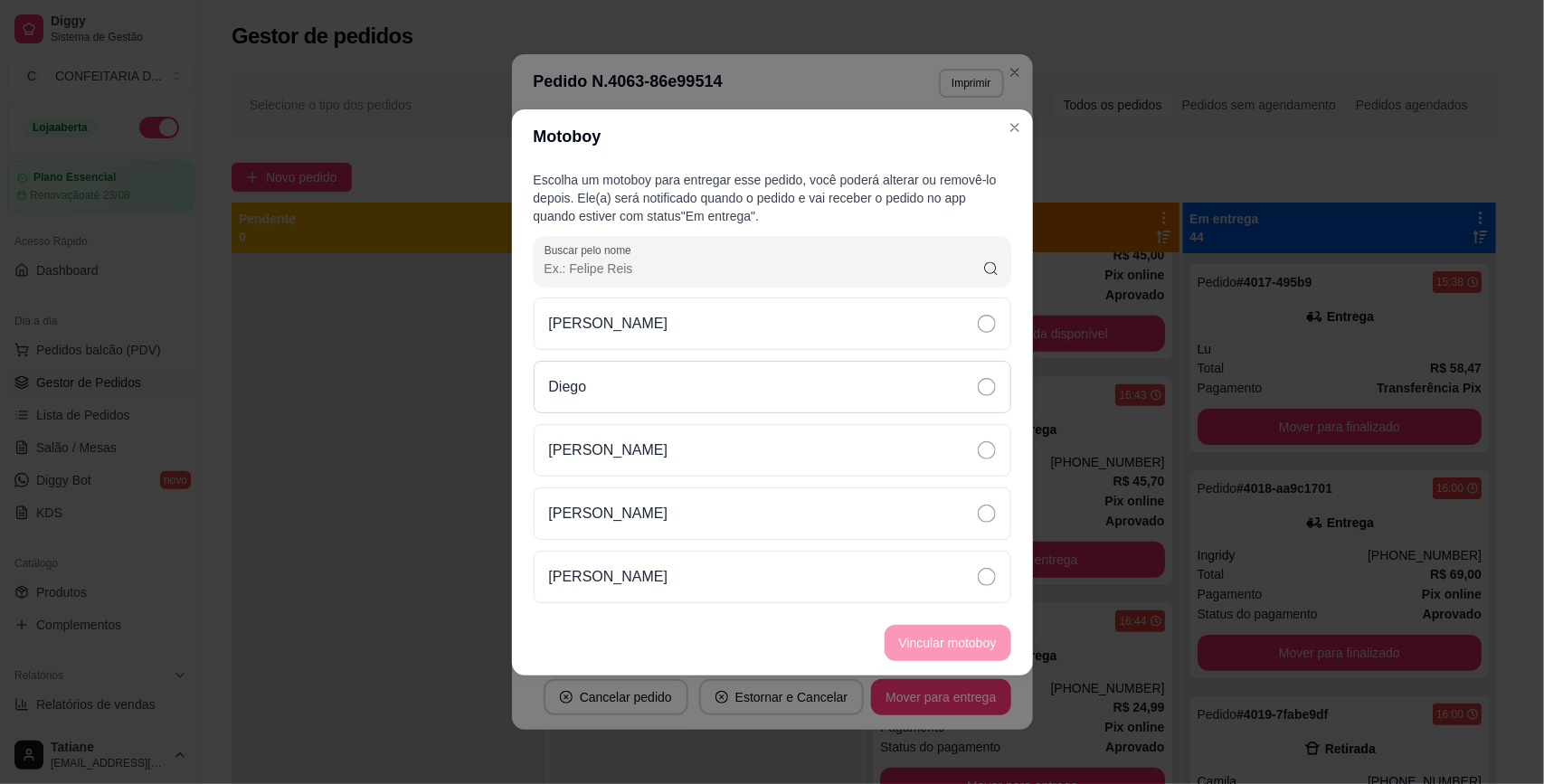
click at [586, 391] on p "Diego" at bounding box center [567, 387] width 38 height 21
click at [932, 627] on button "Vincular motoboy" at bounding box center [948, 643] width 126 height 36
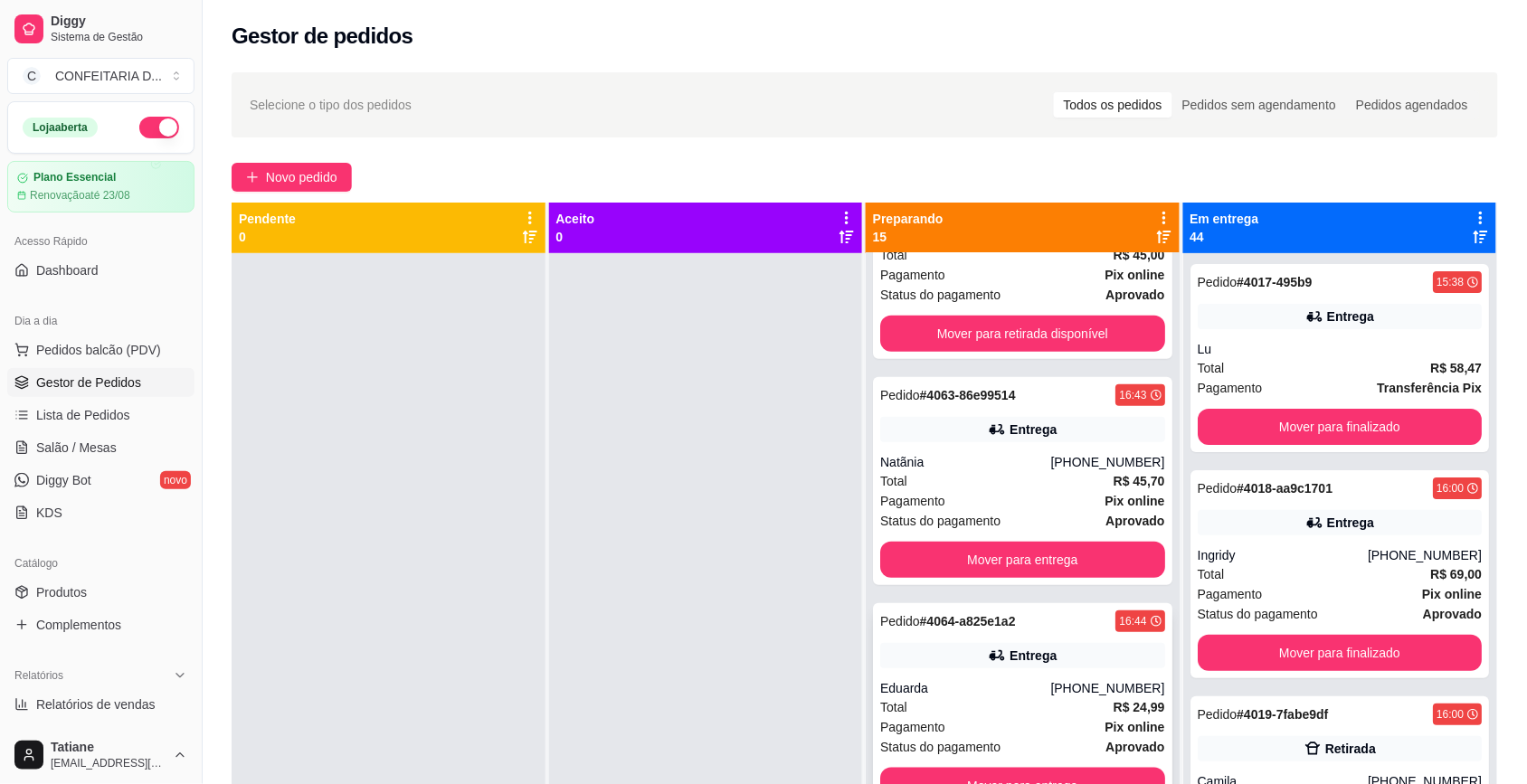
click at [1010, 661] on div "Entrega" at bounding box center [1033, 655] width 47 height 18
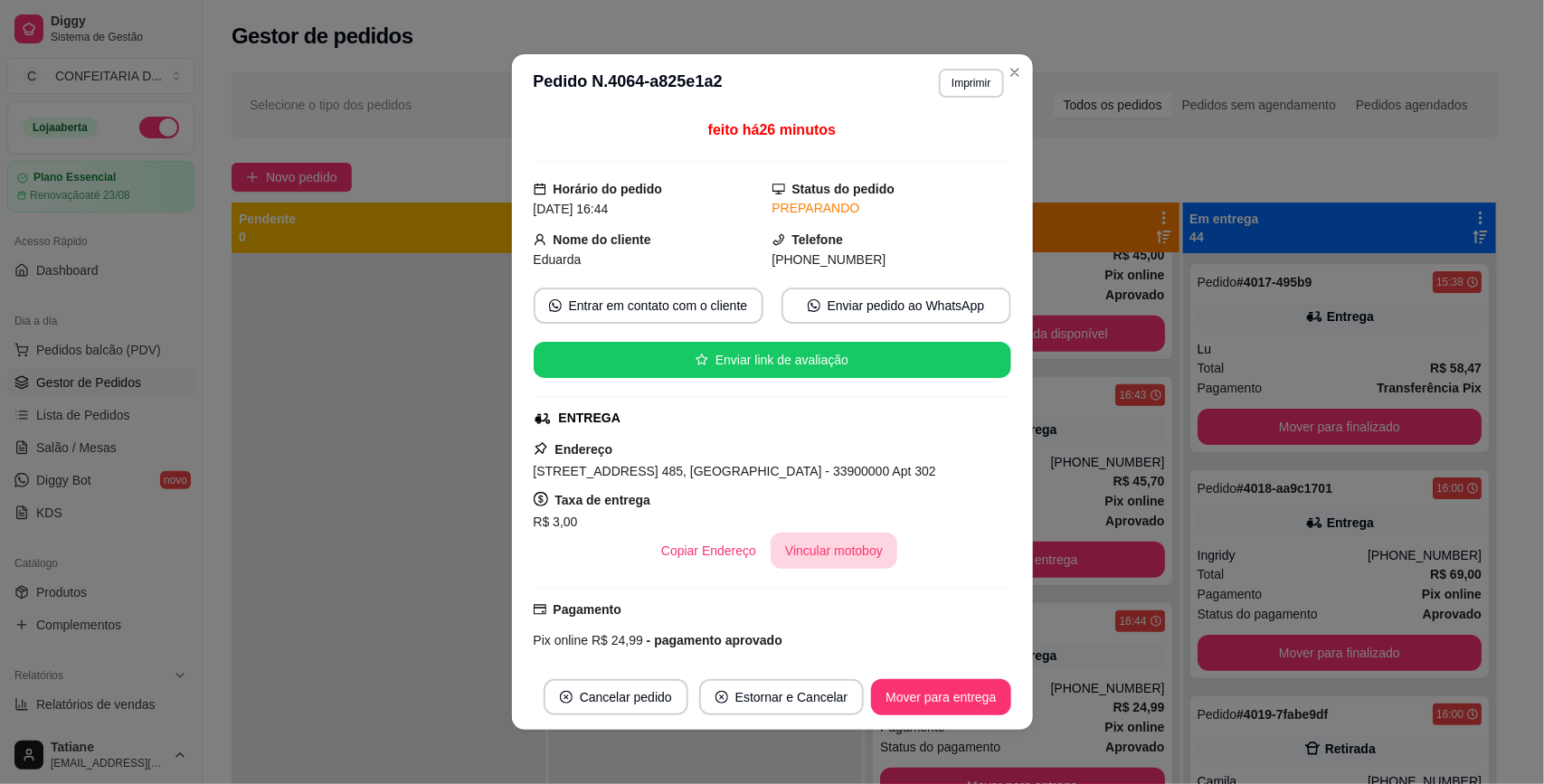
click at [783, 554] on button "Vincular motoboy" at bounding box center [833, 551] width 126 height 36
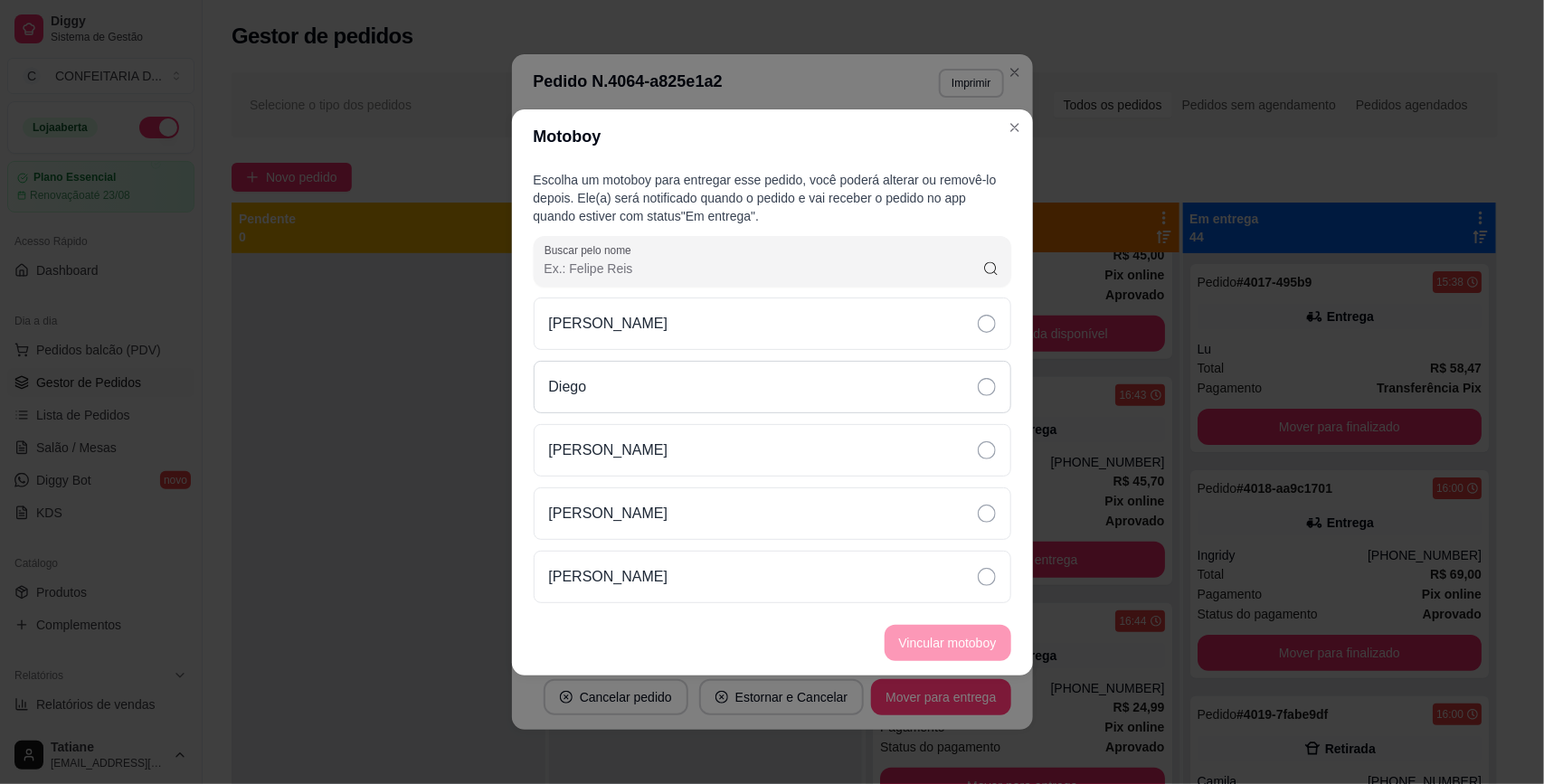
click at [590, 395] on div "Diego" at bounding box center [772, 387] width 477 height 52
click at [921, 653] on button "Vincular motoboy" at bounding box center [948, 643] width 126 height 36
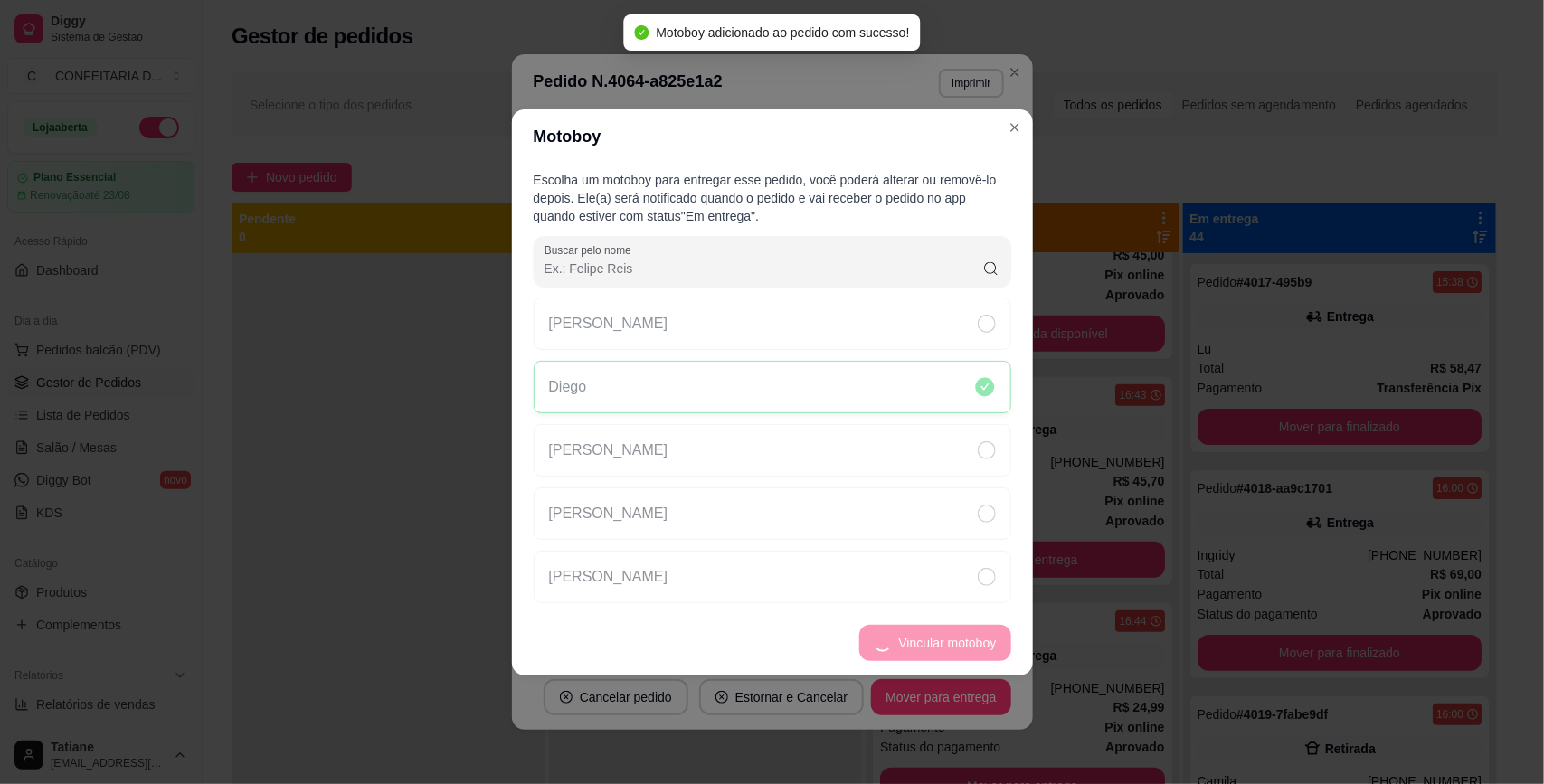
click at [1097, 657] on div "Entrega" at bounding box center [1022, 655] width 285 height 25
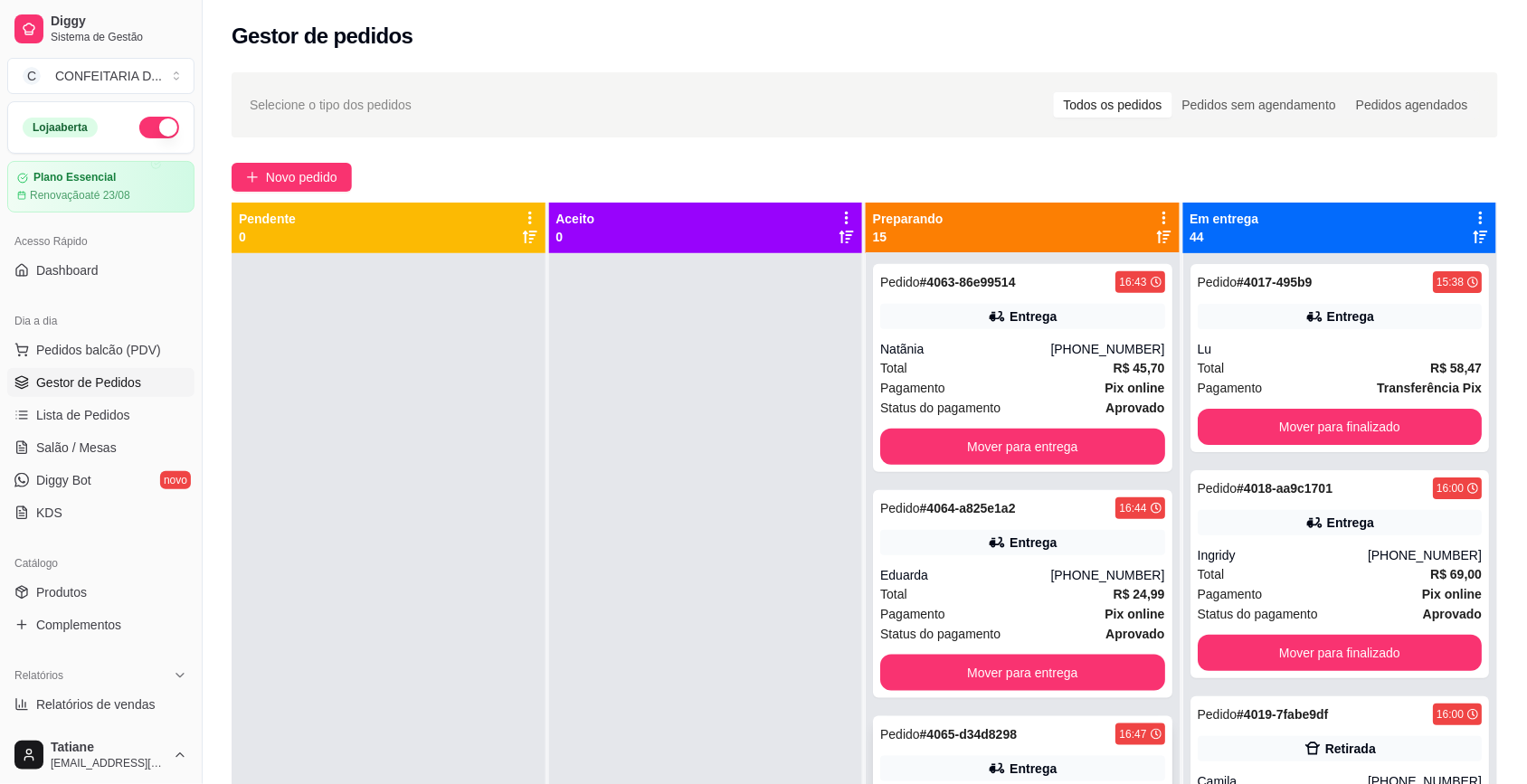
scroll to position [678, 0]
click at [1002, 562] on div "Pedido # 4065-d34d8298 16:47 Entrega Jenifer [PHONE_NUMBER] Total R$ 82,00 Paga…" at bounding box center [1023, 594] width 300 height 208
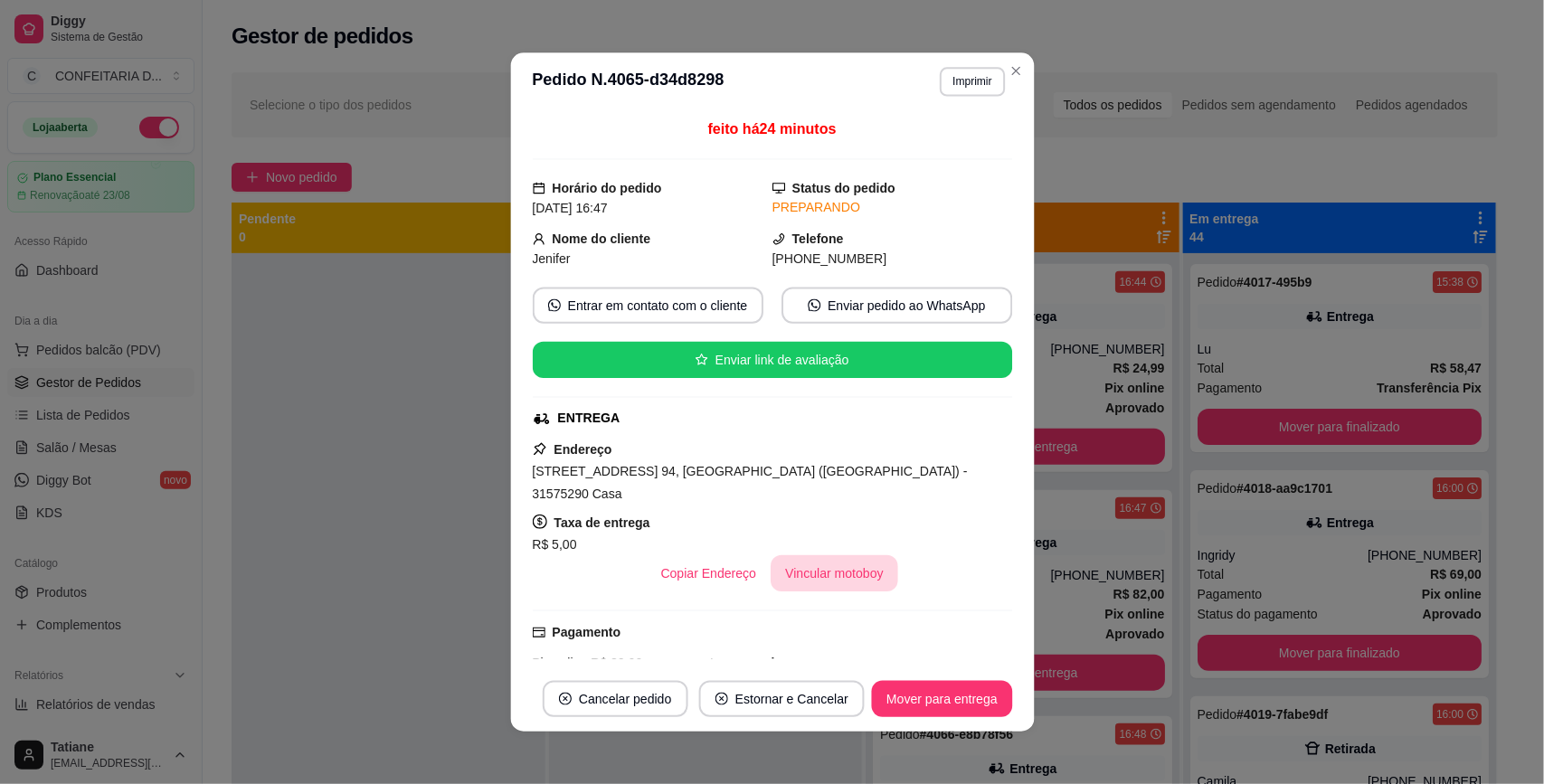
click at [821, 563] on button "Vincular motoboy" at bounding box center [833, 573] width 127 height 36
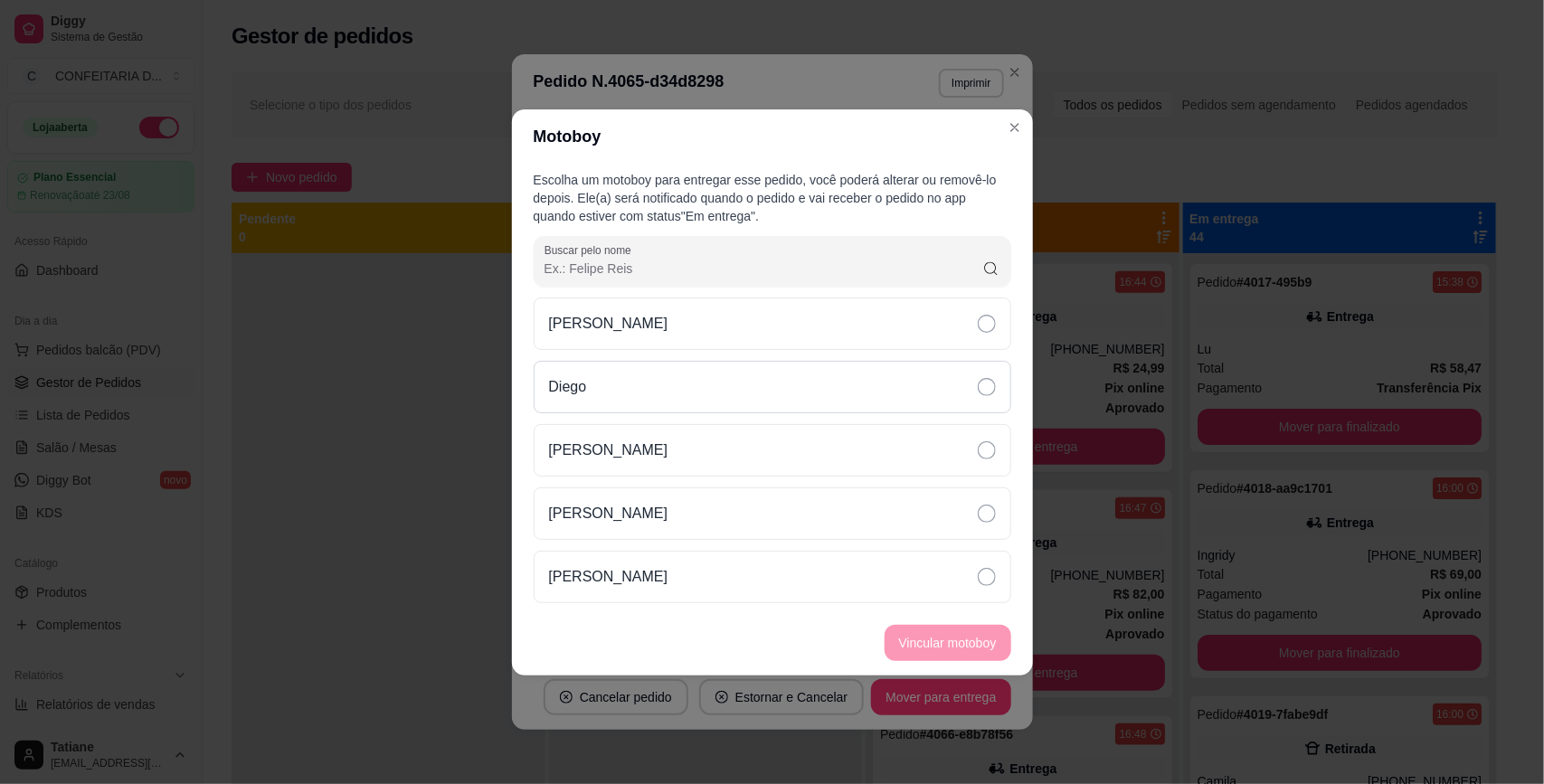
click at [593, 376] on div "Diego" at bounding box center [772, 387] width 477 height 52
click at [912, 640] on button "Vincular motoboy" at bounding box center [948, 643] width 123 height 35
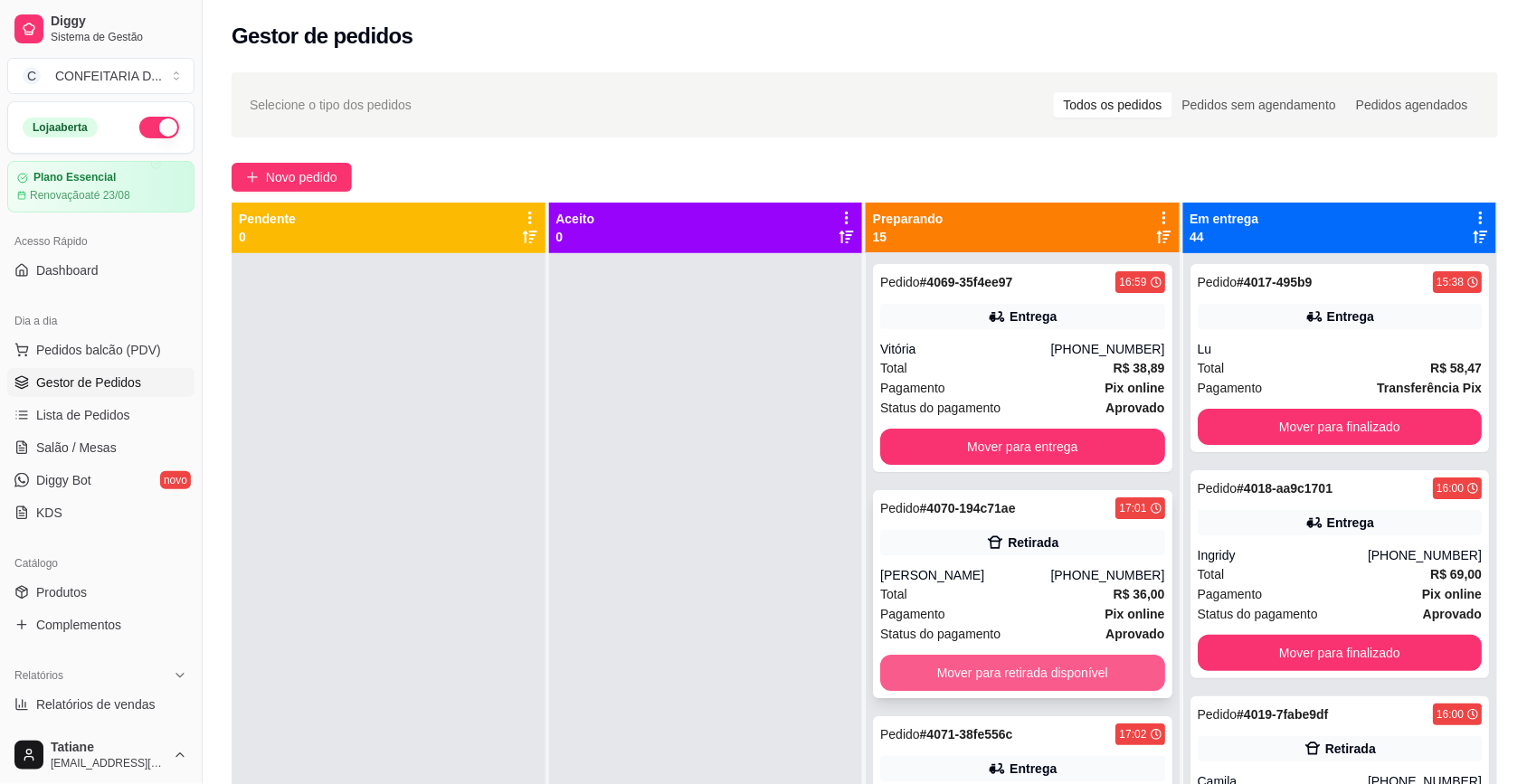
scroll to position [1921, 0]
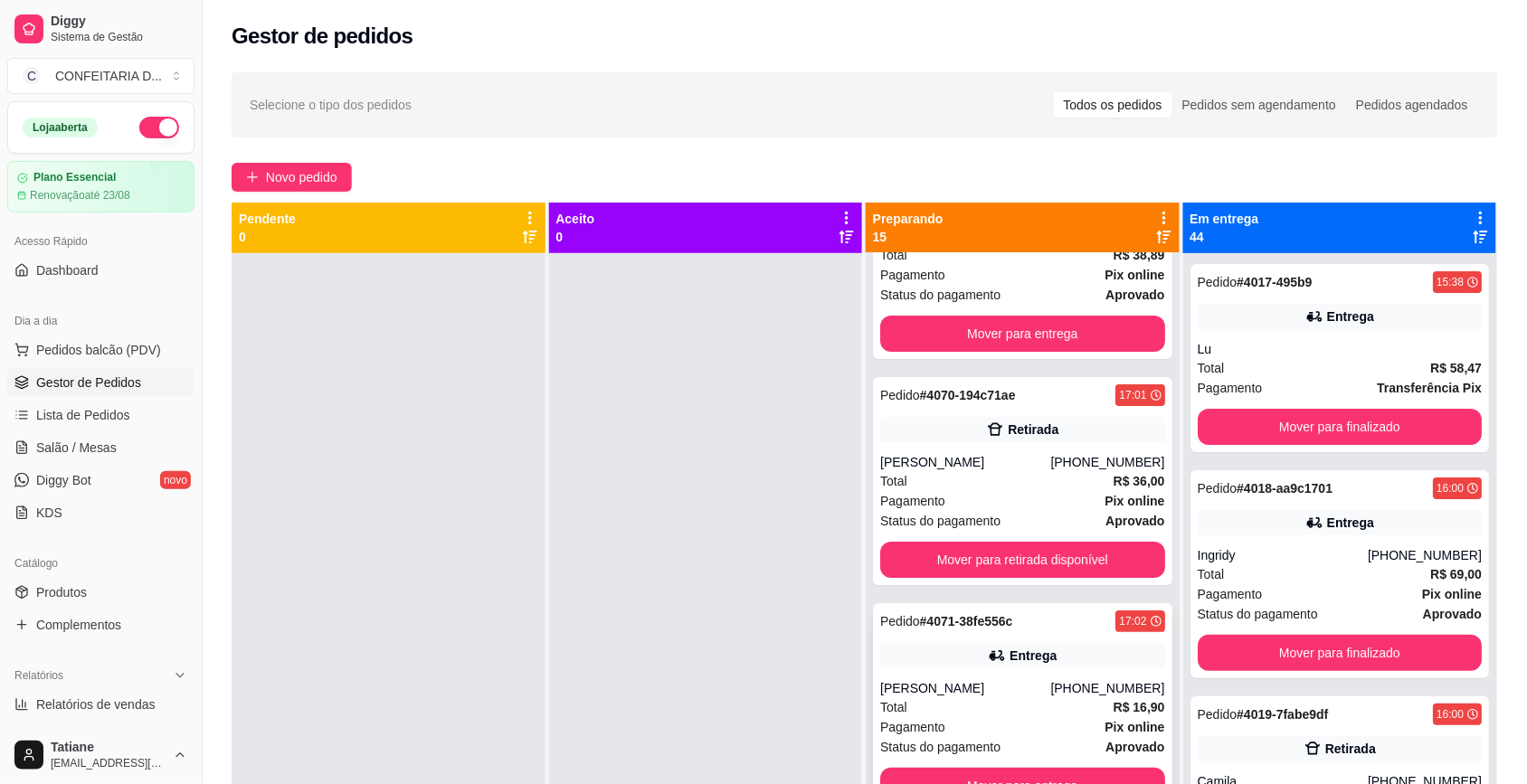
click at [1032, 665] on div "Entrega" at bounding box center [1033, 655] width 47 height 18
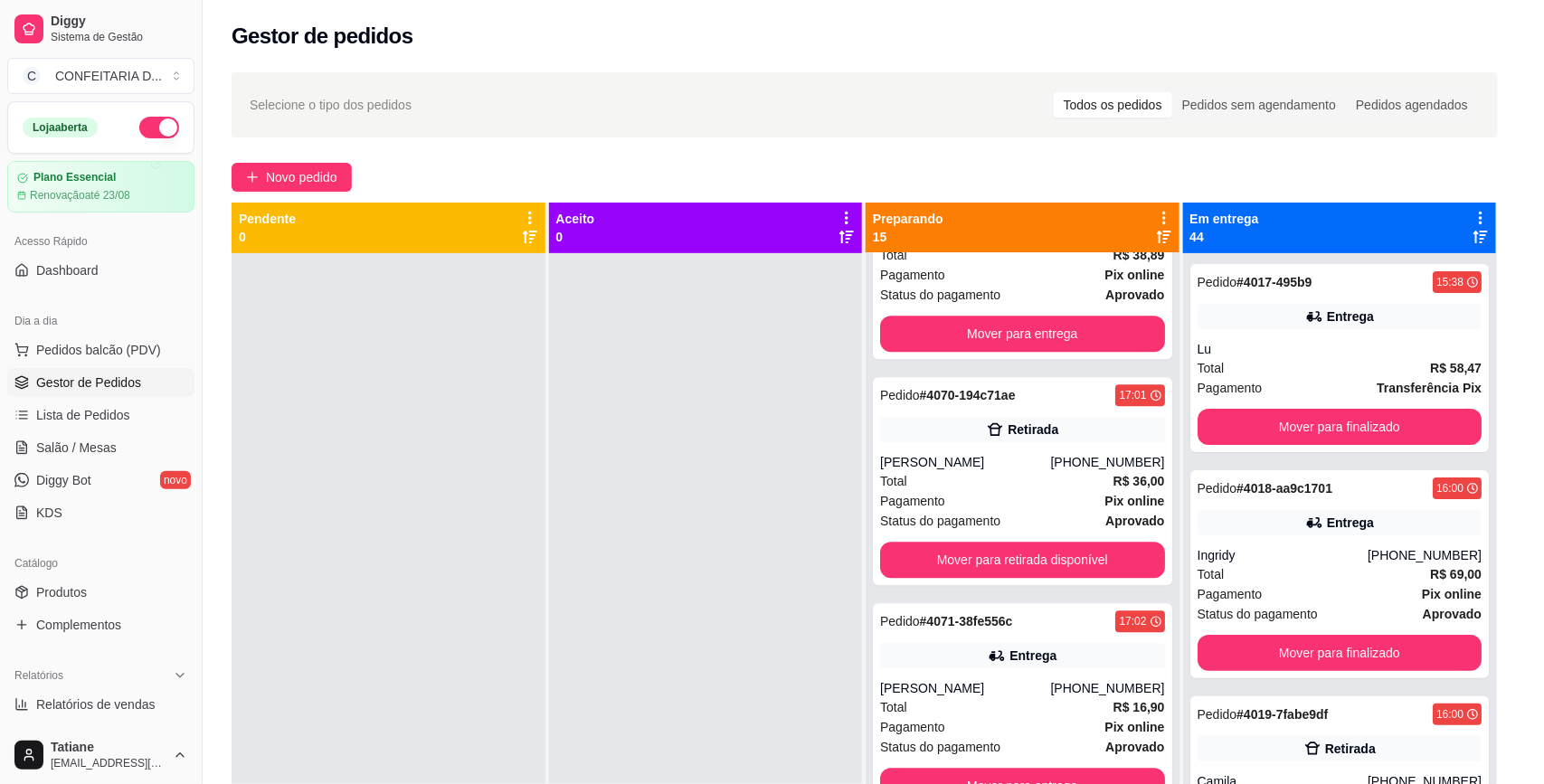
click at [784, 549] on button "Vincular motoboy" at bounding box center [833, 551] width 126 height 36
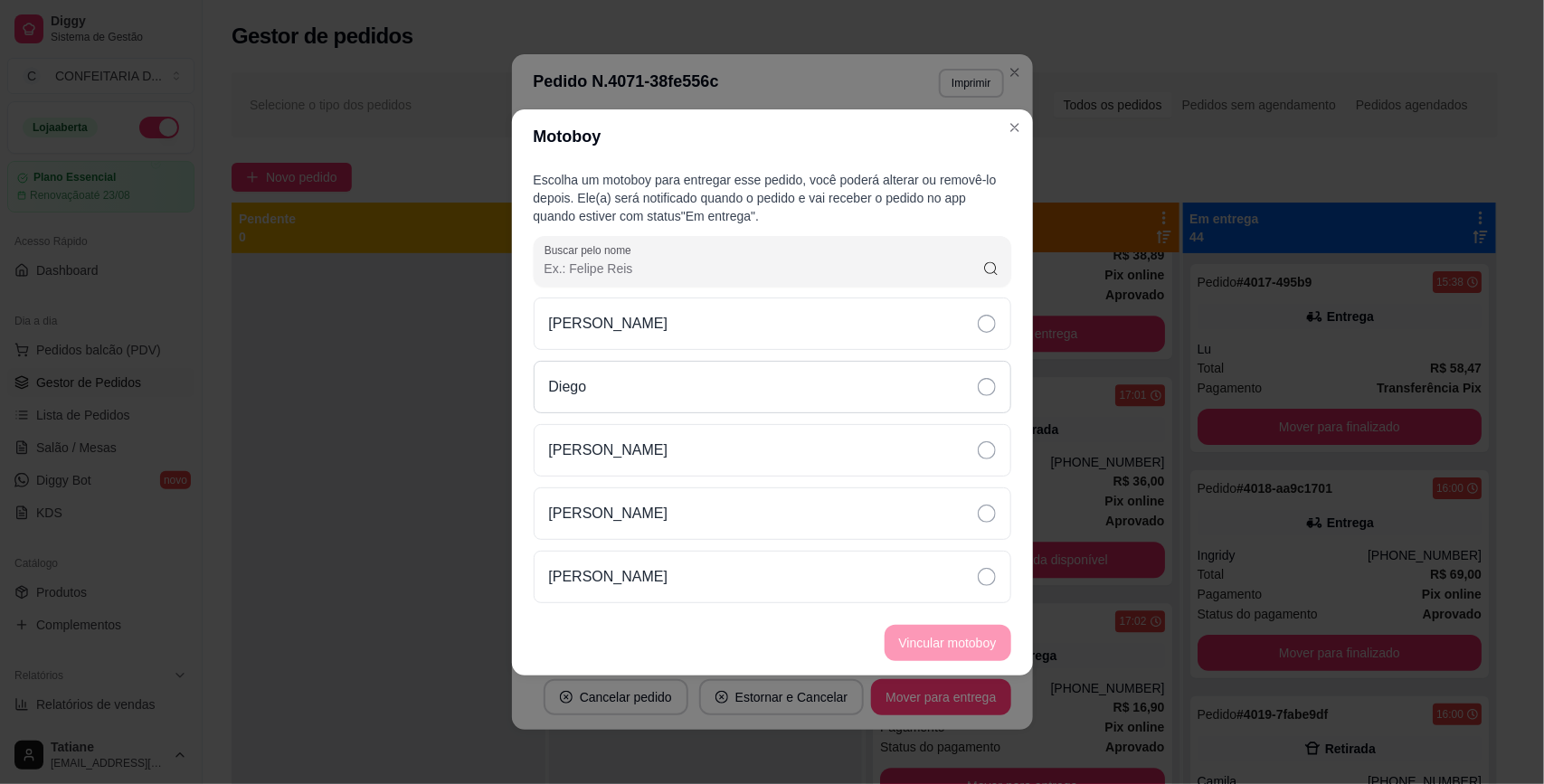
click at [631, 380] on div "Diego" at bounding box center [772, 387] width 477 height 52
click at [960, 643] on button "Vincular motoboy" at bounding box center [948, 643] width 123 height 35
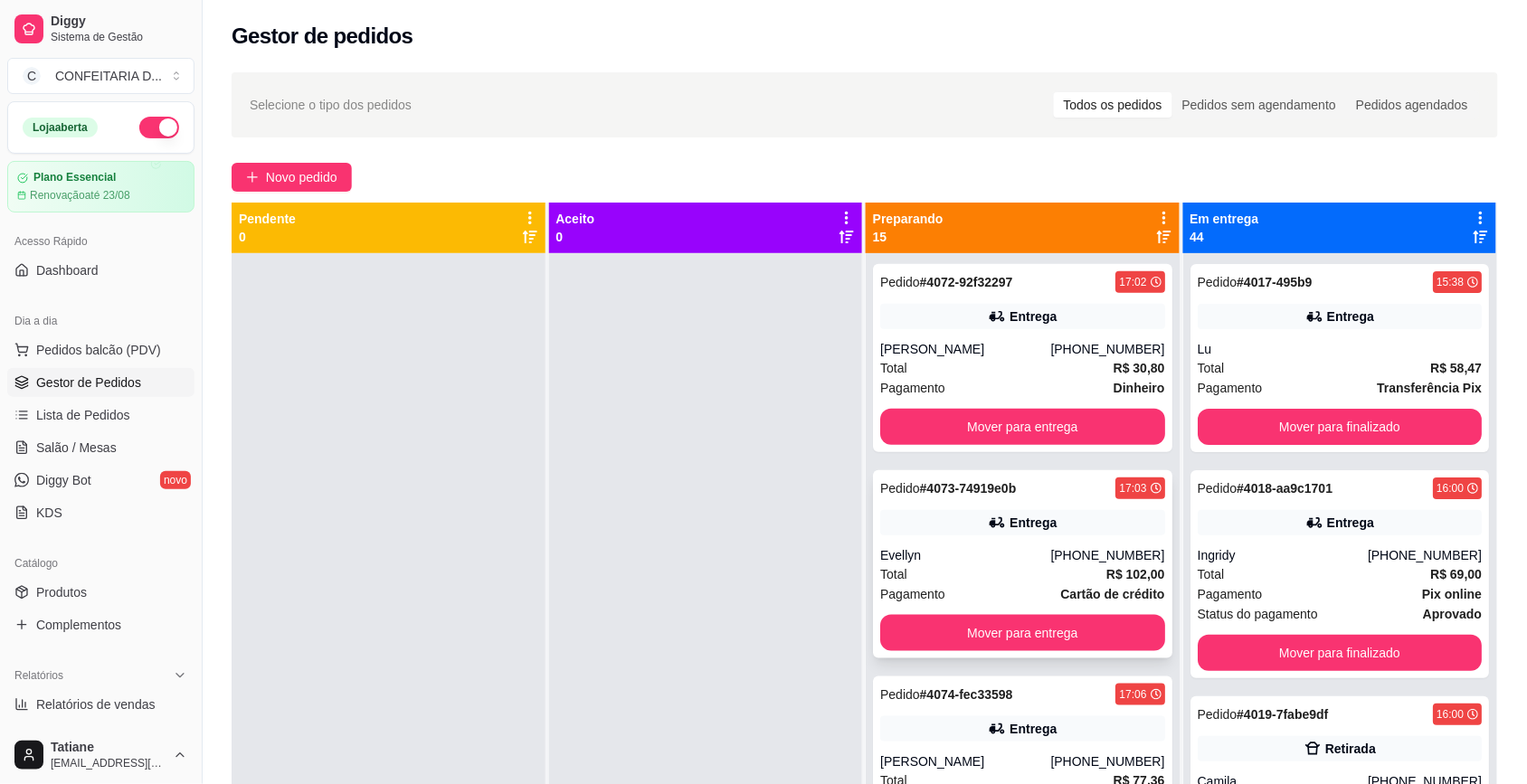
scroll to position [2571, 0]
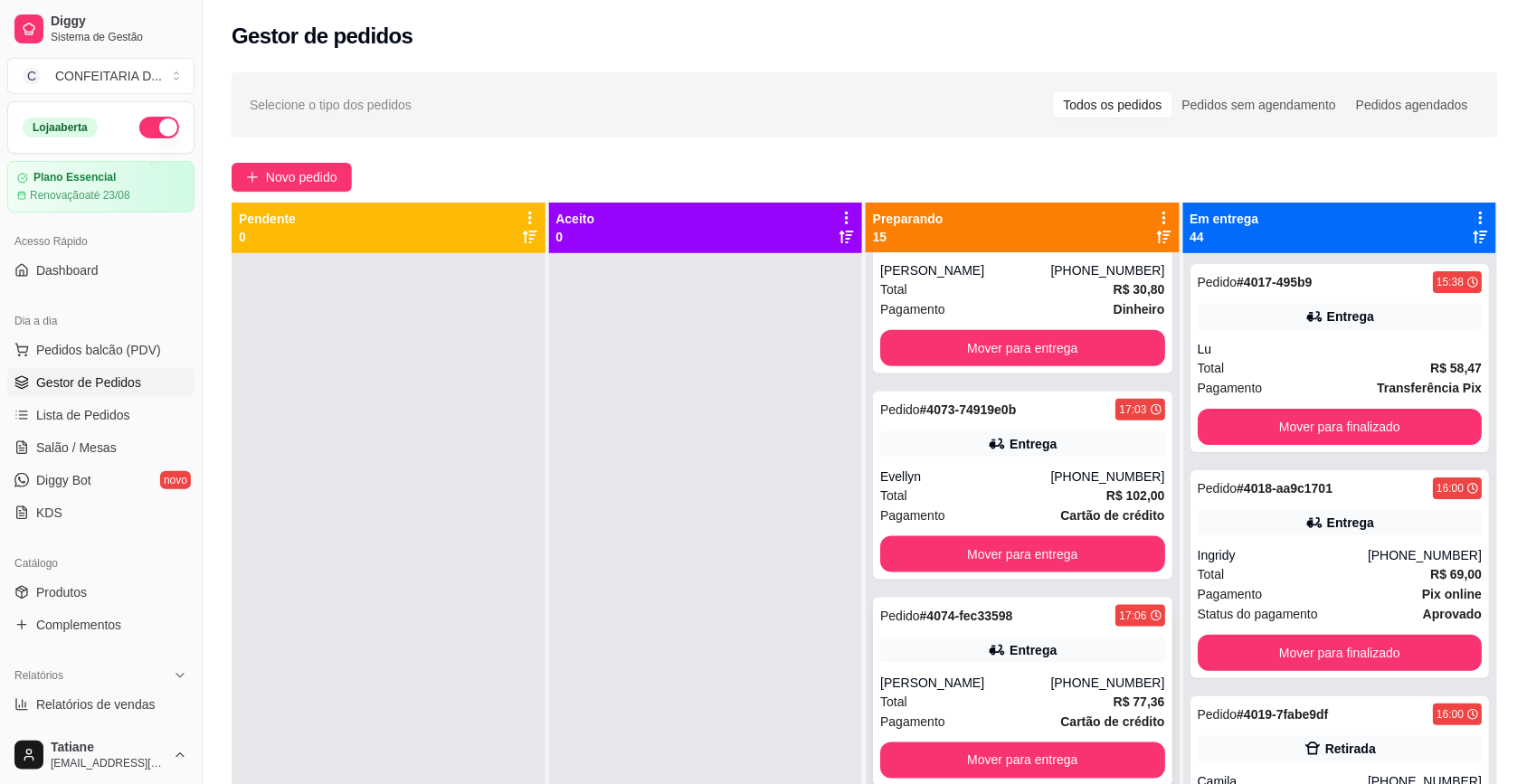
click at [1010, 657] on div "Entrega" at bounding box center [1033, 649] width 47 height 18
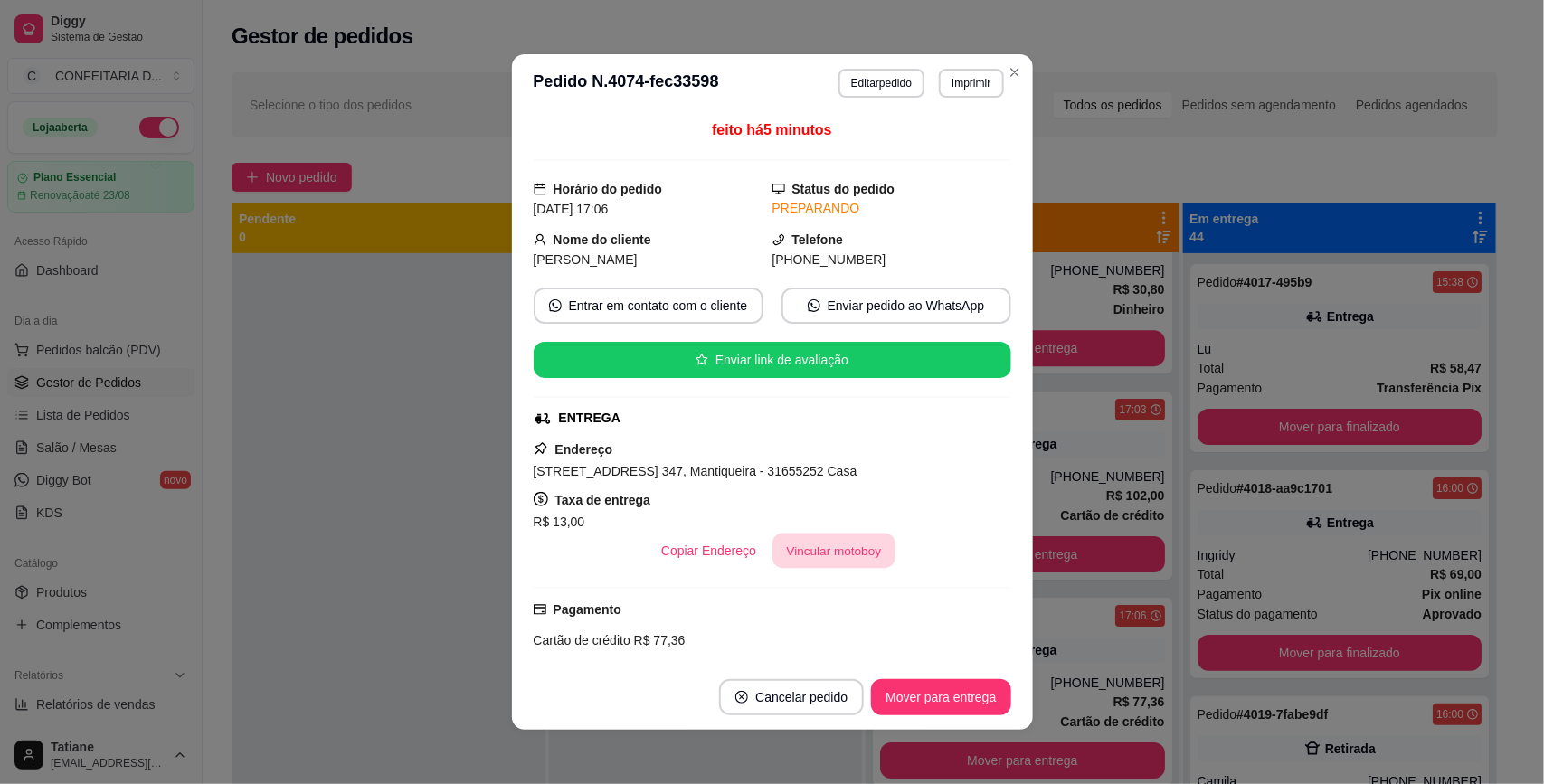
click at [797, 548] on button "Vincular motoboy" at bounding box center [833, 551] width 123 height 35
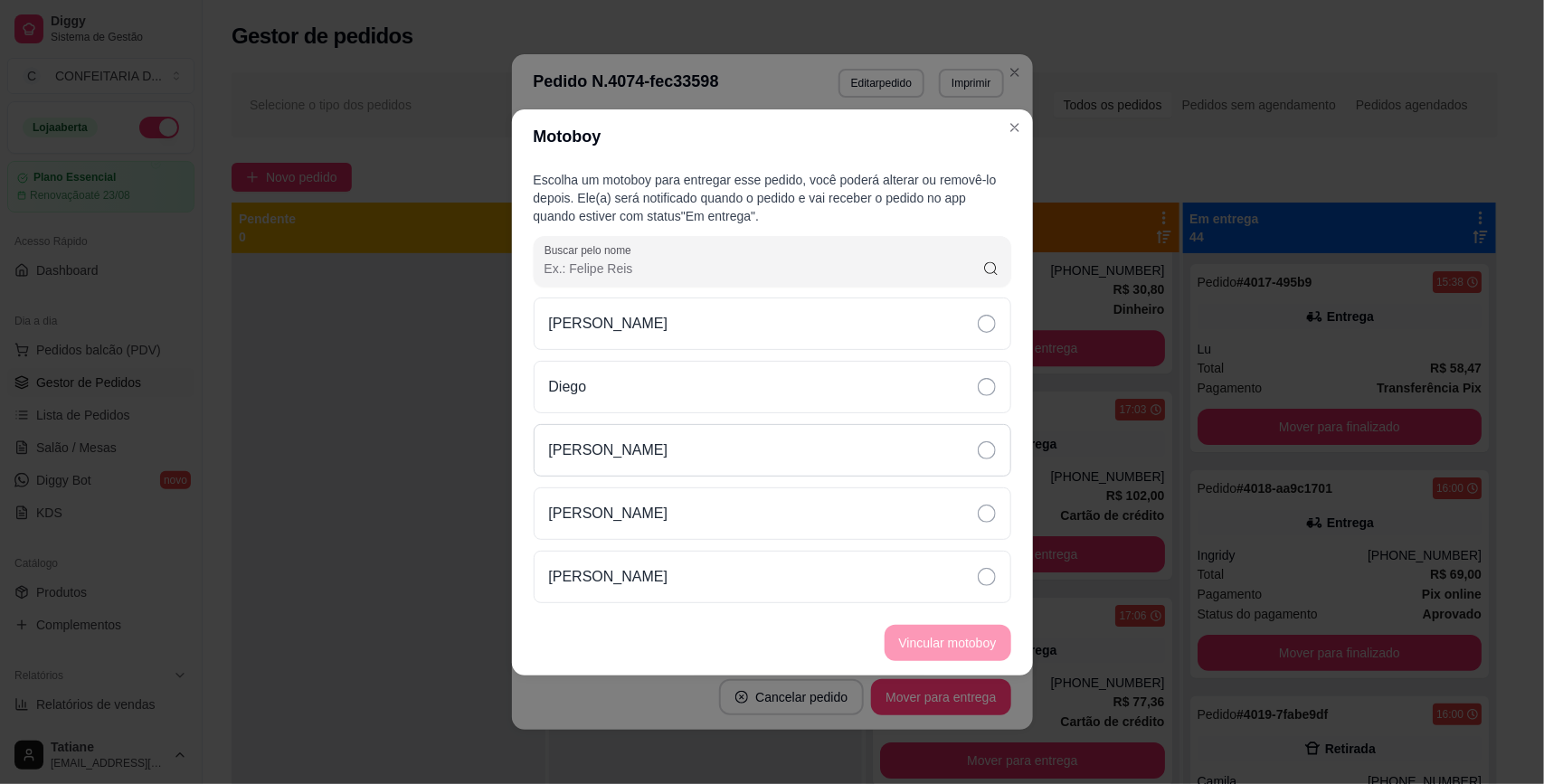
drag, startPoint x: 606, startPoint y: 376, endPoint x: 751, endPoint y: 445, distance: 160.6
click at [606, 374] on div "Diego" at bounding box center [772, 387] width 477 height 52
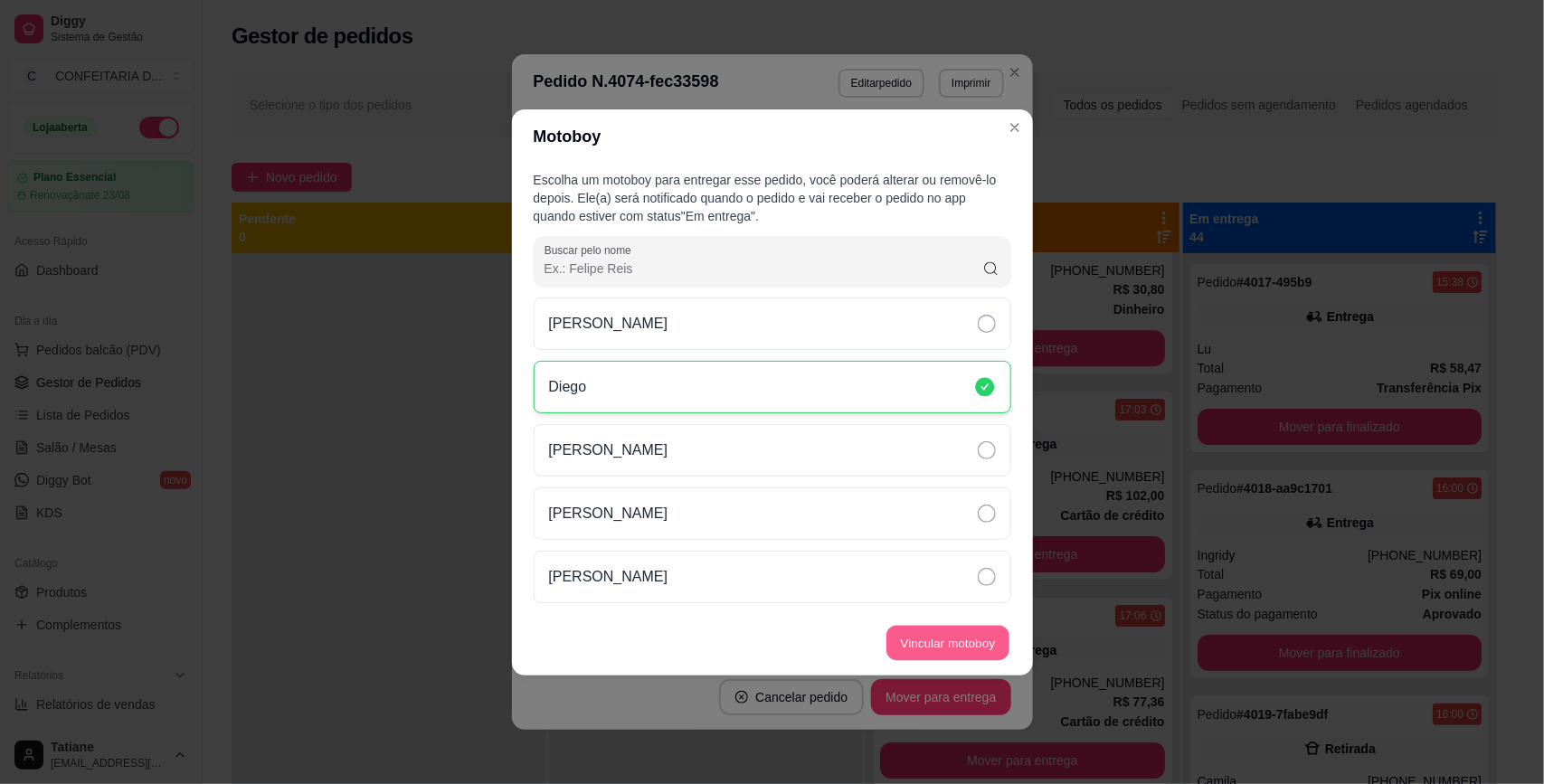
click at [941, 654] on button "Vincular motoboy" at bounding box center [948, 643] width 123 height 35
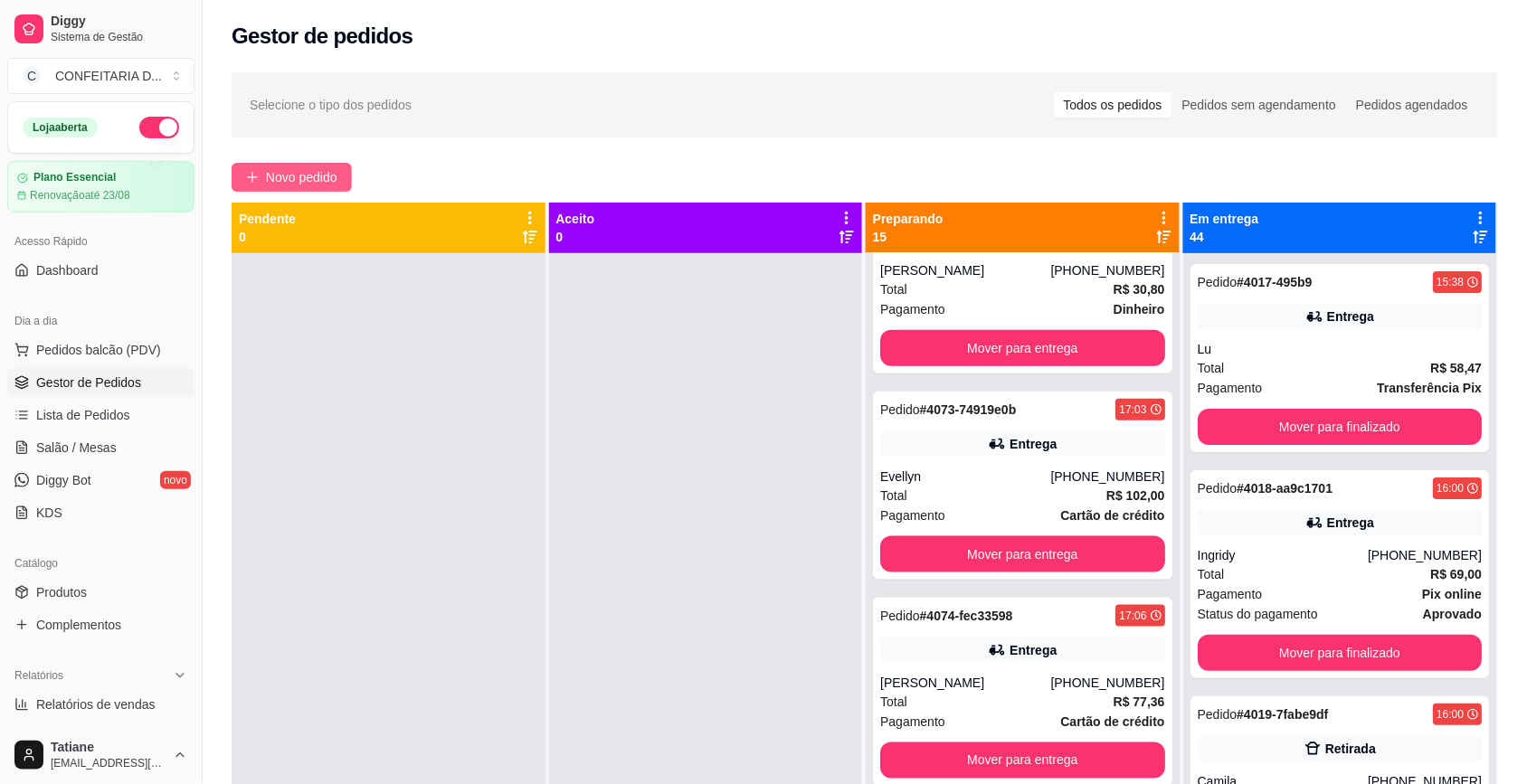
drag, startPoint x: 328, startPoint y: 201, endPoint x: 319, endPoint y: 183, distance: 20.1
click at [326, 197] on div "Selecione o tipo dos pedidos Todos os pedidos Pedidos sem agendamento Pedidos a…" at bounding box center [865, 535] width 1325 height 947
click at [318, 179] on span "Novo pedido" at bounding box center [301, 177] width 72 height 20
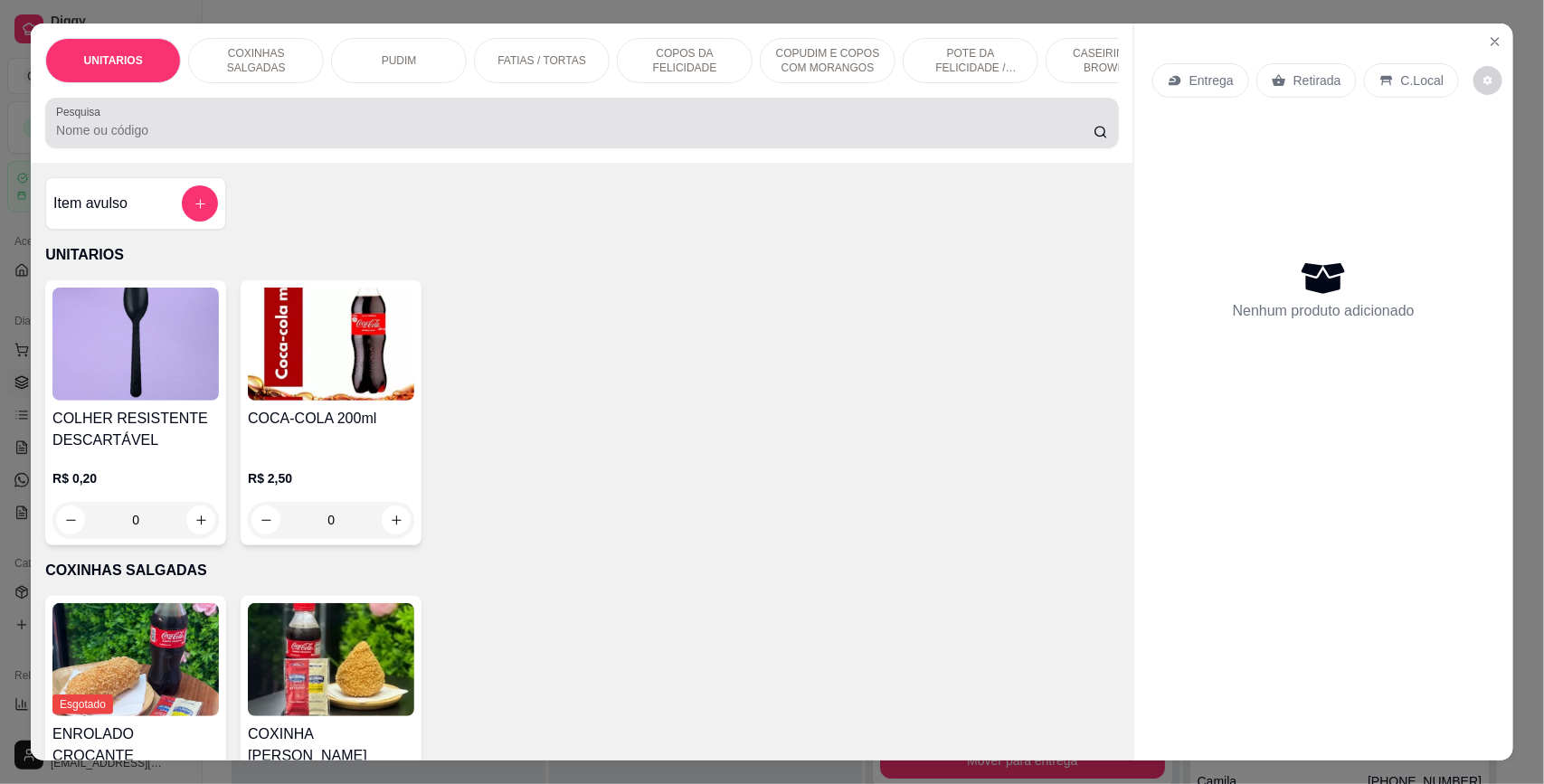
click at [214, 138] on input "Pesquisa" at bounding box center [574, 129] width 1037 height 18
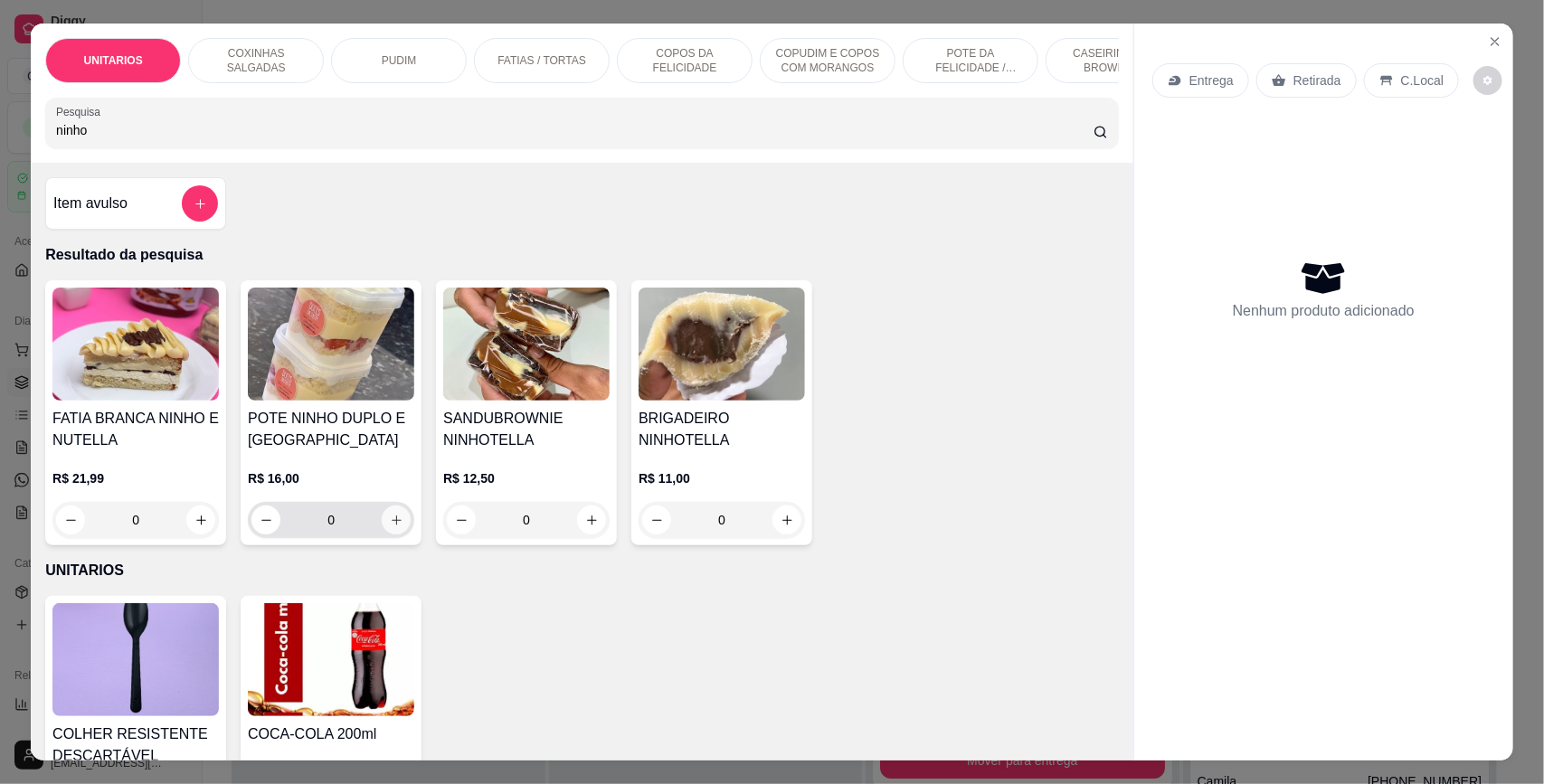
type input "ninho"
click at [381, 526] on button "increase-product-quantity" at bounding box center [395, 520] width 29 height 29
type input "1"
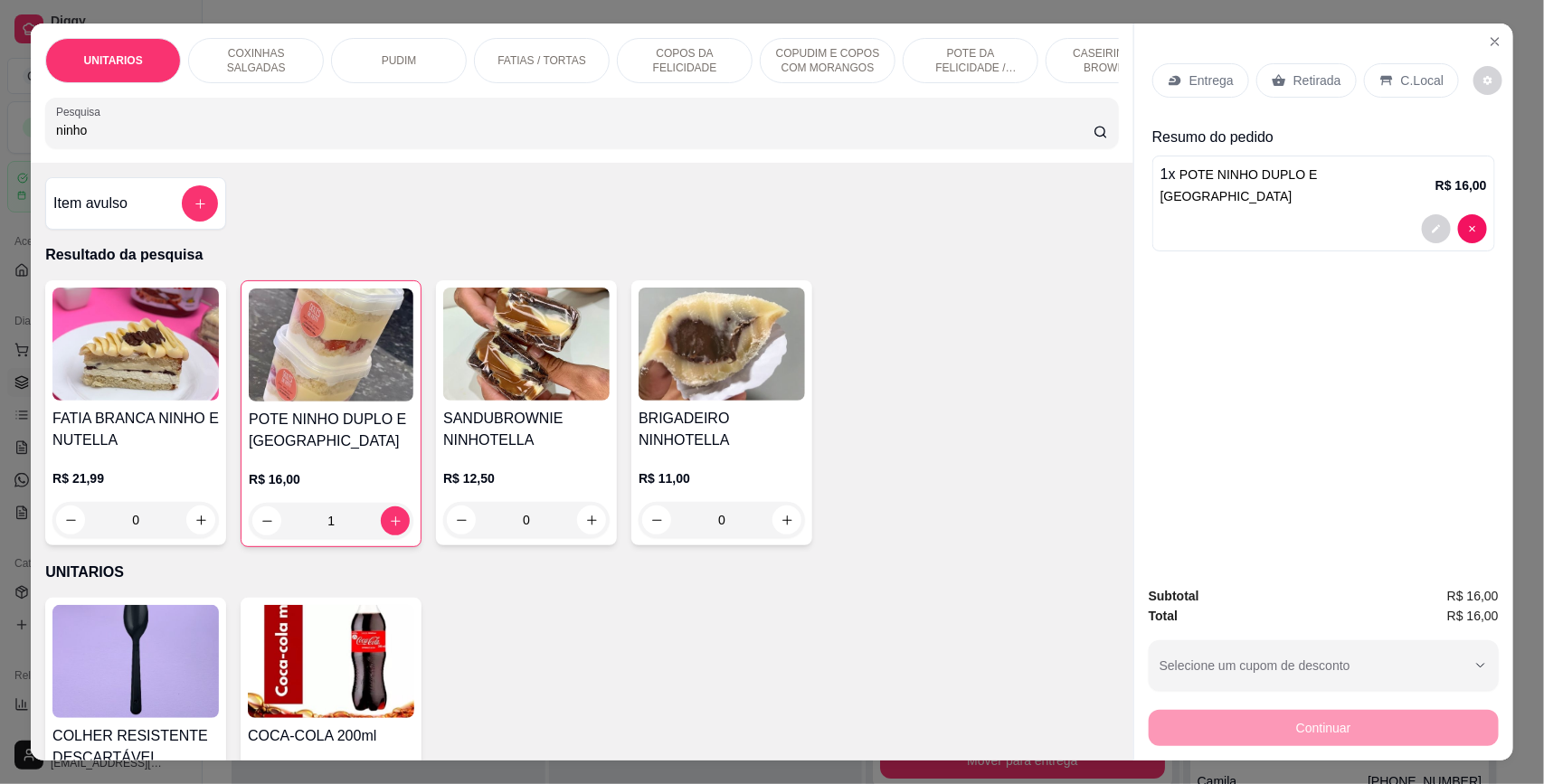
click at [136, 138] on input "ninho" at bounding box center [574, 129] width 1037 height 18
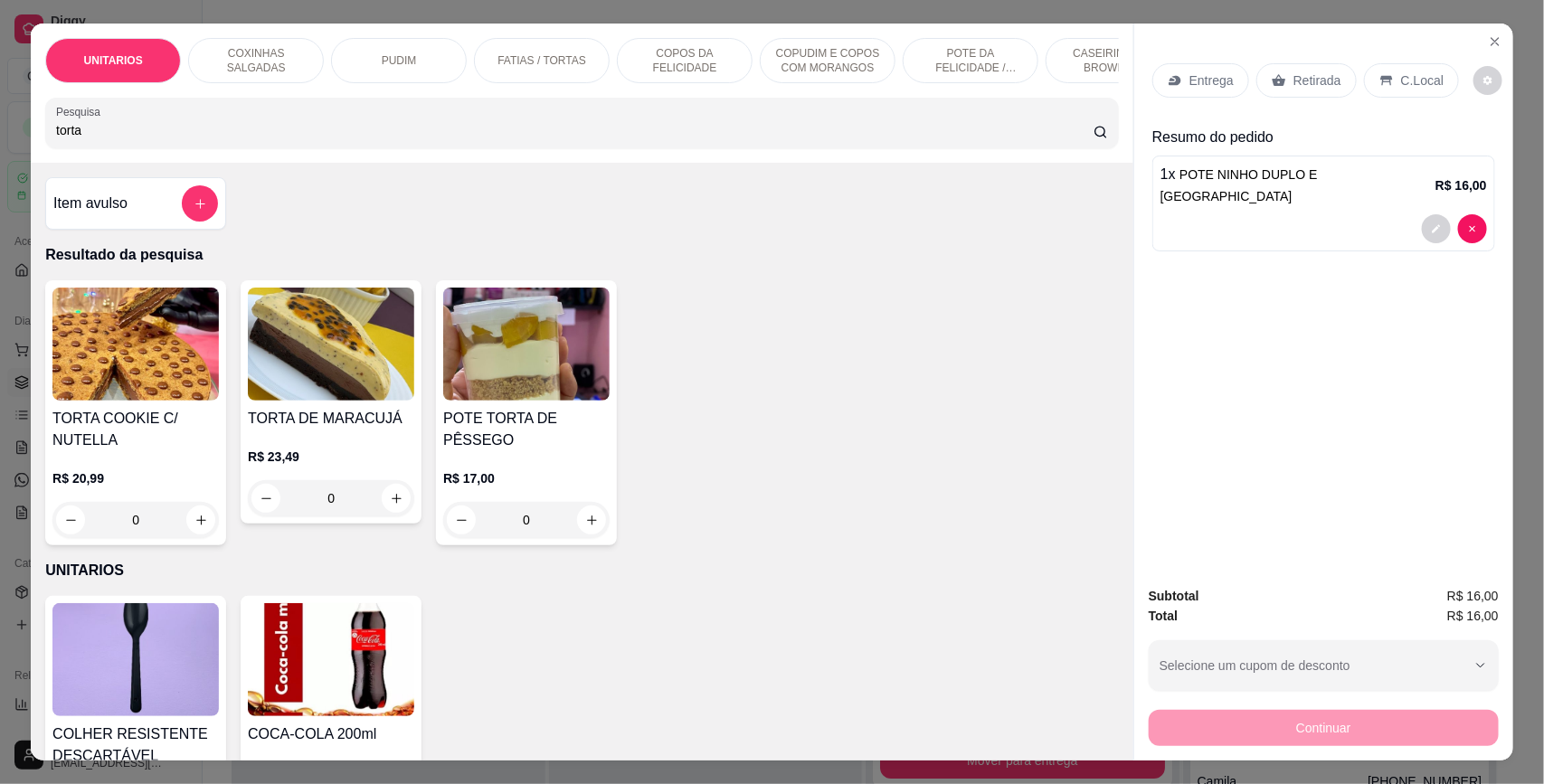
type input "torta"
click at [390, 506] on icon "increase-product-quantity" at bounding box center [396, 498] width 14 height 14
type input "1"
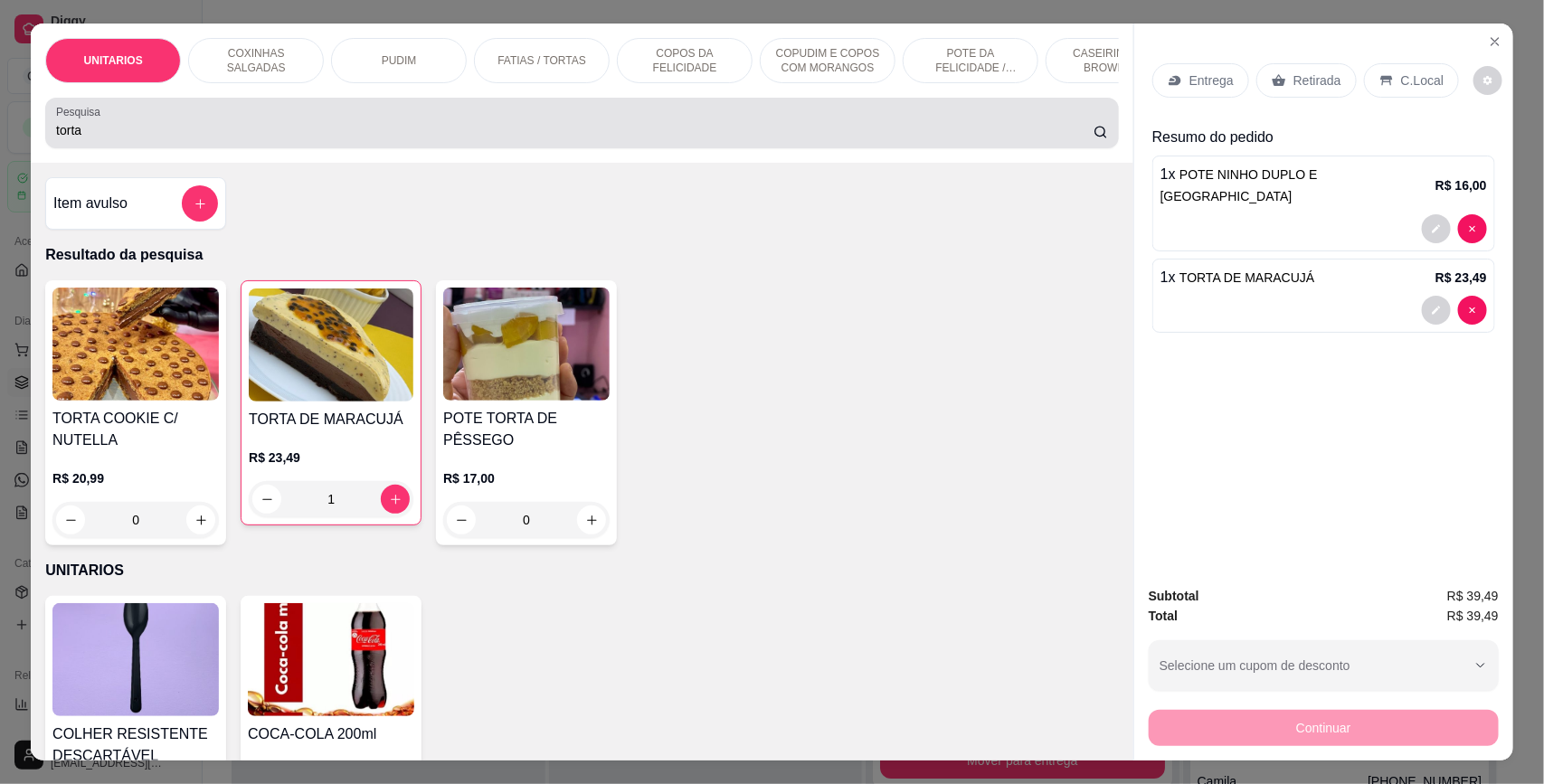
click at [168, 136] on div "torta" at bounding box center [581, 123] width 1052 height 36
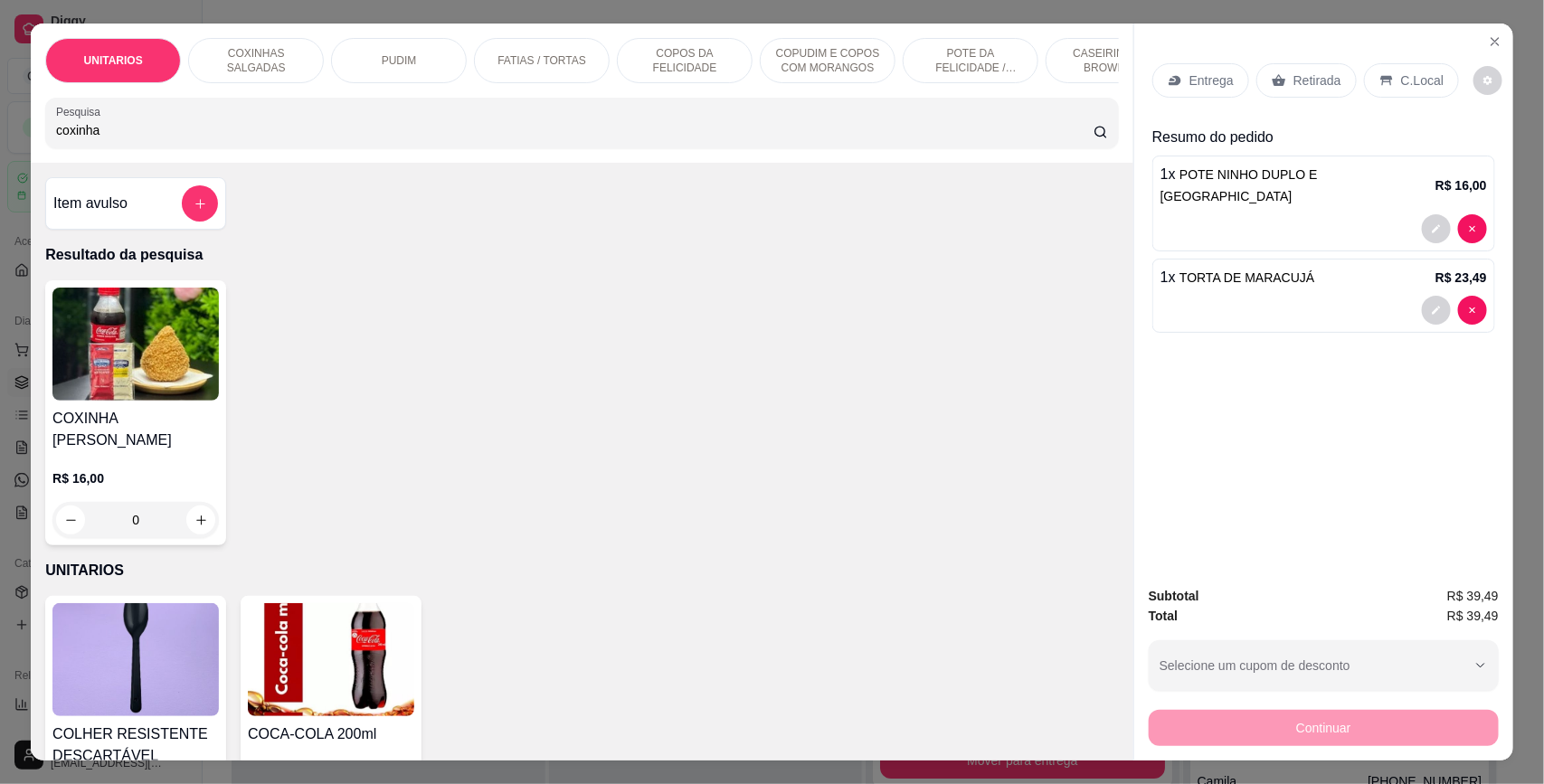
type input "coxinha"
click at [192, 538] on div "0" at bounding box center [135, 520] width 166 height 36
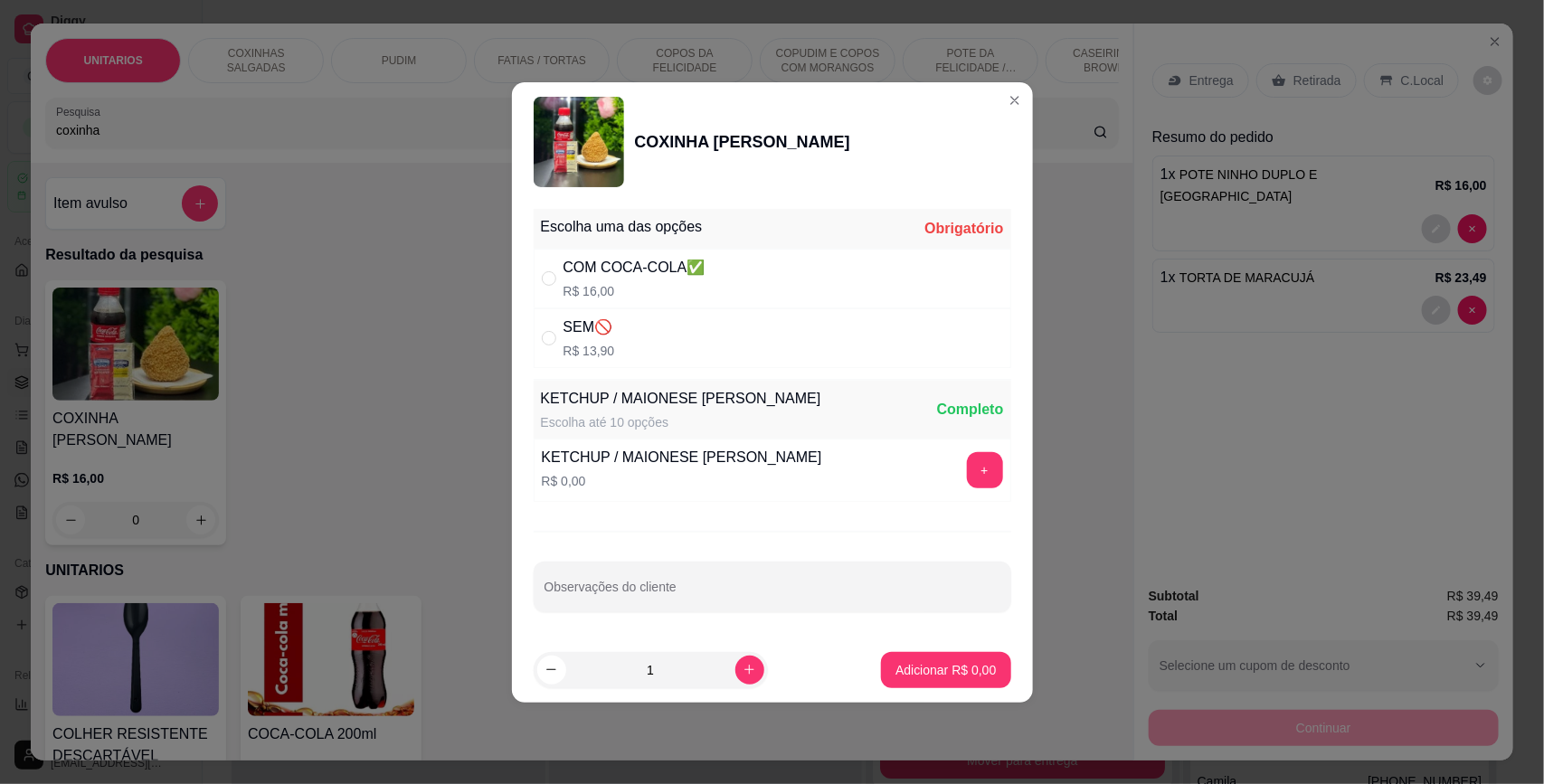
click at [586, 246] on div "Escolha uma das opções Obrigatório" at bounding box center [772, 229] width 477 height 40
click at [577, 267] on div "COM COCA-COLA✅" at bounding box center [634, 267] width 142 height 21
radio input "true"
click at [969, 477] on button "+" at bounding box center [984, 470] width 35 height 35
click at [912, 665] on p "Adicionar R$ 16,00" at bounding box center [942, 670] width 108 height 18
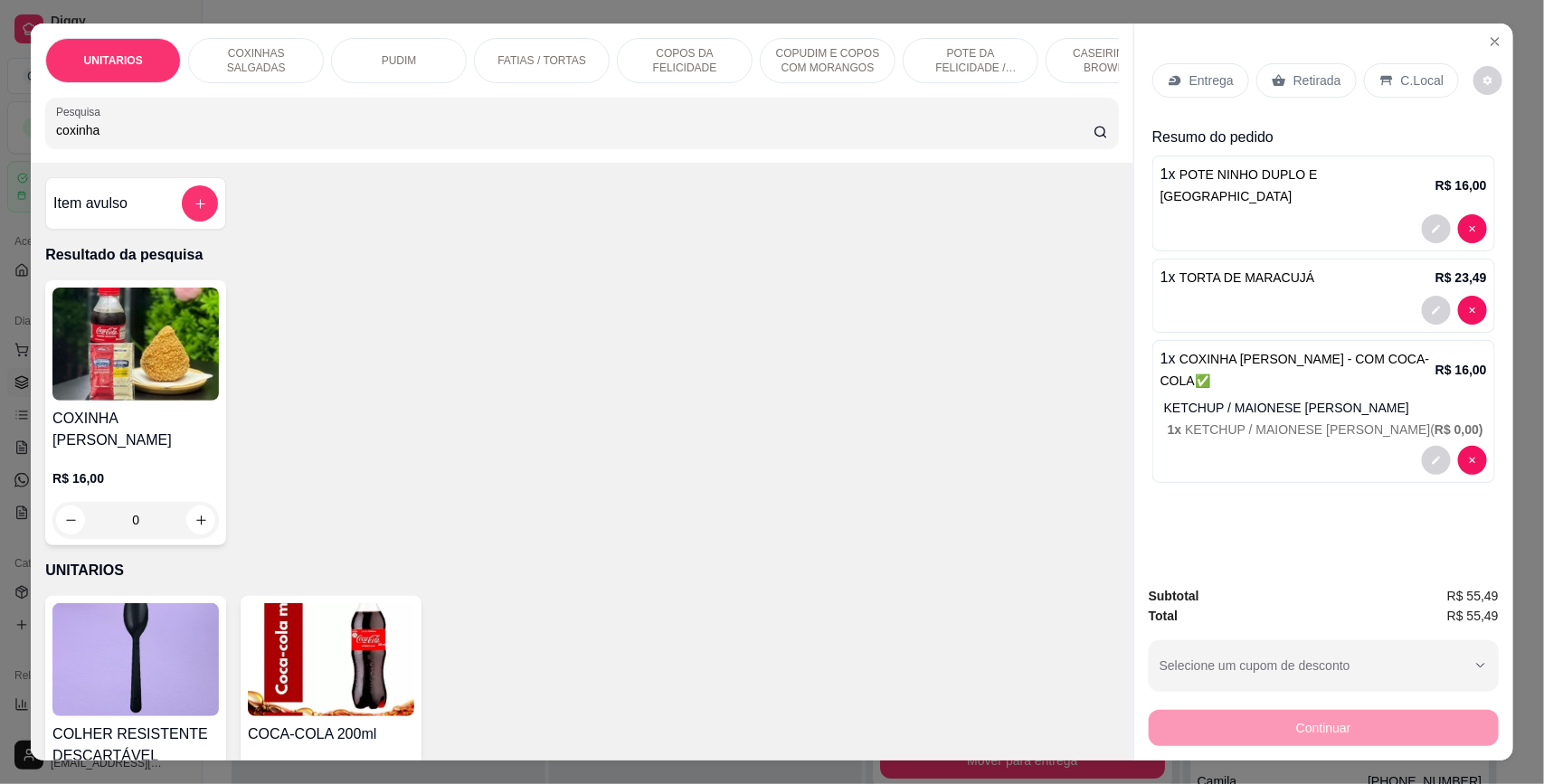
click at [1295, 82] on p "Retirada" at bounding box center [1318, 80] width 48 height 18
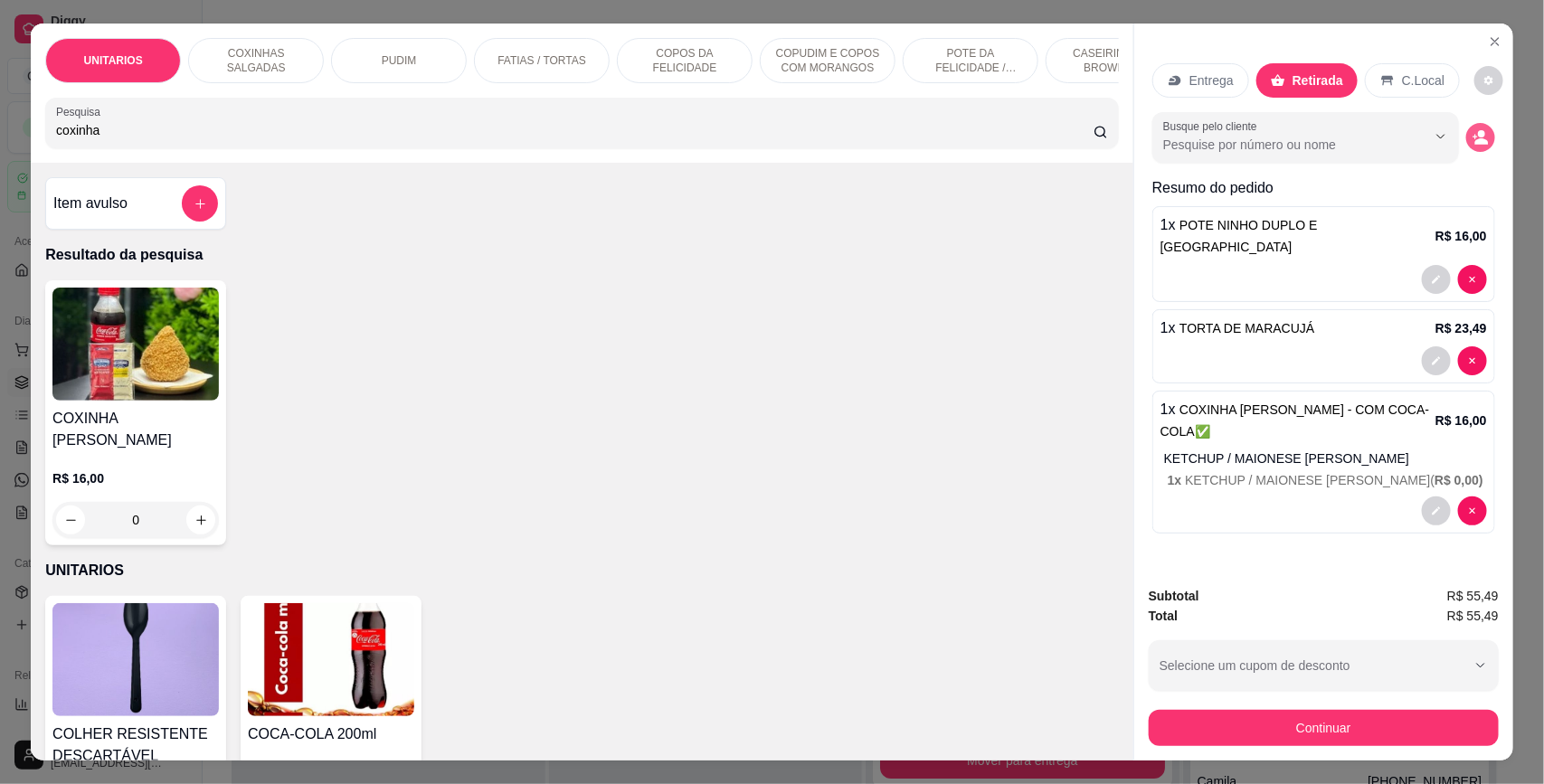
click at [1480, 147] on button "decrease-product-quantity" at bounding box center [1480, 137] width 29 height 29
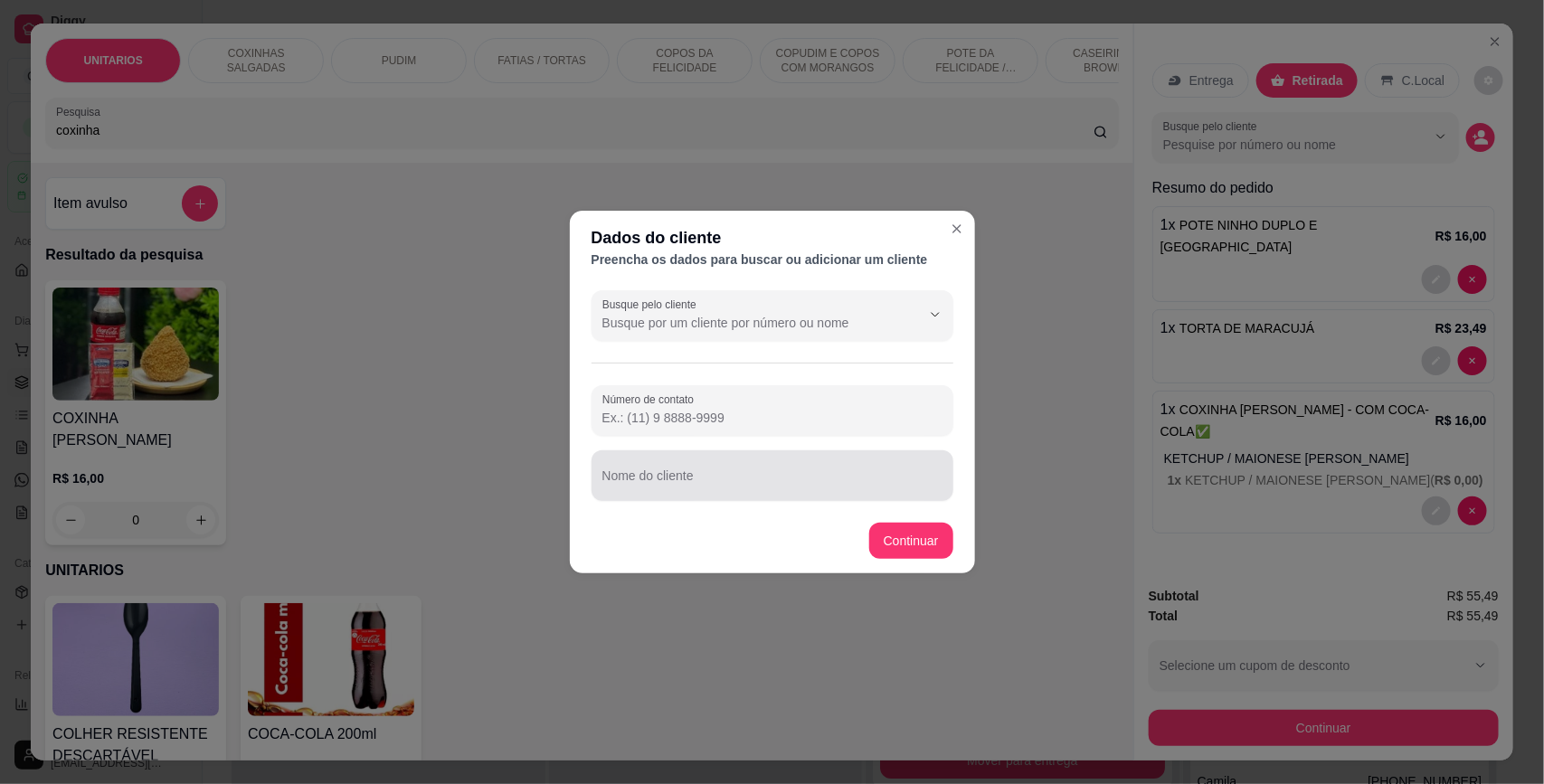
click at [656, 485] on input "Nome do cliente" at bounding box center [773, 483] width 340 height 18
type input "[PERSON_NAME]"
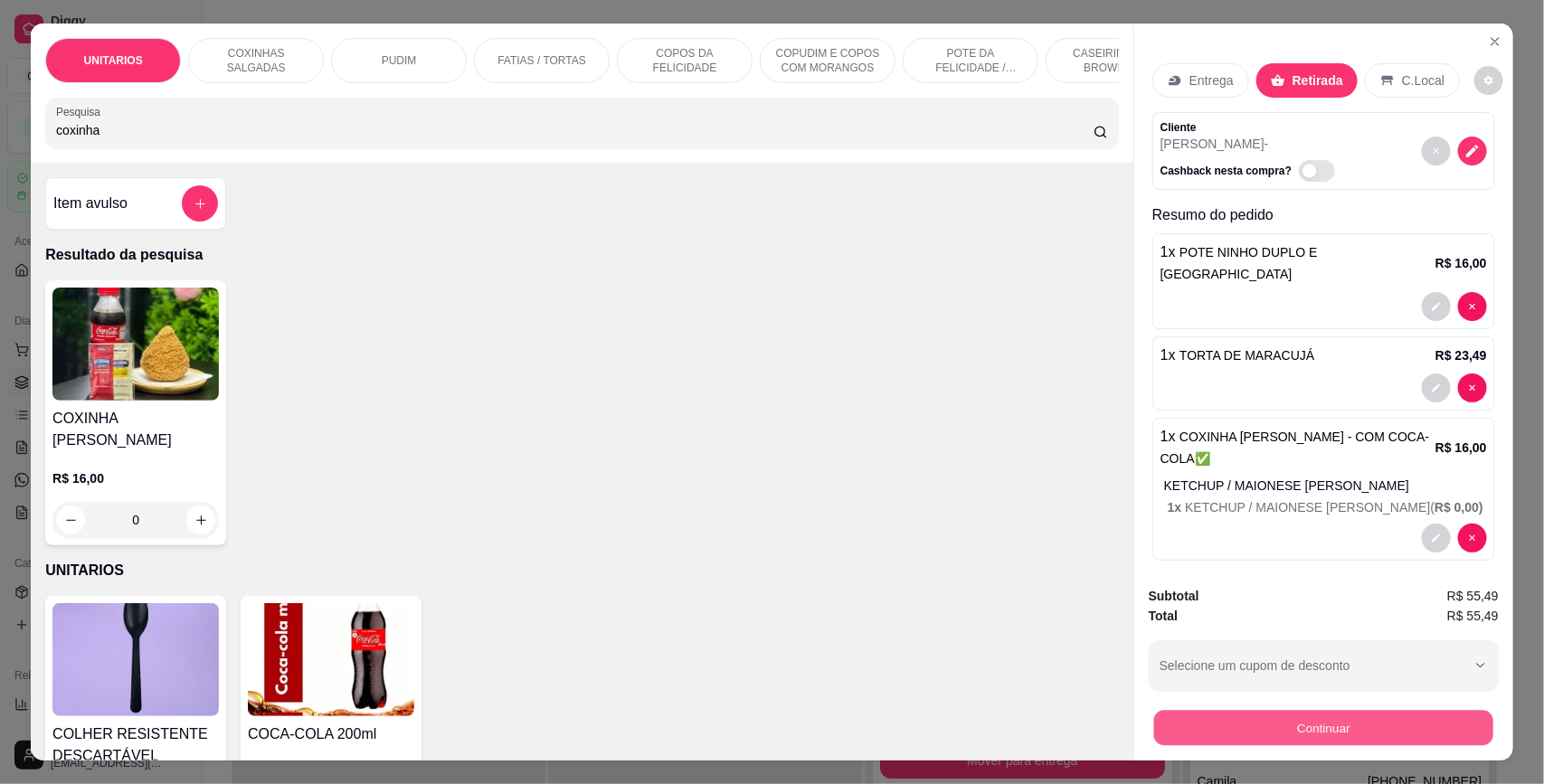
click at [1275, 736] on button "Continuar" at bounding box center [1324, 728] width 339 height 35
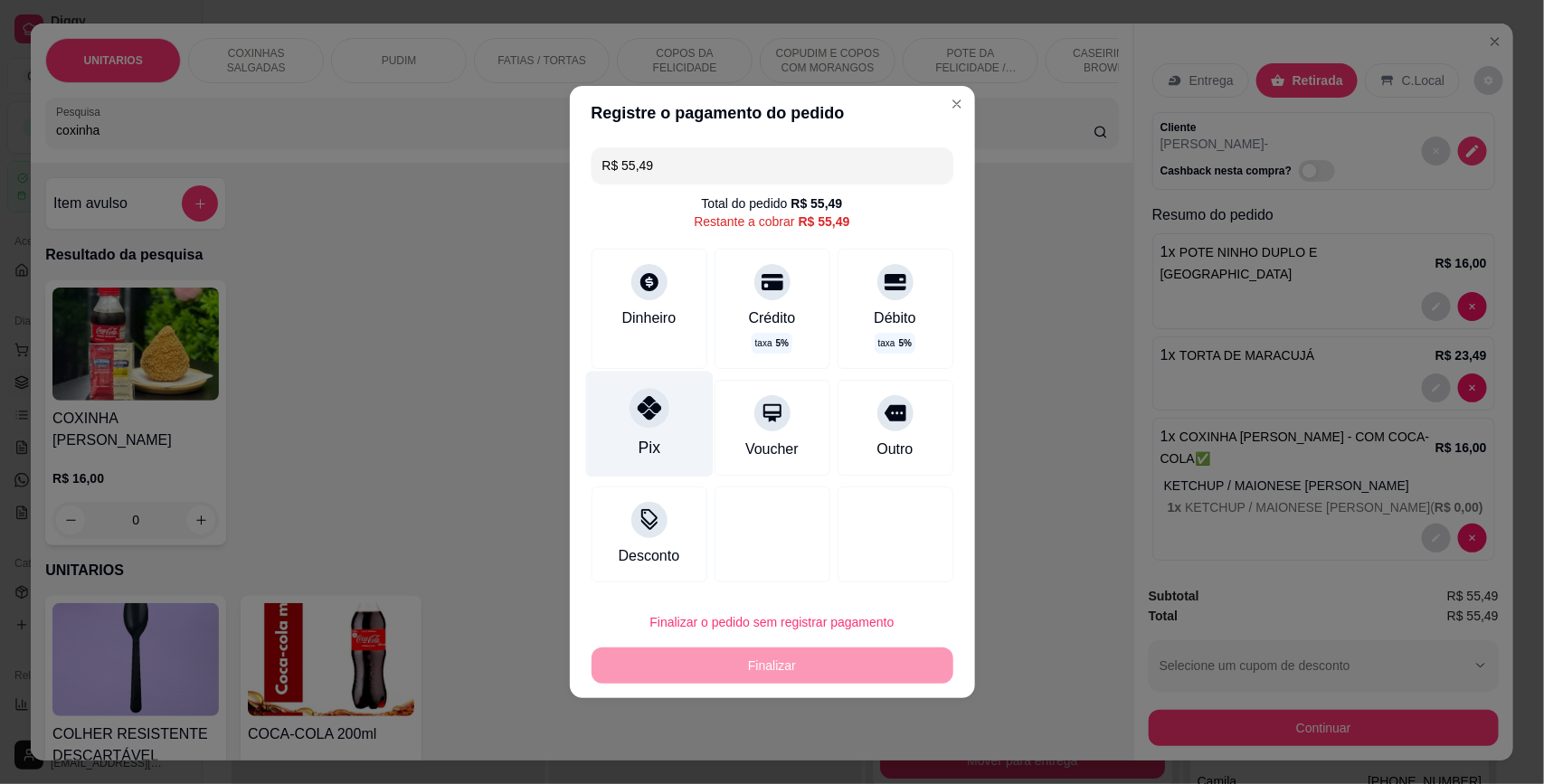
click at [648, 432] on div "Pix" at bounding box center [648, 425] width 127 height 106
type input "R$ 0,00"
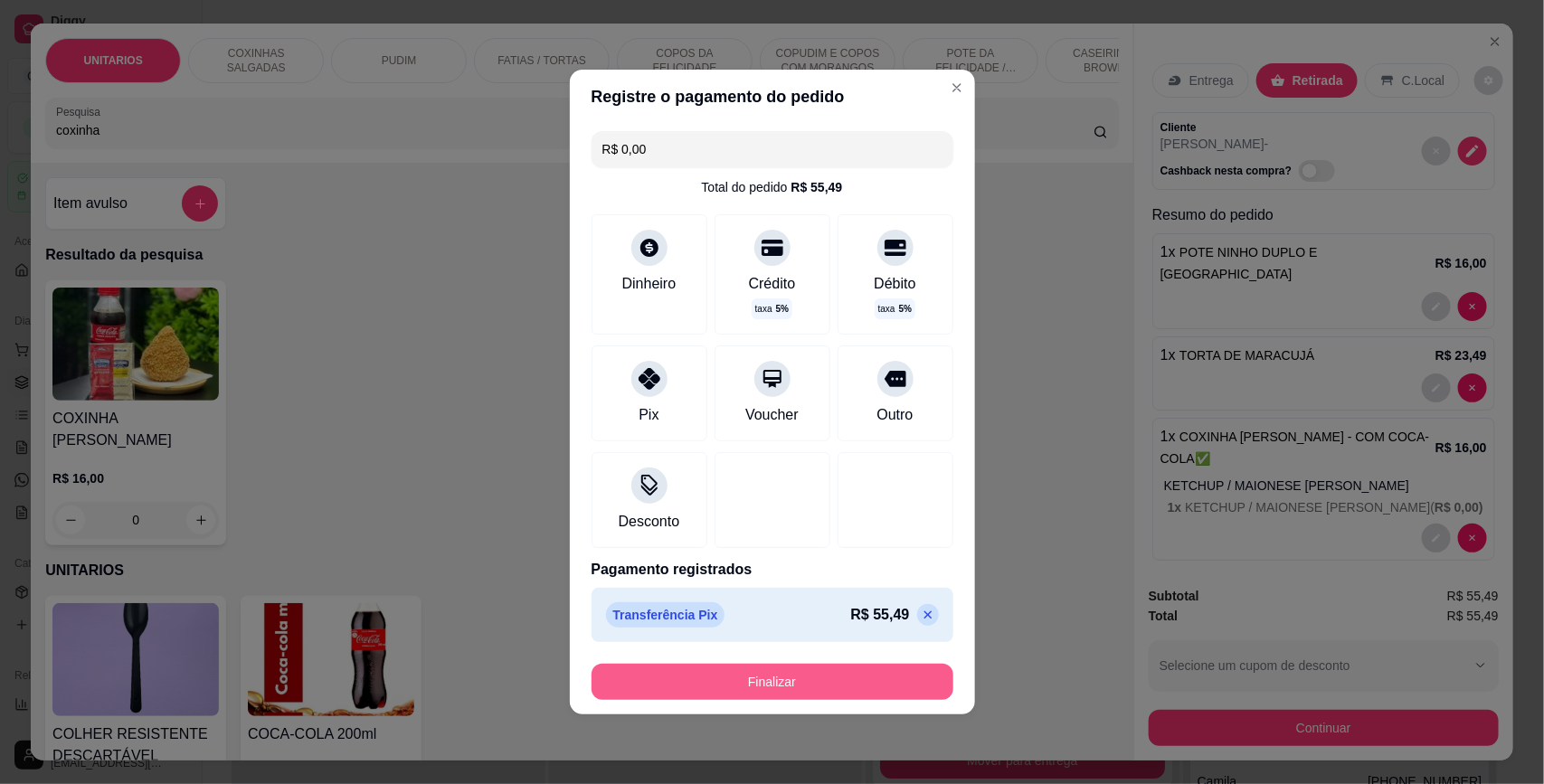
click at [805, 684] on button "Finalizar" at bounding box center [772, 682] width 362 height 36
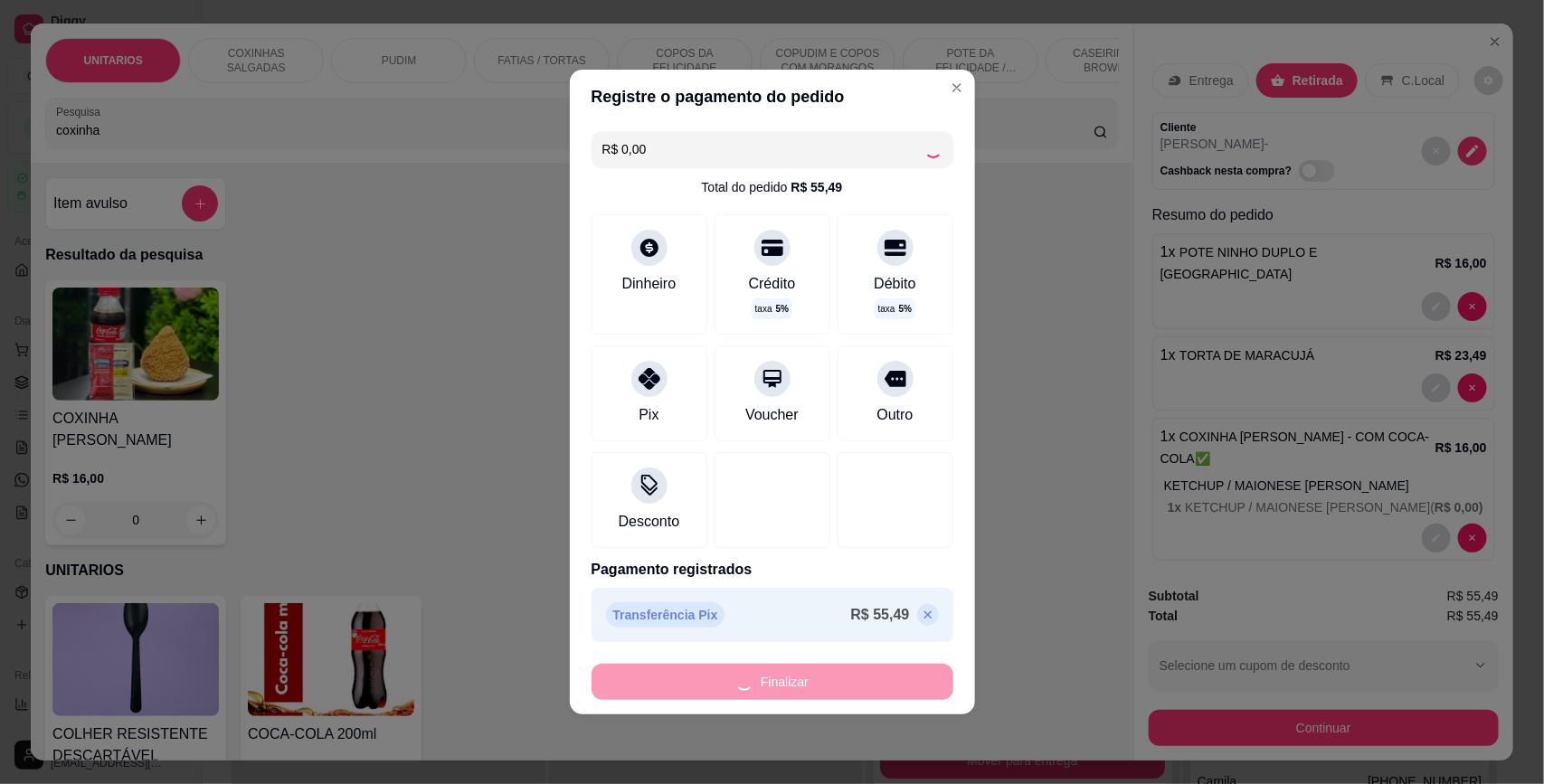
type input "0"
type input "-R$ 55,49"
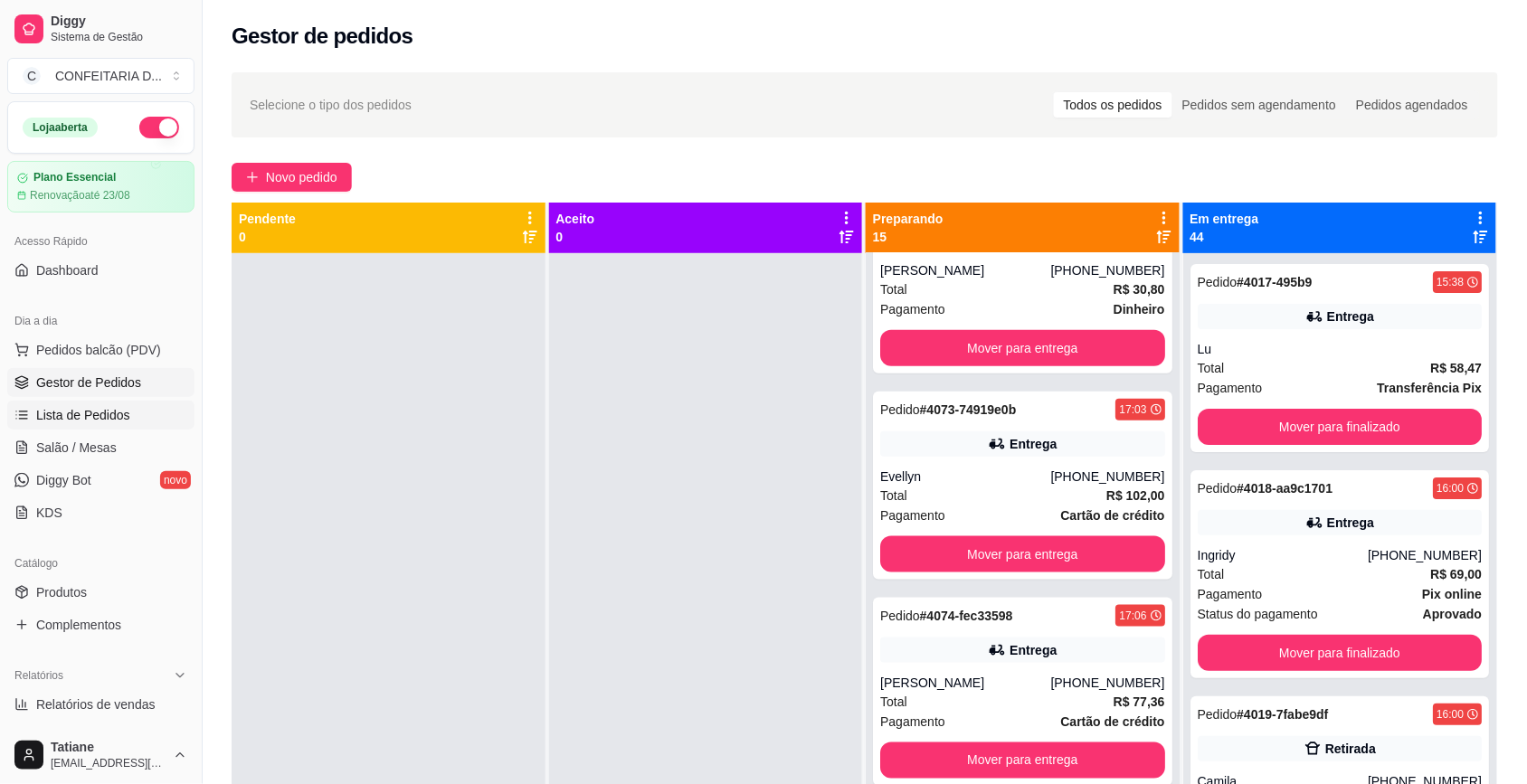
click at [56, 417] on span "Lista de Pedidos" at bounding box center [83, 415] width 94 height 18
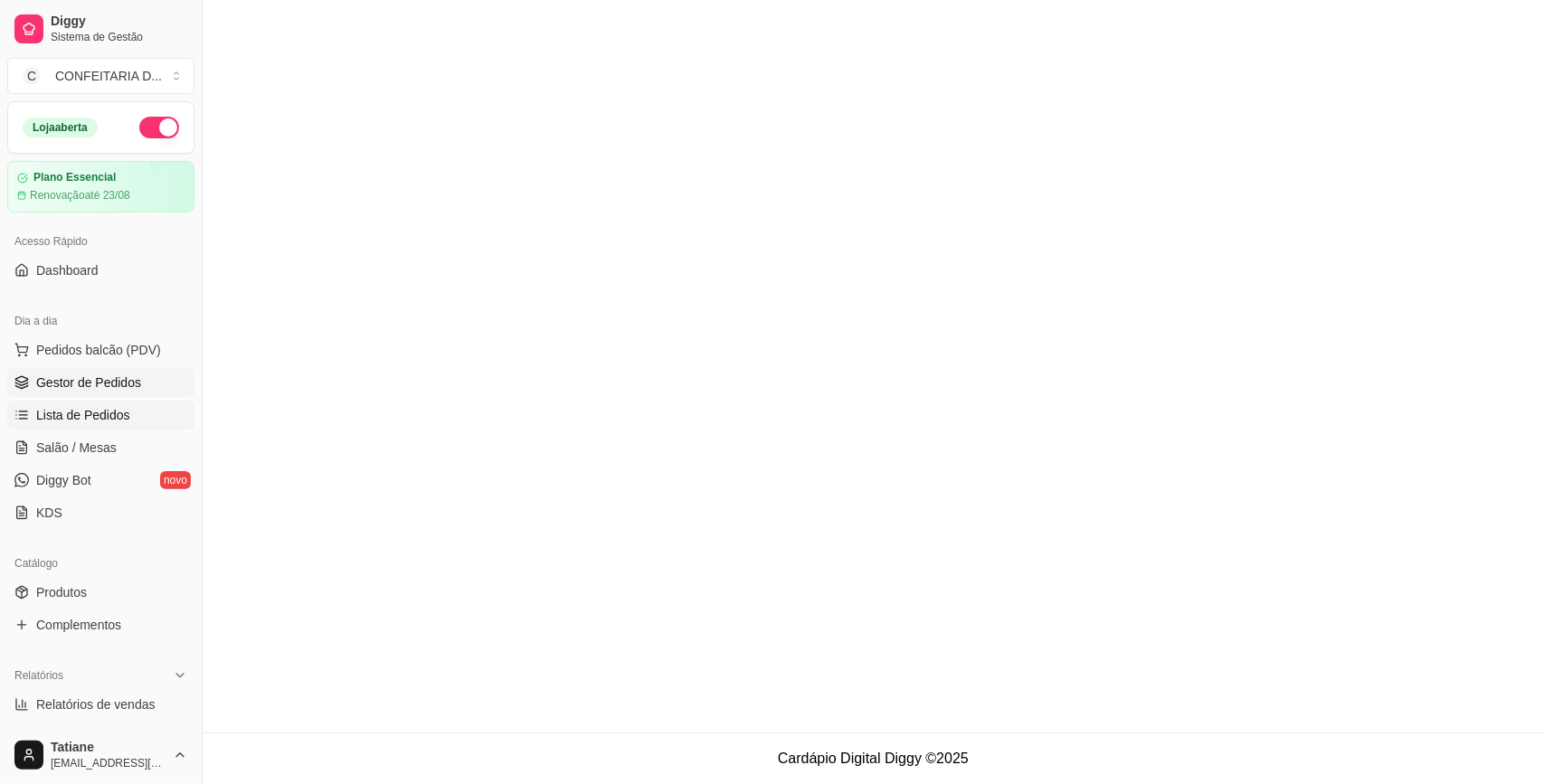
click at [60, 377] on span "Gestor de Pedidos" at bounding box center [88, 382] width 105 height 18
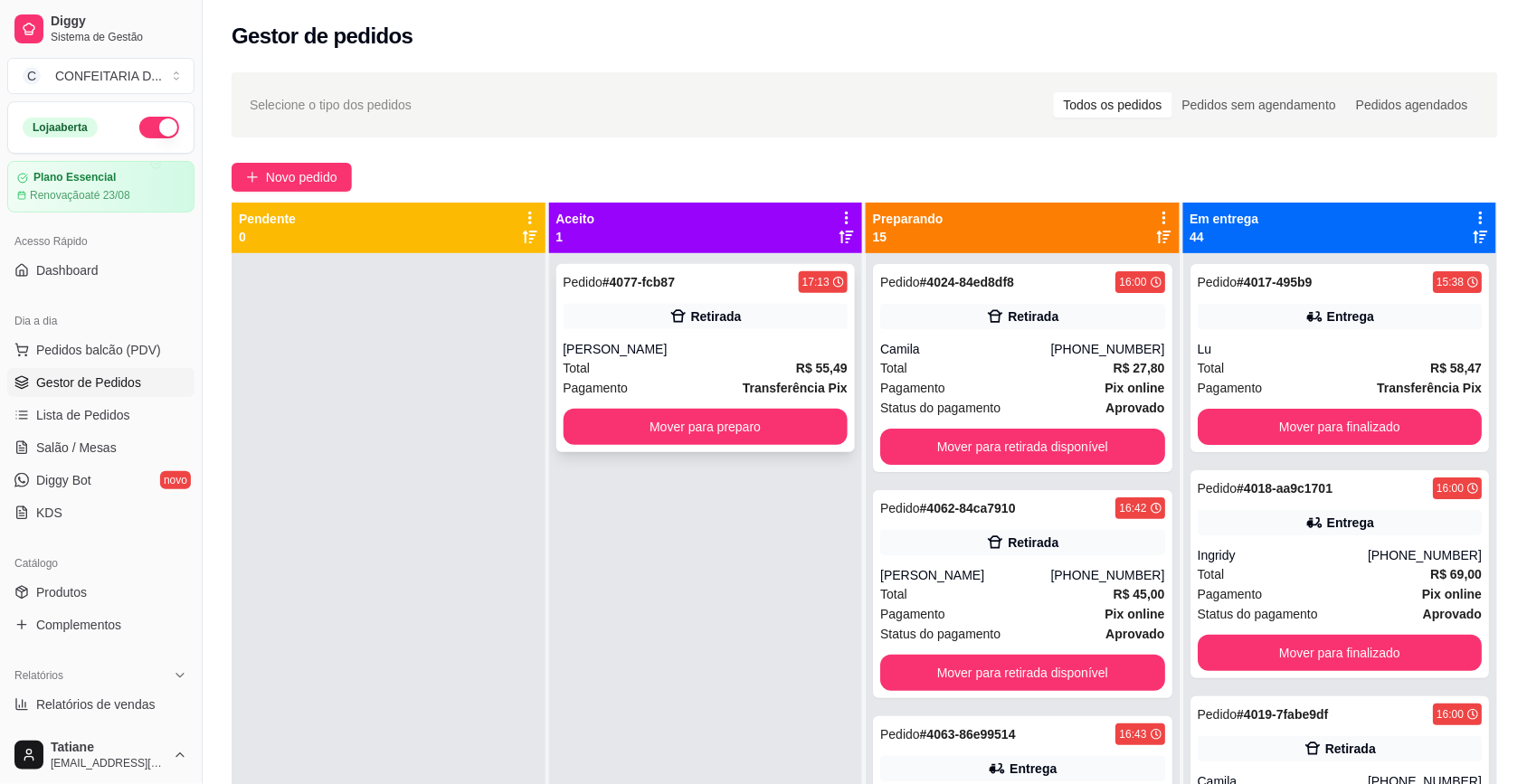
click at [657, 339] on div "Pedido # 4077-fcb87 17:13 Retirada [PERSON_NAME] Total R$ 55,49 Pagamento Trans…" at bounding box center [706, 358] width 300 height 188
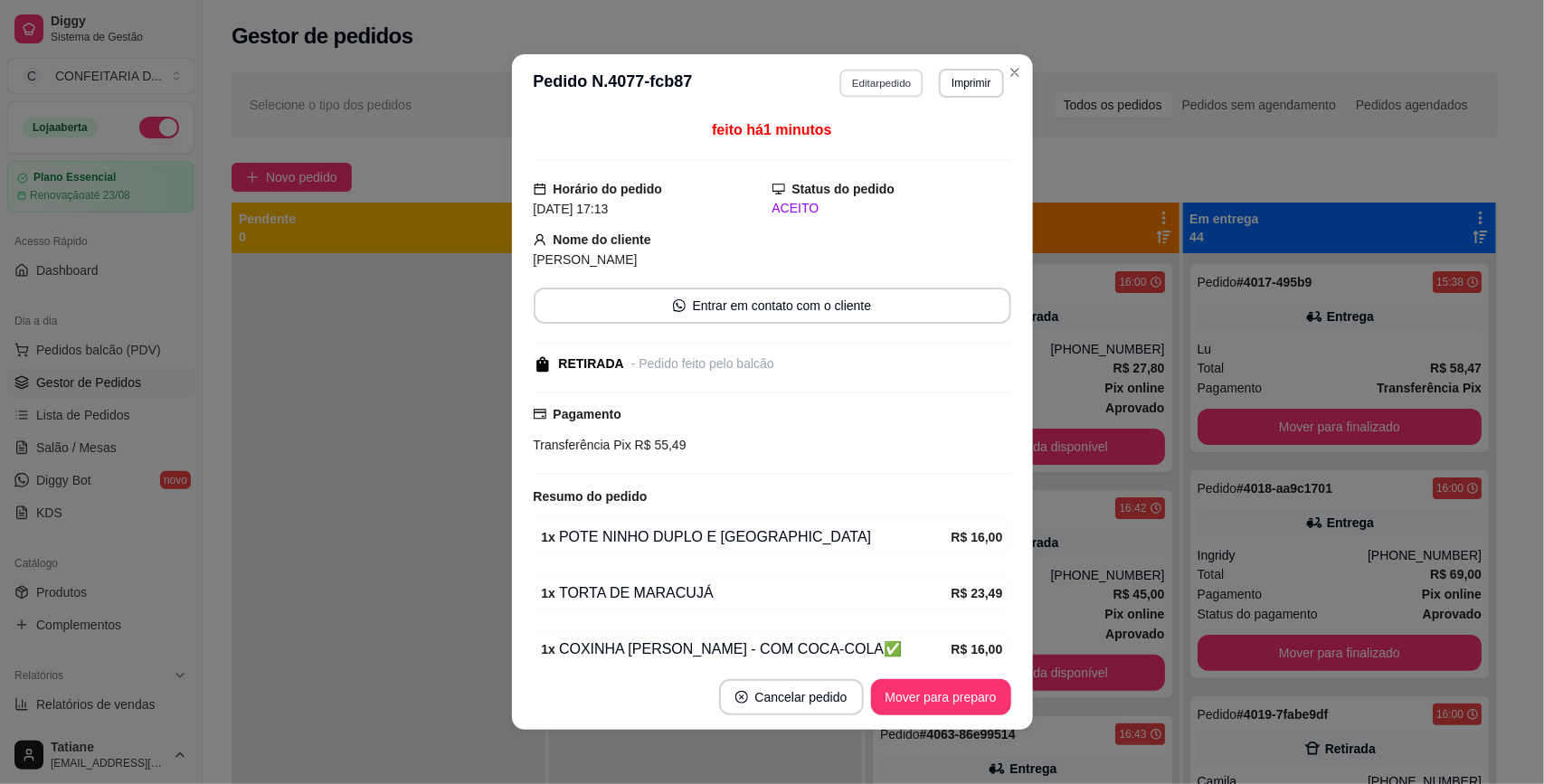
click at [859, 83] on button "Editar pedido" at bounding box center [881, 83] width 84 height 28
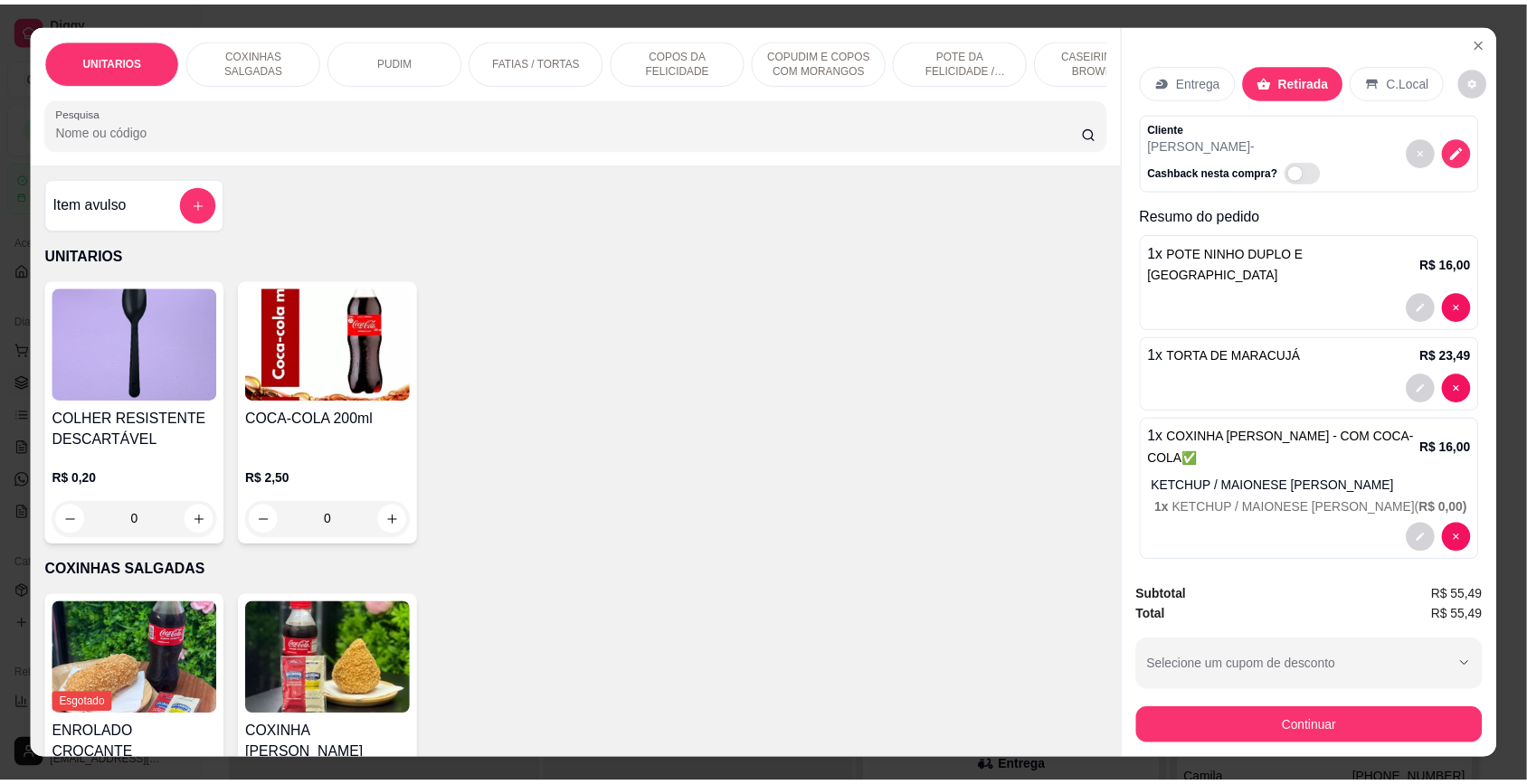
scroll to position [33, 0]
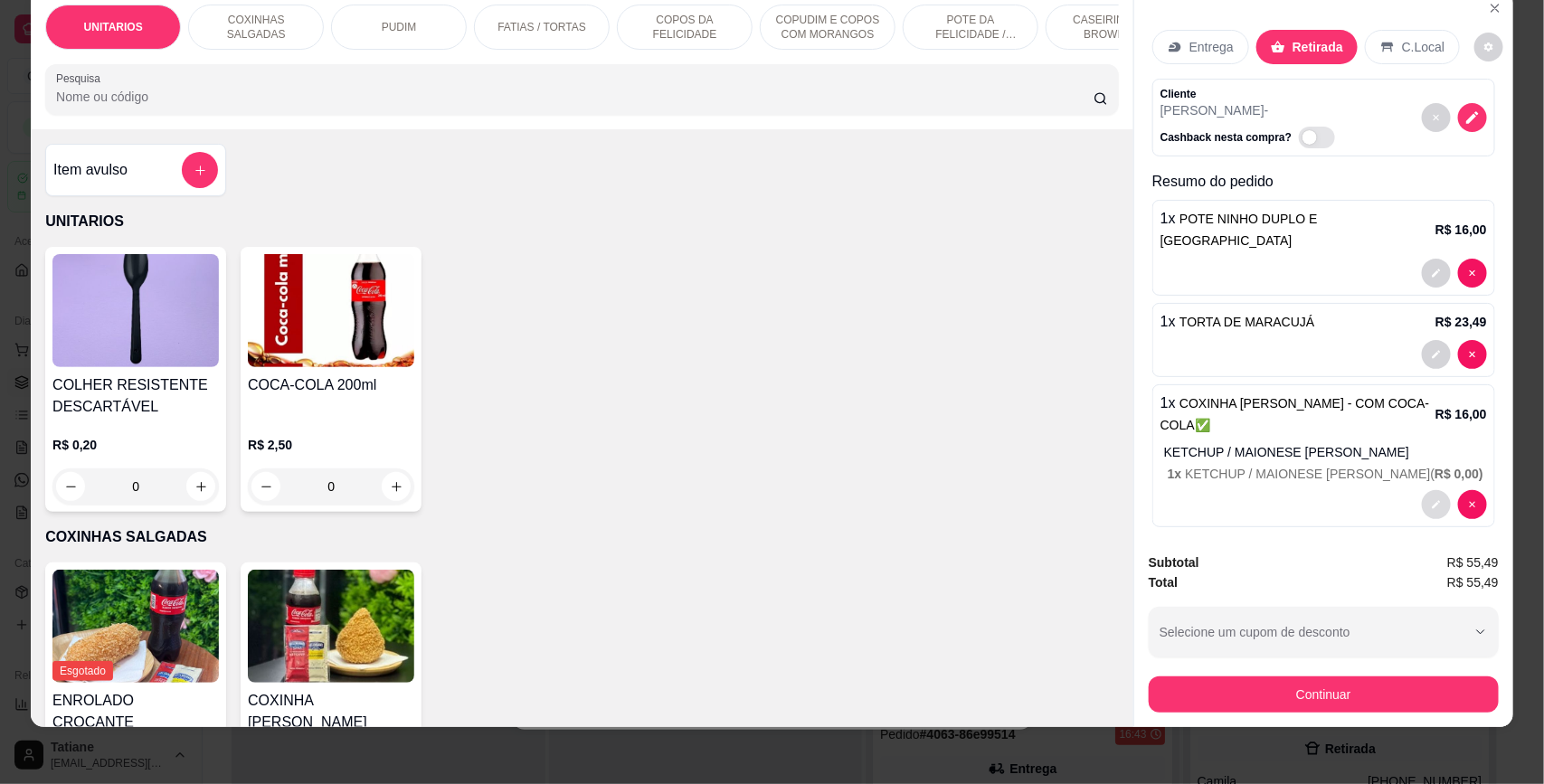
click at [1431, 499] on icon "decrease-product-quantity" at bounding box center [1436, 505] width 11 height 11
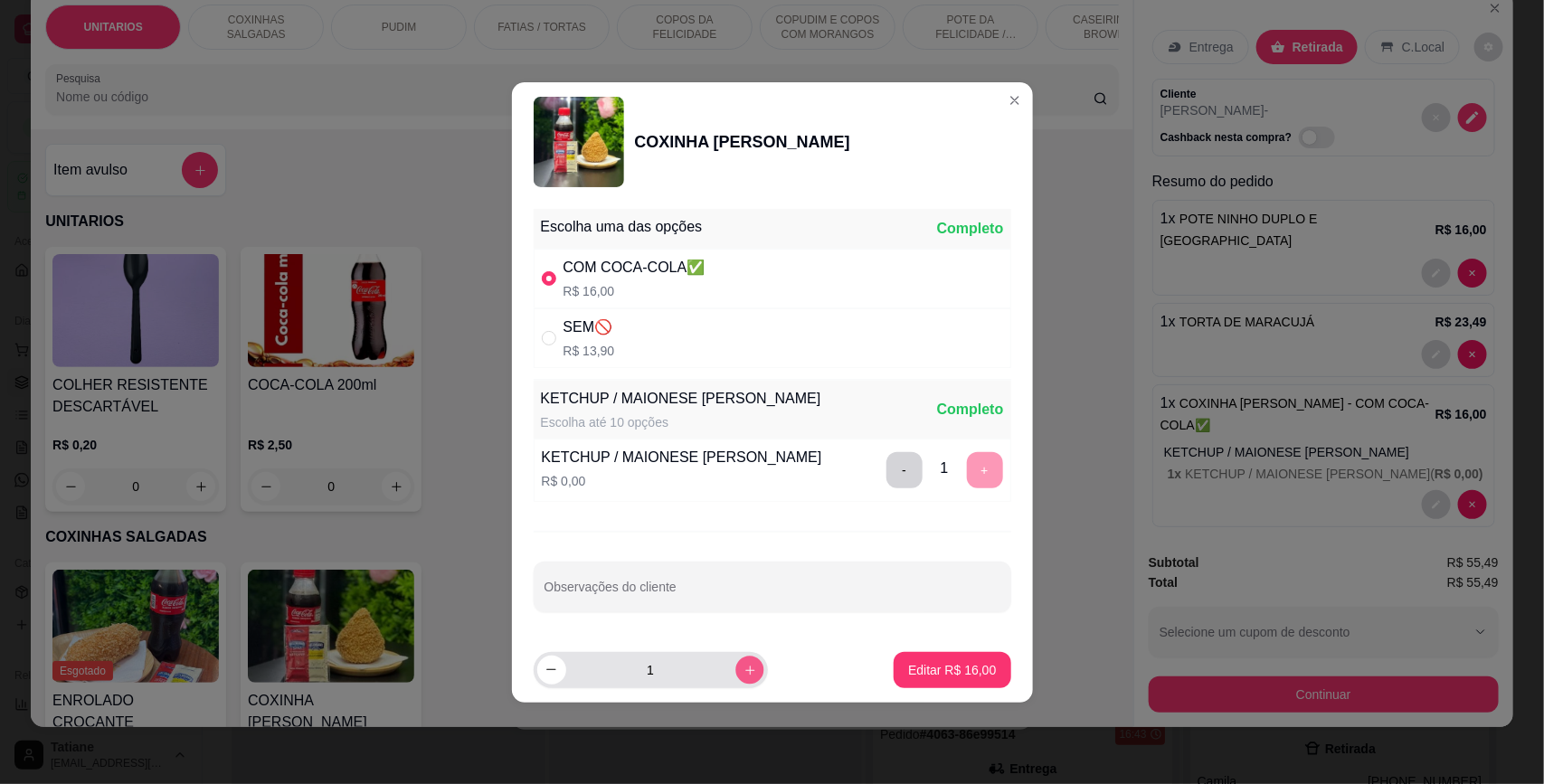
click at [736, 671] on button "increase-product-quantity" at bounding box center [750, 670] width 28 height 28
type input "2"
click at [911, 675] on p "Editar R$ 32,00" at bounding box center [952, 670] width 85 height 17
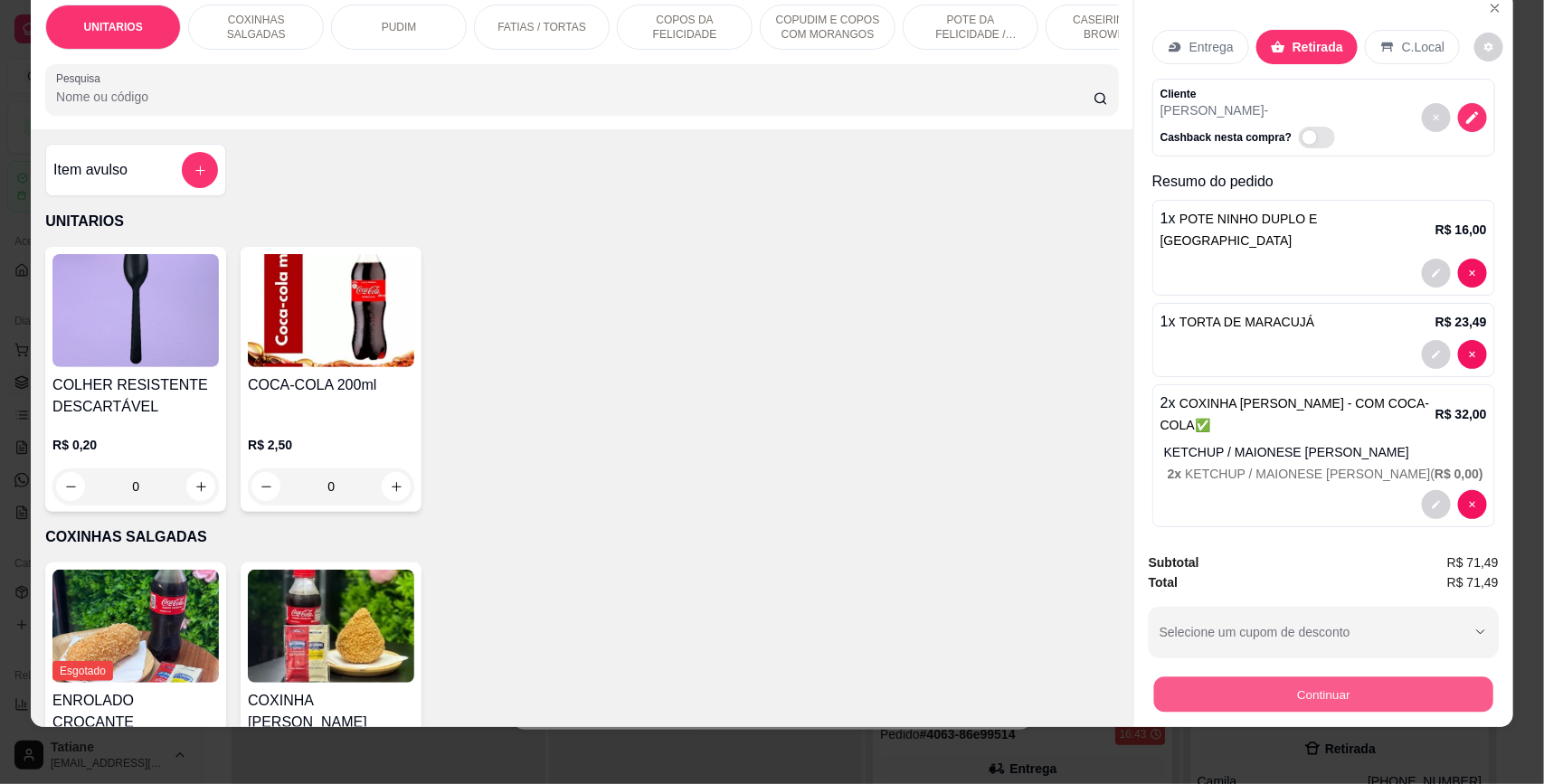
click at [1209, 681] on button "Continuar" at bounding box center [1324, 695] width 339 height 35
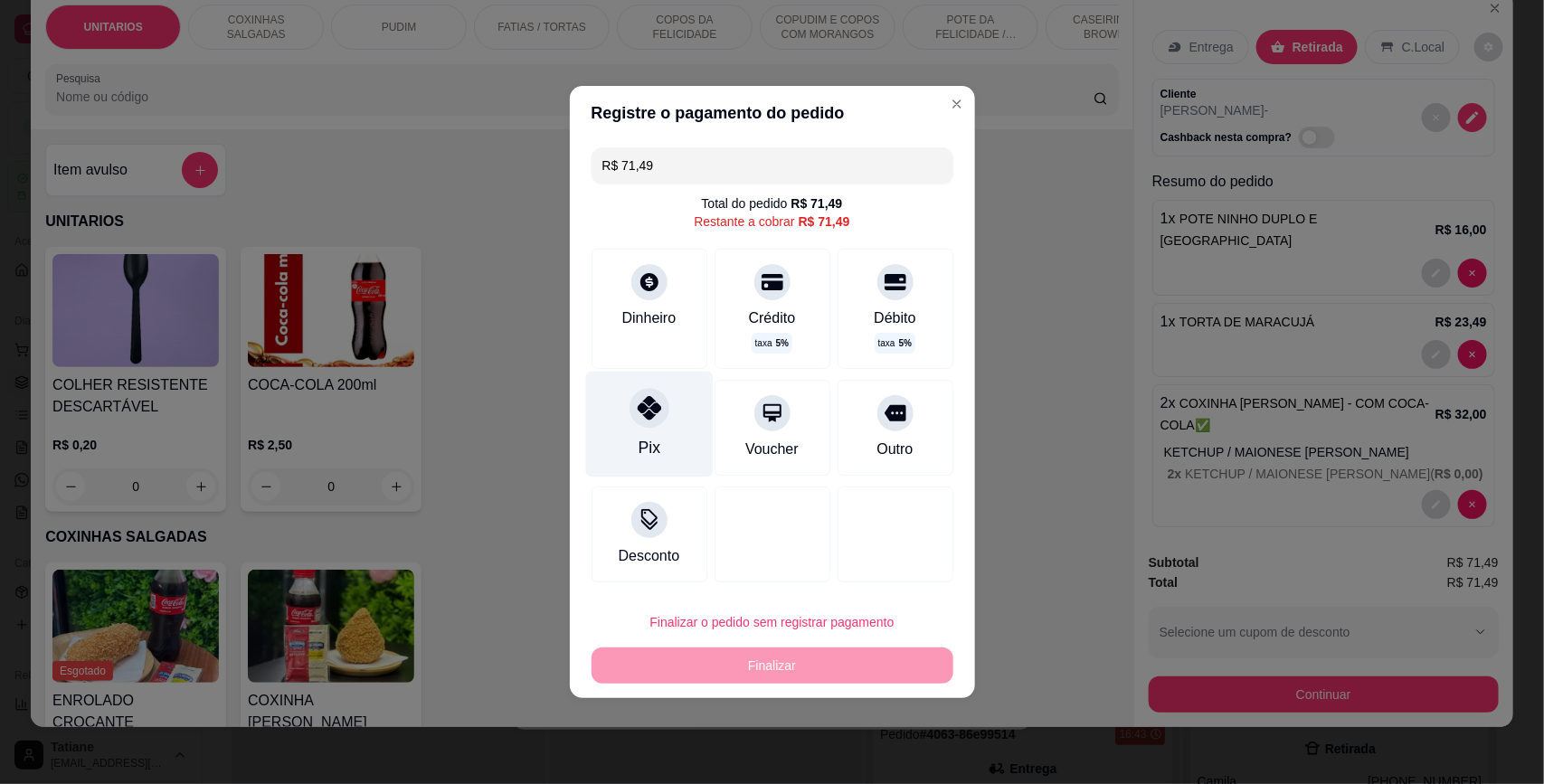
click at [610, 426] on div "Pix" at bounding box center [648, 425] width 127 height 106
type input "R$ 0,00"
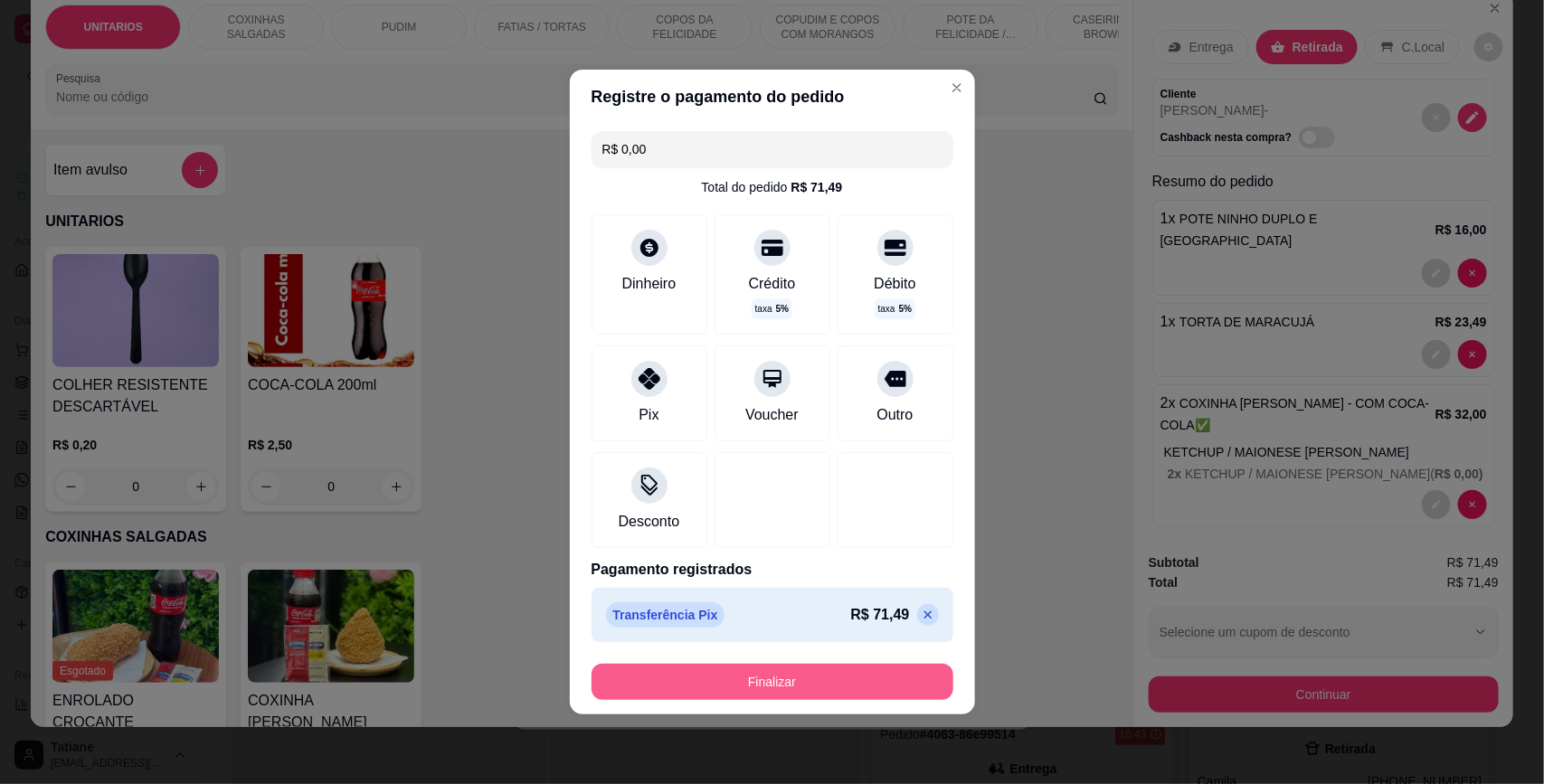
click at [792, 685] on button "Finalizar" at bounding box center [772, 682] width 362 height 36
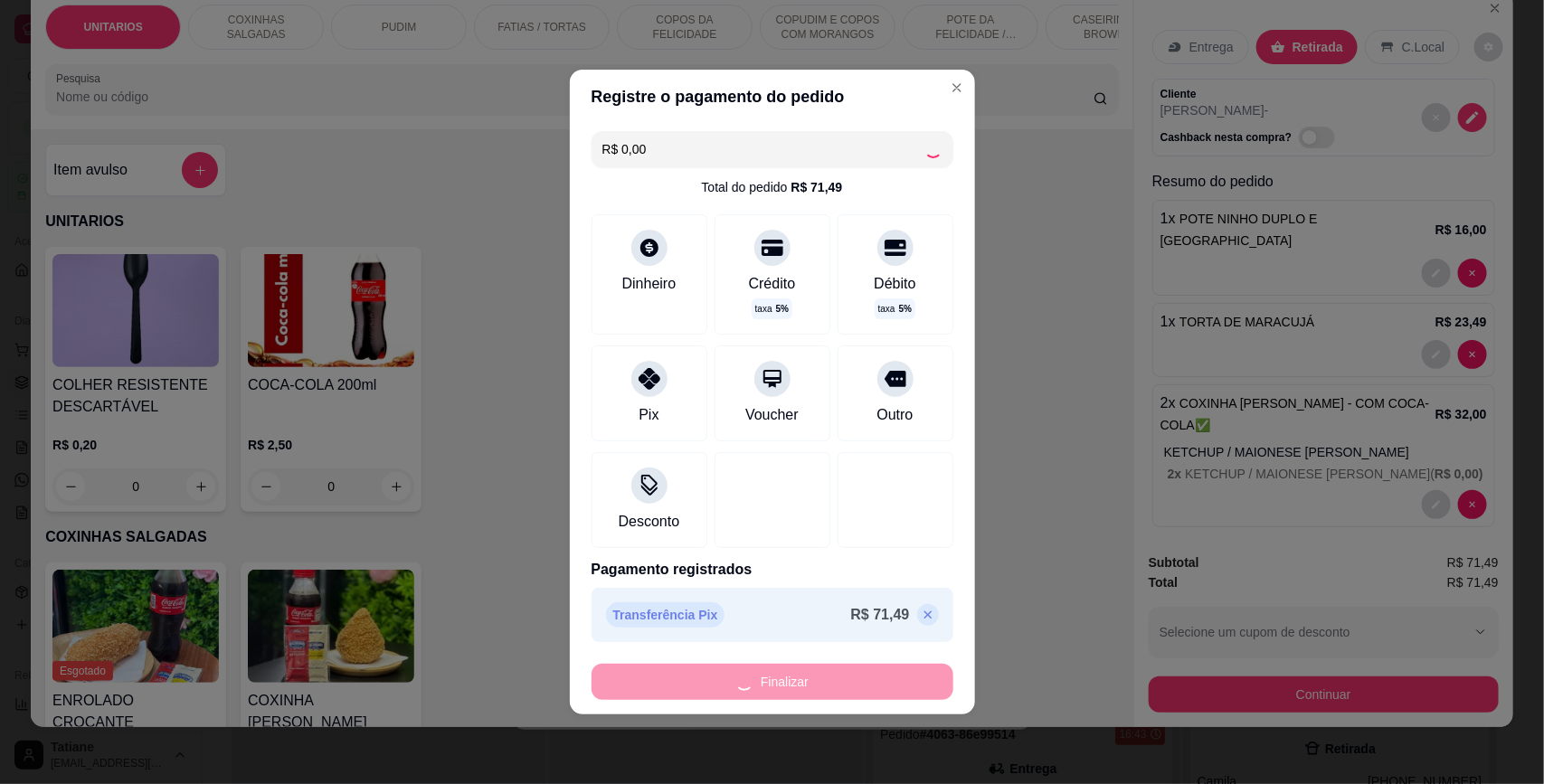
type input "0"
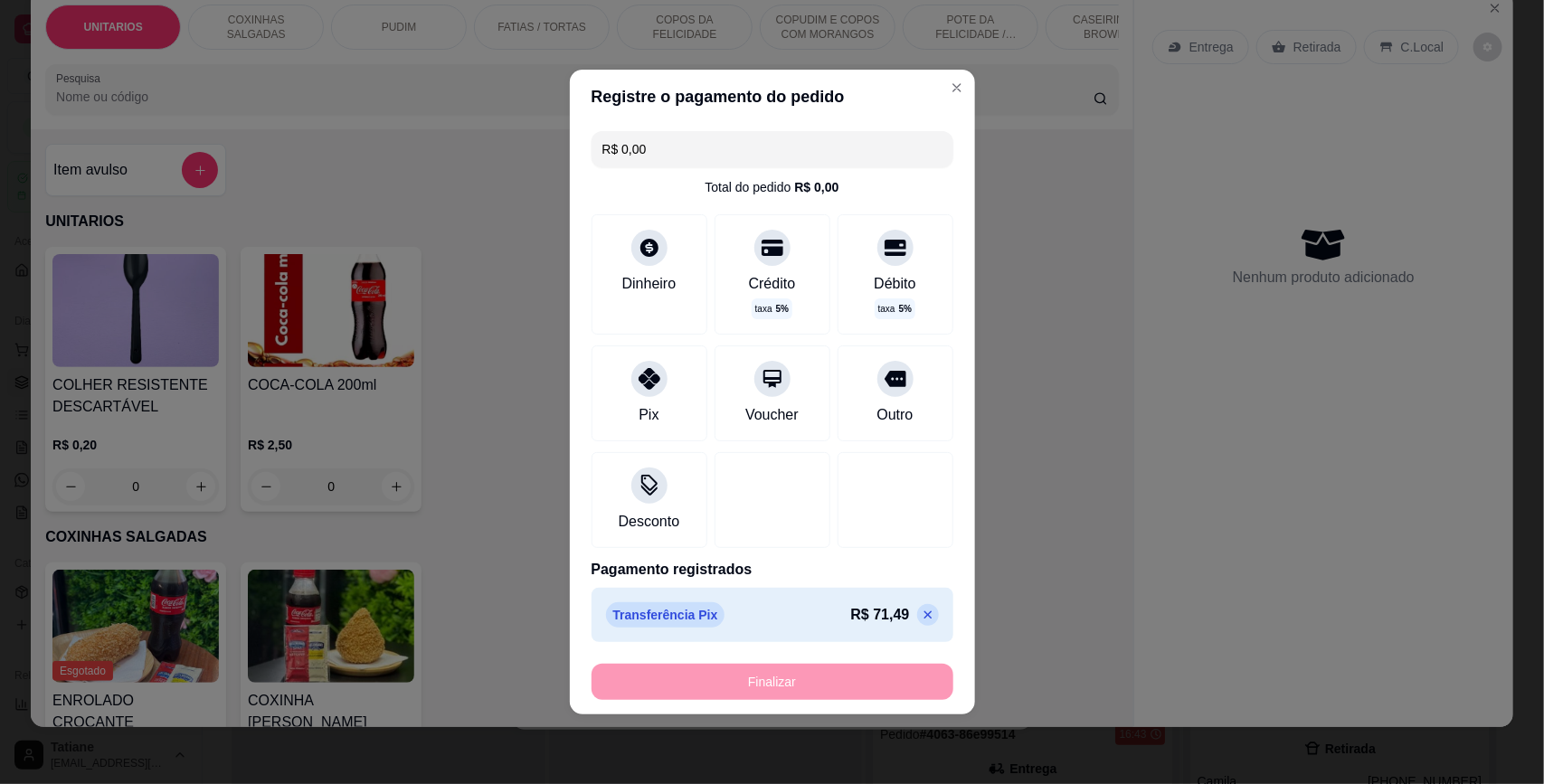
type input "-R$ 71,49"
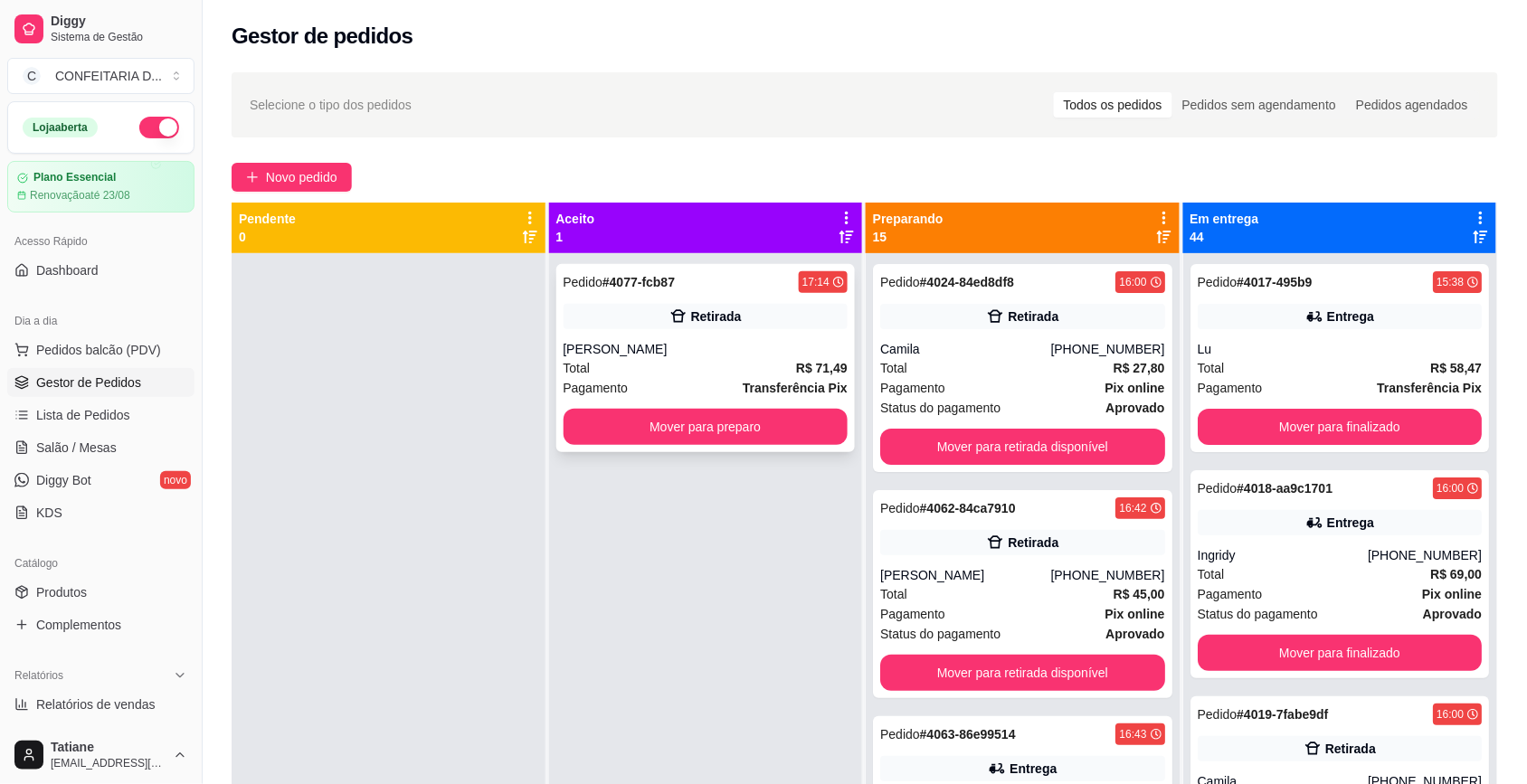
click at [684, 337] on div "Pedido # 4077-fcb87 17:14 Retirada [PERSON_NAME] Total R$ 71,49 Pagamento Trans…" at bounding box center [706, 358] width 300 height 188
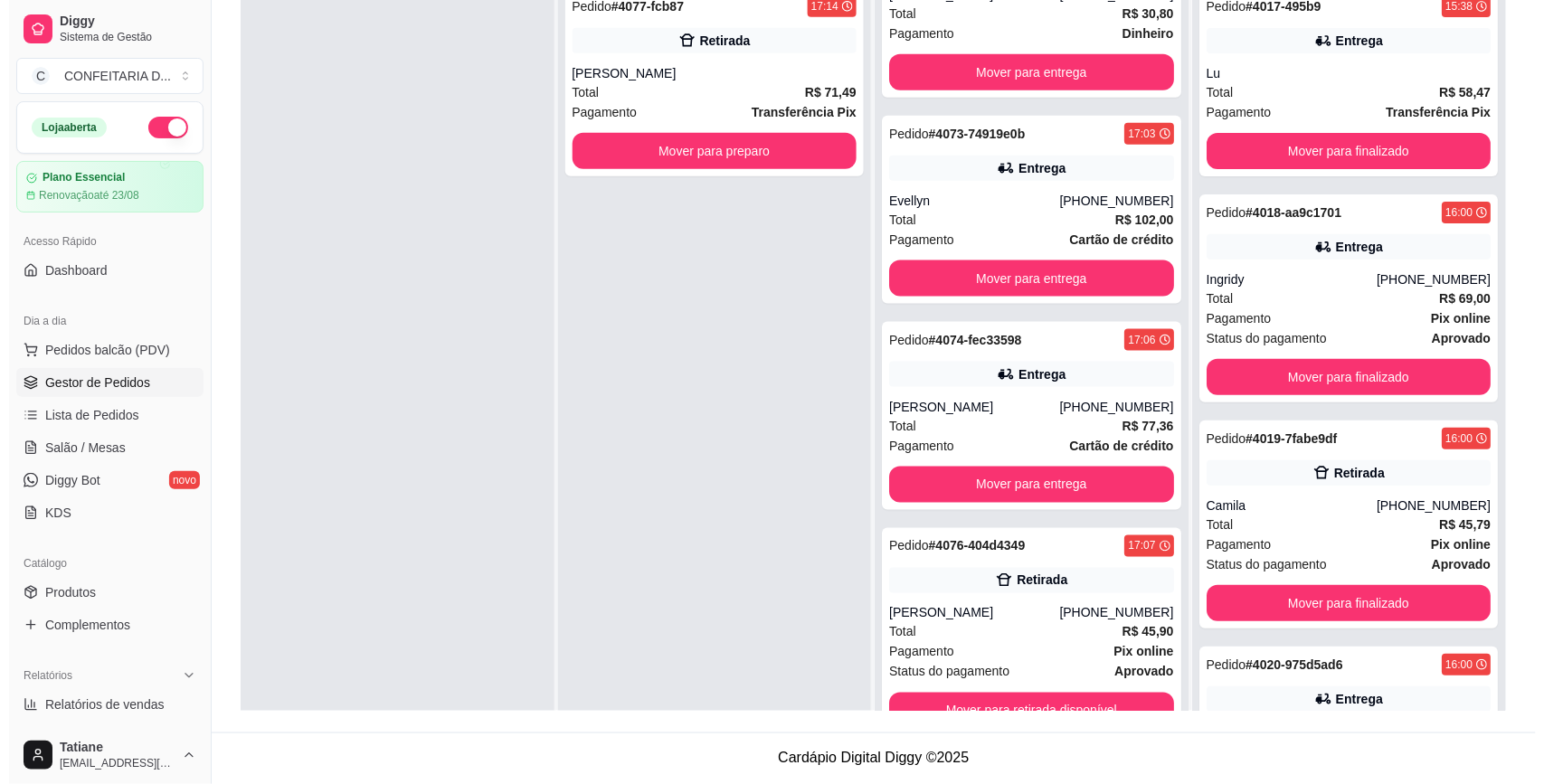
scroll to position [0, 0]
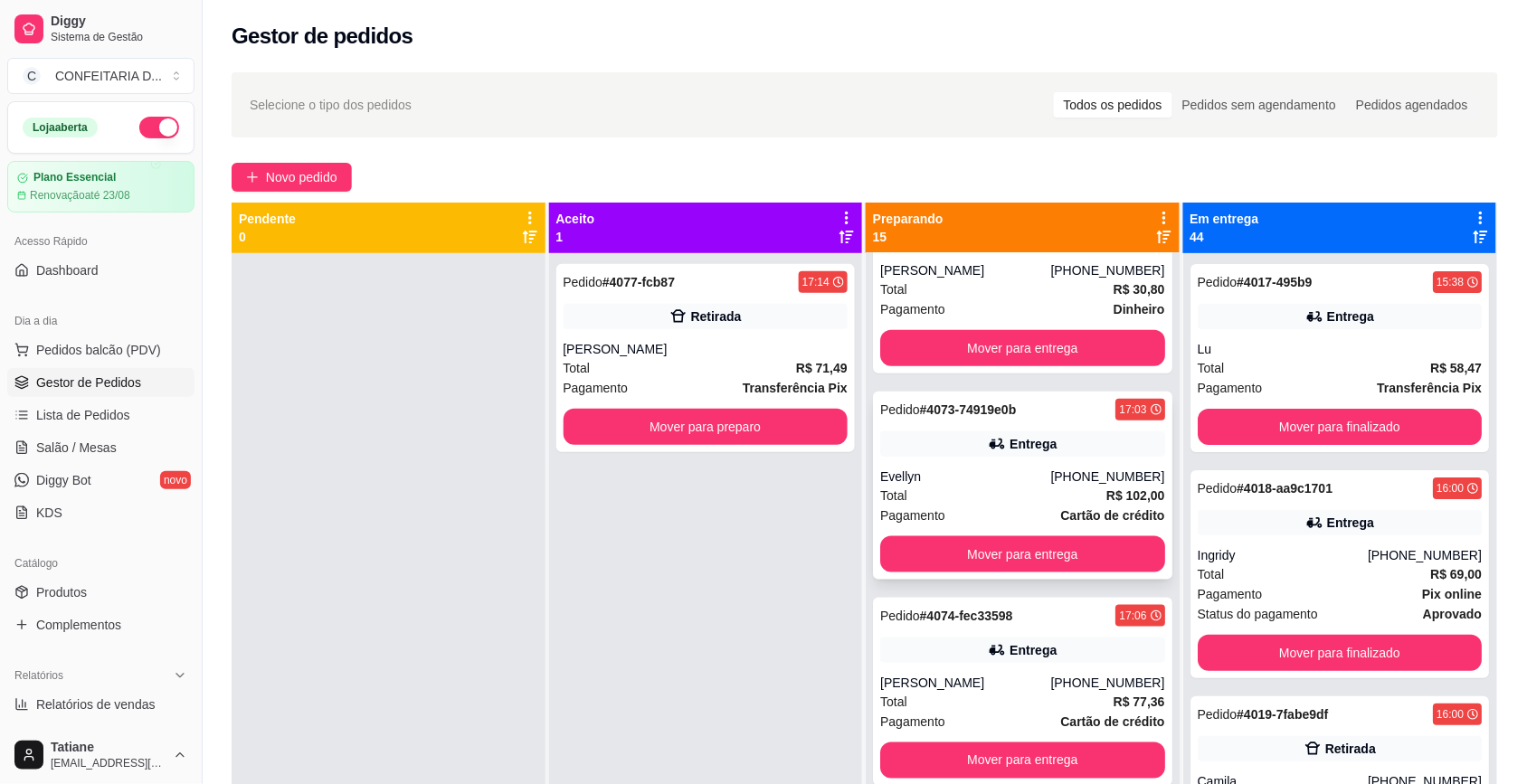
click at [997, 462] on div "Pedido # 4073-74919e0b 17:03 Entrega Evellyn [PHONE_NUMBER] Total R$ 102,00 Pag…" at bounding box center [1023, 485] width 300 height 188
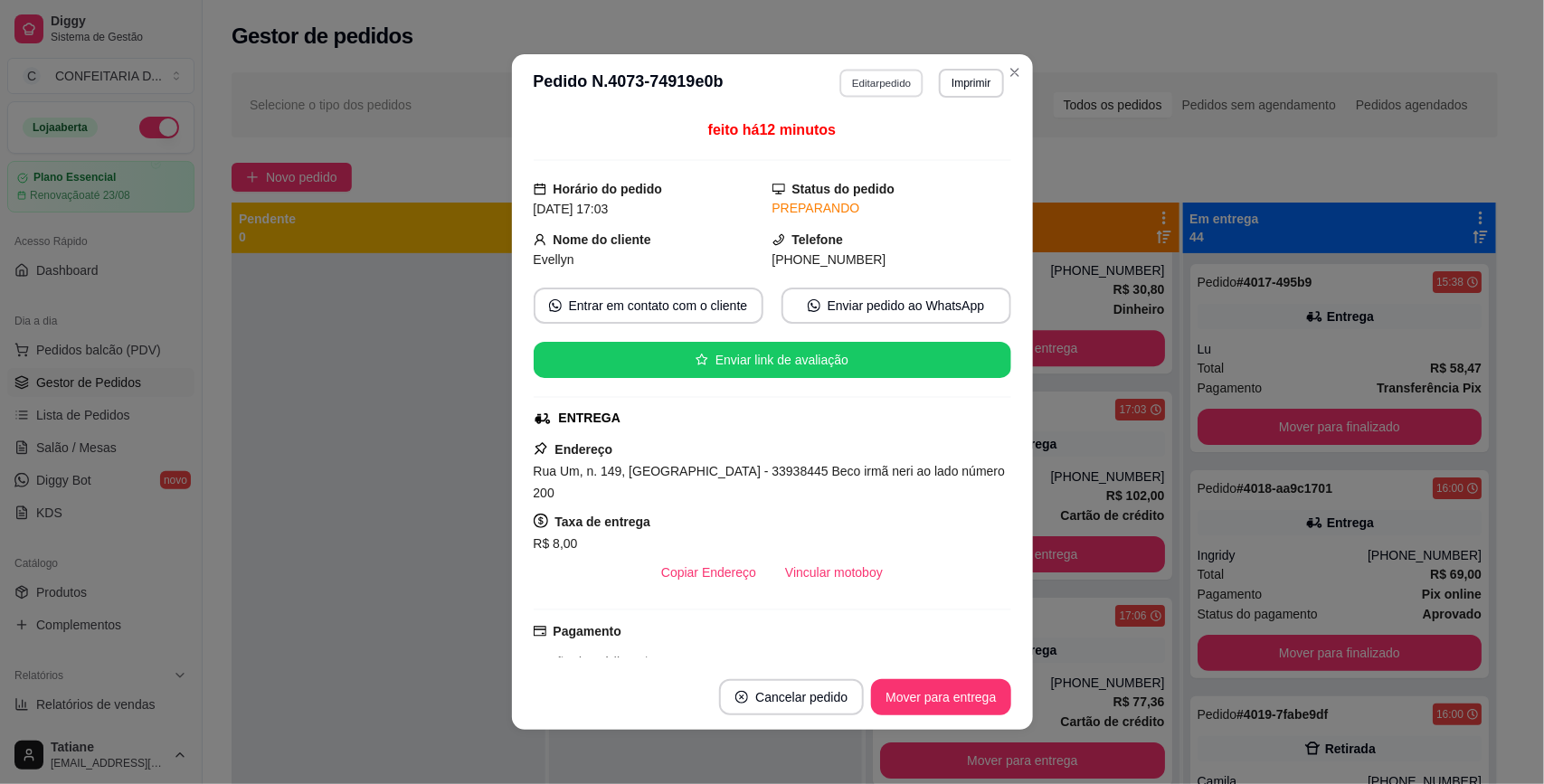
click at [858, 71] on button "Editar pedido" at bounding box center [881, 83] width 84 height 28
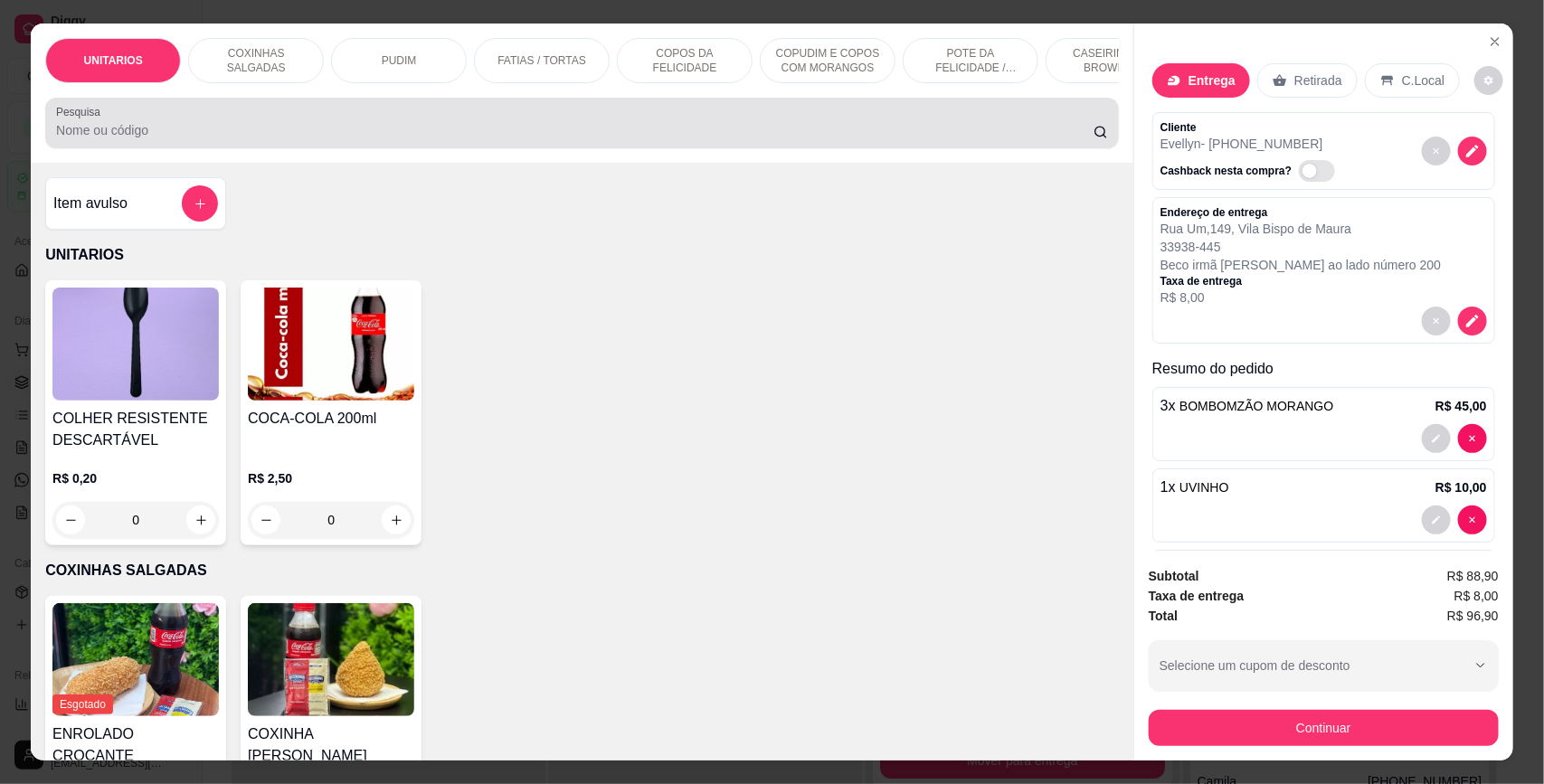
click at [579, 137] on div at bounding box center [581, 123] width 1052 height 36
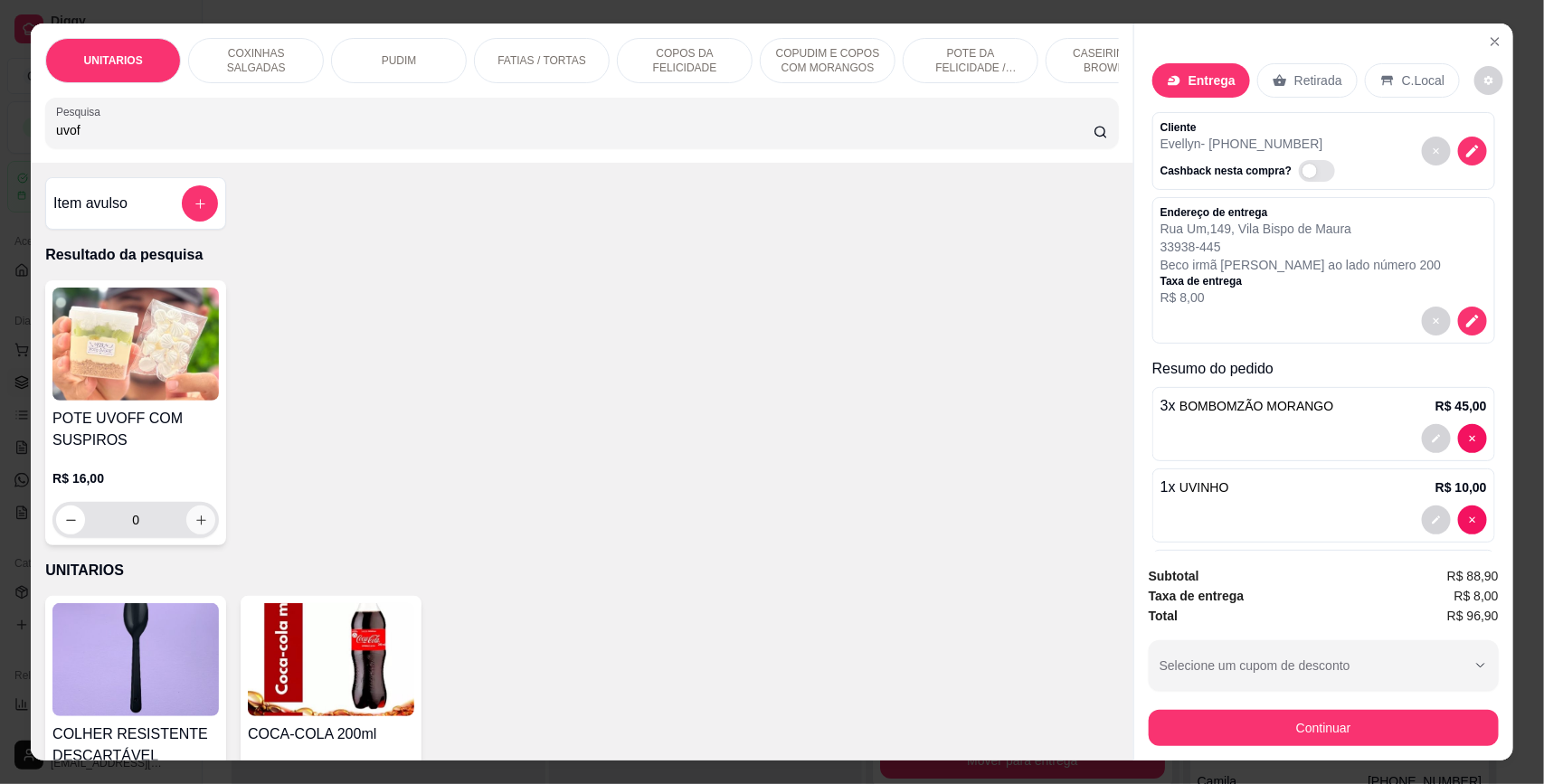
type input "uvof"
click at [194, 527] on icon "increase-product-quantity" at bounding box center [201, 520] width 14 height 14
type input "1"
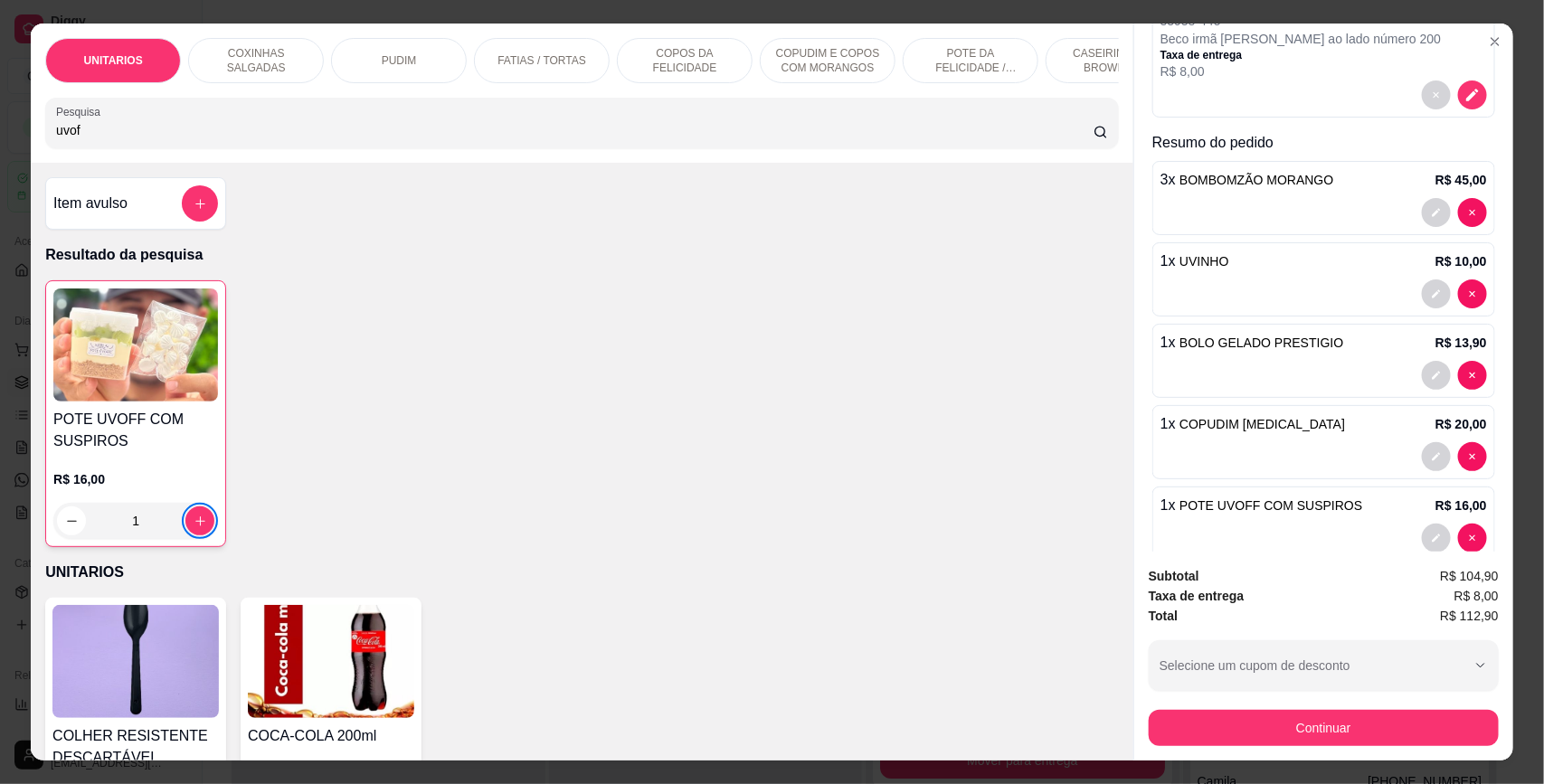
scroll to position [262, 0]
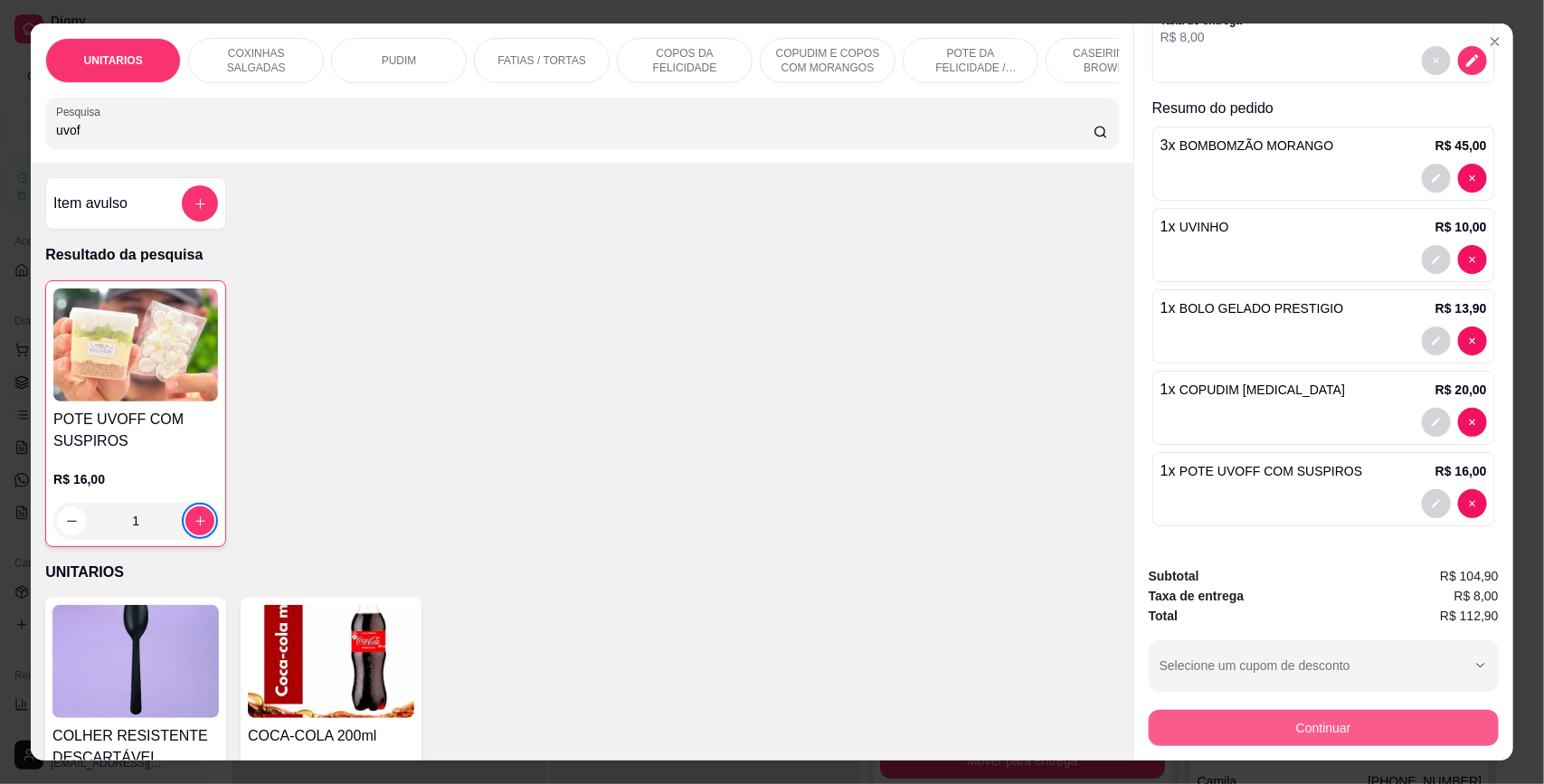
click at [1266, 729] on button "Continuar" at bounding box center [1324, 727] width 350 height 36
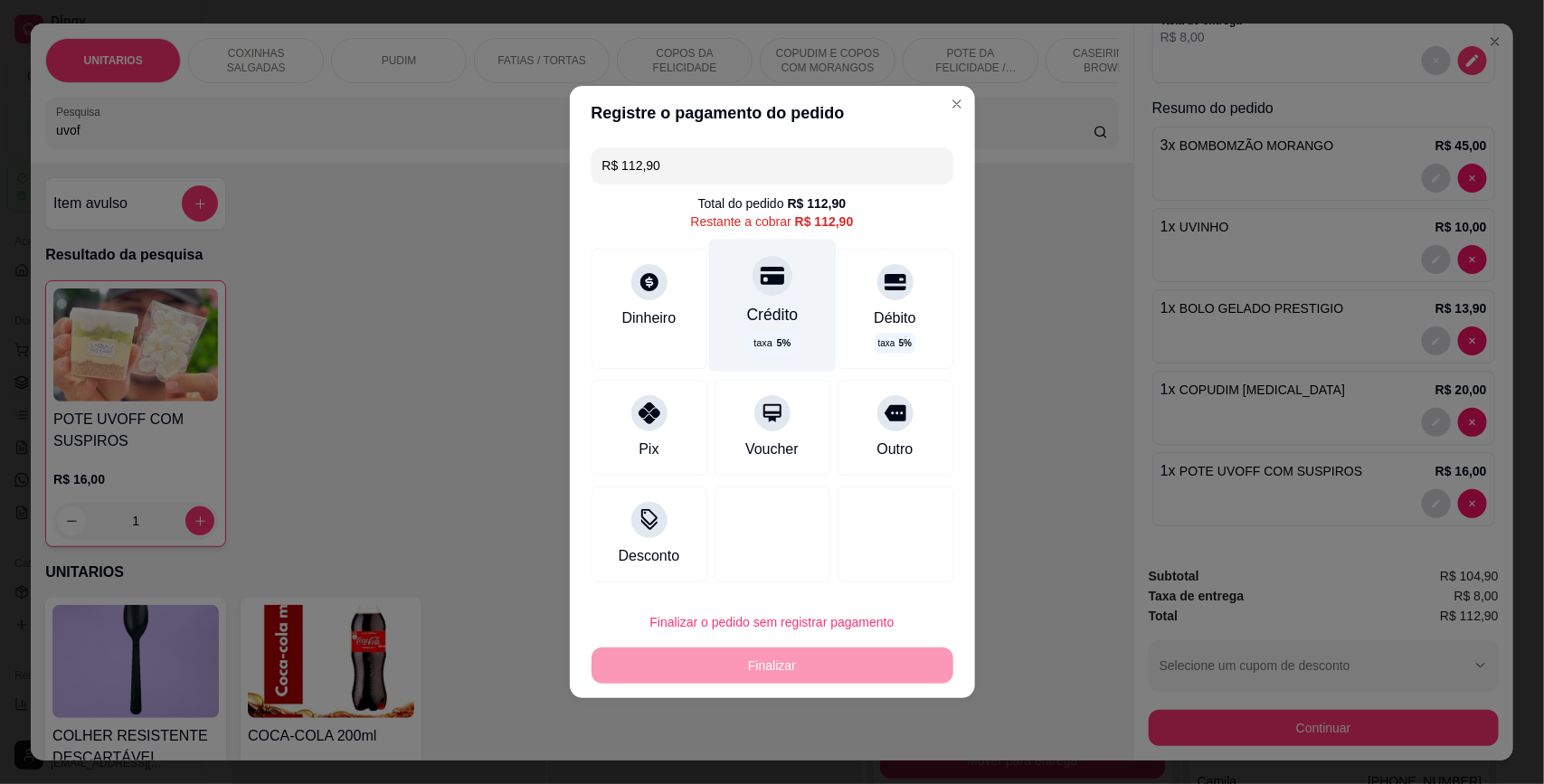
click at [749, 294] on div "Crédito taxa 5 %" at bounding box center [771, 305] width 127 height 132
type input "R$ 0,00"
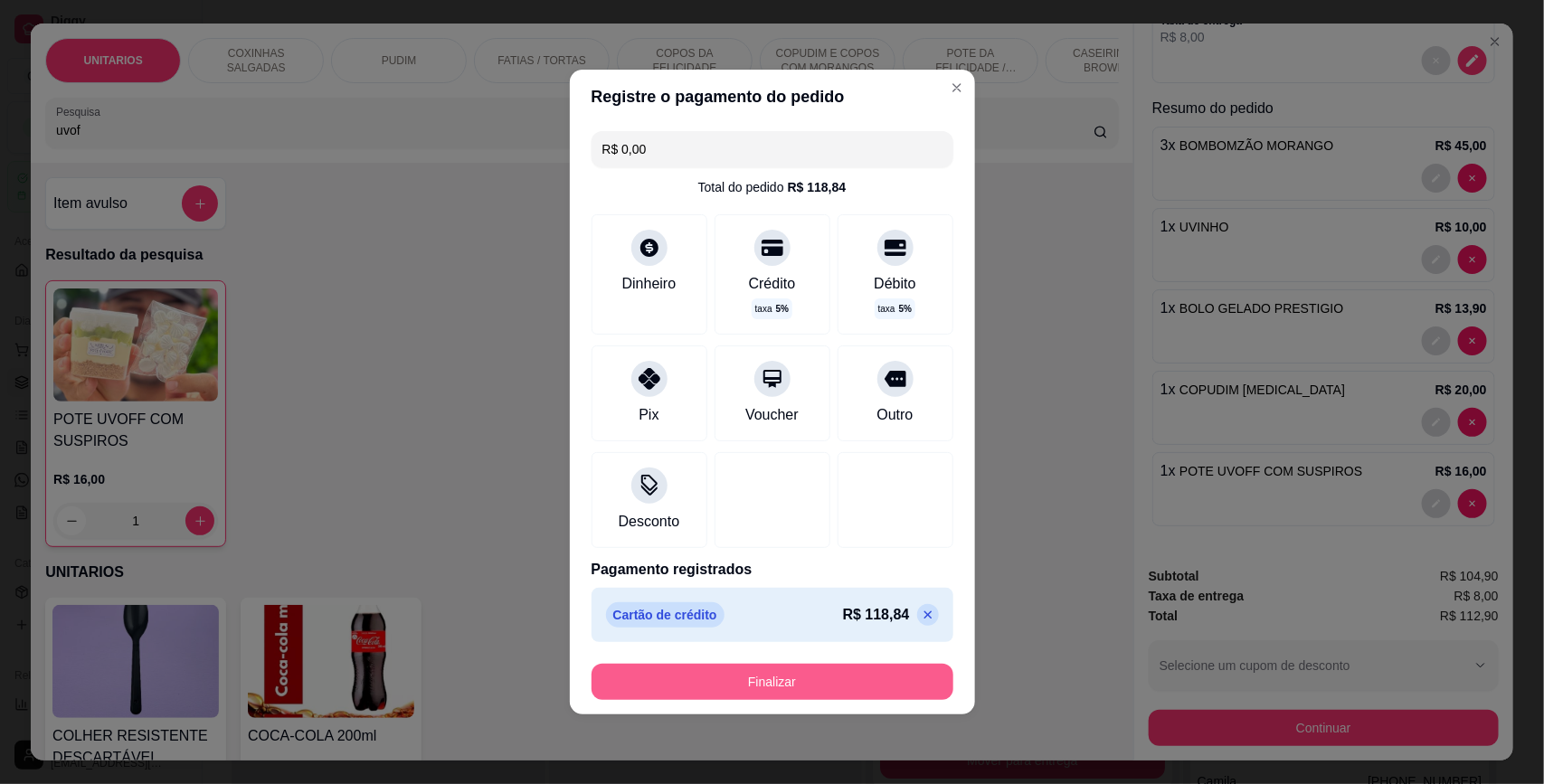
click at [802, 685] on button "Finalizar" at bounding box center [772, 682] width 362 height 36
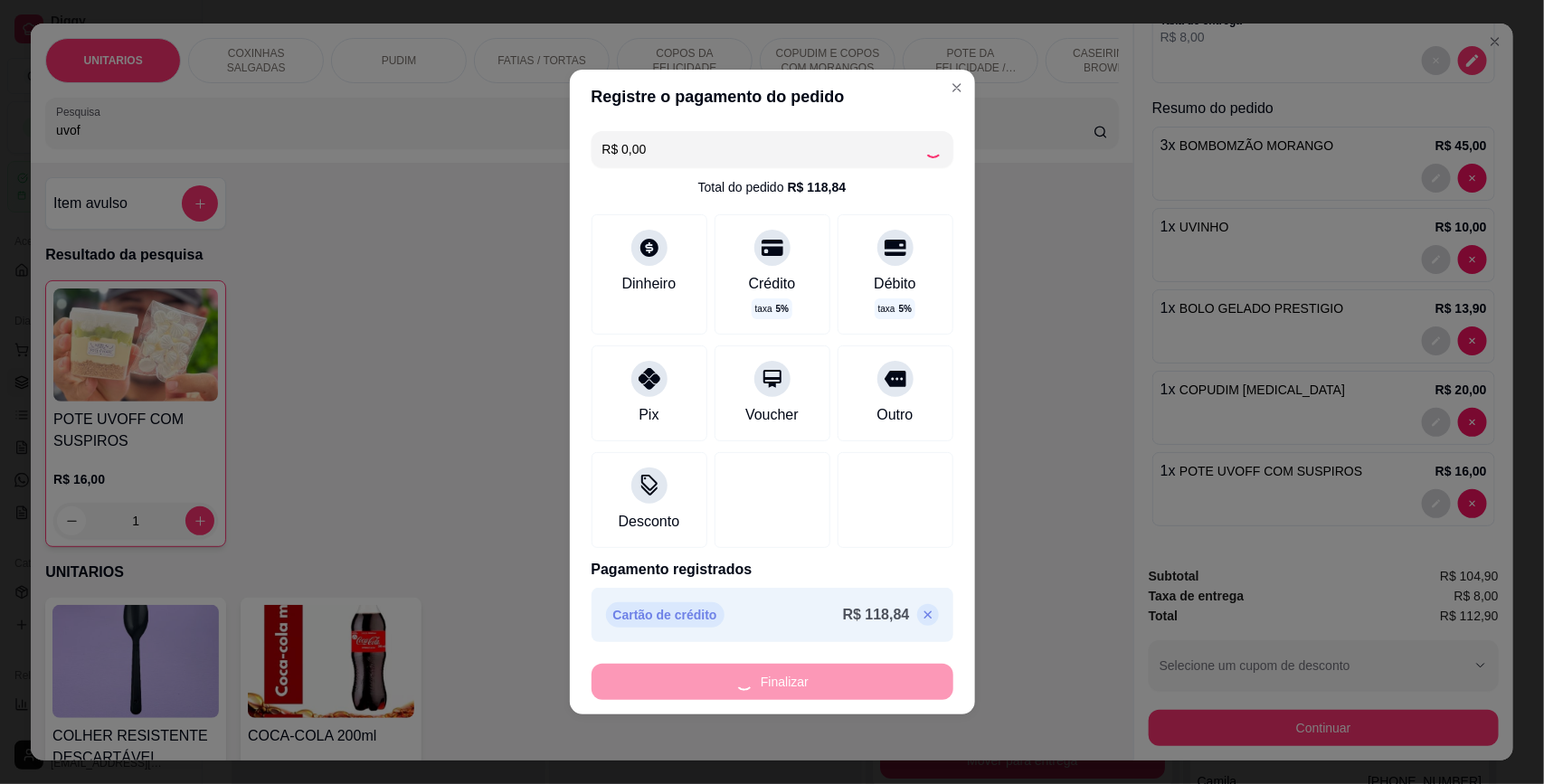
type input "0"
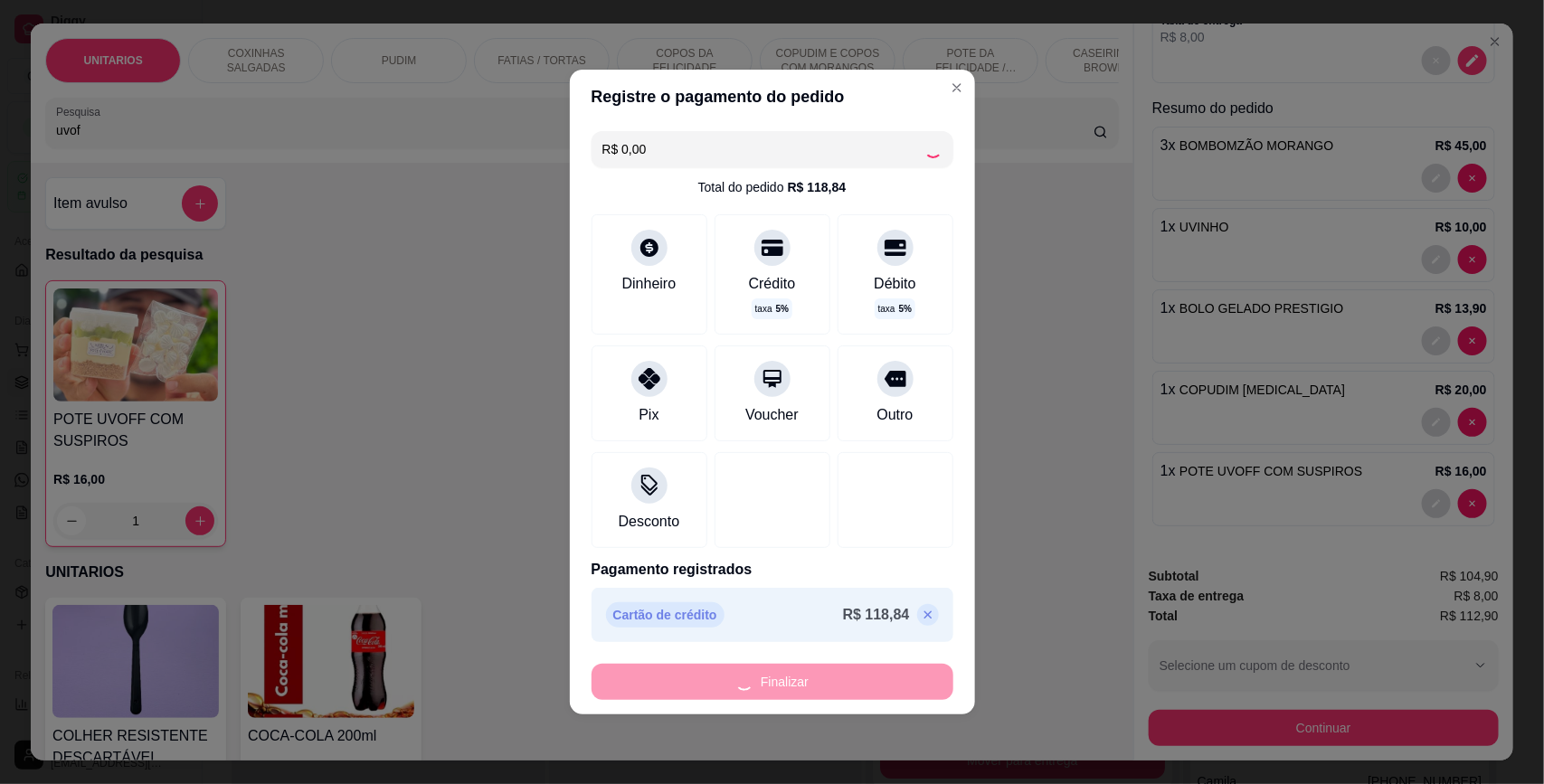
type input "0"
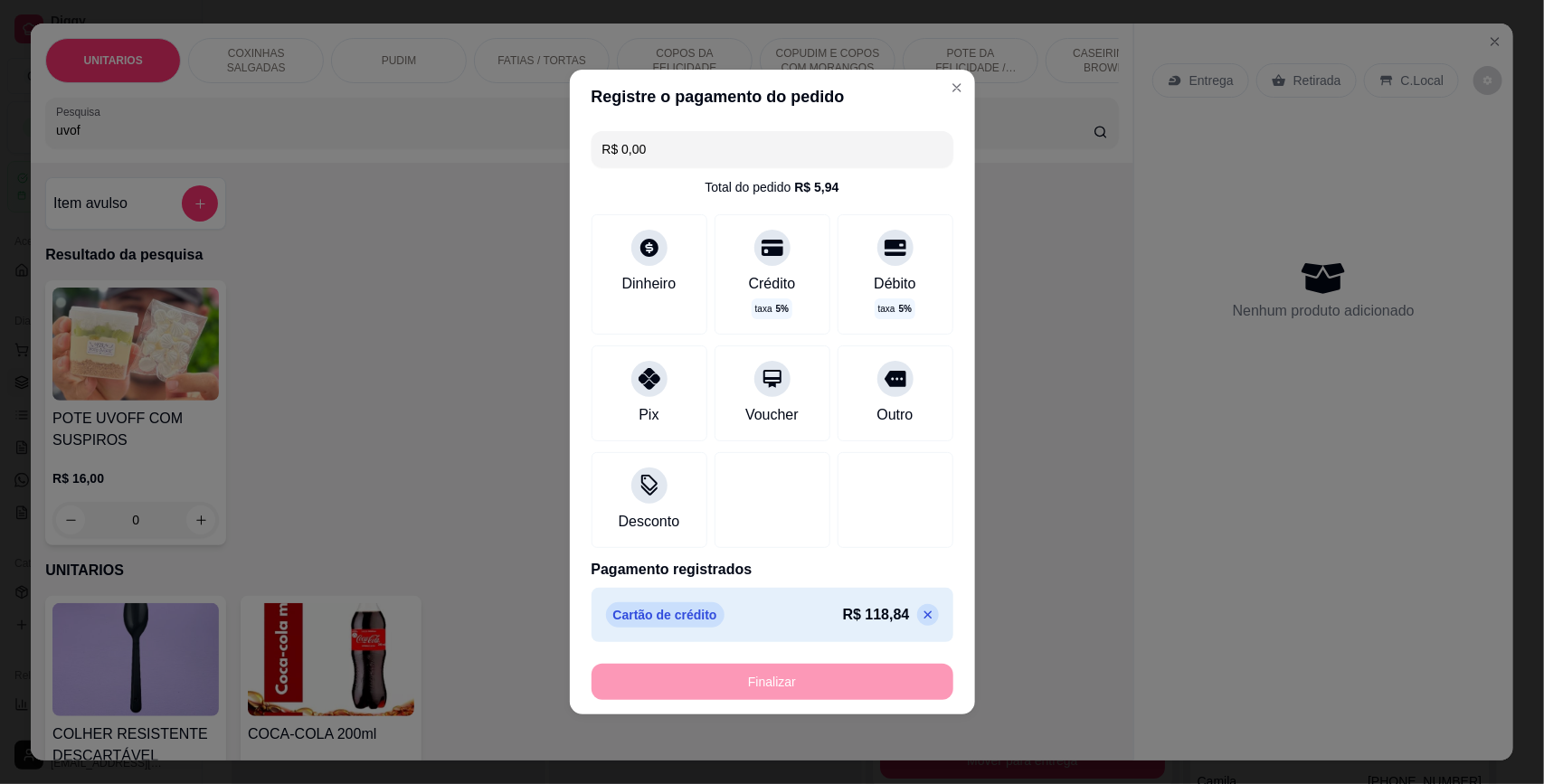
type input "-R$ 112,90"
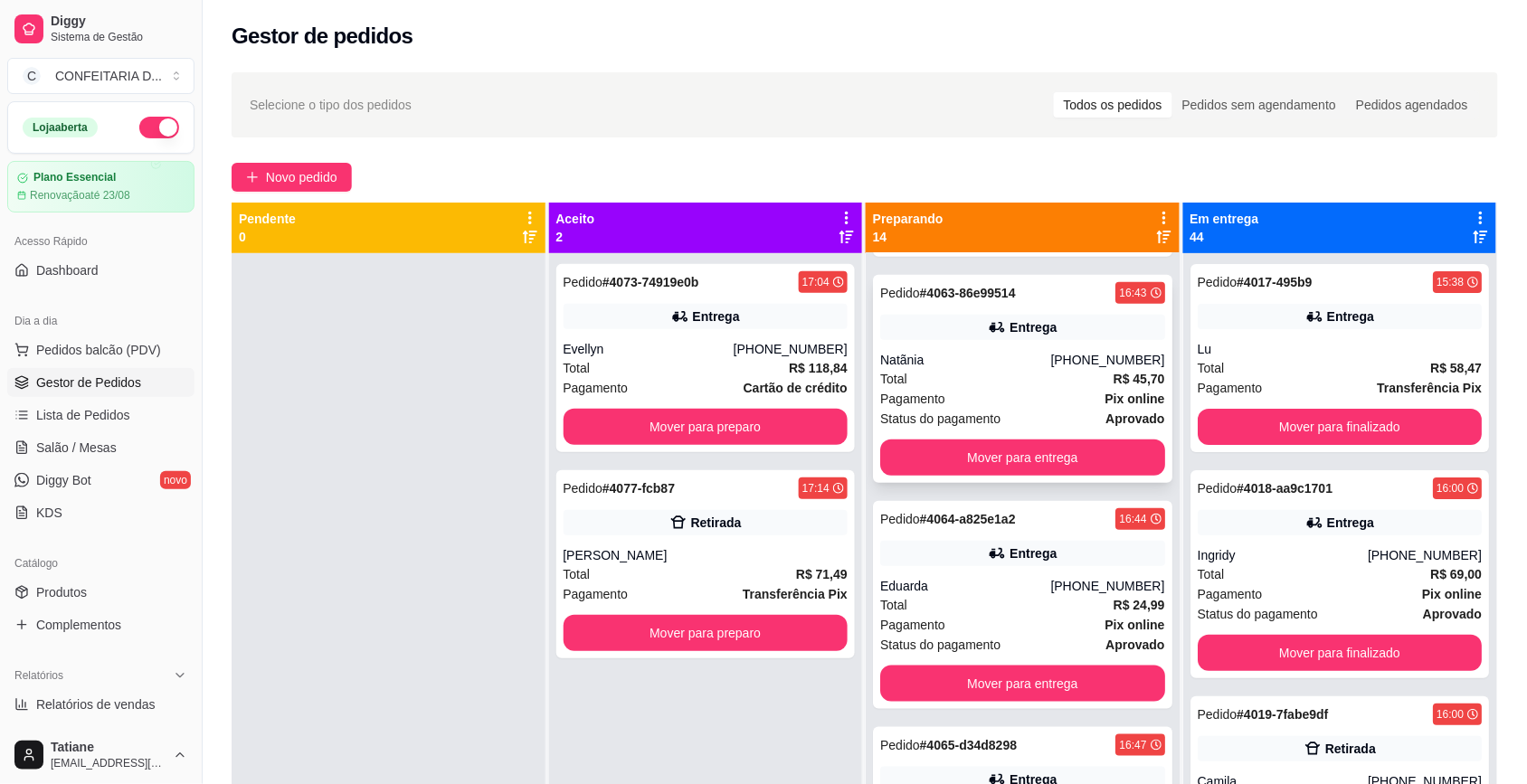
scroll to position [0, 0]
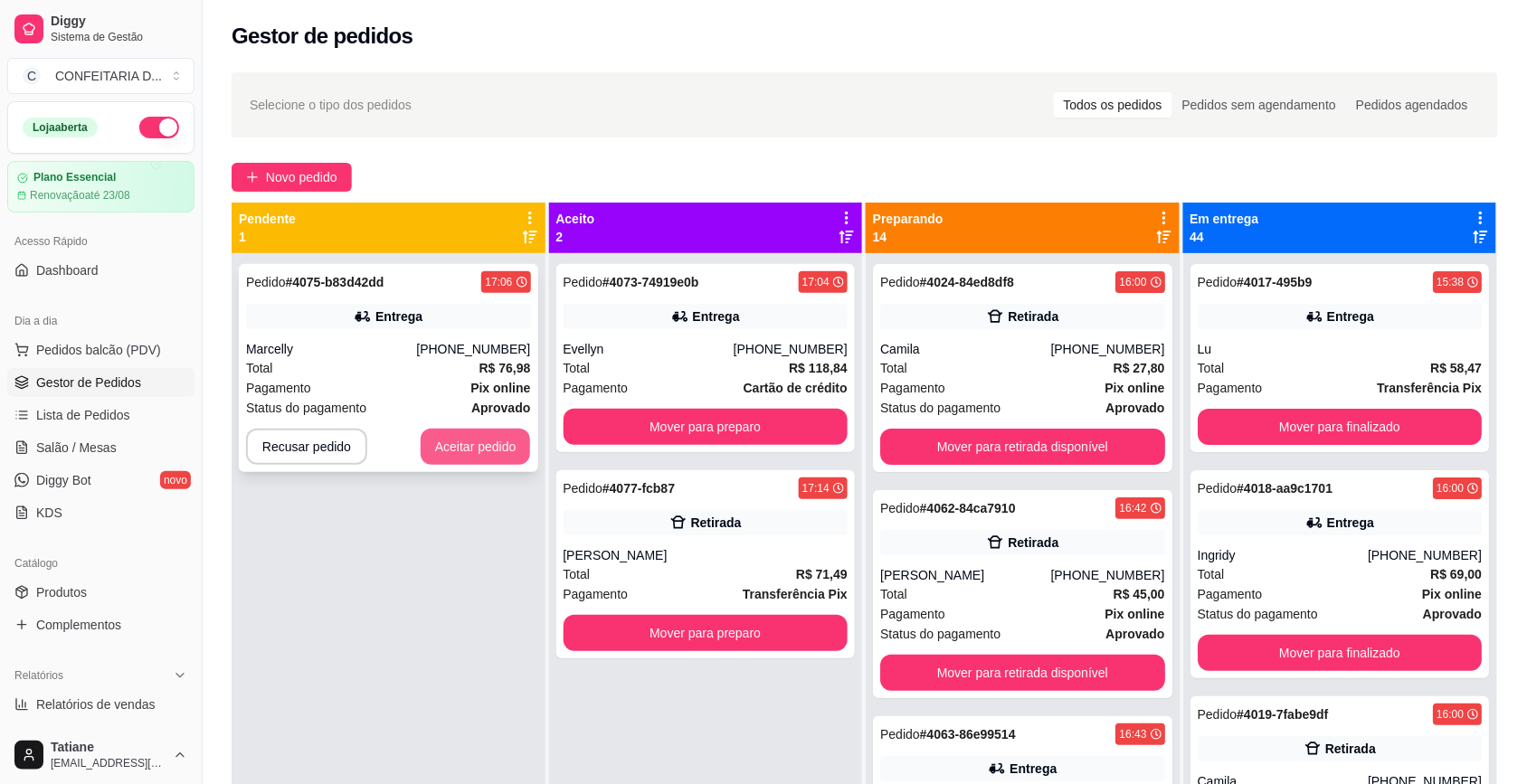
click at [439, 447] on button "Aceitar pedido" at bounding box center [476, 446] width 111 height 36
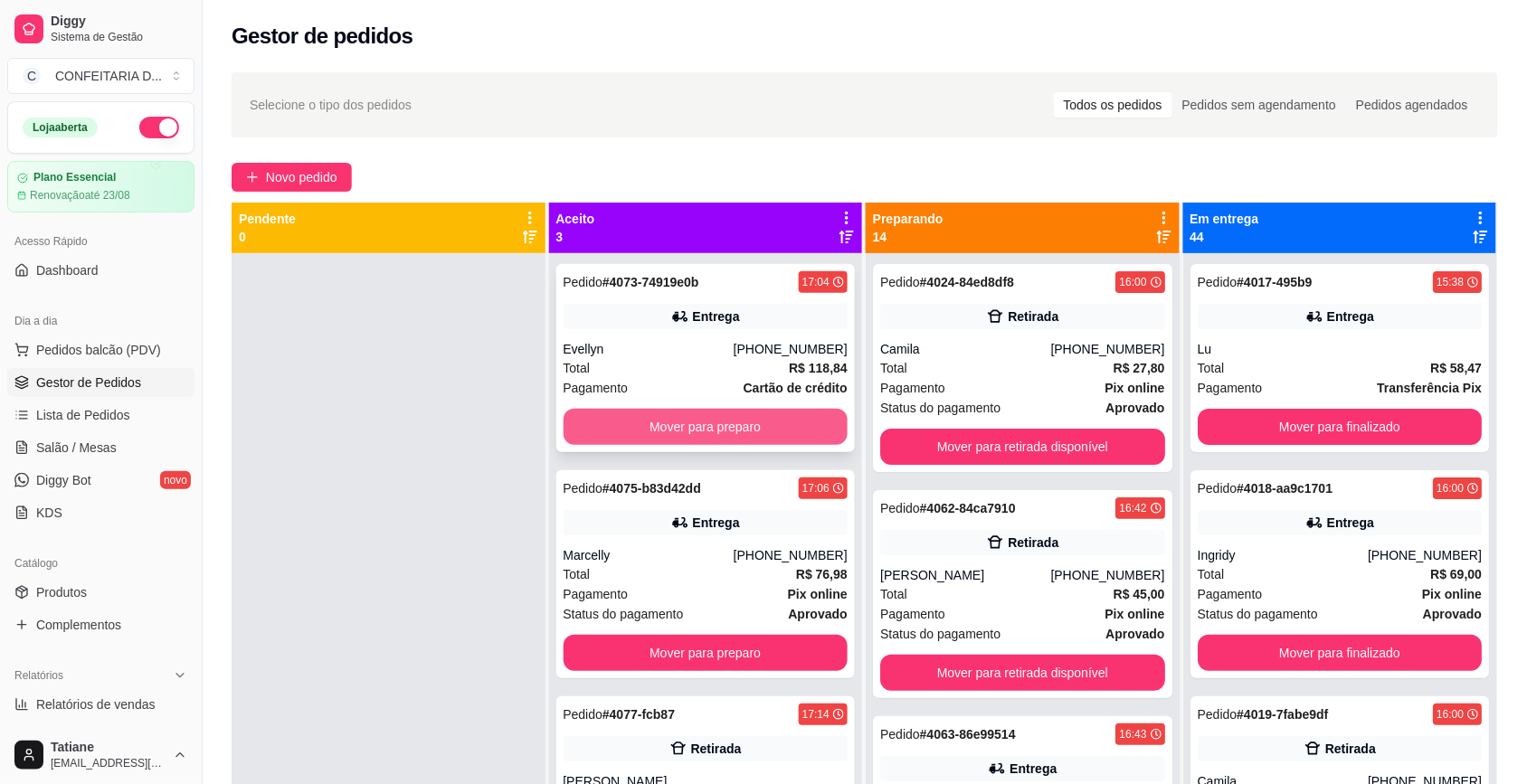
click at [661, 416] on button "Mover para preparo" at bounding box center [706, 427] width 285 height 36
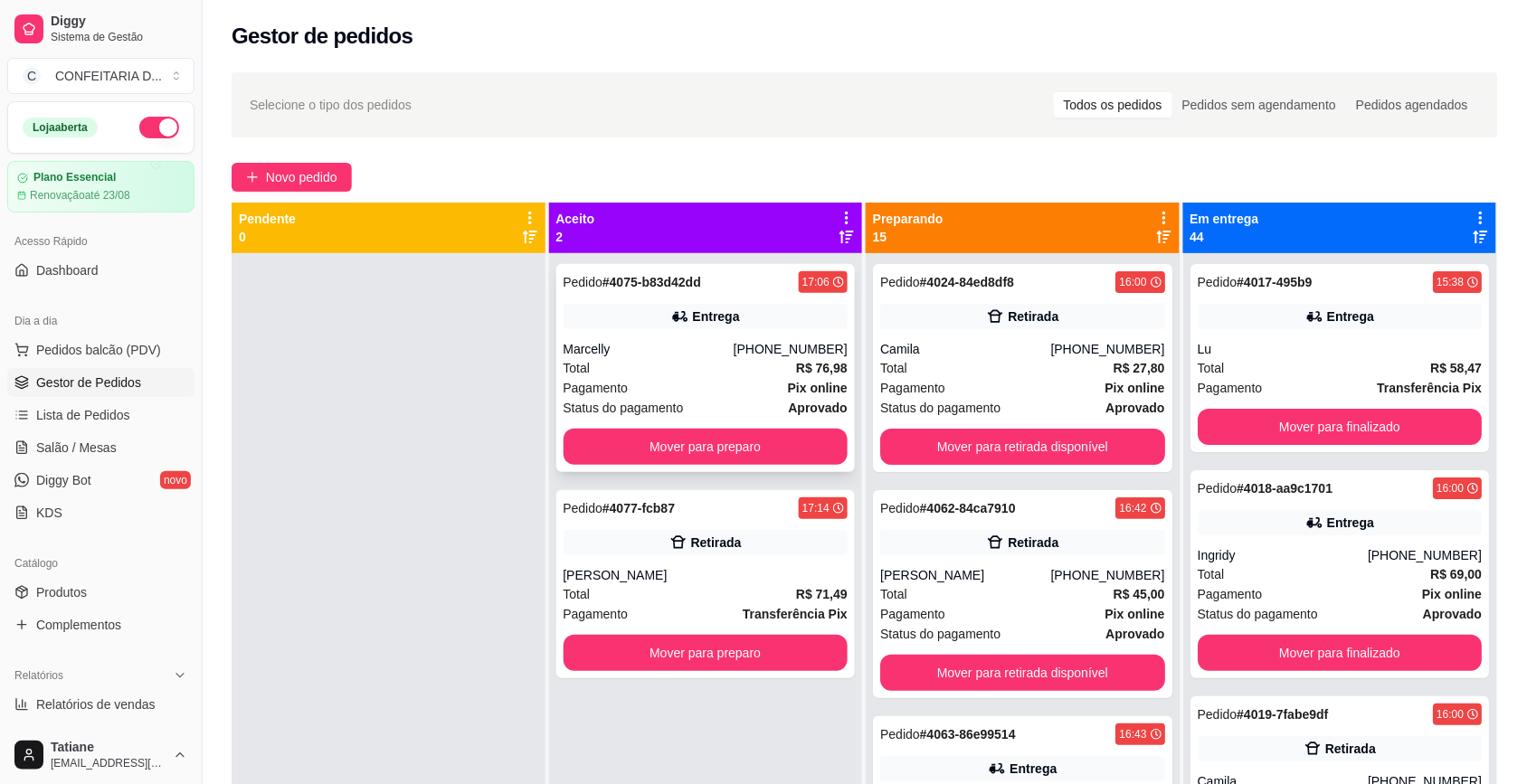
click at [658, 420] on div "Pedido # 4075-b83d42dd 17:06 Entrega Marcelly [PHONE_NUMBER] Total R$ 76,98 Pag…" at bounding box center [706, 368] width 300 height 208
click at [657, 457] on button "Mover para preparo" at bounding box center [706, 446] width 285 height 36
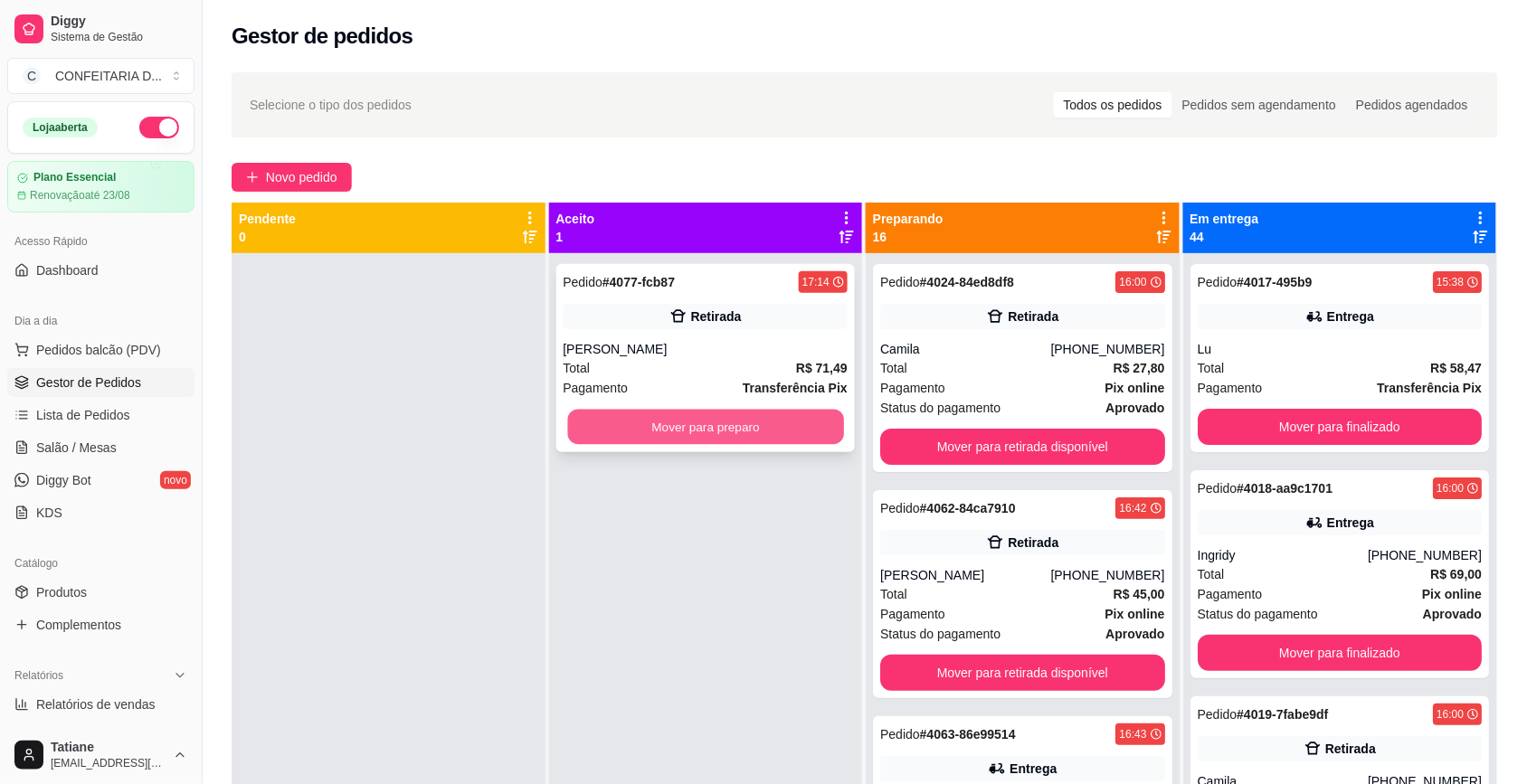
click at [672, 428] on button "Mover para preparo" at bounding box center [705, 427] width 276 height 35
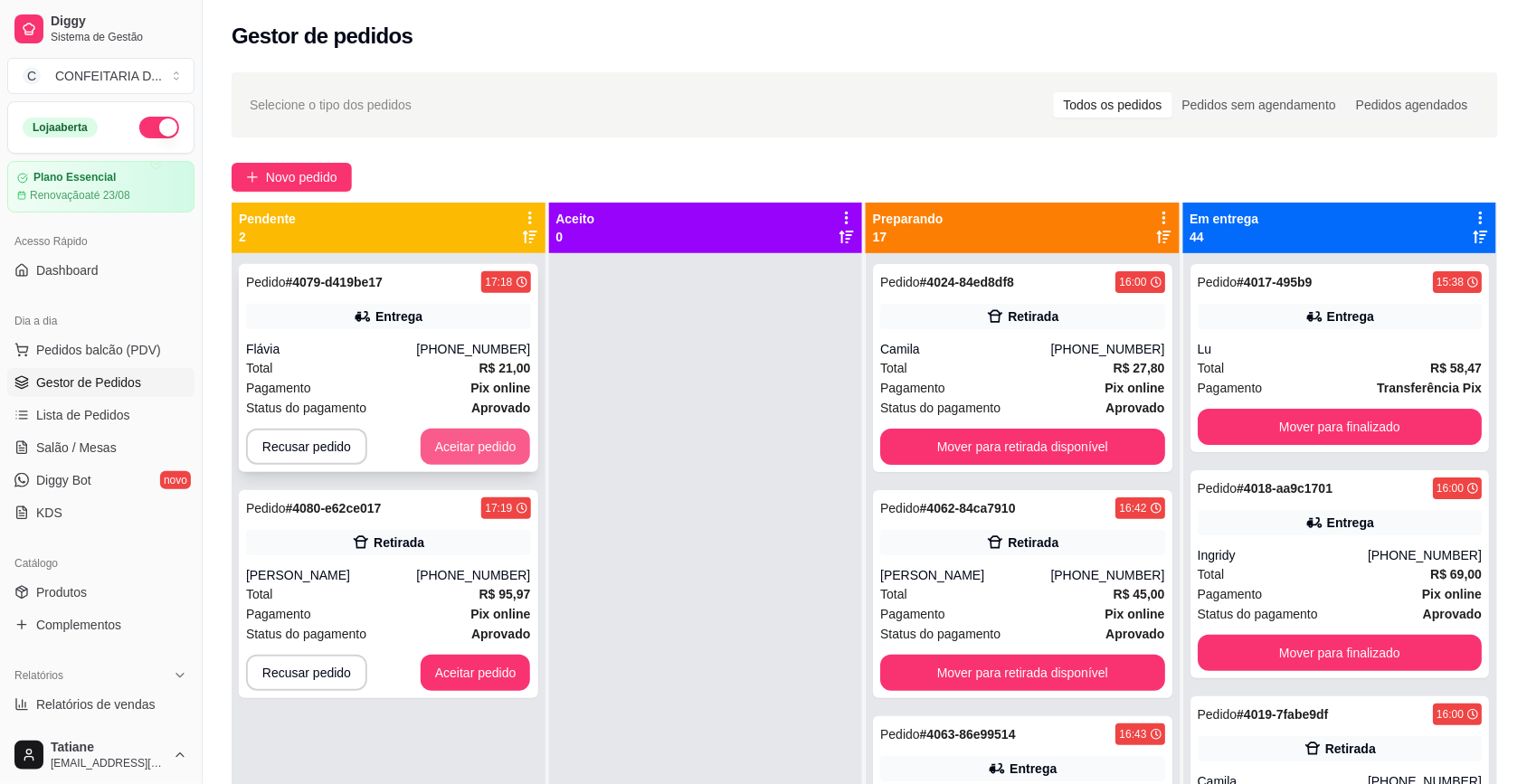
click at [455, 443] on button "Aceitar pedido" at bounding box center [476, 446] width 111 height 36
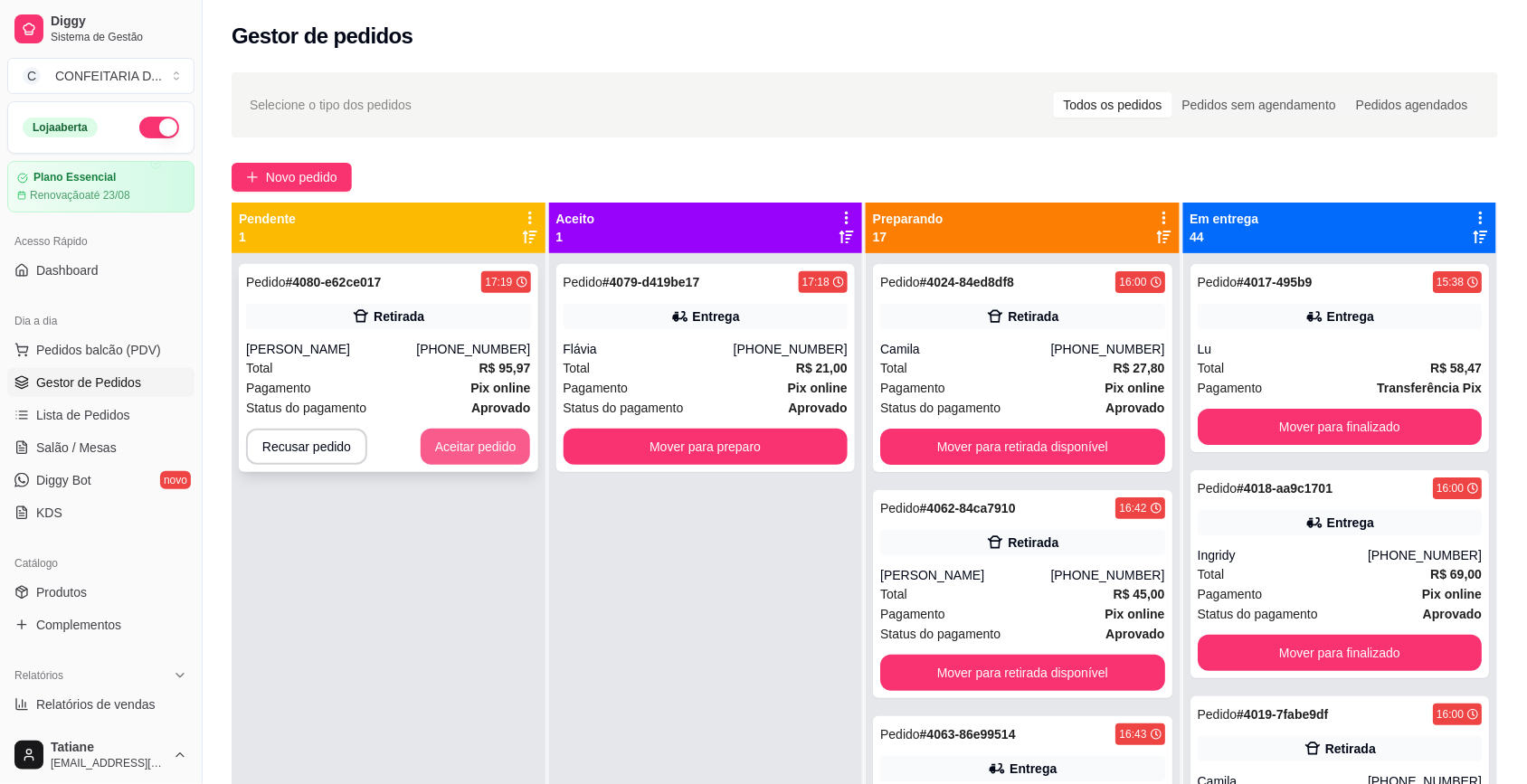
click at [473, 445] on button "Aceitar pedido" at bounding box center [476, 446] width 111 height 36
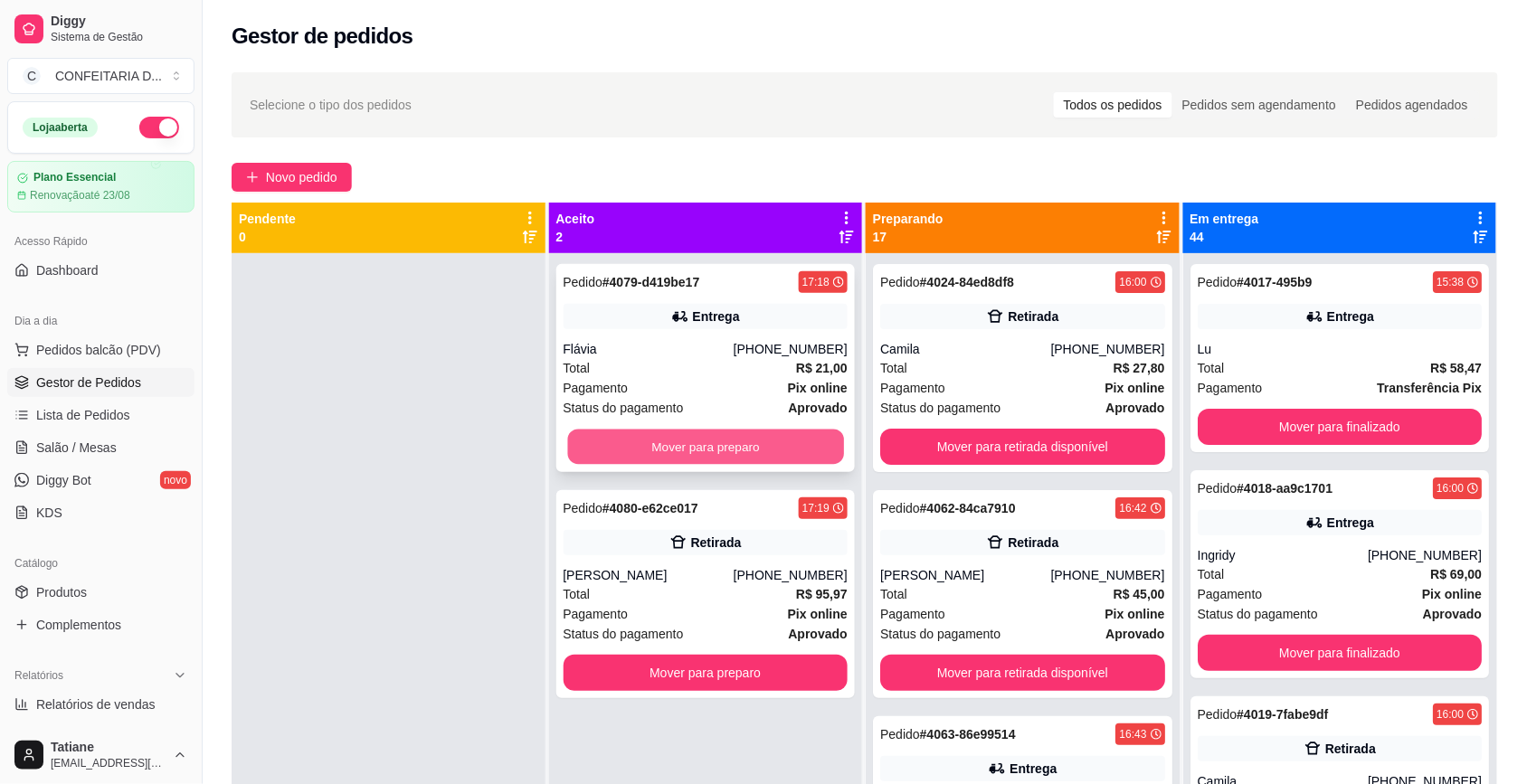
click at [690, 445] on button "Mover para preparo" at bounding box center [705, 447] width 276 height 35
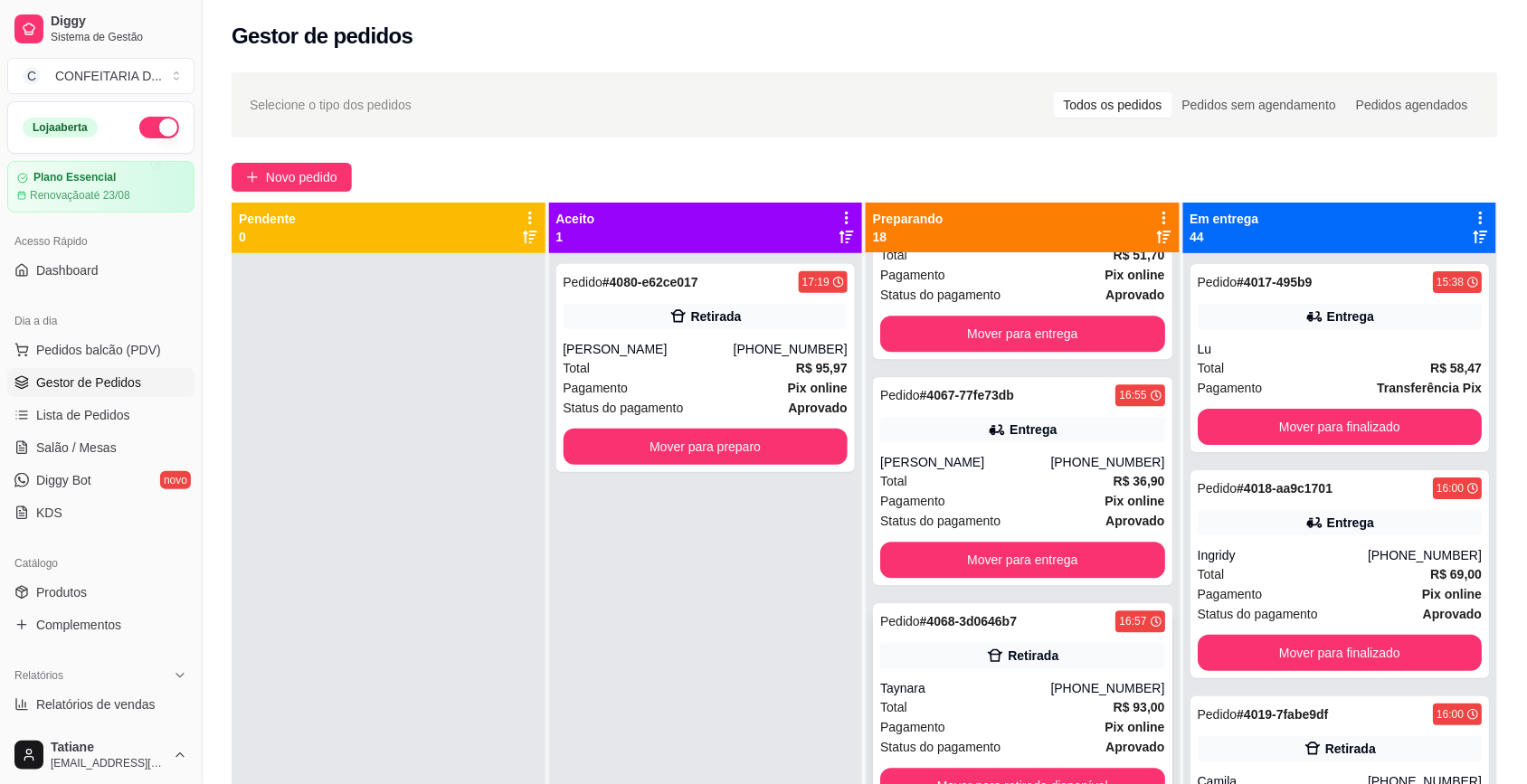
scroll to position [1469, 0]
click at [983, 468] on div "Taynara" at bounding box center [965, 461] width 170 height 18
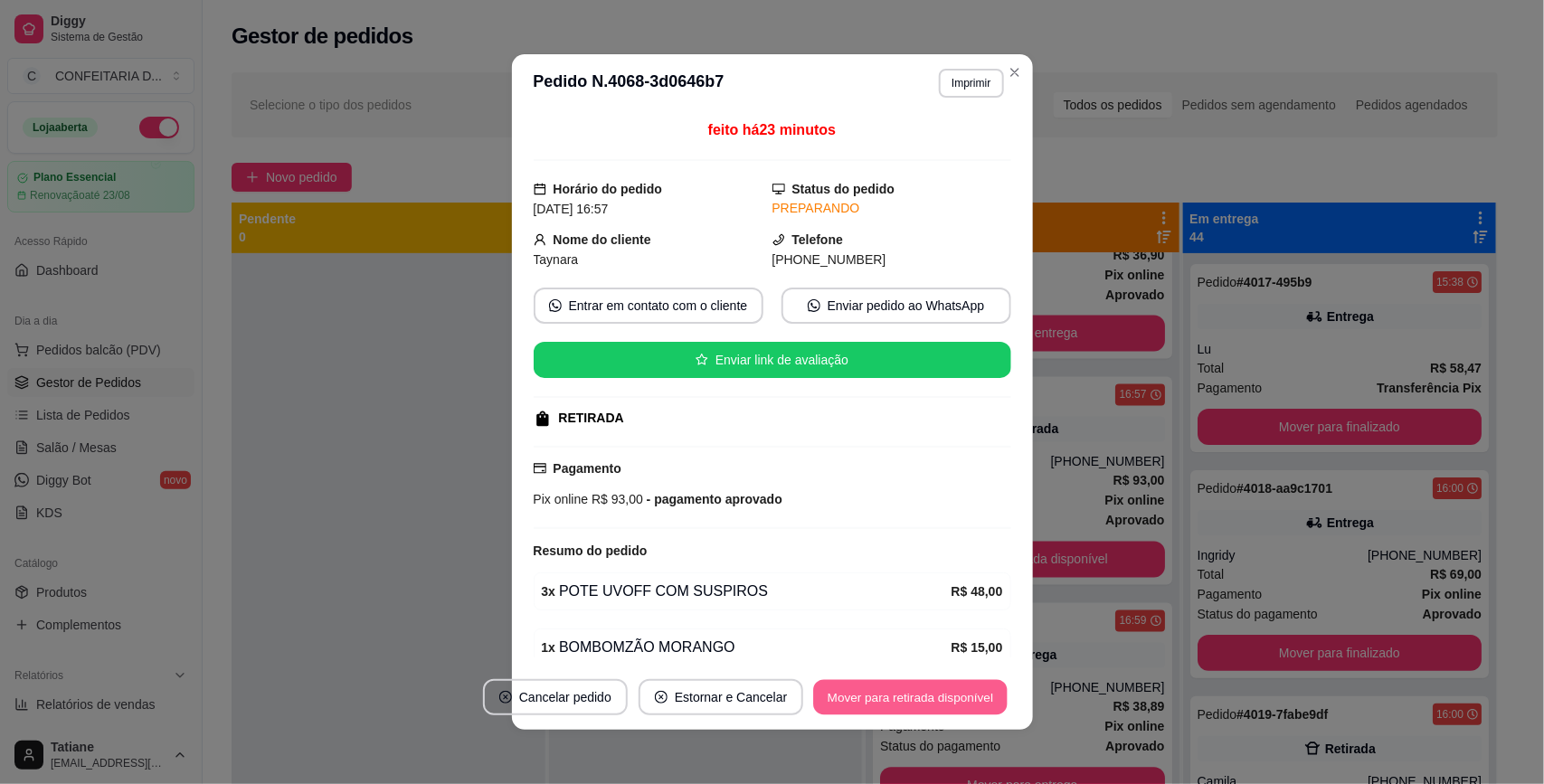
click at [920, 689] on button "Mover para retirada disponível" at bounding box center [911, 698] width 193 height 35
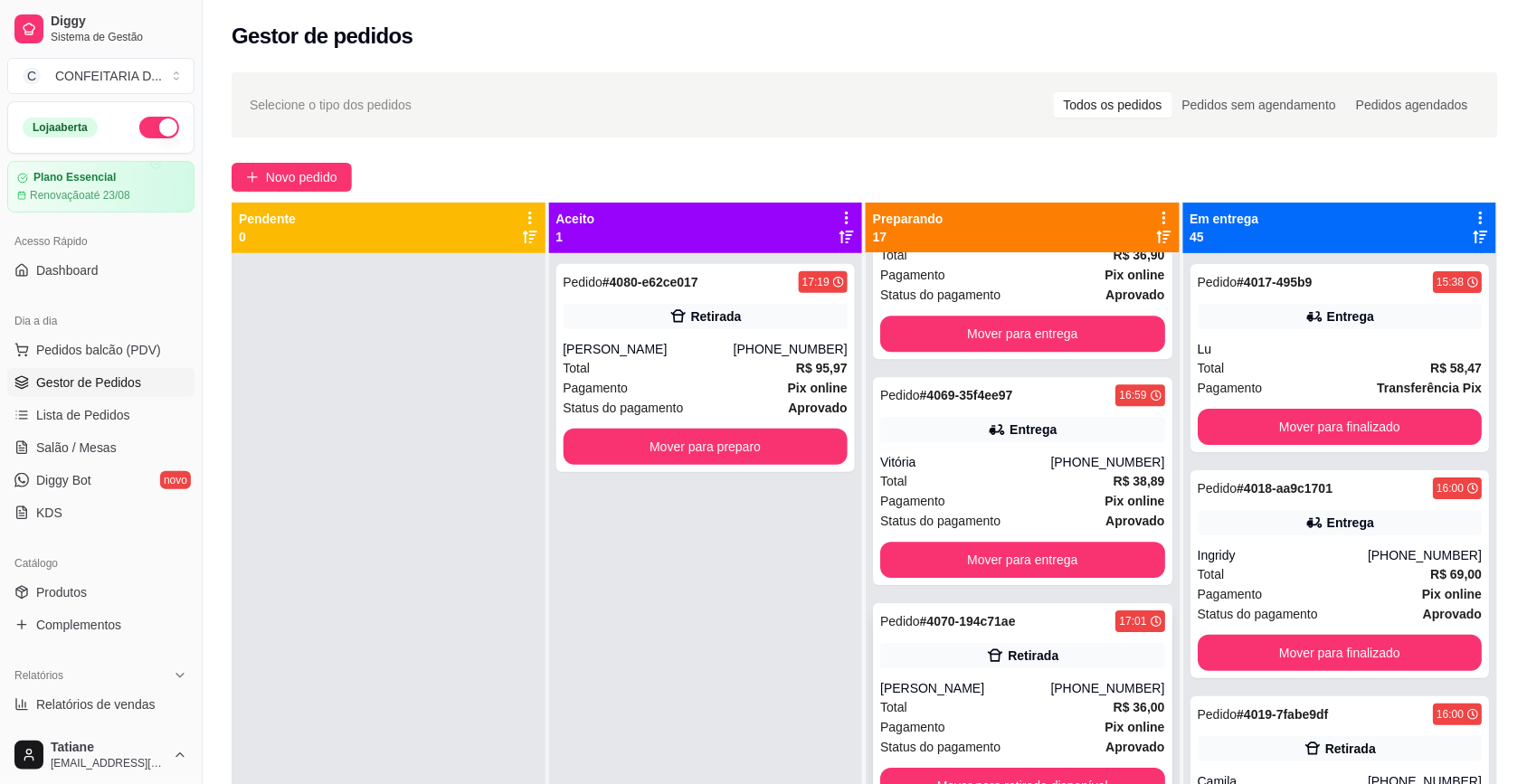
scroll to position [1695, 0]
click at [1011, 477] on div "Total R$ 36,00" at bounding box center [1023, 481] width 285 height 20
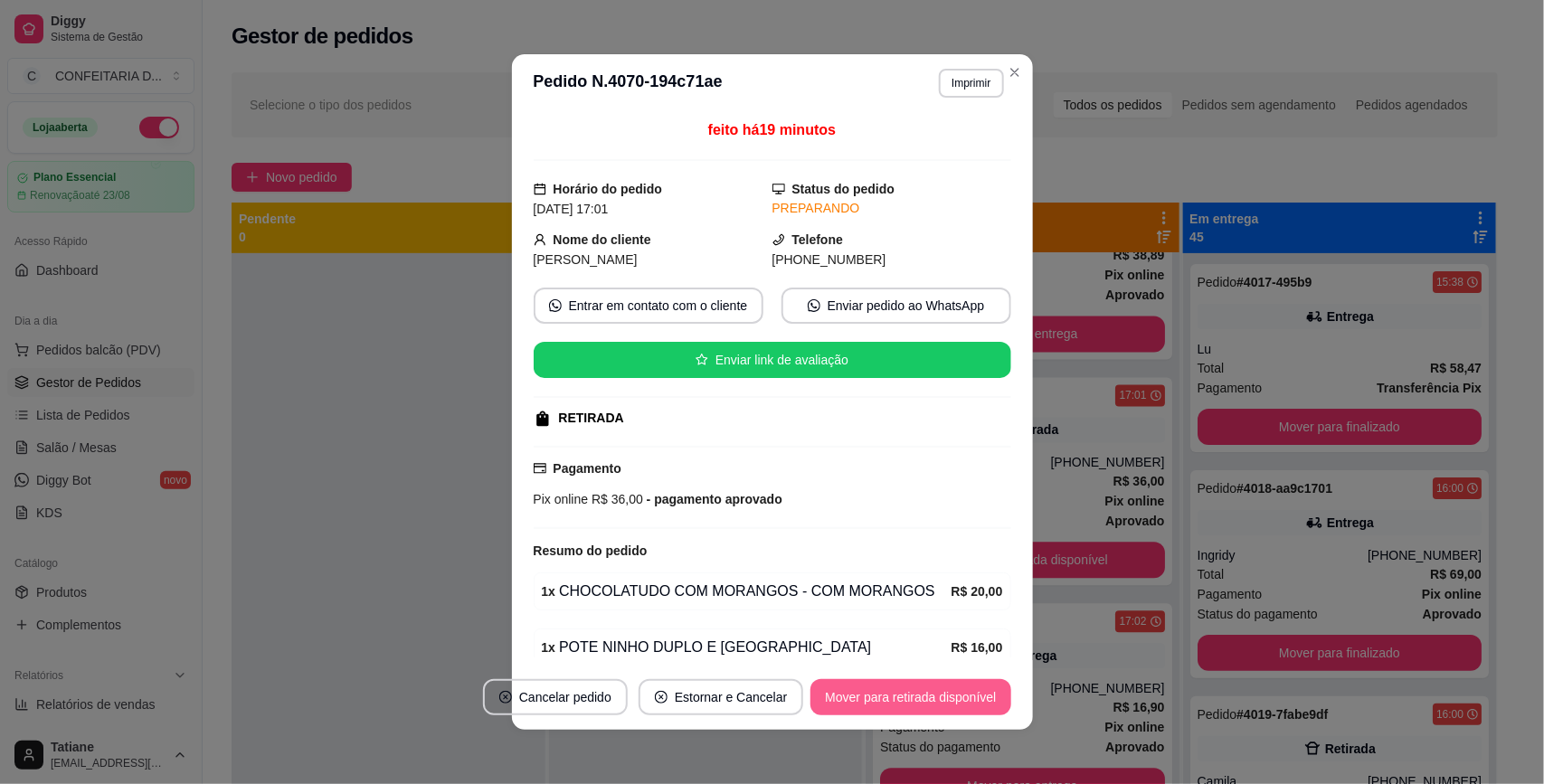
click at [910, 698] on button "Mover para retirada disponível" at bounding box center [910, 697] width 200 height 36
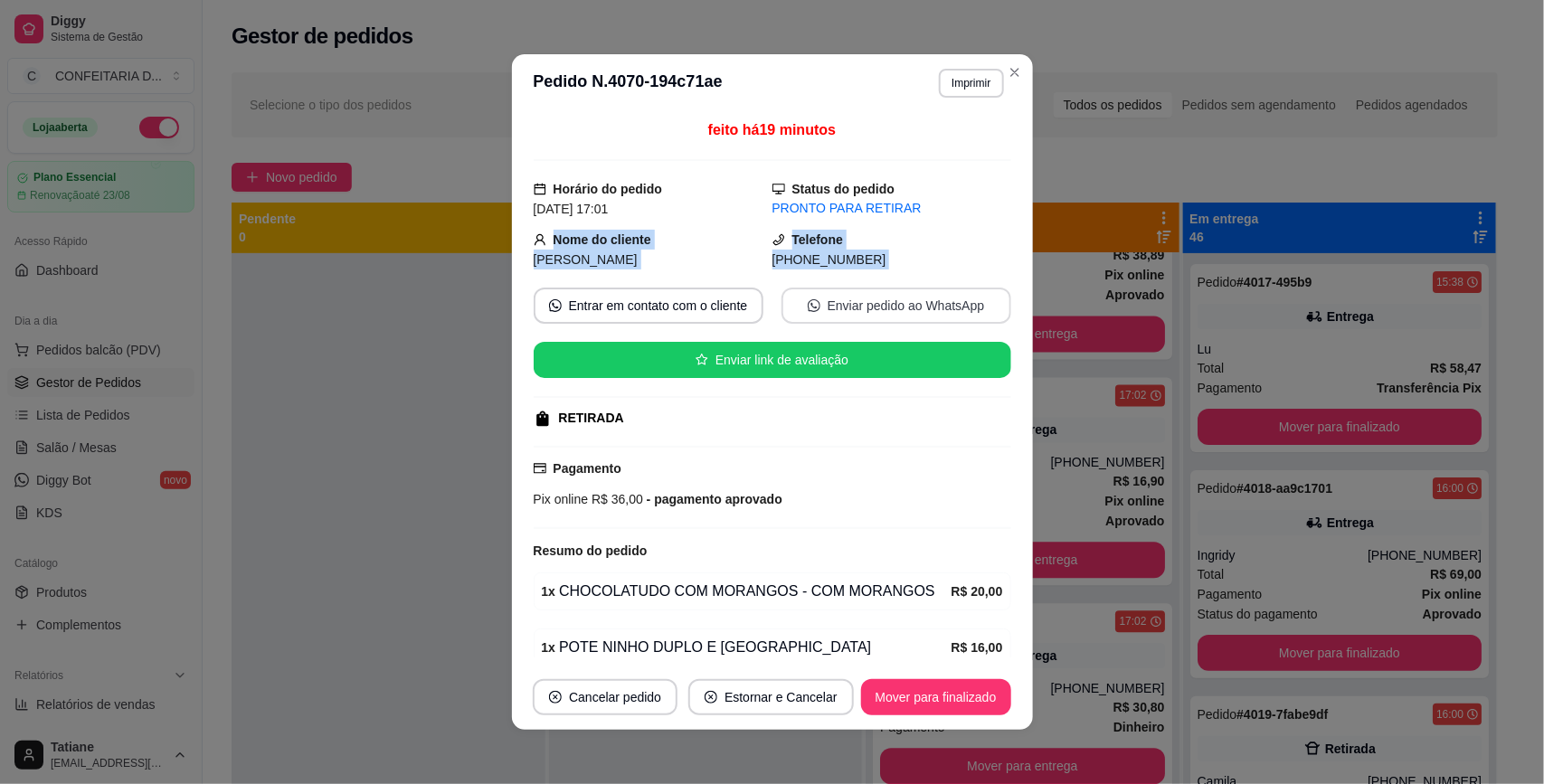
drag, startPoint x: 520, startPoint y: 238, endPoint x: 902, endPoint y: 297, distance: 386.5
click at [902, 297] on div "feito há 19 minutos Horário do pedido [DATE] 17:01 Status do pedido PRONTO PARA…" at bounding box center [772, 389] width 521 height 552
copy div "Nome do cliente [PERSON_NAME] Telefone [PHONE_NUMBER] Entrar em contato com o c…"
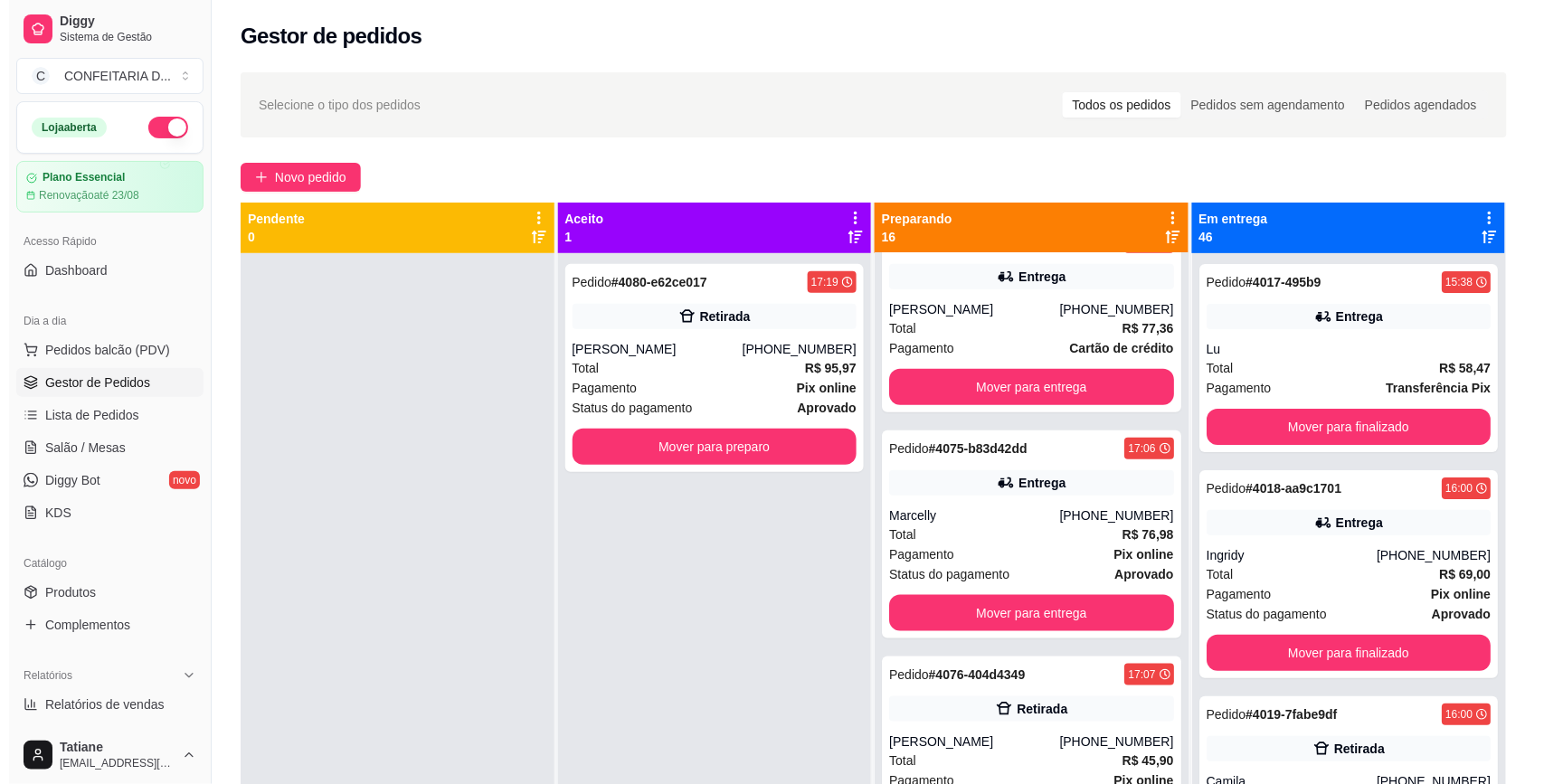
scroll to position [2600, 0]
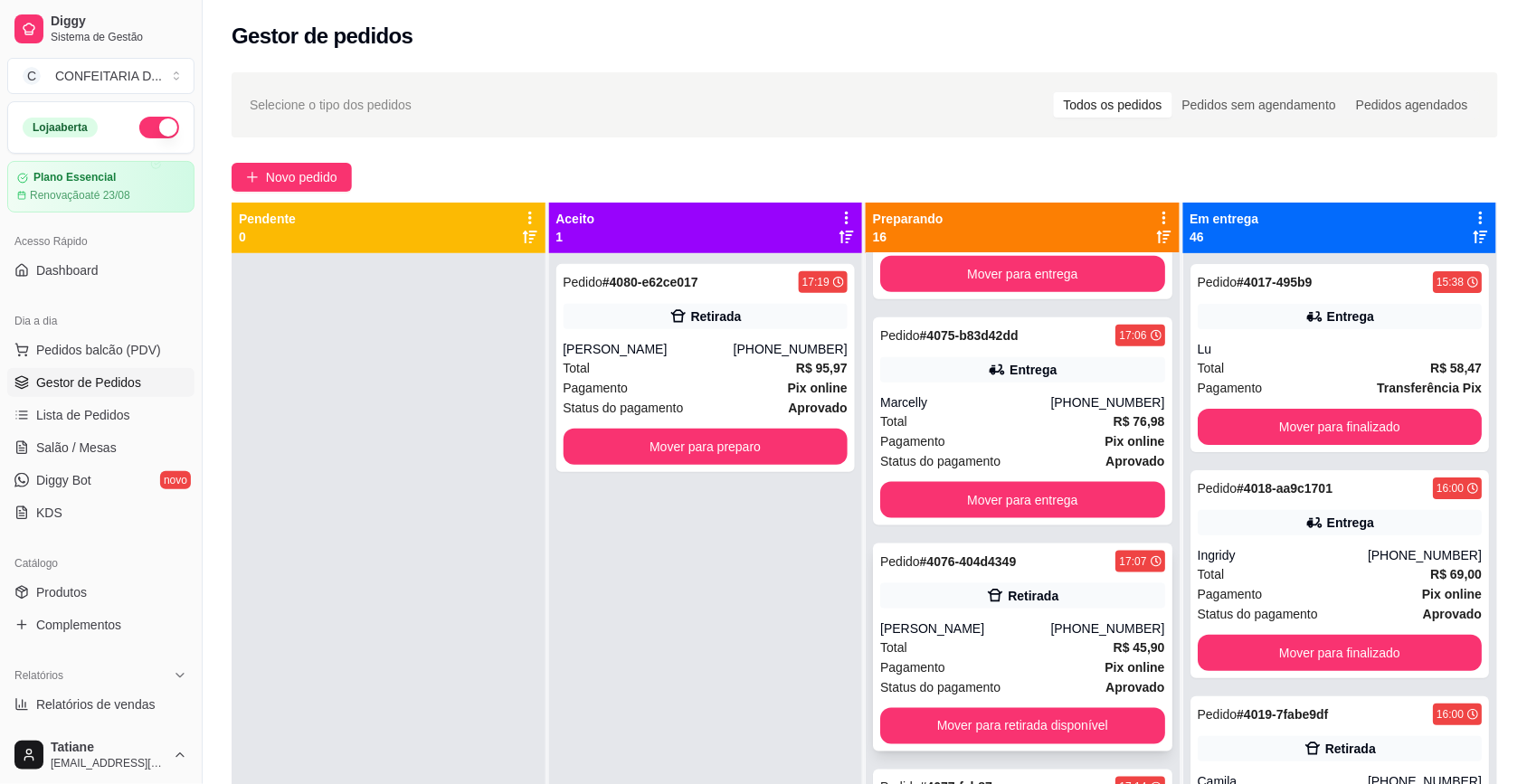
click at [982, 626] on div "[PERSON_NAME]" at bounding box center [965, 628] width 170 height 18
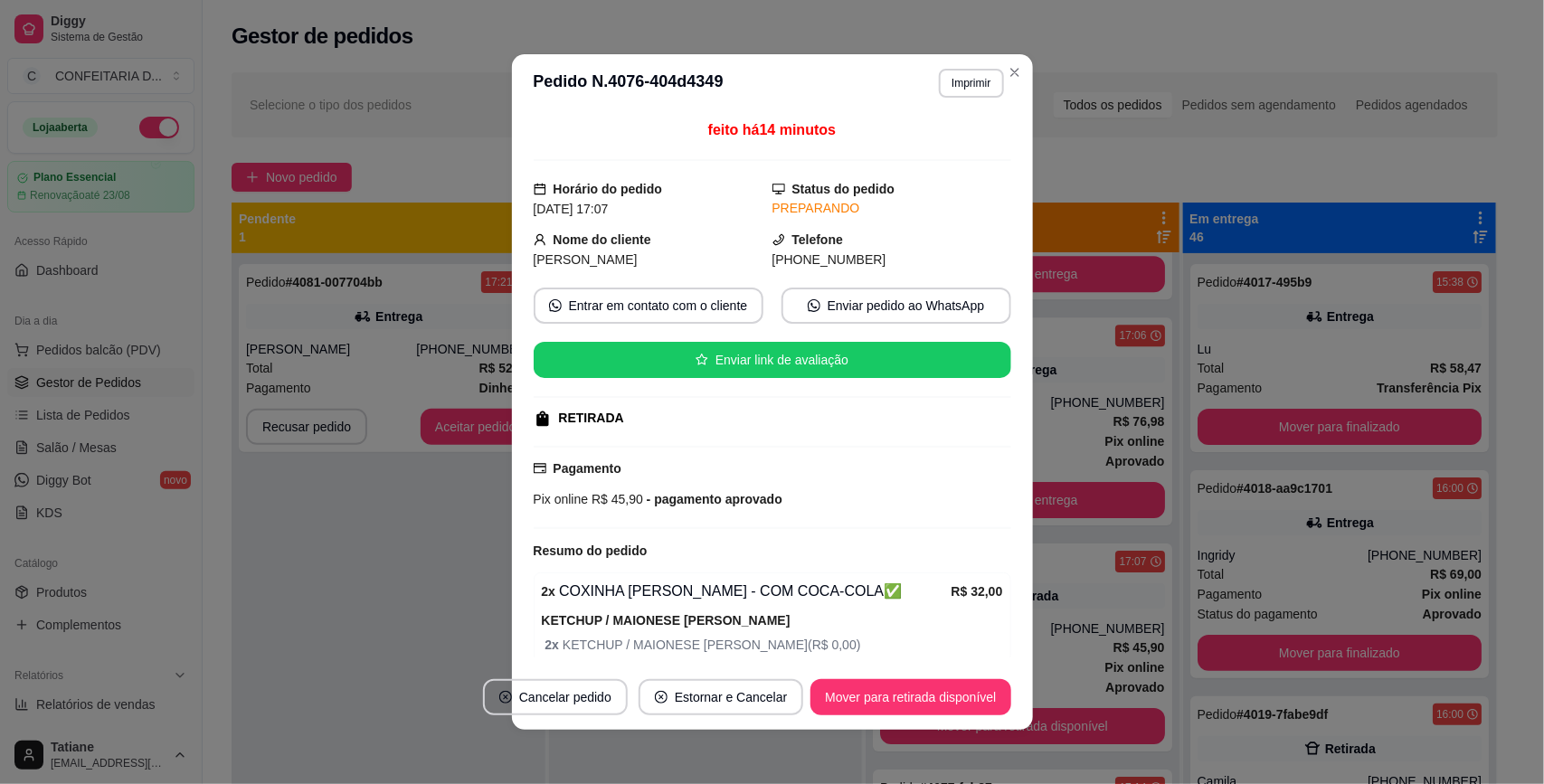
drag, startPoint x: 515, startPoint y: 232, endPoint x: 904, endPoint y: 262, distance: 390.2
click at [904, 262] on div "feito há 14 minutos Horário do pedido [DATE] 17:07 Status do pedido PREPARANDO …" at bounding box center [772, 389] width 521 height 552
copy div "Nome do cliente [PERSON_NAME] Telefone [PHONE_NUMBER]"
click at [924, 706] on button "Mover para retirada disponível" at bounding box center [910, 697] width 200 height 36
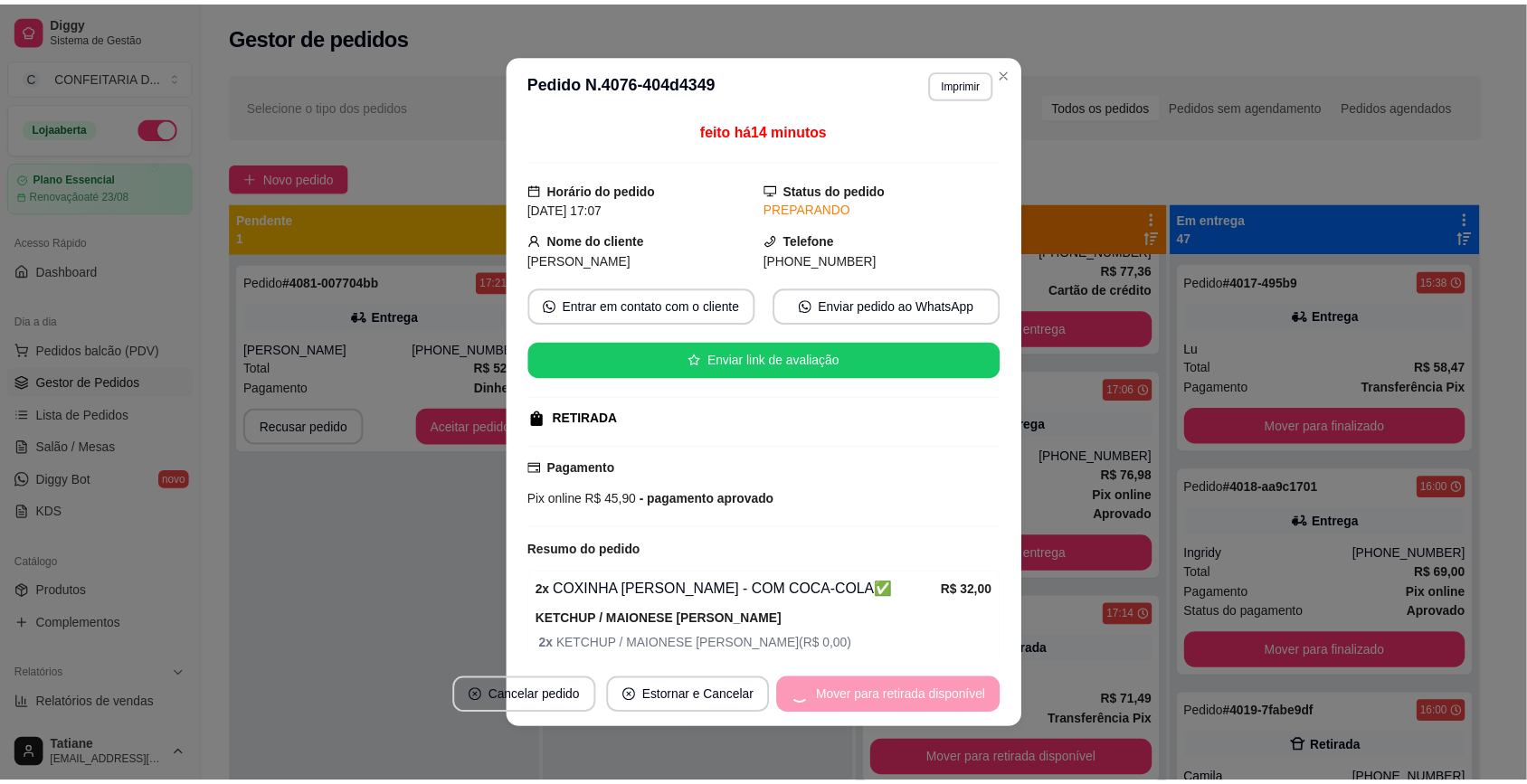
scroll to position [2550, 0]
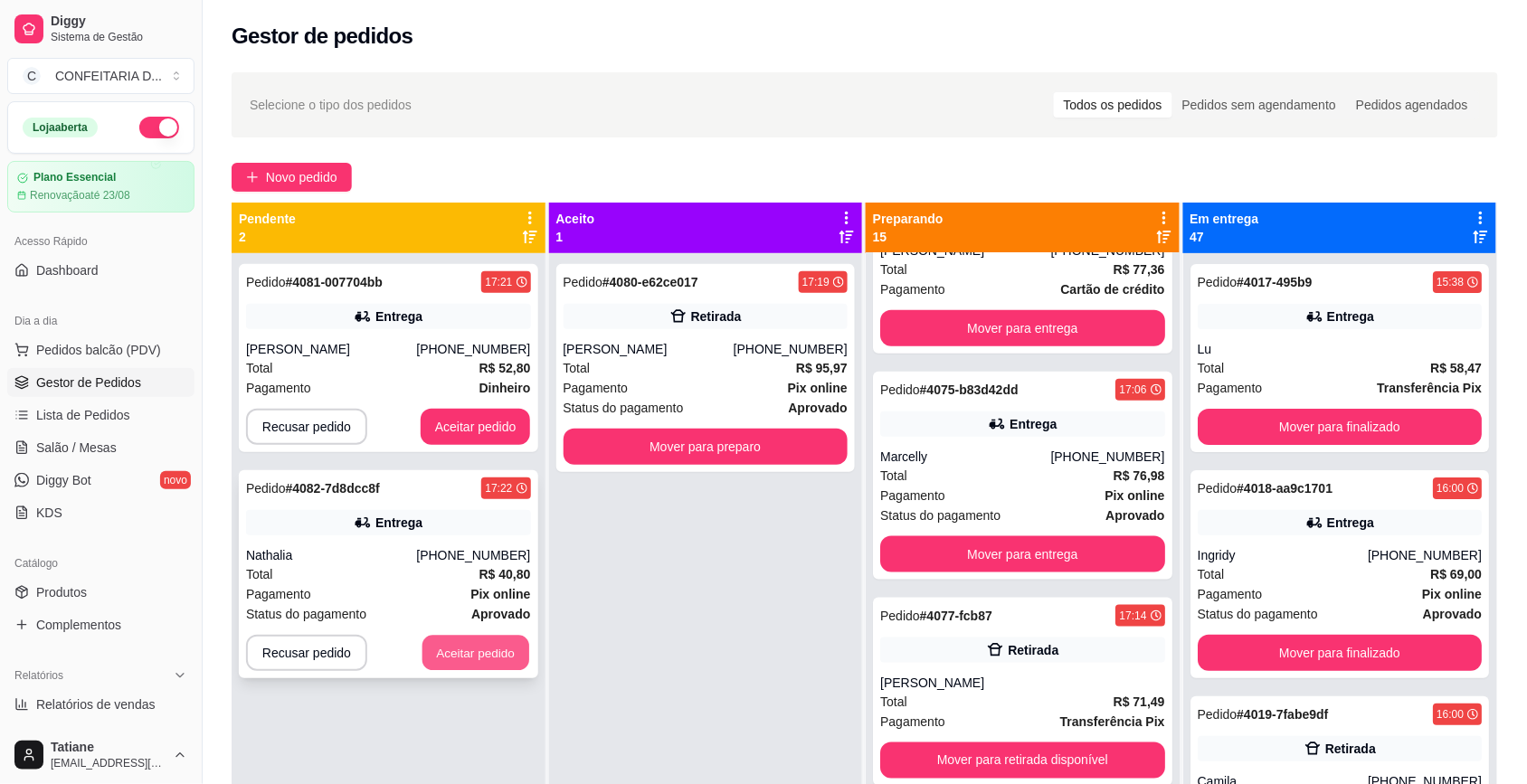
click at [457, 639] on button "Aceitar pedido" at bounding box center [476, 654] width 107 height 35
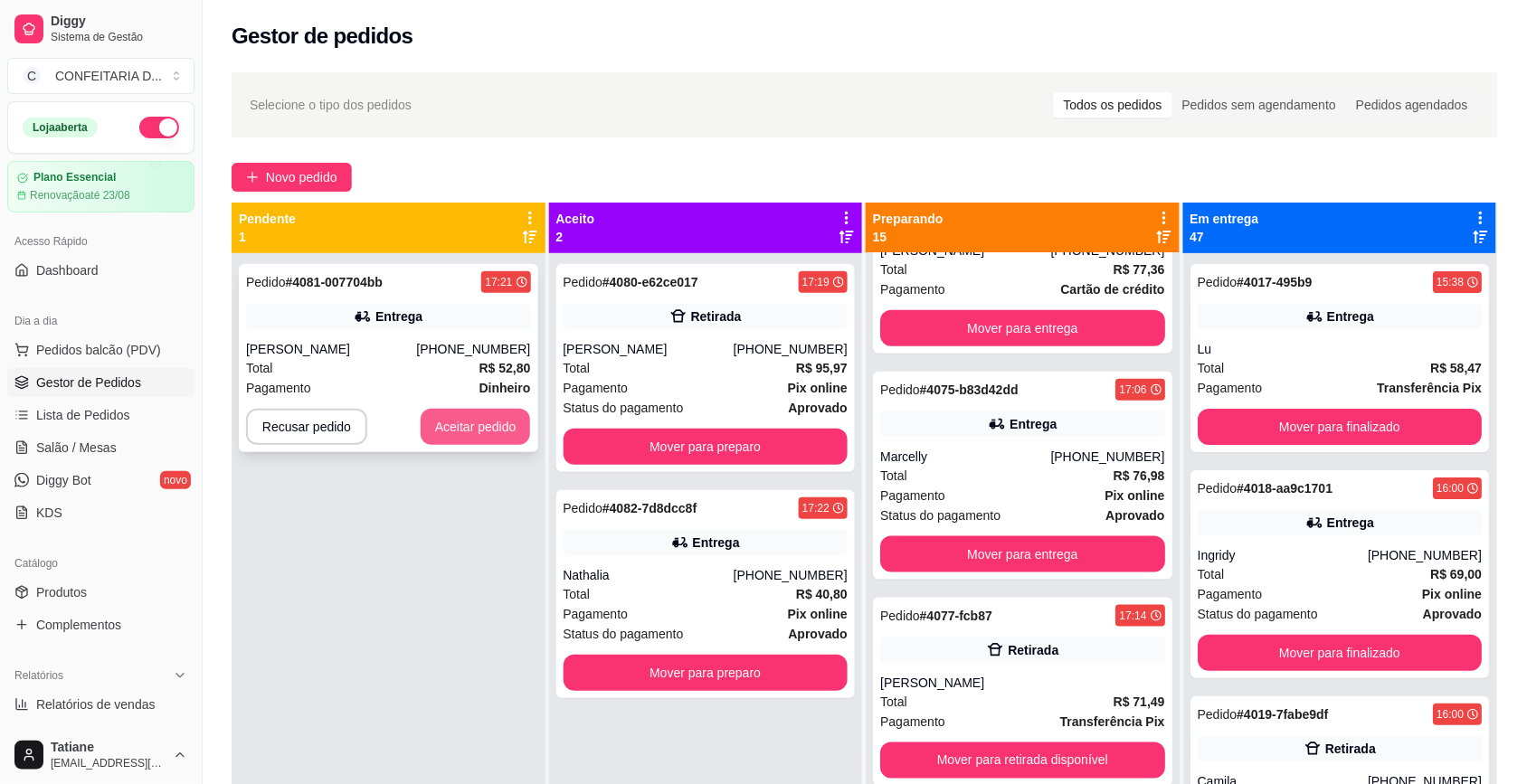
click at [473, 422] on button "Aceitar pedido" at bounding box center [476, 427] width 111 height 36
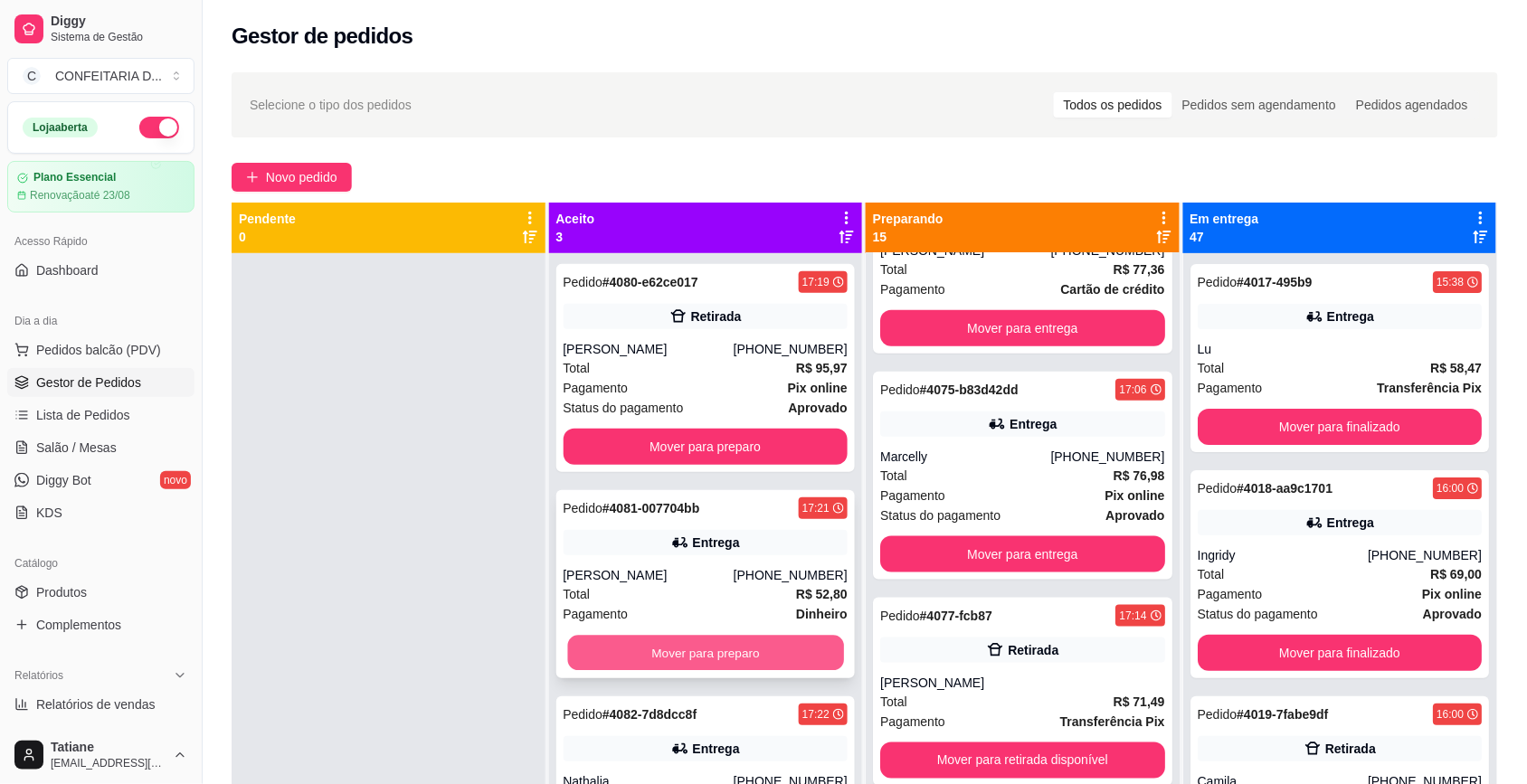
click at [700, 649] on button "Mover para preparo" at bounding box center [705, 654] width 276 height 35
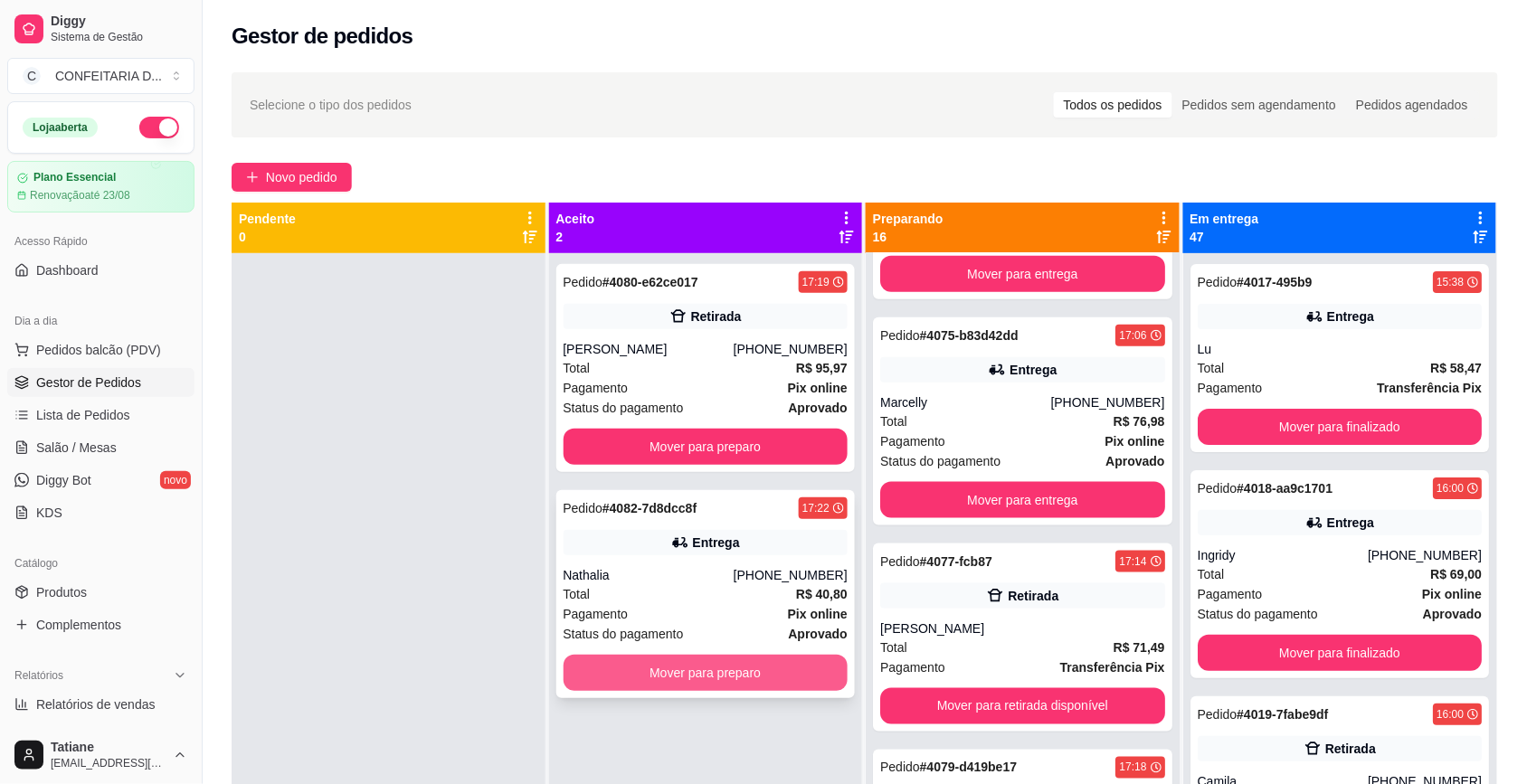
click at [689, 665] on button "Mover para preparo" at bounding box center [706, 672] width 285 height 36
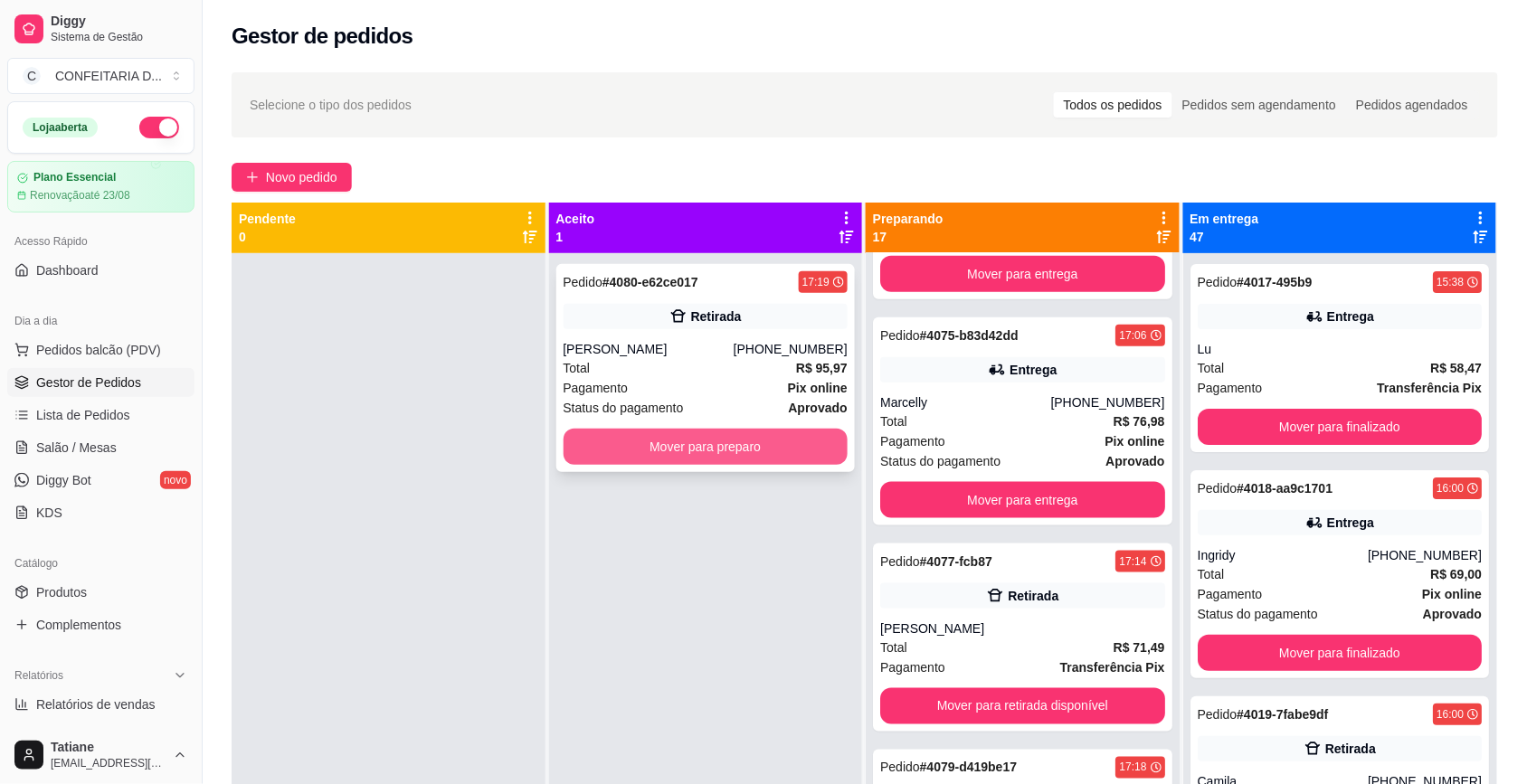
click at [674, 435] on button "Mover para preparo" at bounding box center [706, 446] width 285 height 36
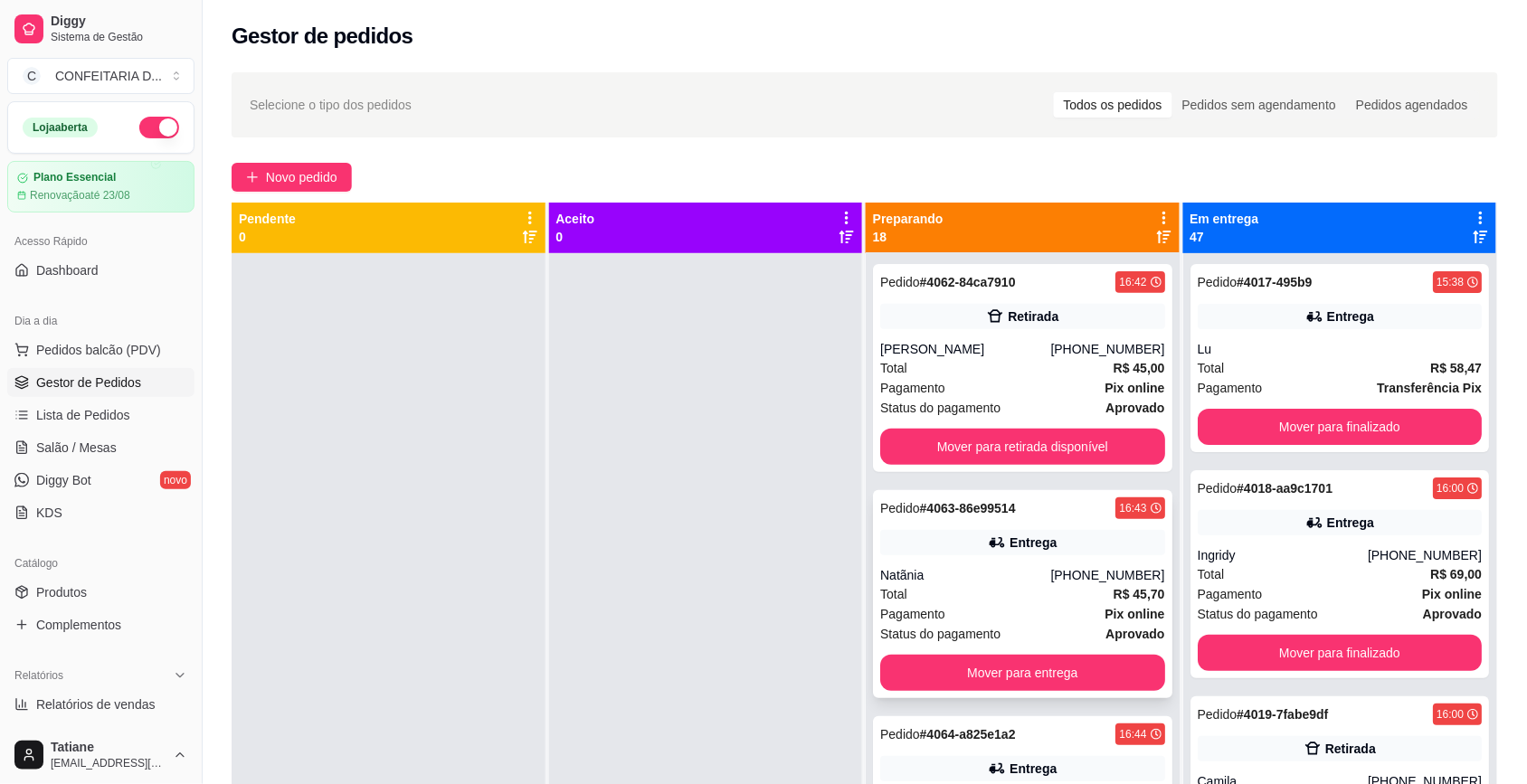
scroll to position [339, 0]
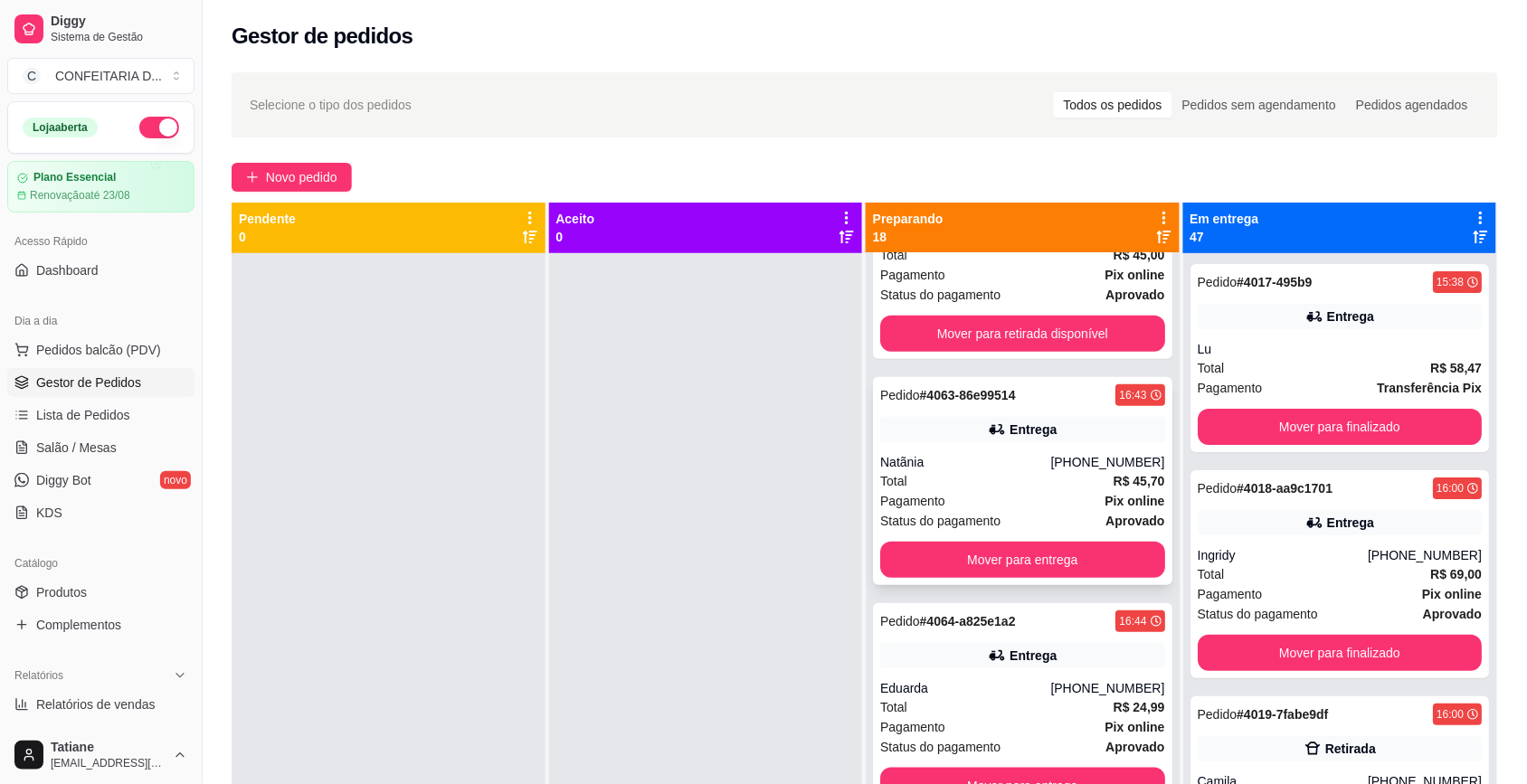
click at [997, 458] on div "Natãnia" at bounding box center [965, 461] width 170 height 18
click at [983, 563] on button "Mover para entrega" at bounding box center [1023, 559] width 285 height 36
click at [989, 442] on div "Entrega" at bounding box center [1023, 429] width 285 height 25
click at [1037, 566] on button "Mover para entrega" at bounding box center [1023, 559] width 285 height 36
click at [986, 457] on div "Jenifer" at bounding box center [965, 461] width 170 height 18
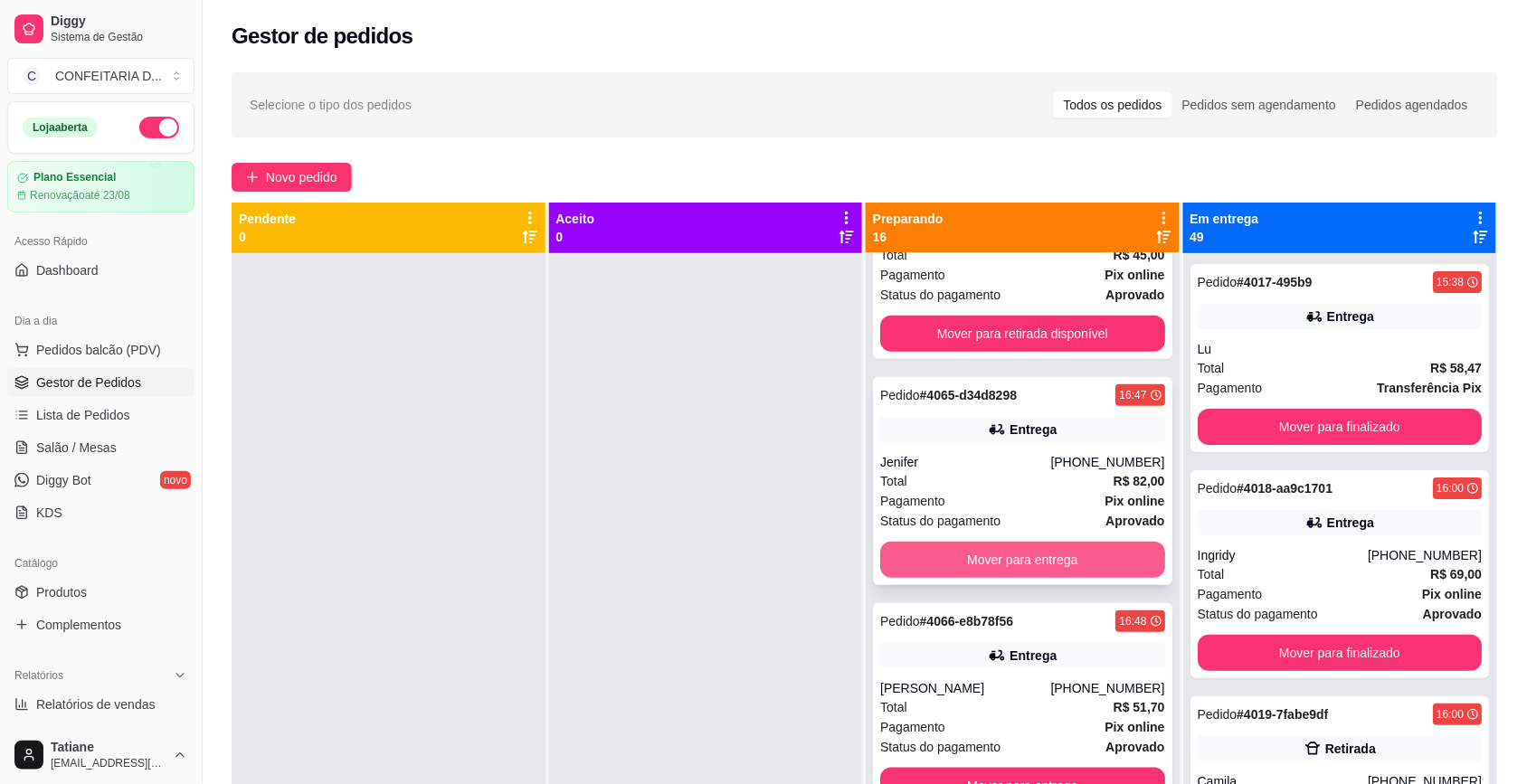
click at [1018, 551] on button "Mover para entrega" at bounding box center [1023, 559] width 285 height 36
click at [988, 440] on div "Entrega" at bounding box center [1023, 429] width 285 height 25
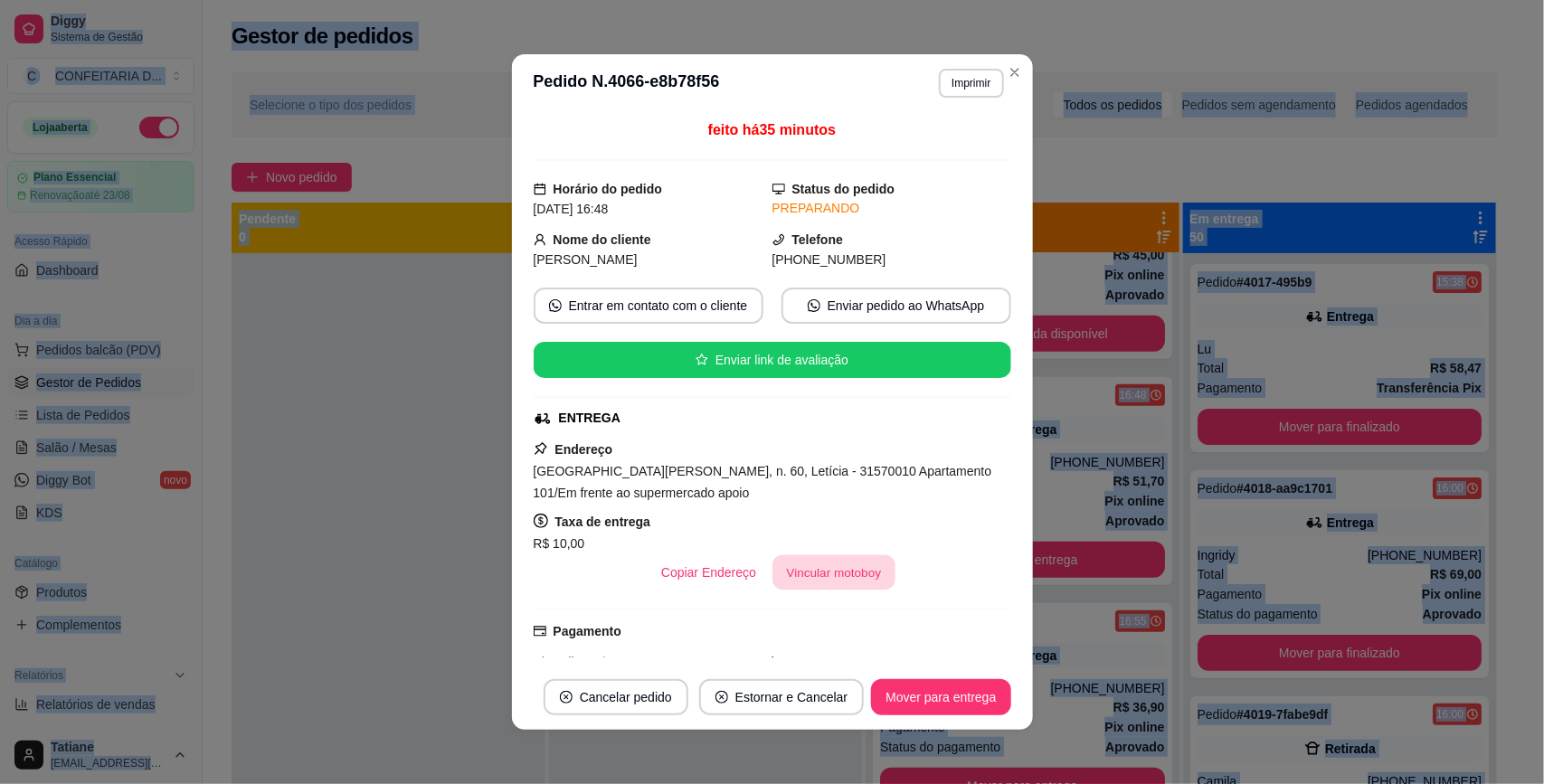
click at [806, 578] on button "Vincular motoboy" at bounding box center [833, 573] width 123 height 35
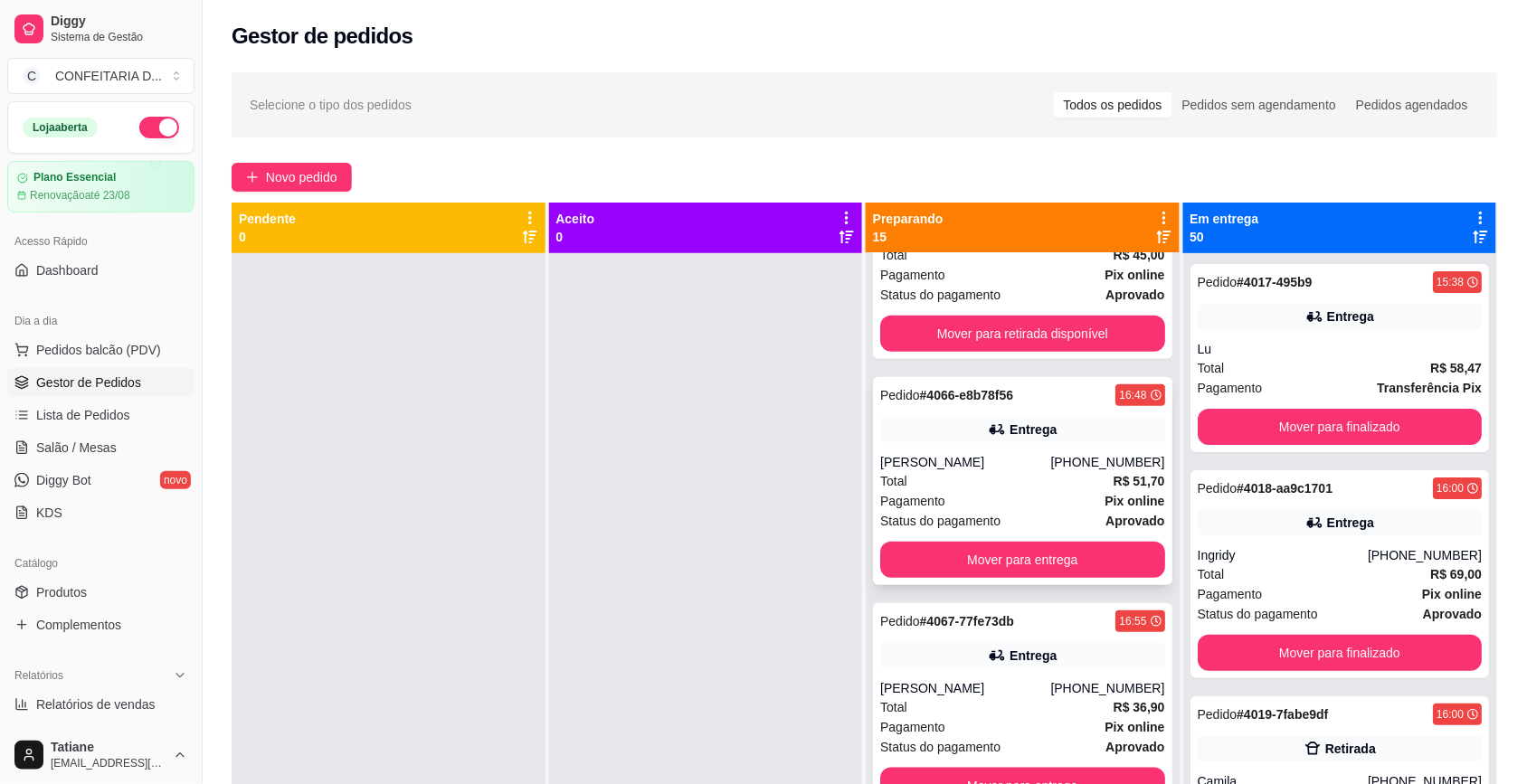
click at [1010, 431] on div "Entrega" at bounding box center [1033, 429] width 47 height 18
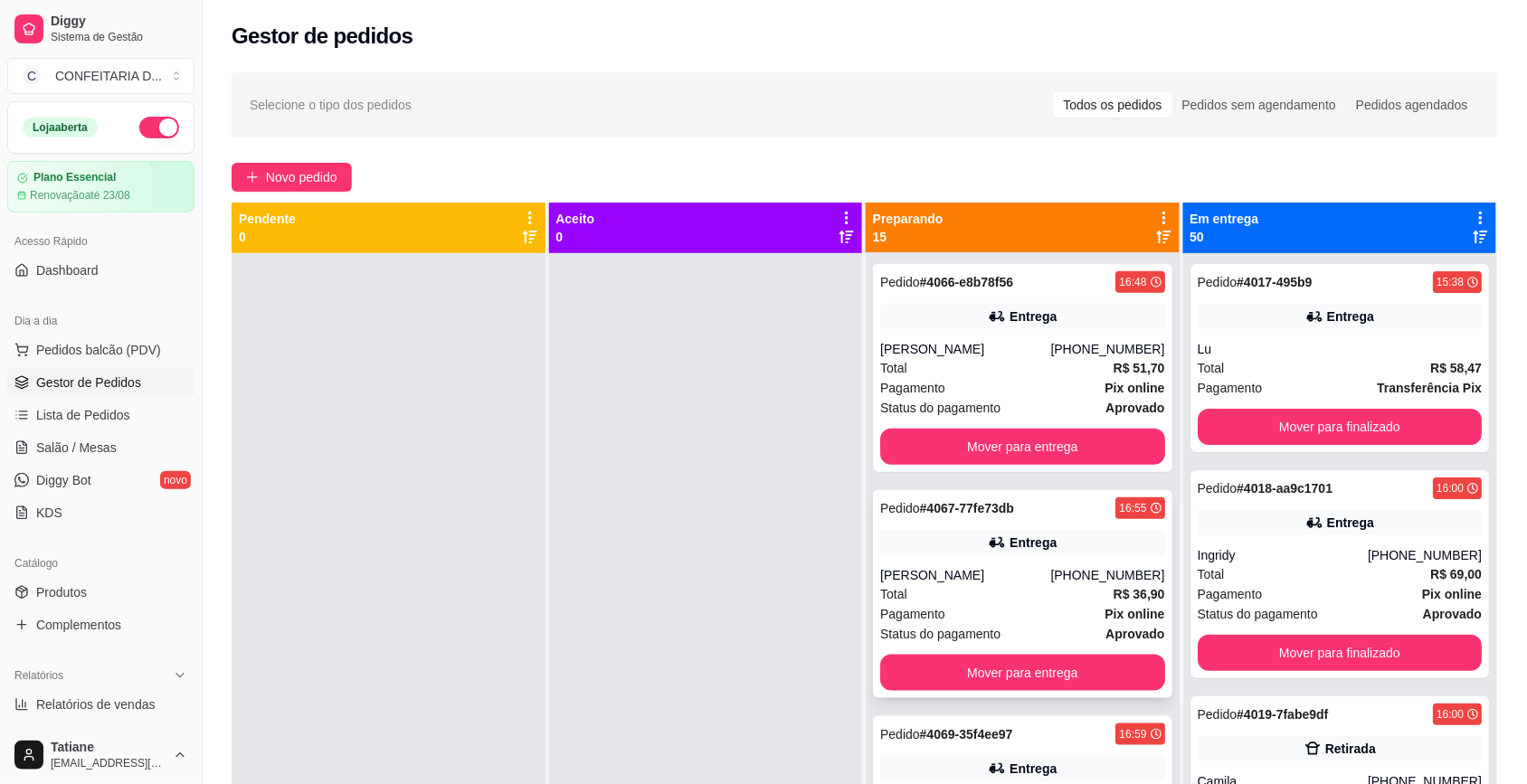
click at [1029, 547] on div "Entrega" at bounding box center [1033, 542] width 47 height 18
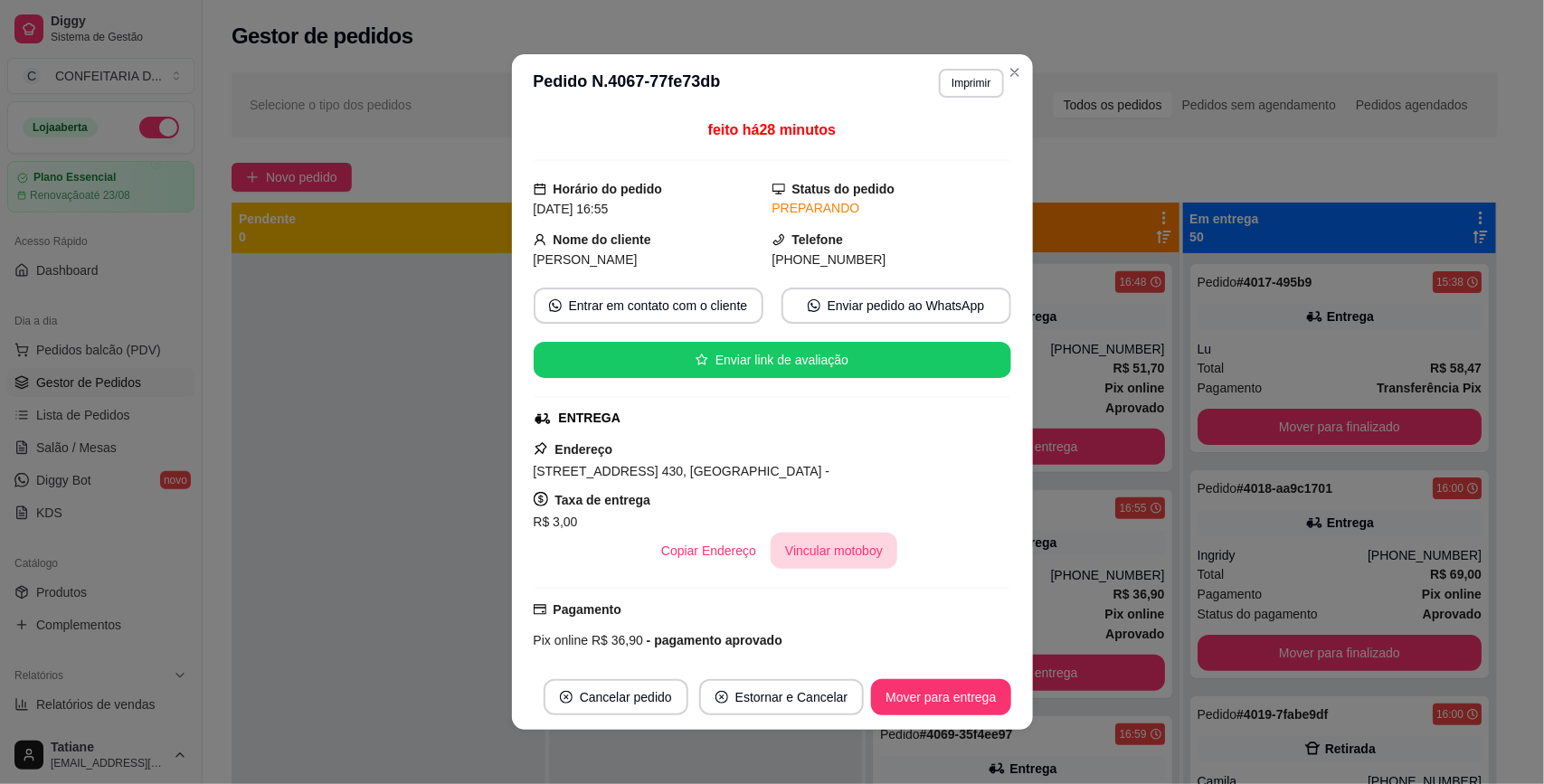
click at [806, 568] on button "Vincular motoboy" at bounding box center [833, 551] width 126 height 36
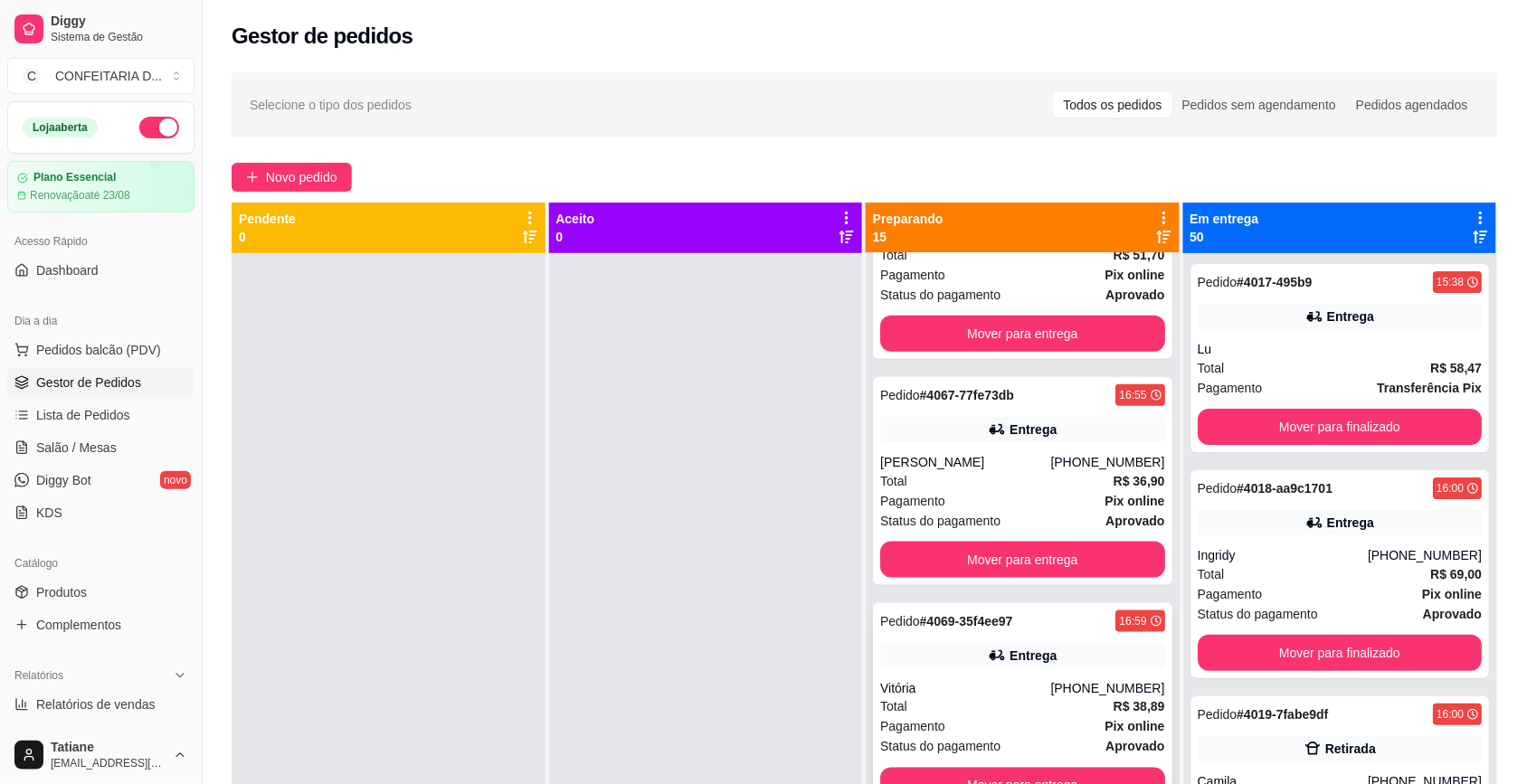
scroll to position [678, 0]
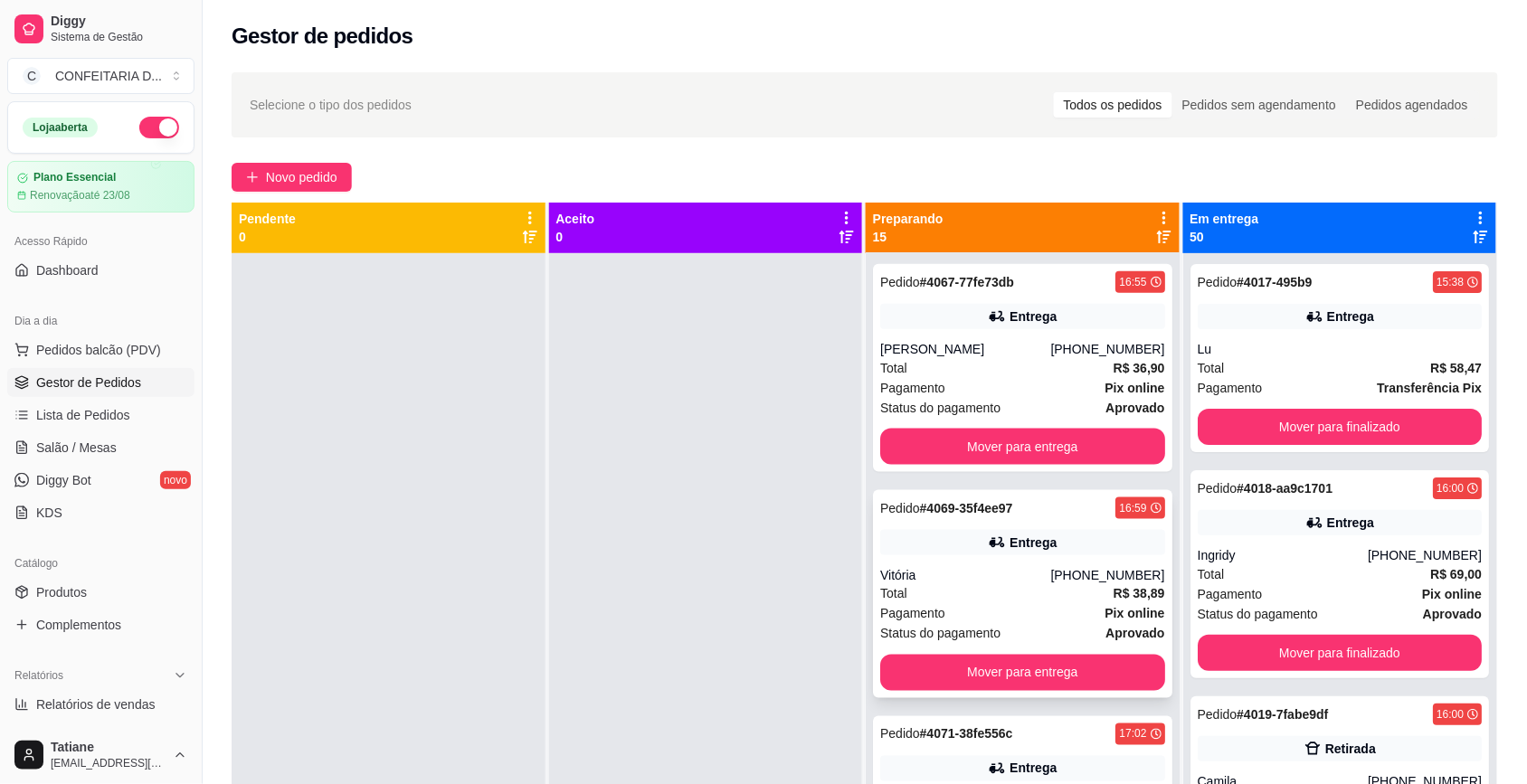
click at [1020, 564] on div "Pedido # 4069-35f4ee97 16:59 Entrega Vitória [PHONE_NUMBER] Total R$ 38,89 Paga…" at bounding box center [1023, 594] width 300 height 208
click at [967, 563] on div "Pedido # 4069-35f4ee97 16:59 Entrega Vitória [PHONE_NUMBER] Total R$ 38,89 Paga…" at bounding box center [1023, 594] width 300 height 208
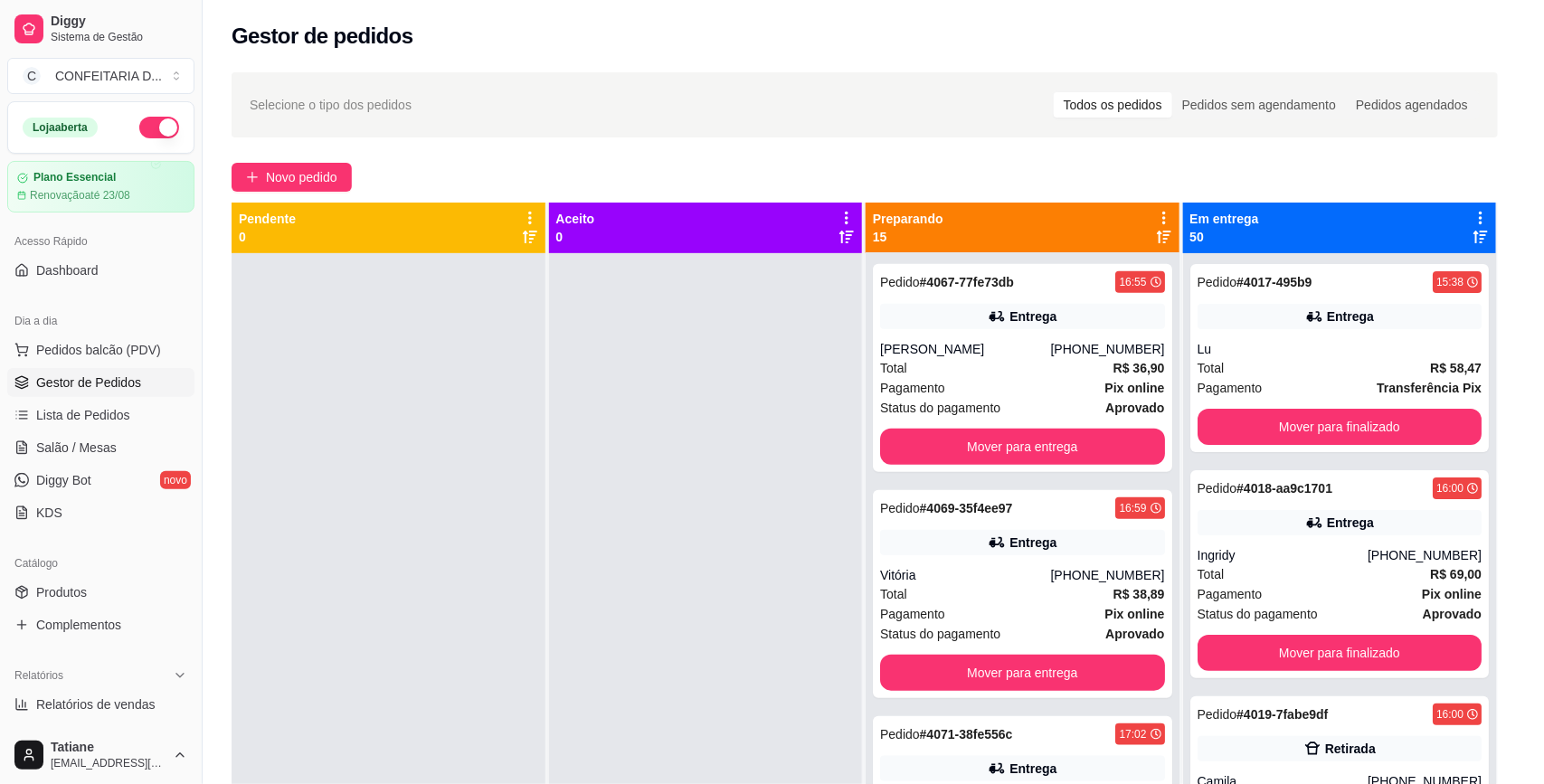
click at [784, 554] on button "Vincular motoboy" at bounding box center [833, 572] width 126 height 36
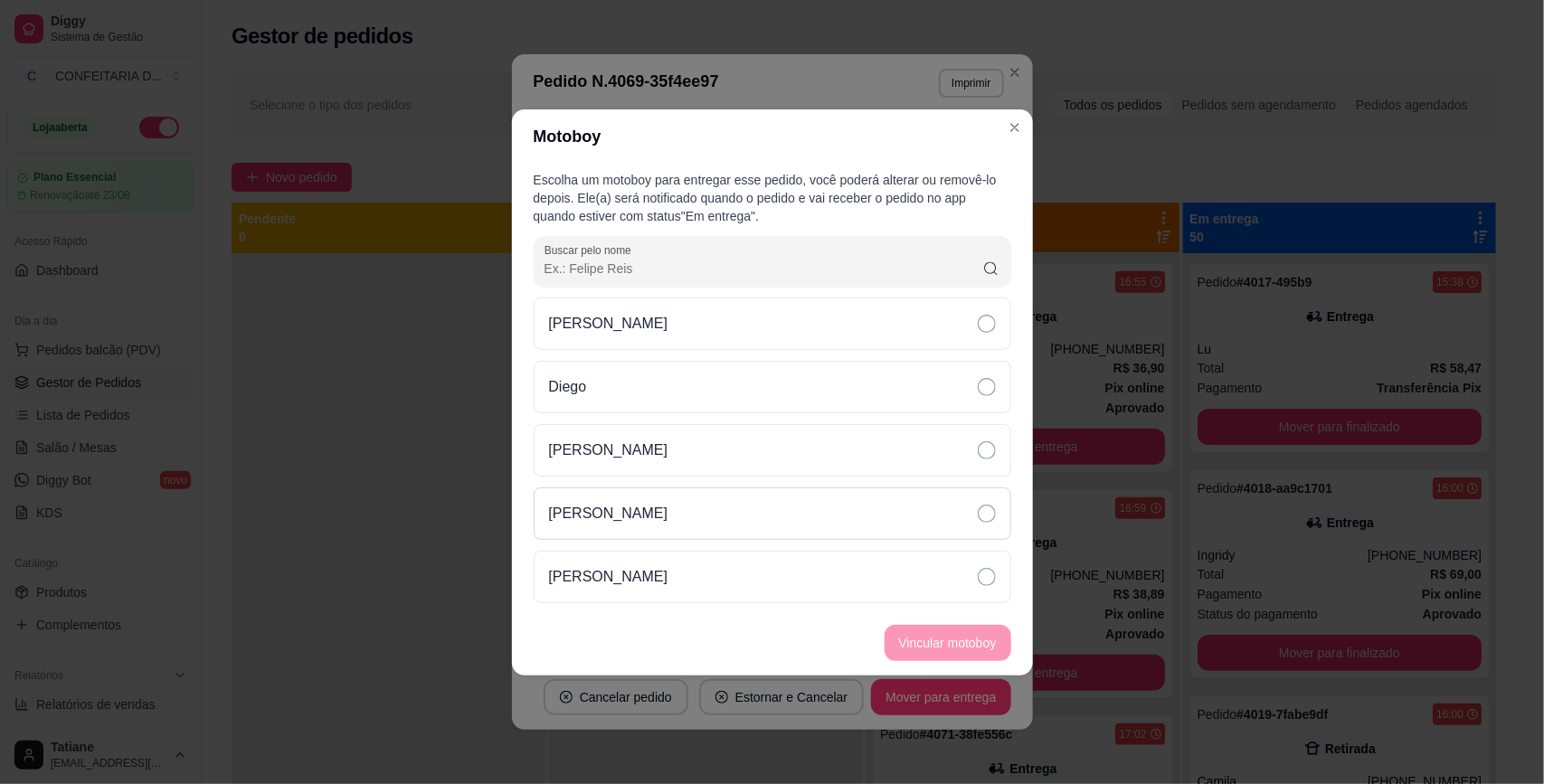
click at [667, 512] on div "[PERSON_NAME]" at bounding box center [772, 513] width 477 height 52
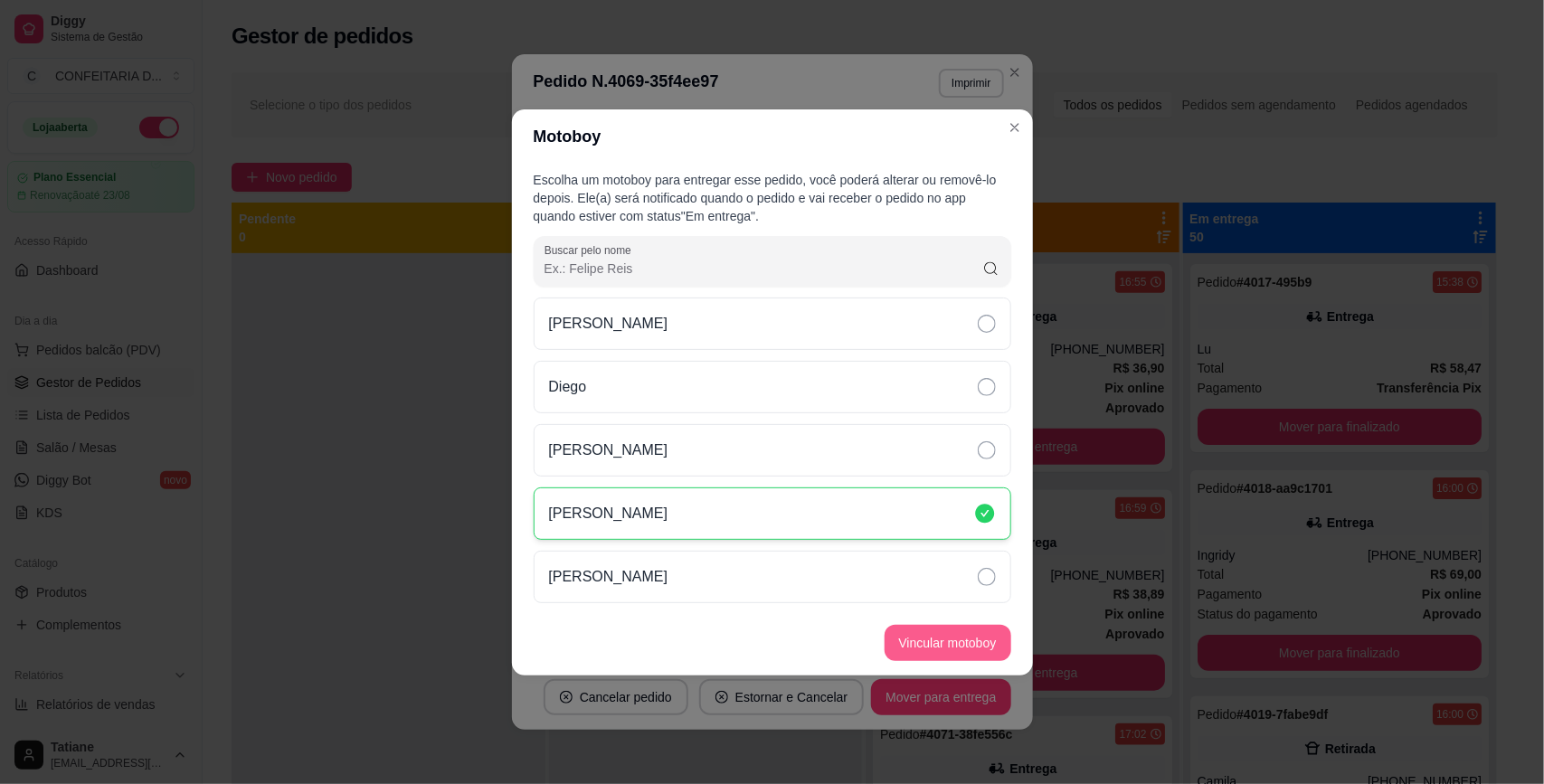
click at [925, 658] on button "Vincular motoboy" at bounding box center [948, 643] width 126 height 36
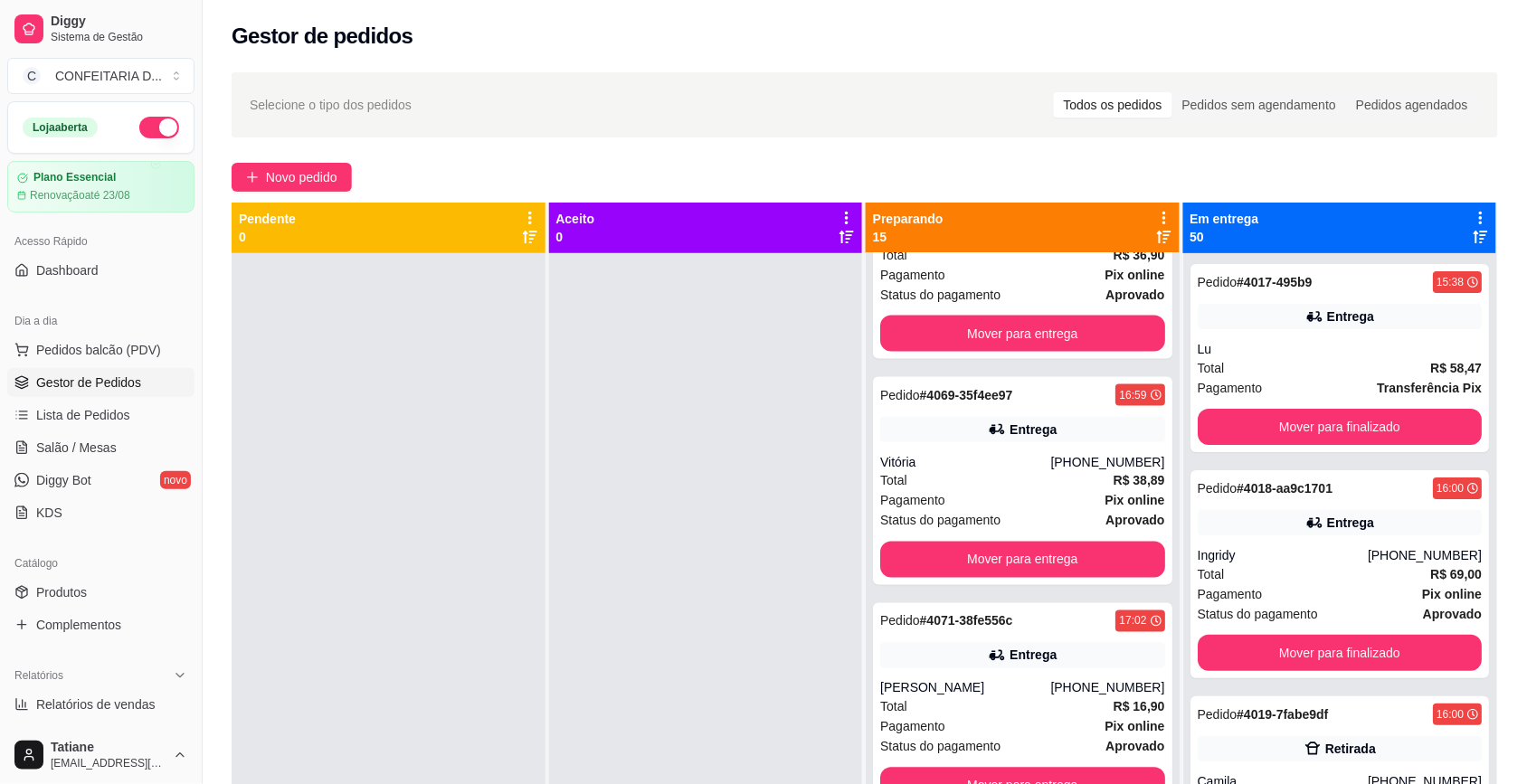
scroll to position [904, 0]
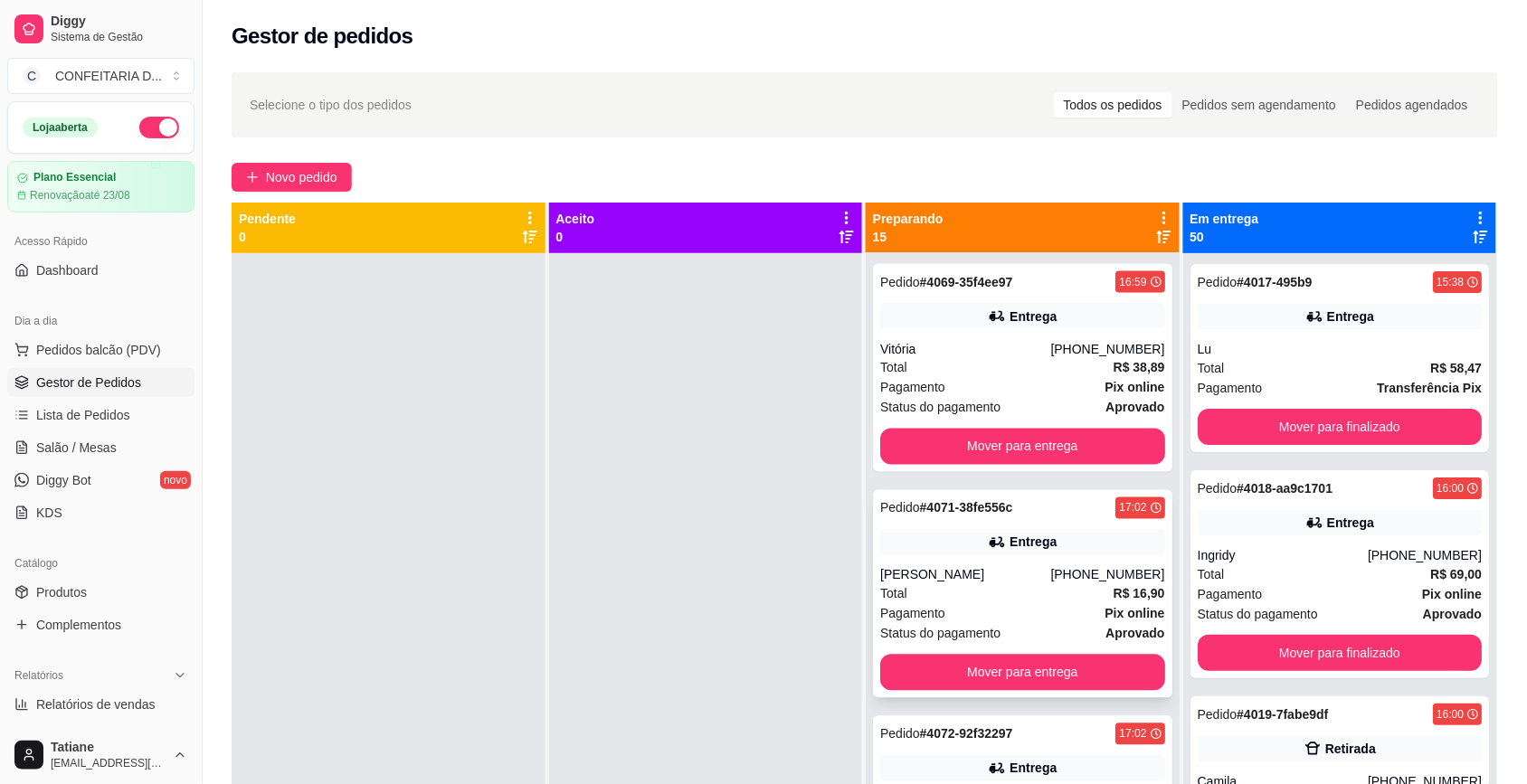
click at [1051, 564] on div "Pedido # 4071-38fe556c 17:02 Entrega [PERSON_NAME] [PHONE_NUMBER] Total R$ 16,9…" at bounding box center [1023, 594] width 300 height 208
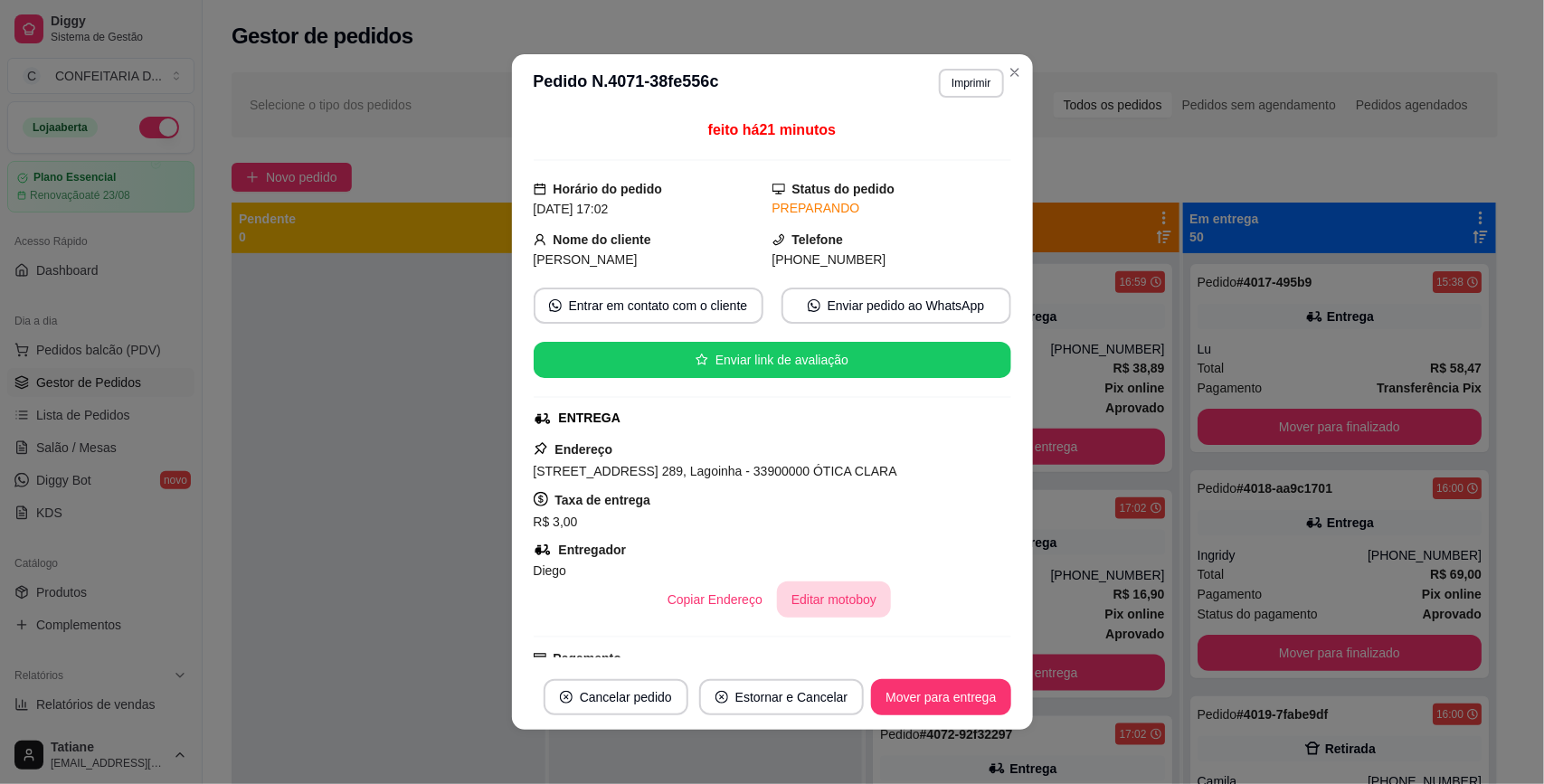
click at [812, 598] on button "Editar motoboy" at bounding box center [833, 599] width 114 height 36
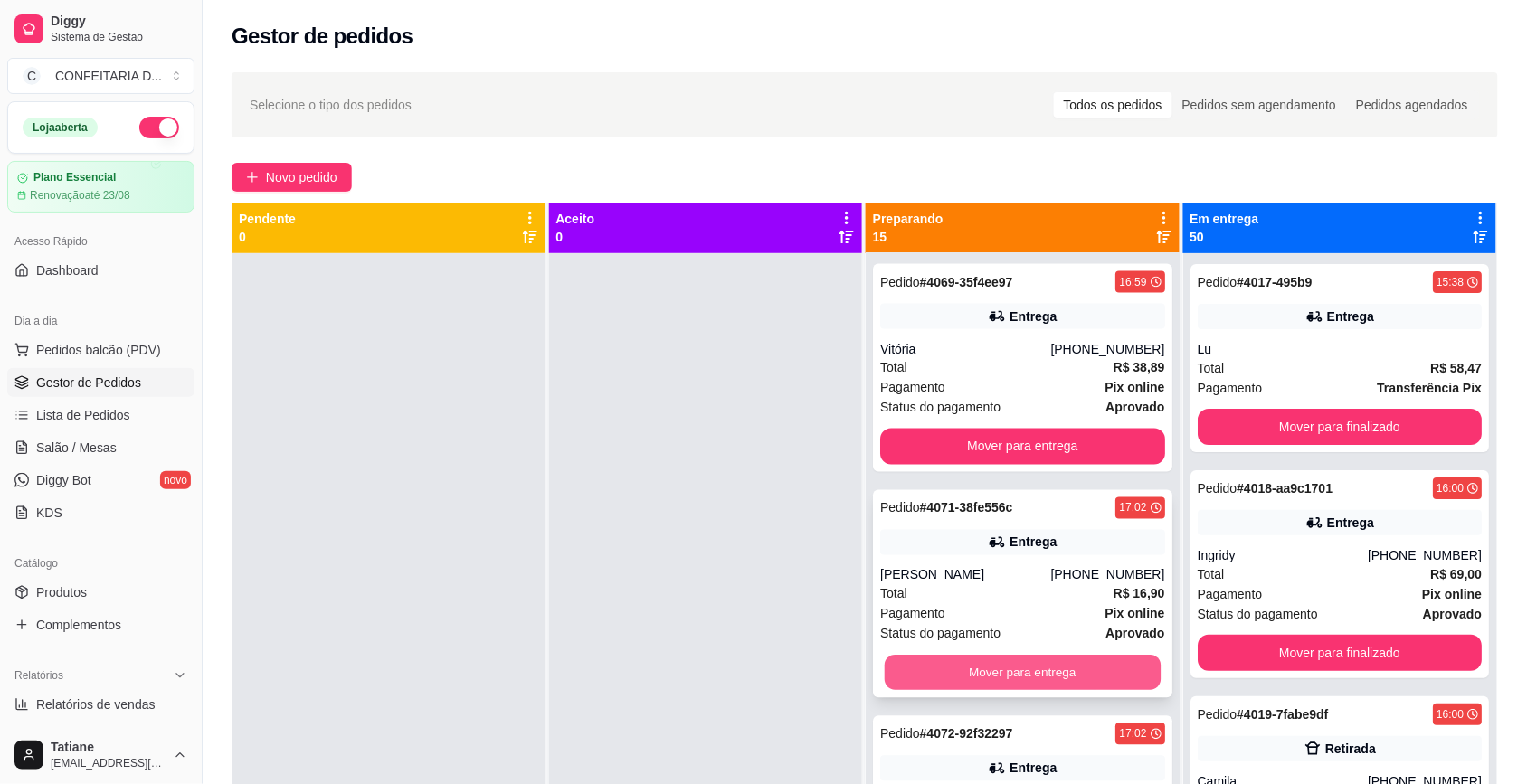
click at [1068, 668] on button "Mover para entrega" at bounding box center [1023, 673] width 276 height 35
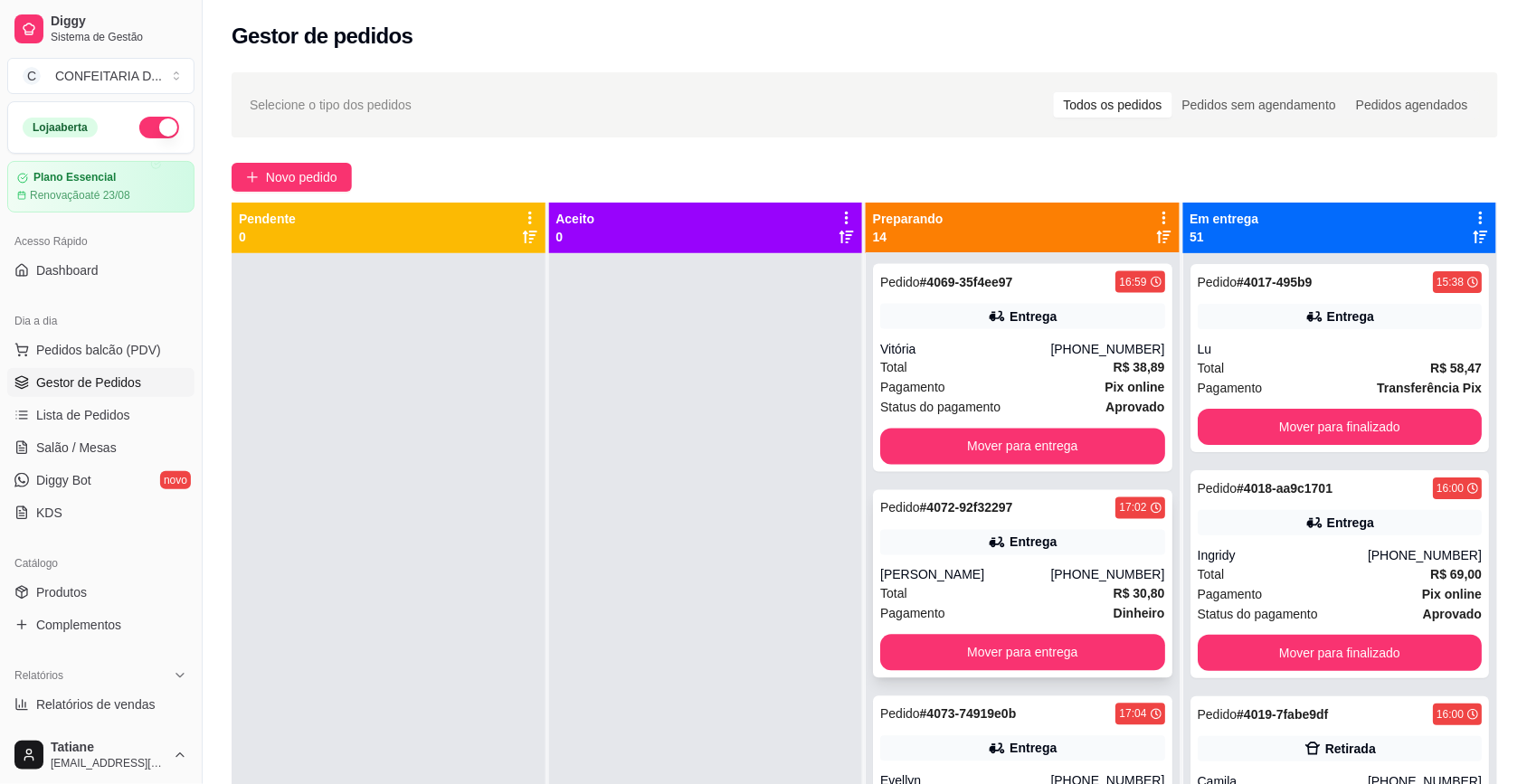
click at [1021, 590] on div "Total R$ 30,80" at bounding box center [1023, 593] width 285 height 20
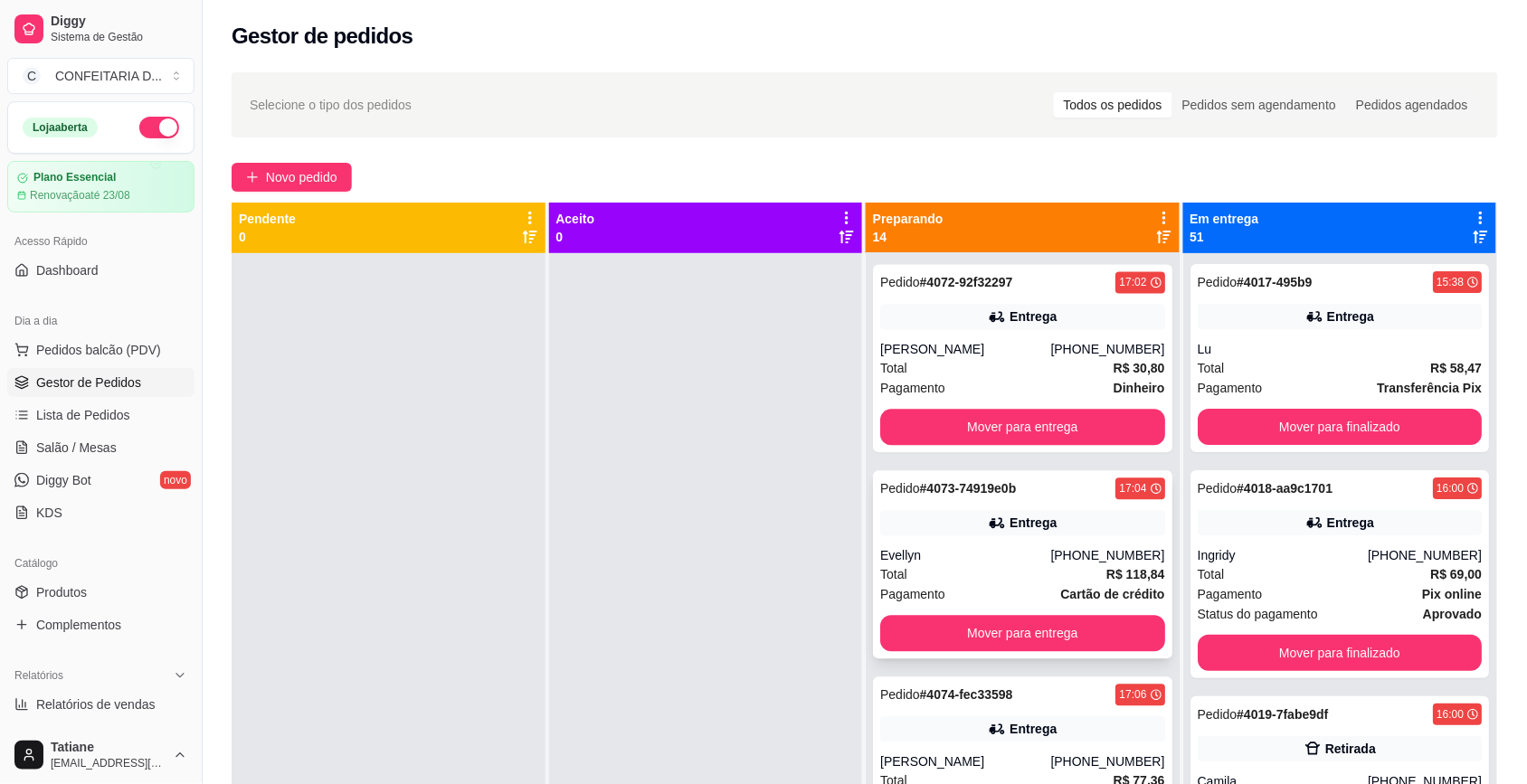
click at [1010, 580] on div "Total R$ 118,84" at bounding box center [1023, 574] width 285 height 20
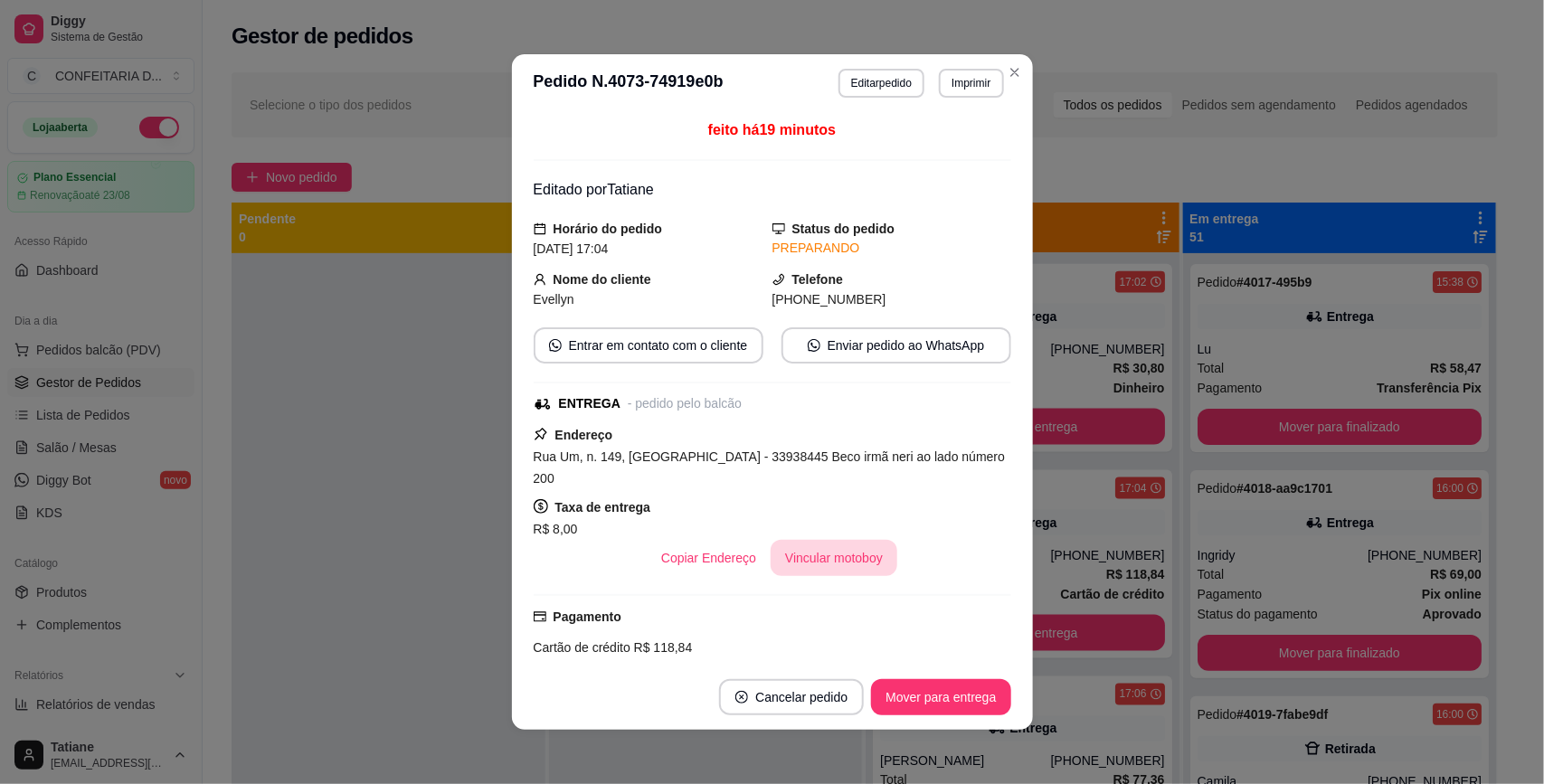
click at [809, 561] on button "Vincular motoboy" at bounding box center [833, 558] width 126 height 36
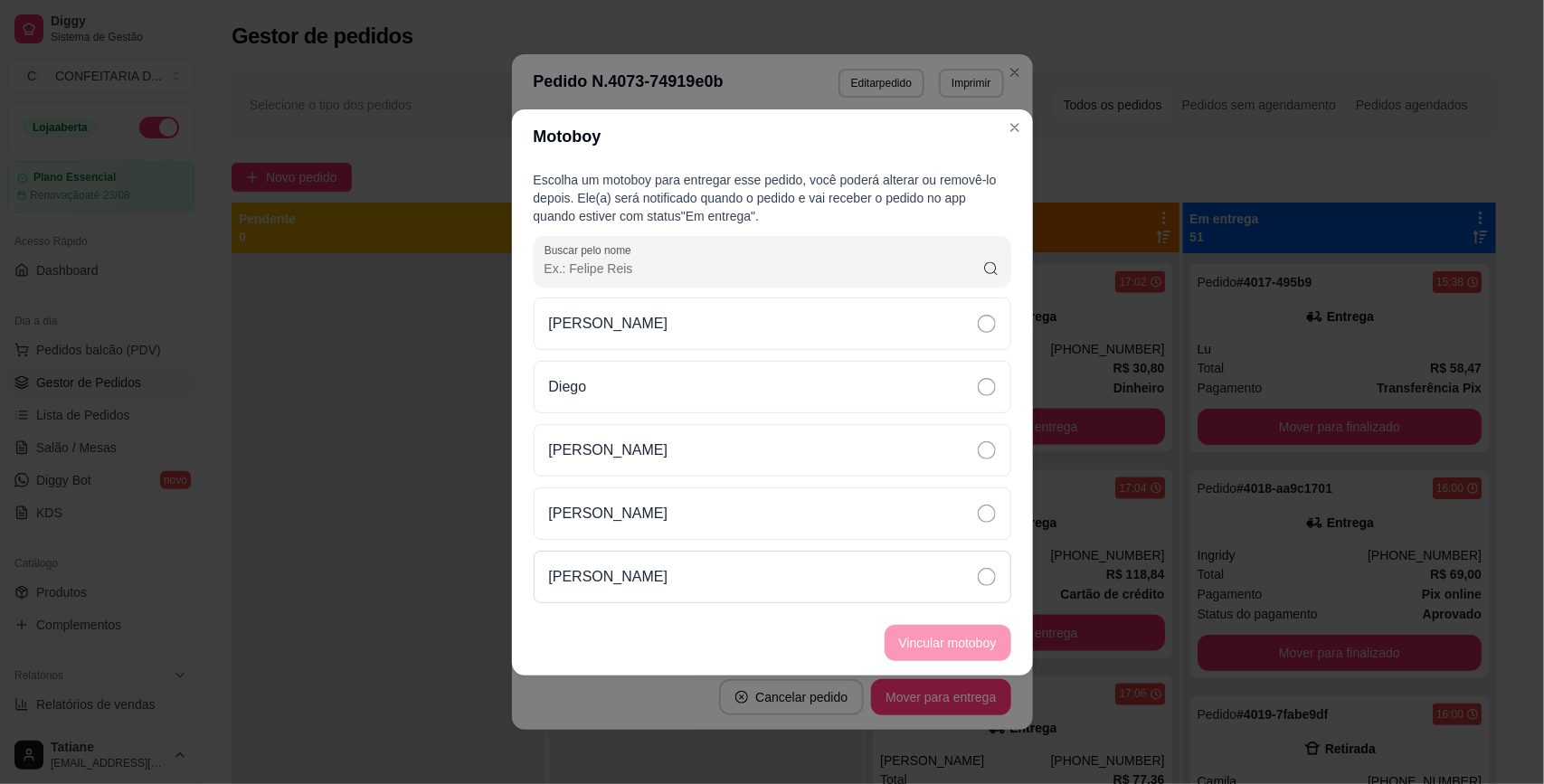
drag, startPoint x: 625, startPoint y: 509, endPoint x: 753, endPoint y: 573, distance: 143.1
click at [626, 512] on p "[PERSON_NAME]" at bounding box center [608, 513] width 119 height 21
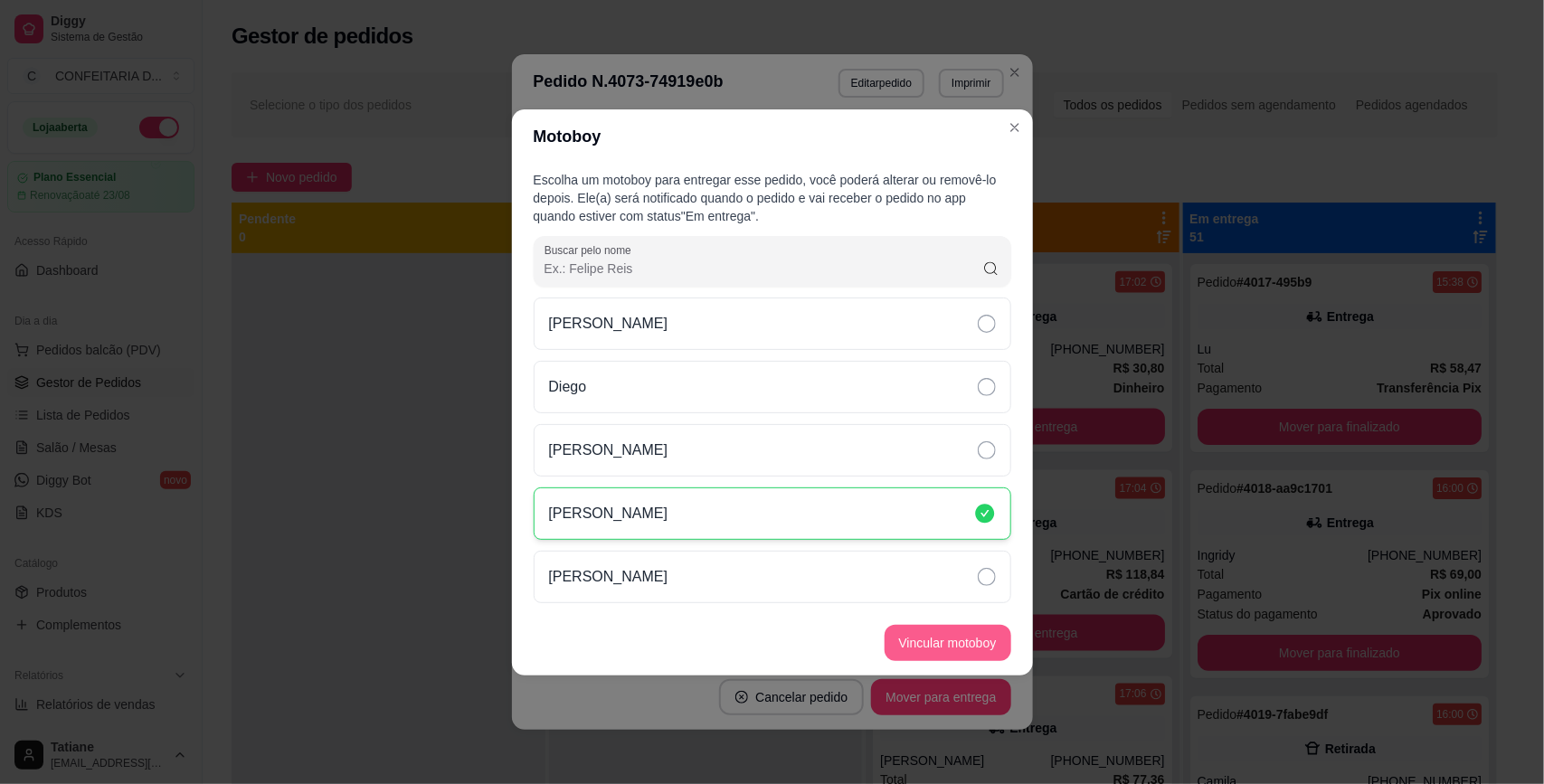
click at [943, 646] on button "Vincular motoboy" at bounding box center [948, 643] width 126 height 36
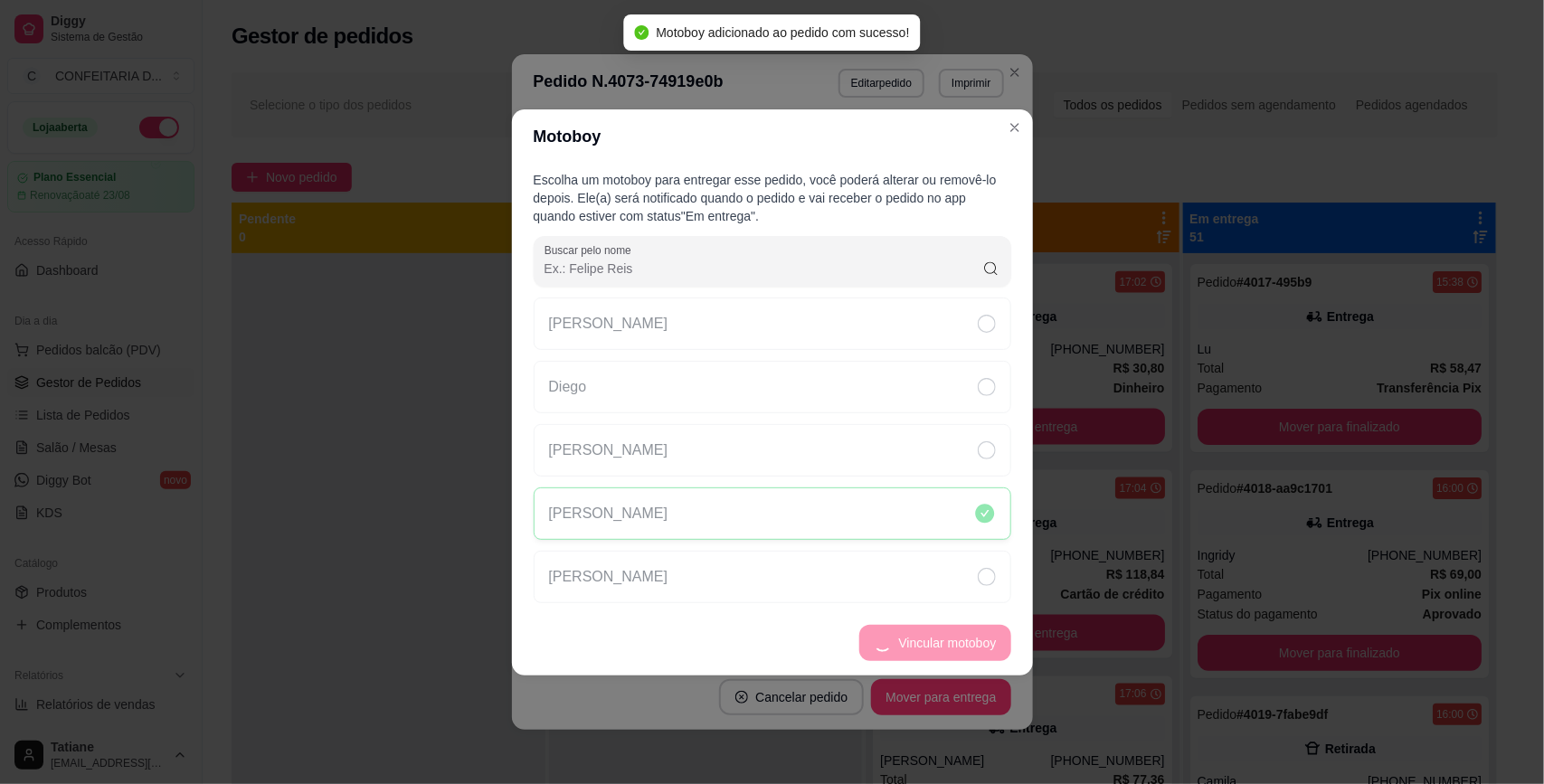
click at [1082, 543] on div "Pedido # 4073-74919e0b 17:04 Entrega Evellyn [PHONE_NUMBER] Total R$ 118,84 Pag…" at bounding box center [1022, 565] width 299 height 188
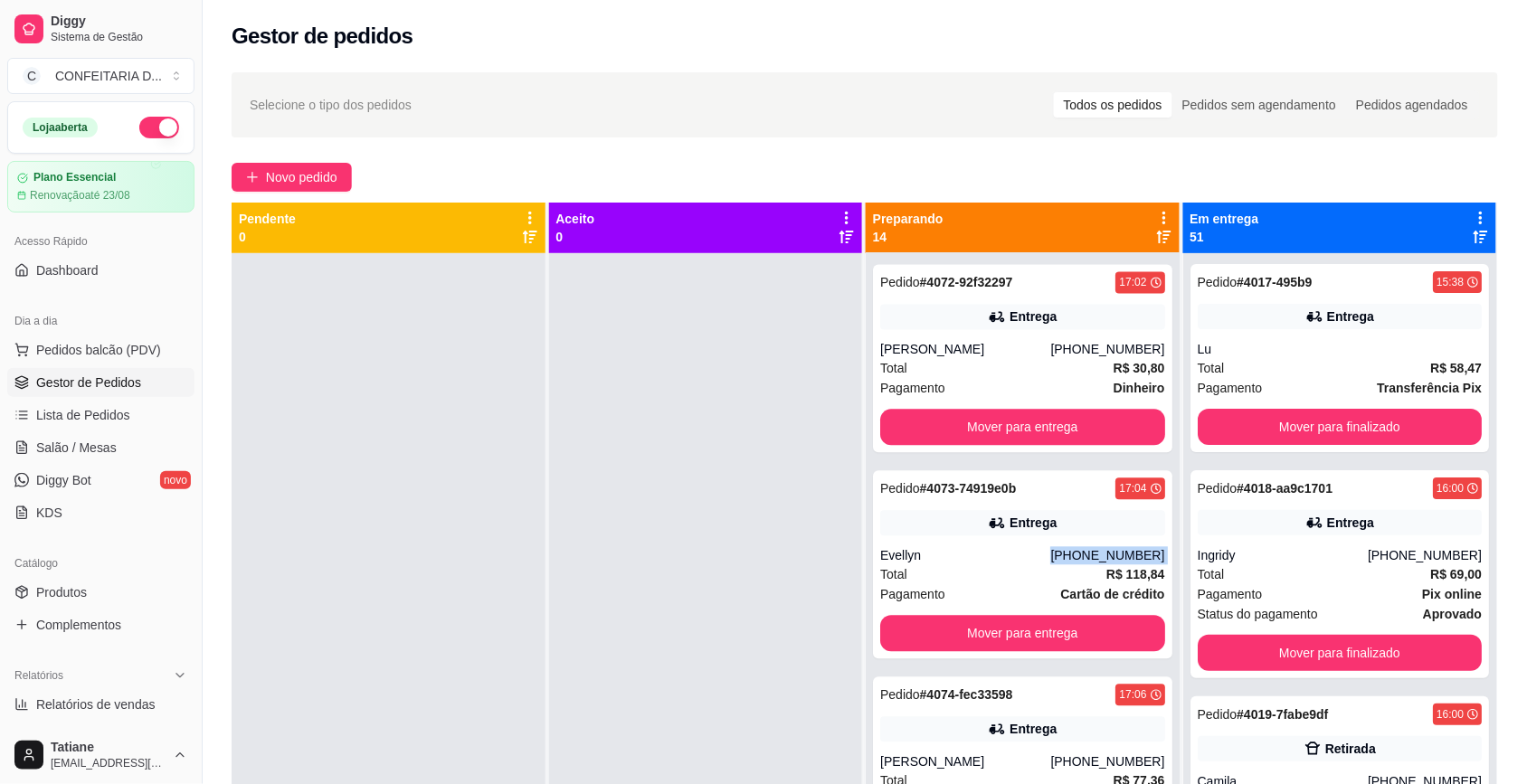
scroll to position [1357, 0]
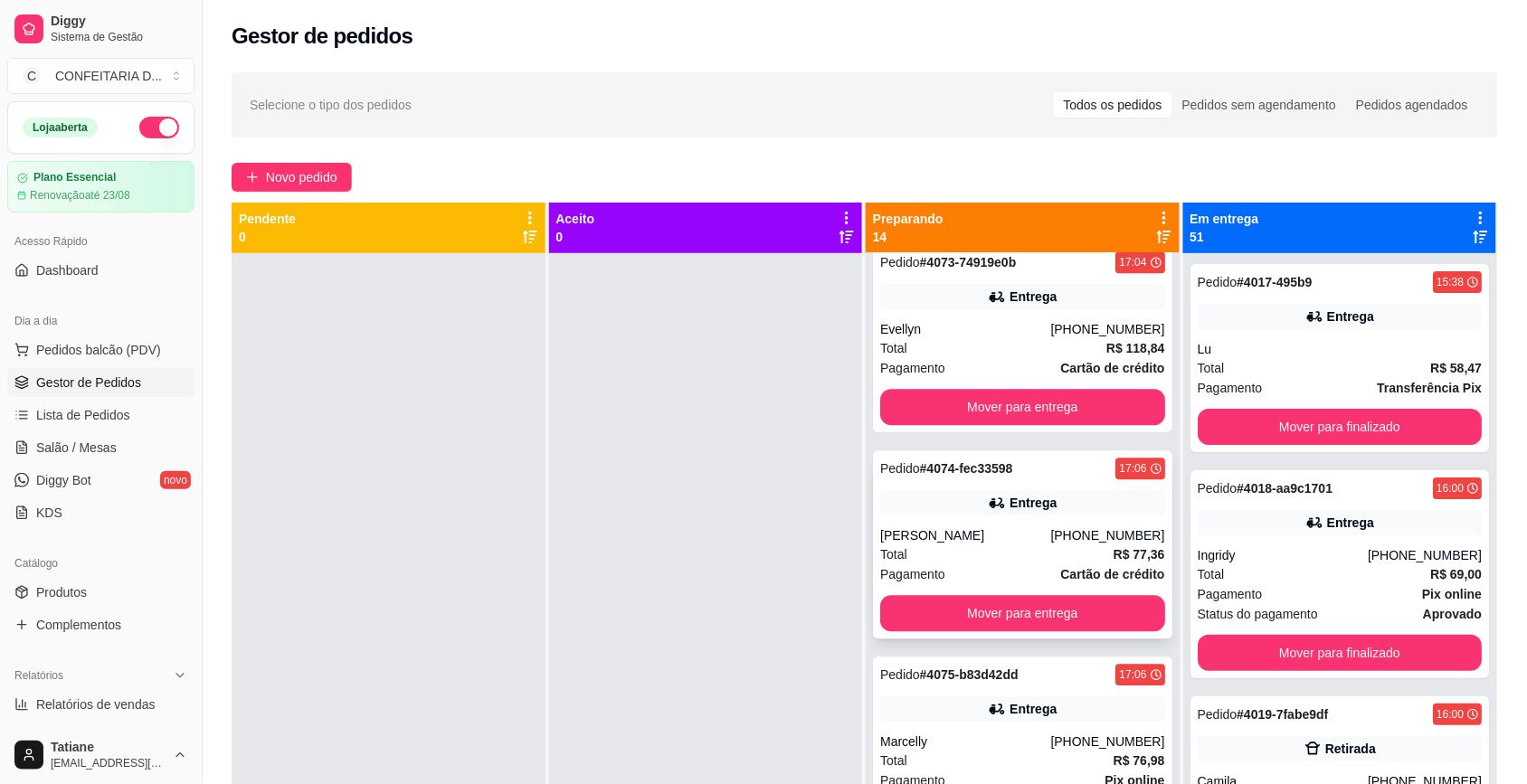
click at [1052, 515] on div "Entrega" at bounding box center [1023, 502] width 285 height 25
click at [1037, 608] on button "Mover para entrega" at bounding box center [1023, 614] width 276 height 35
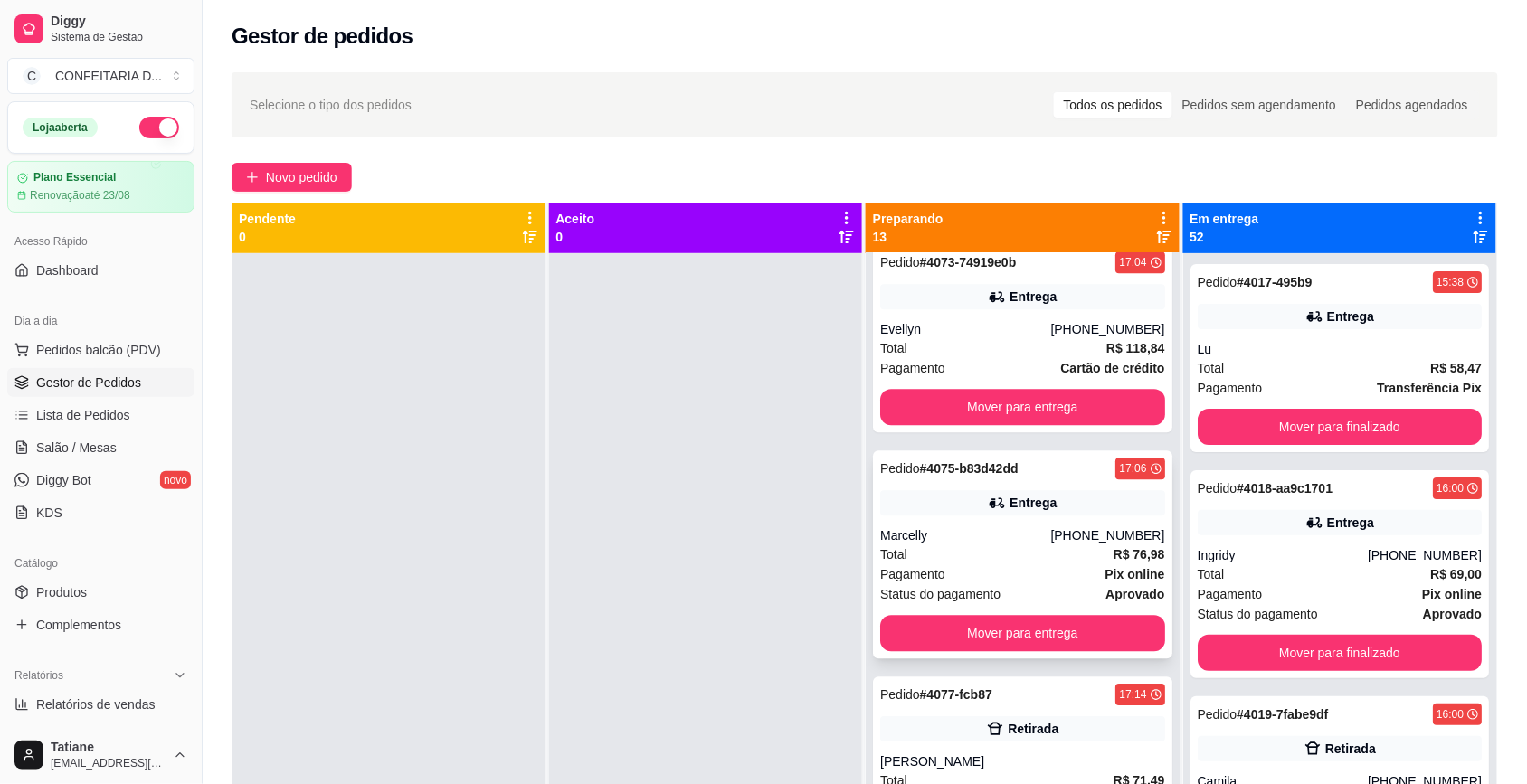
click at [1034, 558] on div "Total R$ 76,98" at bounding box center [1023, 553] width 285 height 20
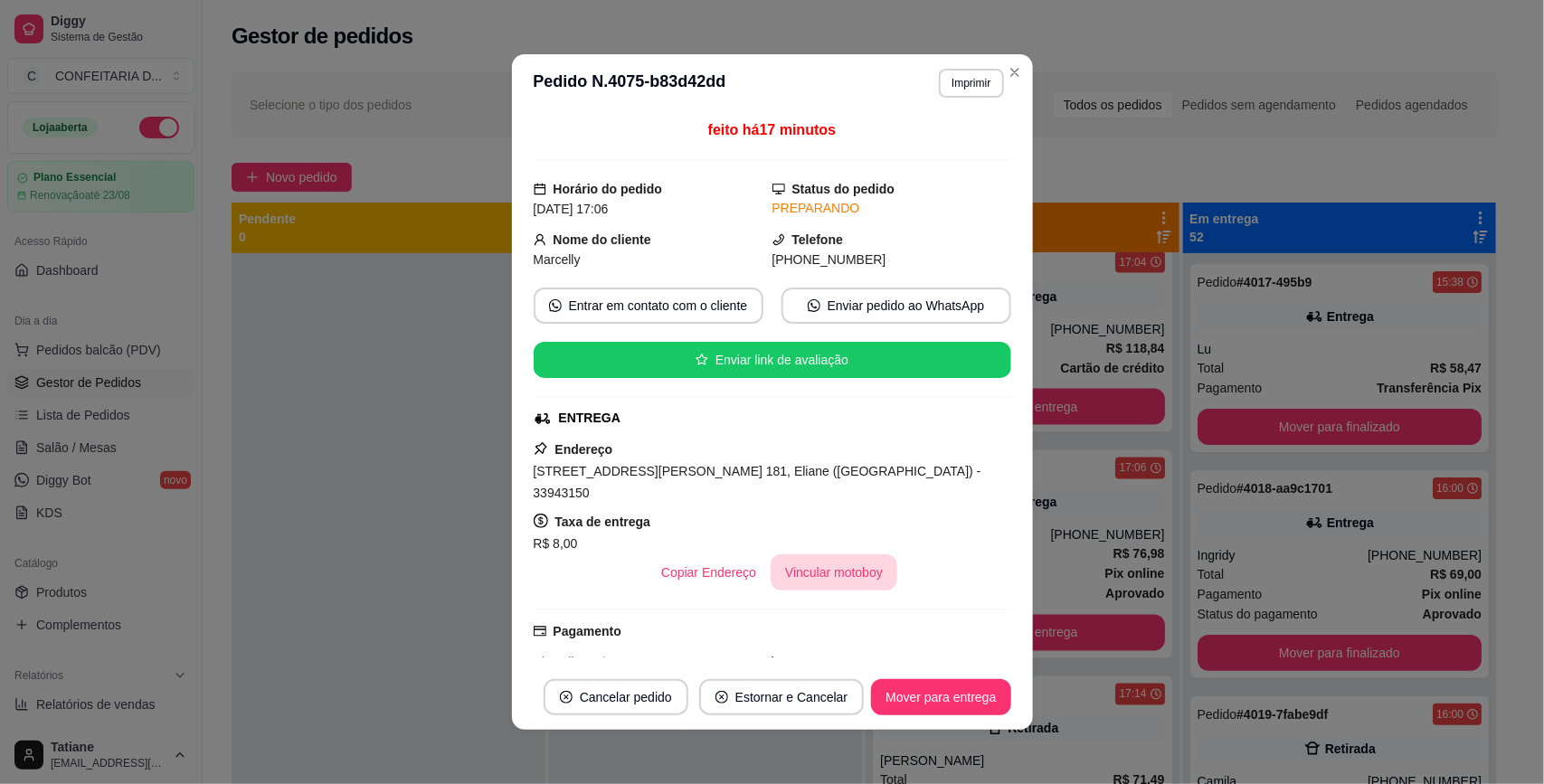
click at [792, 554] on button "Vincular motoboy" at bounding box center [833, 572] width 126 height 36
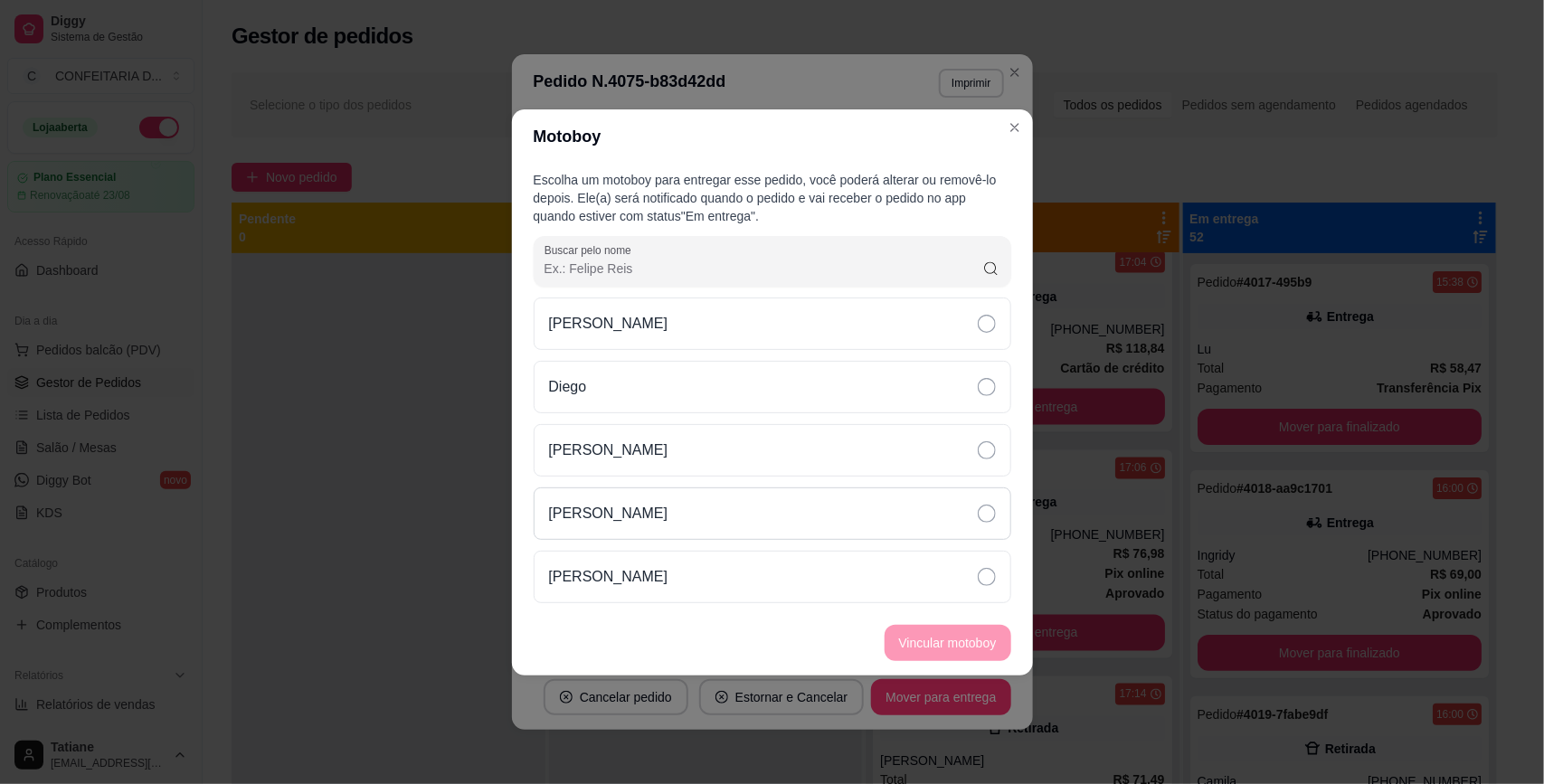
click at [665, 513] on div "[PERSON_NAME]" at bounding box center [772, 513] width 477 height 52
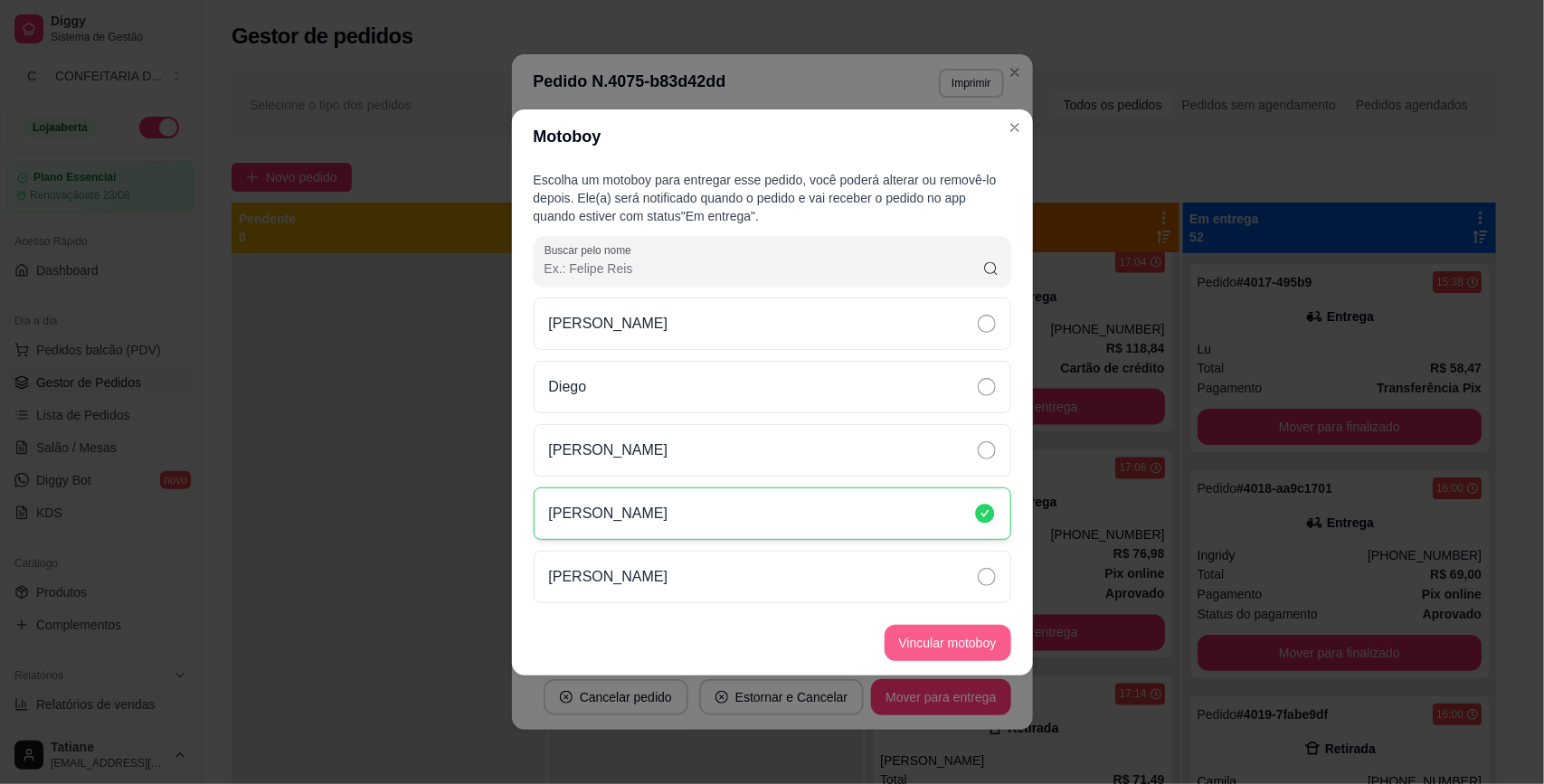
click at [928, 639] on button "Vincular motoboy" at bounding box center [948, 643] width 126 height 36
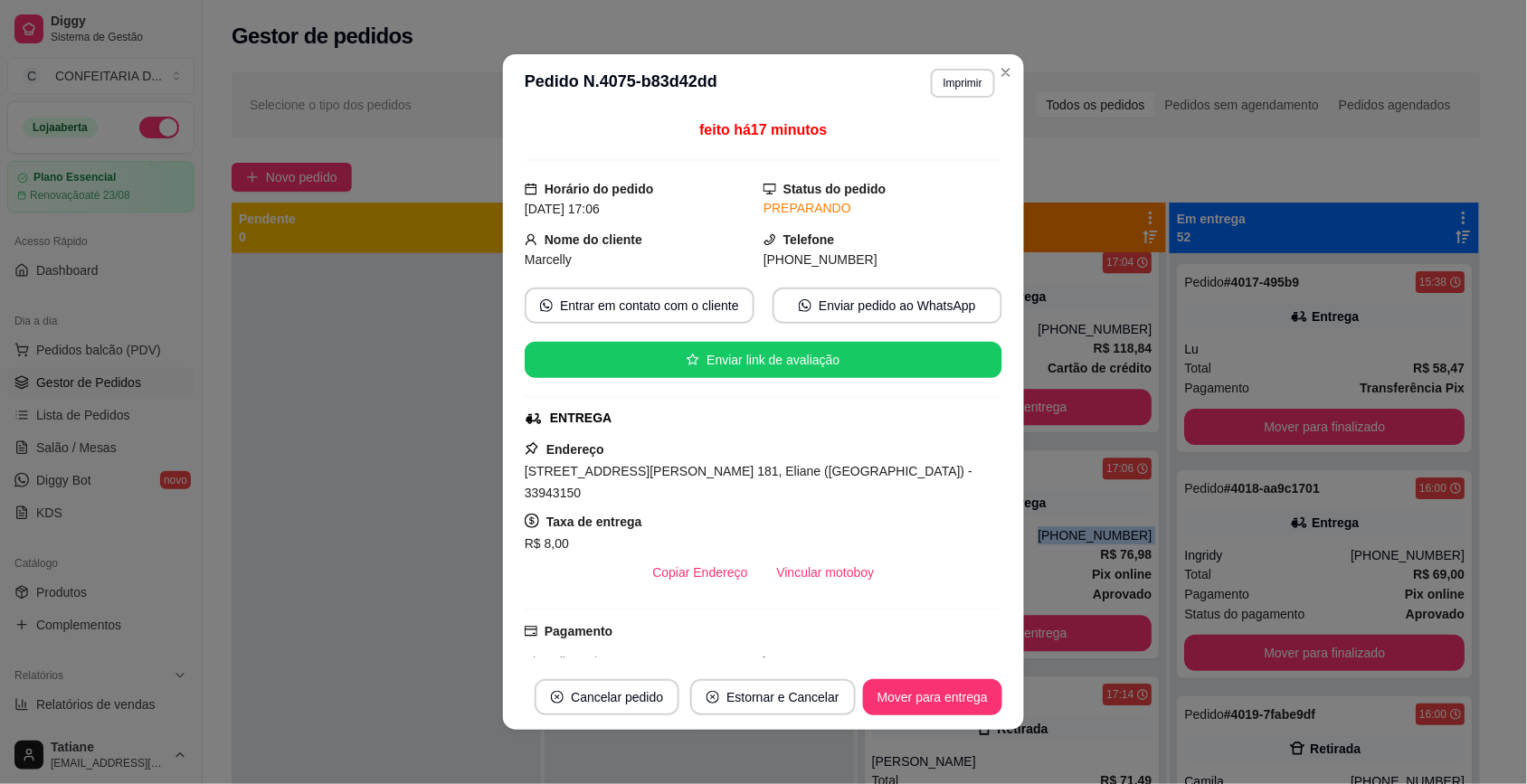
click at [1089, 538] on div "[PHONE_NUMBER]" at bounding box center [1094, 535] width 114 height 18
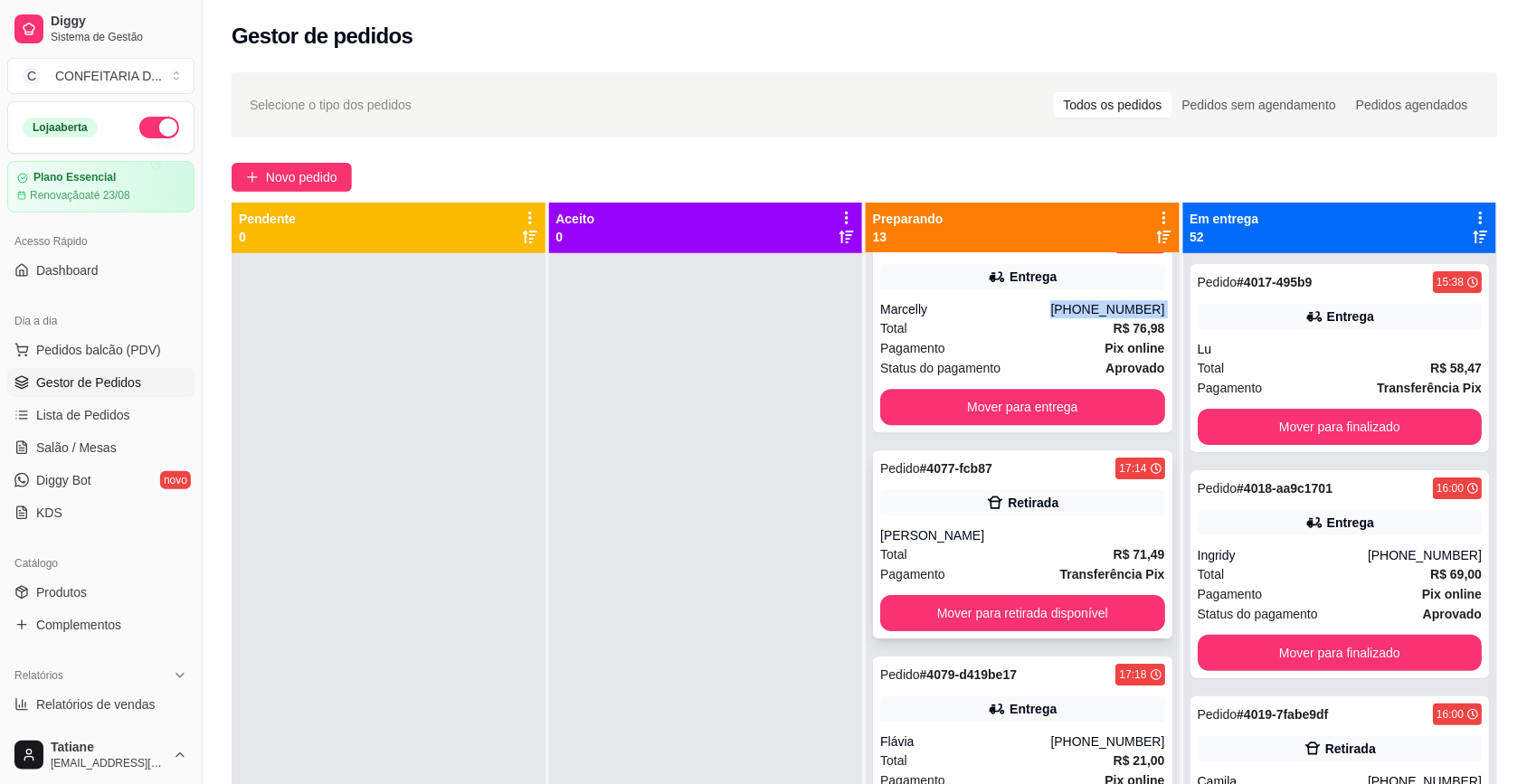
scroll to position [1809, 0]
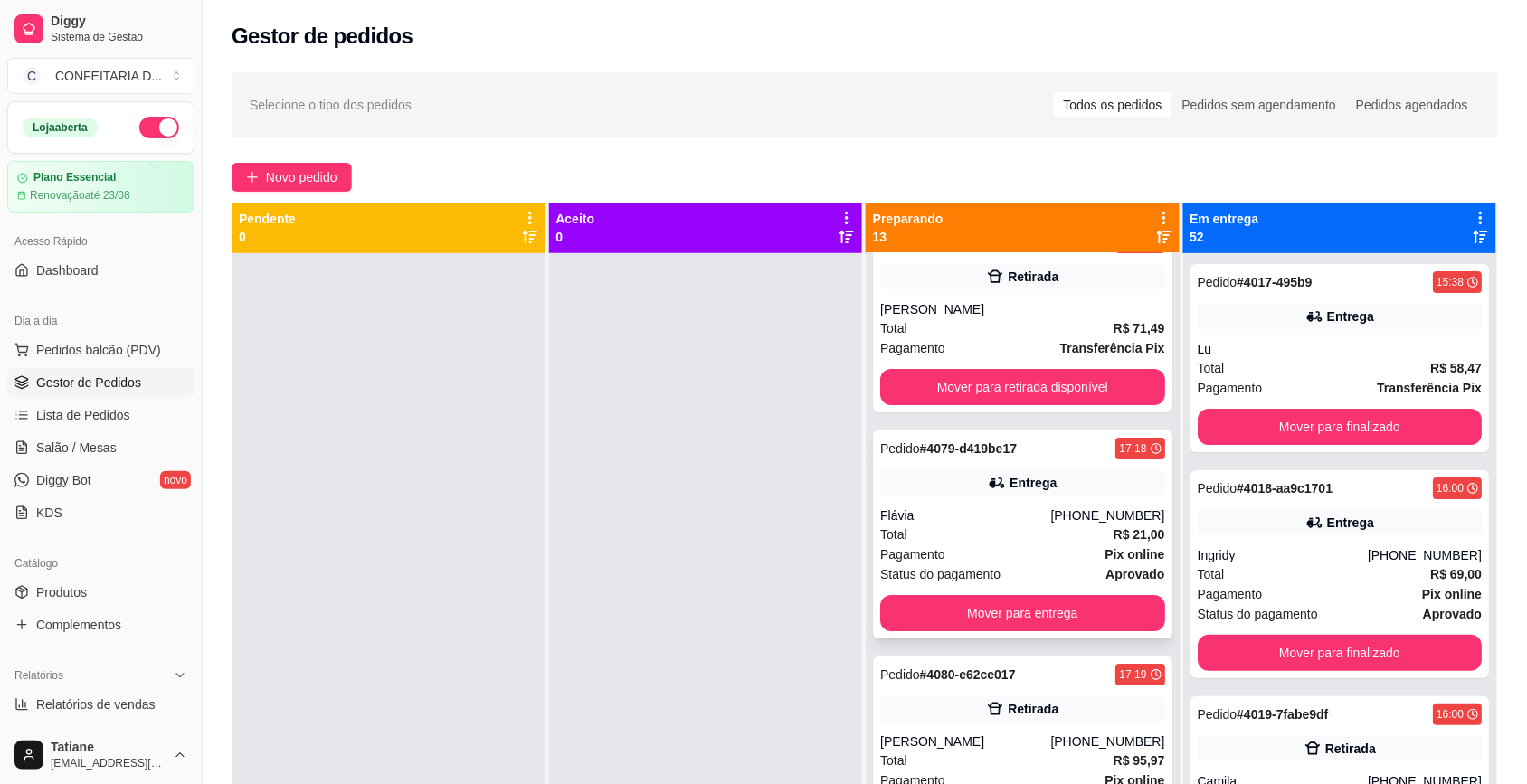
click at [1011, 520] on div "Flávia" at bounding box center [965, 515] width 170 height 18
click at [982, 540] on div "Total R$ 21,00" at bounding box center [1023, 534] width 285 height 20
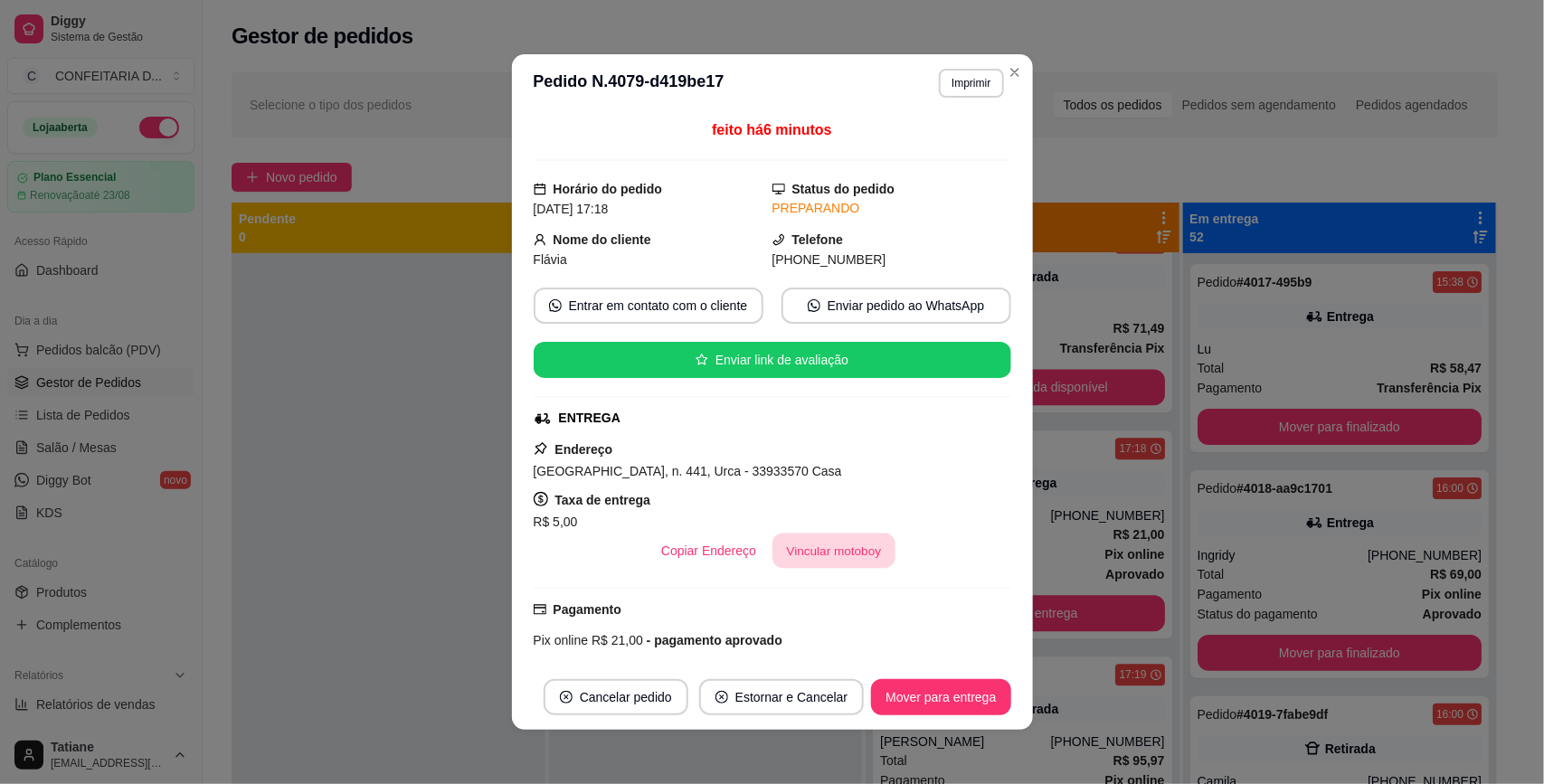
click at [838, 559] on button "Vincular motoboy" at bounding box center [833, 551] width 123 height 35
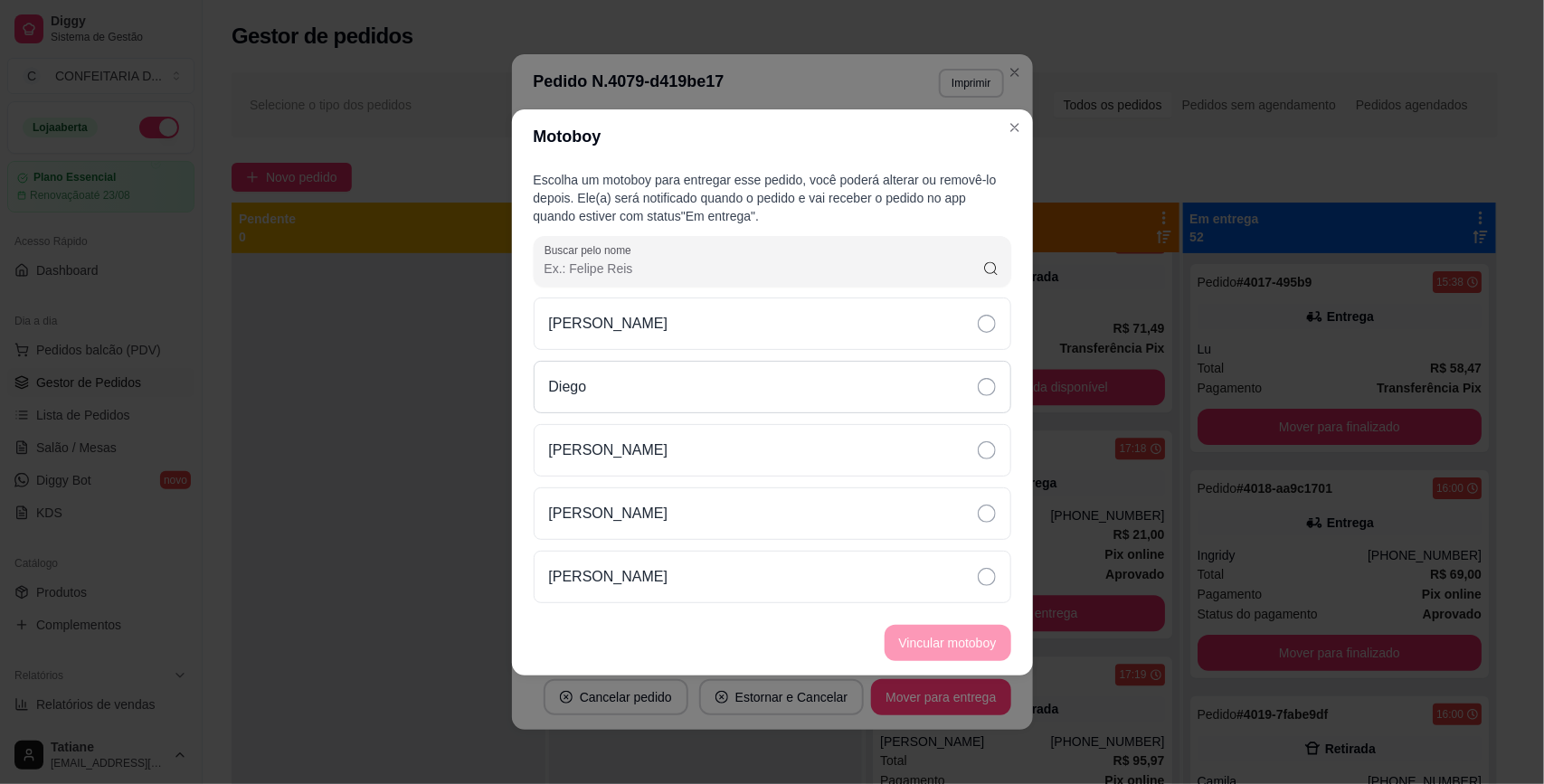
click at [619, 382] on div "Diego" at bounding box center [772, 387] width 477 height 52
click at [916, 644] on button "Vincular motoboy" at bounding box center [948, 643] width 126 height 36
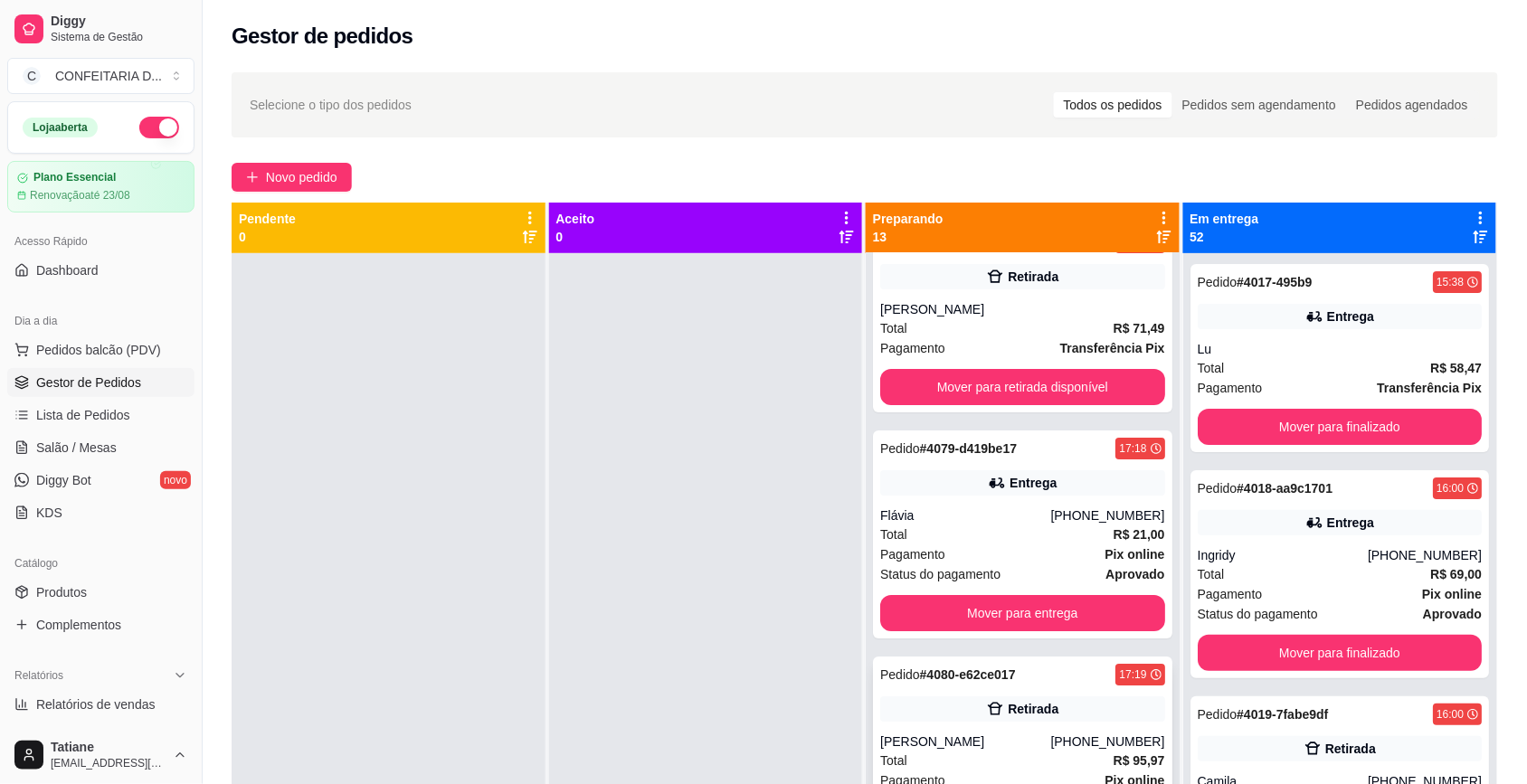
click at [1084, 685] on div "Pedido # 4080-e62ce017 17:19" at bounding box center [1023, 674] width 285 height 21
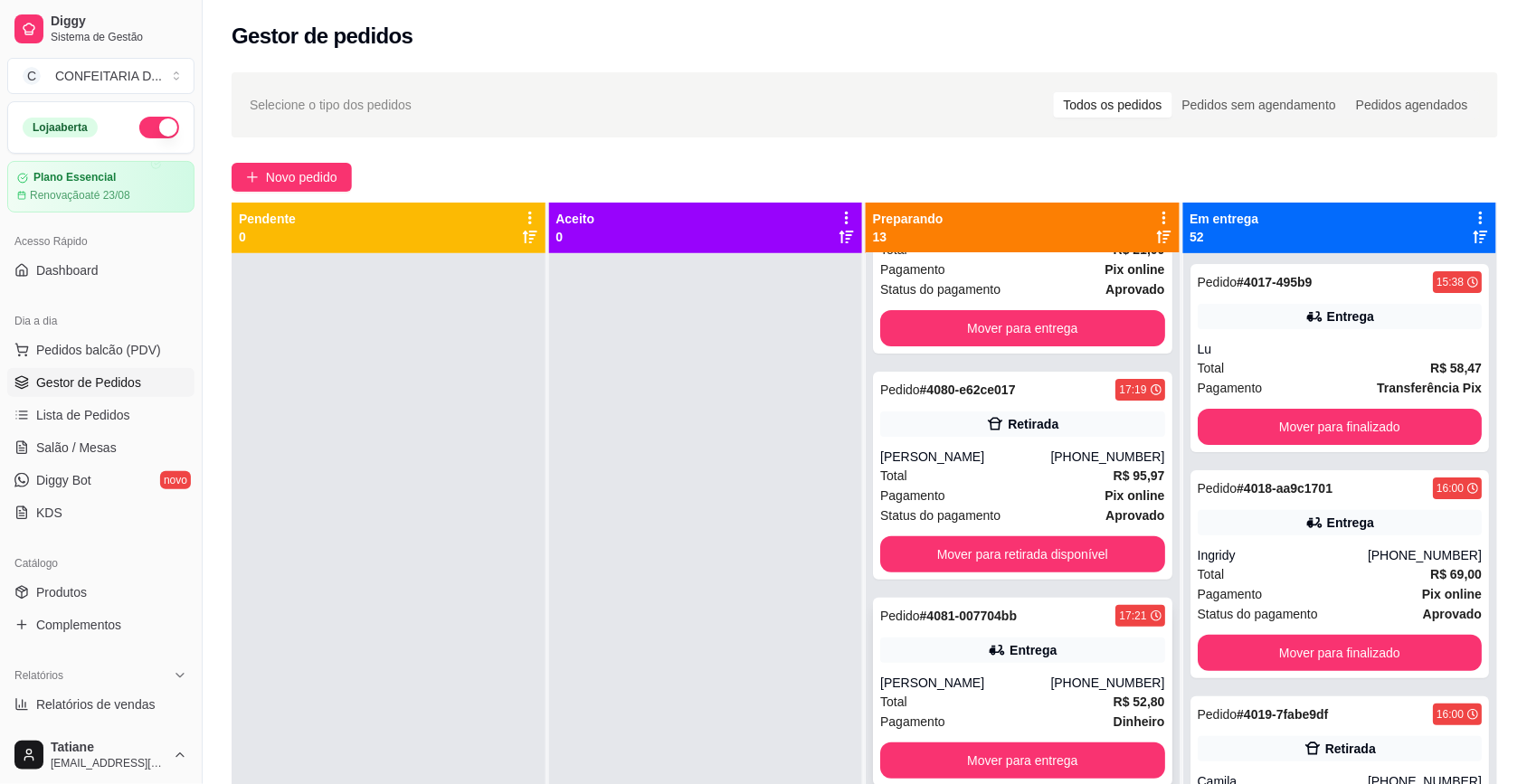
scroll to position [50, 0]
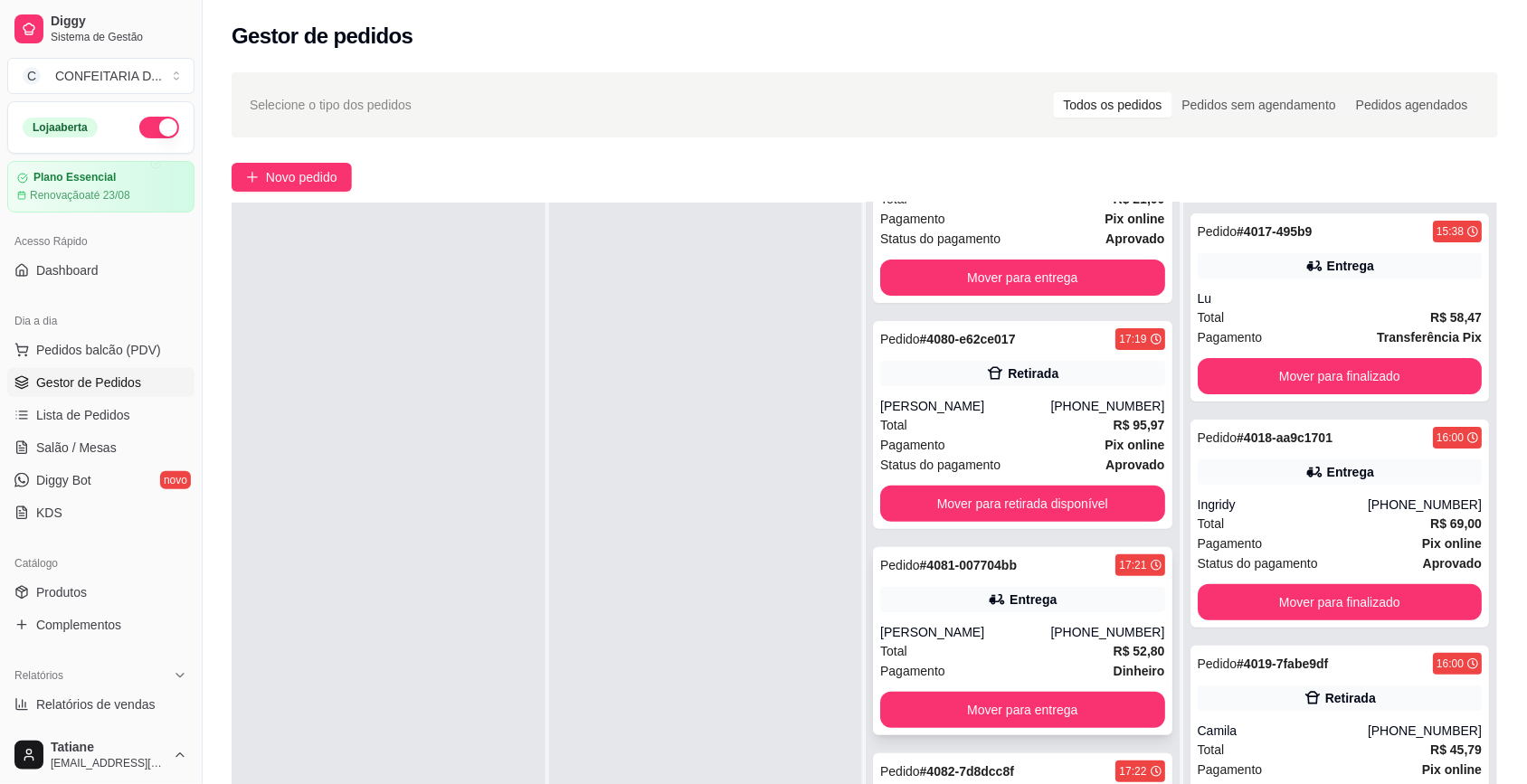
click at [1028, 600] on div "Entrega" at bounding box center [1033, 599] width 47 height 18
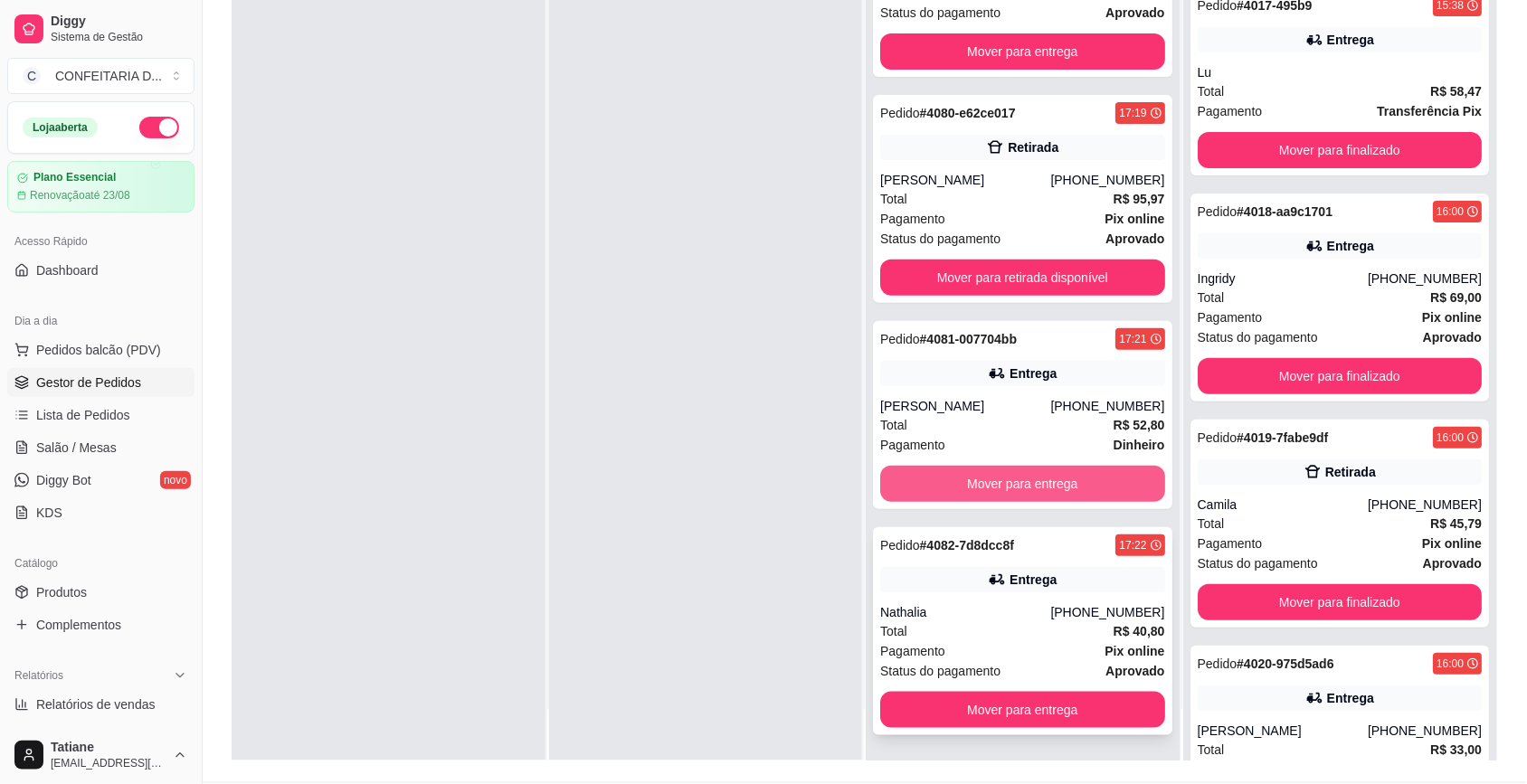
scroll to position [276, 0]
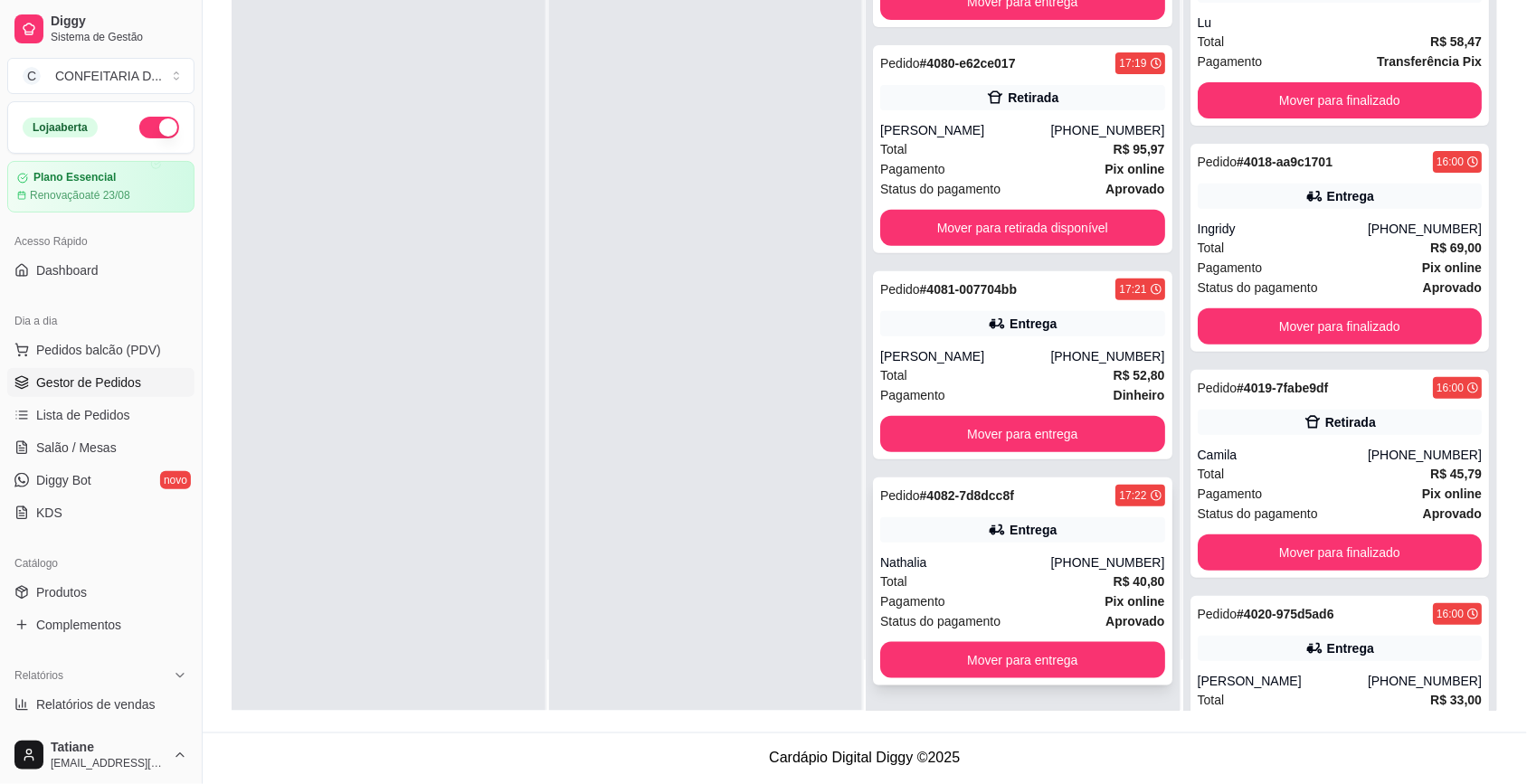
click at [986, 559] on div "Nathalia" at bounding box center [965, 562] width 170 height 18
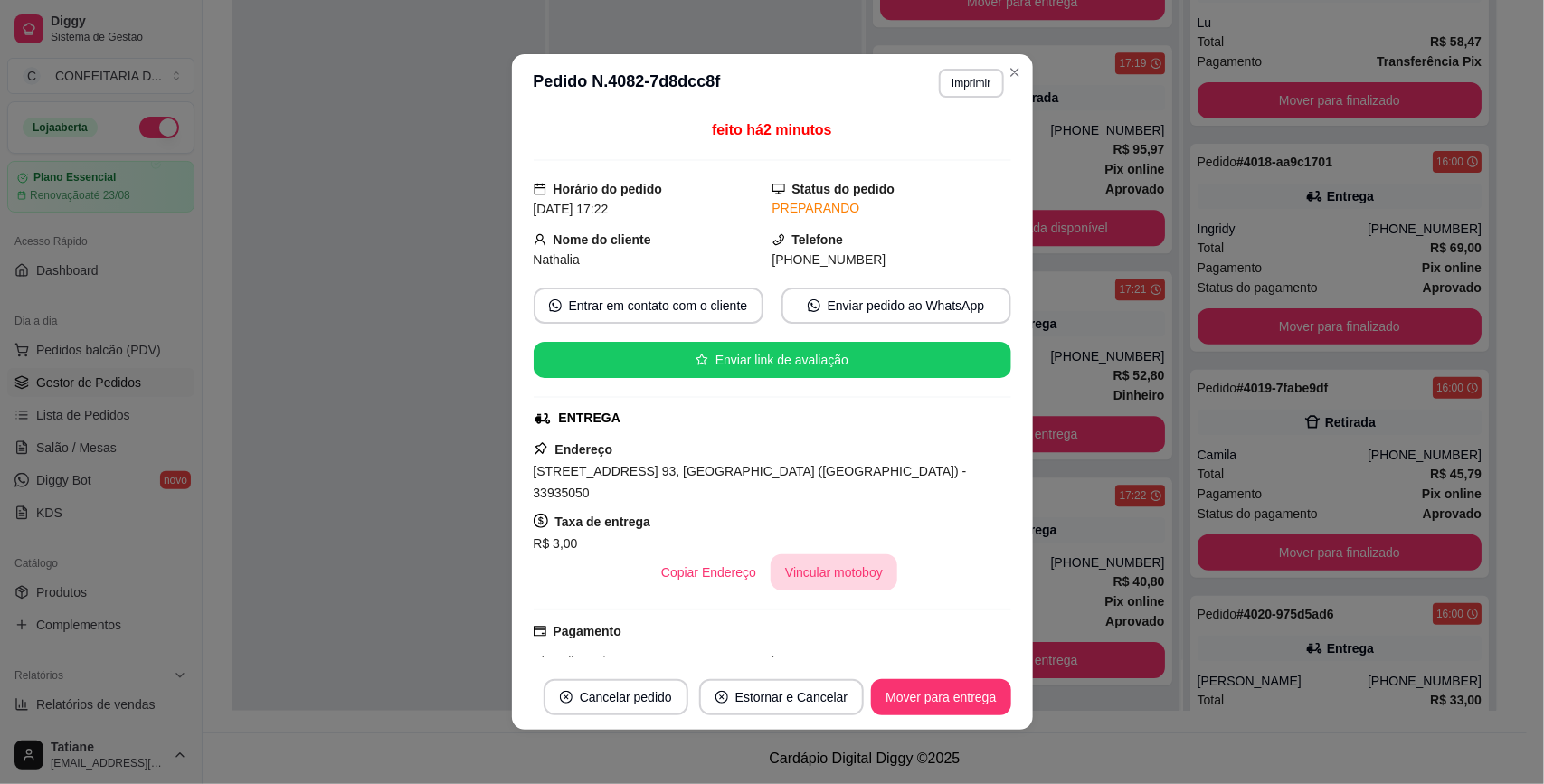
click at [819, 558] on button "Vincular motoboy" at bounding box center [833, 572] width 126 height 36
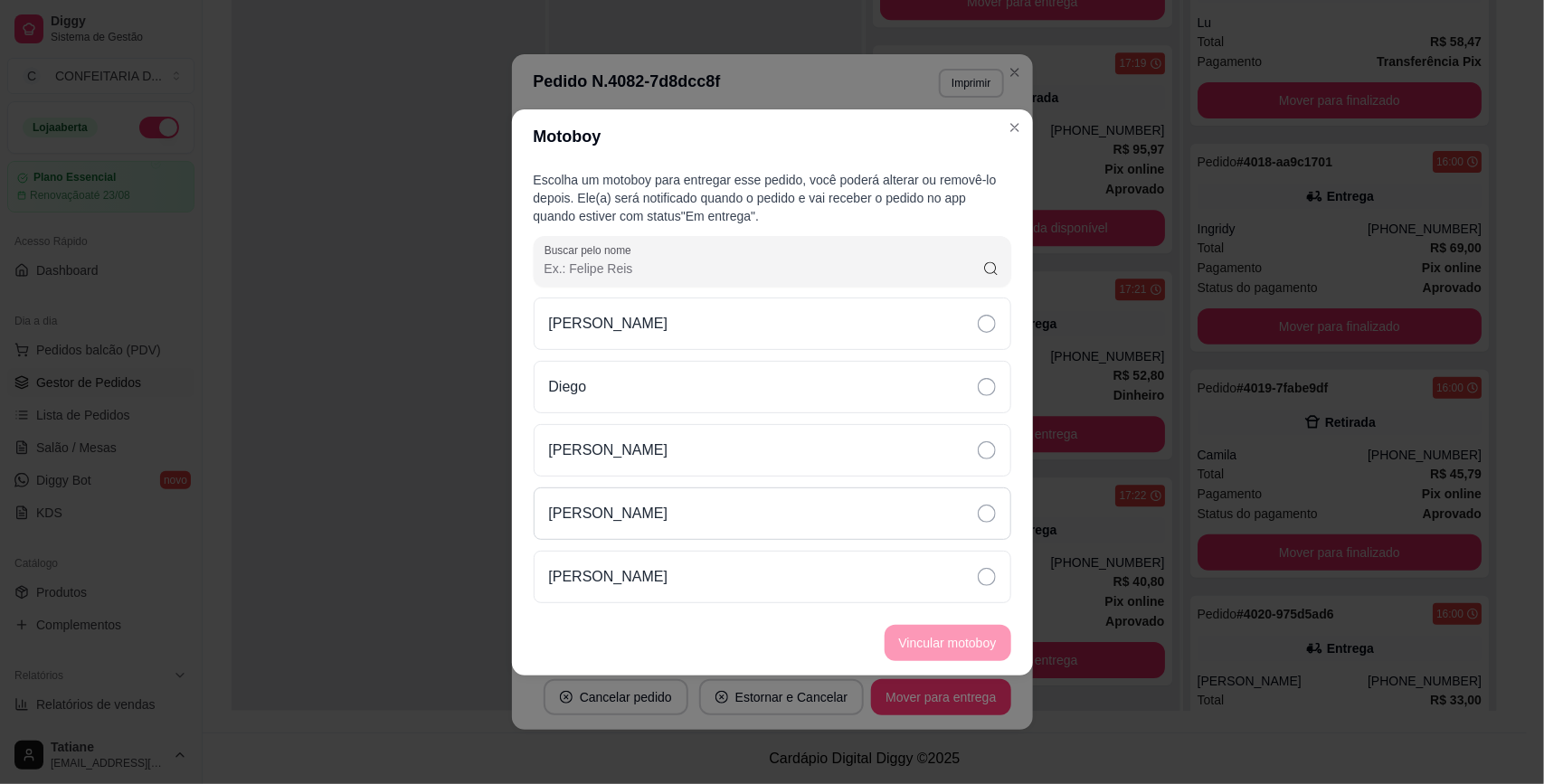
click at [606, 500] on div "[PERSON_NAME]" at bounding box center [772, 513] width 477 height 52
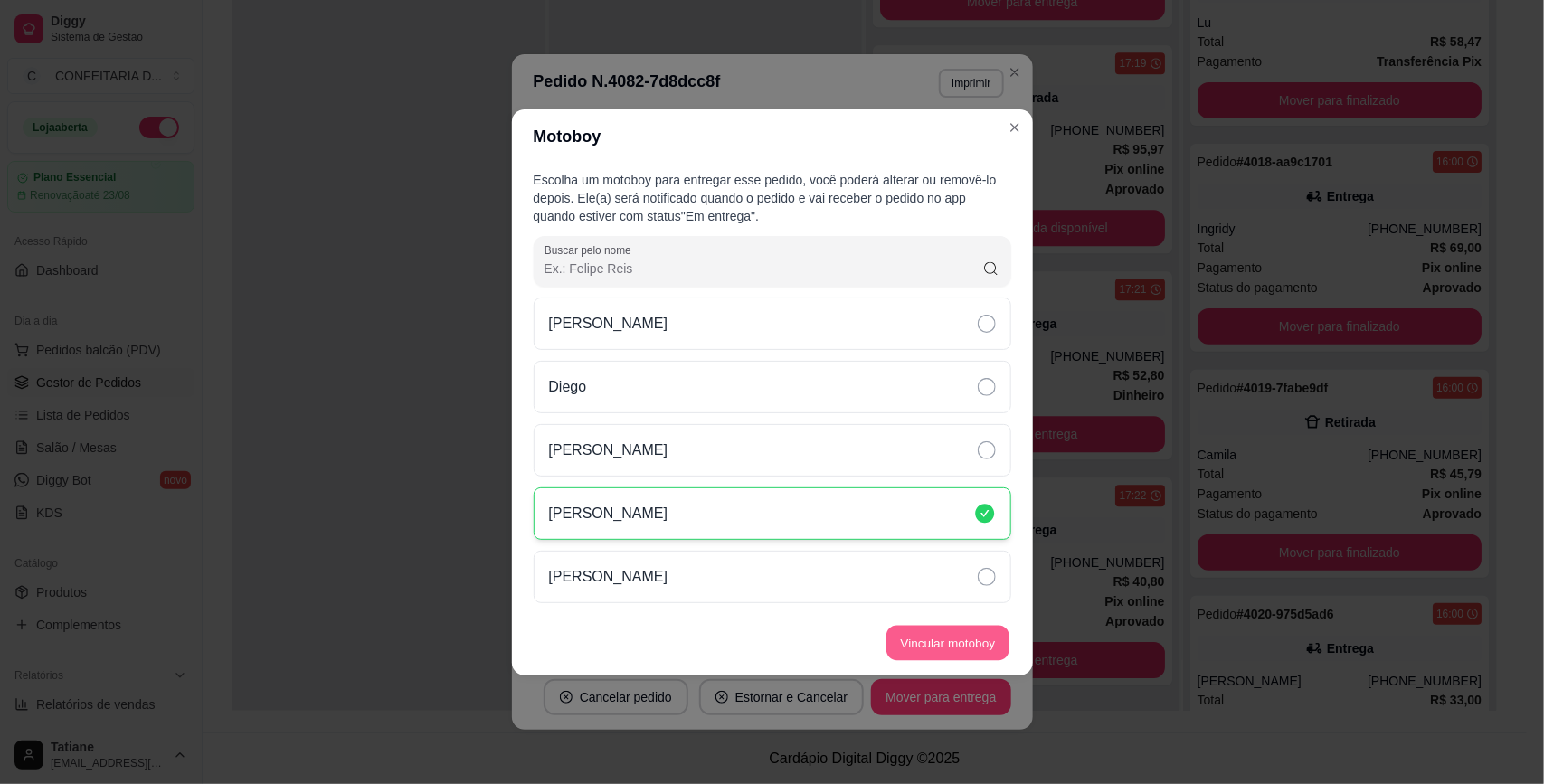
click at [962, 647] on button "Vincular motoboy" at bounding box center [948, 643] width 123 height 35
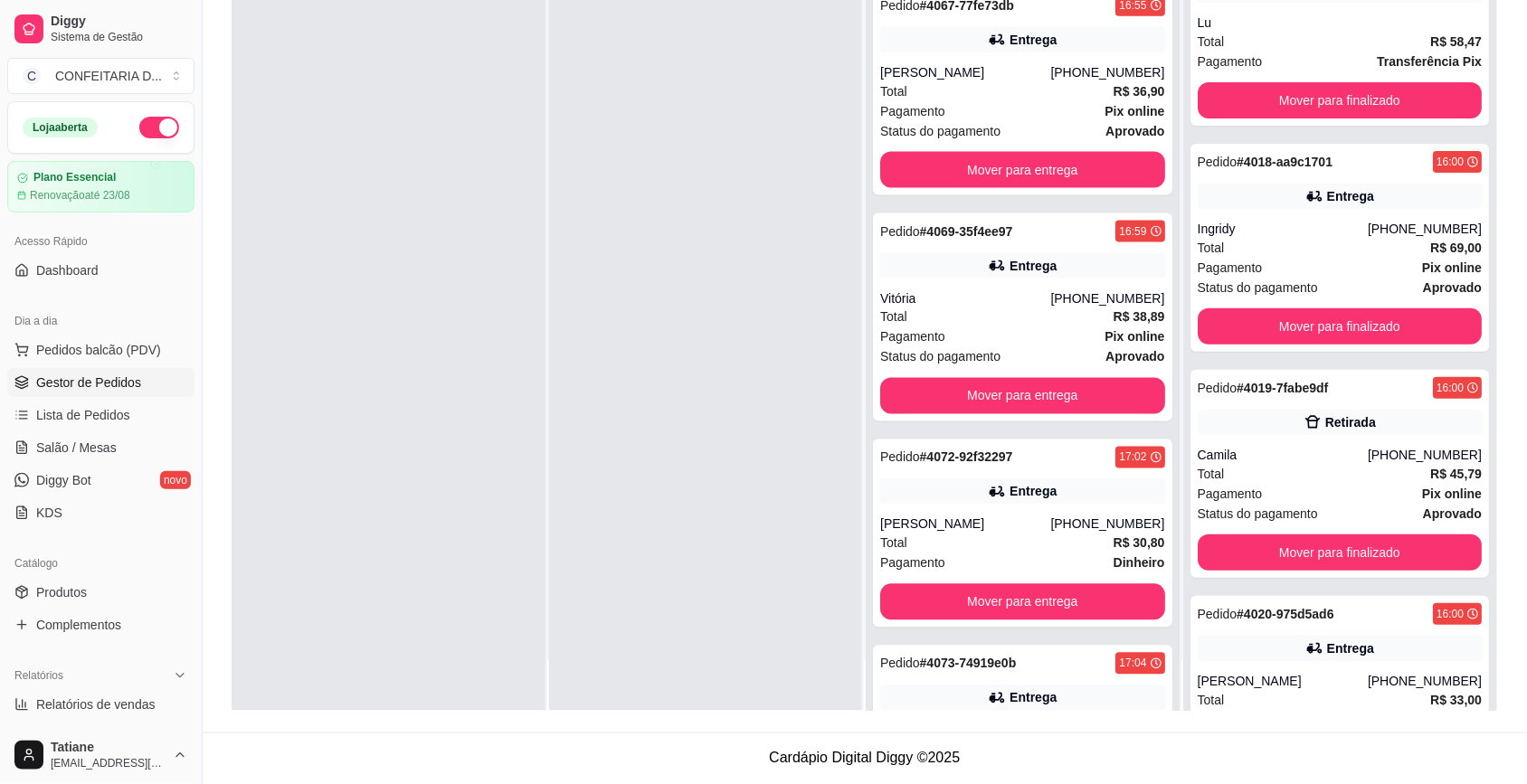
scroll to position [0, 0]
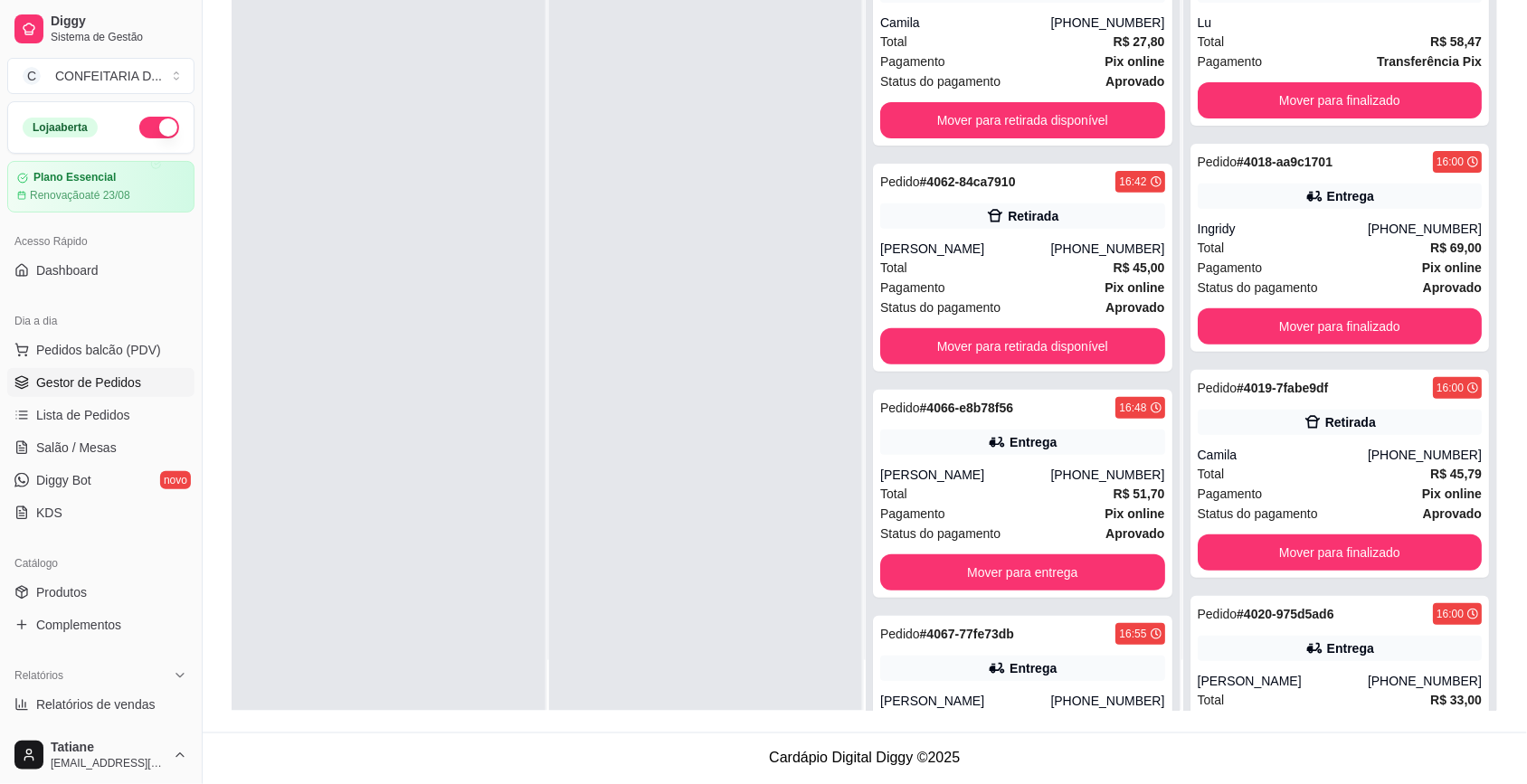
click at [671, 376] on div at bounding box center [705, 318] width 314 height 784
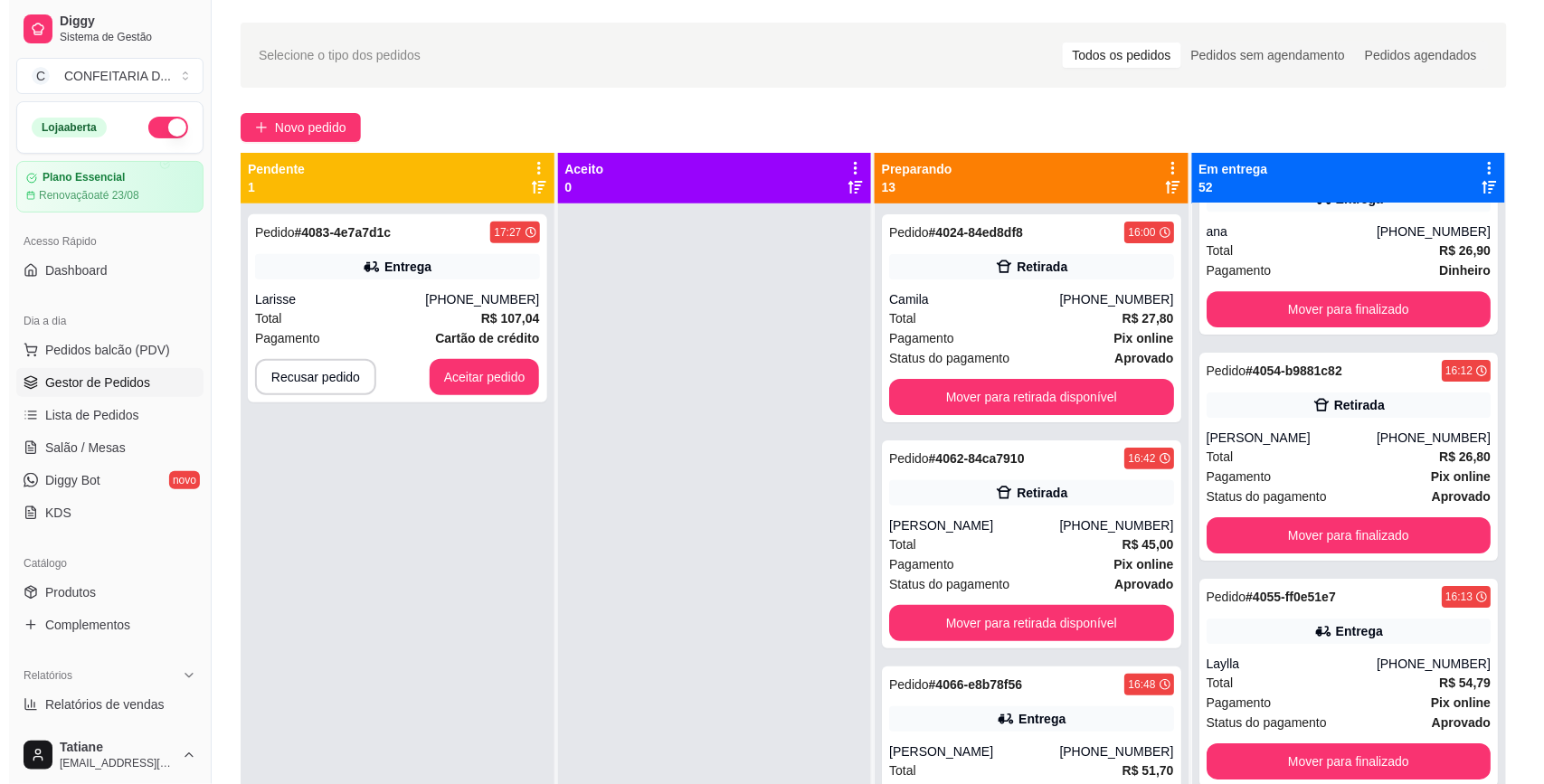
scroll to position [7913, 0]
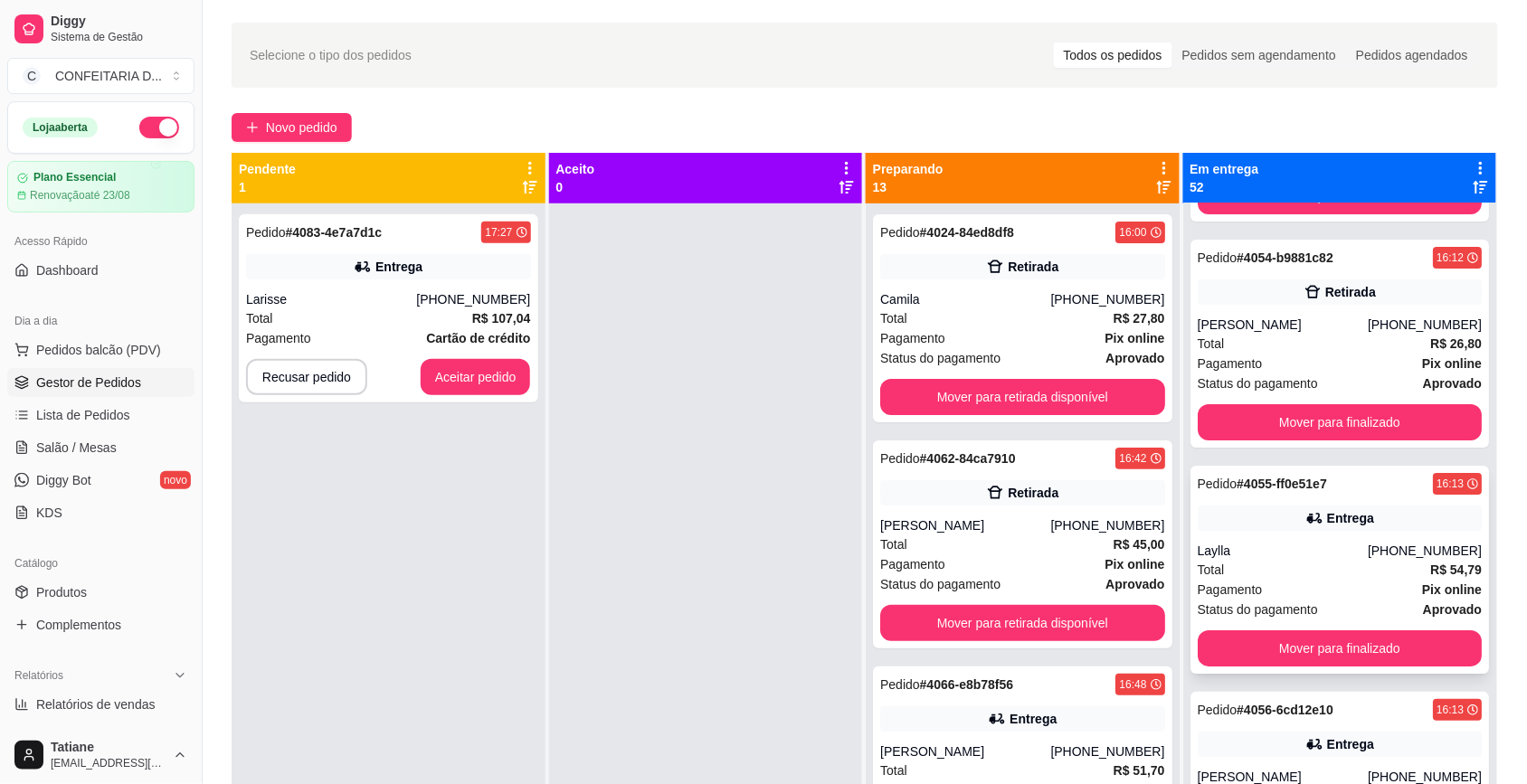
click at [1271, 536] on div "Pedido # 4055-ff0e51e7 16:13 Entrega Laylla [PHONE_NUMBER] Total R$ 54,79 Pagam…" at bounding box center [1341, 570] width 300 height 208
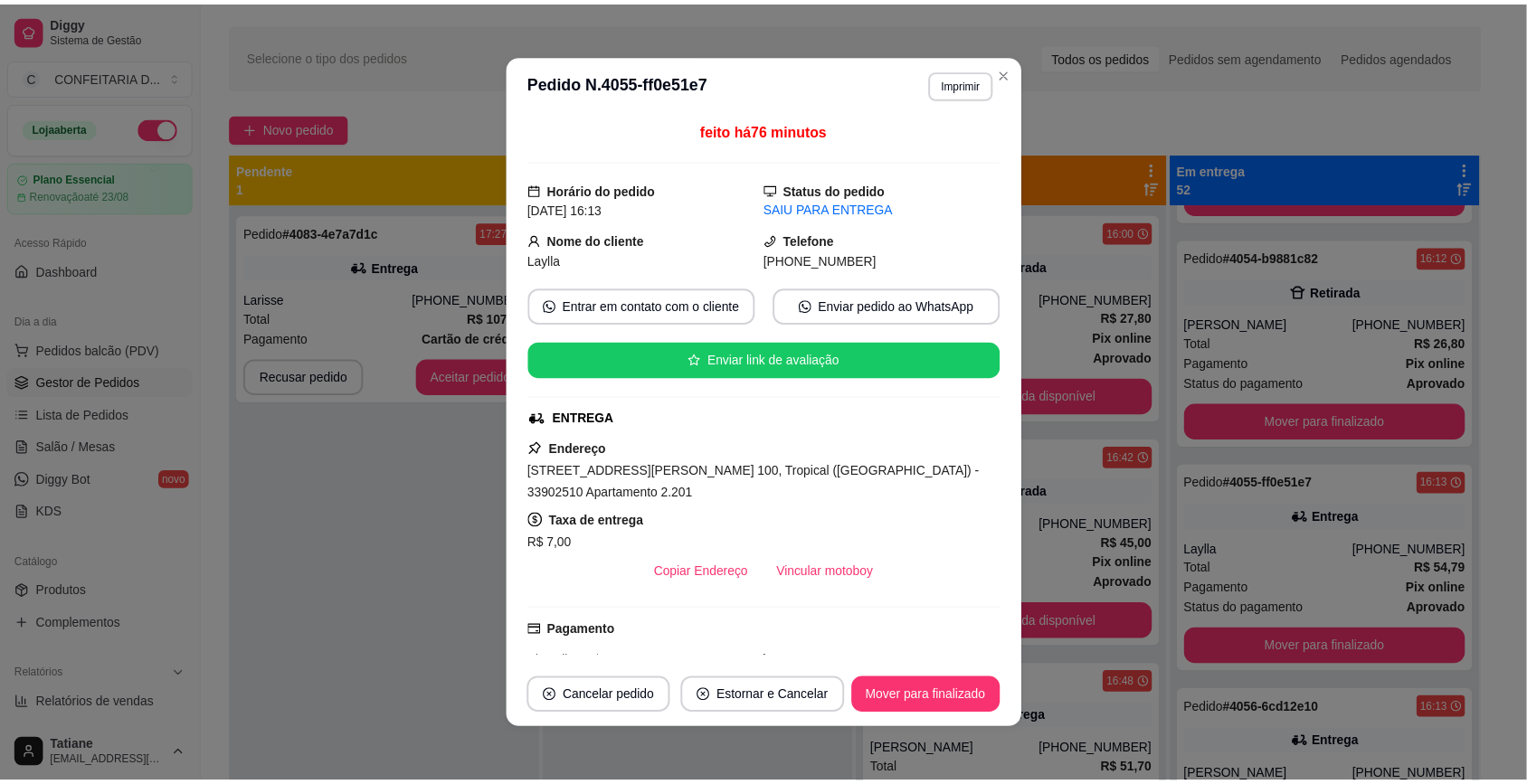
scroll to position [226, 0]
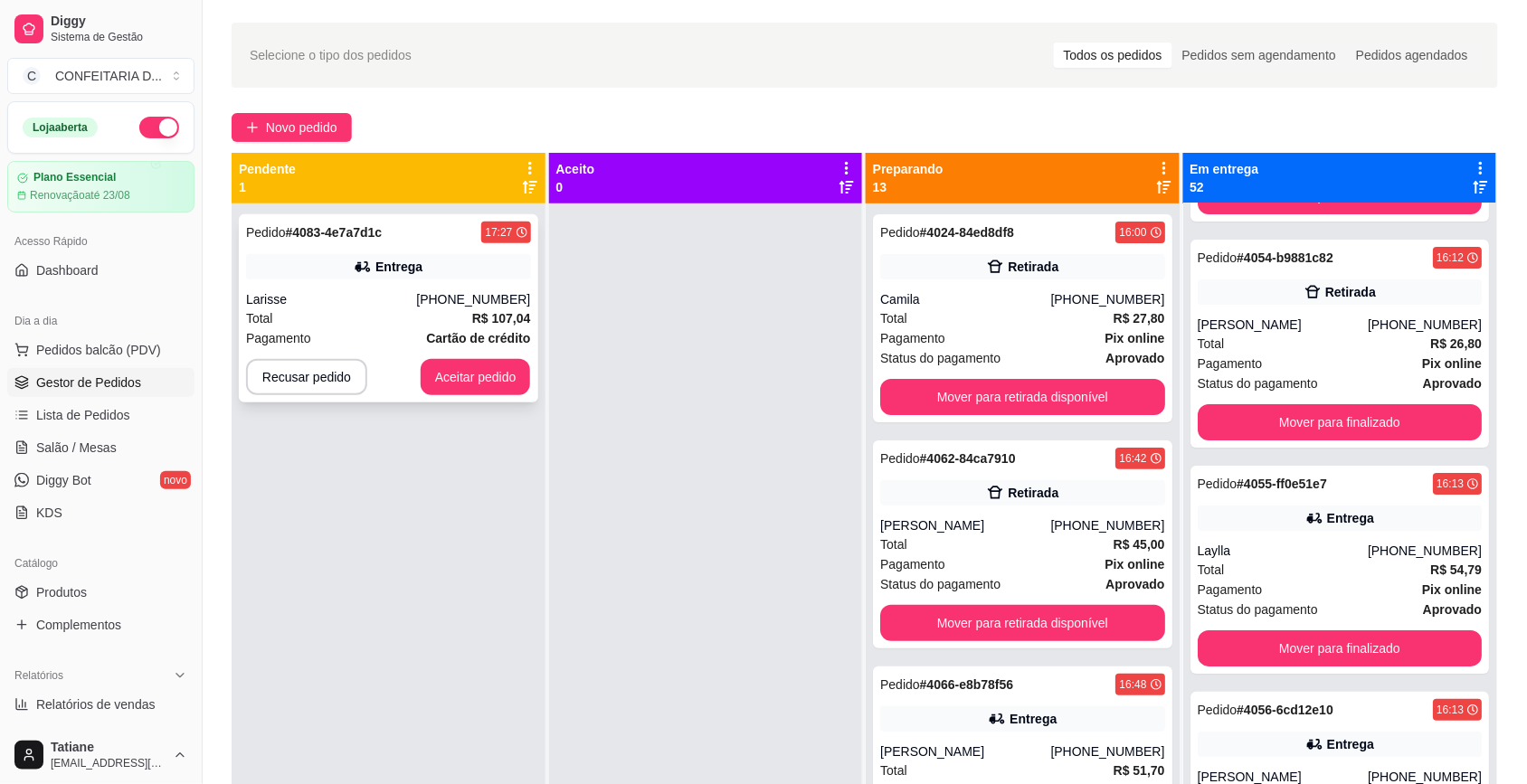
click at [380, 276] on div "Entrega" at bounding box center [399, 266] width 47 height 18
click at [508, 379] on button "Aceitar pedido" at bounding box center [476, 377] width 111 height 36
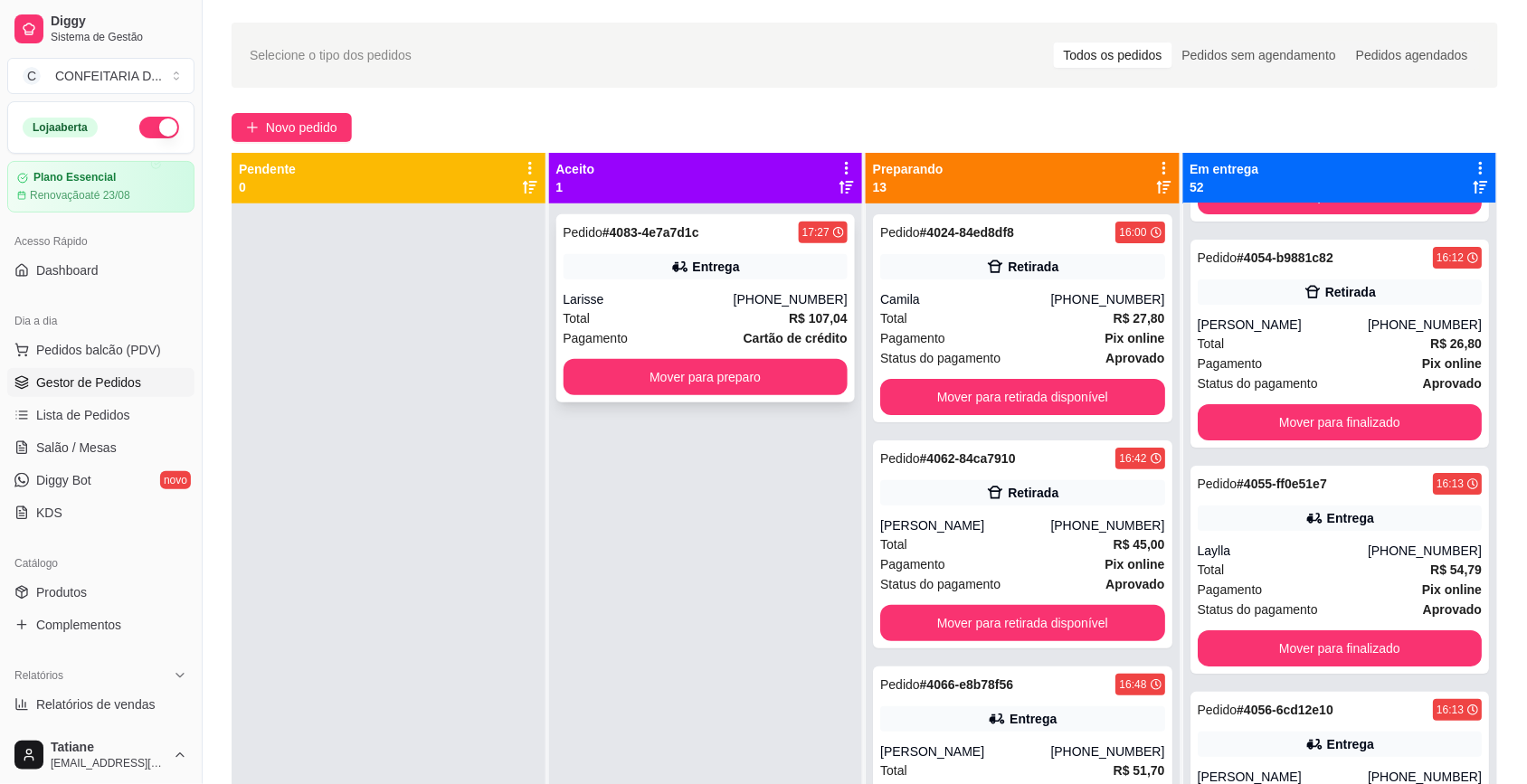
click at [639, 299] on div "Larisse" at bounding box center [649, 299] width 170 height 18
click at [689, 390] on button "Mover para preparo" at bounding box center [705, 378] width 276 height 35
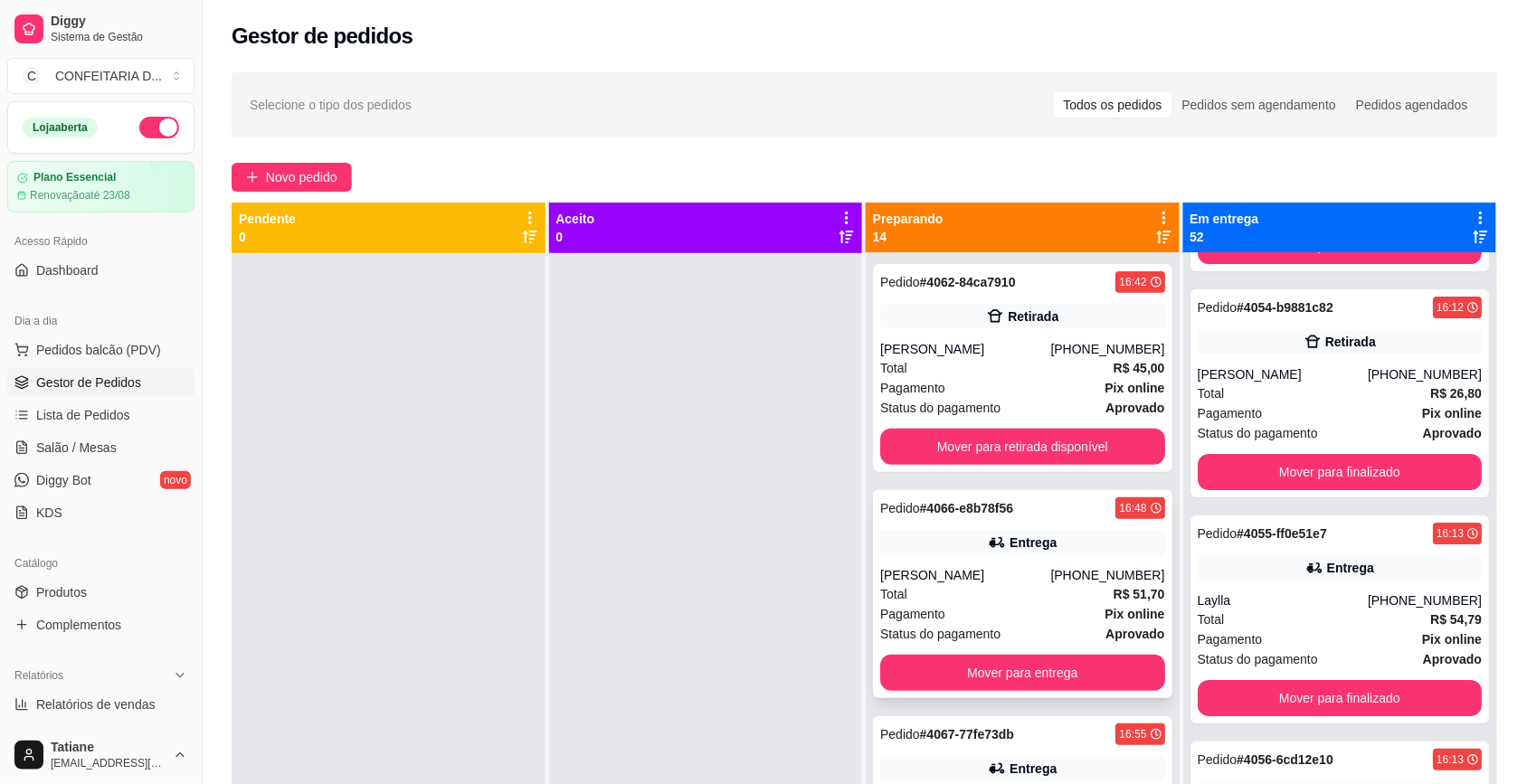
click at [984, 579] on div "[PERSON_NAME]" at bounding box center [965, 575] width 170 height 18
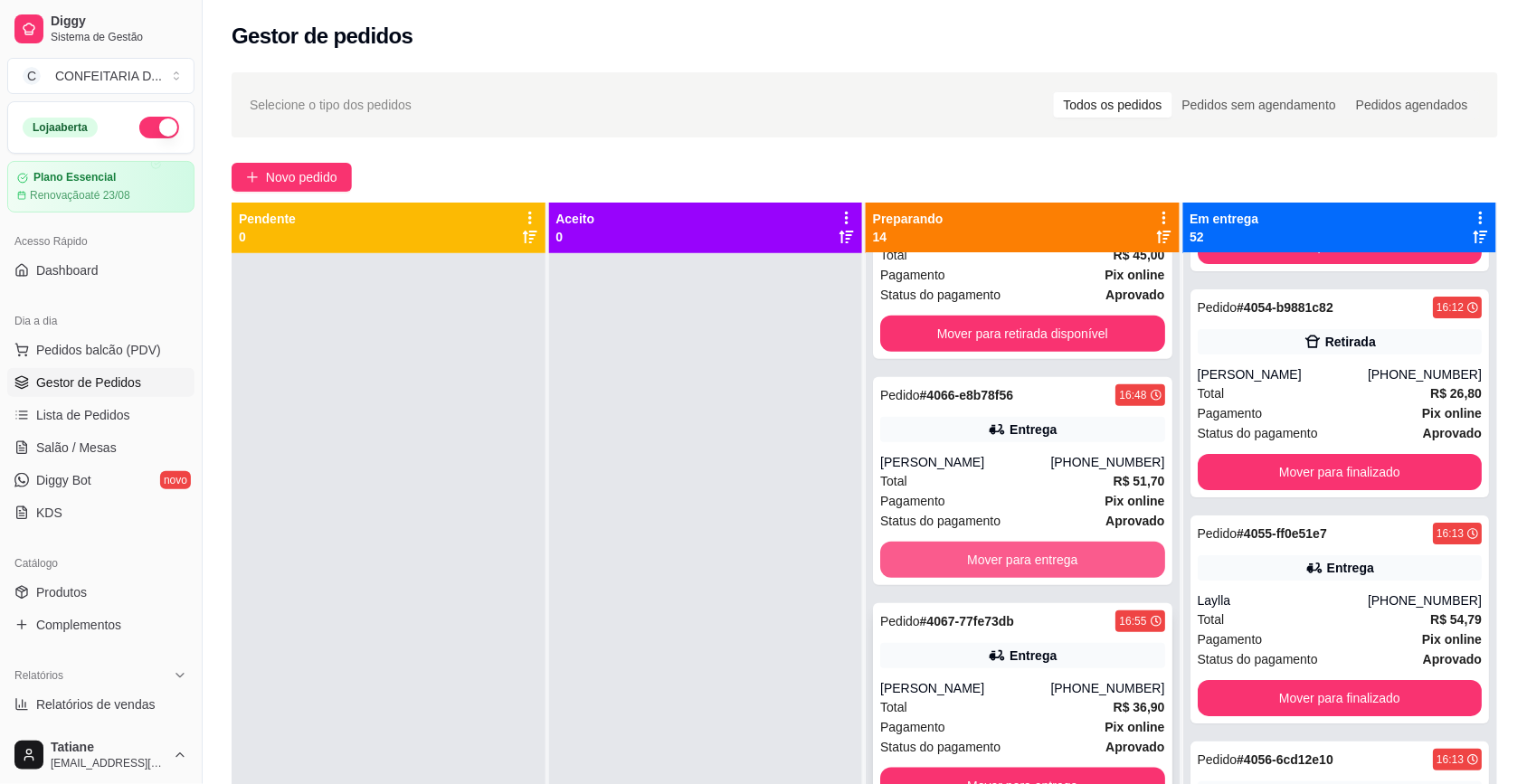
scroll to position [452, 0]
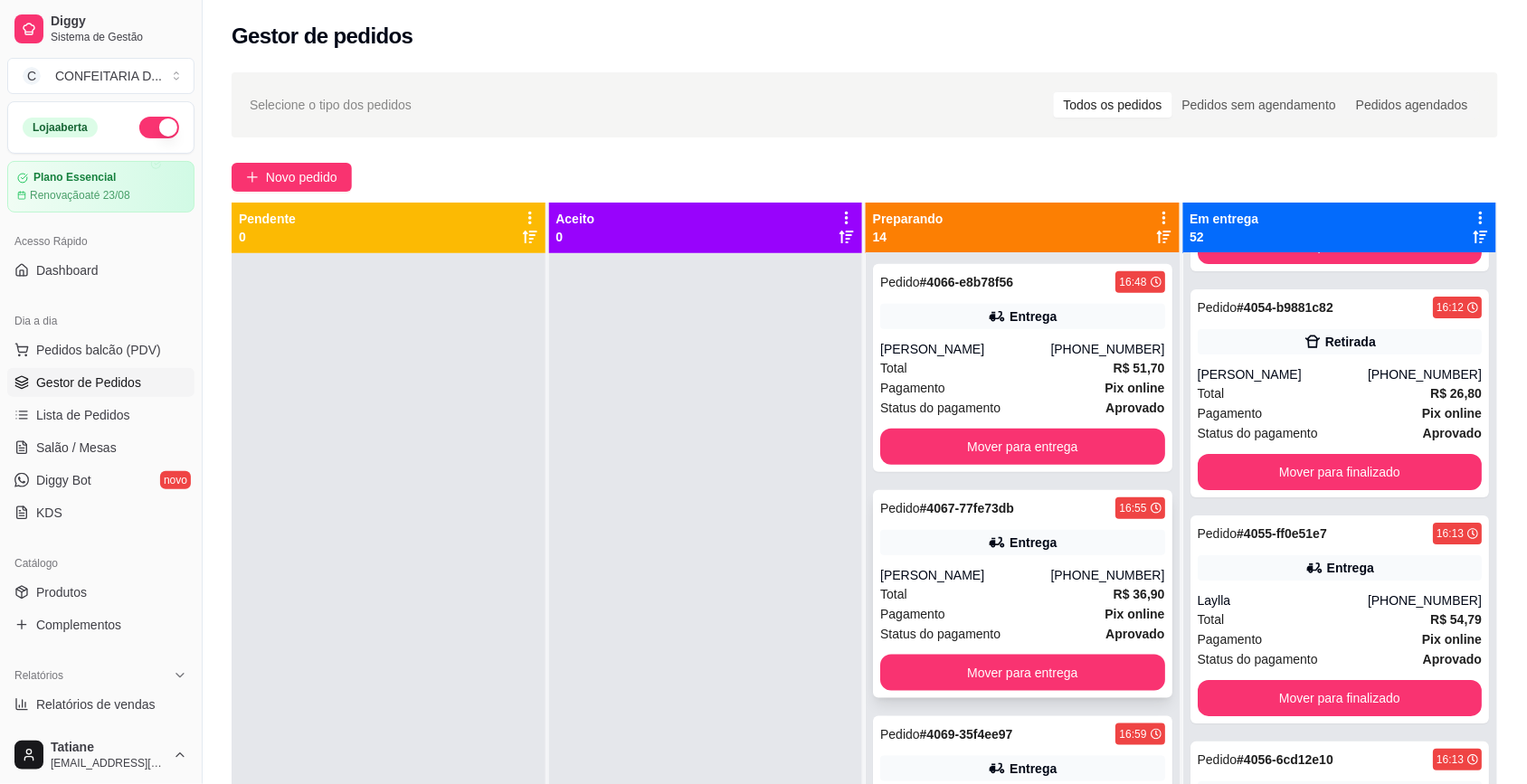
click at [1010, 551] on div "Entrega" at bounding box center [1033, 542] width 47 height 18
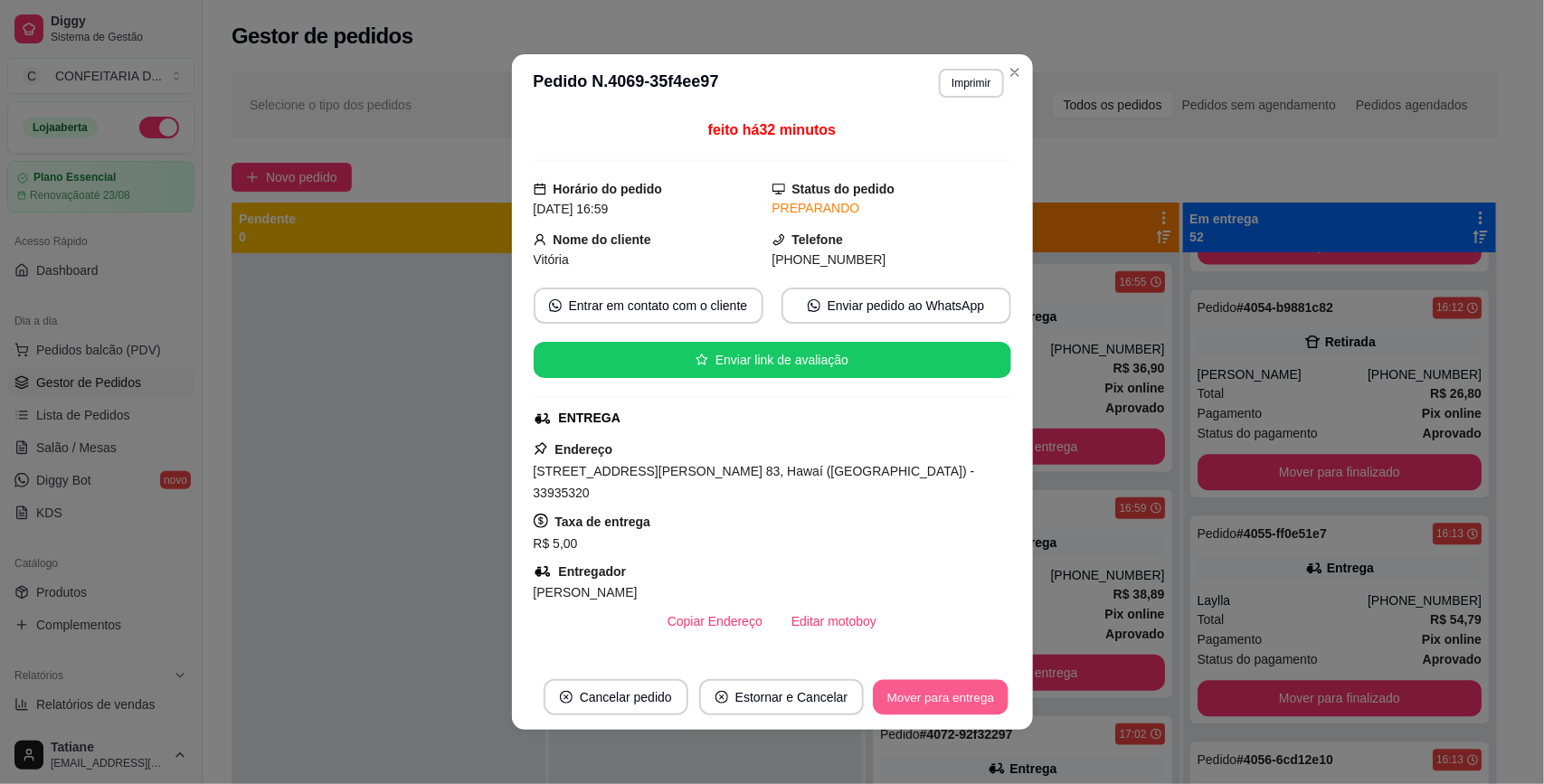
click at [943, 689] on button "Mover para entrega" at bounding box center [941, 698] width 136 height 35
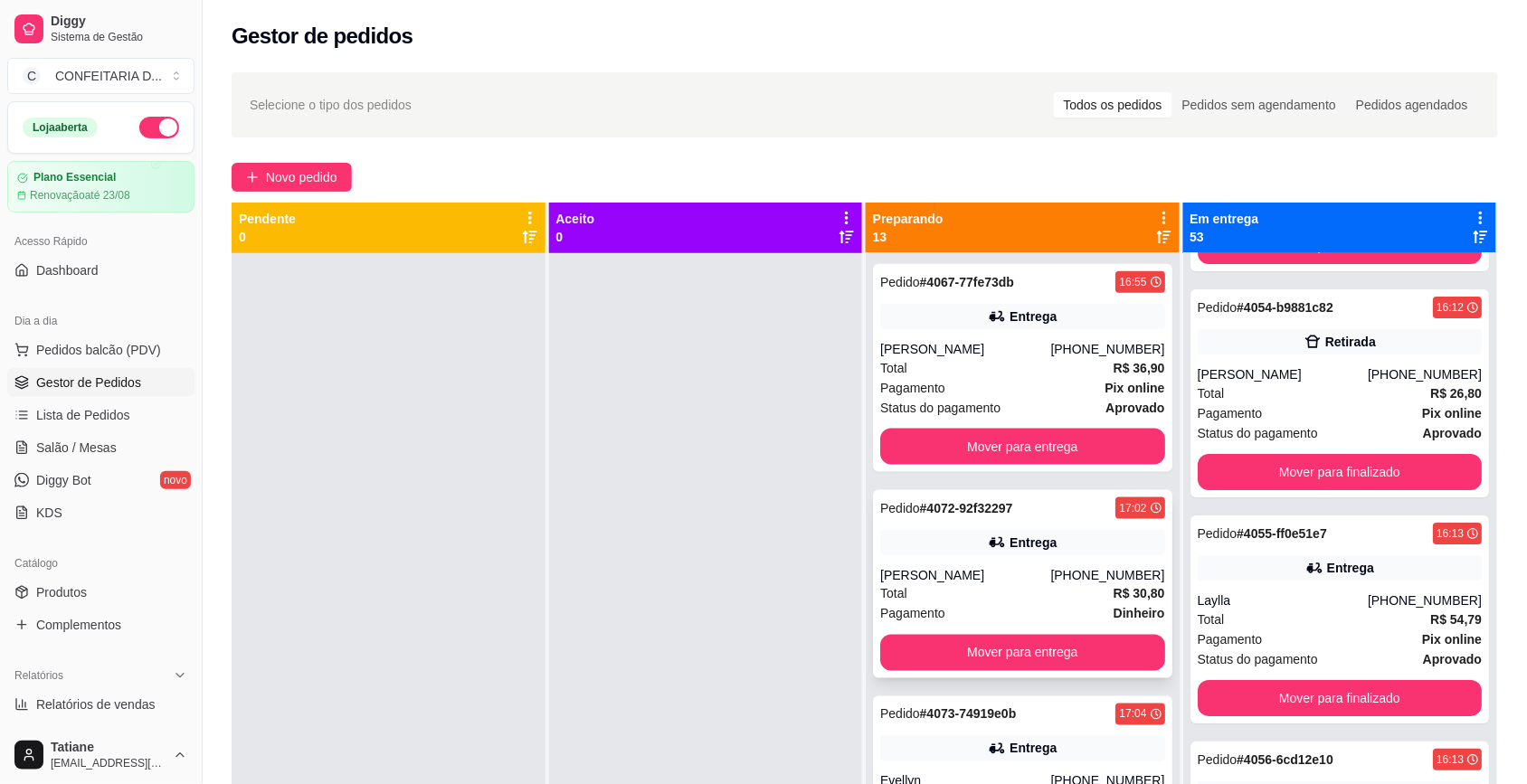
click at [1051, 566] on div "Pedido # 4072-92f32297 17:02 Entrega [PERSON_NAME] [PHONE_NUMBER] Total R$ 30,8…" at bounding box center [1023, 584] width 300 height 188
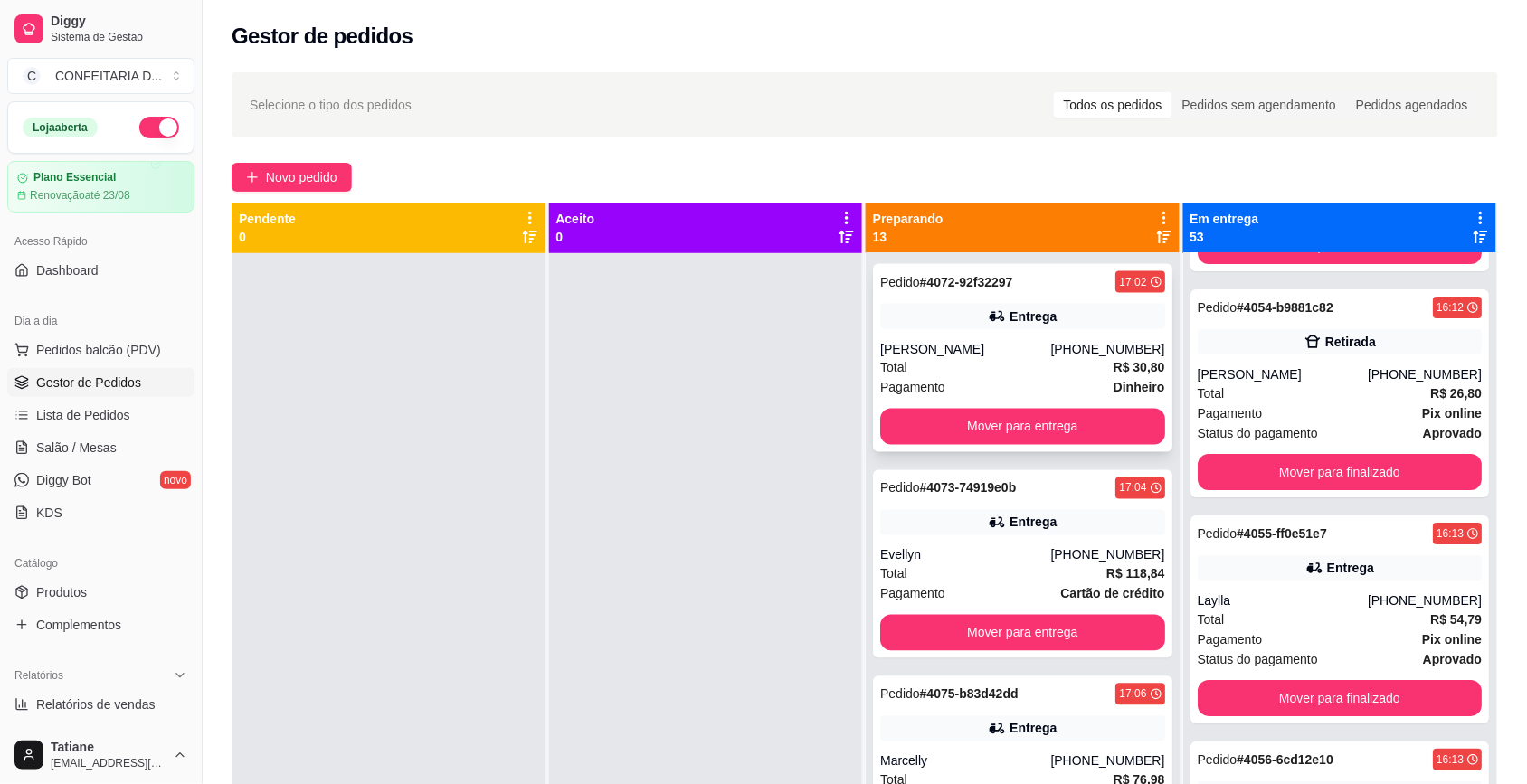
click at [1051, 565] on div "[PHONE_NUMBER]" at bounding box center [1107, 554] width 114 height 18
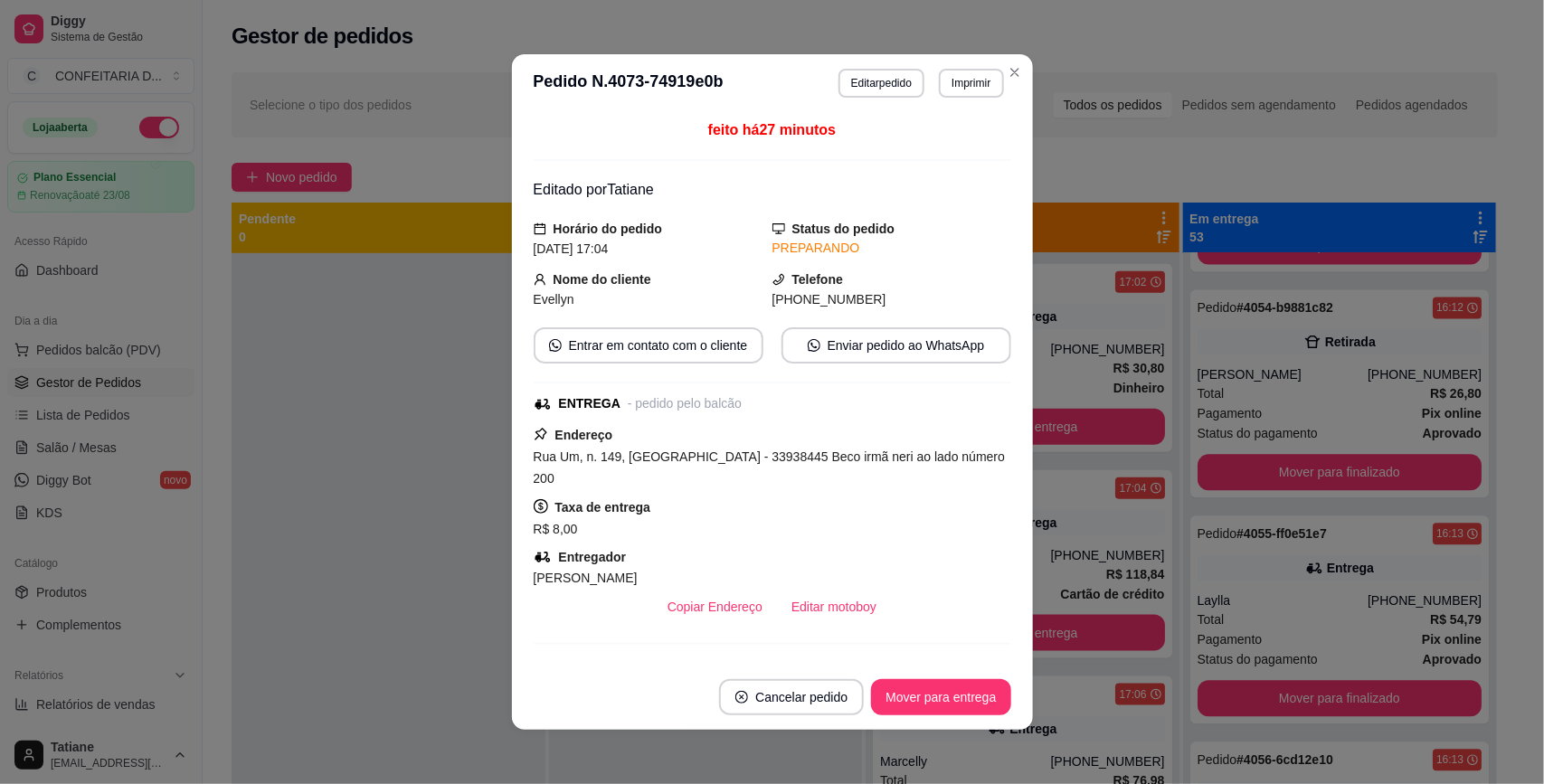
click at [923, 701] on button "Mover para entrega" at bounding box center [940, 697] width 140 height 36
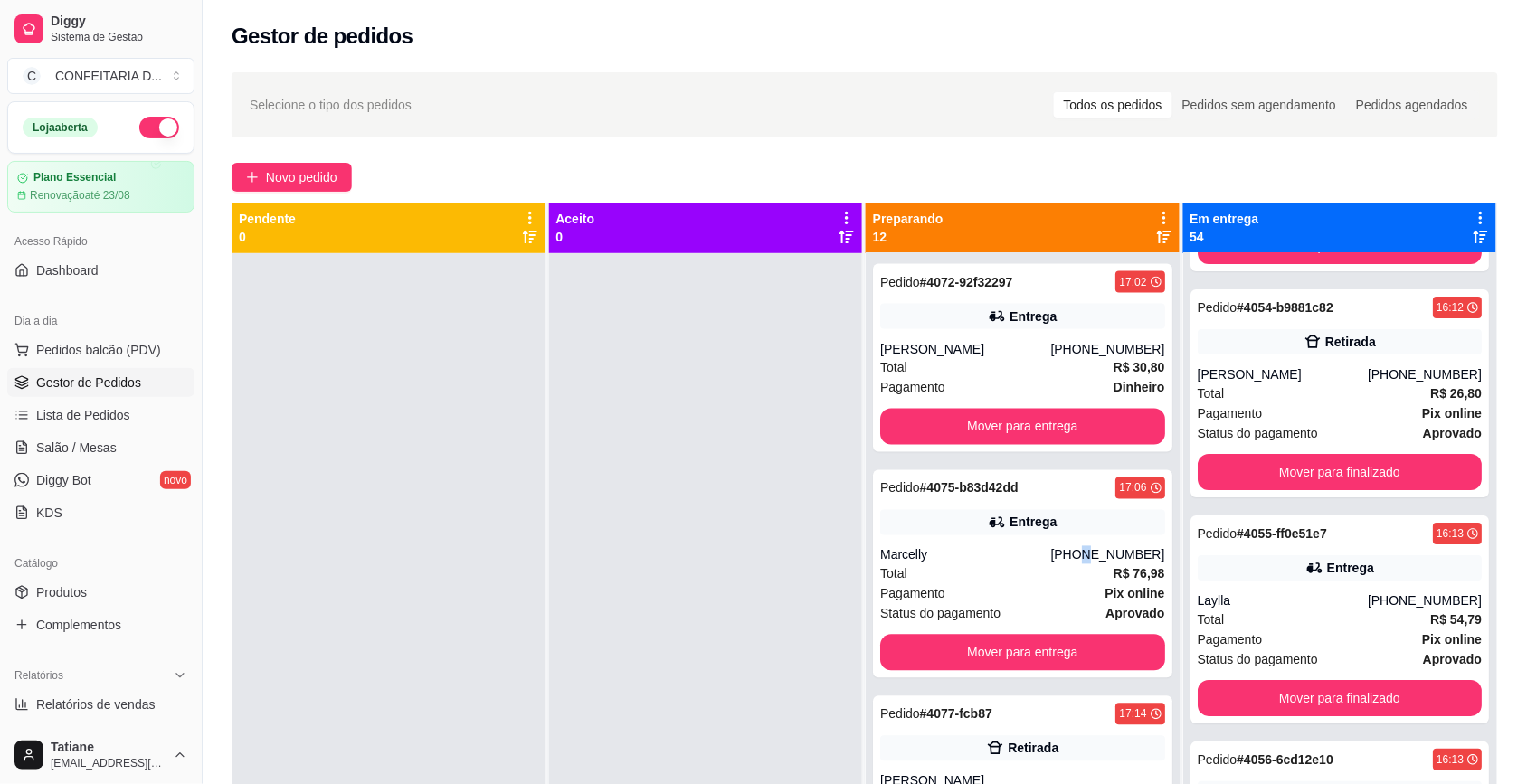
click at [1065, 556] on div "[PHONE_NUMBER]" at bounding box center [1107, 554] width 114 height 18
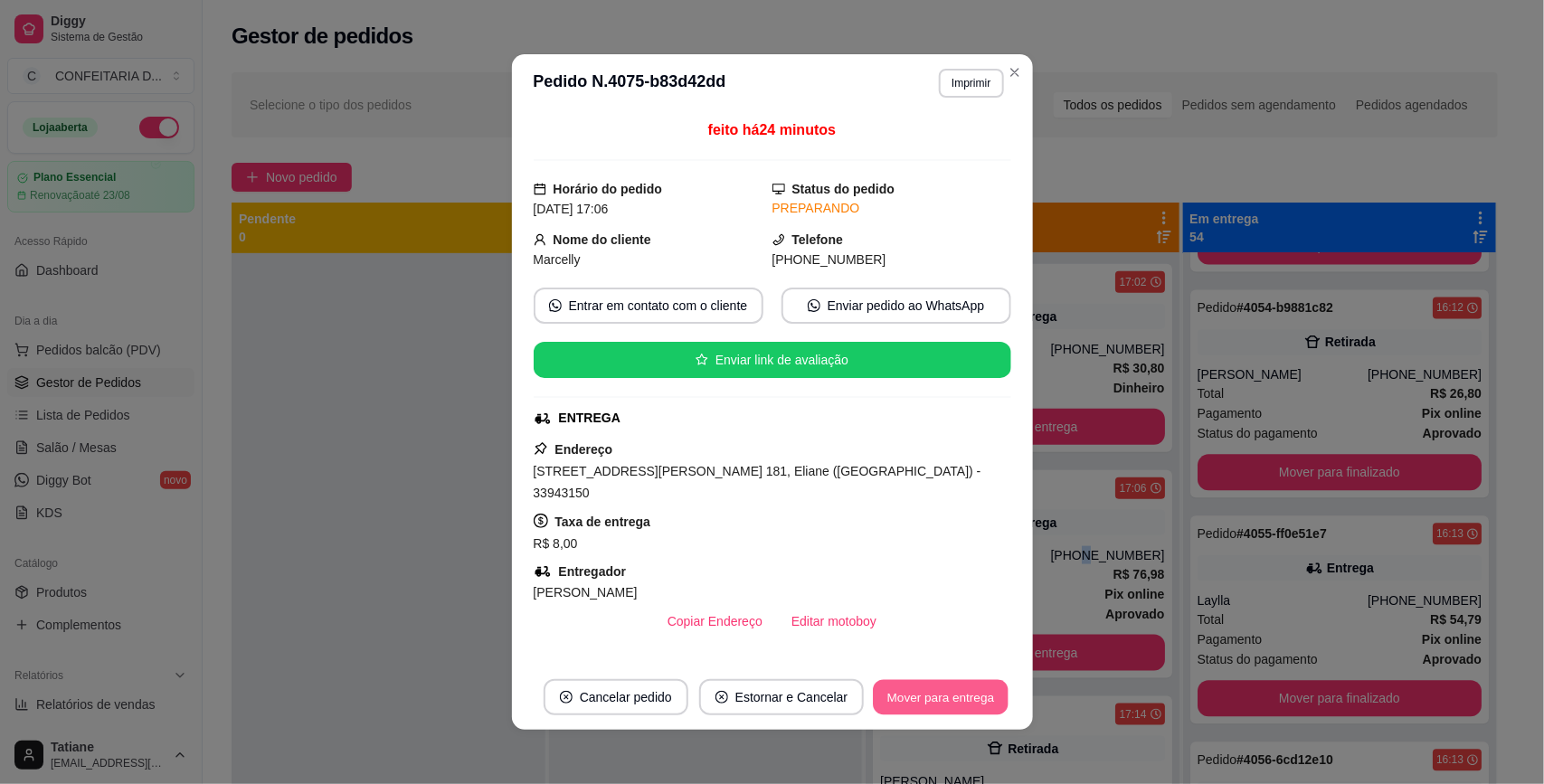
click at [954, 688] on button "Mover para entrega" at bounding box center [941, 698] width 136 height 35
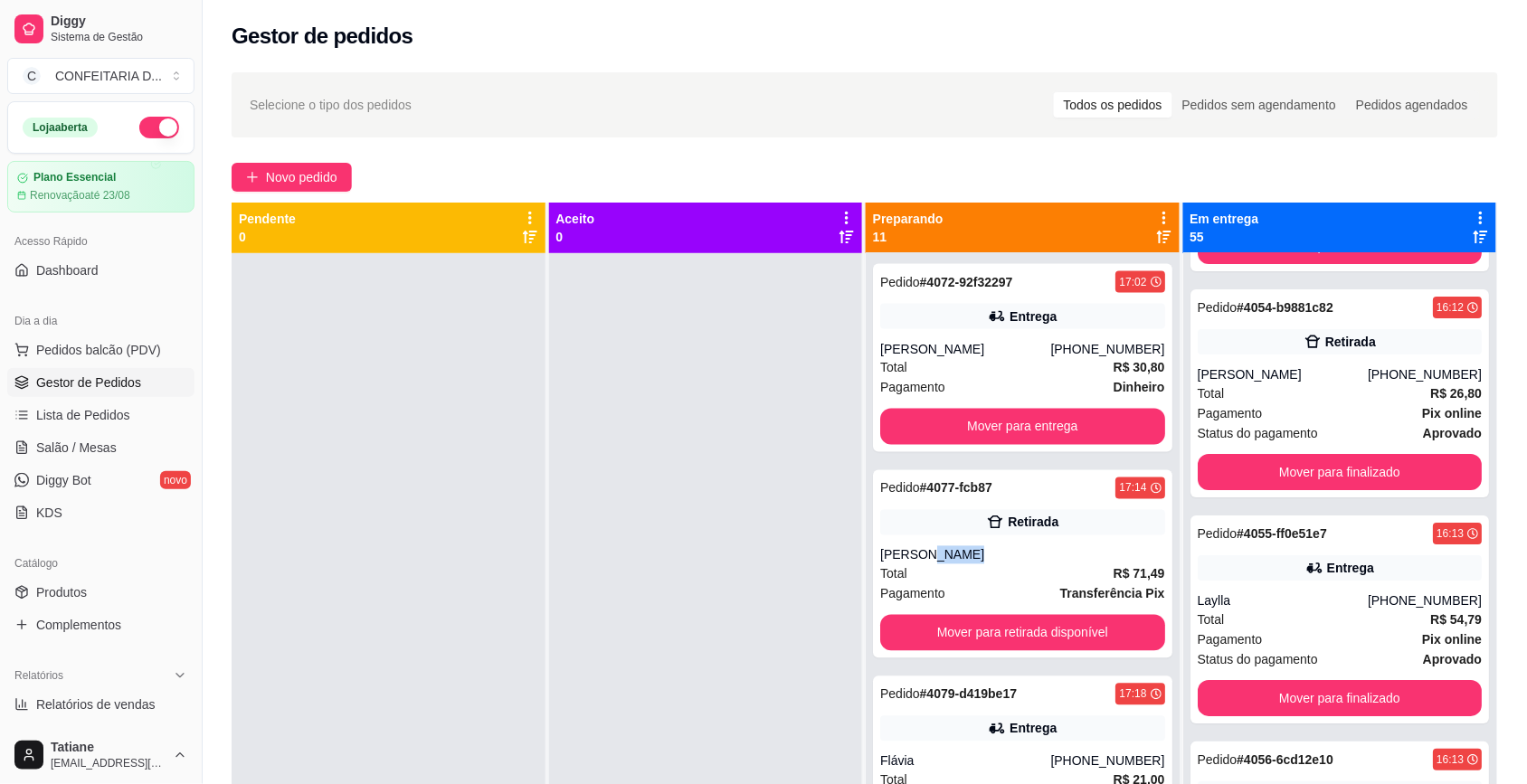
click at [1078, 564] on div "[PERSON_NAME]" at bounding box center [1023, 554] width 285 height 18
click at [1055, 618] on button "Mover para retirada disponível" at bounding box center [1023, 632] width 285 height 36
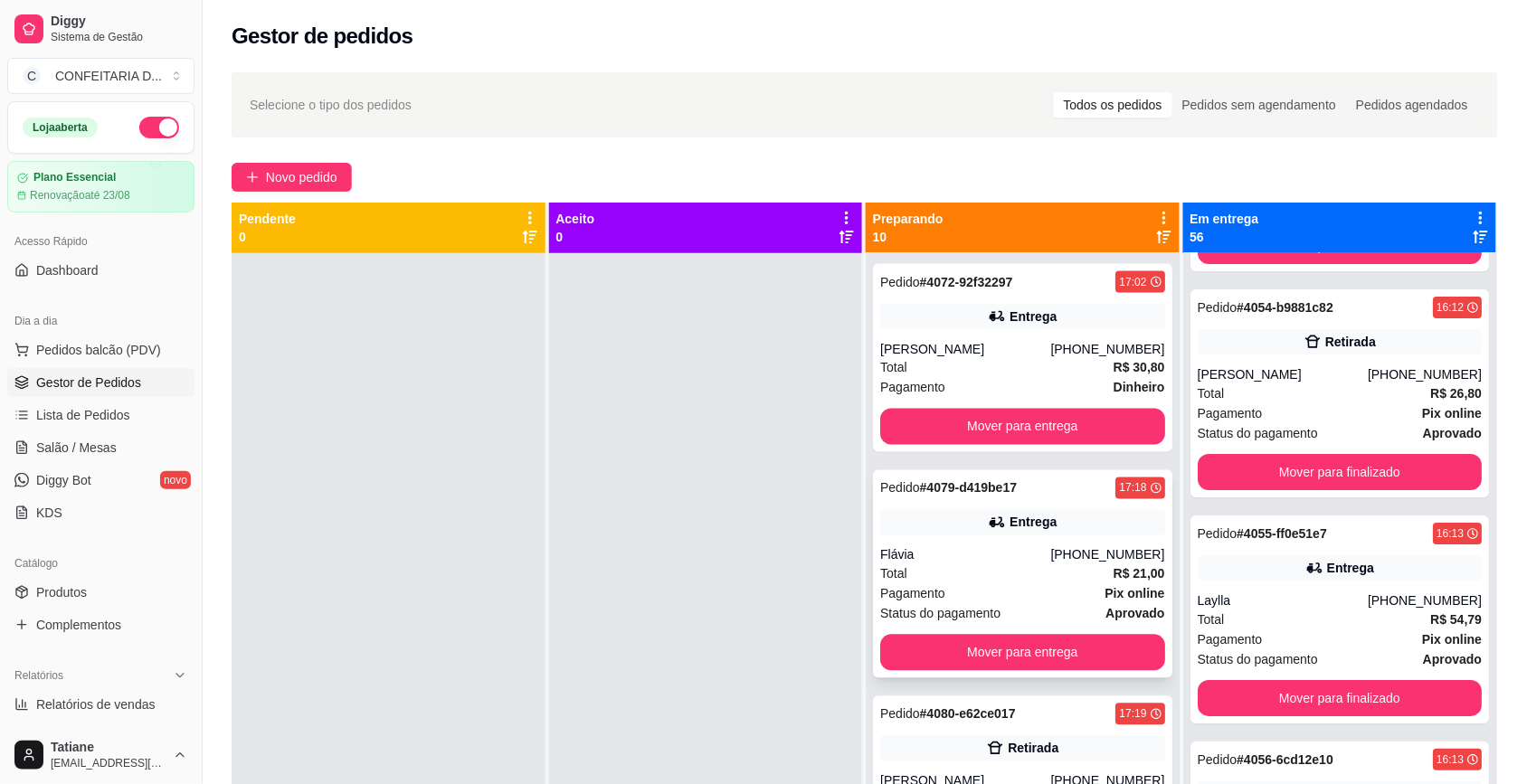
click at [1025, 564] on div "Flávia" at bounding box center [965, 554] width 170 height 18
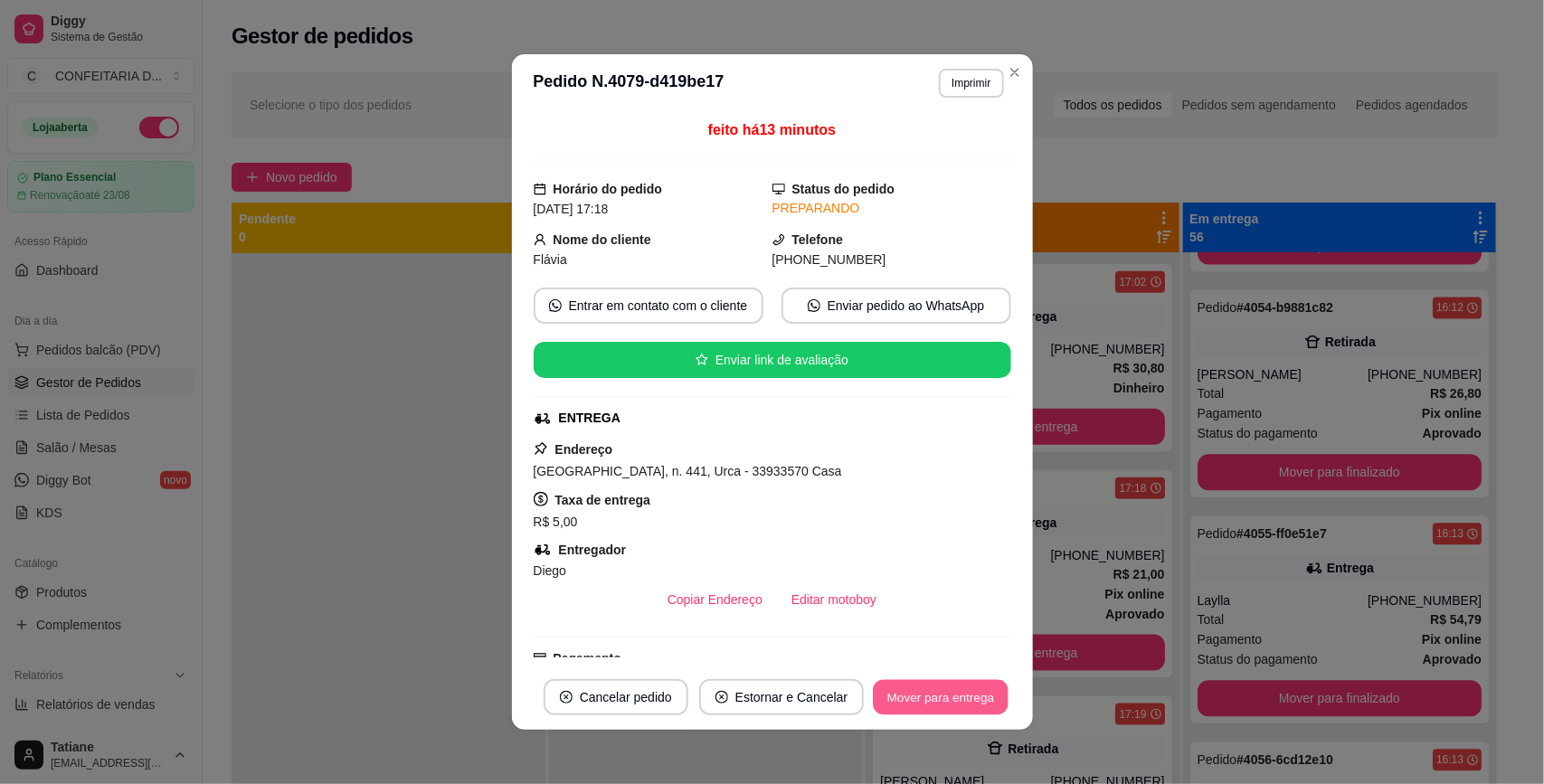
click at [943, 703] on button "Mover para entrega" at bounding box center [941, 698] width 136 height 35
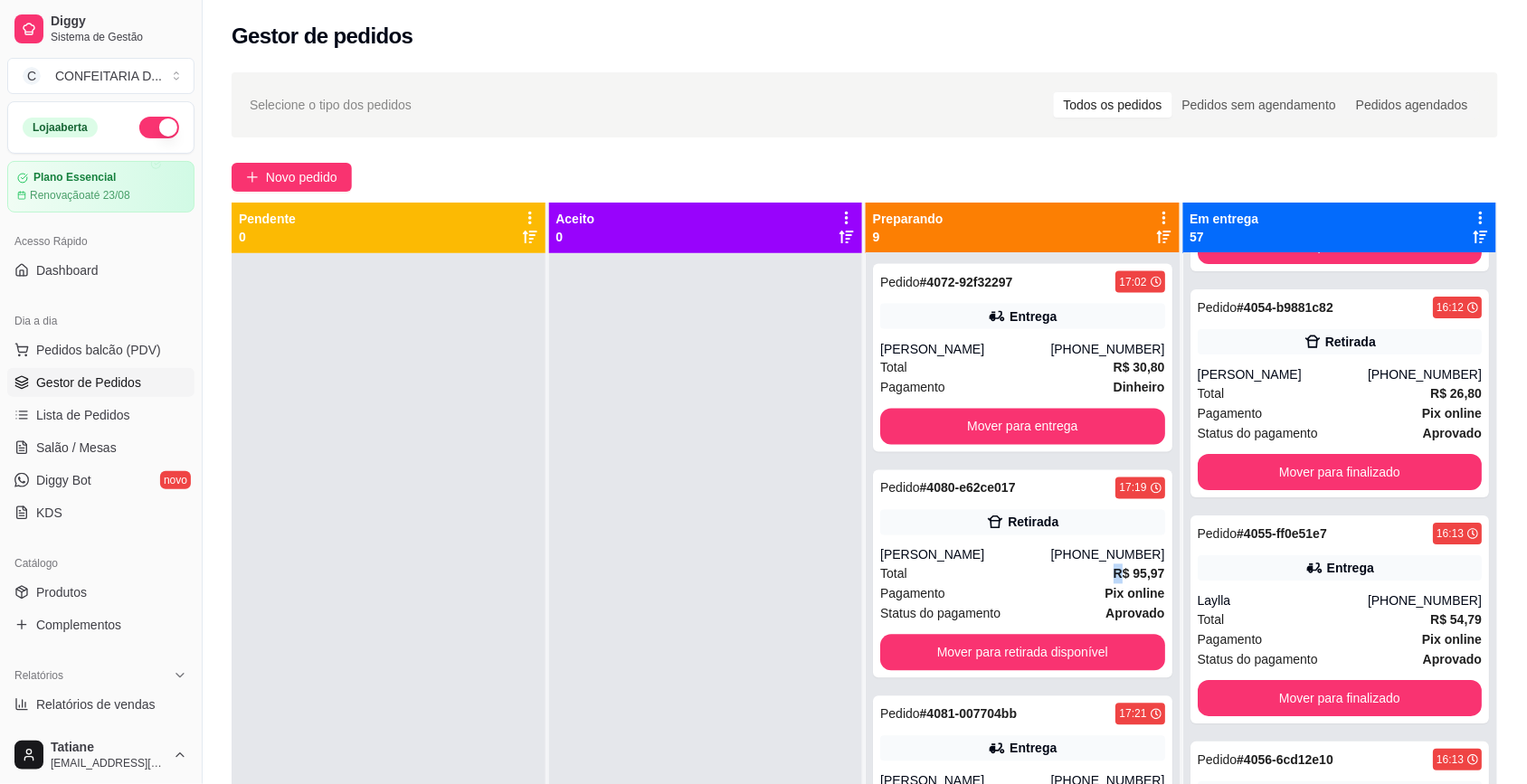
click at [1055, 573] on div "Total R$ 95,97" at bounding box center [1023, 574] width 285 height 20
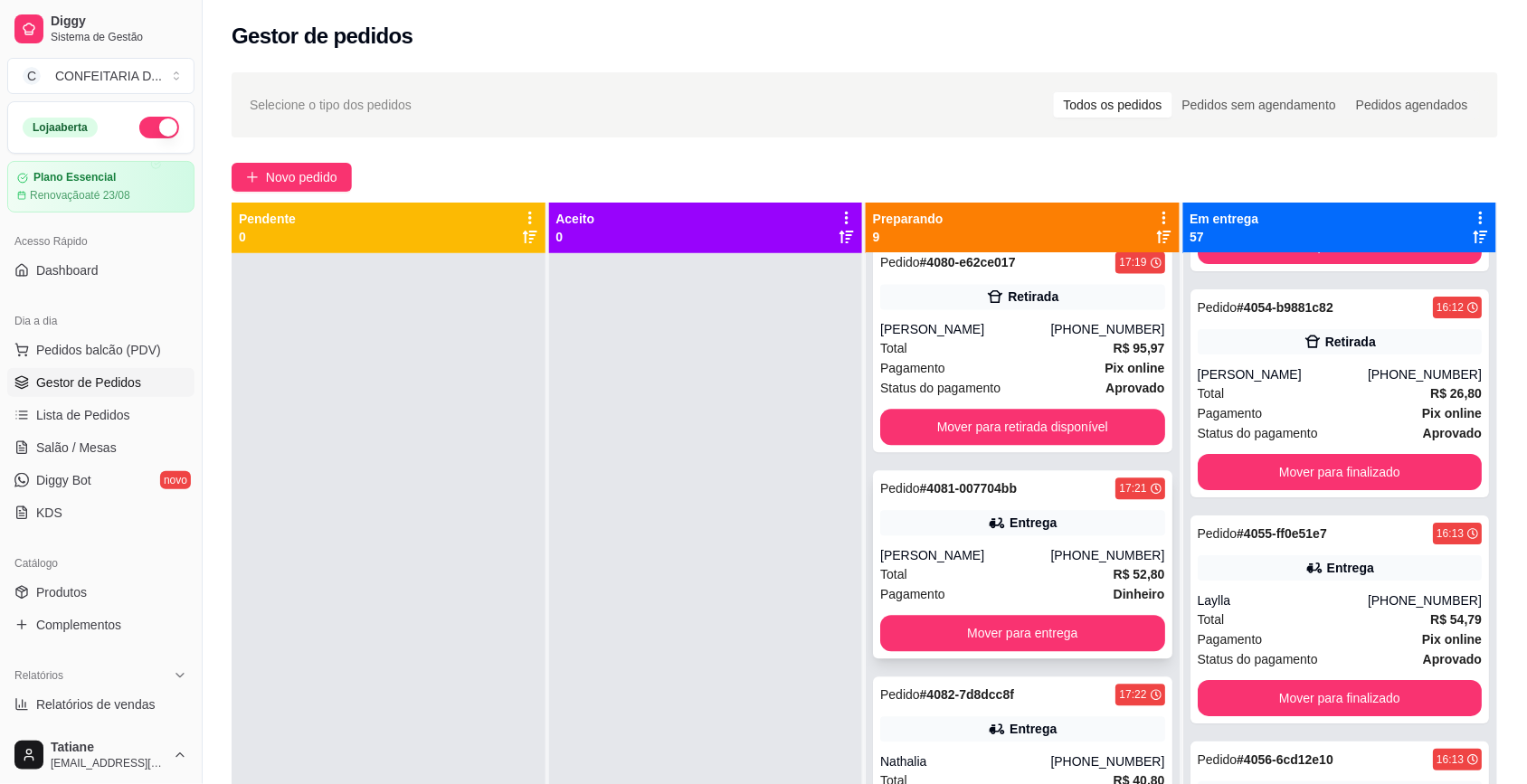
click at [1040, 559] on div "[PERSON_NAME]" at bounding box center [965, 554] width 170 height 18
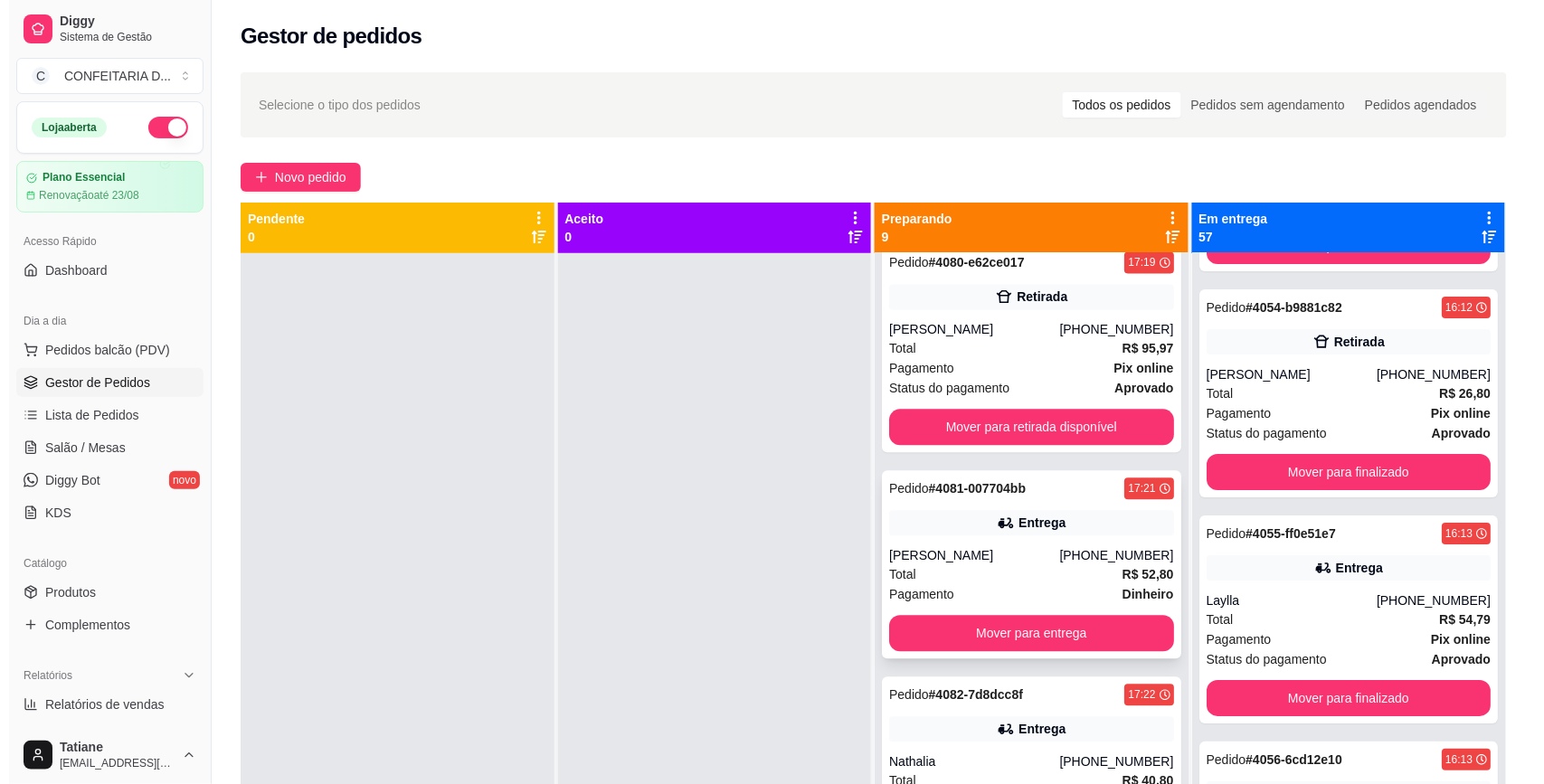
scroll to position [1212, 0]
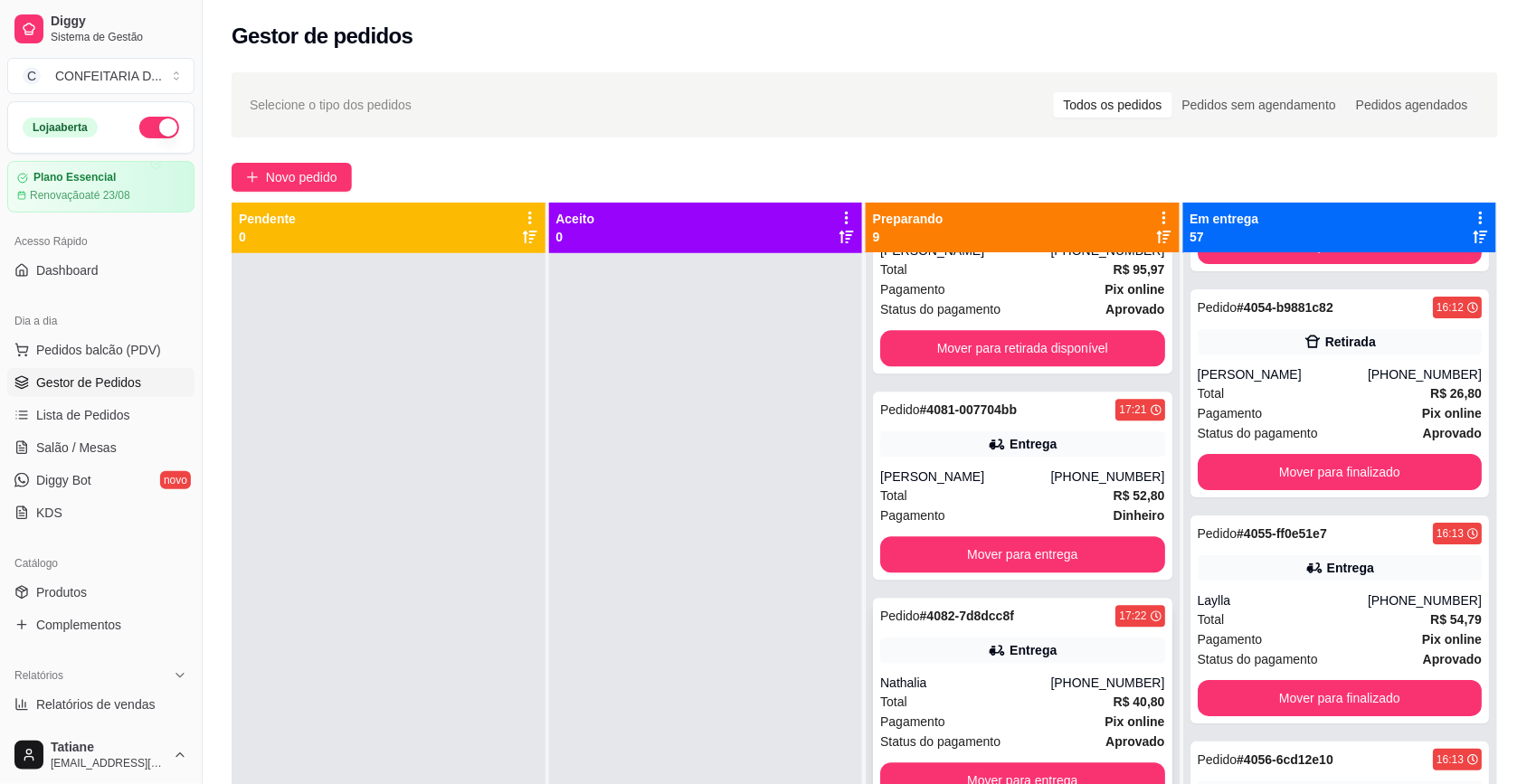
click at [1025, 642] on div "Entrega" at bounding box center [1033, 649] width 47 height 18
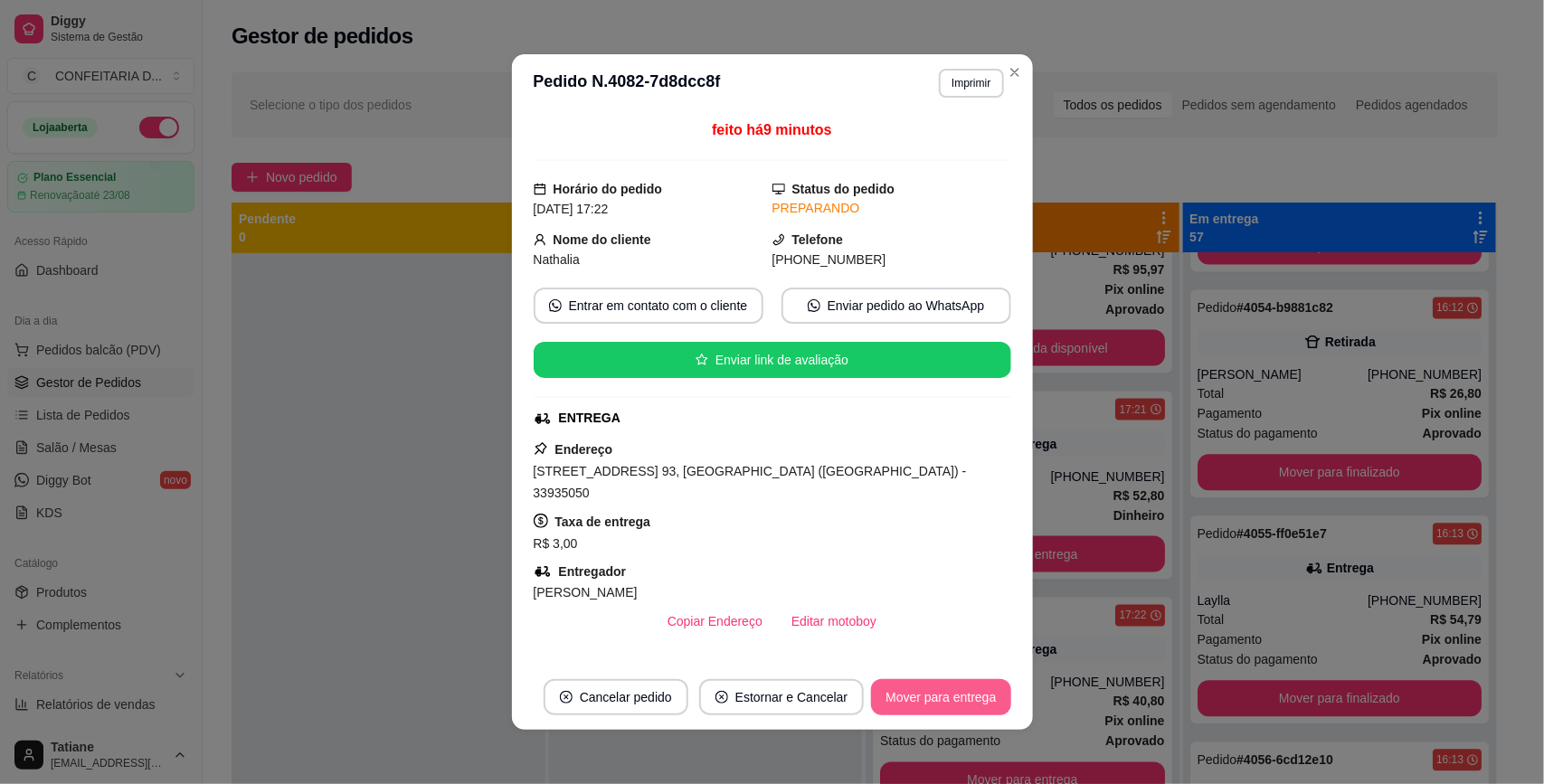
click at [928, 695] on button "Mover para entrega" at bounding box center [940, 697] width 140 height 36
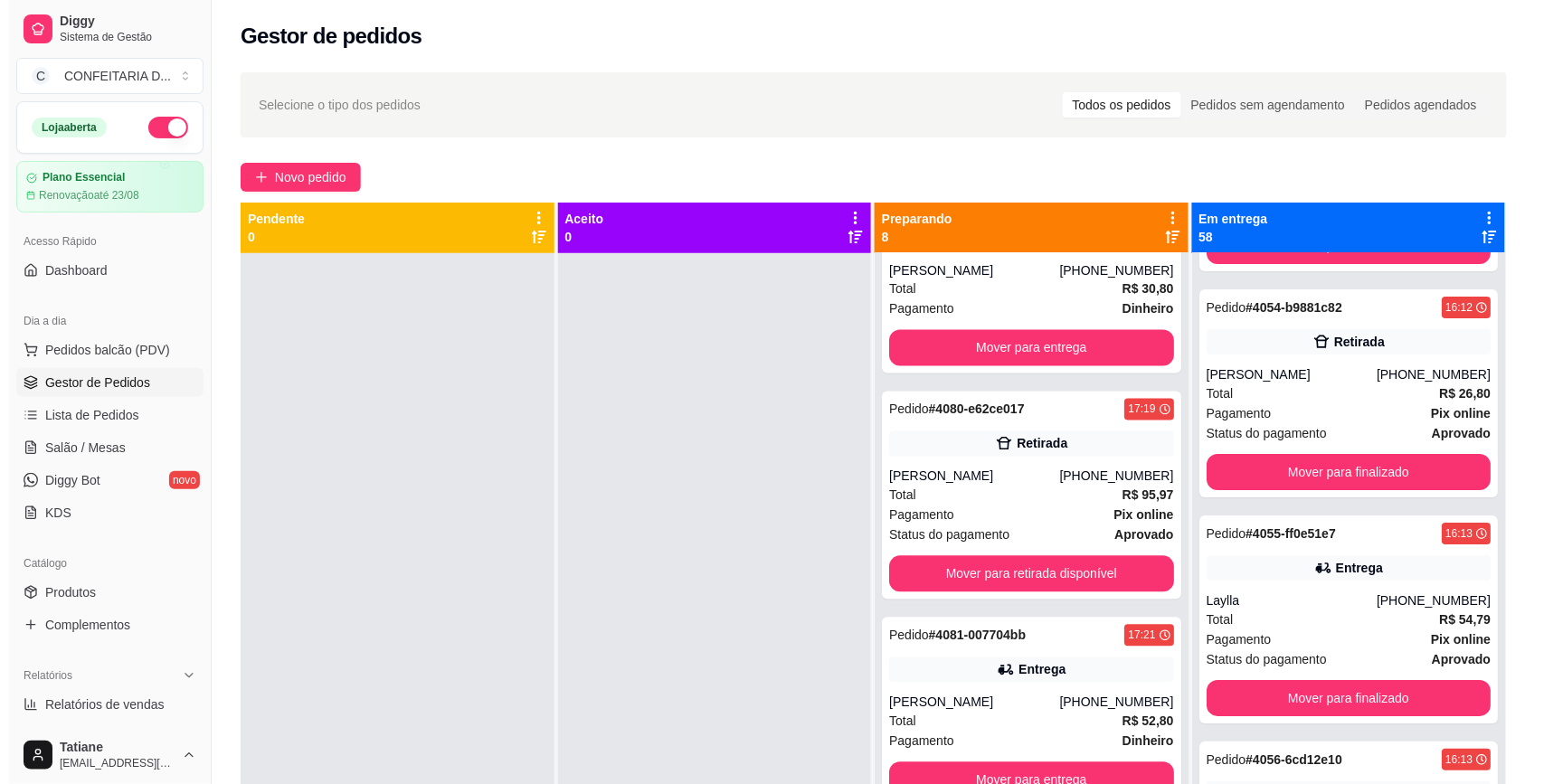
scroll to position [50, 0]
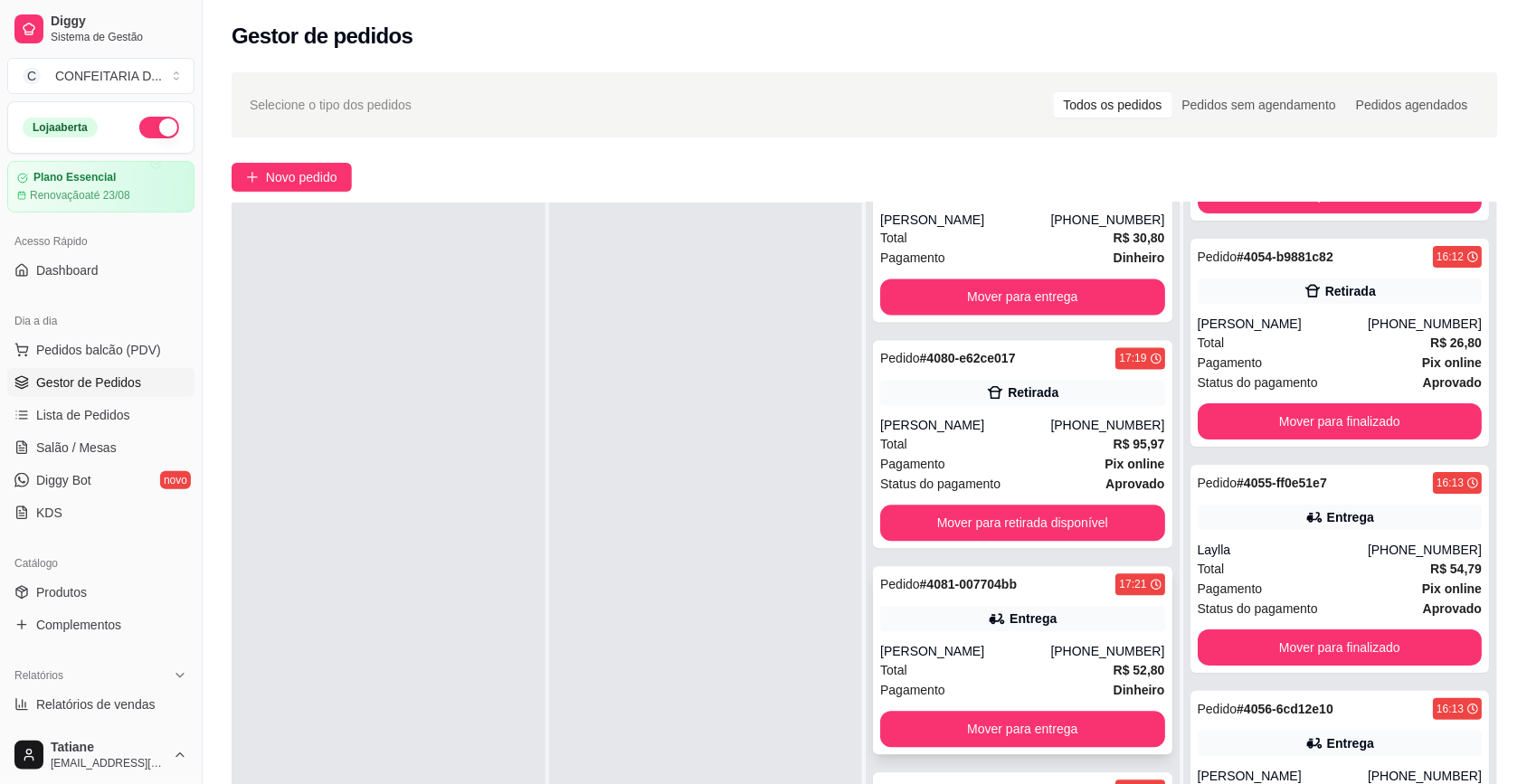
click at [1010, 612] on div "Entrega" at bounding box center [1033, 618] width 47 height 18
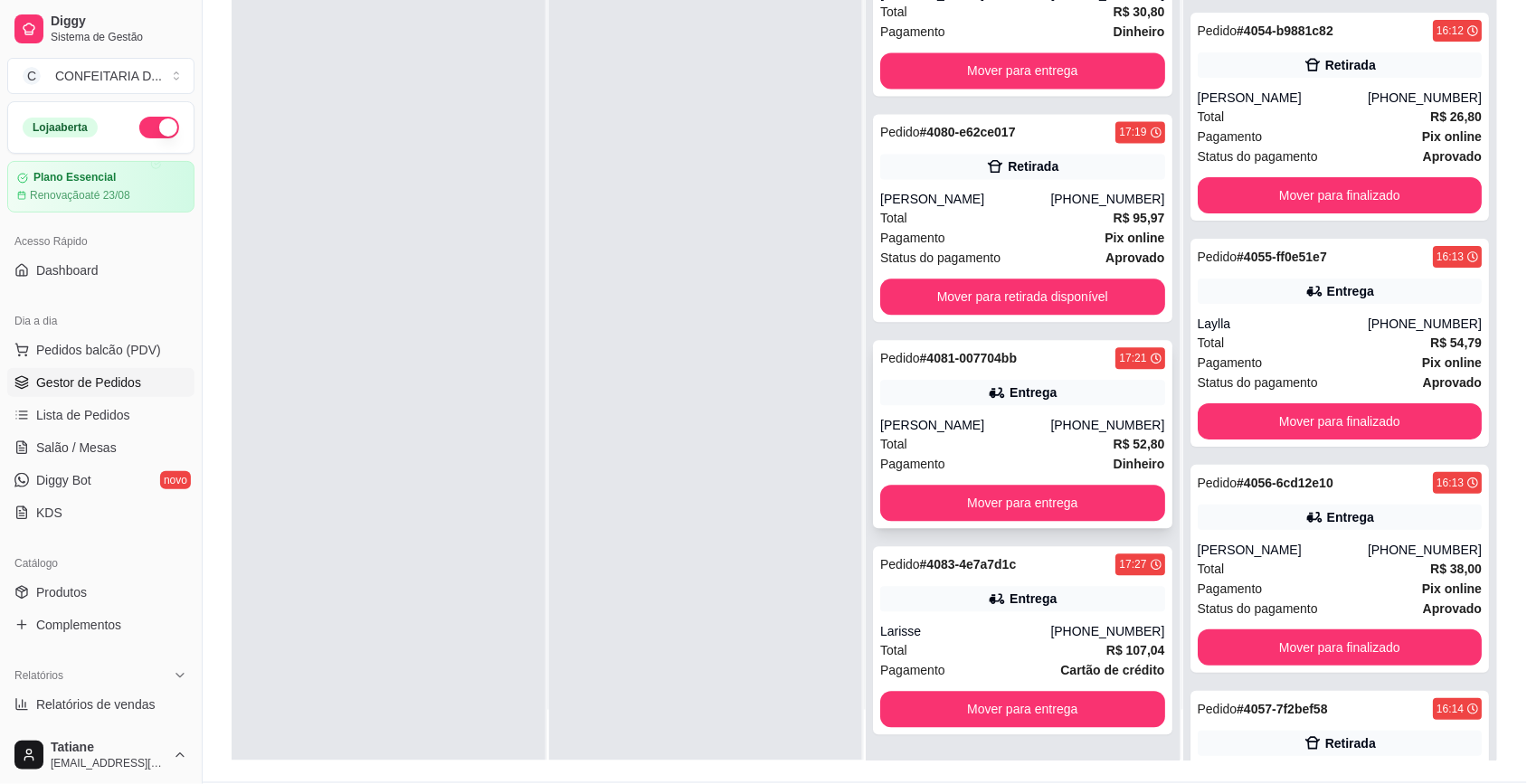
scroll to position [276, 0]
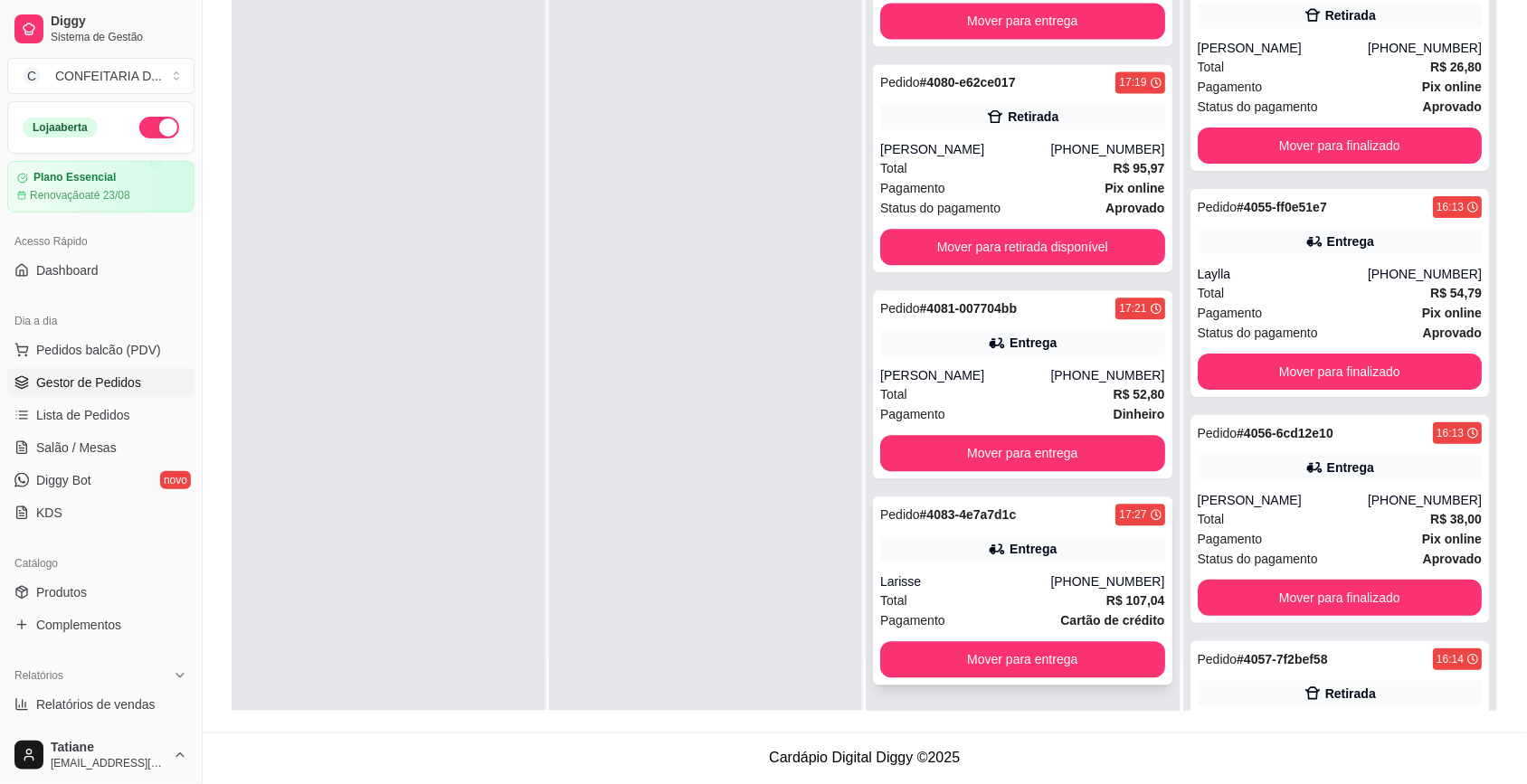
click at [985, 562] on div "Entrega" at bounding box center [1023, 550] width 285 height 25
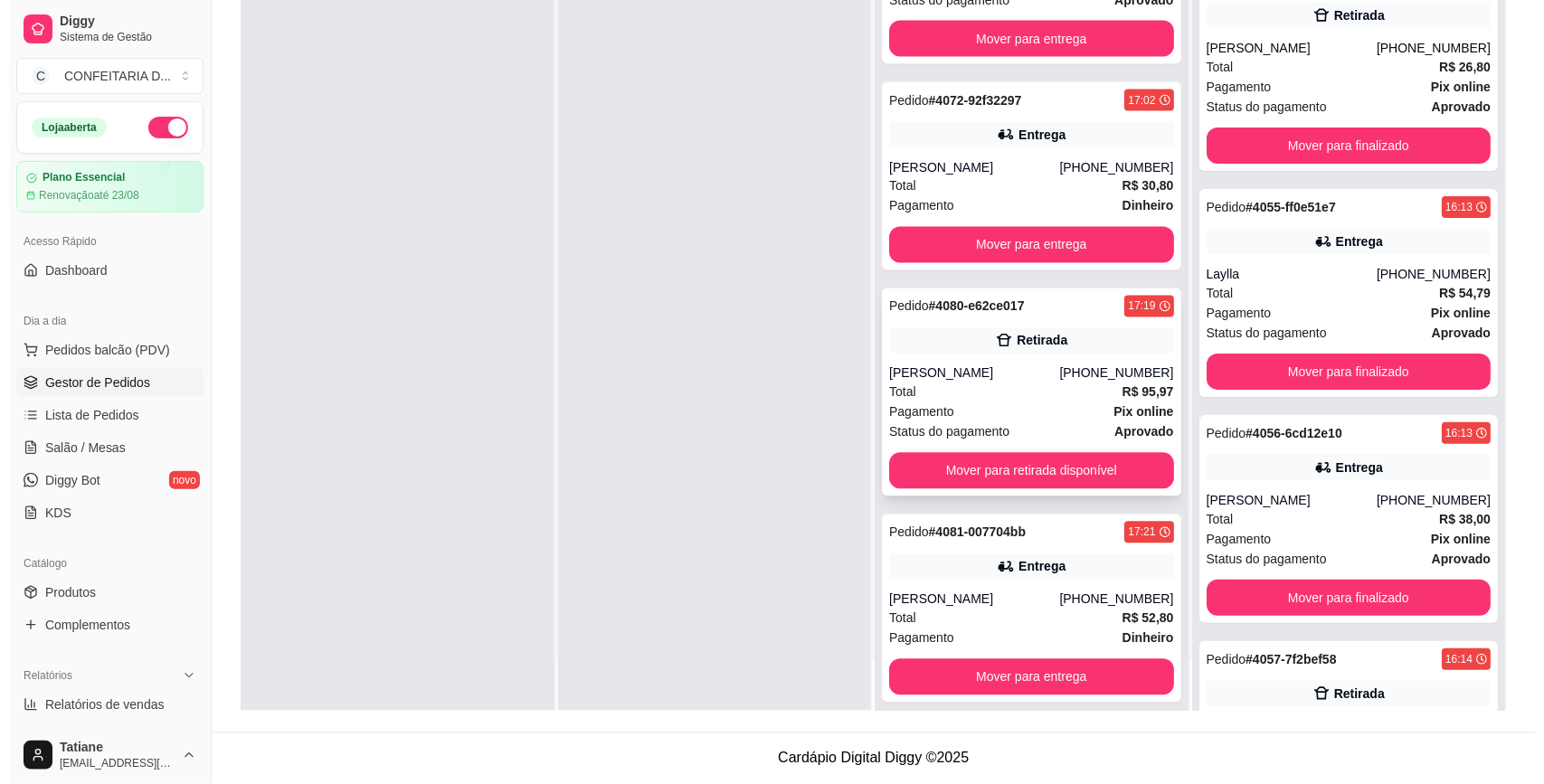
scroll to position [646, 0]
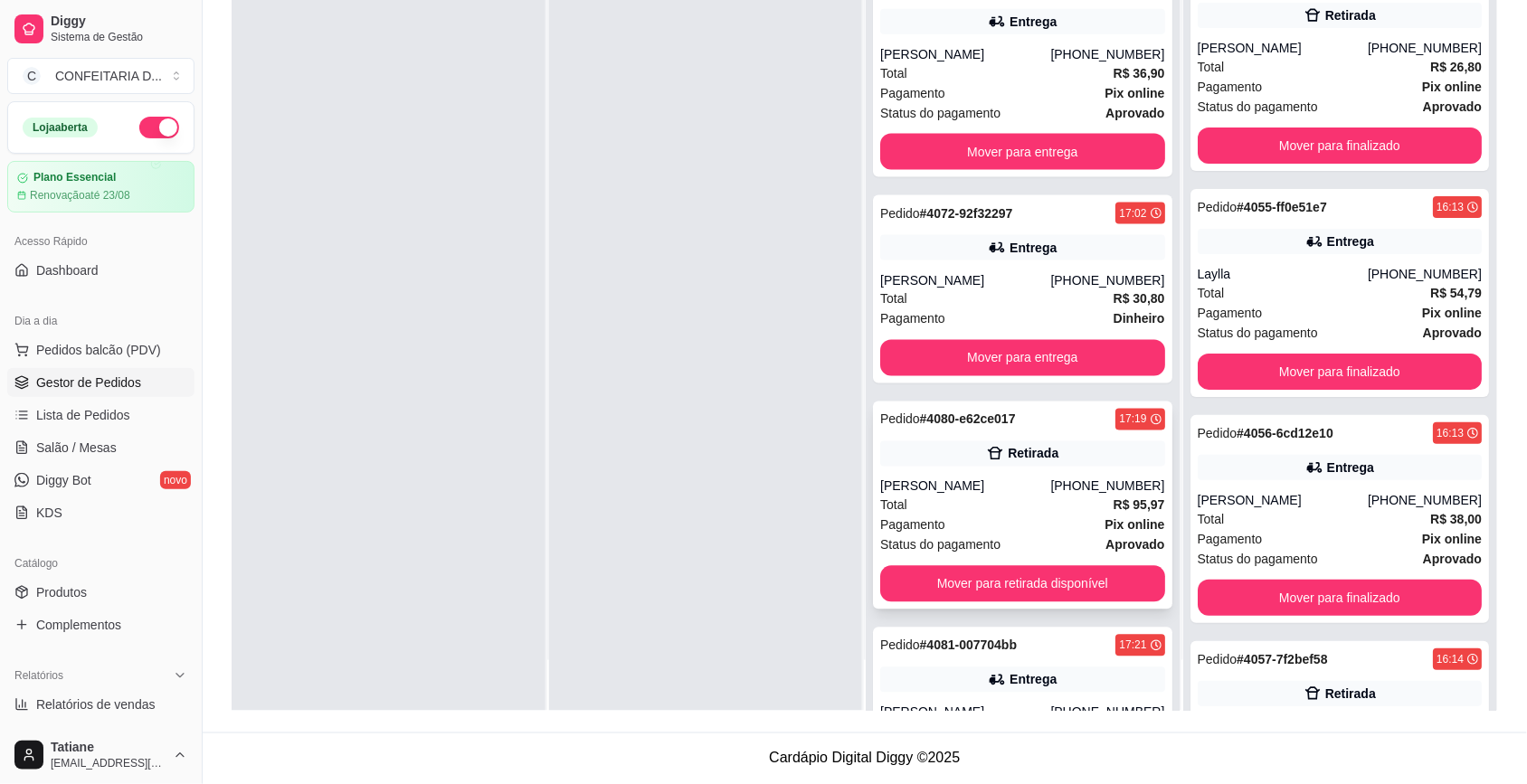
click at [946, 467] on div "Retirada" at bounding box center [1023, 454] width 285 height 25
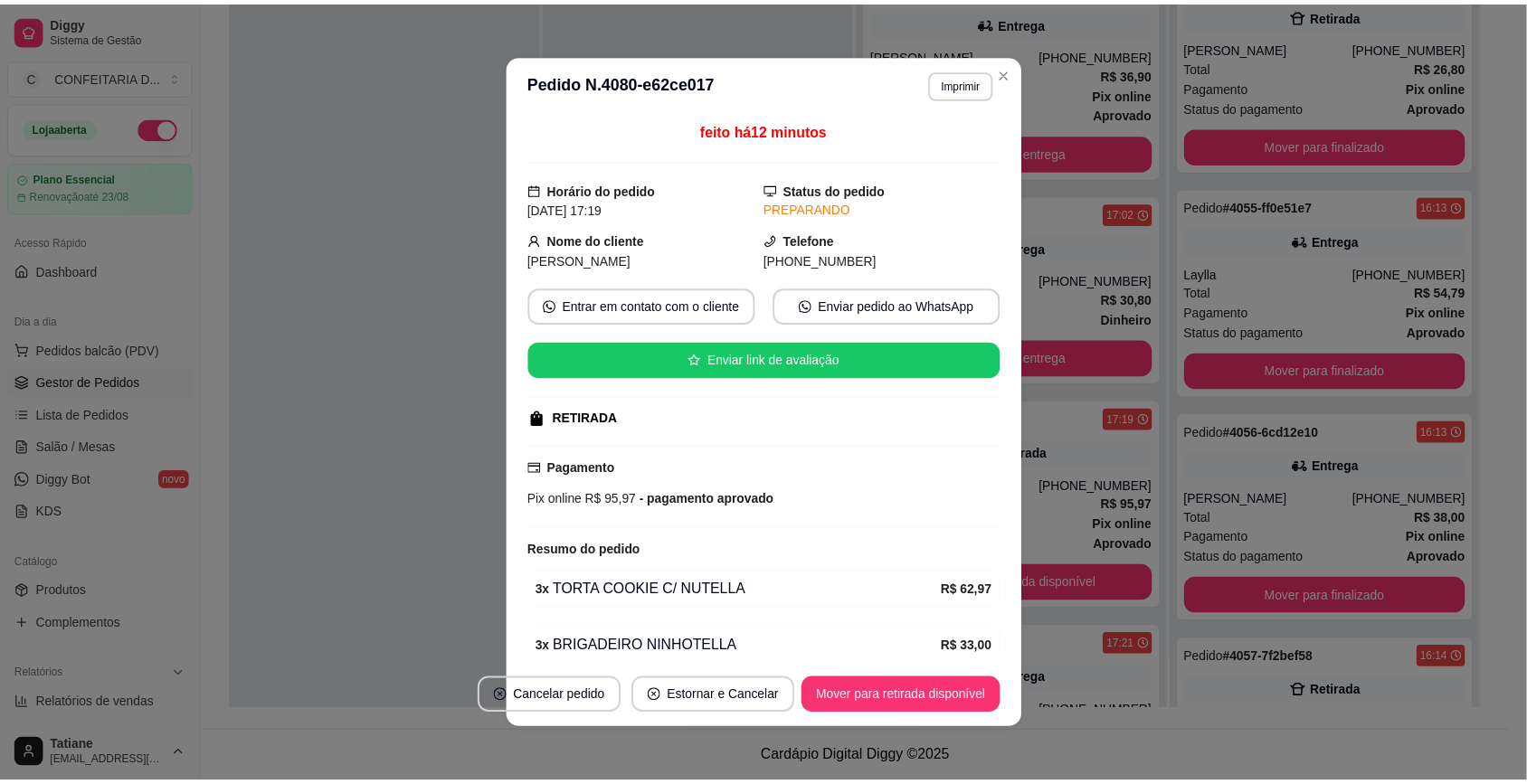
scroll to position [84, 0]
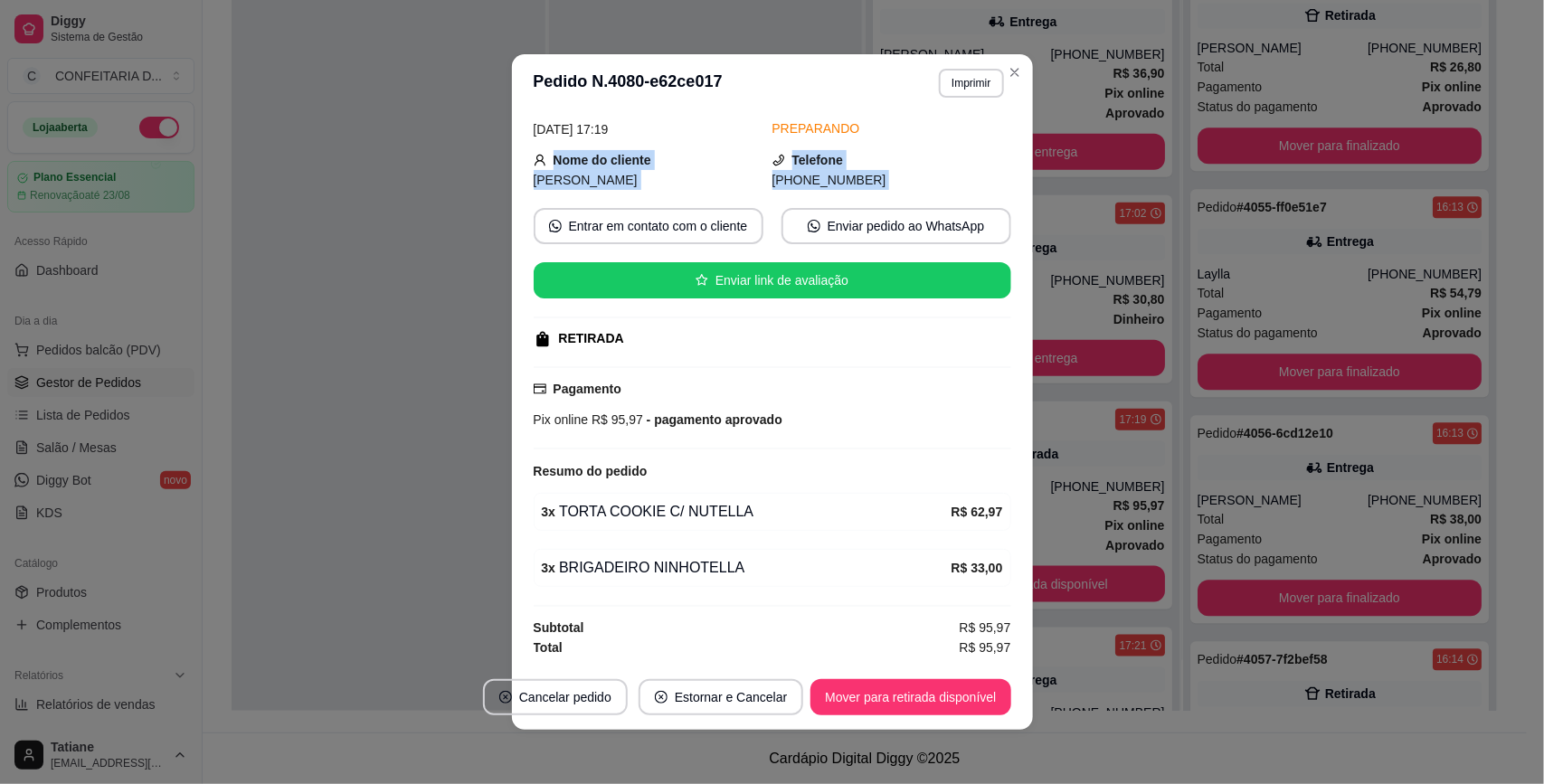
drag, startPoint x: 529, startPoint y: 155, endPoint x: 892, endPoint y: 193, distance: 365.0
click at [892, 193] on div "feito há 12 minutos Horário do pedido [DATE] 17:19 Status do pedido PREPARANDO …" at bounding box center [772, 388] width 477 height 538
copy div "Nome do cliente [PERSON_NAME] [PHONE_NUMBER] Entrar em contato com o cliente En…"
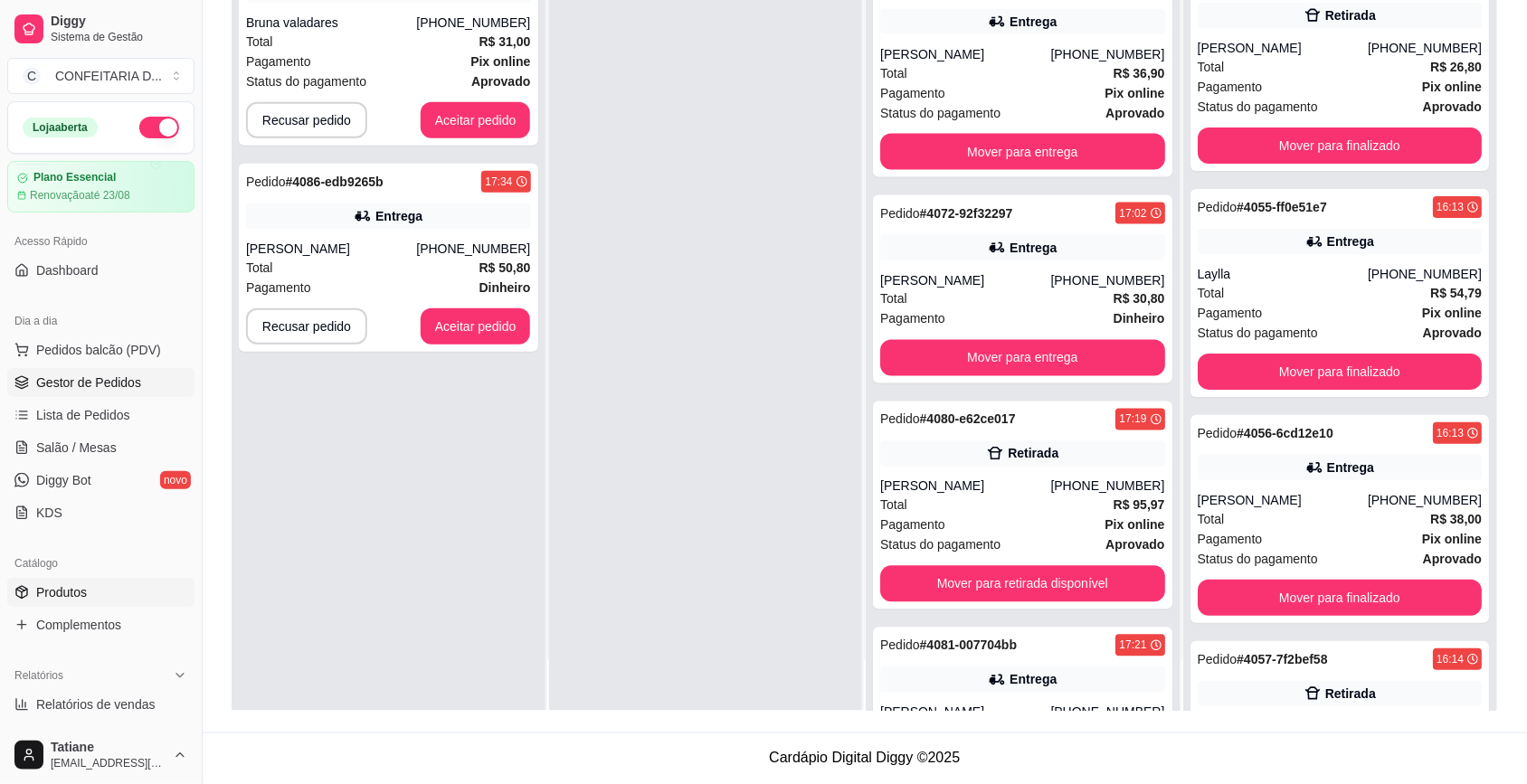
click at [82, 605] on link "Produtos" at bounding box center [100, 591] width 187 height 29
